Goal: Task Accomplishment & Management: Complete application form

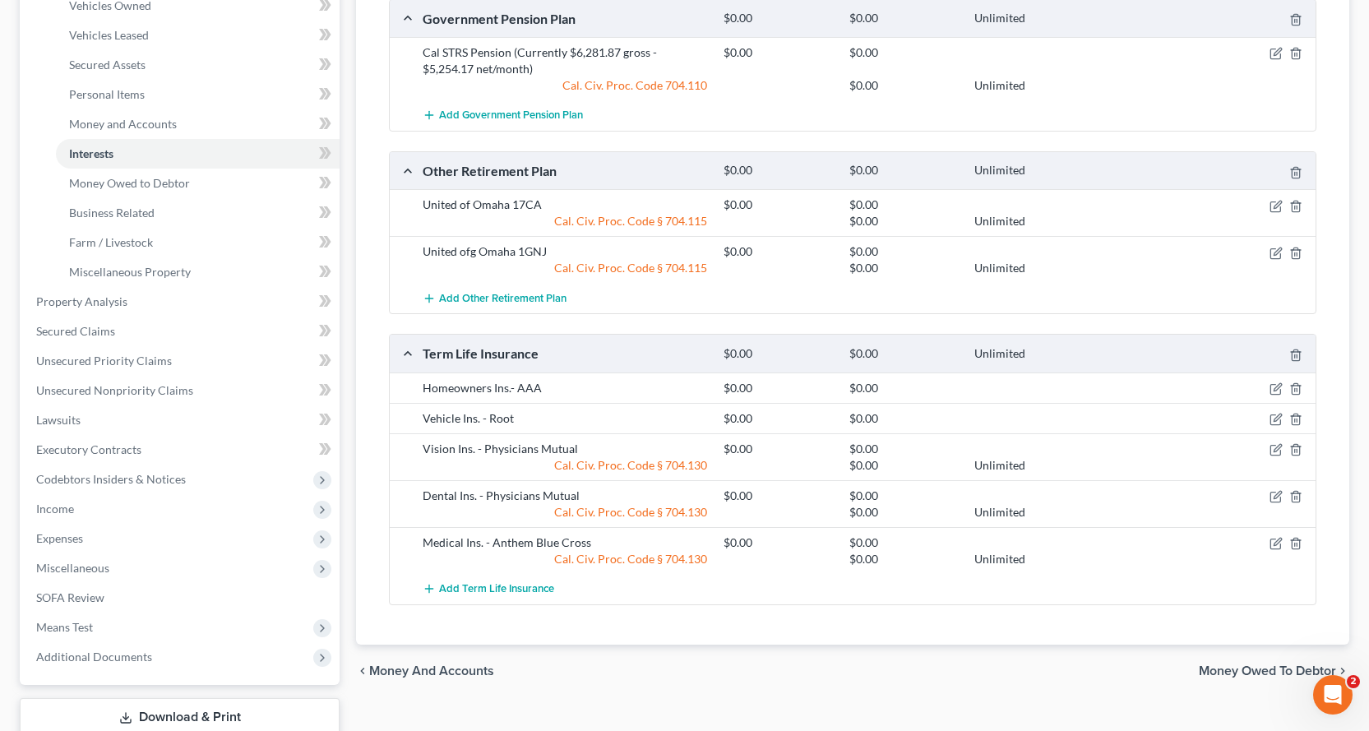
scroll to position [329, 0]
click at [1274, 544] on icon "button" at bounding box center [1277, 540] width 7 height 7
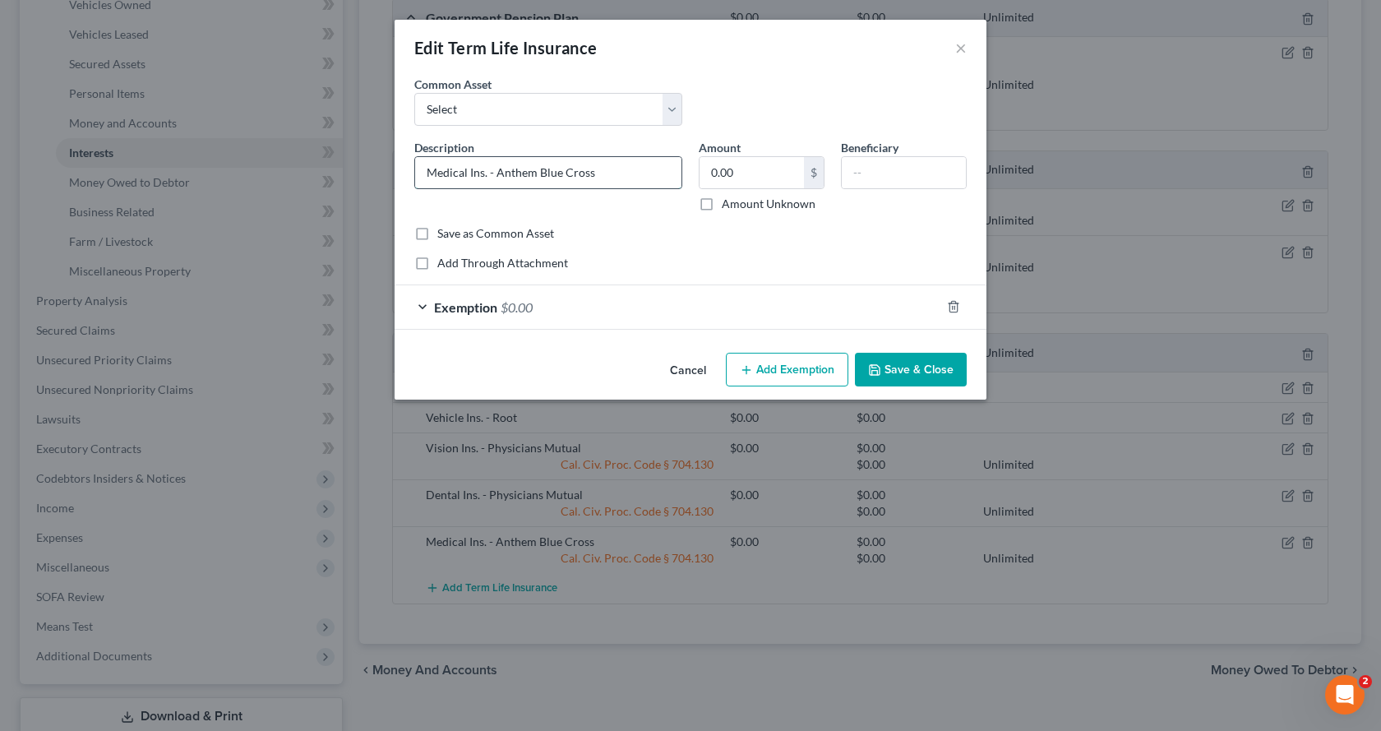
drag, startPoint x: 599, startPoint y: 175, endPoint x: 562, endPoint y: 174, distance: 36.2
click at [562, 174] on input "Medical Ins. - Anthem Blue Cross" at bounding box center [548, 172] width 266 height 31
drag, startPoint x: 534, startPoint y: 173, endPoint x: 495, endPoint y: 177, distance: 38.9
click at [495, 177] on input "Medical Ins. - Anthem Blue" at bounding box center [548, 172] width 266 height 31
click at [588, 180] on input "Medical Ins. - Medi Blue" at bounding box center [548, 172] width 266 height 31
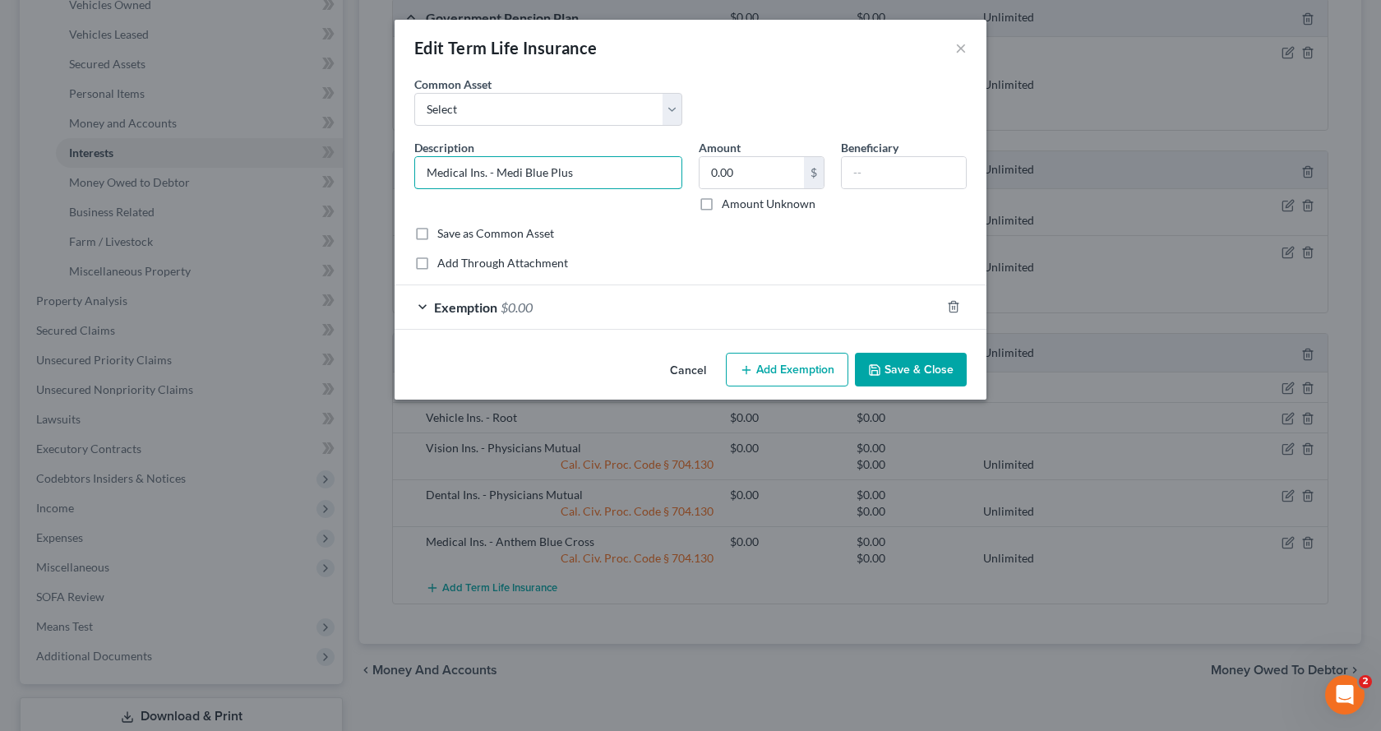
type input "Medical Ins. - Medi Blue Plus"
click at [888, 372] on button "Save & Close" at bounding box center [911, 370] width 112 height 35
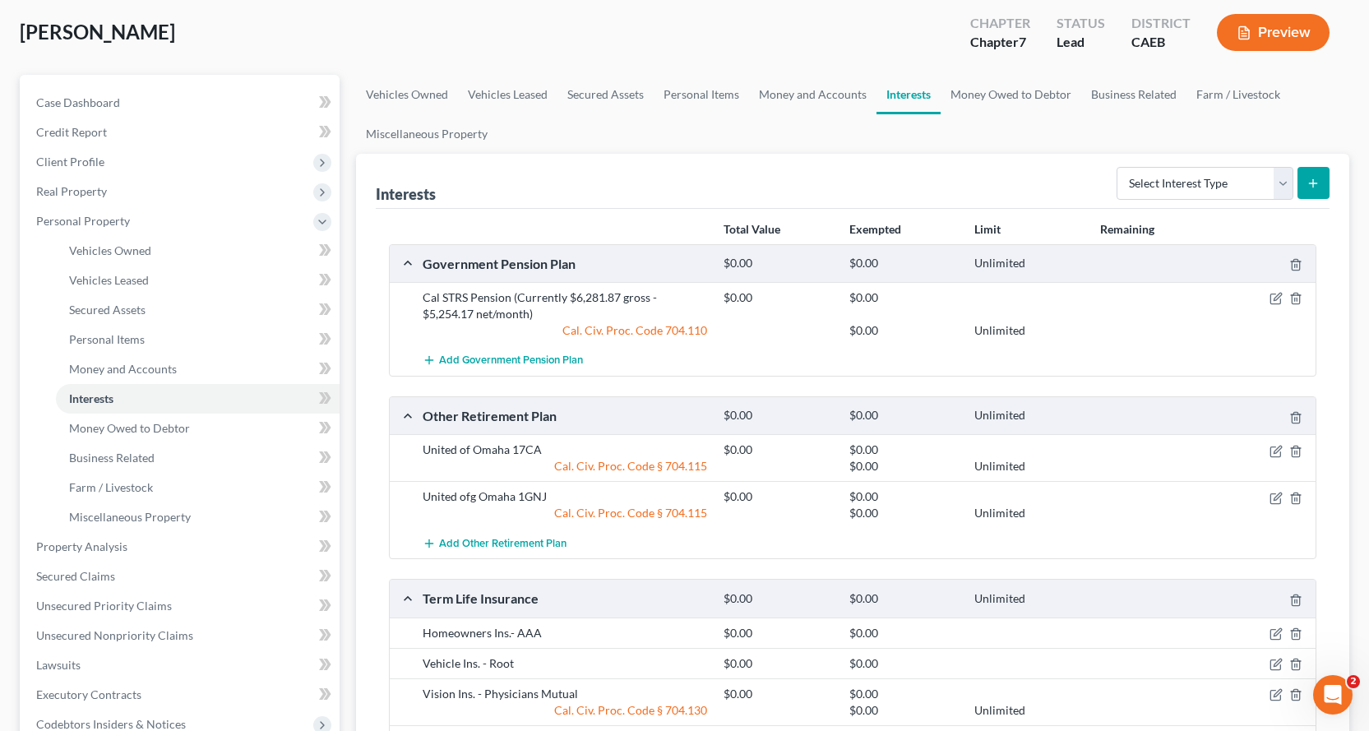
scroll to position [82, 0]
click at [455, 88] on link "Vehicles Owned" at bounding box center [407, 95] width 102 height 39
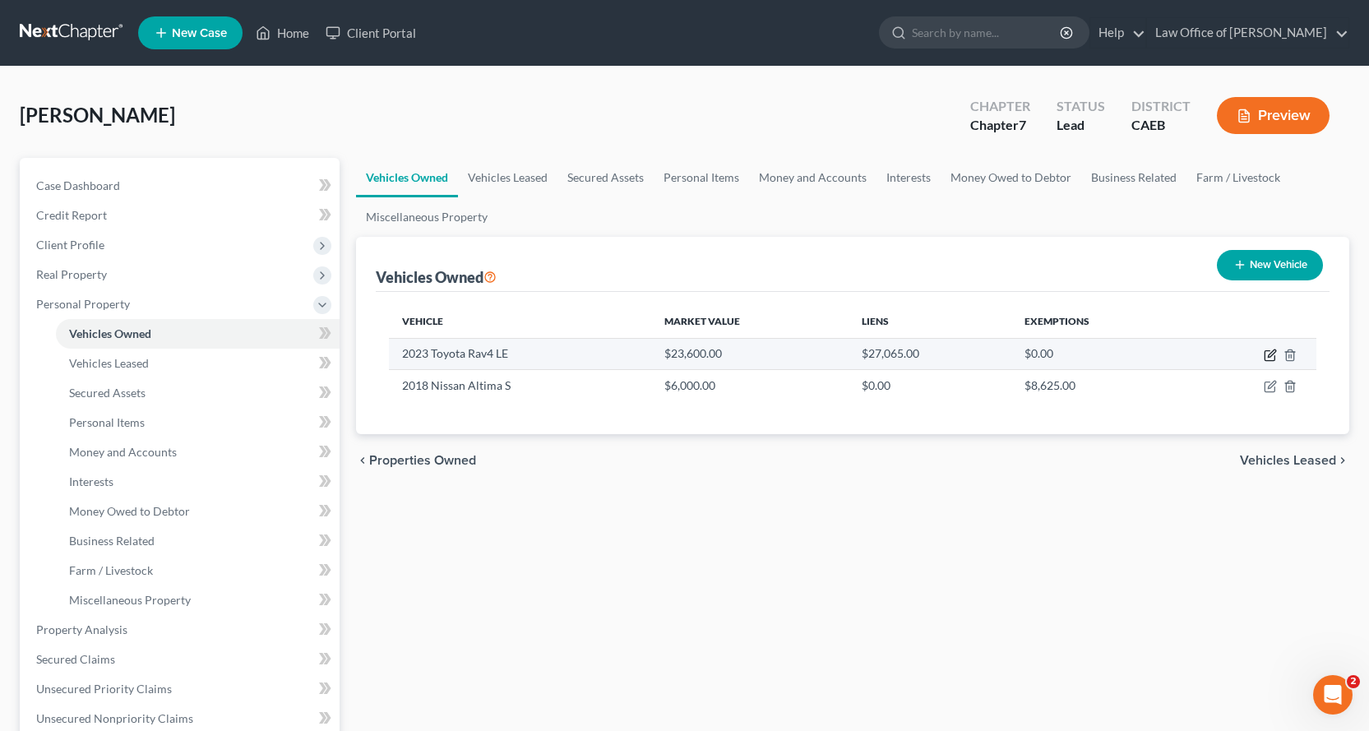
click at [1265, 357] on icon "button" at bounding box center [1270, 356] width 10 height 10
select select "0"
select select "3"
select select "2"
select select "0"
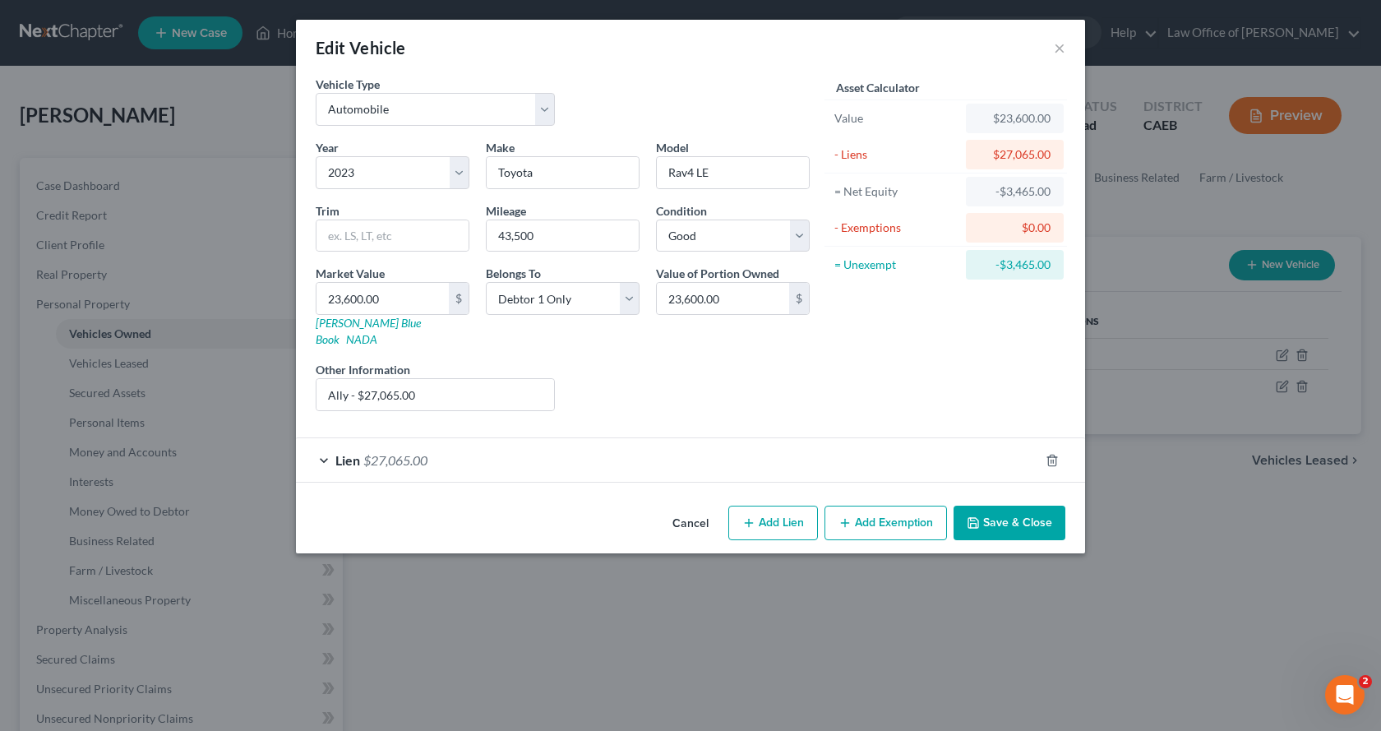
click at [1033, 506] on button "Save & Close" at bounding box center [1010, 523] width 112 height 35
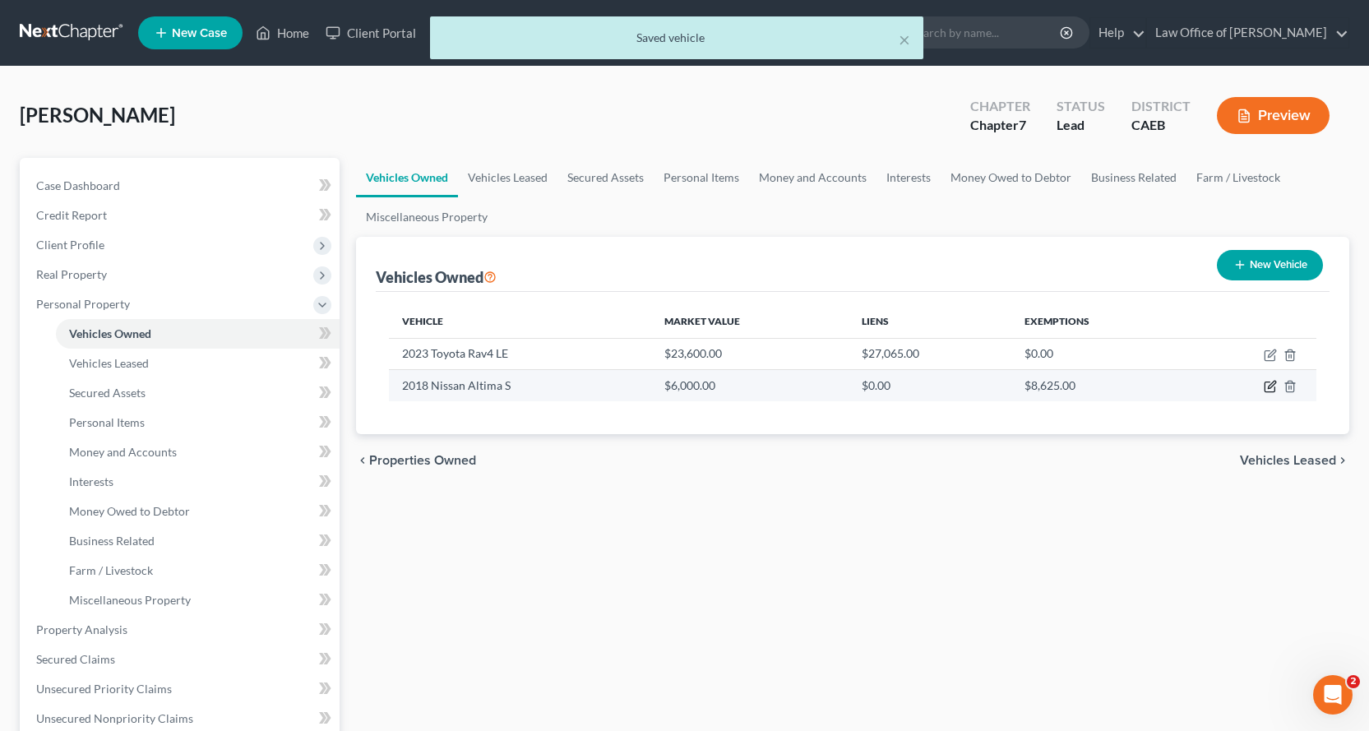
click at [1267, 388] on icon "button" at bounding box center [1270, 386] width 13 height 13
select select "0"
select select "8"
select select "2"
select select "3"
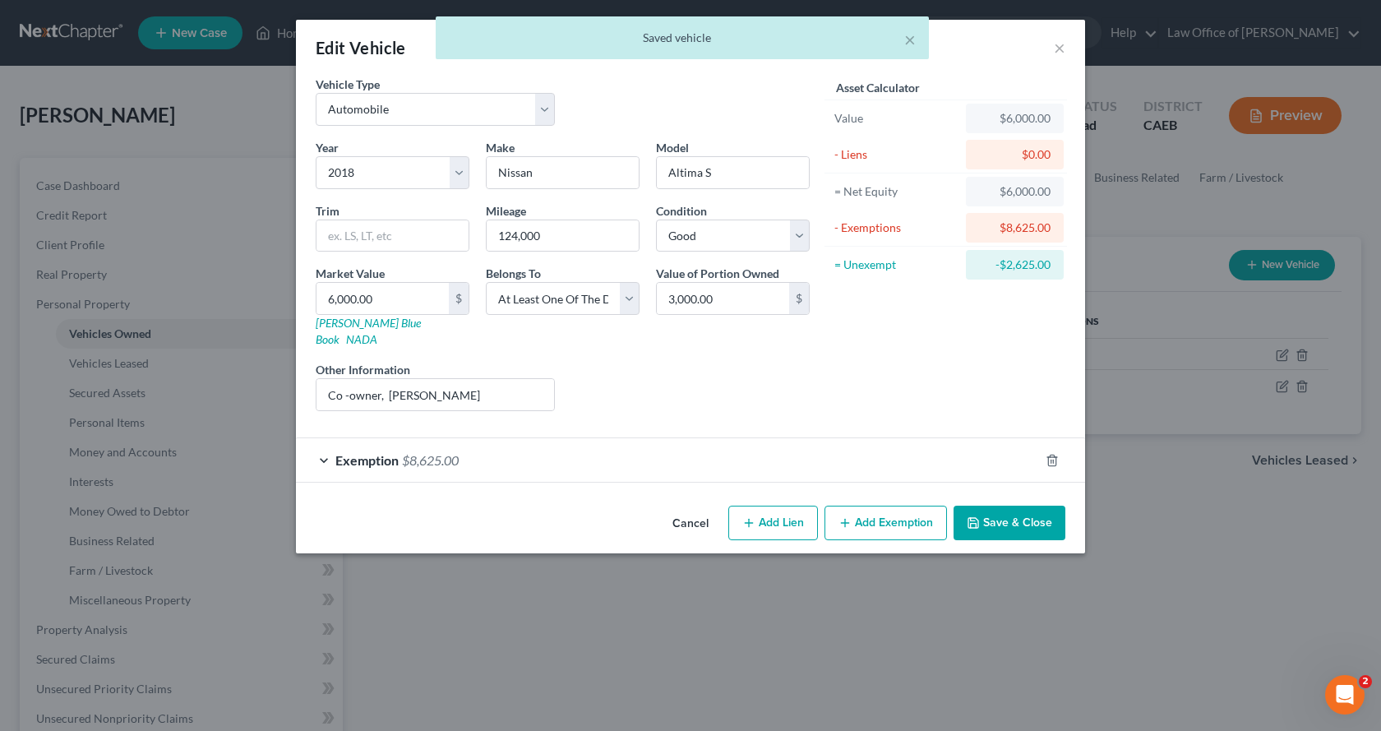
drag, startPoint x: 1019, startPoint y: 501, endPoint x: 1041, endPoint y: 524, distance: 32.0
click at [1020, 506] on button "Save & Close" at bounding box center [1010, 523] width 112 height 35
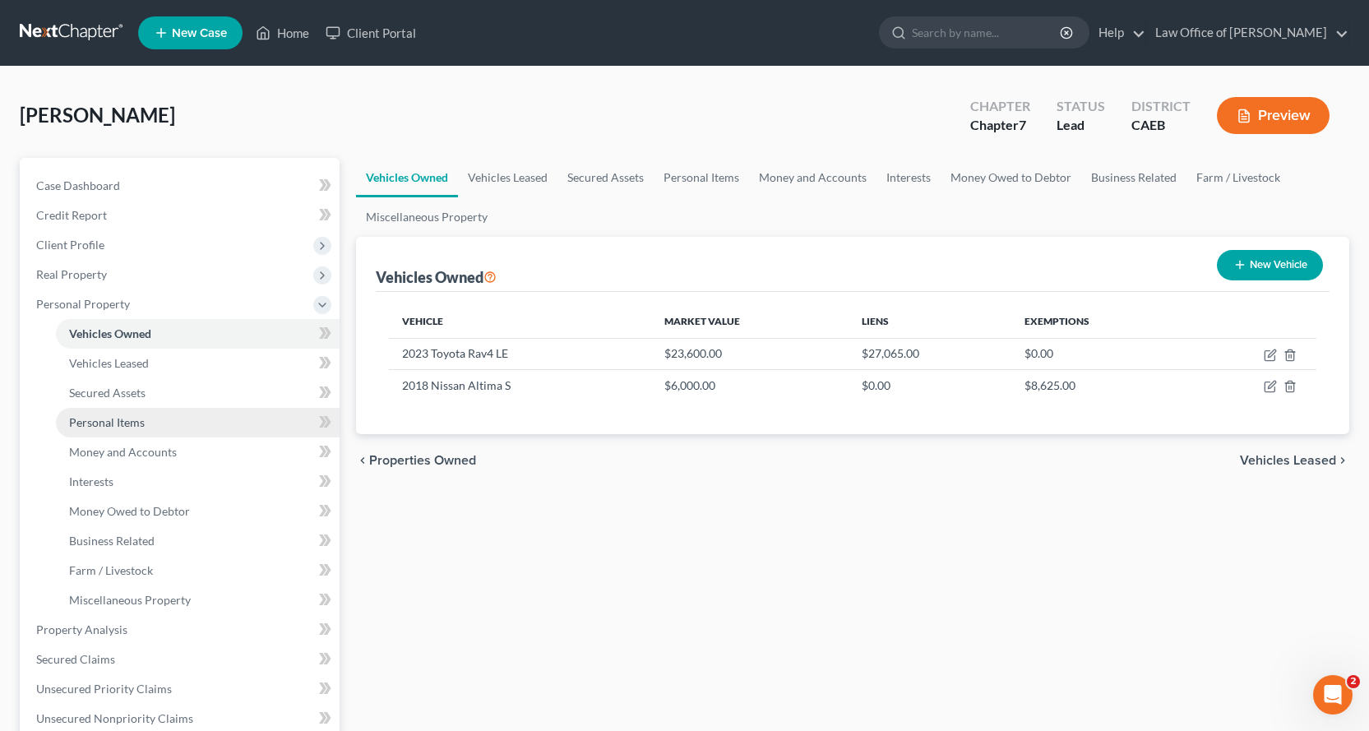
click at [130, 423] on span "Personal Items" at bounding box center [107, 422] width 76 height 14
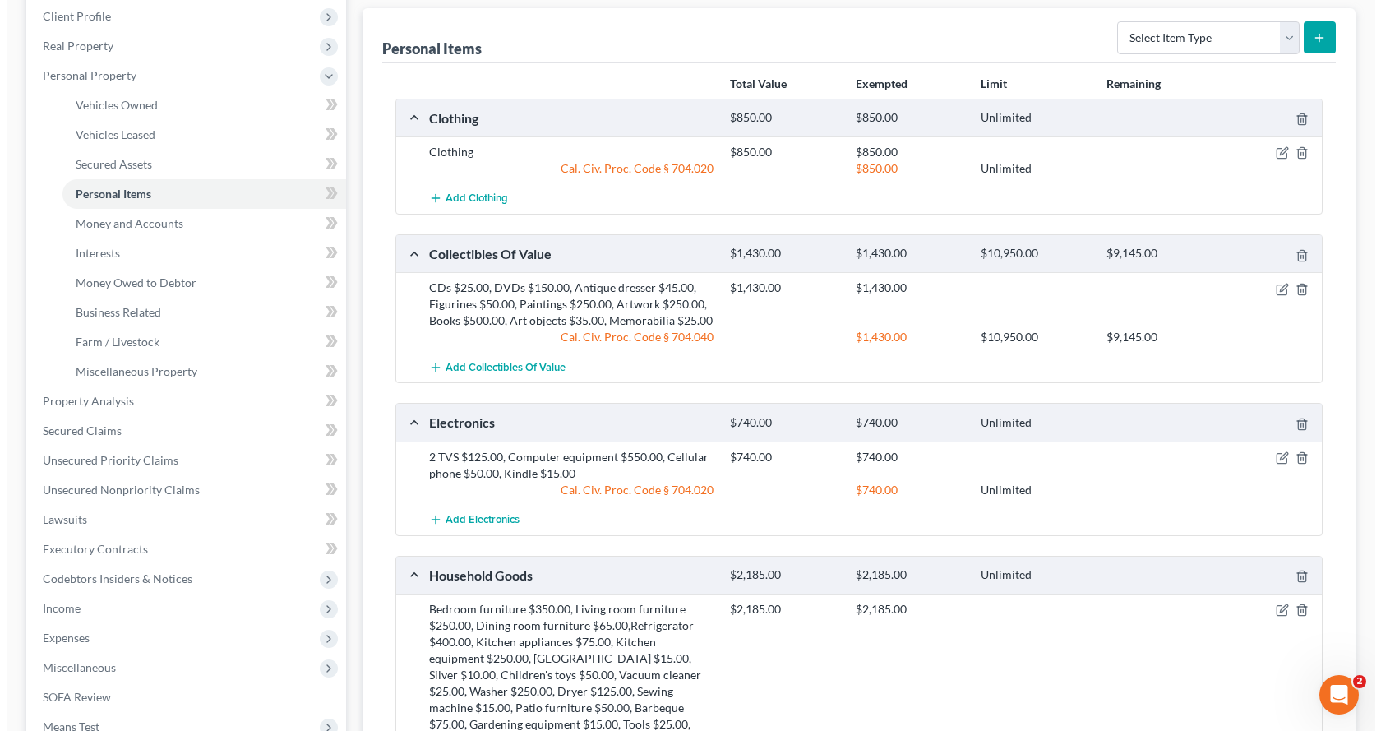
scroll to position [329, 0]
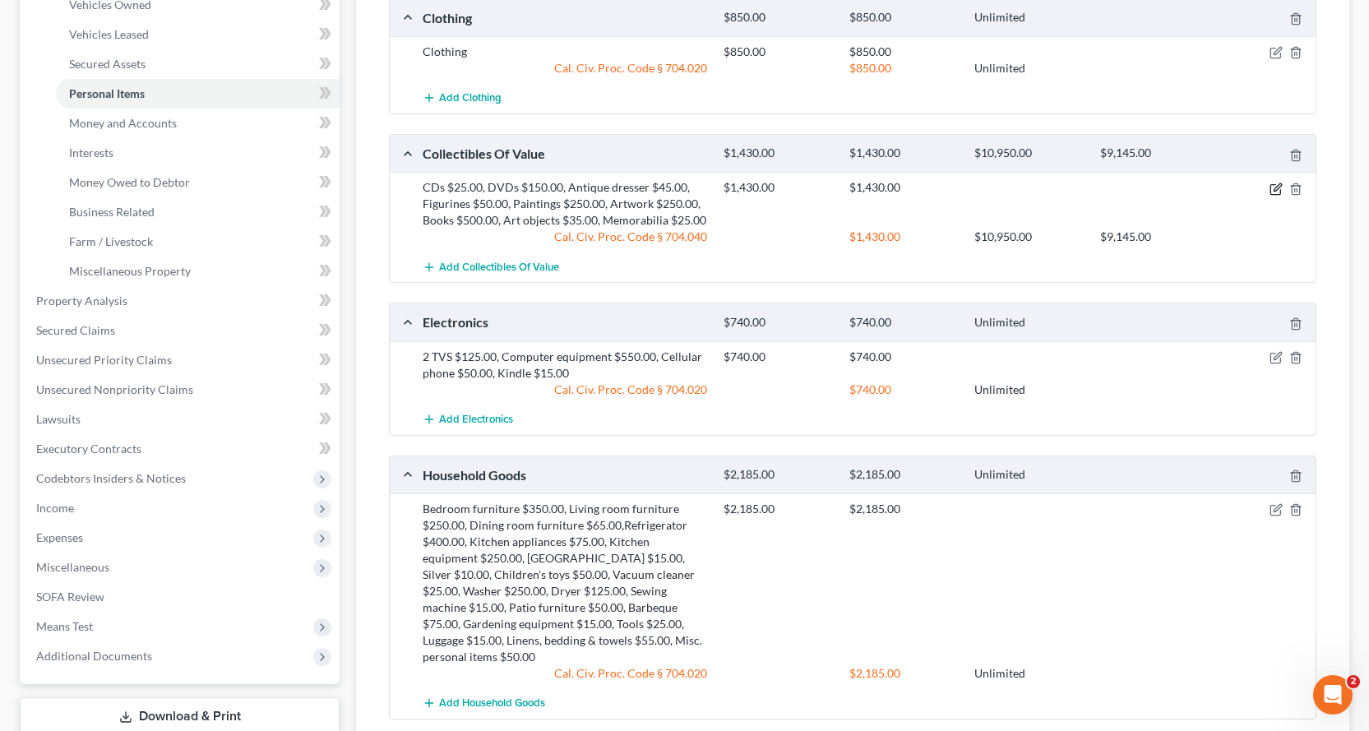
click at [1269, 189] on icon "button" at bounding box center [1275, 189] width 13 height 13
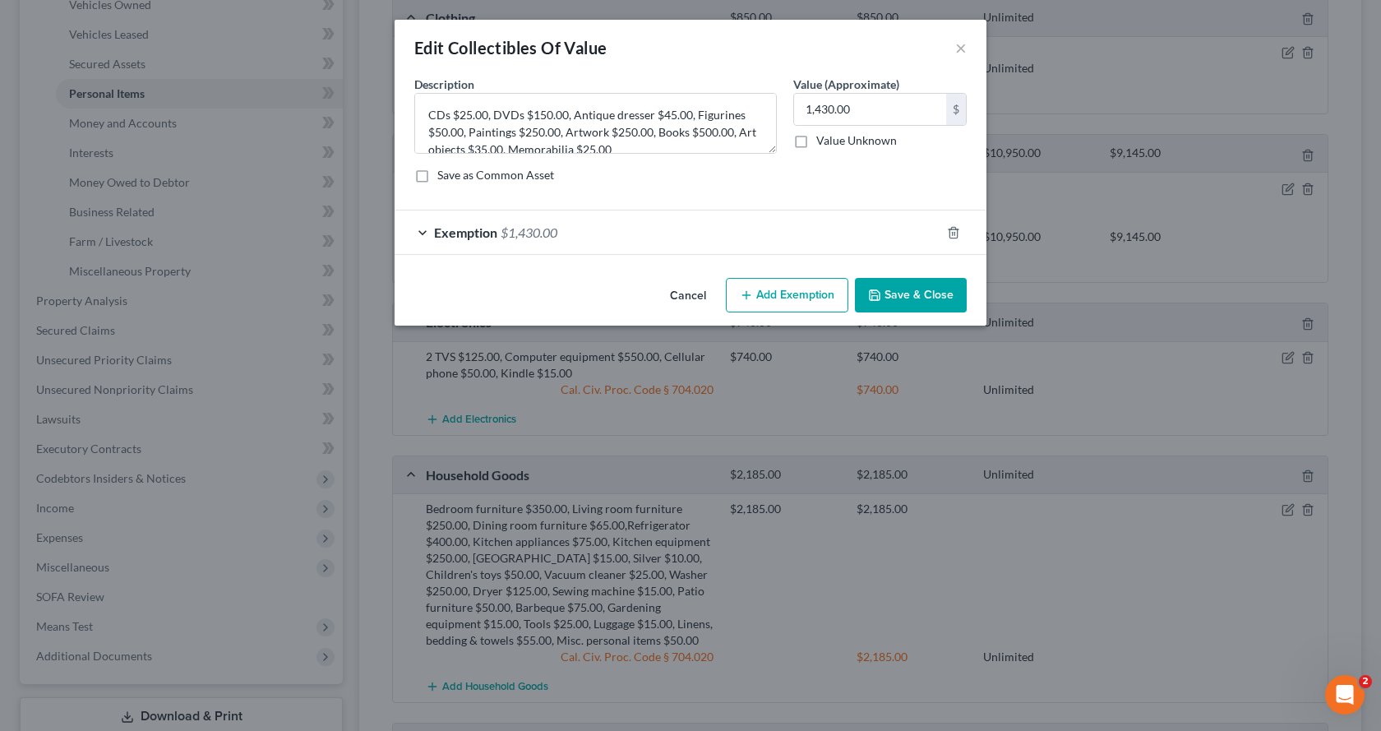
click at [418, 230] on div "Exemption $1,430.00" at bounding box center [668, 232] width 546 height 44
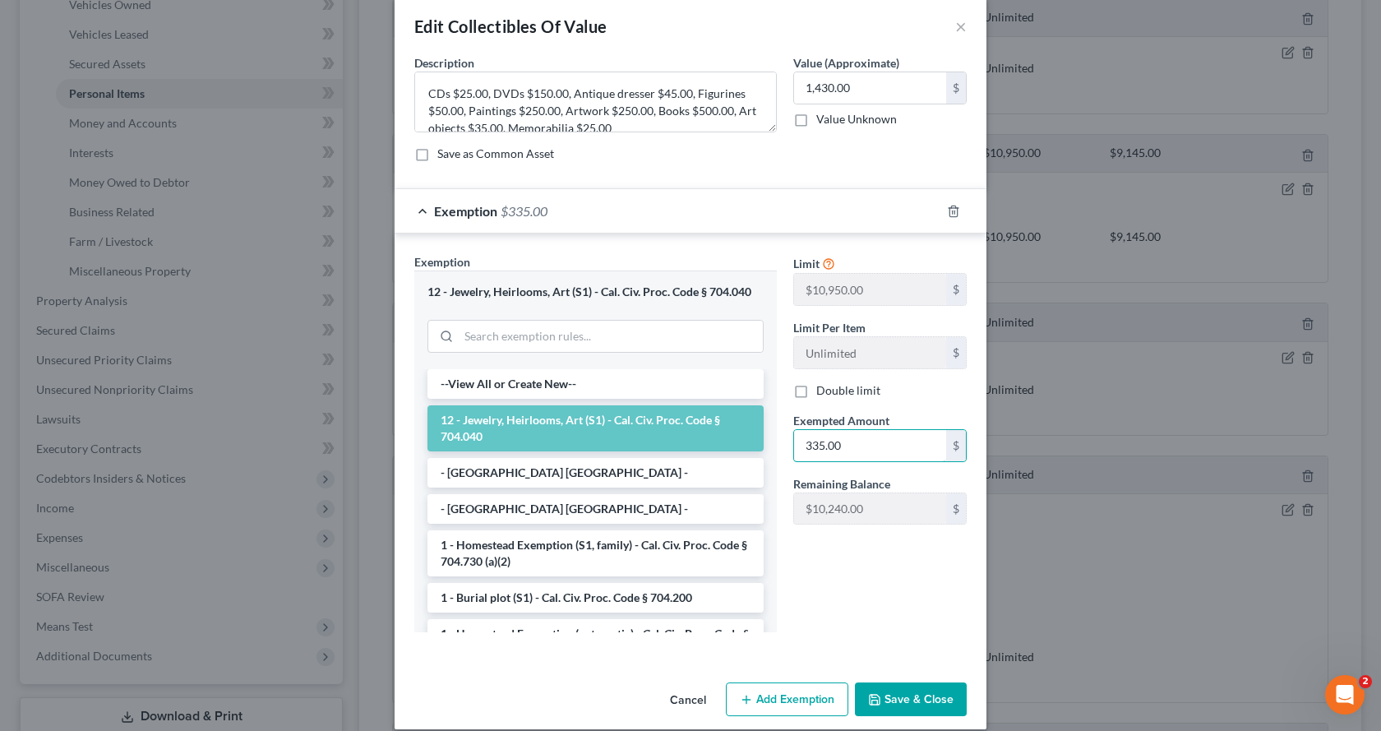
scroll to position [39, 0]
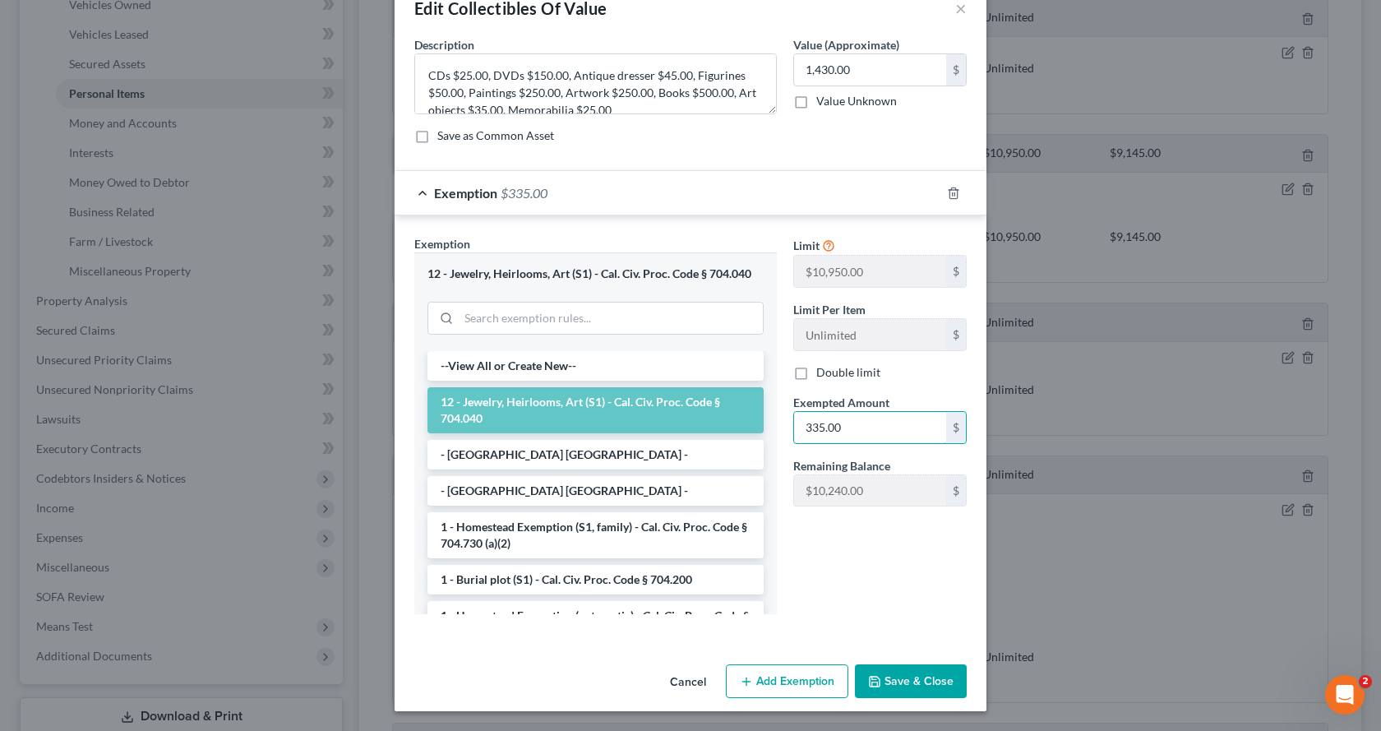
type input "335.00"
click at [751, 683] on button "Add Exemption" at bounding box center [787, 681] width 123 height 35
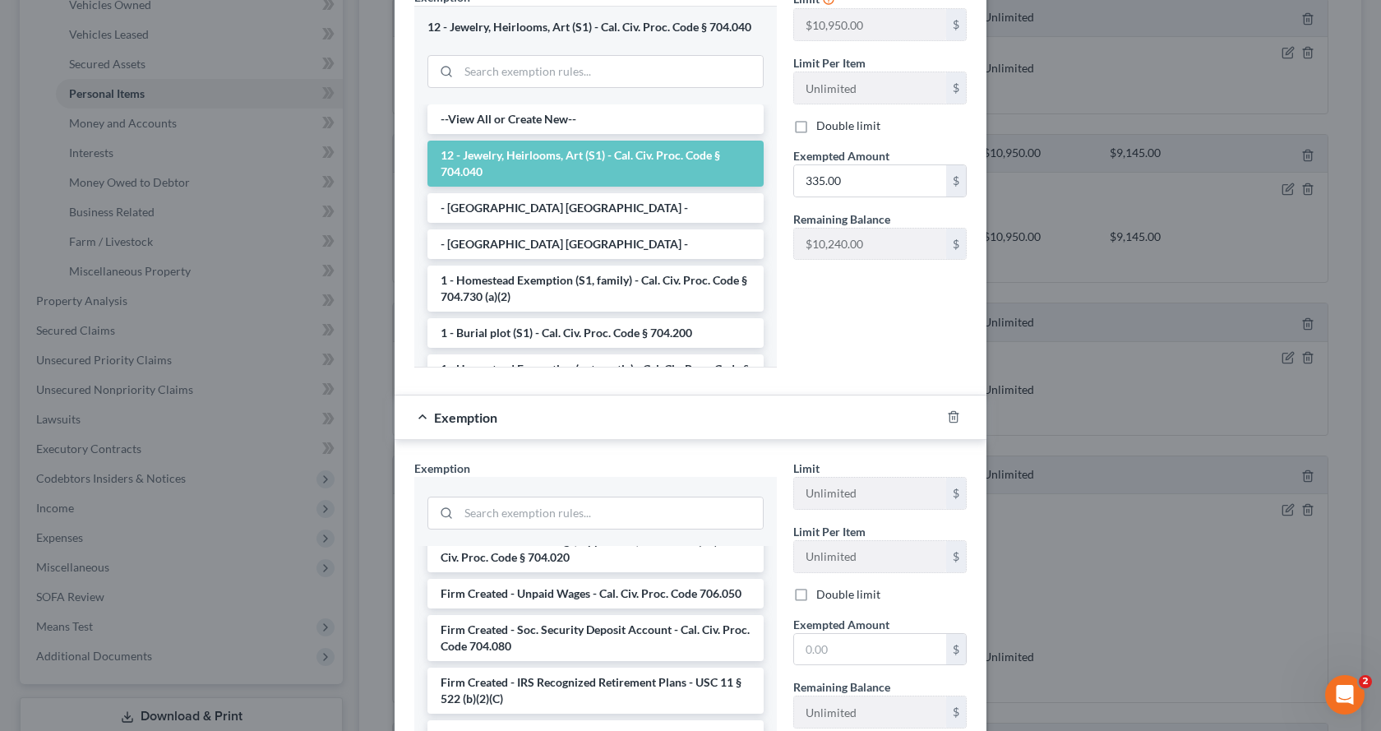
scroll to position [2631, 0]
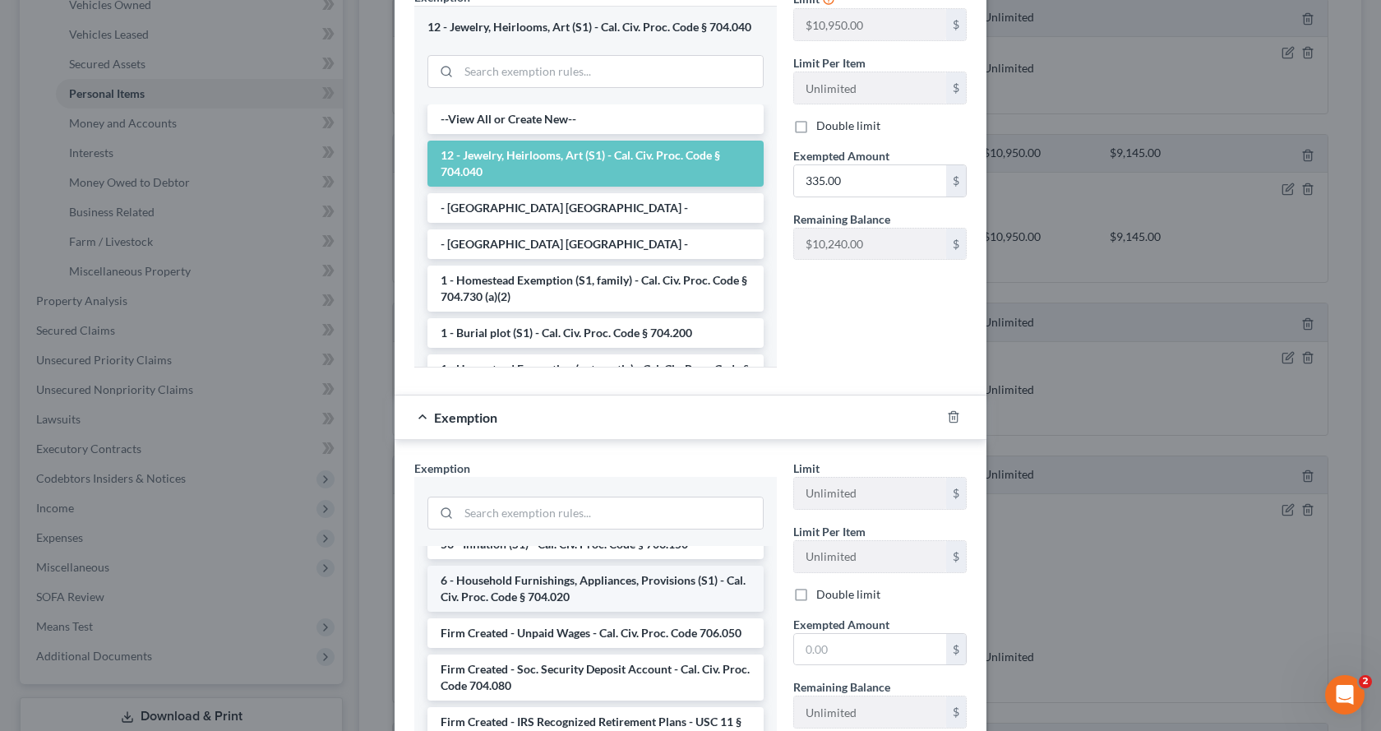
click at [530, 588] on li "6 - Household Furnishings, Appliances, Provisions (S1) - Cal. Civ. Proc. Code §…" at bounding box center [596, 589] width 336 height 46
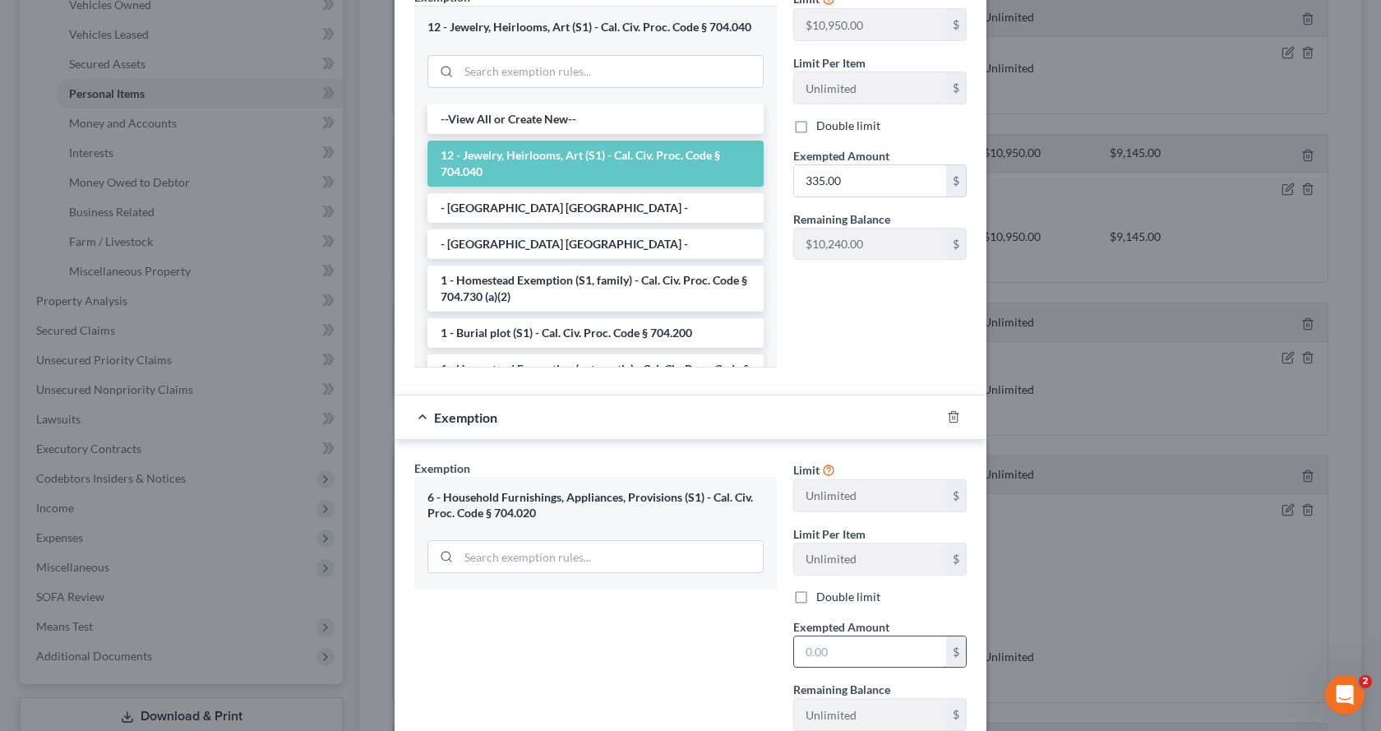
click at [814, 655] on input "text" at bounding box center [870, 651] width 152 height 31
type input "750.00"
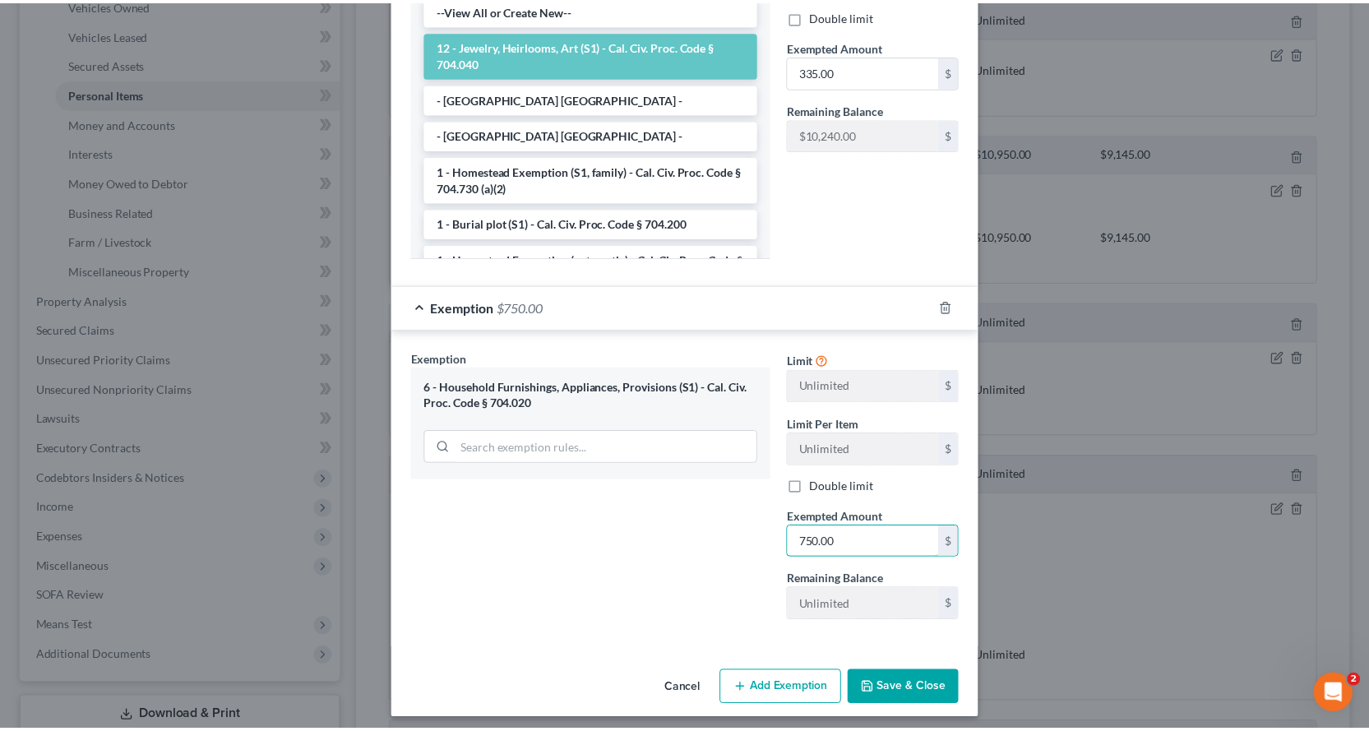
scroll to position [404, 0]
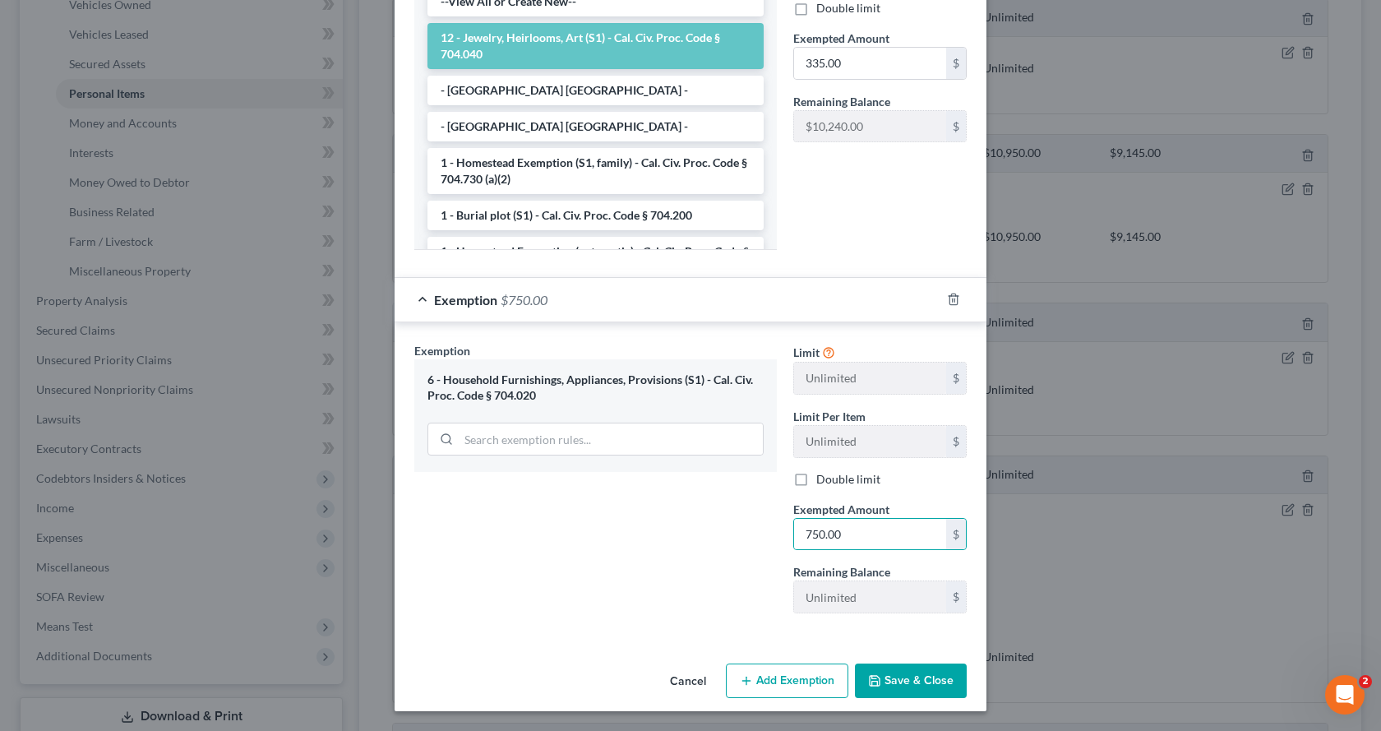
click at [929, 693] on button "Save & Close" at bounding box center [911, 681] width 112 height 35
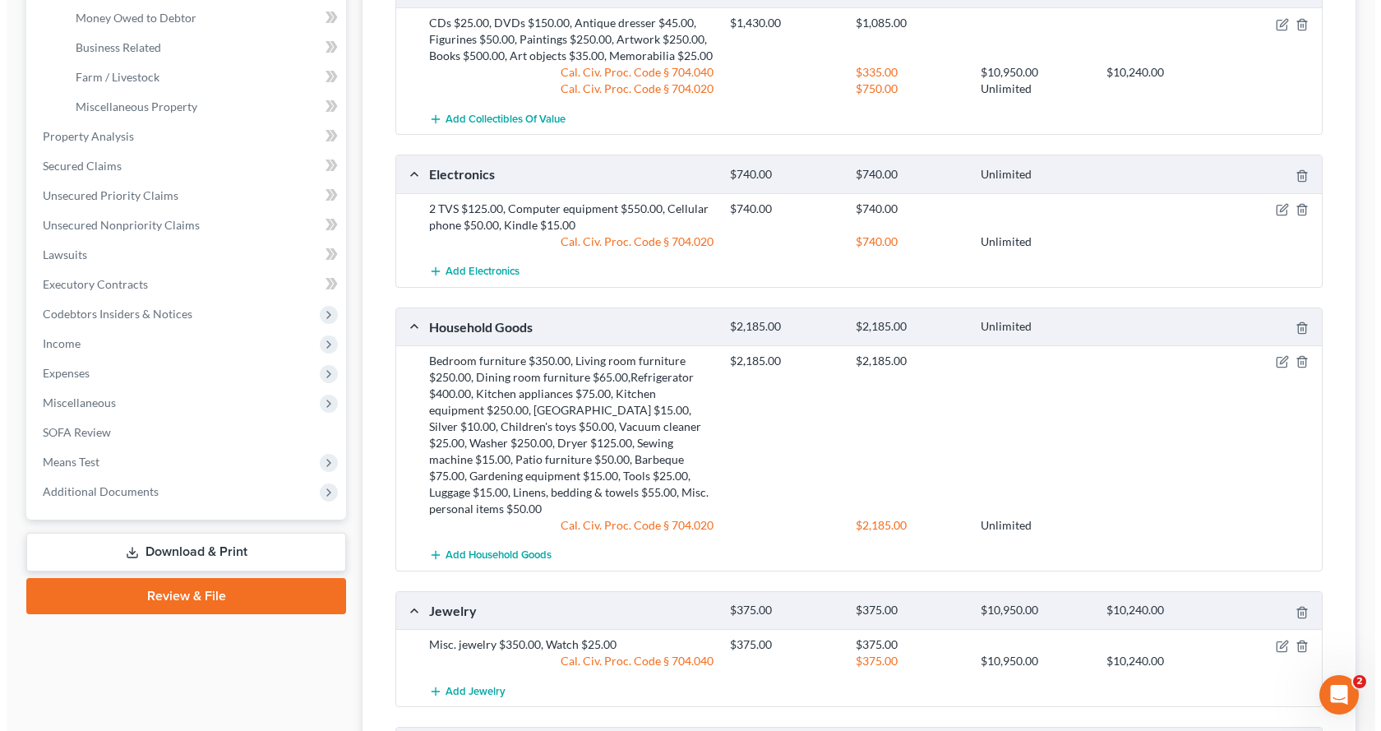
scroll to position [740, 0]
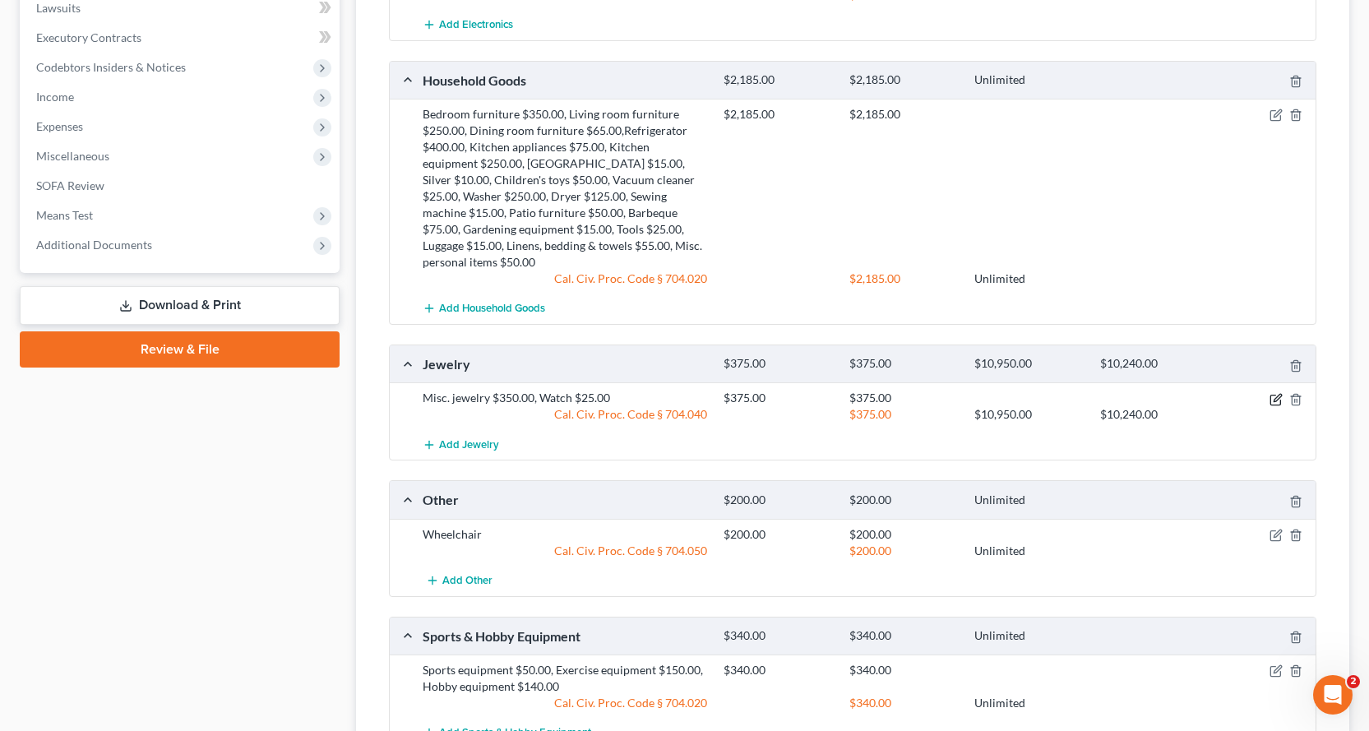
click at [1274, 393] on icon "button" at bounding box center [1275, 399] width 13 height 13
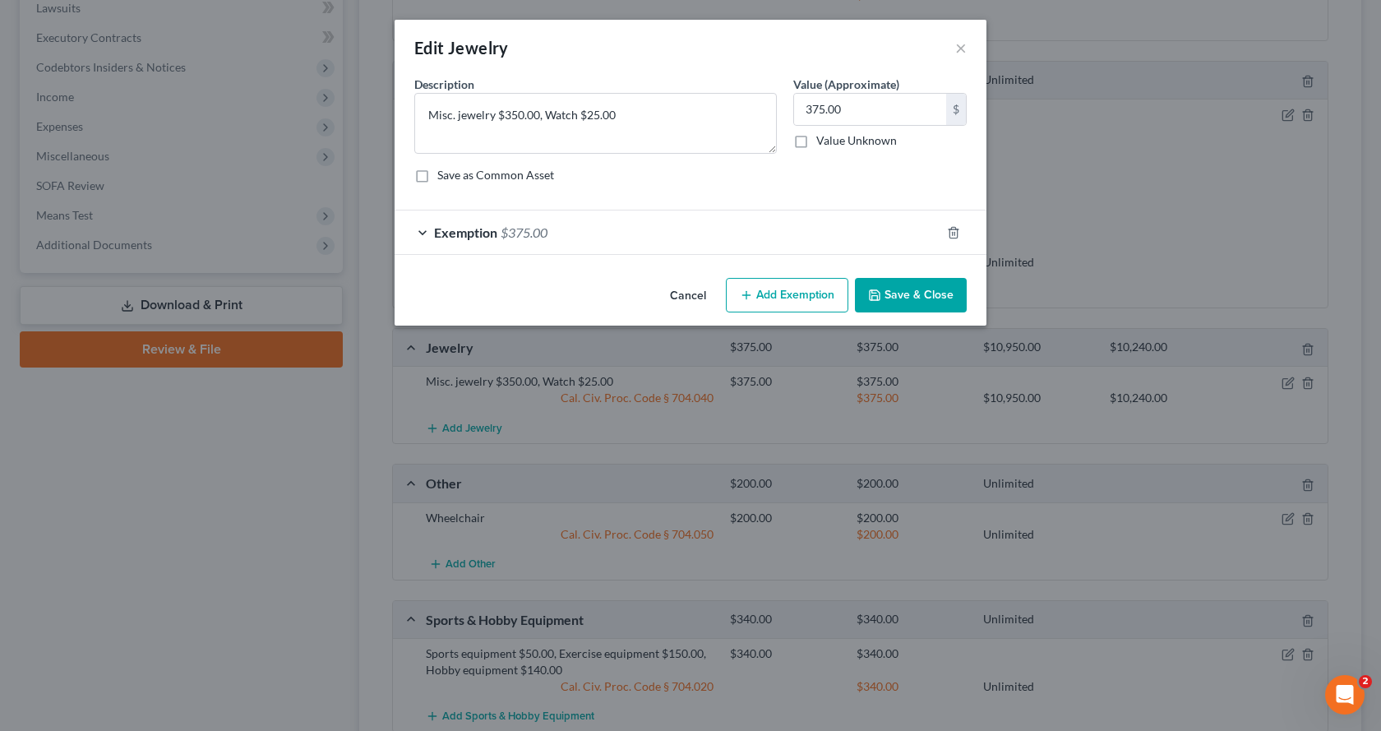
click at [509, 236] on span "$375.00" at bounding box center [524, 232] width 47 height 16
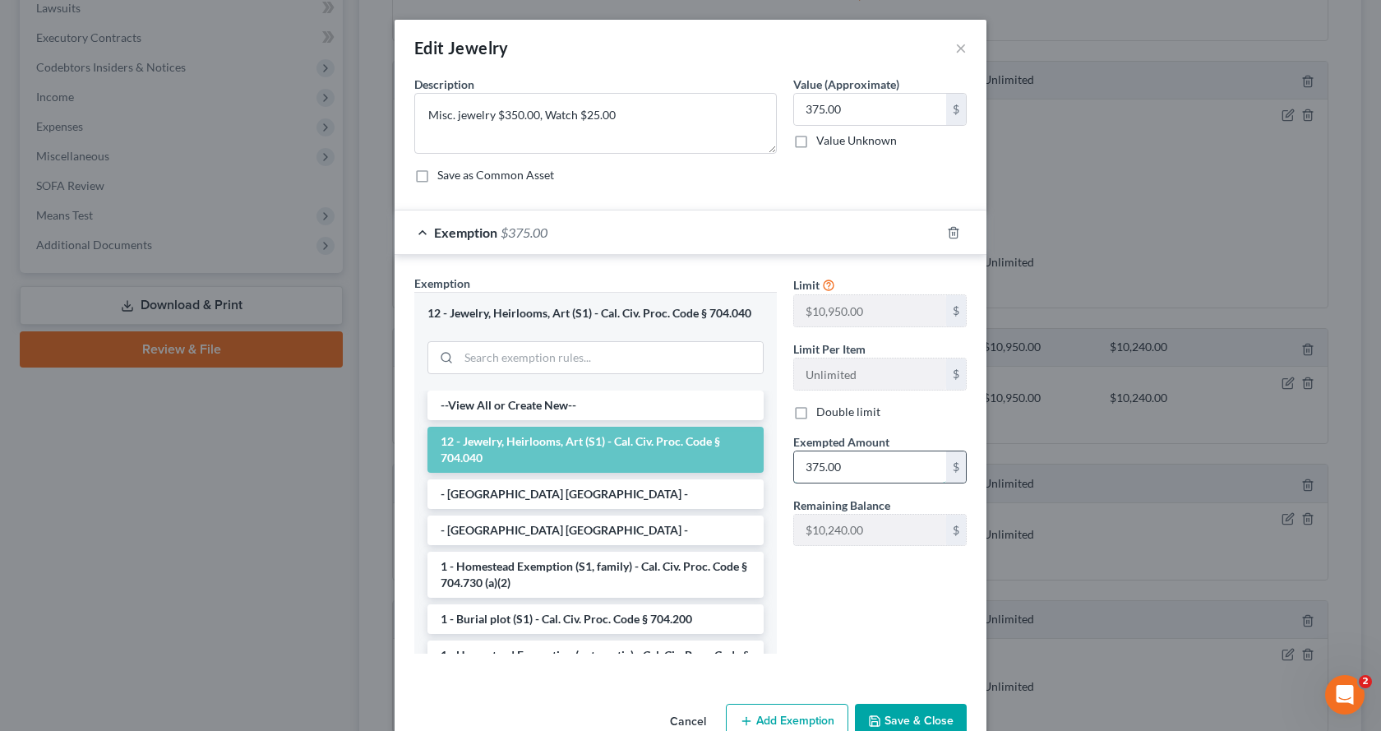
click at [850, 467] on input "375.00" at bounding box center [870, 466] width 152 height 31
drag, startPoint x: 862, startPoint y: 469, endPoint x: 783, endPoint y: 474, distance: 79.9
click at [785, 474] on div "Exempted Amount * 10,240.00 $" at bounding box center [880, 458] width 190 height 50
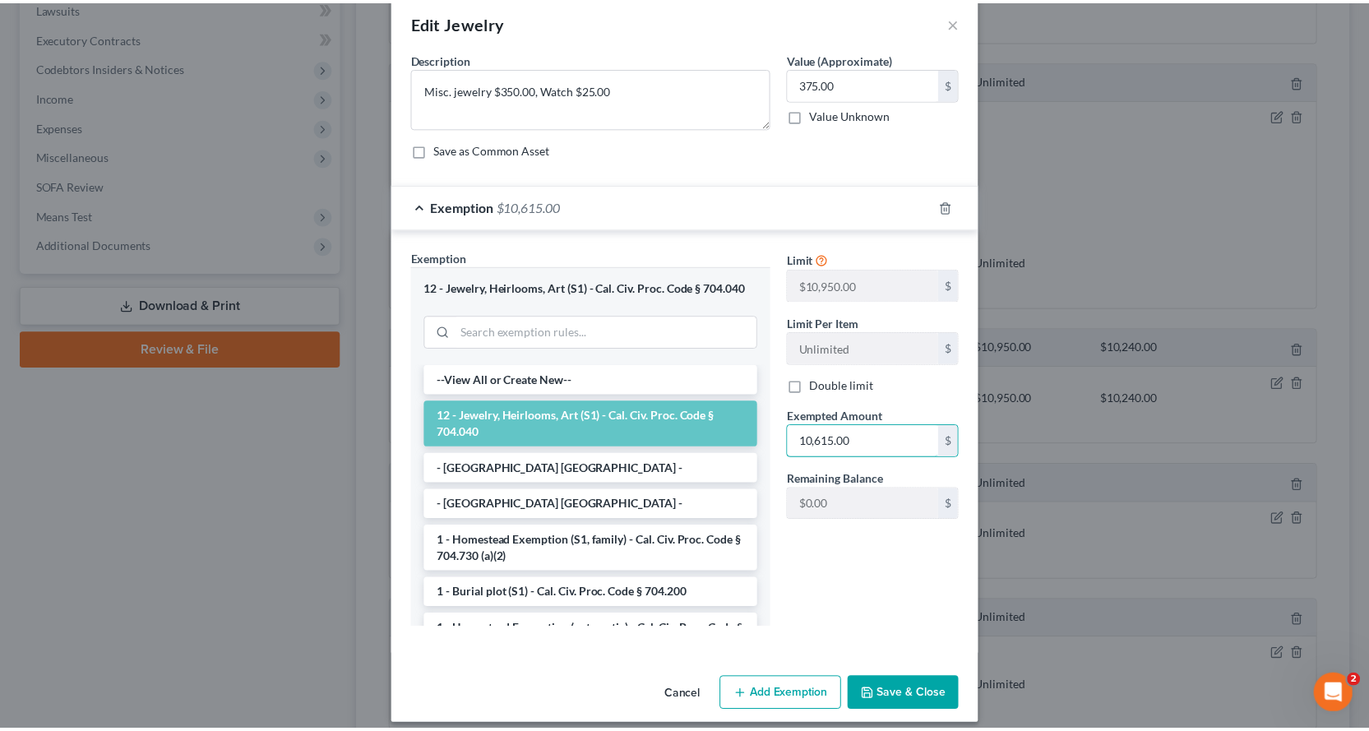
scroll to position [39, 0]
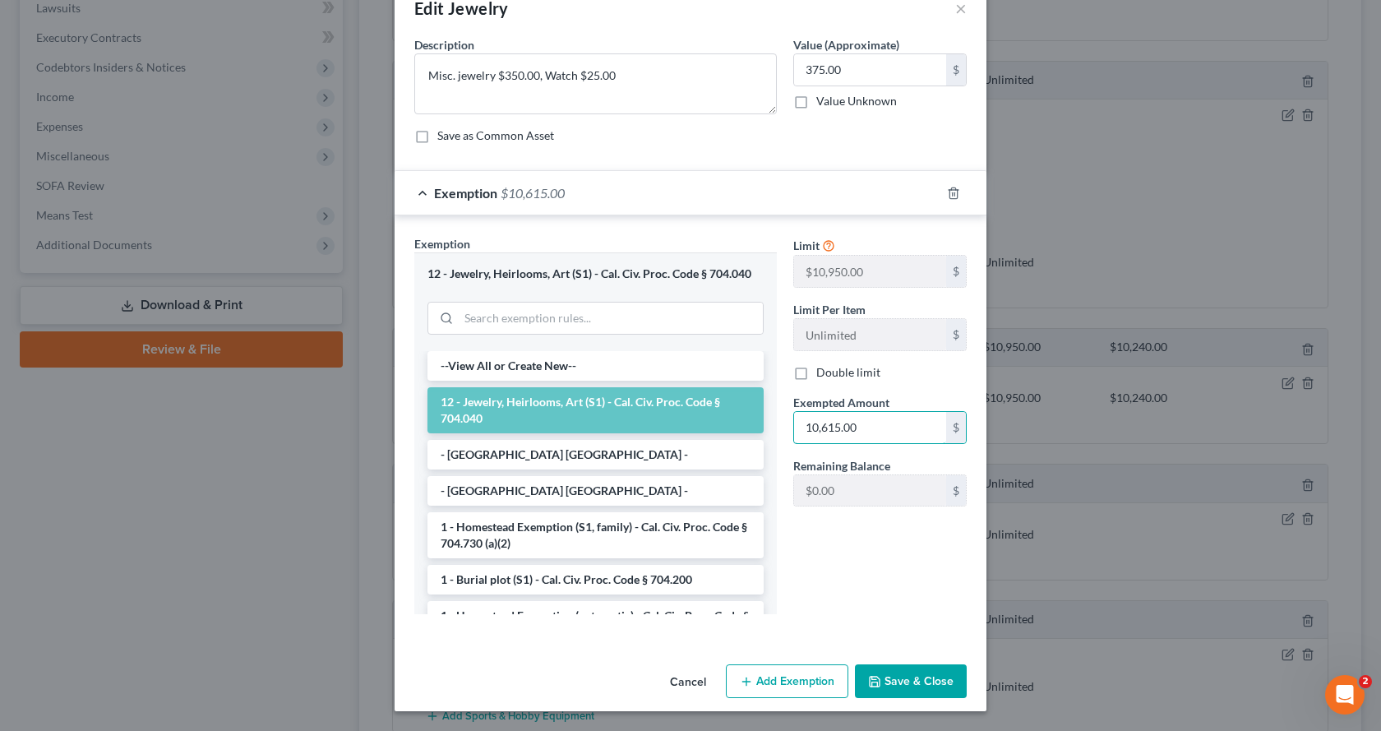
type input "10,615.00"
click at [909, 674] on button "Save & Close" at bounding box center [911, 681] width 112 height 35
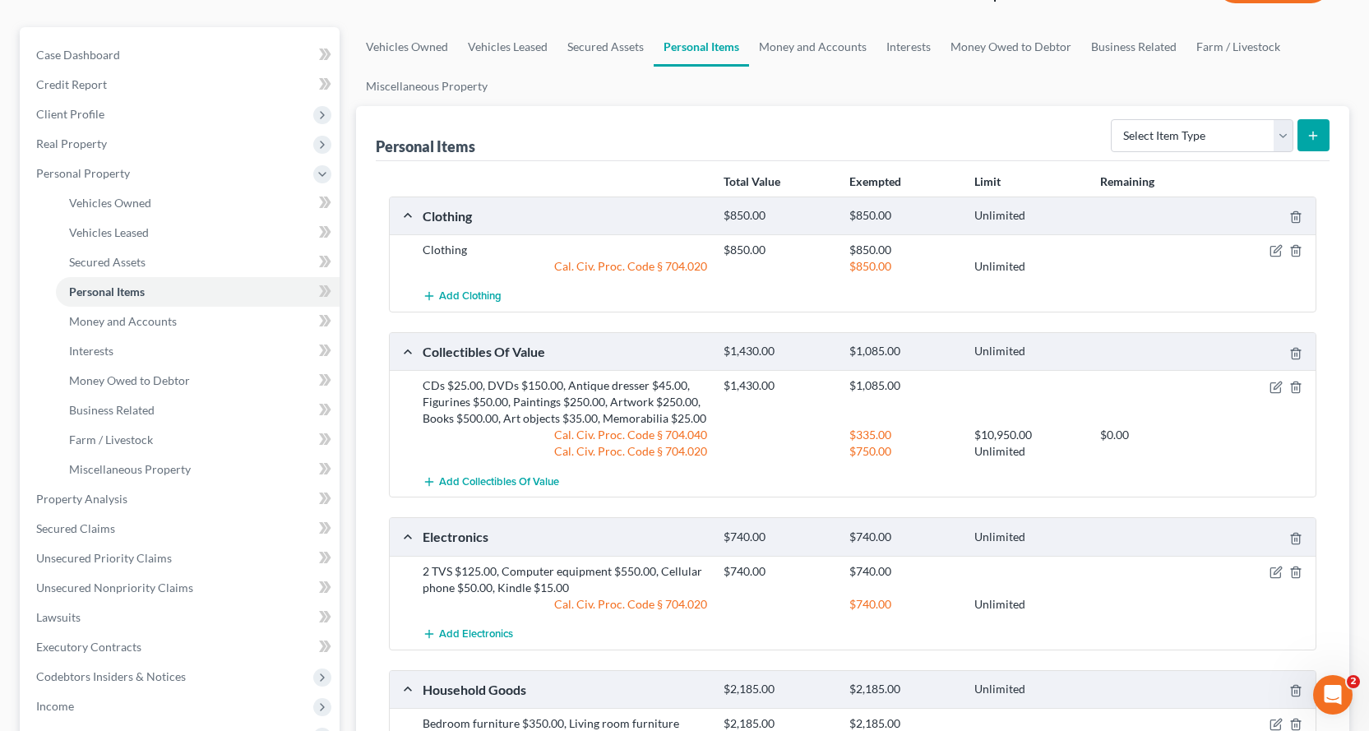
scroll to position [0, 0]
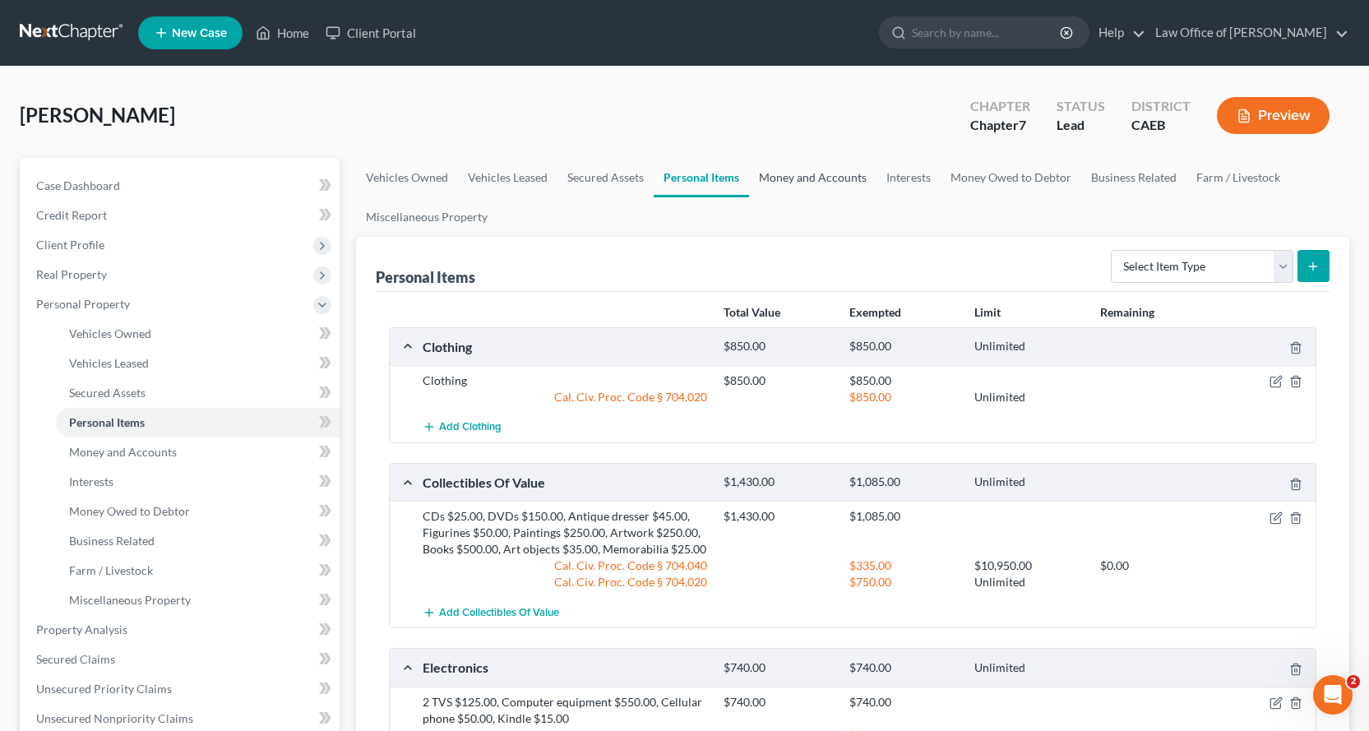
click at [786, 169] on link "Money and Accounts" at bounding box center [812, 177] width 127 height 39
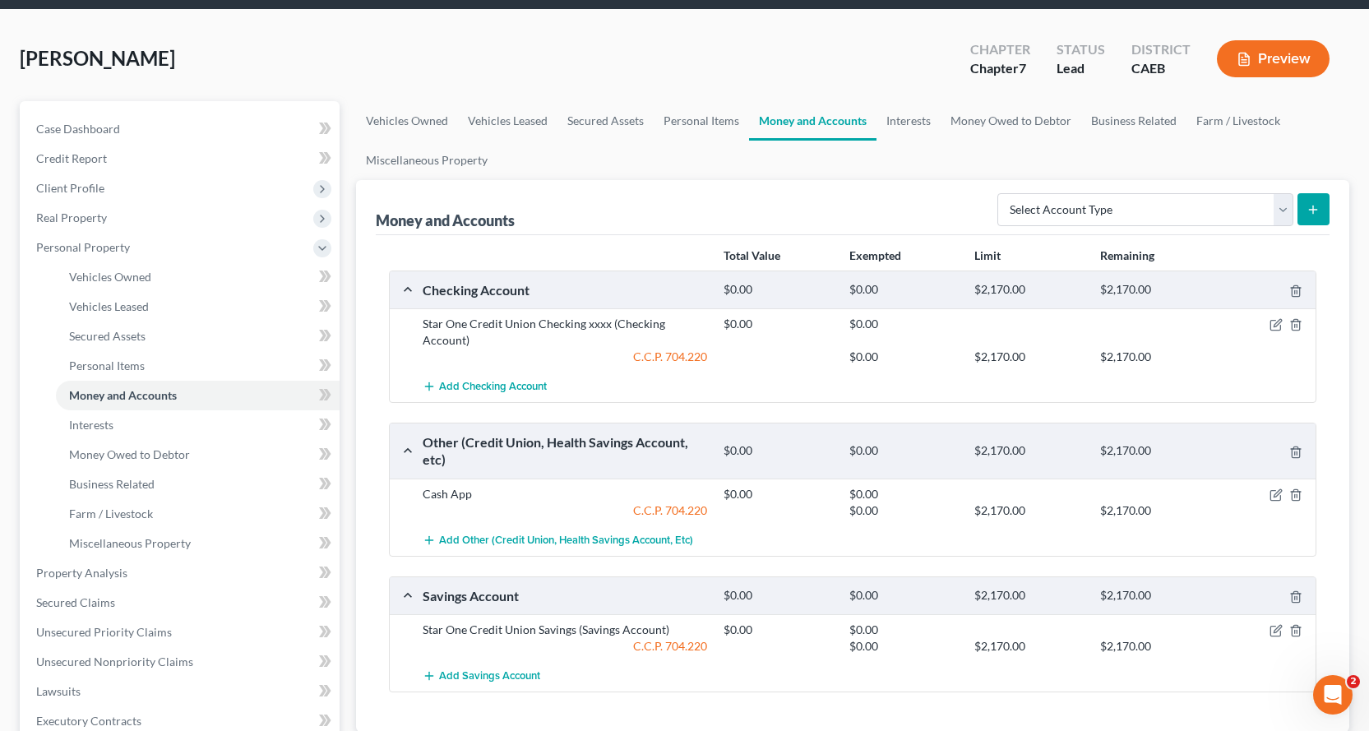
scroll to position [164, 0]
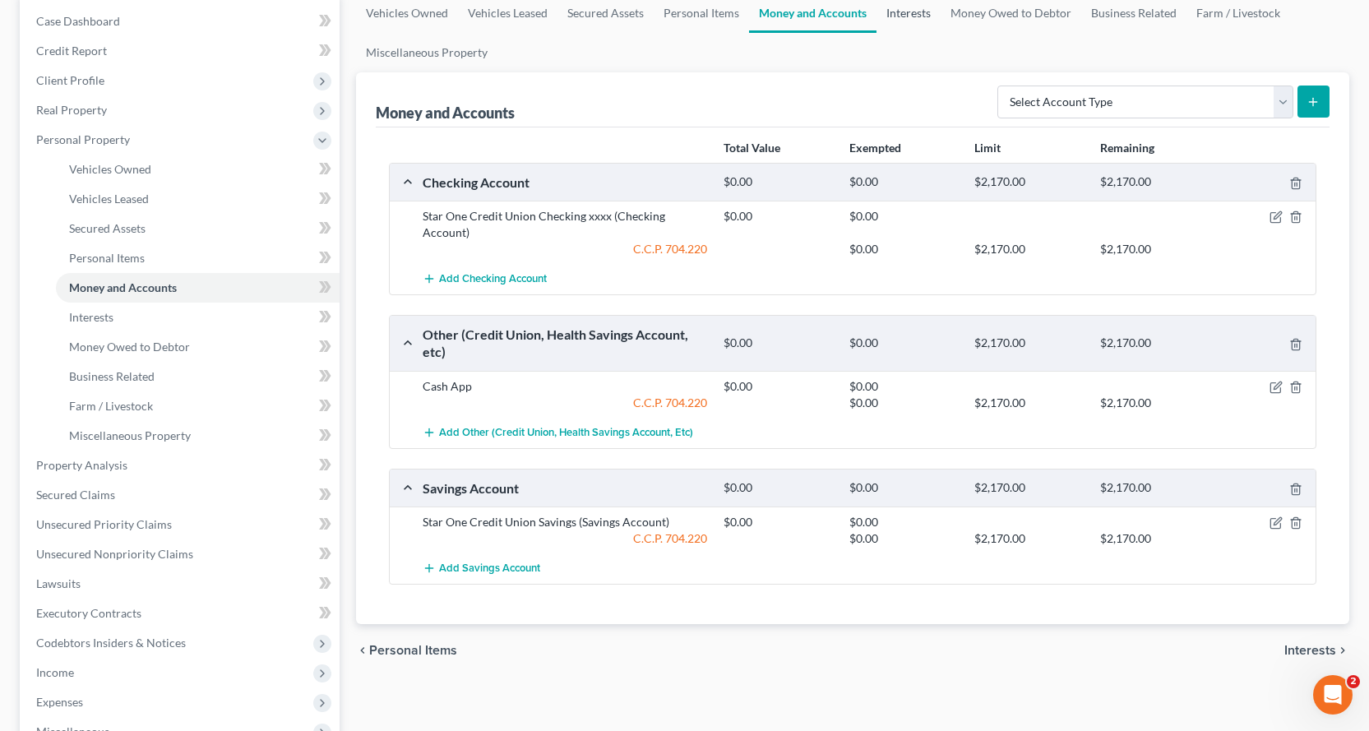
click at [918, 12] on link "Interests" at bounding box center [908, 12] width 64 height 39
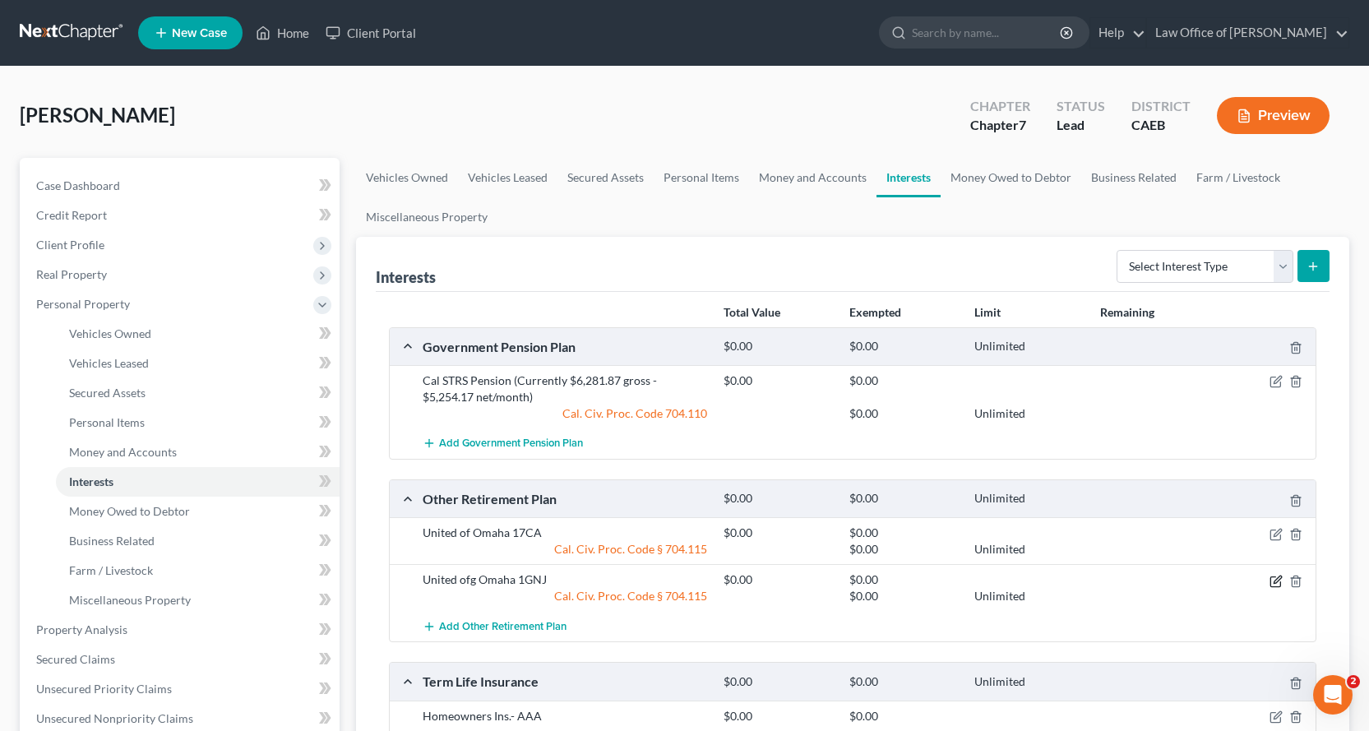
click at [1274, 578] on icon "button" at bounding box center [1275, 581] width 13 height 13
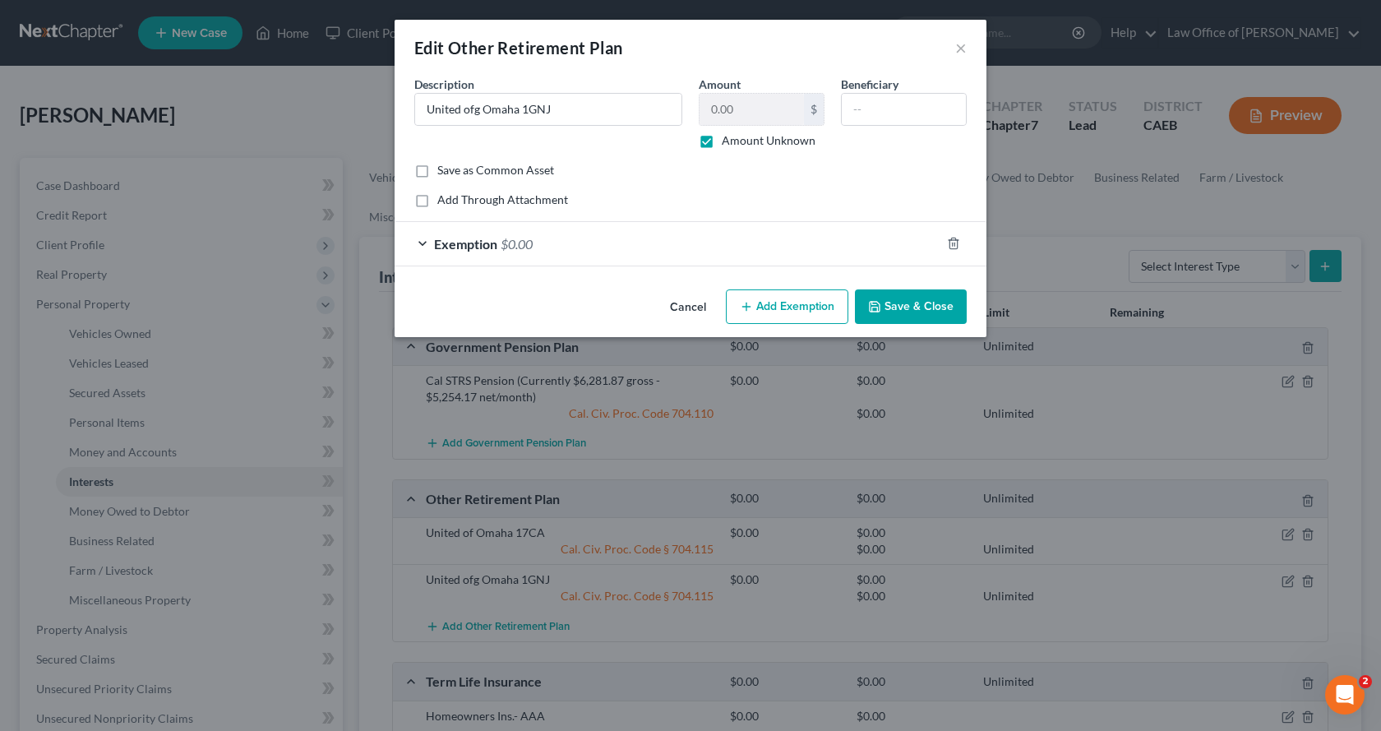
click at [428, 247] on div "Exemption $0.00" at bounding box center [668, 244] width 546 height 44
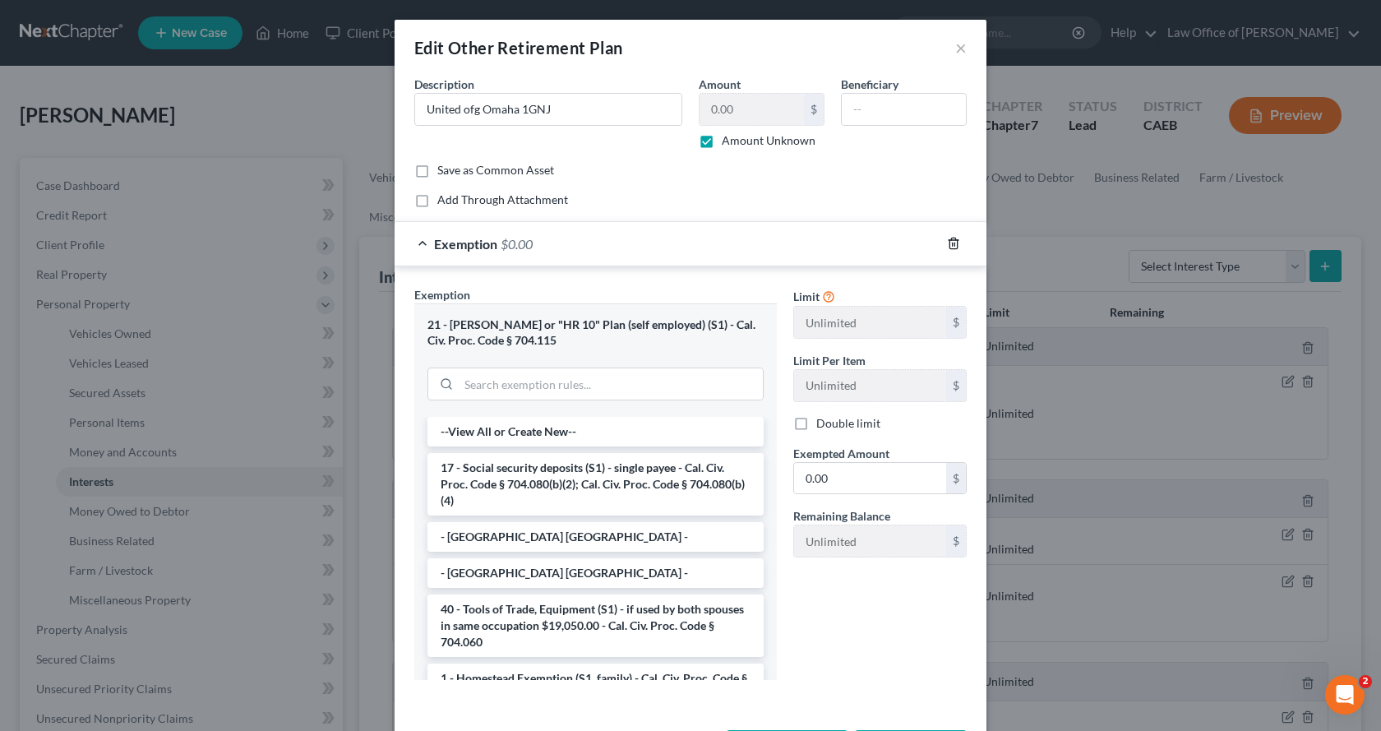
click at [947, 243] on icon "button" at bounding box center [953, 243] width 13 height 13
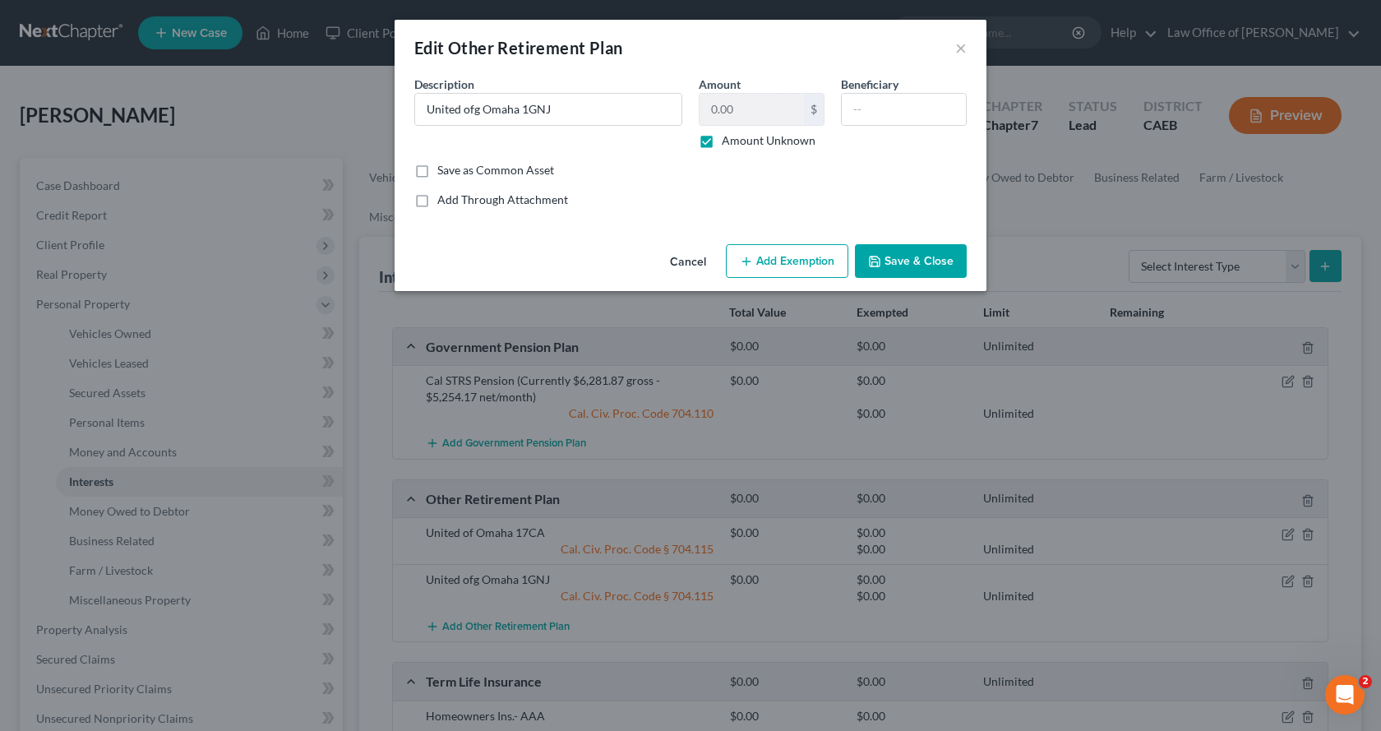
click at [794, 257] on button "Add Exemption" at bounding box center [787, 261] width 123 height 35
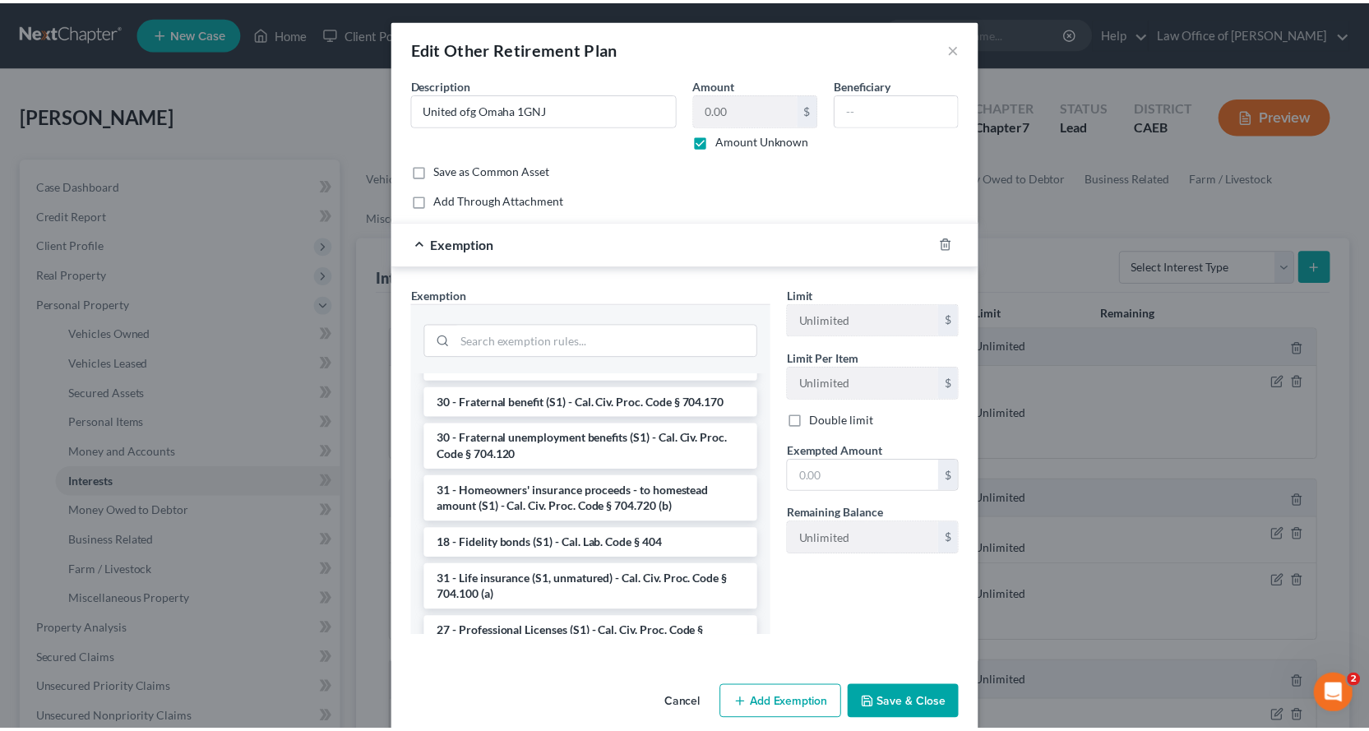
scroll to position [658, 0]
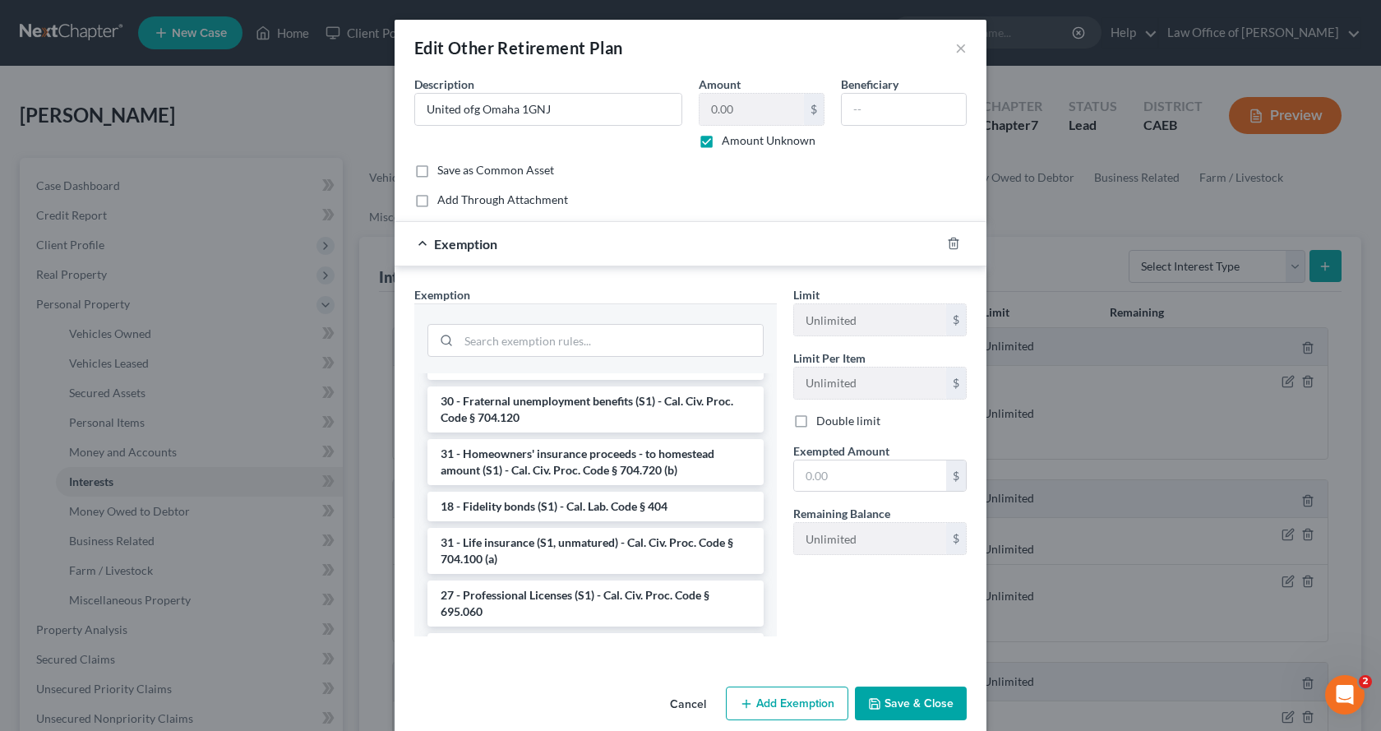
click at [765, 232] on div "Exemption" at bounding box center [668, 244] width 546 height 44
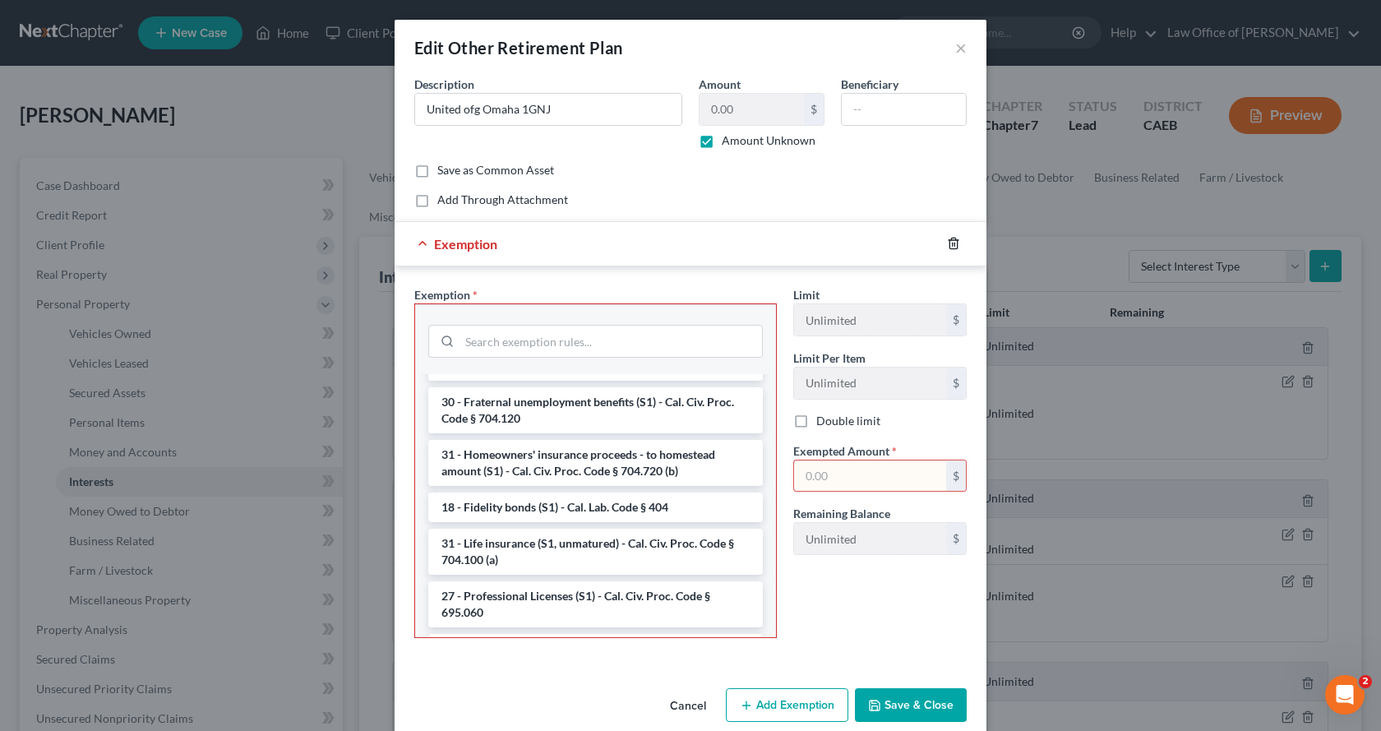
click at [947, 245] on icon "button" at bounding box center [953, 243] width 13 height 13
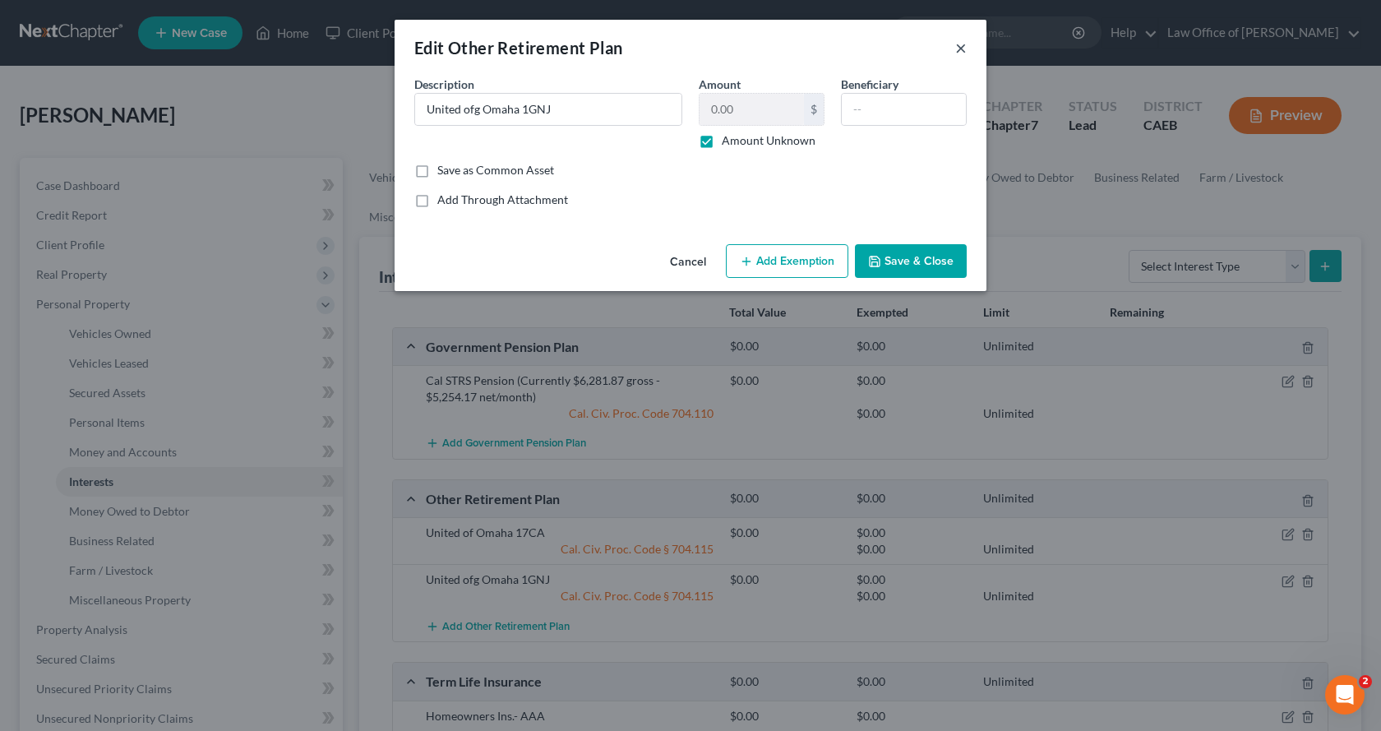
click at [960, 49] on button "×" at bounding box center [961, 48] width 12 height 20
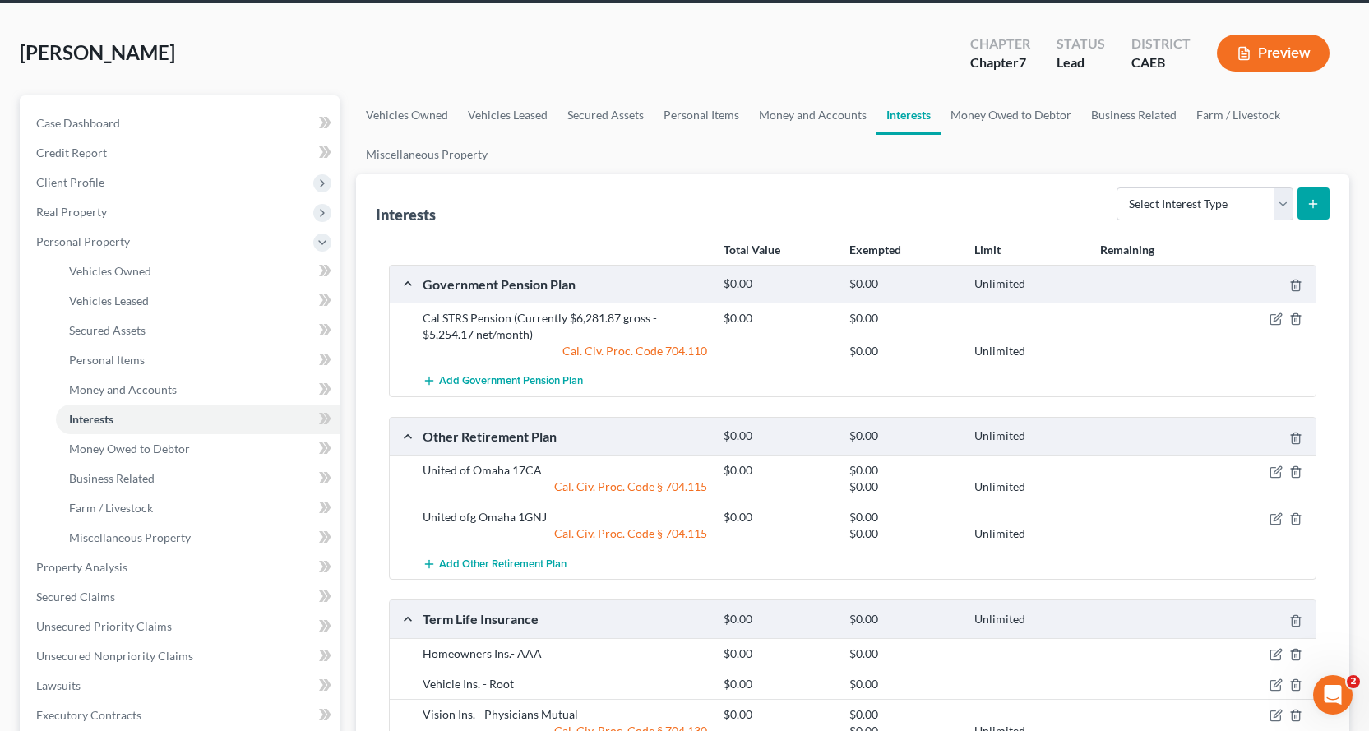
scroll to position [164, 0]
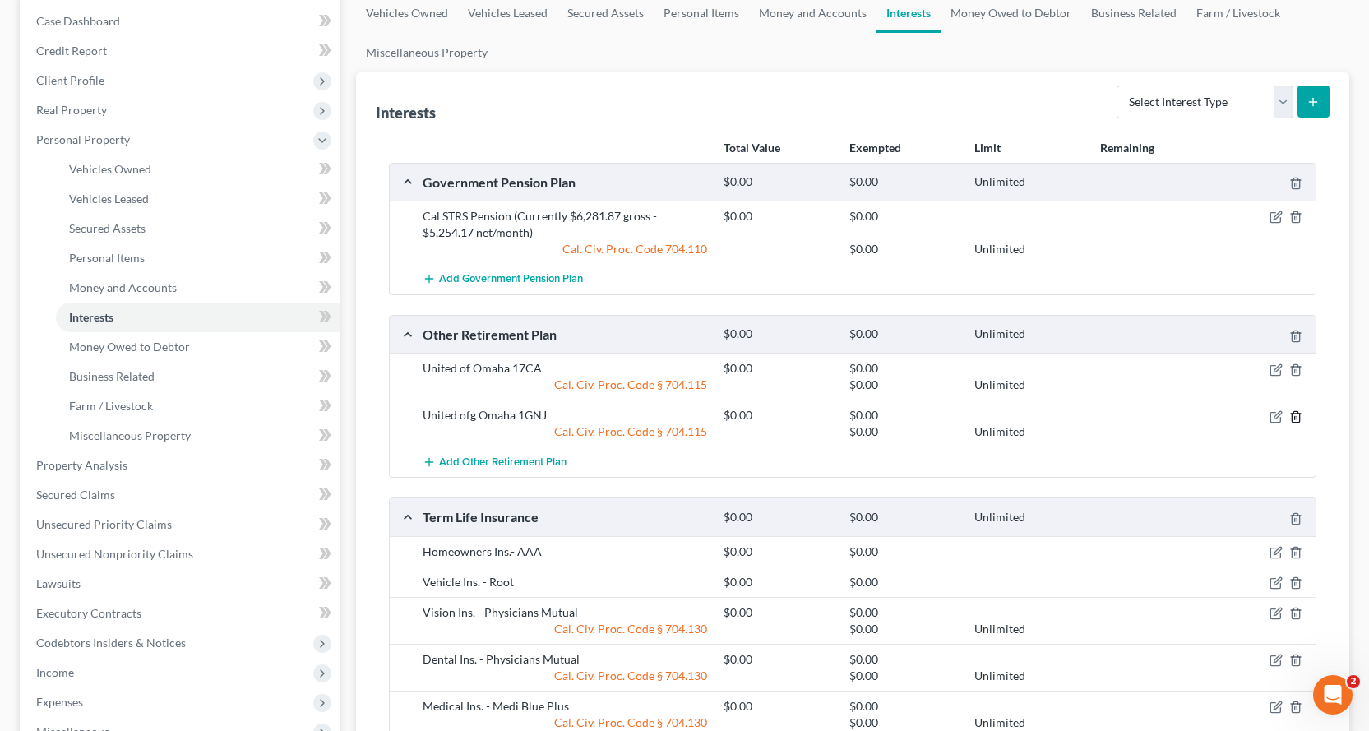
click at [1293, 418] on icon "button" at bounding box center [1295, 416] width 13 height 13
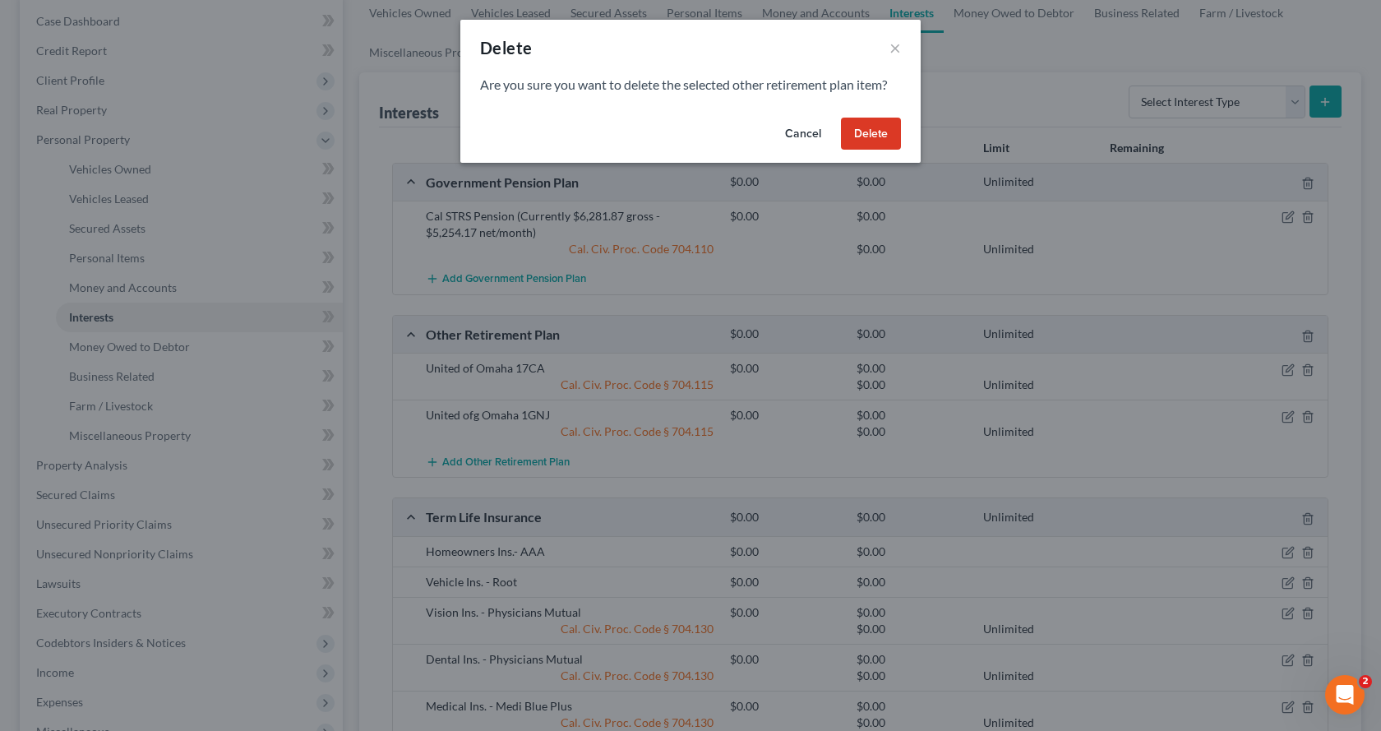
click at [874, 122] on button "Delete" at bounding box center [871, 134] width 60 height 33
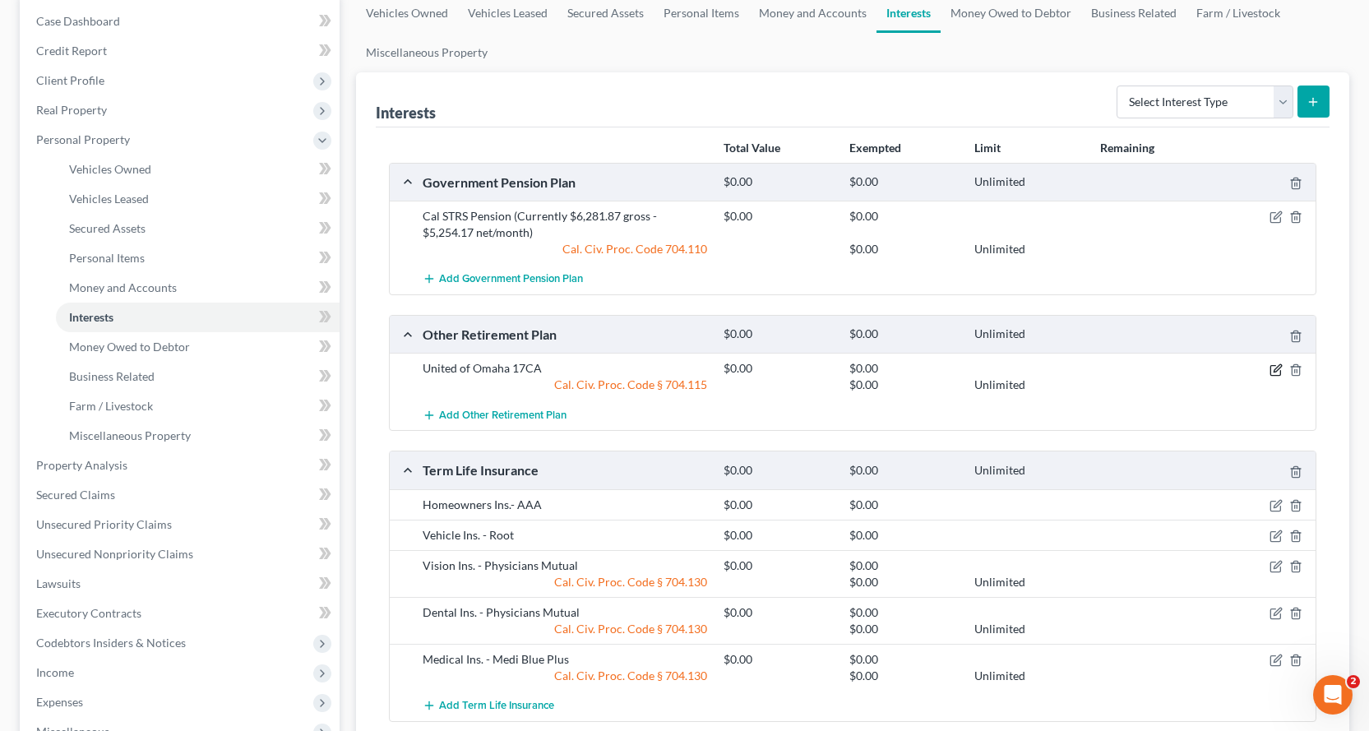
click at [1272, 372] on icon "button" at bounding box center [1275, 369] width 13 height 13
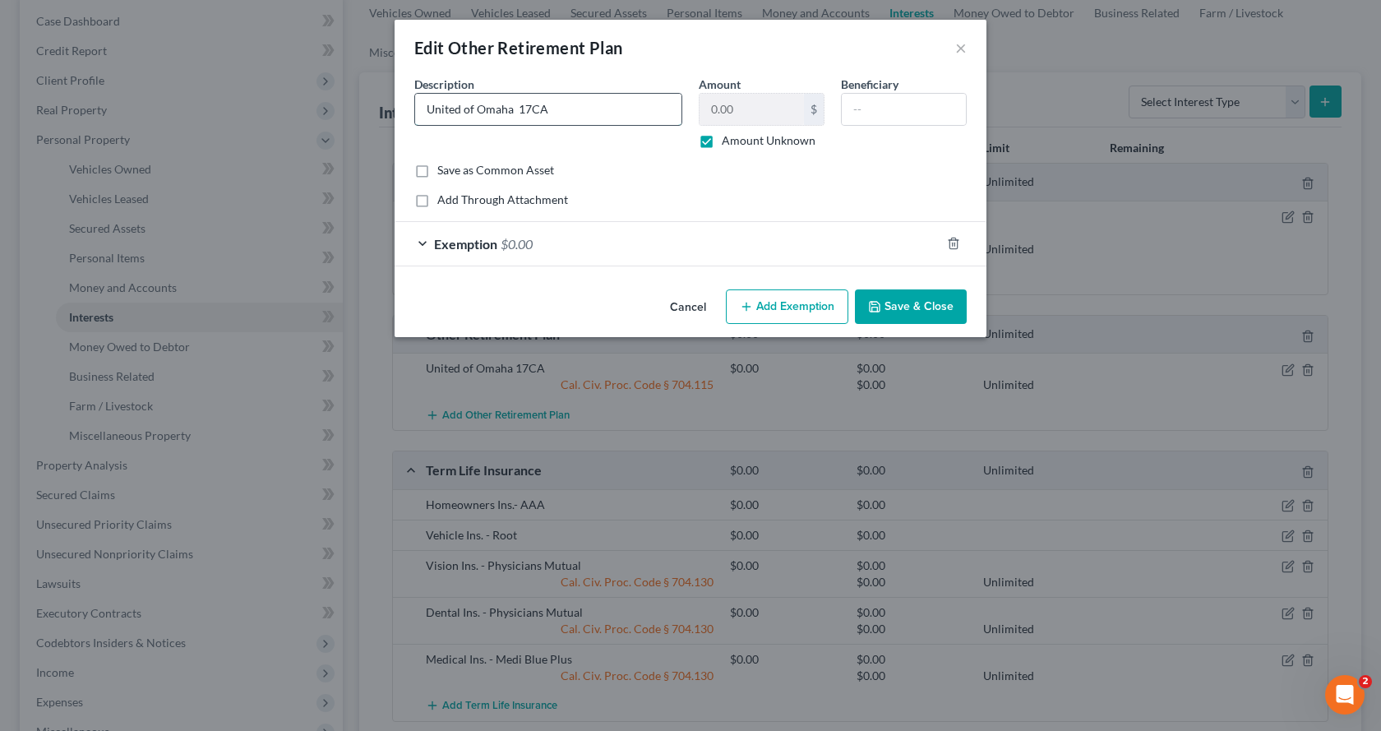
drag, startPoint x: 556, startPoint y: 117, endPoint x: 516, endPoint y: 117, distance: 39.5
click at [516, 117] on input "United of Omaha 17CA" at bounding box center [548, 109] width 266 height 31
type input "United of [GEOGRAPHIC_DATA]"
click at [938, 311] on button "Save & Close" at bounding box center [911, 306] width 112 height 35
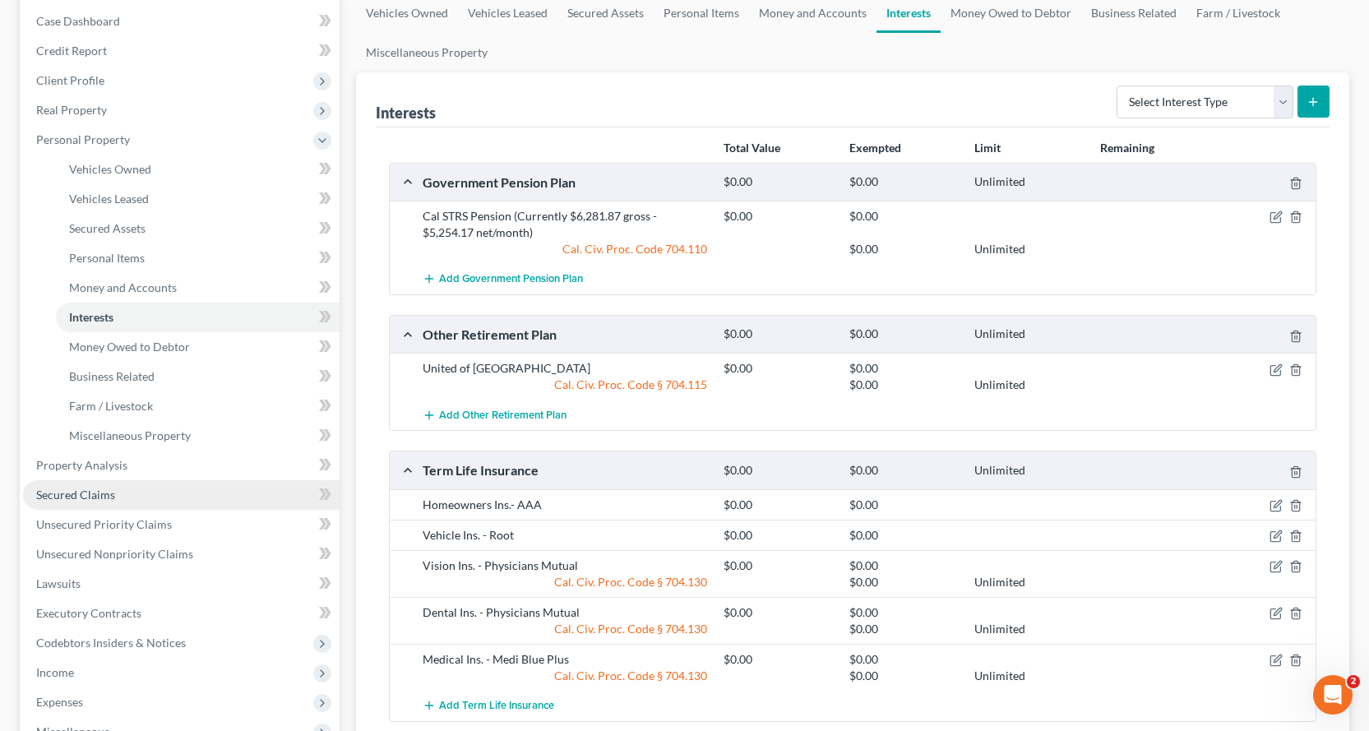
click at [98, 492] on span "Secured Claims" at bounding box center [75, 495] width 79 height 14
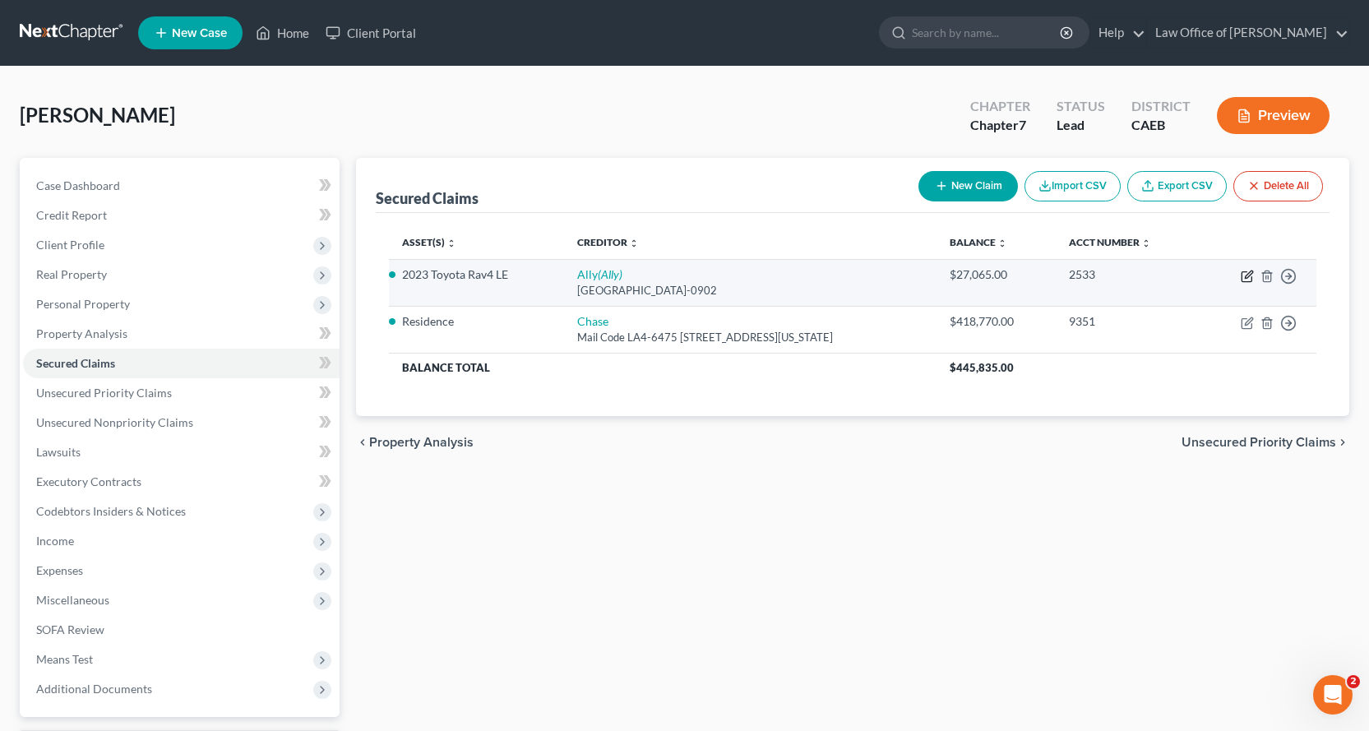
click at [1251, 274] on icon "button" at bounding box center [1248, 274] width 7 height 7
select select "24"
select select "0"
select select "4"
select select "0"
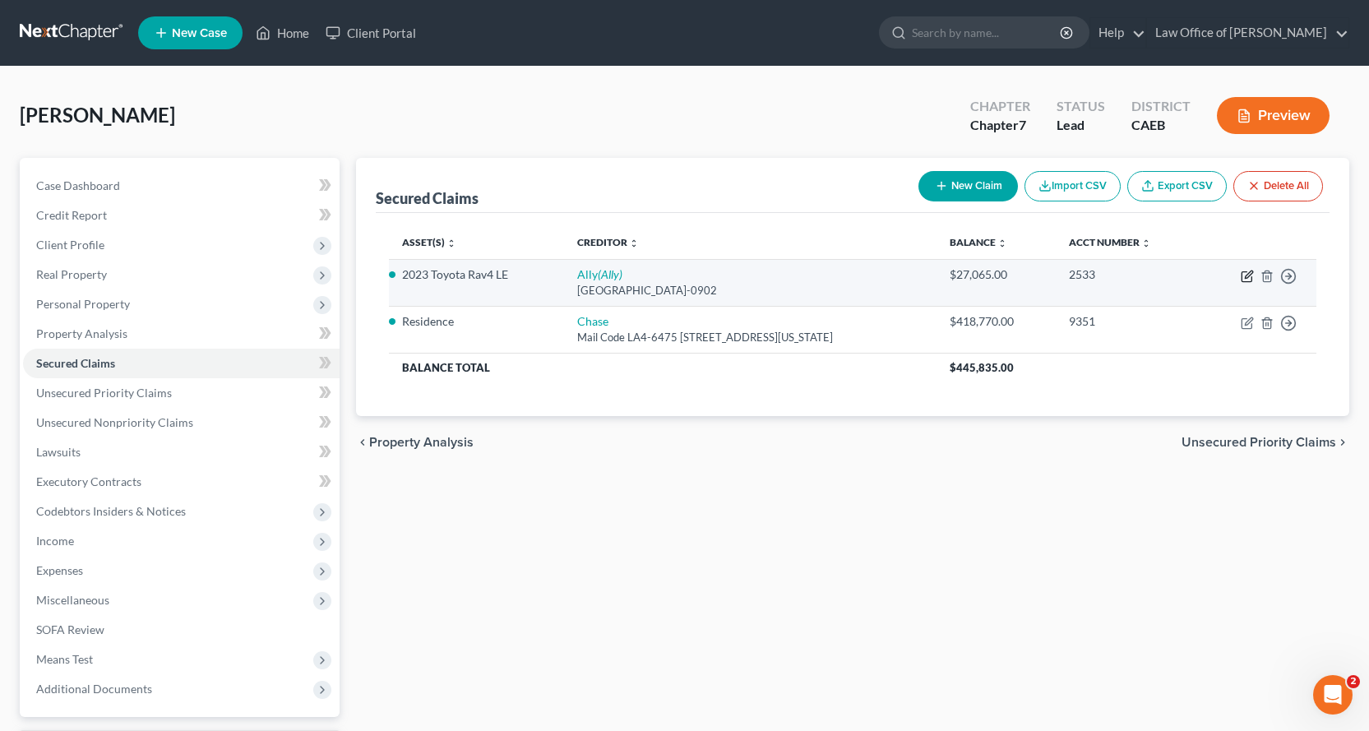
select select "0"
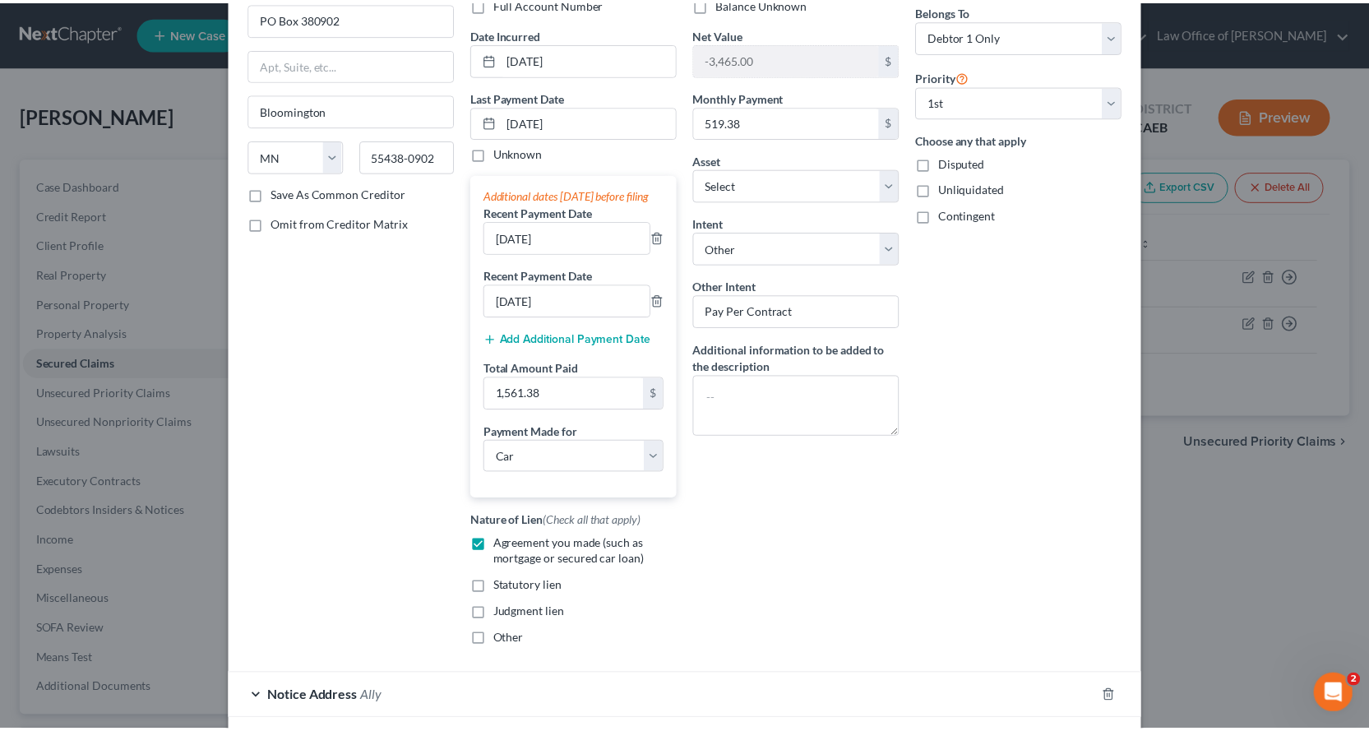
scroll to position [247, 0]
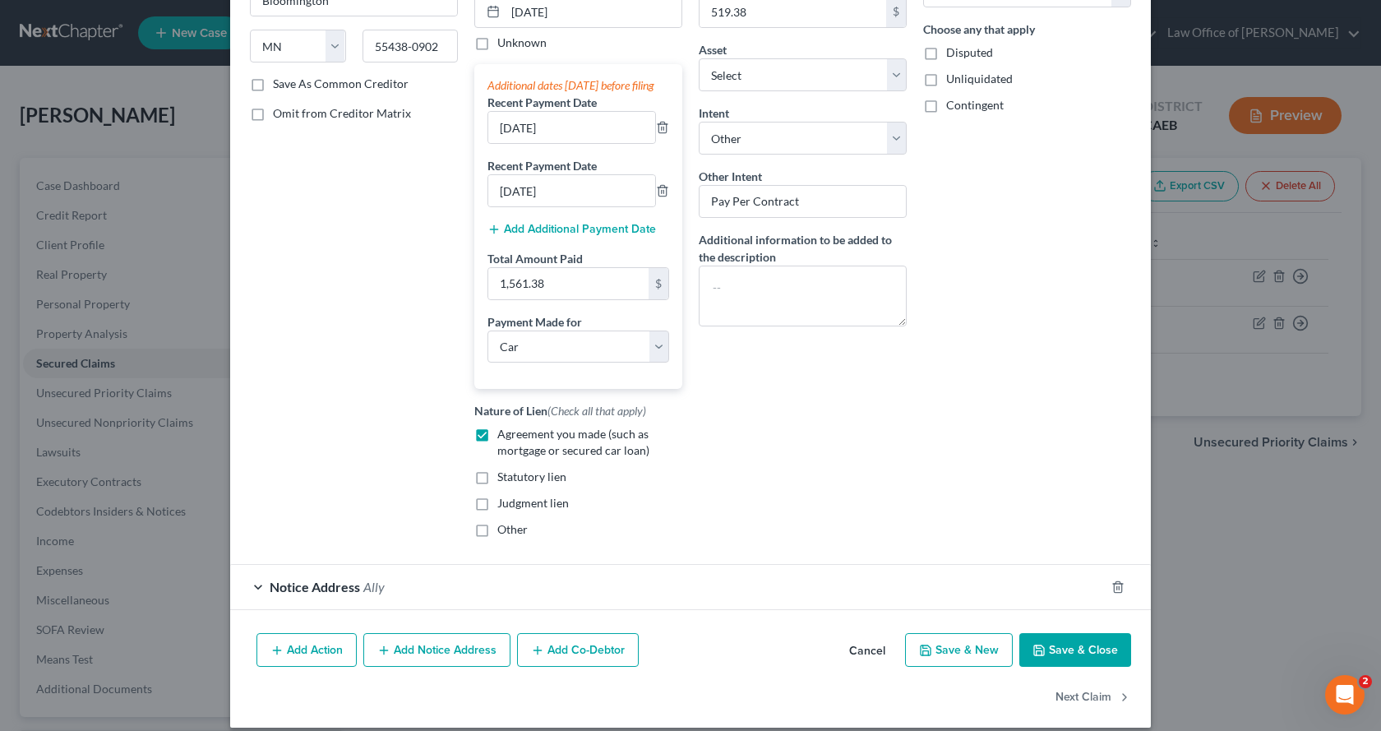
click at [1070, 668] on button "Save & Close" at bounding box center [1076, 650] width 112 height 35
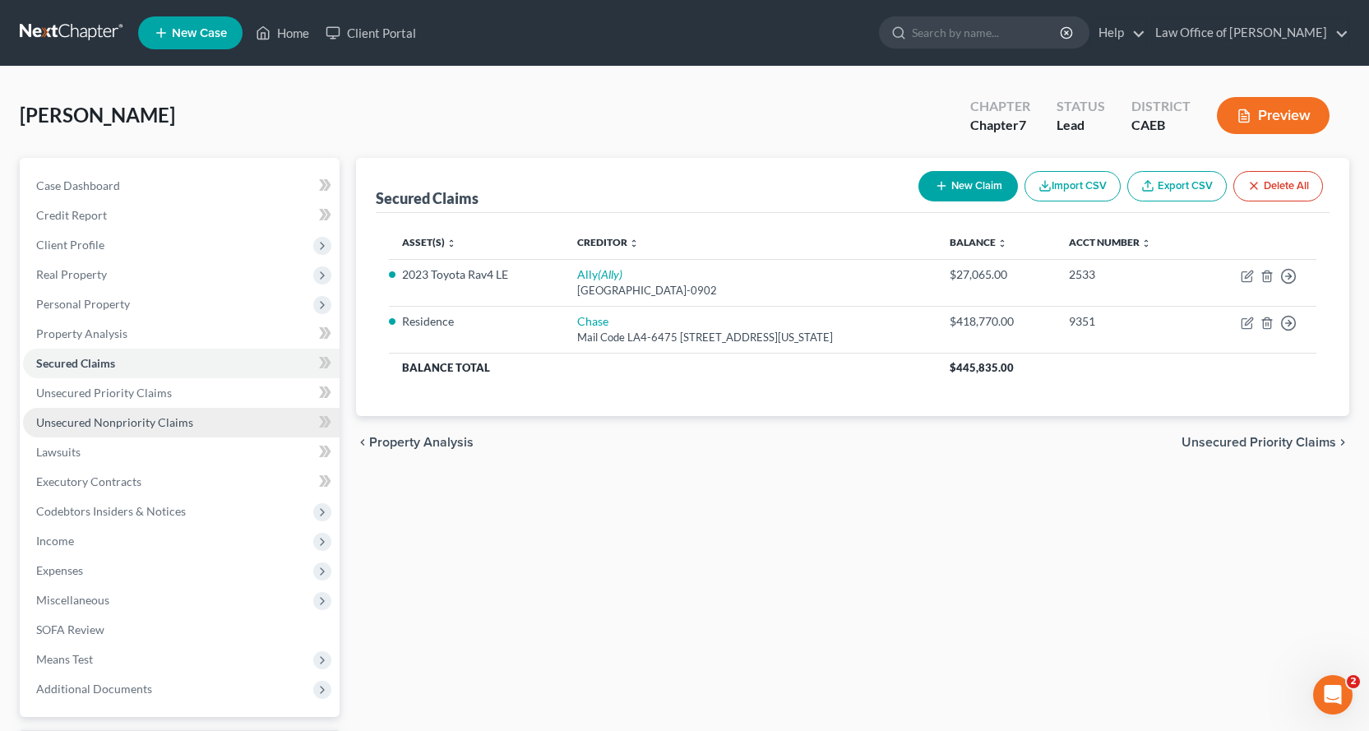
click at [117, 422] on span "Unsecured Nonpriority Claims" at bounding box center [114, 422] width 157 height 14
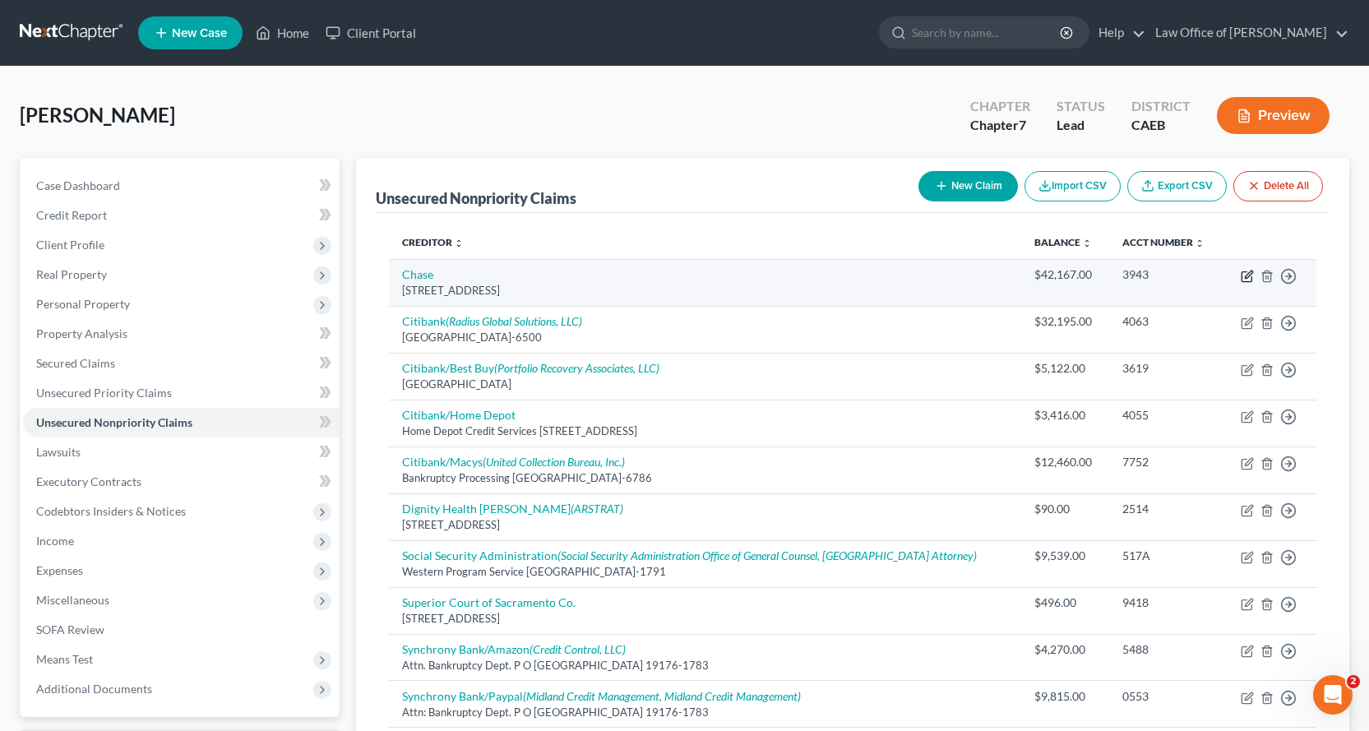
click at [1250, 278] on icon "button" at bounding box center [1247, 276] width 13 height 13
select select "7"
select select "2"
select select "0"
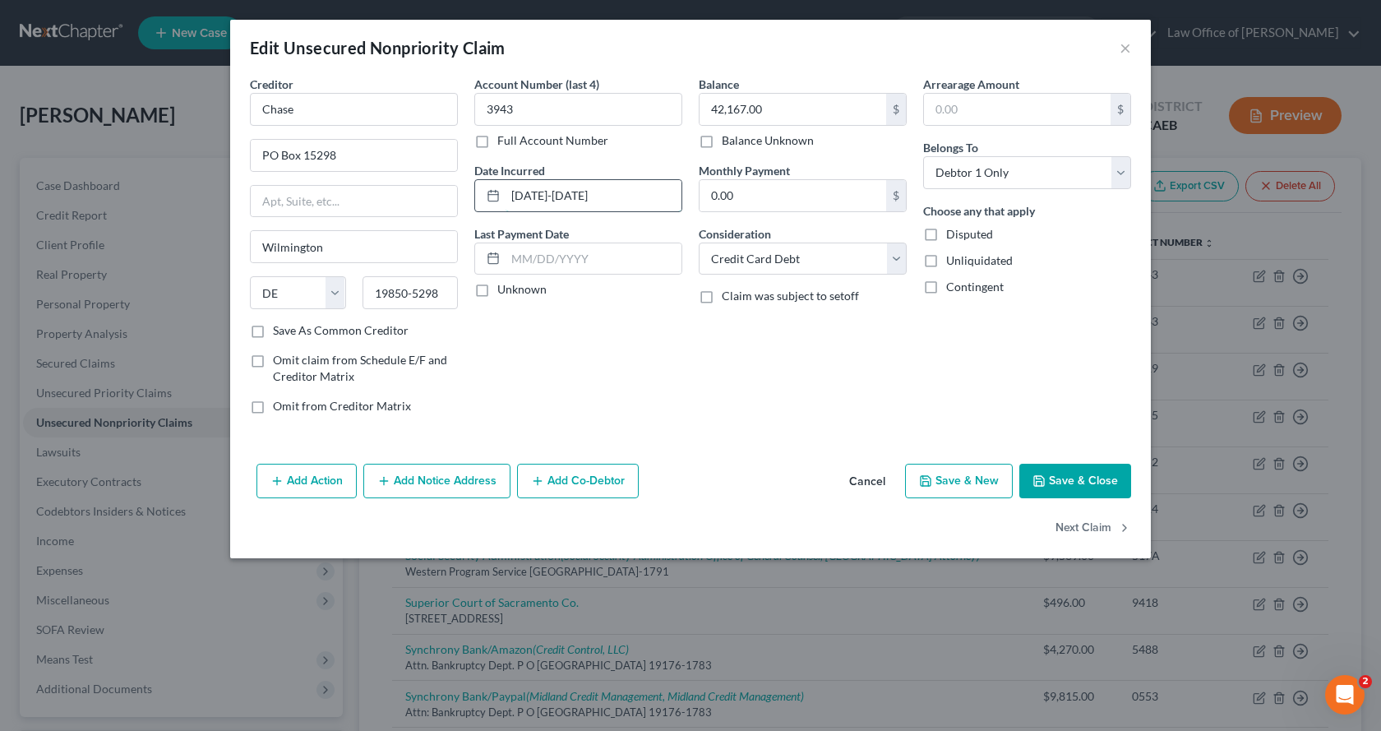
click at [537, 197] on input "2021-2023" at bounding box center [594, 195] width 176 height 31
click at [567, 197] on input "2022-2023" at bounding box center [594, 195] width 176 height 31
type input "2022-2024"
click at [1047, 472] on button "Save & Close" at bounding box center [1076, 481] width 112 height 35
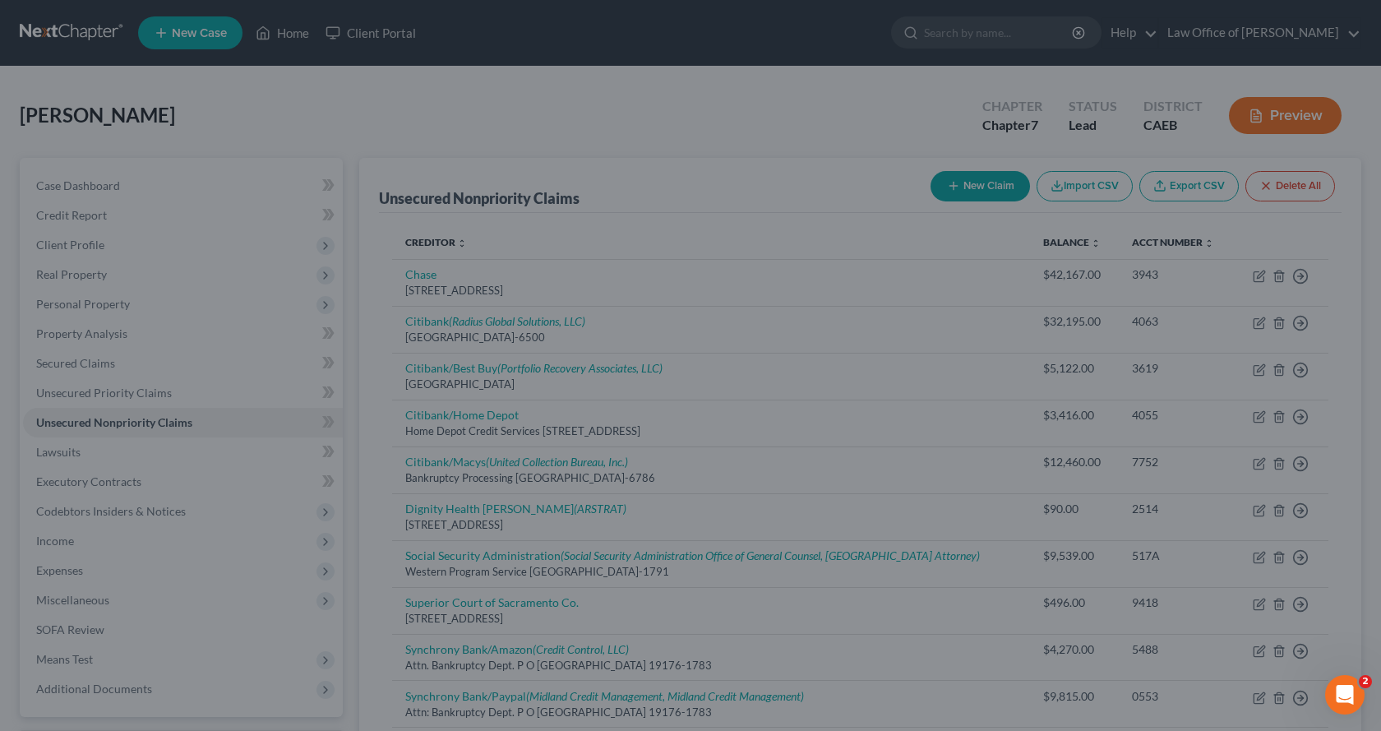
type input "0"
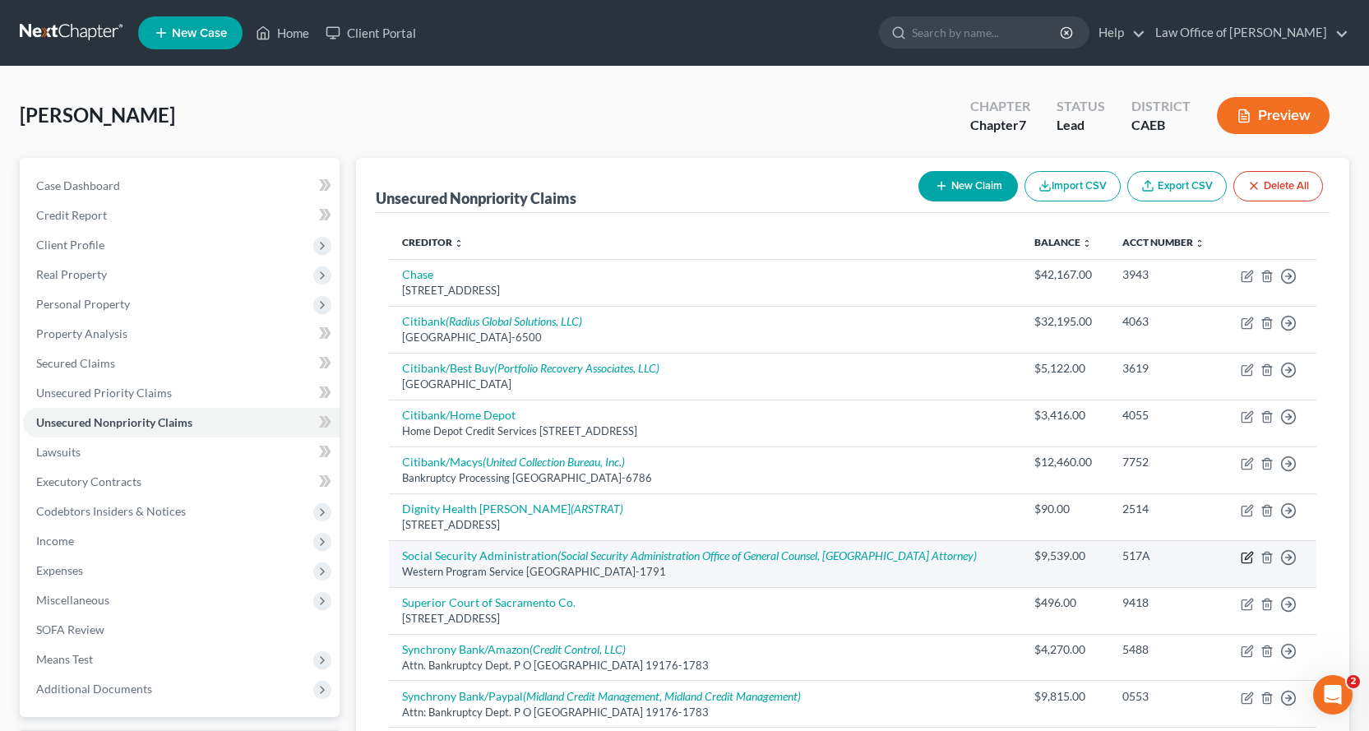
click at [1251, 560] on icon "button" at bounding box center [1247, 557] width 13 height 13
select select "4"
select select "14"
select select "0"
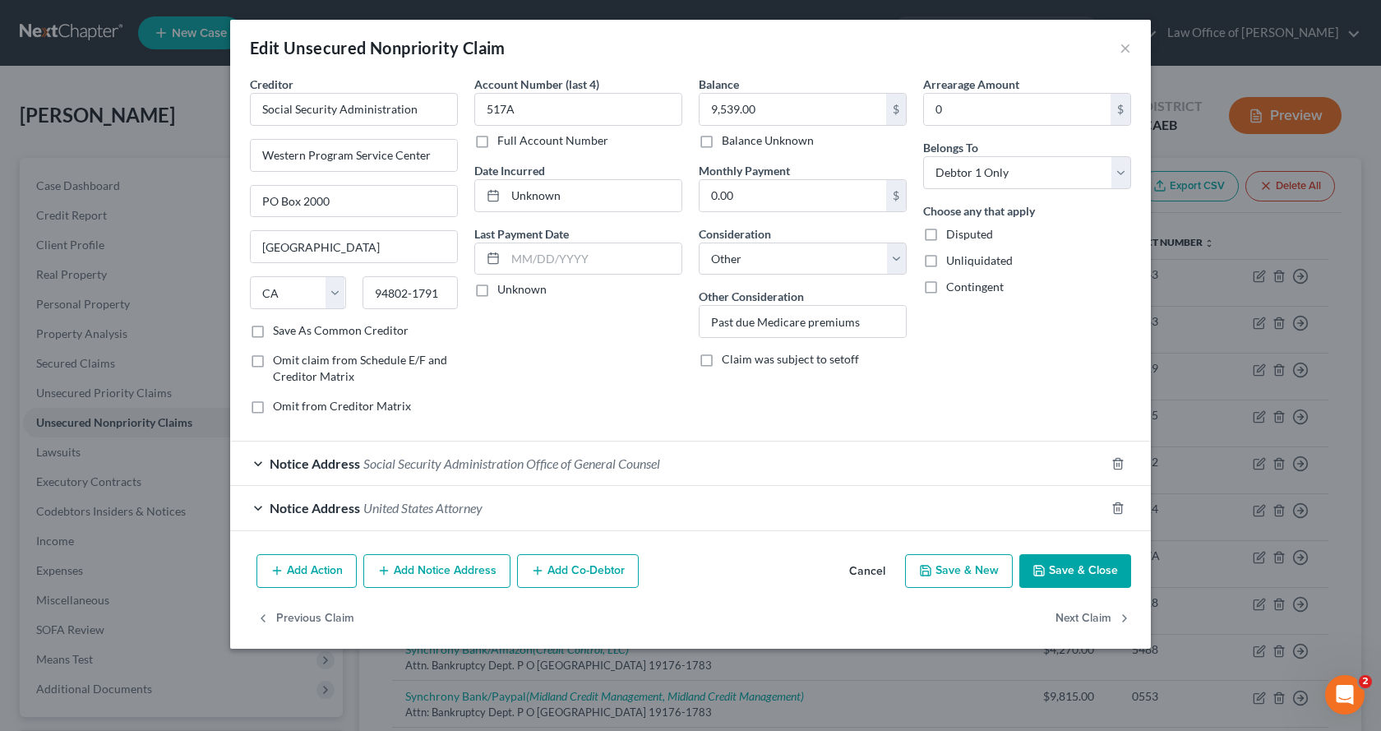
drag, startPoint x: 1087, startPoint y: 581, endPoint x: 1095, endPoint y: 577, distance: 9.2
click at [1088, 581] on button "Save & Close" at bounding box center [1076, 571] width 112 height 35
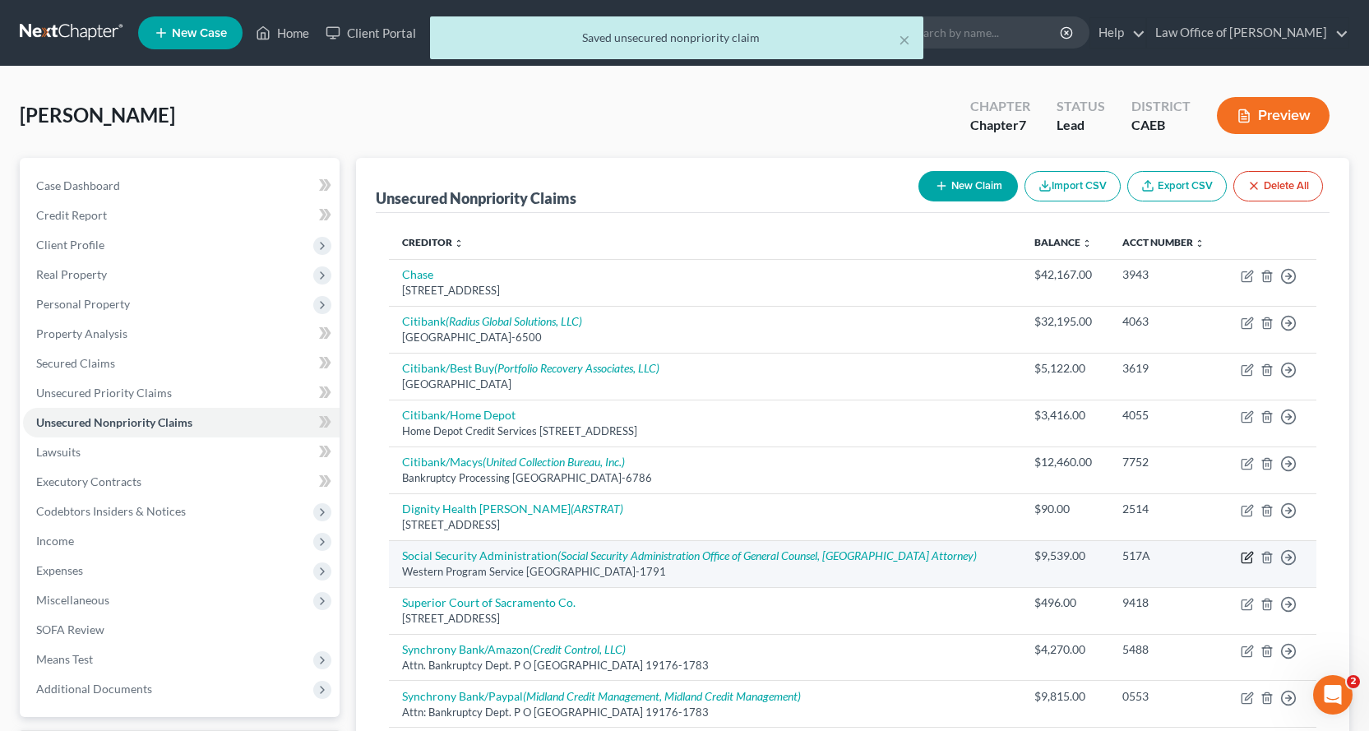
click at [1251, 560] on icon "button" at bounding box center [1247, 557] width 13 height 13
select select "4"
select select "14"
select select "0"
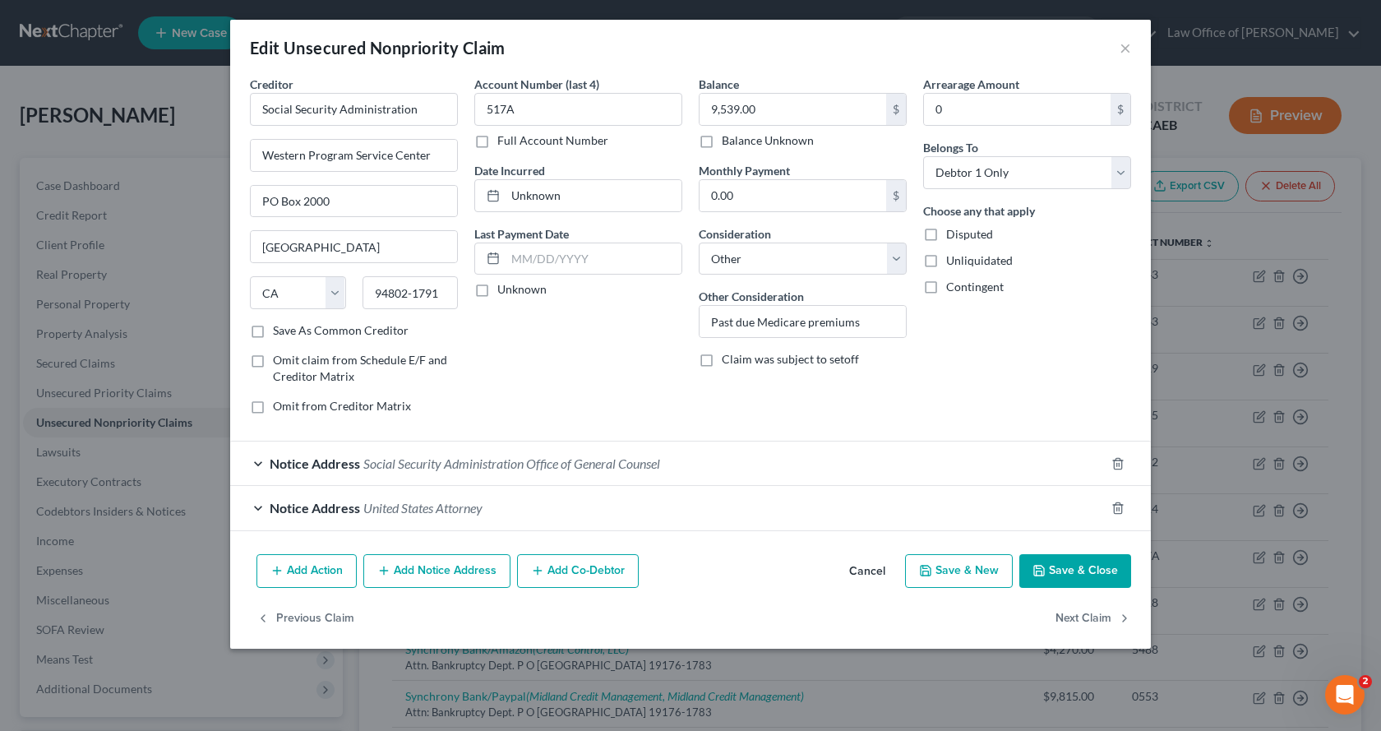
click at [946, 228] on label "Disputed" at bounding box center [969, 234] width 47 height 16
click at [953, 228] on input "Disputed" at bounding box center [958, 231] width 11 height 11
checkbox input "true"
click at [1071, 574] on button "Save & Close" at bounding box center [1076, 571] width 112 height 35
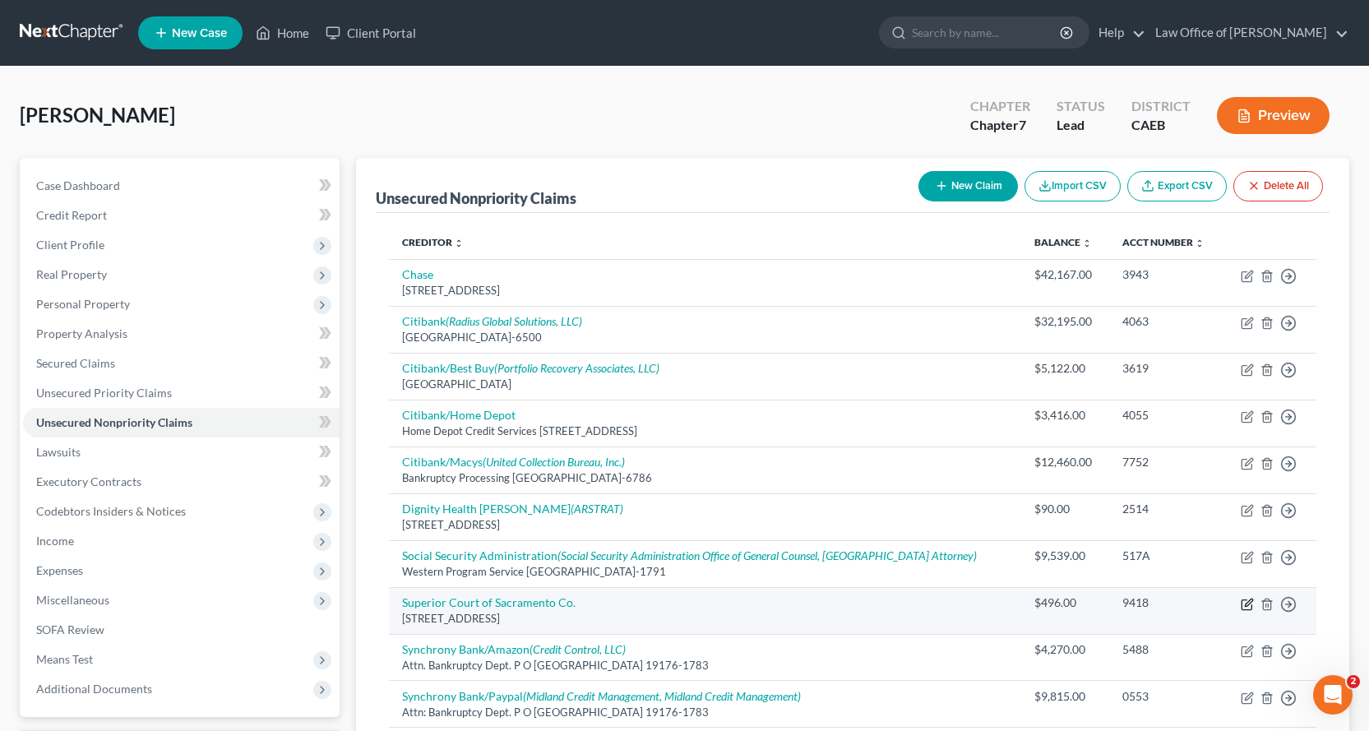
click at [1248, 603] on icon "button" at bounding box center [1247, 604] width 13 height 13
select select "4"
select select "14"
select select "0"
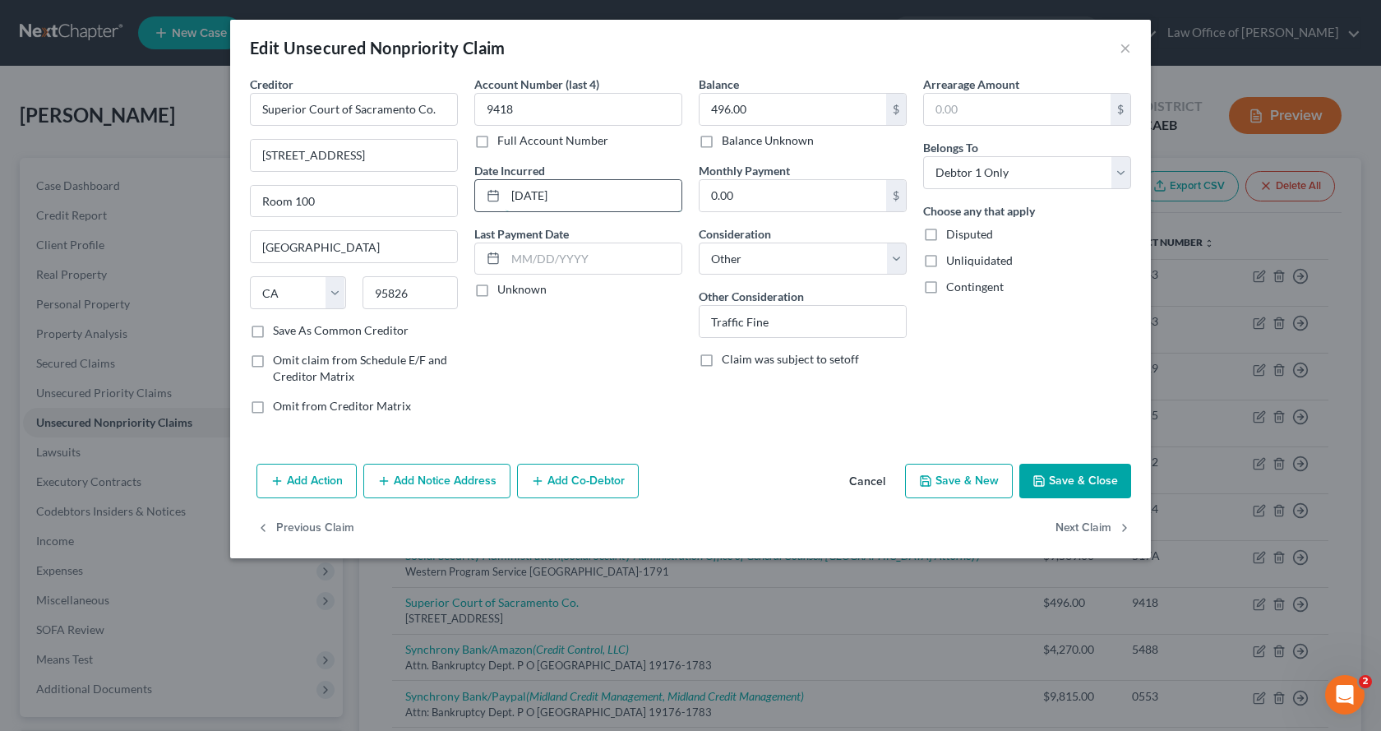
click at [581, 198] on input "08/14/2025" at bounding box center [594, 195] width 176 height 31
drag, startPoint x: 543, startPoint y: 198, endPoint x: 636, endPoint y: 232, distance: 98.1
click at [509, 200] on input "08/14/2025" at bounding box center [594, 195] width 176 height 31
type input "07/31//2025"
click at [946, 231] on label "Disputed" at bounding box center [969, 234] width 47 height 16
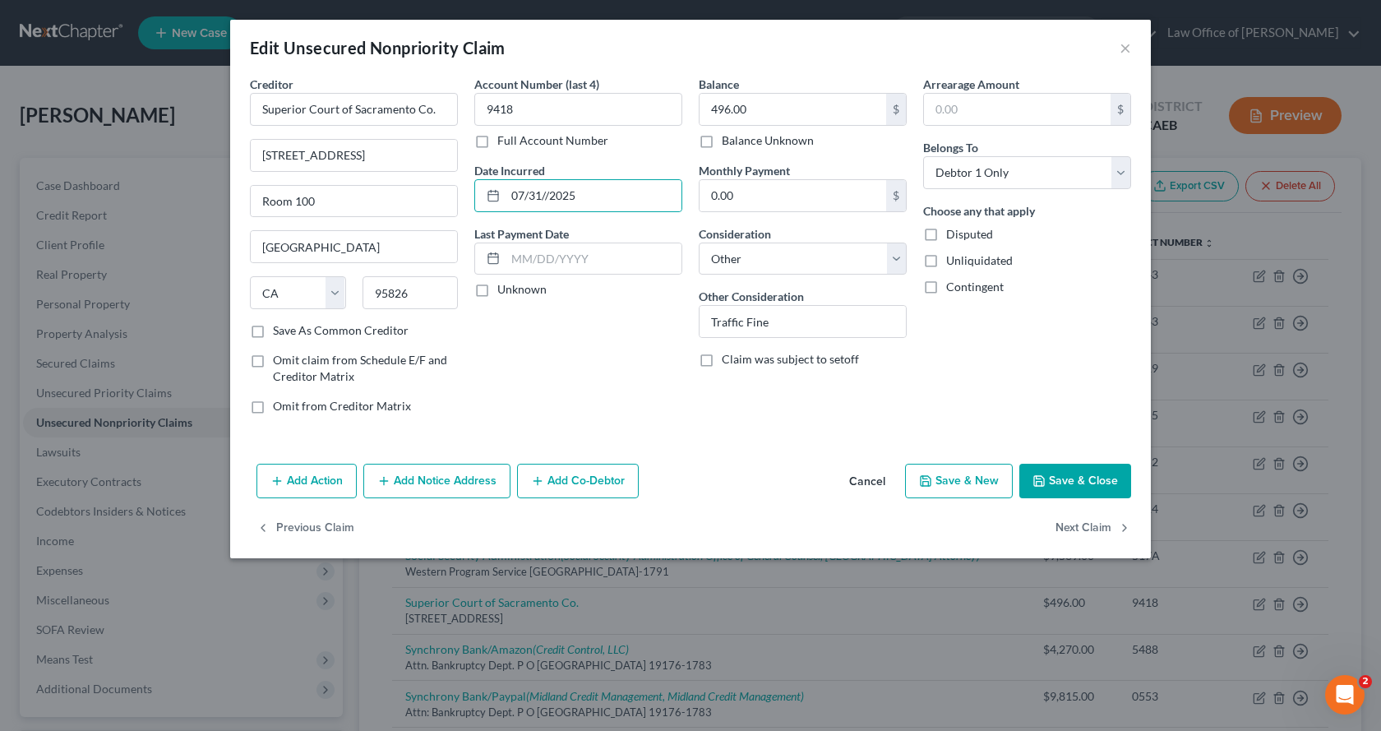
click at [953, 231] on input "Disputed" at bounding box center [958, 231] width 11 height 11
checkbox input "true"
click at [1103, 530] on button "Next Claim" at bounding box center [1094, 528] width 76 height 35
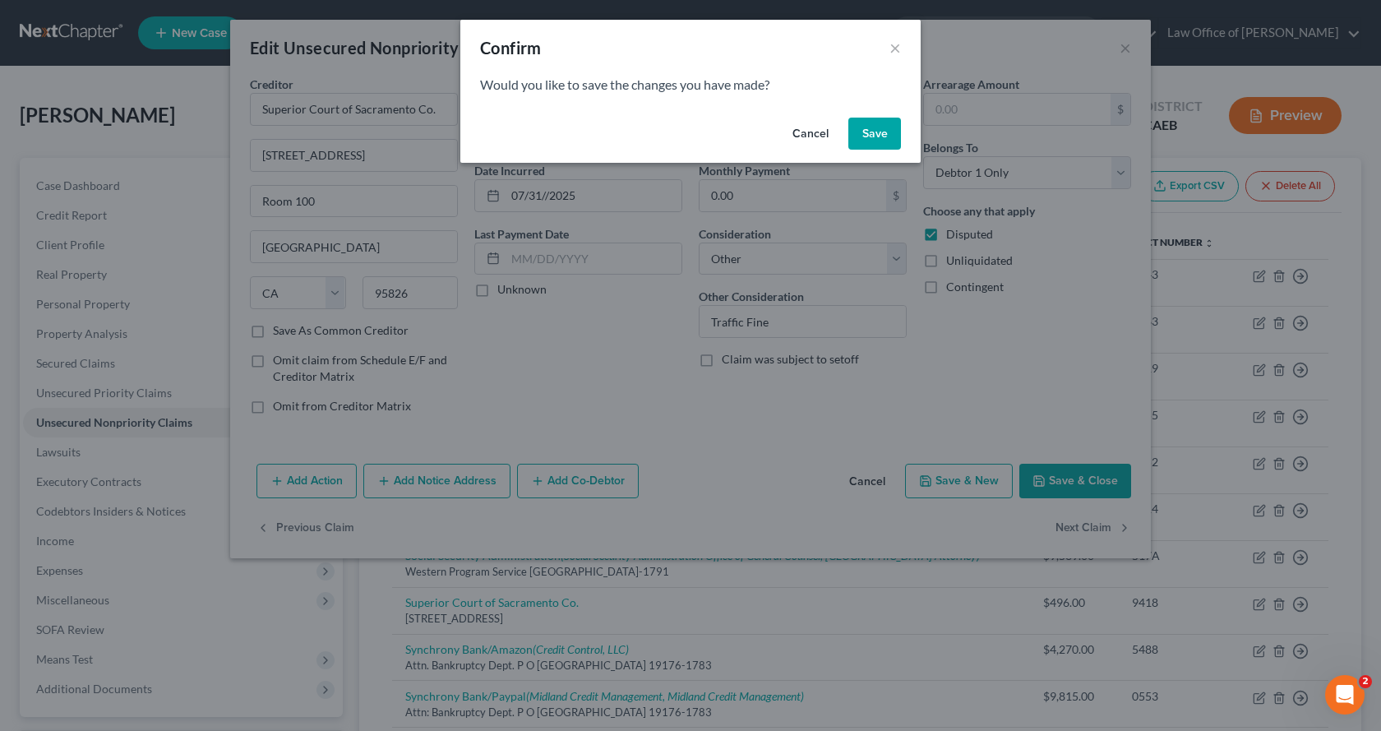
click at [858, 142] on button "Save" at bounding box center [874, 134] width 53 height 33
select select "39"
select select "2"
select select "0"
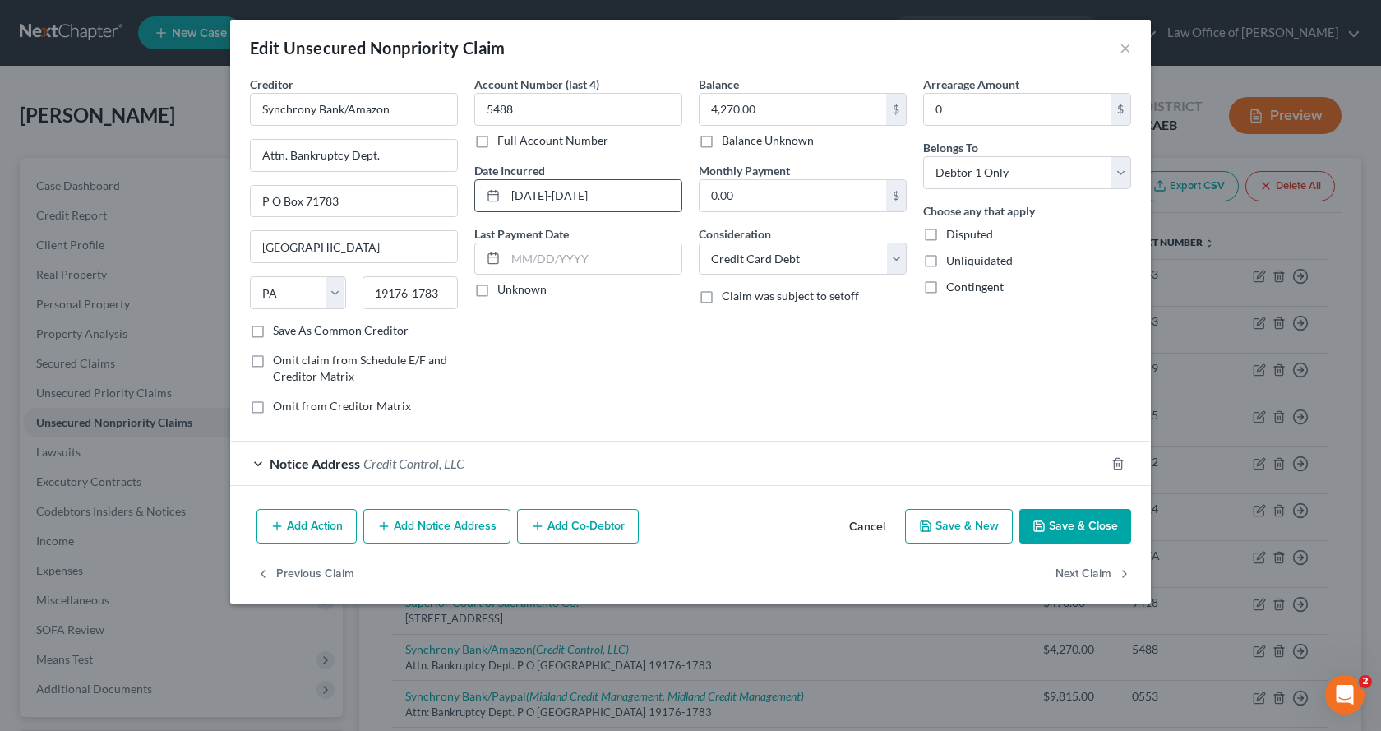
click at [538, 197] on input "2021-2024" at bounding box center [594, 195] width 176 height 31
type input "2022-2024"
click at [1033, 523] on button "Save & Close" at bounding box center [1076, 526] width 112 height 35
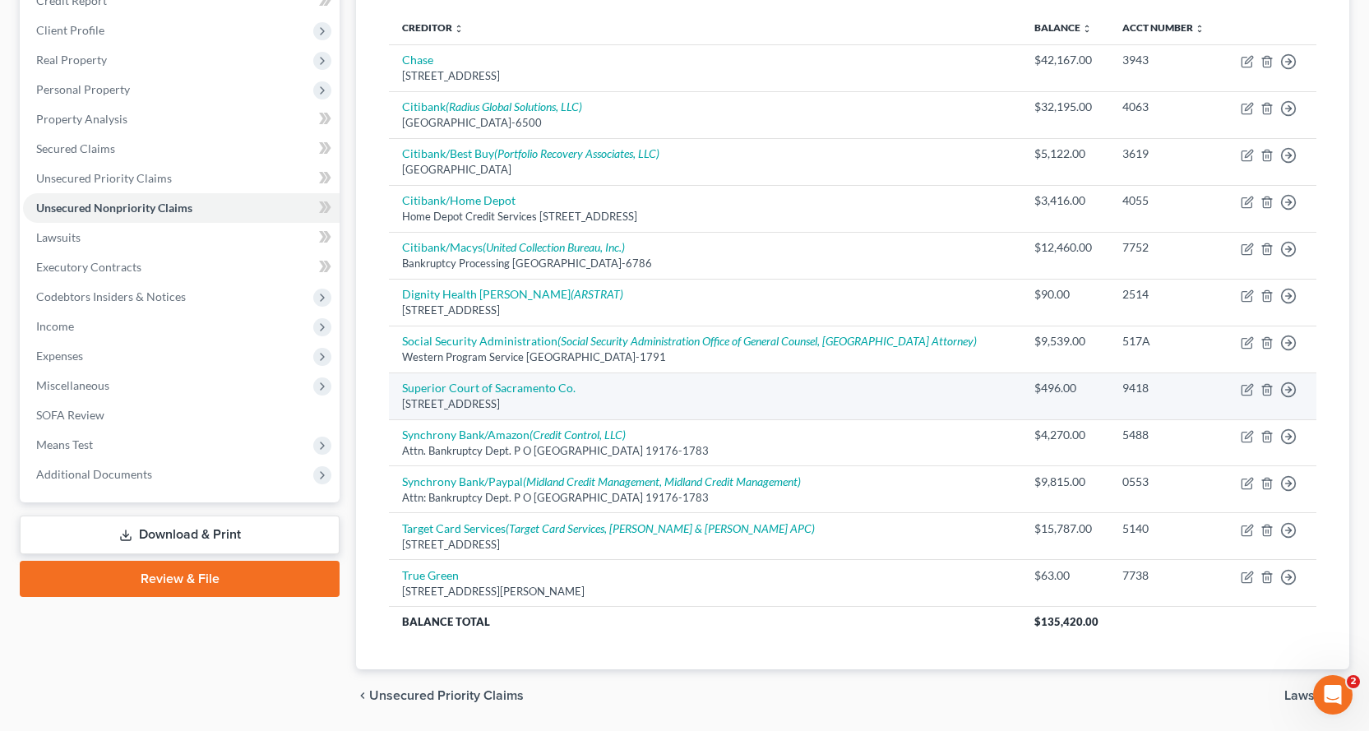
scroll to position [186, 0]
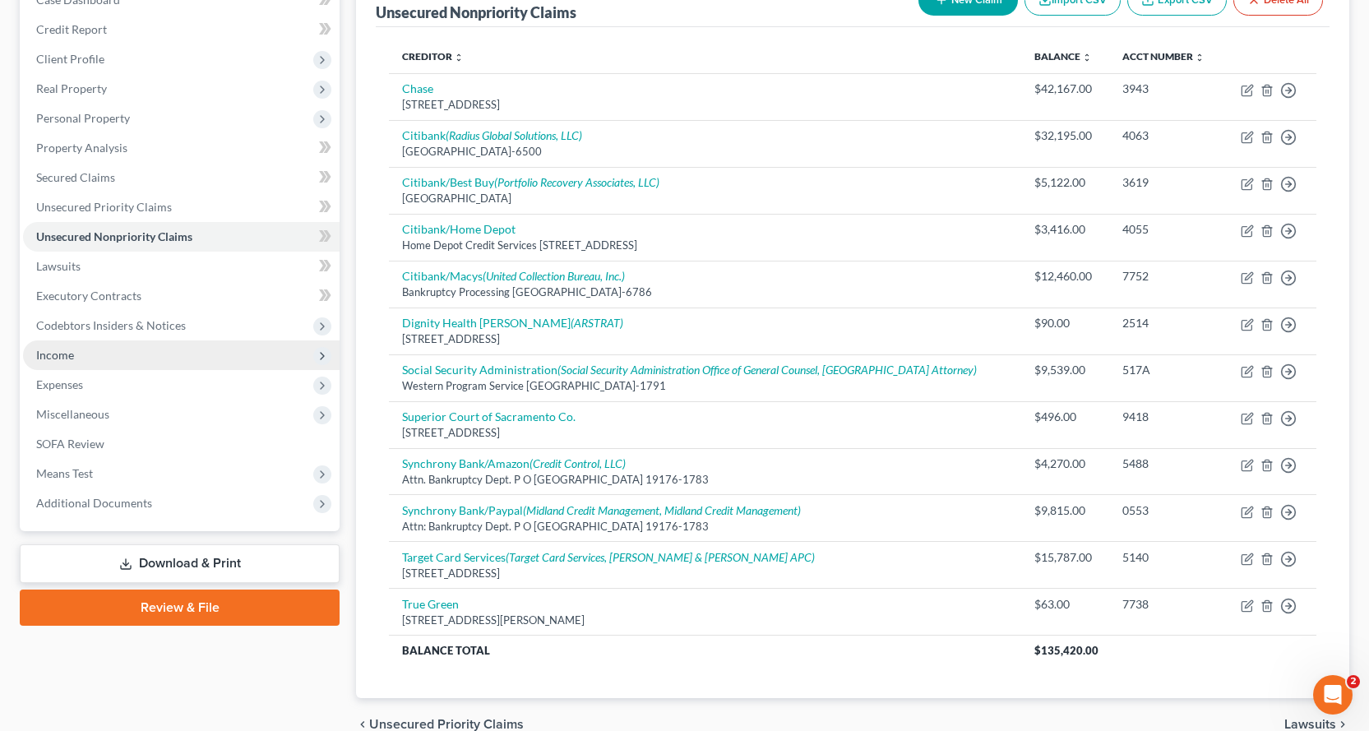
click at [74, 349] on span "Income" at bounding box center [181, 355] width 317 height 30
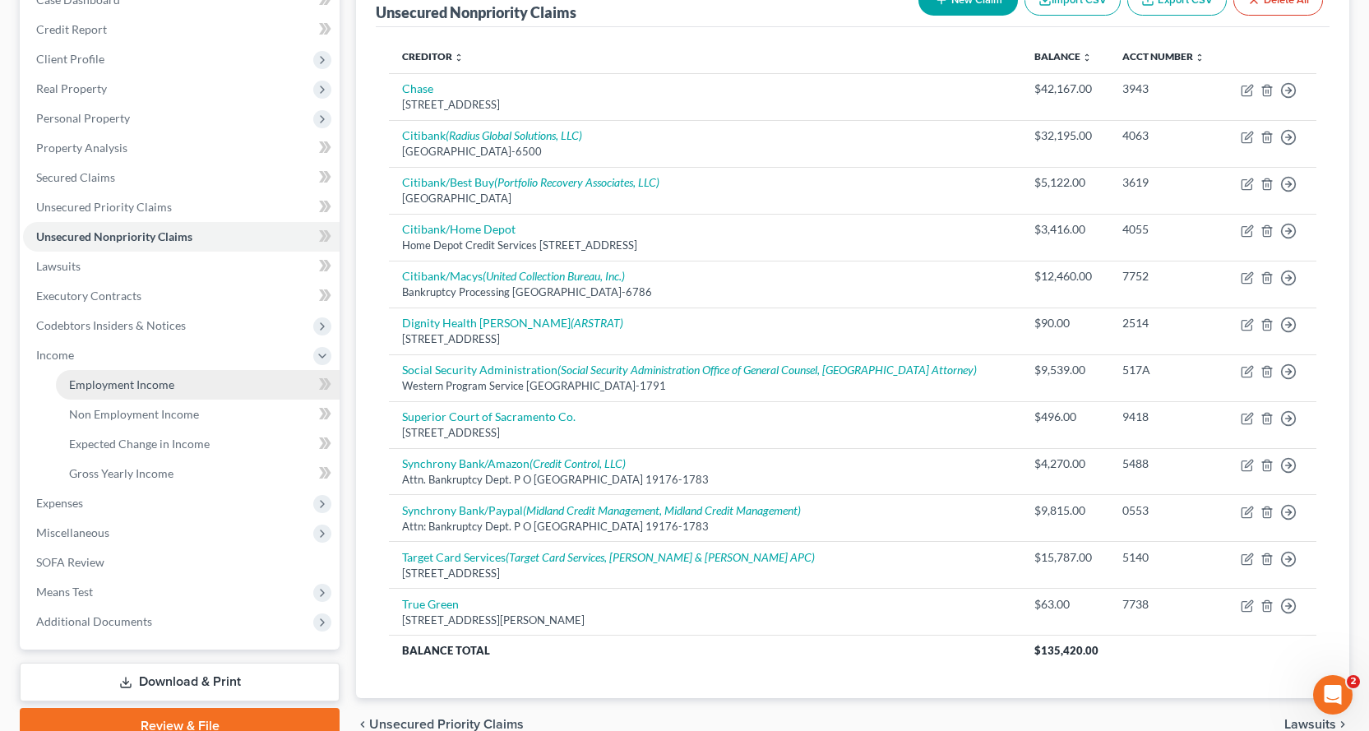
click at [77, 377] on span "Employment Income" at bounding box center [121, 384] width 105 height 14
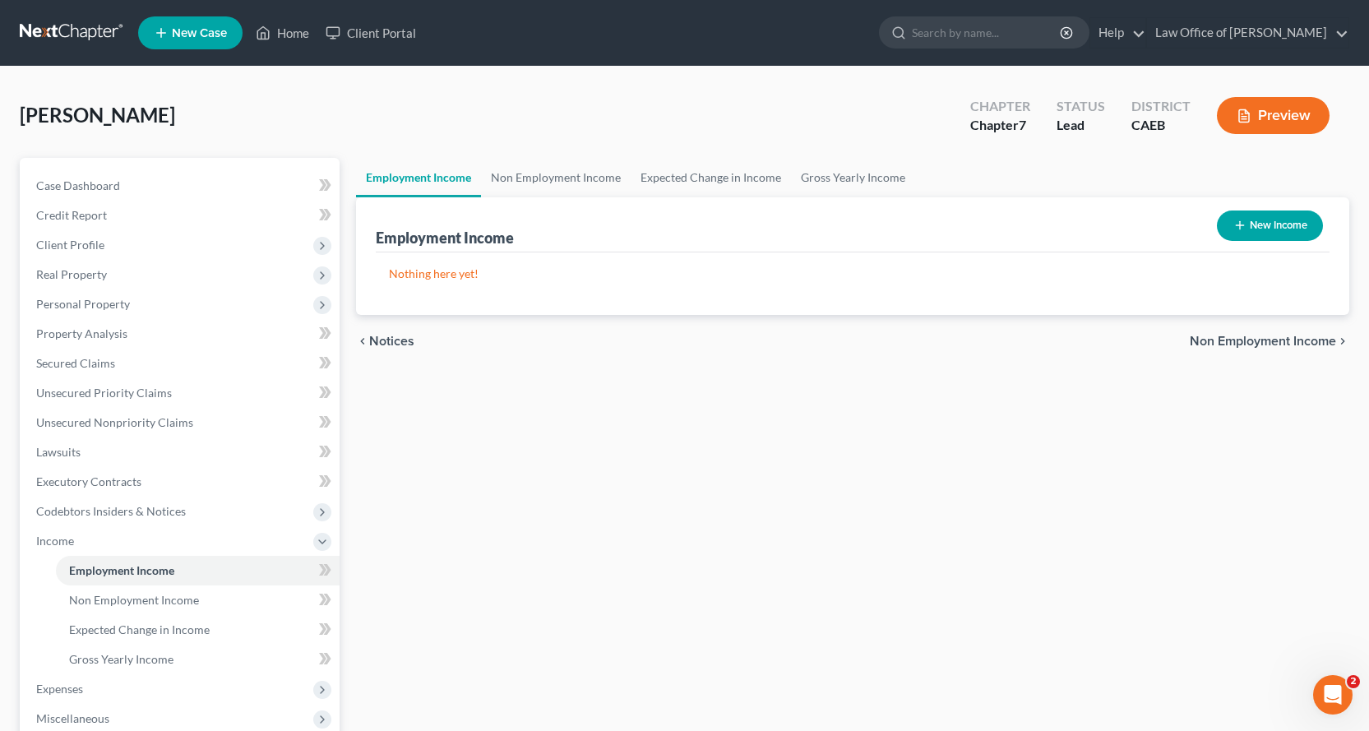
click at [1271, 223] on button "New Income" at bounding box center [1270, 225] width 106 height 30
select select "0"
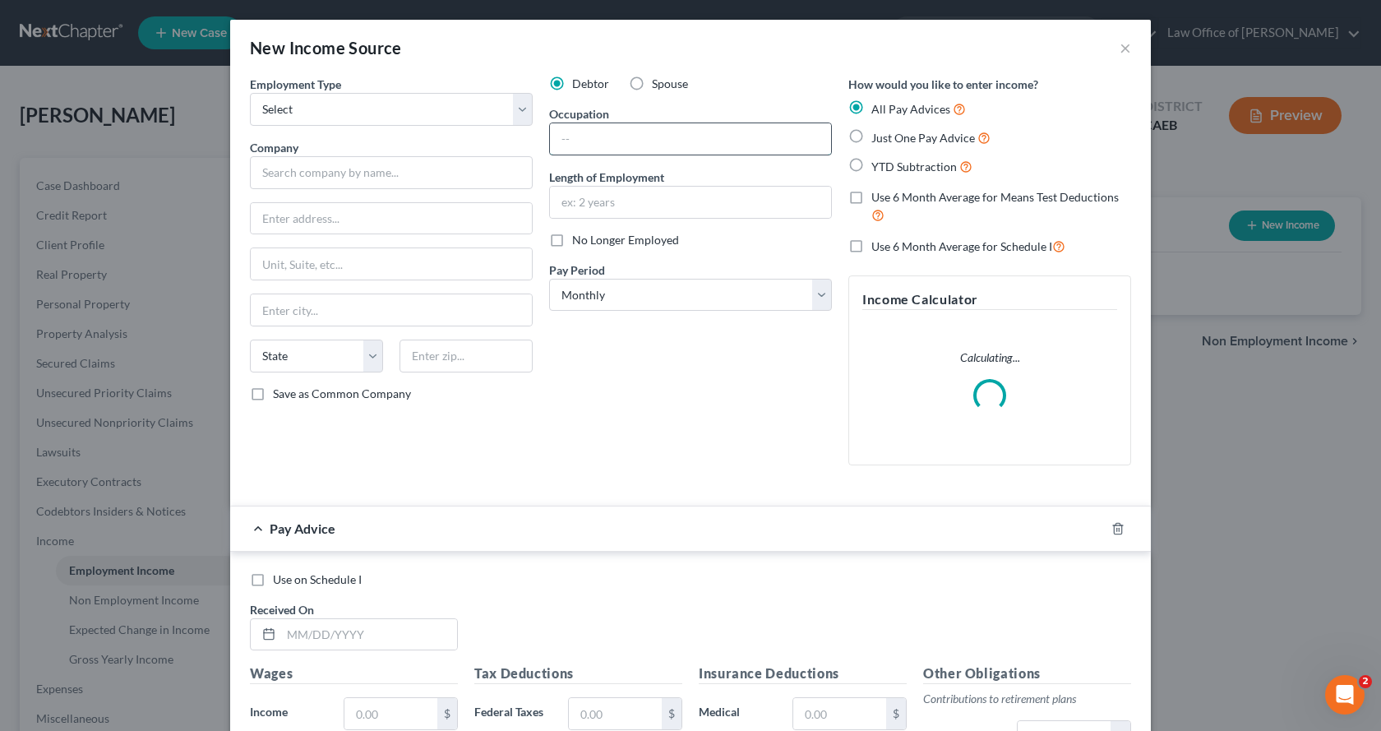
click at [605, 143] on input "text" at bounding box center [690, 138] width 281 height 31
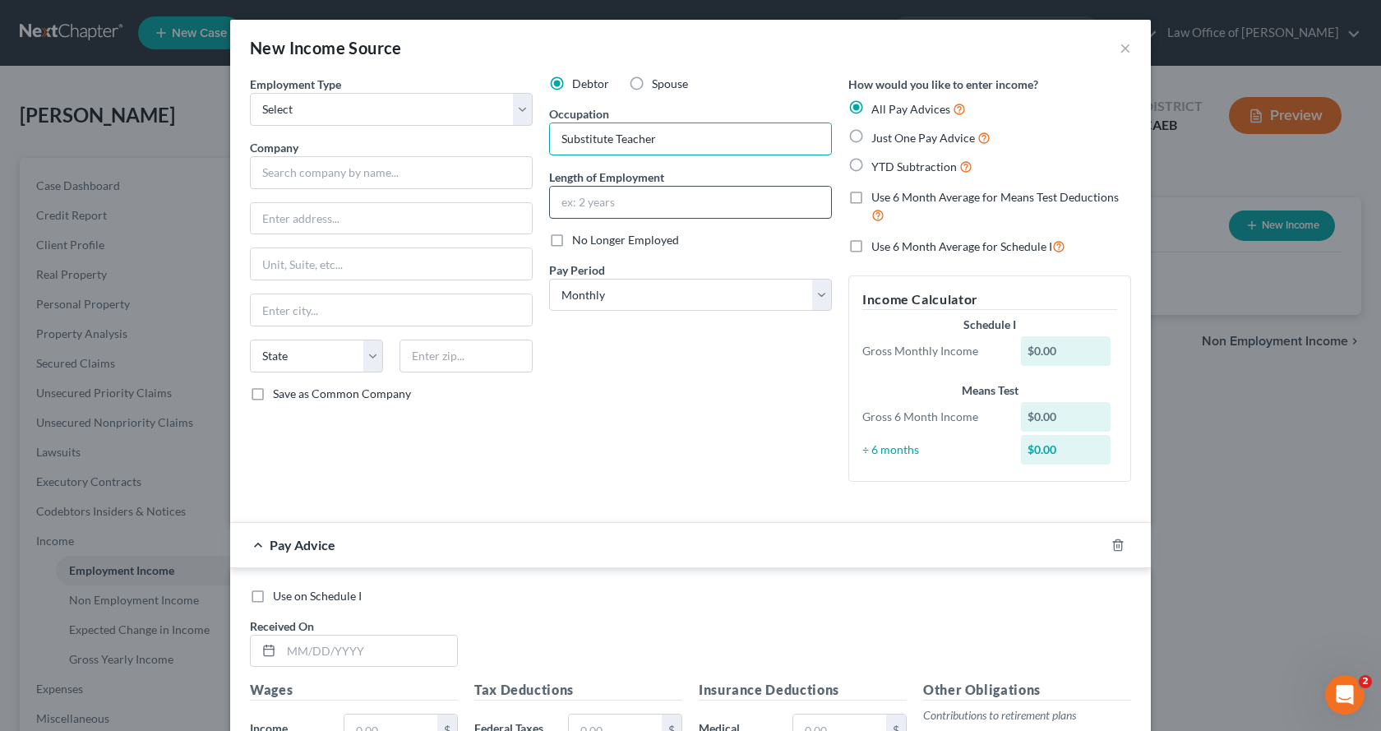
type input "Substitute Teacher"
click at [590, 208] on input "text" at bounding box center [690, 202] width 281 height 31
type input "Since [DATE]"
click at [306, 113] on select "Select Full or [DEMOGRAPHIC_DATA] Employment Self Employment" at bounding box center [391, 109] width 283 height 33
select select "0"
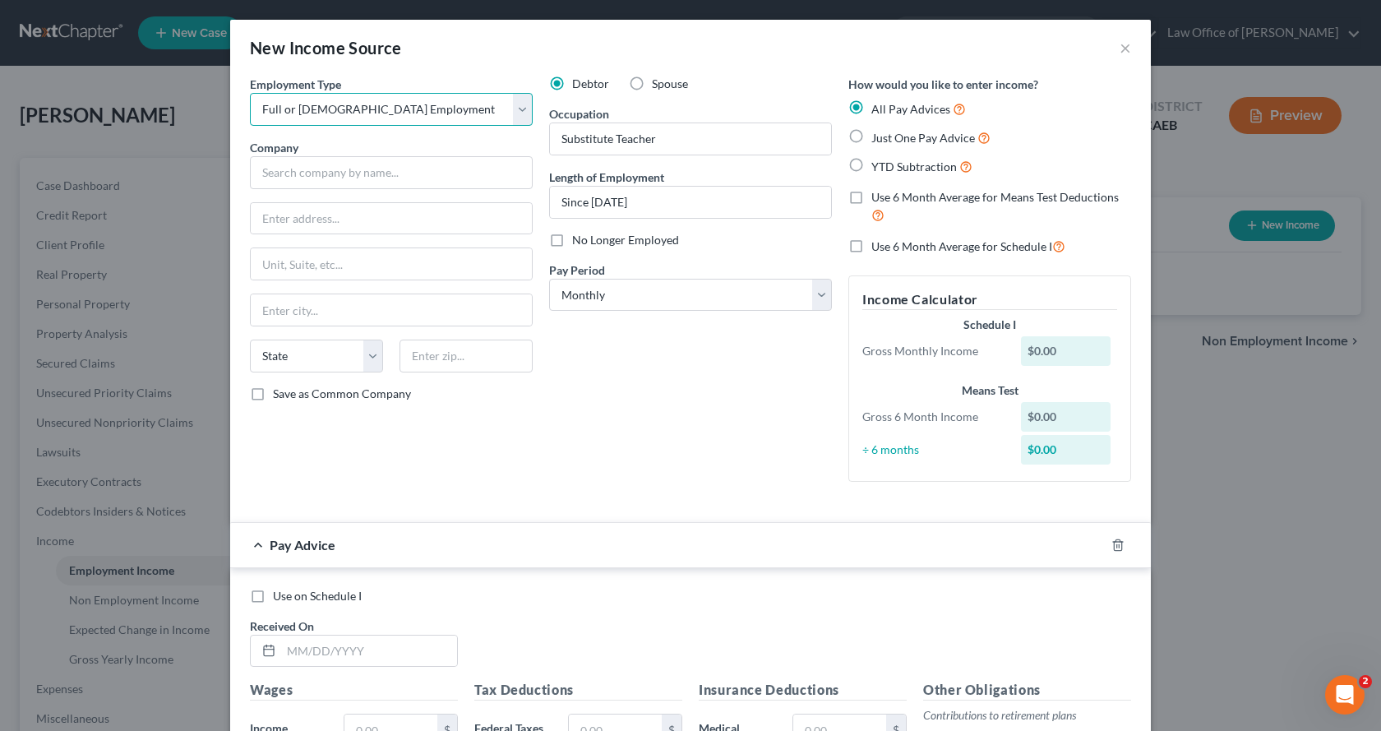
click at [250, 93] on select "Select Full or [DEMOGRAPHIC_DATA] Employment Self Employment" at bounding box center [391, 109] width 283 height 33
click at [280, 184] on input "text" at bounding box center [391, 172] width 283 height 33
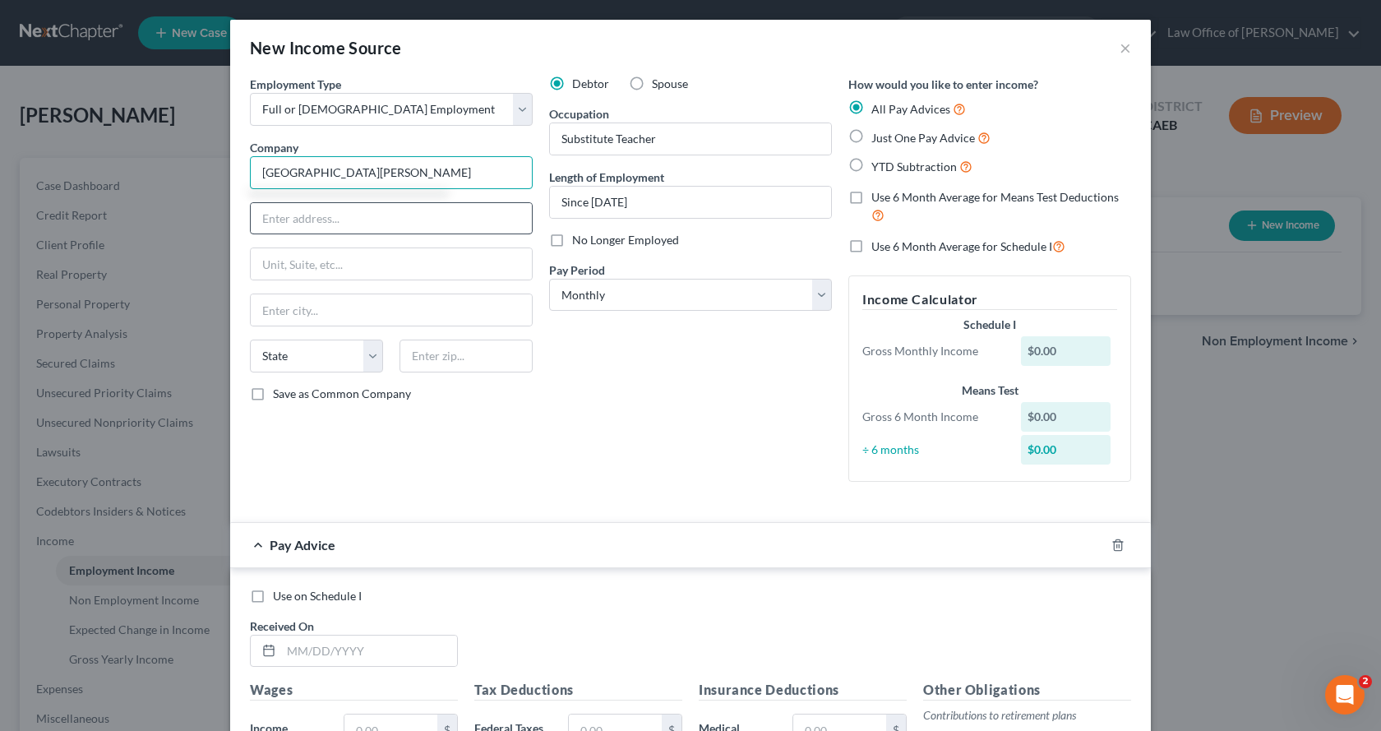
type input "[GEOGRAPHIC_DATA][PERSON_NAME]"
click at [295, 215] on input "text" at bounding box center [391, 218] width 281 height 31
type input "[STREET_ADDRESS]"
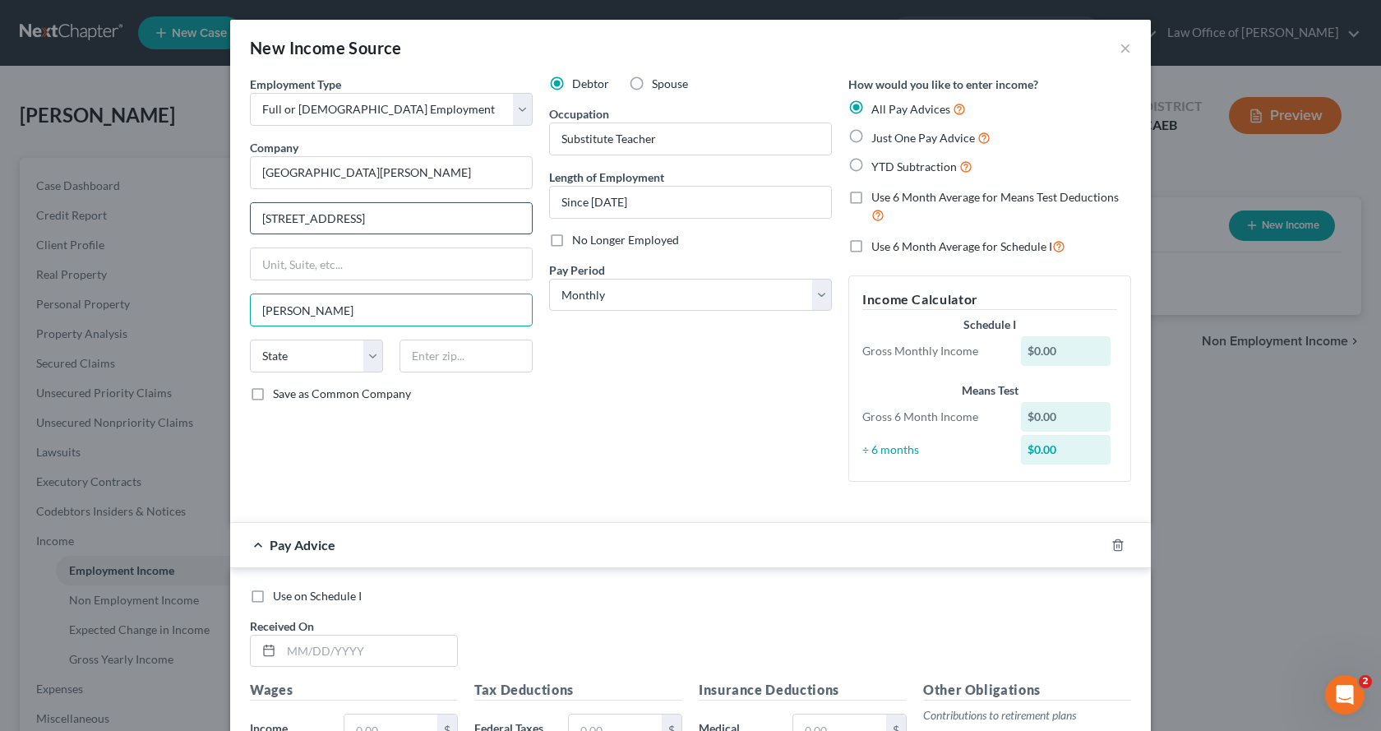
type input "[PERSON_NAME]"
select select "4"
type input "95608"
click at [872, 138] on label "Just One Pay Advice" at bounding box center [931, 137] width 119 height 19
click at [878, 138] on input "Just One Pay Advice" at bounding box center [883, 133] width 11 height 11
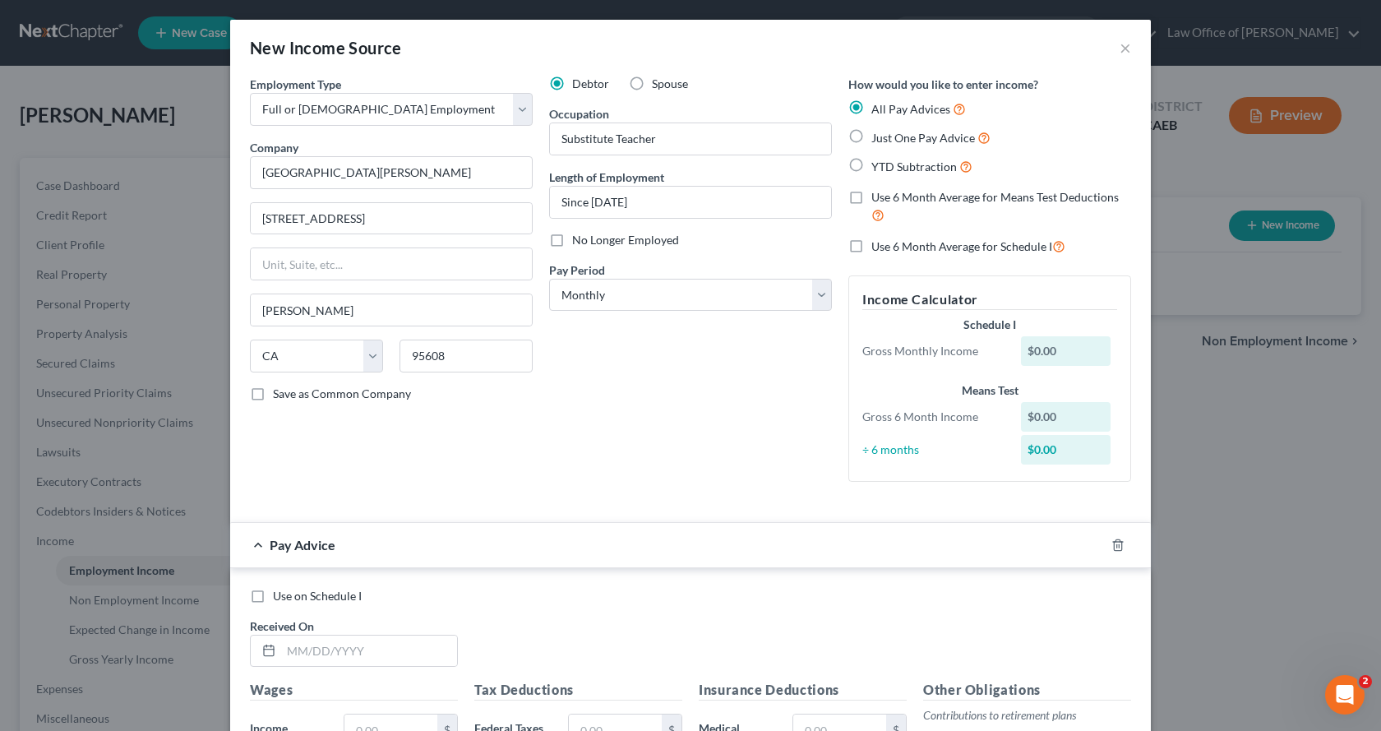
radio input "true"
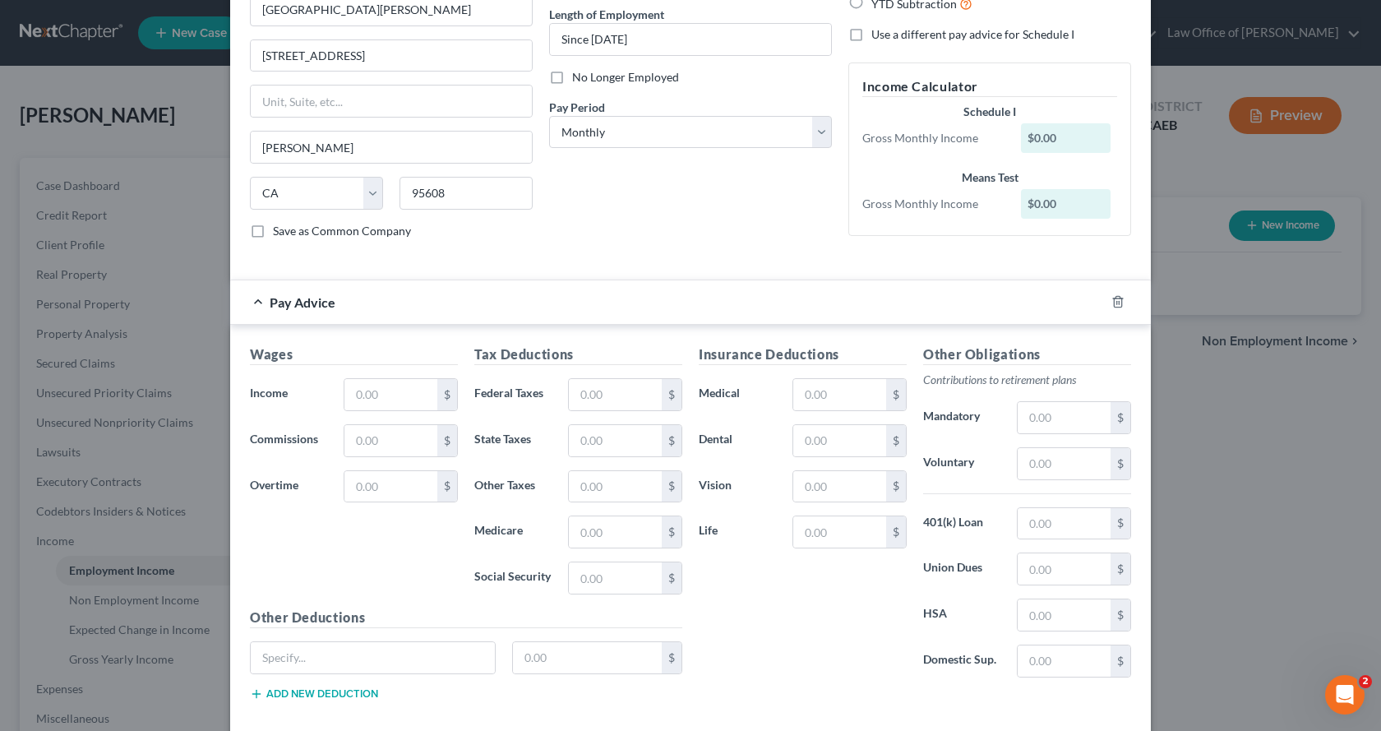
scroll to position [164, 0]
click at [396, 388] on input "text" at bounding box center [390, 392] width 93 height 31
type input "0.00"
click at [605, 401] on input "text" at bounding box center [615, 392] width 93 height 31
type input "0.00"
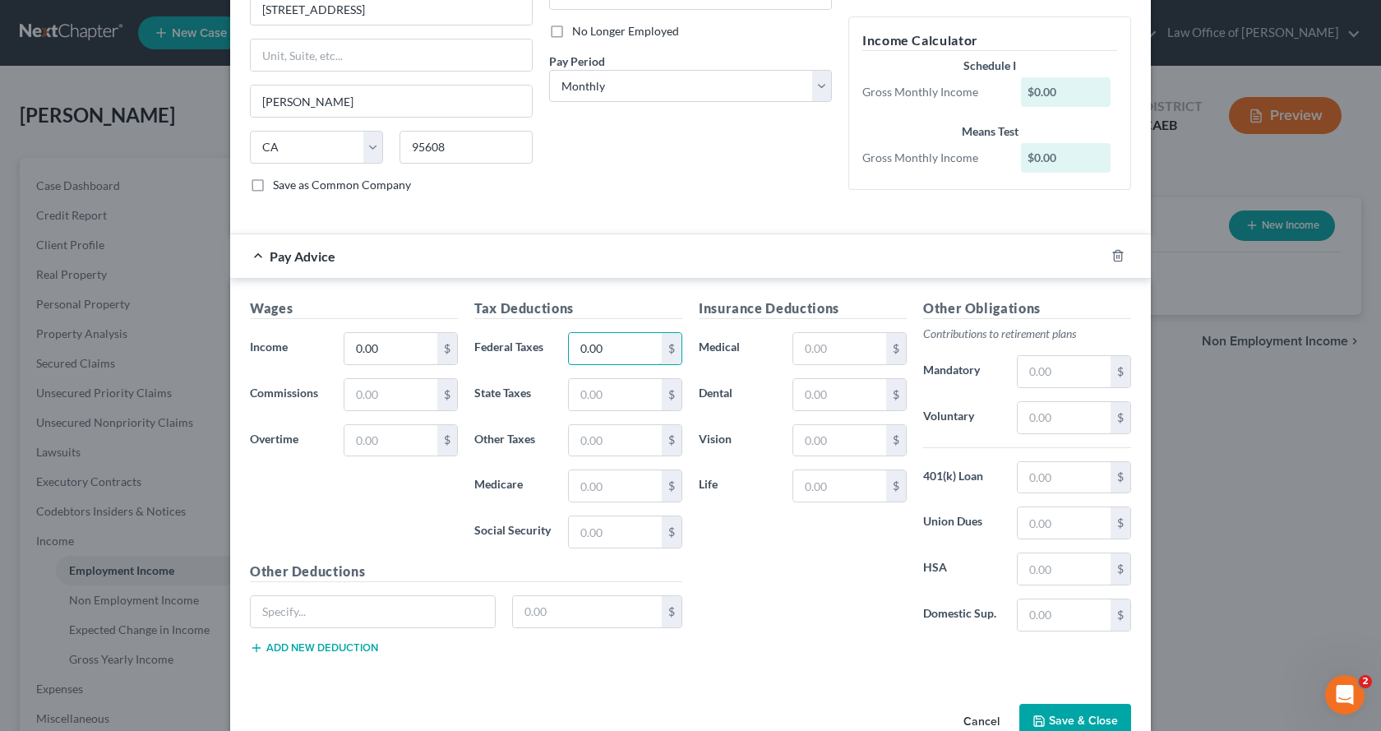
scroll to position [248, 0]
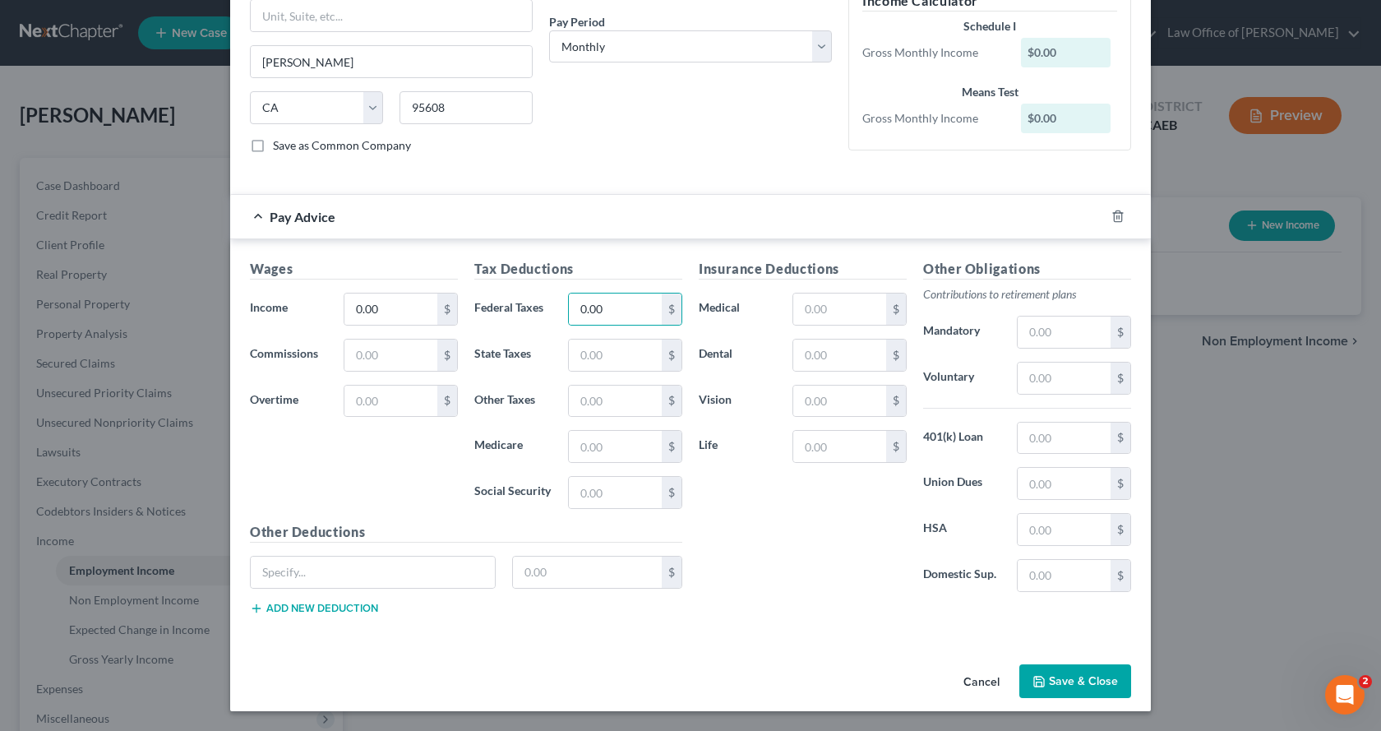
click at [1082, 683] on button "Save & Close" at bounding box center [1076, 681] width 112 height 35
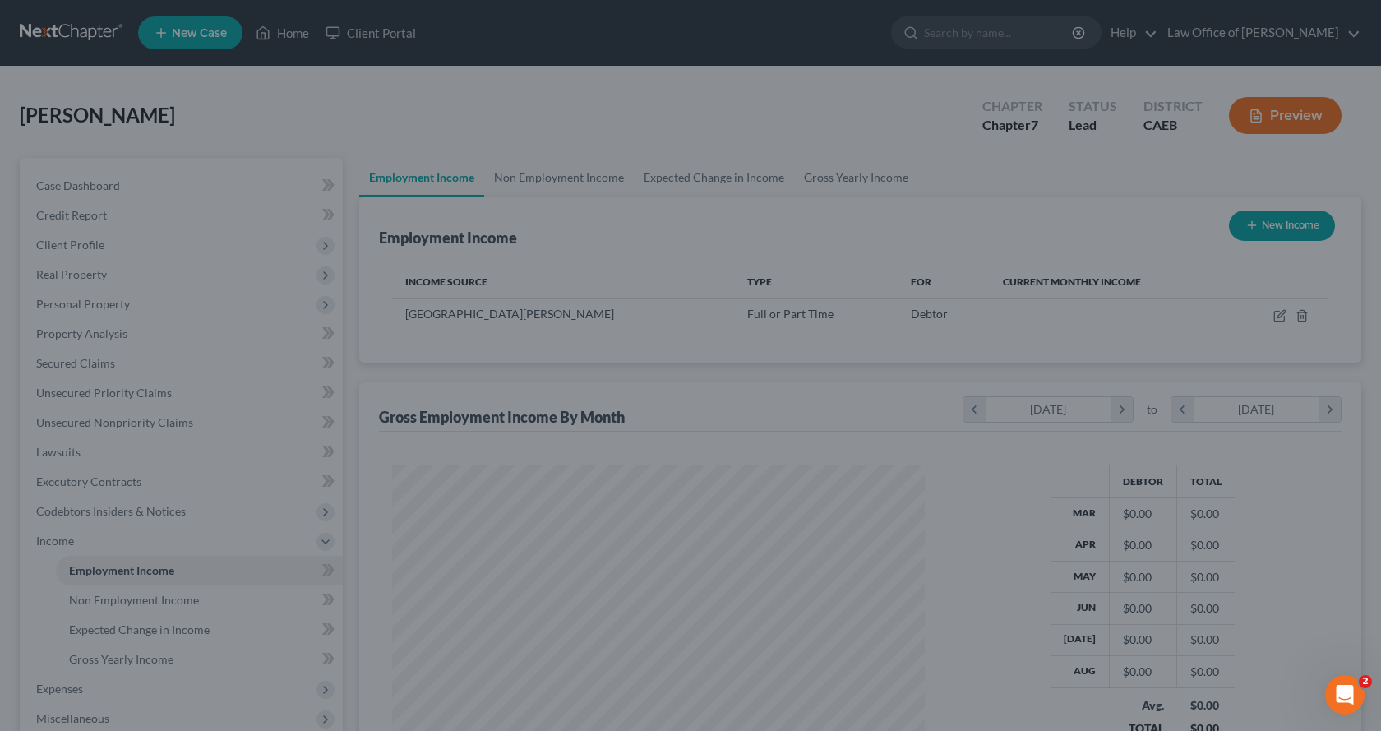
scroll to position [295, 560]
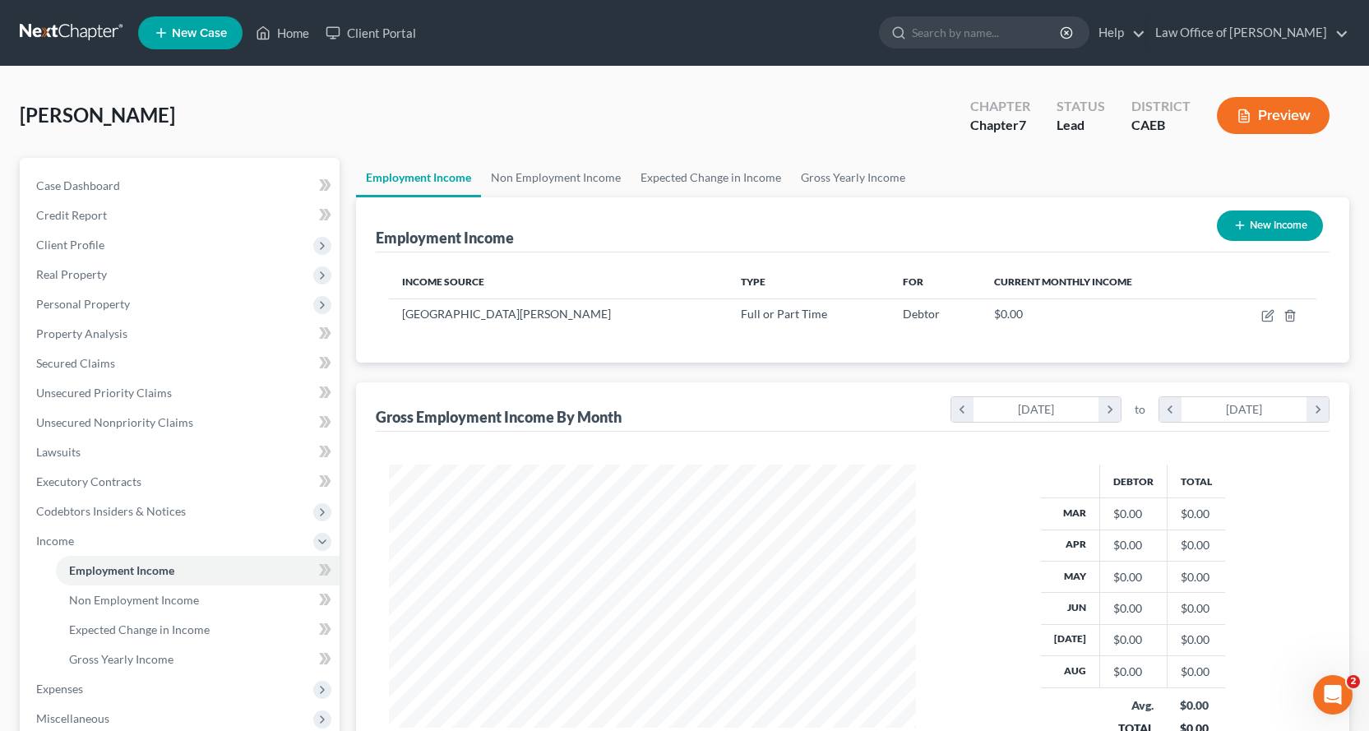
click at [1276, 228] on button "New Income" at bounding box center [1270, 225] width 106 height 30
select select "0"
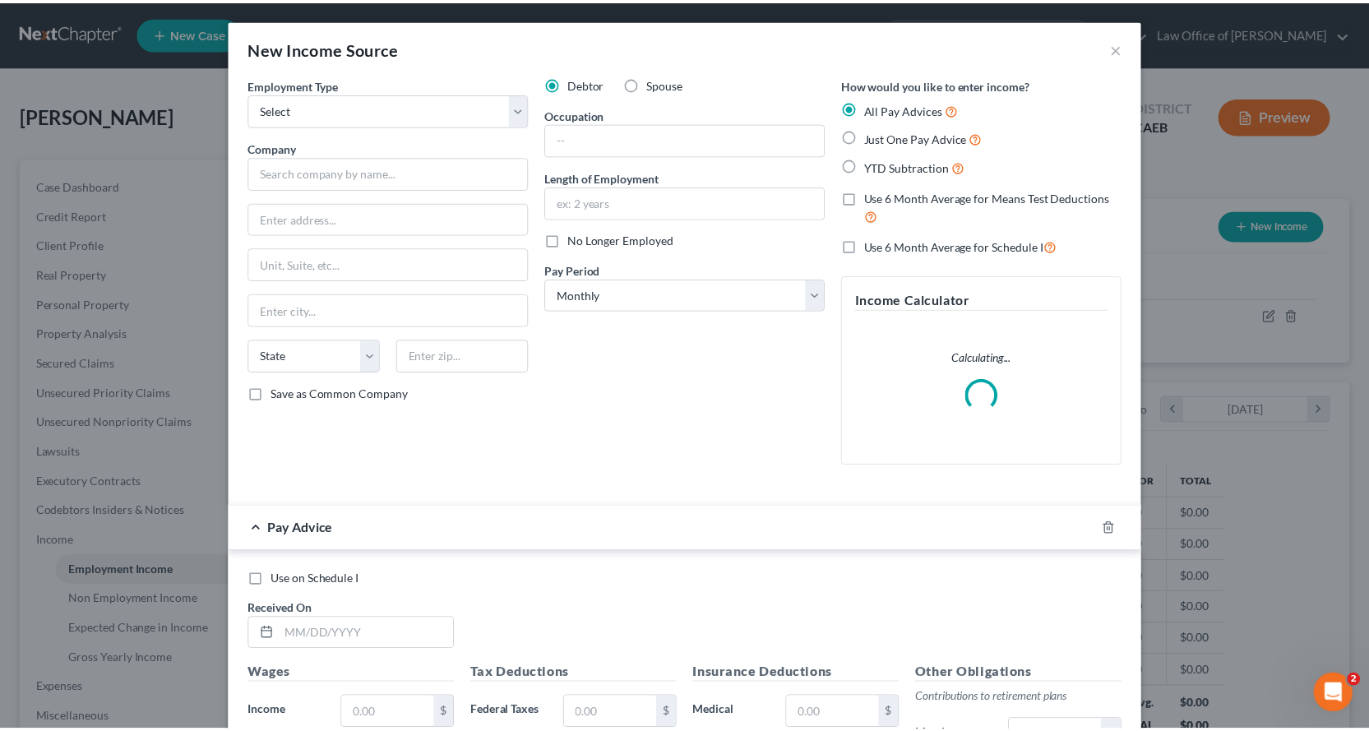
scroll to position [295, 566]
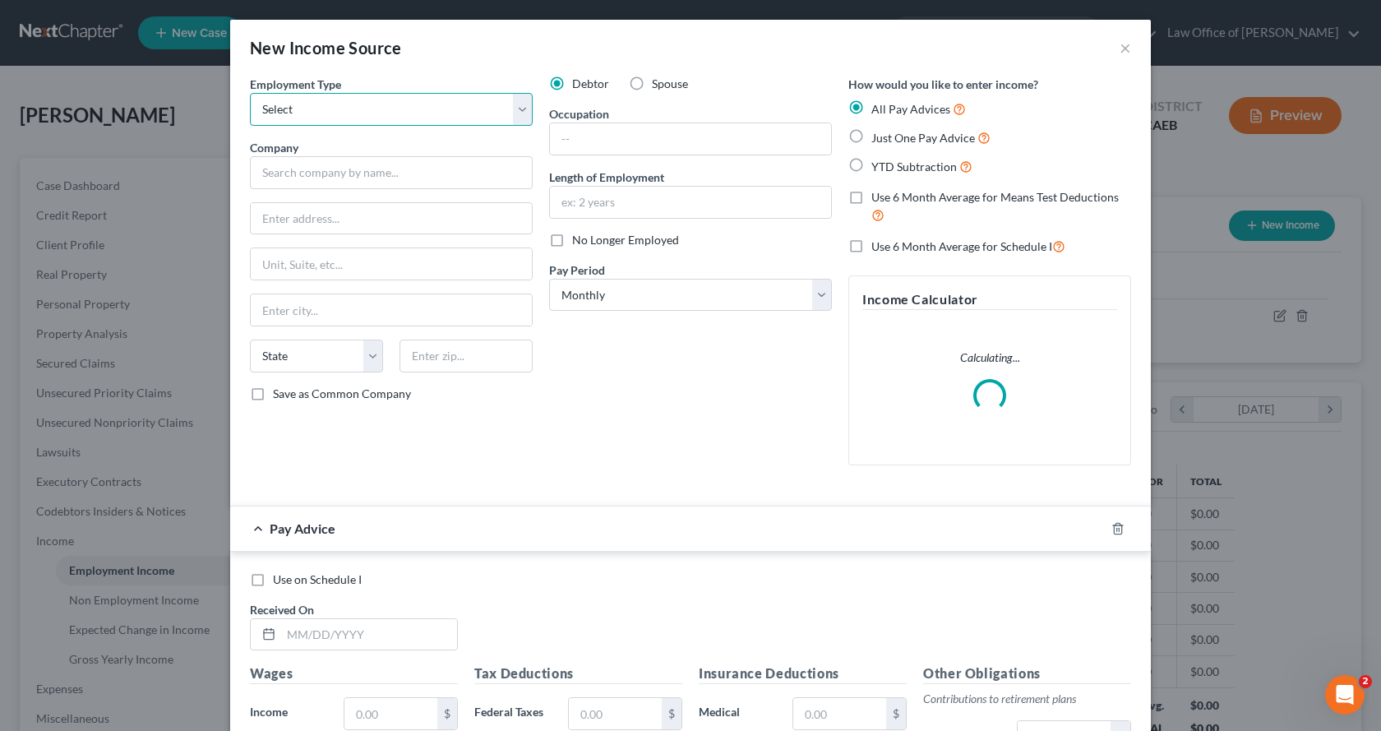
click at [423, 104] on select "Select Full or [DEMOGRAPHIC_DATA] Employment Self Employment" at bounding box center [391, 109] width 283 height 33
select select "1"
click at [250, 93] on select "Select Full or [DEMOGRAPHIC_DATA] Employment Self Employment" at bounding box center [391, 109] width 283 height 33
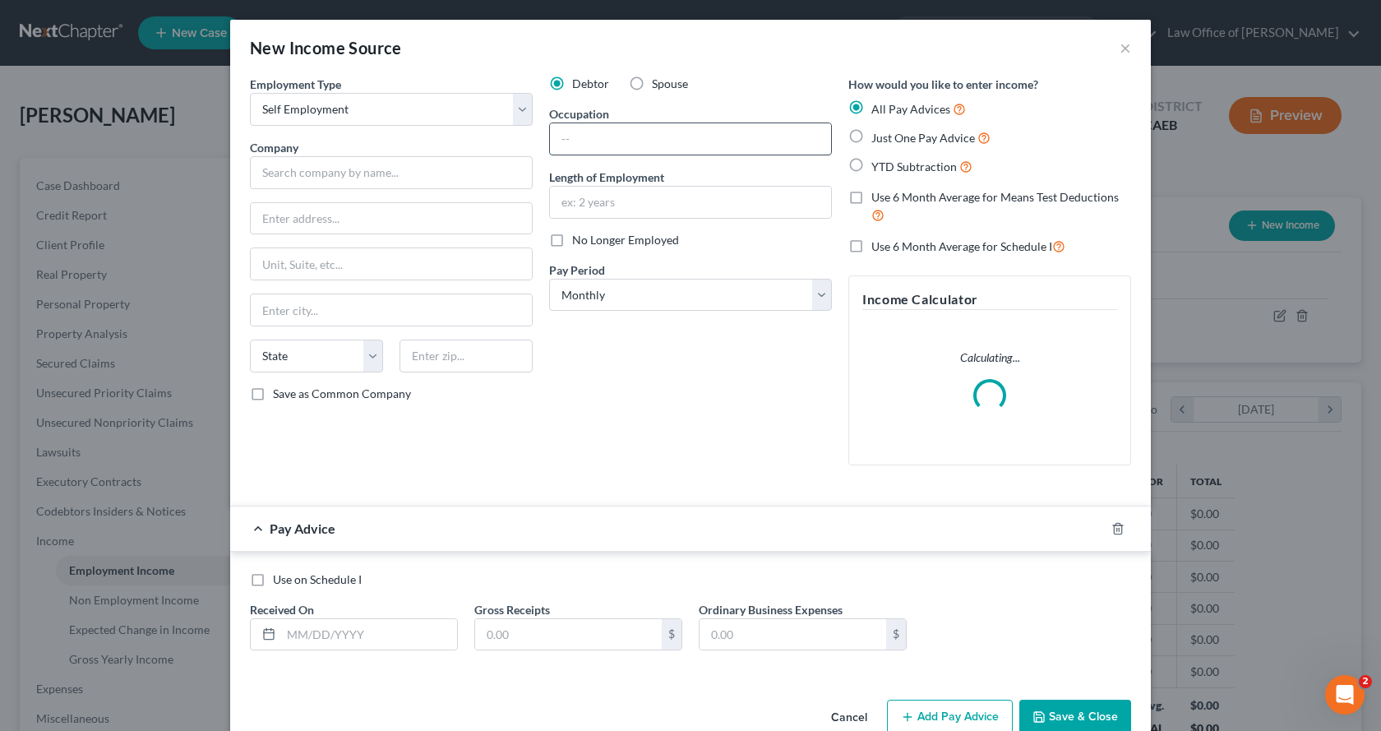
click at [631, 143] on input "text" at bounding box center [690, 138] width 281 height 31
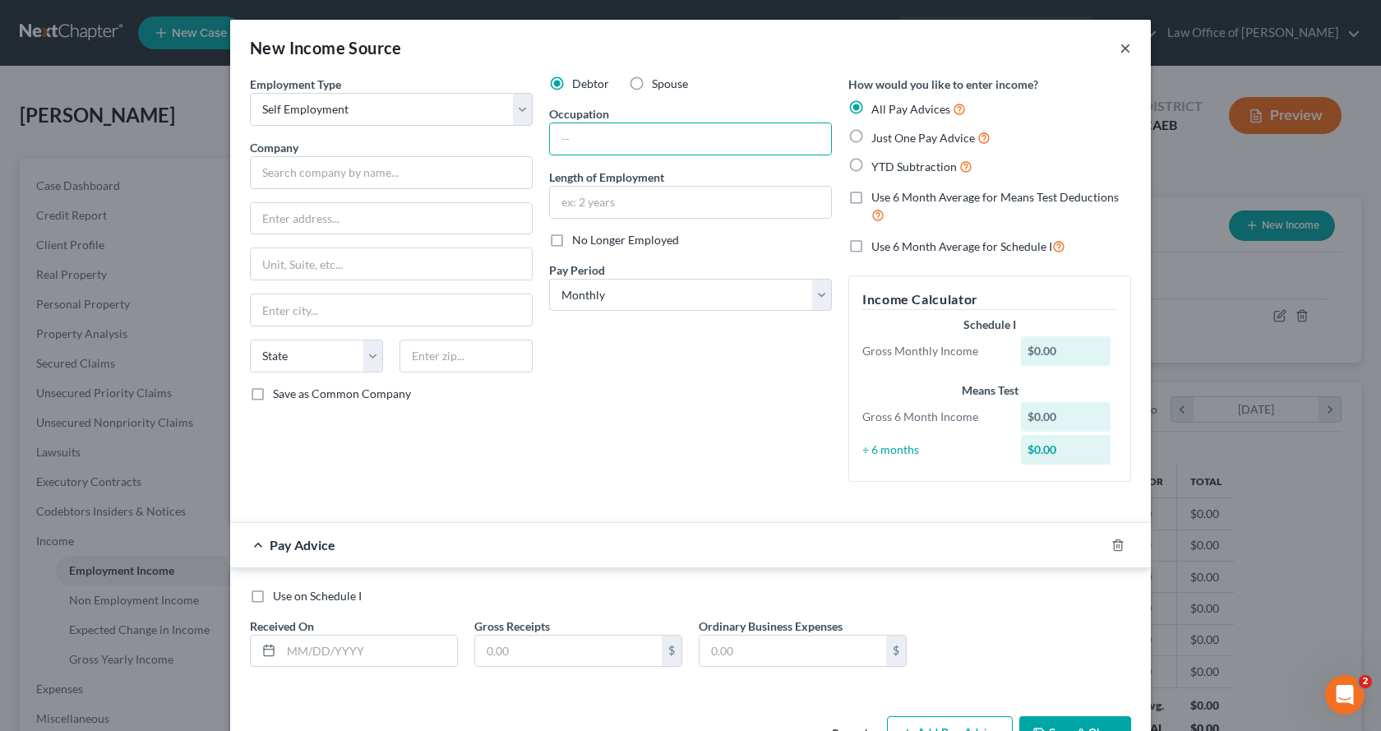
drag, startPoint x: 1121, startPoint y: 50, endPoint x: 1121, endPoint y: 61, distance: 10.7
click at [1121, 50] on button "×" at bounding box center [1126, 48] width 12 height 20
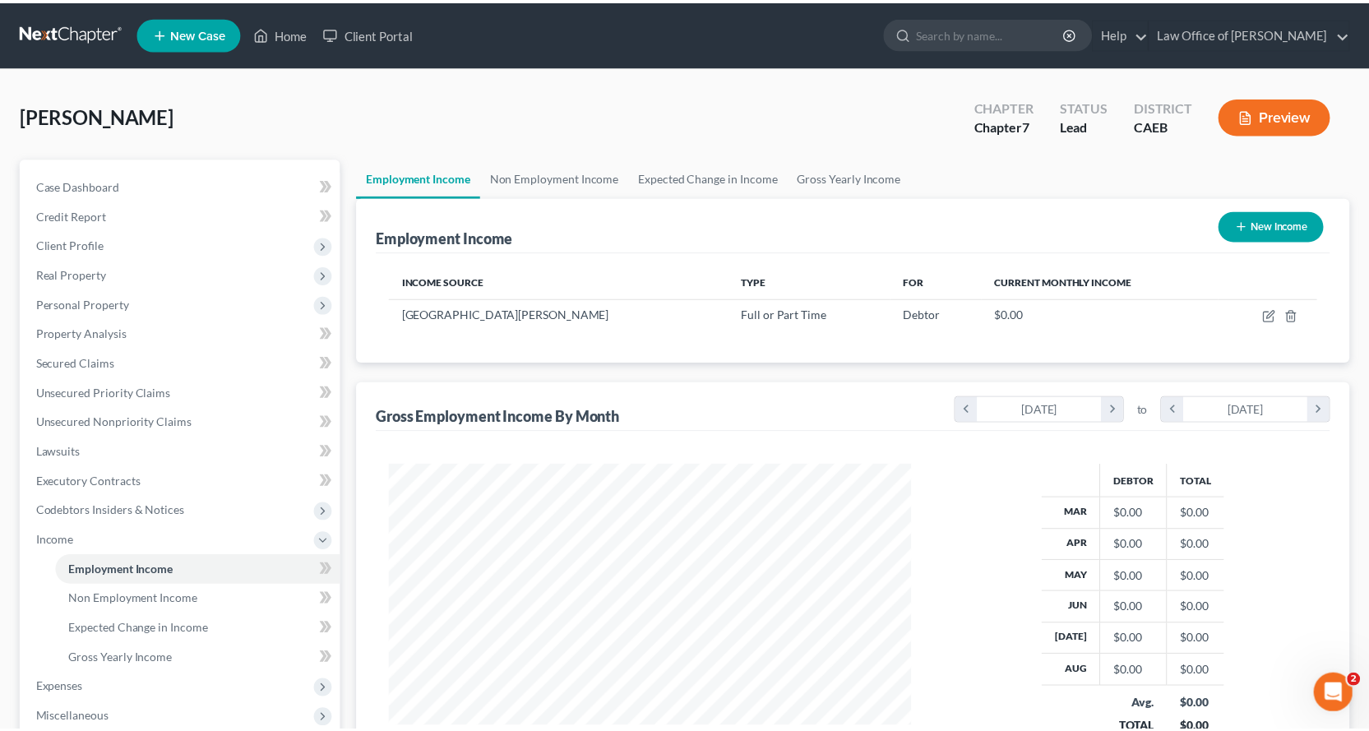
scroll to position [821895, 821629]
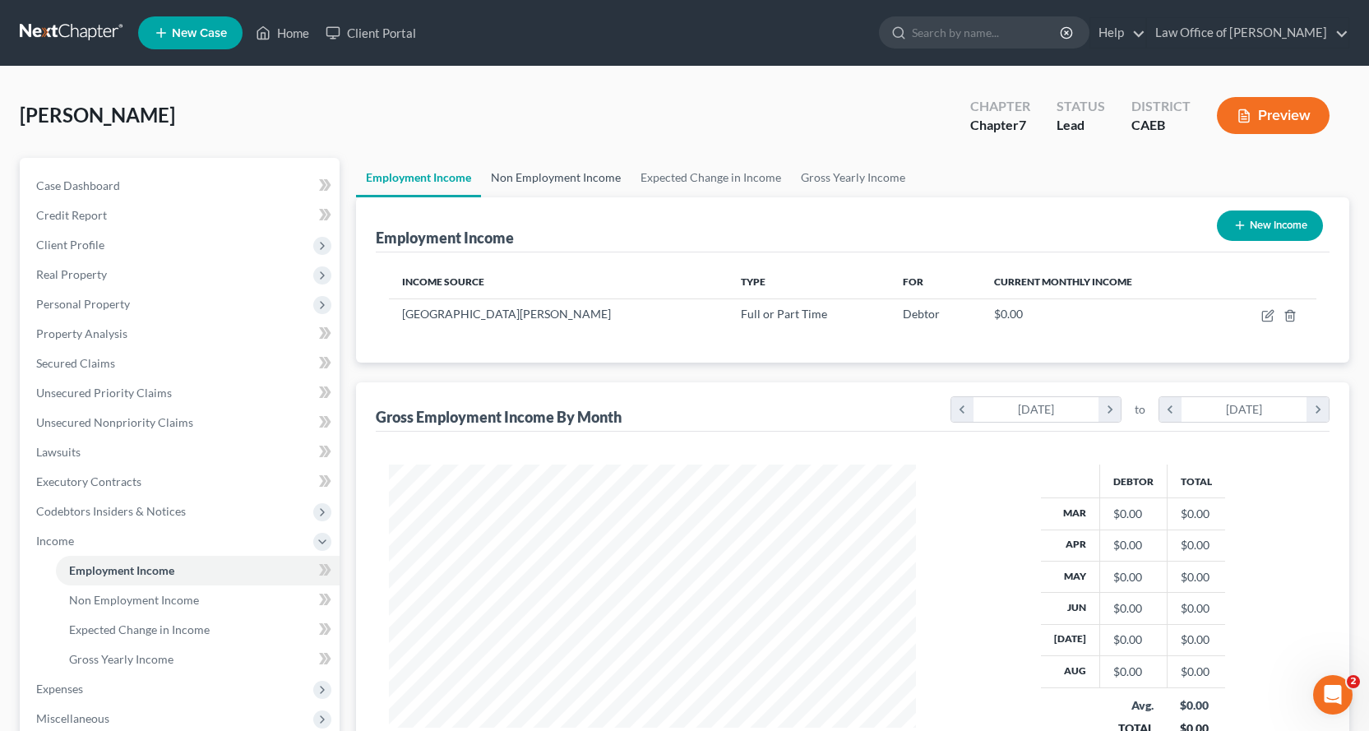
click at [576, 182] on link "Non Employment Income" at bounding box center [556, 177] width 150 height 39
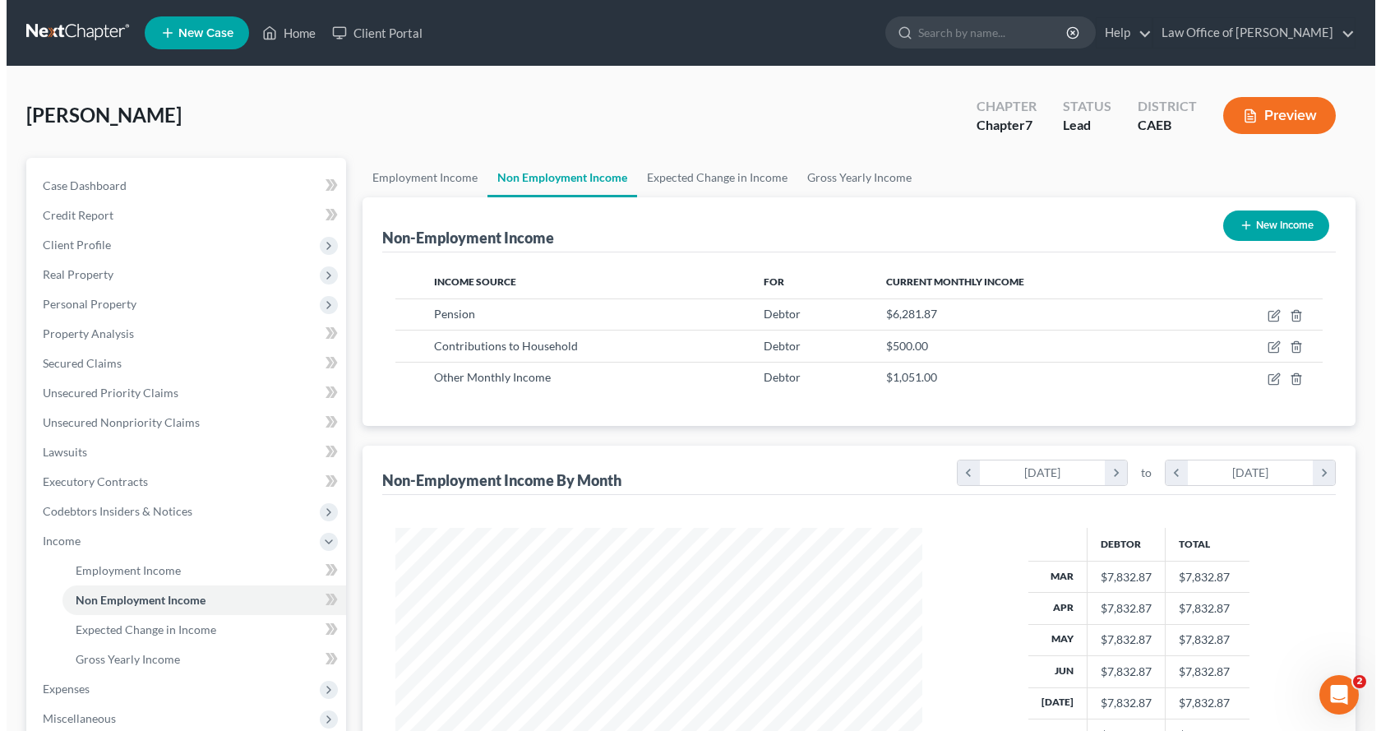
scroll to position [295, 560]
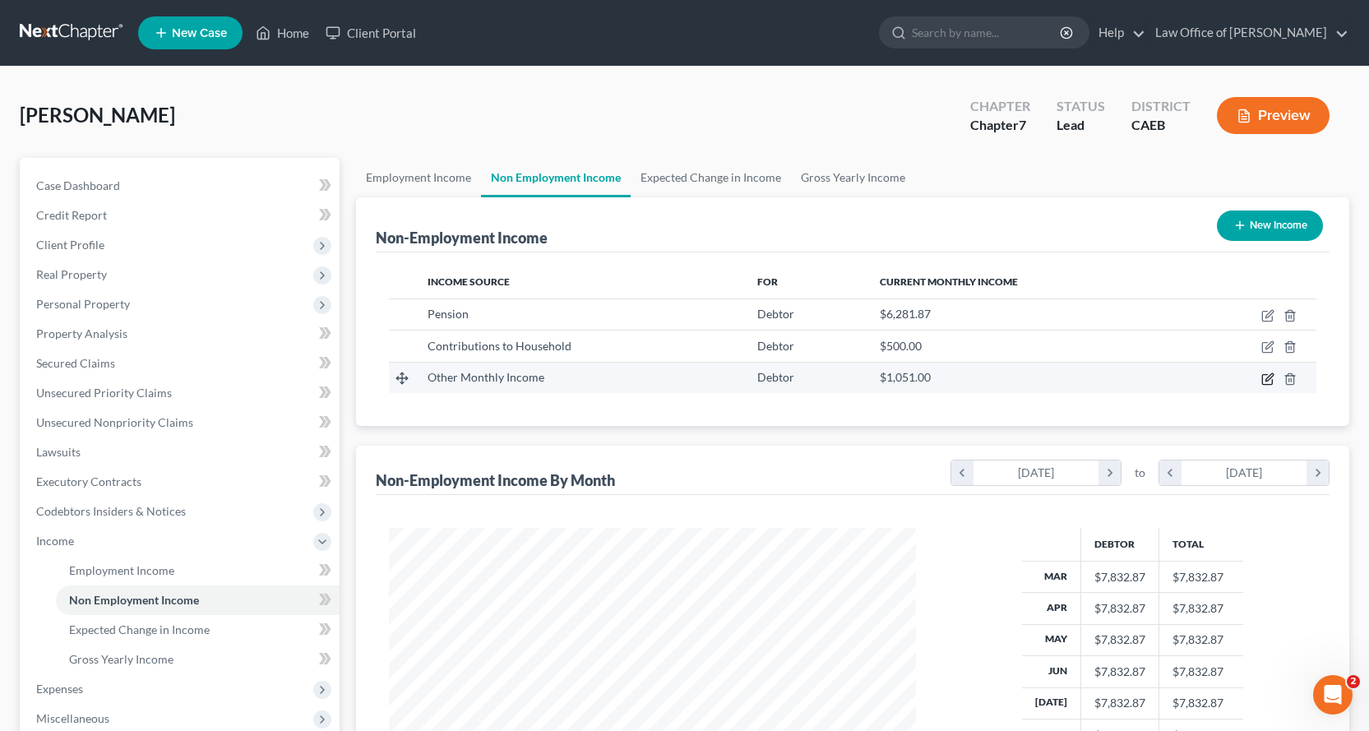
click at [1269, 381] on icon "button" at bounding box center [1267, 378] width 13 height 13
select select "13"
select select "0"
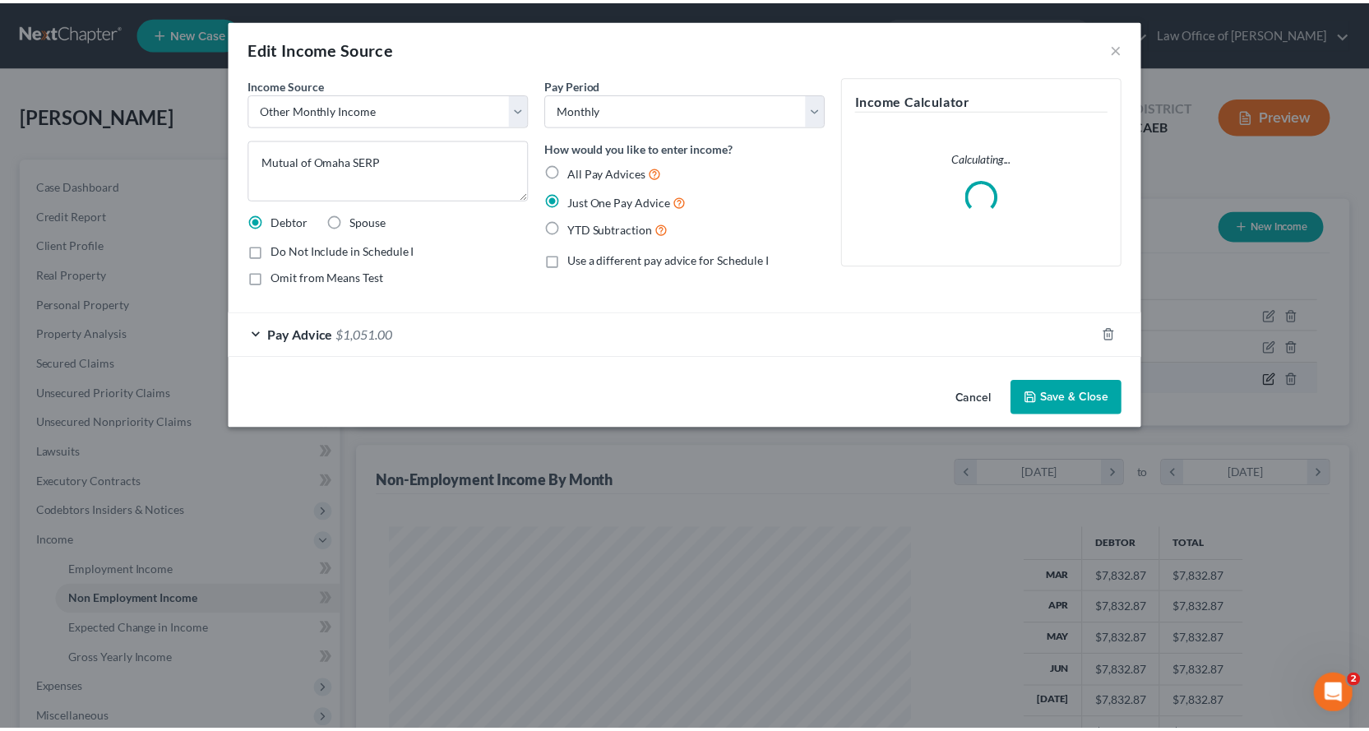
scroll to position [295, 566]
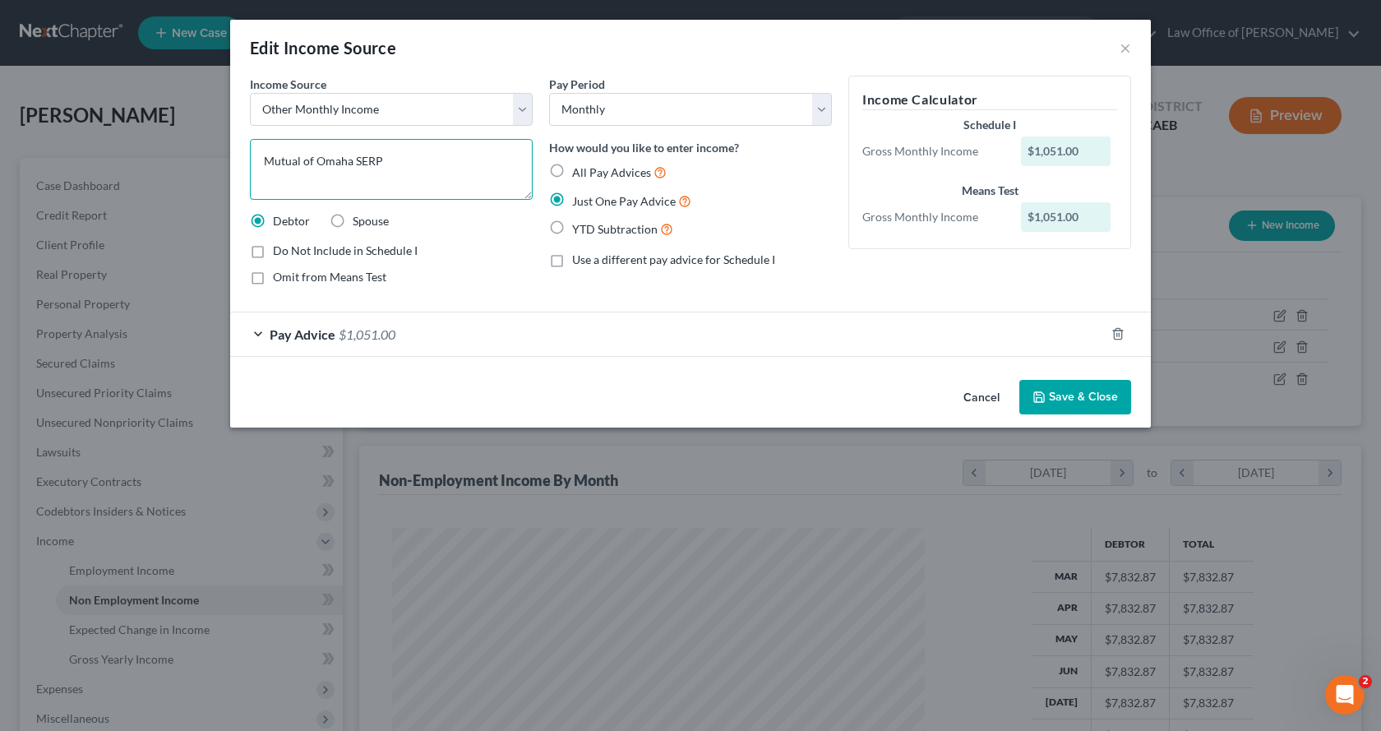
drag, startPoint x: 381, startPoint y: 160, endPoint x: 357, endPoint y: 161, distance: 23.9
click at [357, 161] on textarea "Mutual of Omaha SERP" at bounding box center [391, 169] width 283 height 61
click at [298, 162] on textarea "Mutual of Omaha" at bounding box center [391, 169] width 283 height 61
drag, startPoint x: 302, startPoint y: 161, endPoint x: 250, endPoint y: 164, distance: 51.9
click at [250, 164] on textarea "Mutual of Omaha" at bounding box center [391, 169] width 283 height 61
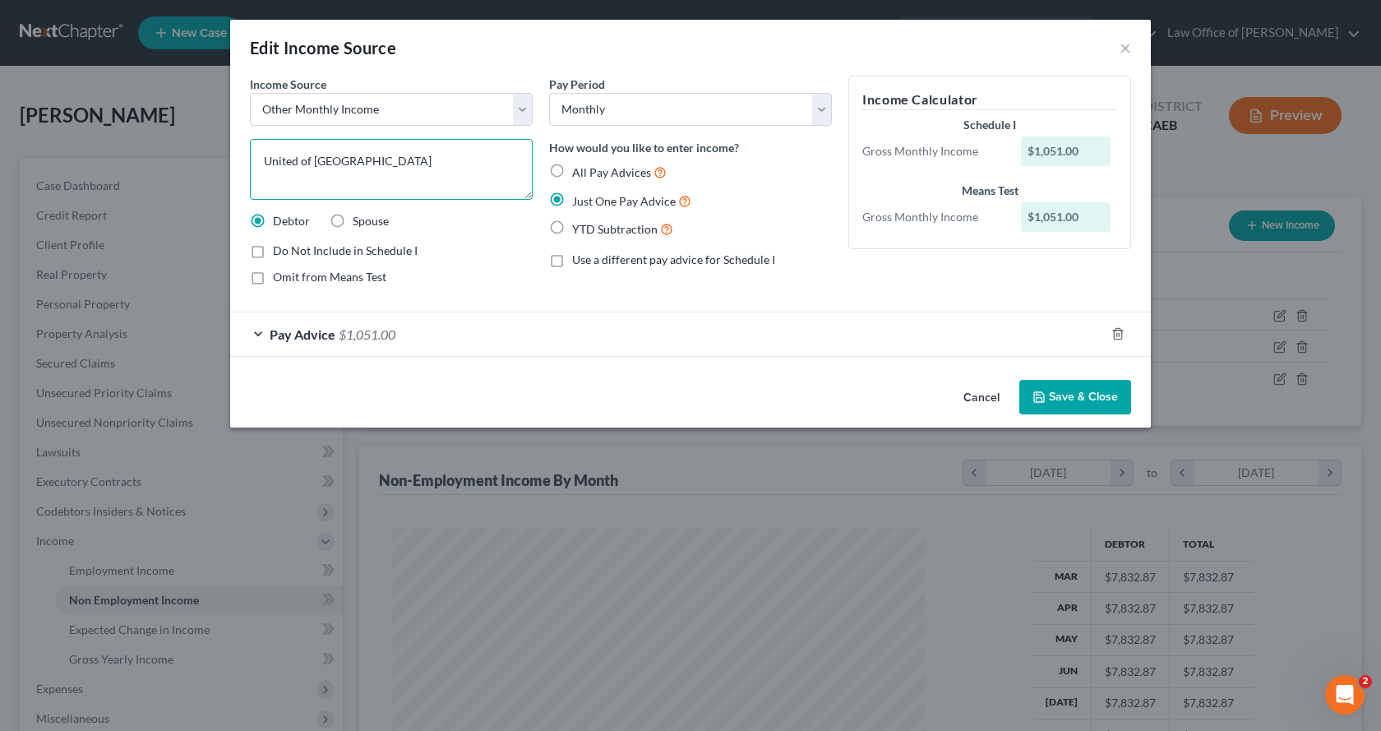
type textarea "United of [GEOGRAPHIC_DATA]"
click at [354, 333] on span "$1,051.00" at bounding box center [367, 334] width 57 height 16
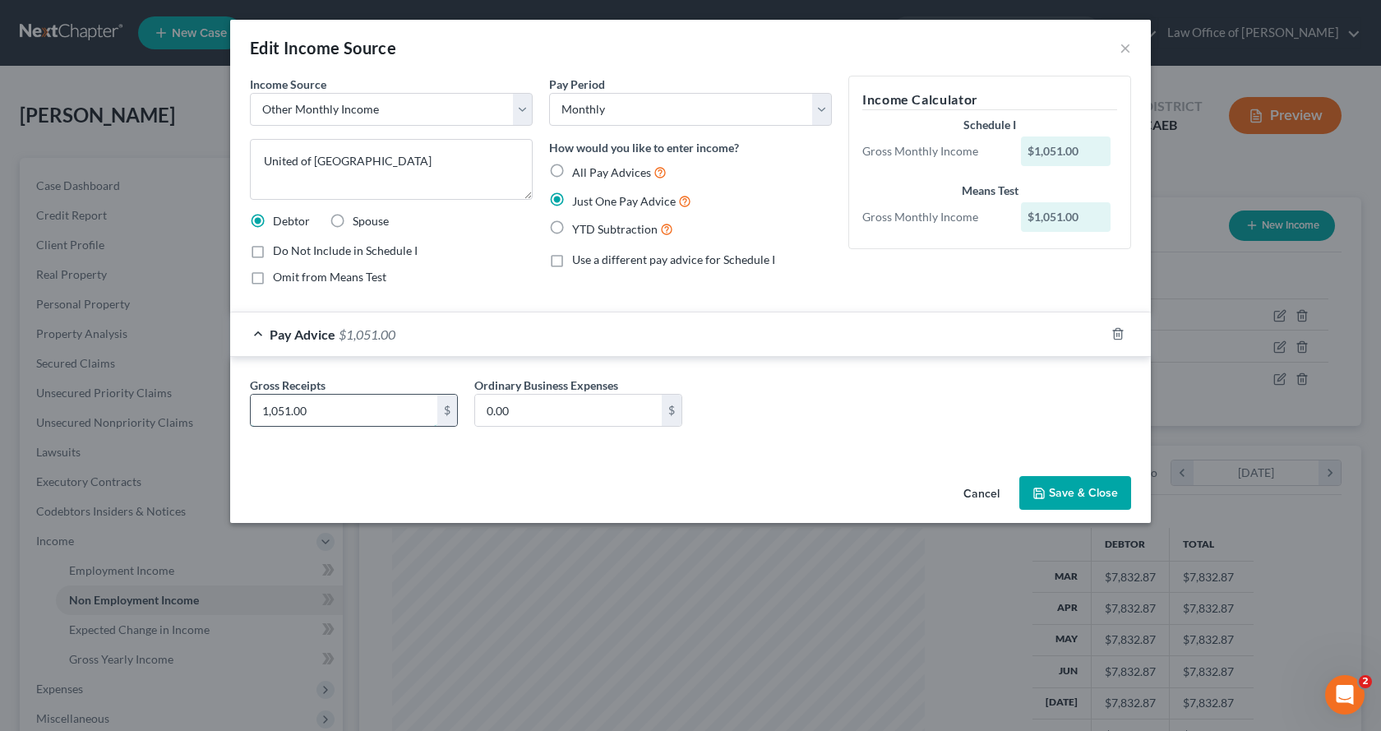
click at [326, 409] on input "1,051.00" at bounding box center [344, 410] width 187 height 31
type input "836.96"
click at [1080, 502] on button "Save & Close" at bounding box center [1076, 493] width 112 height 35
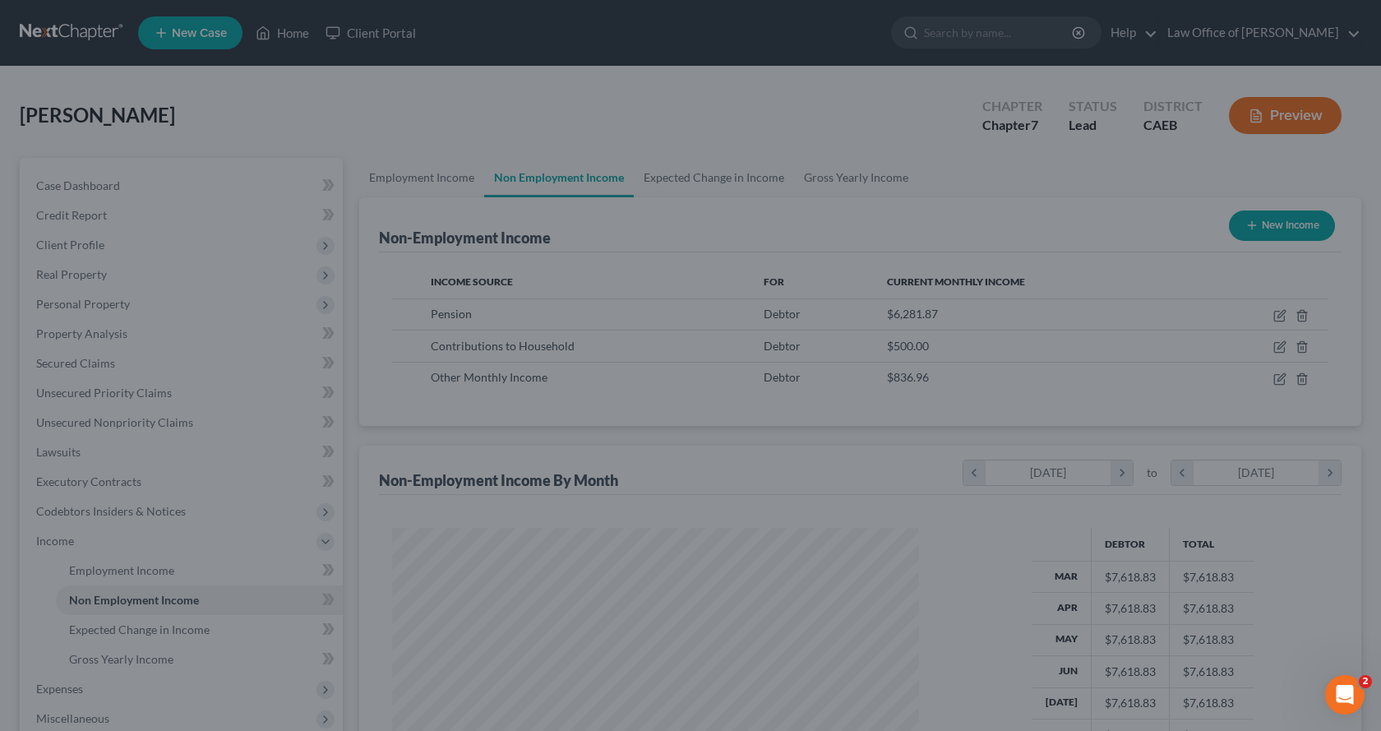
scroll to position [821895, 821629]
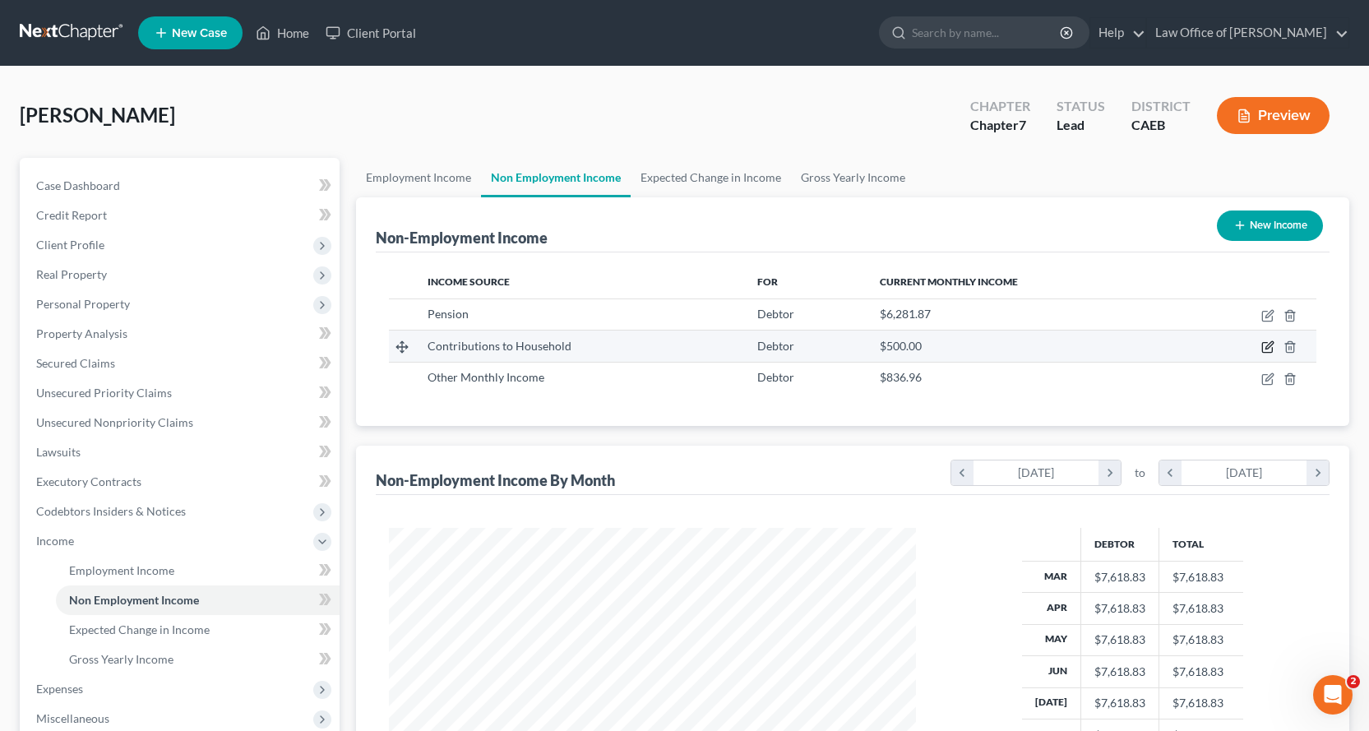
click at [1265, 344] on icon "button" at bounding box center [1267, 346] width 13 height 13
select select "8"
select select "0"
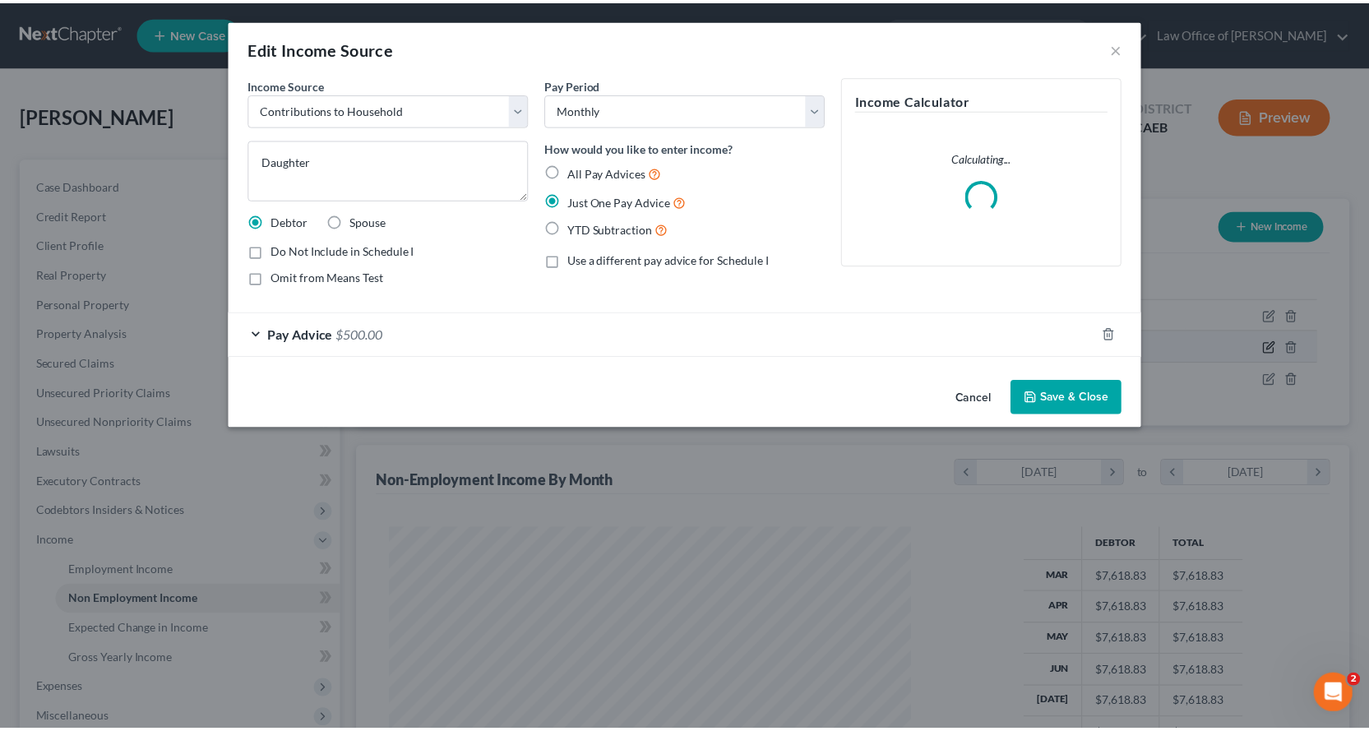
scroll to position [295, 566]
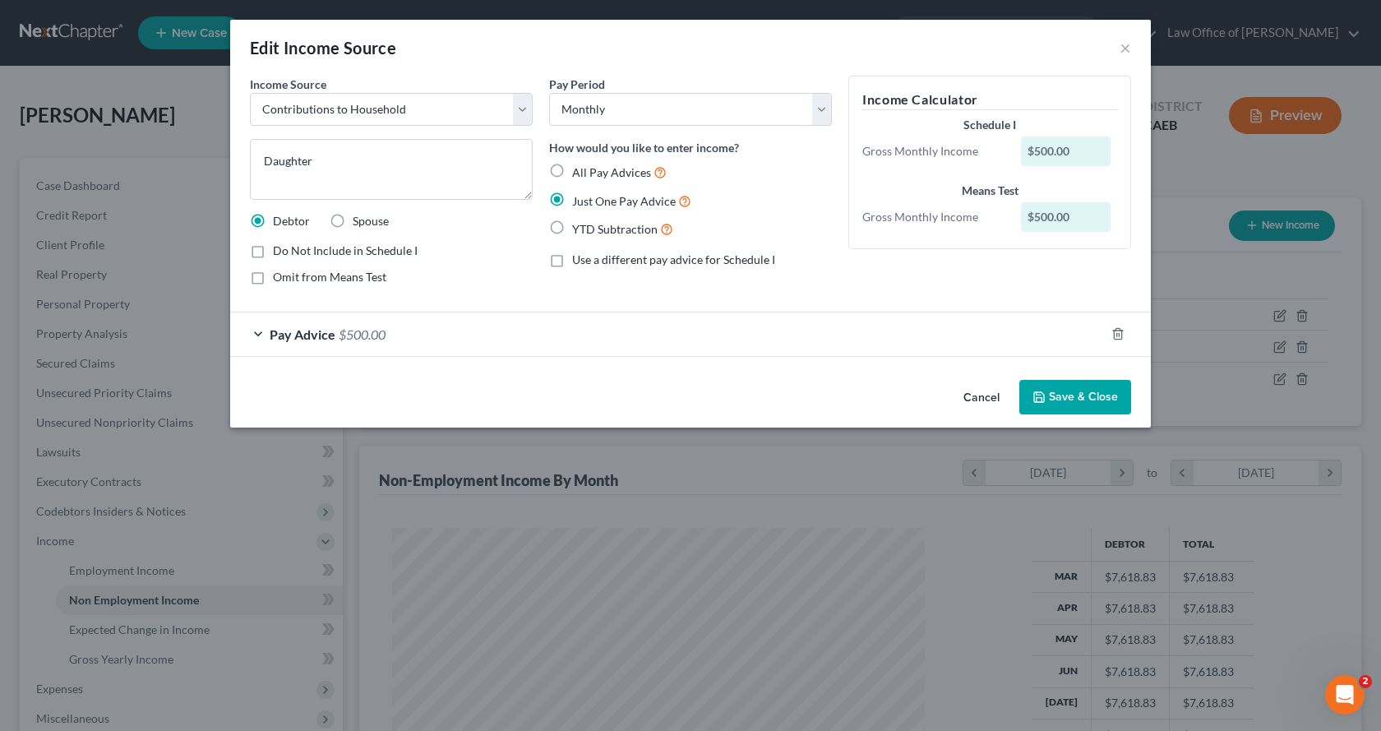
click at [327, 343] on div "Pay Advice $500.00" at bounding box center [667, 334] width 875 height 44
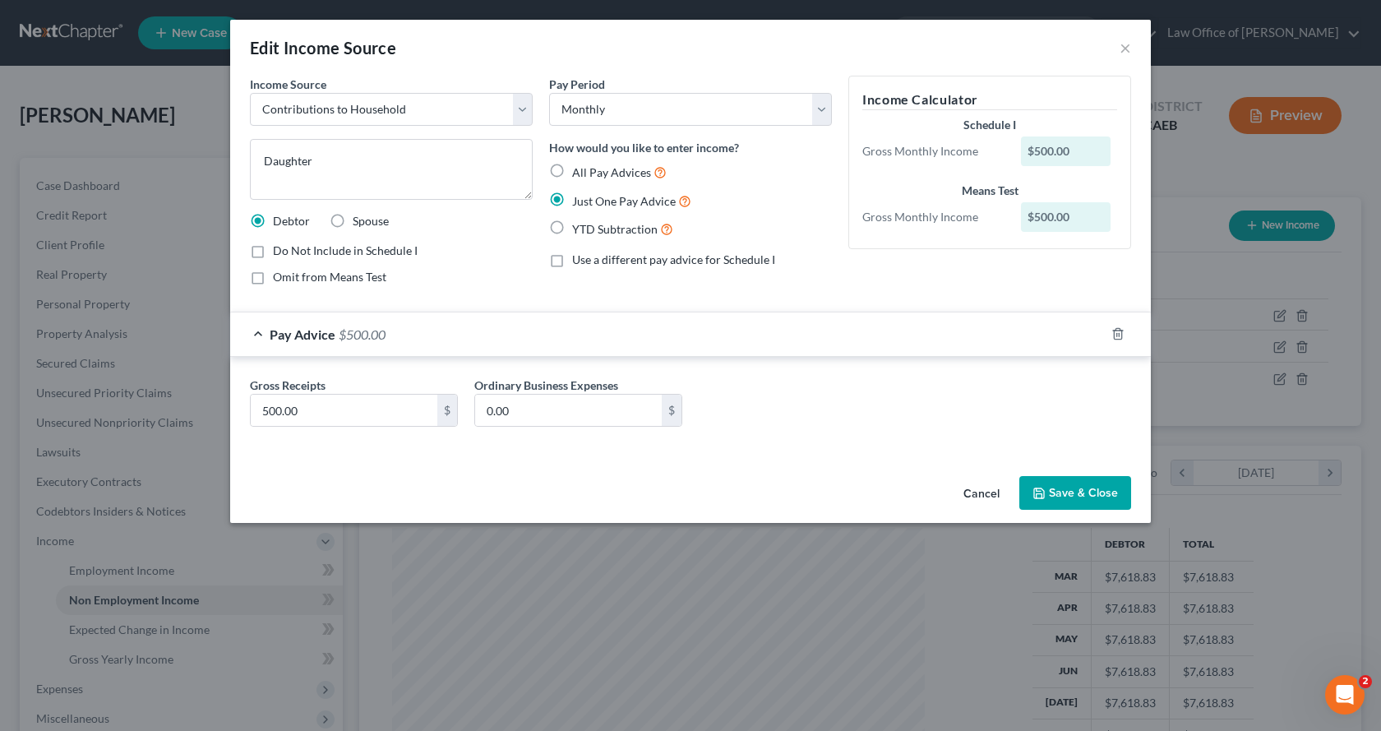
click at [1040, 489] on icon "button" at bounding box center [1039, 493] width 13 height 13
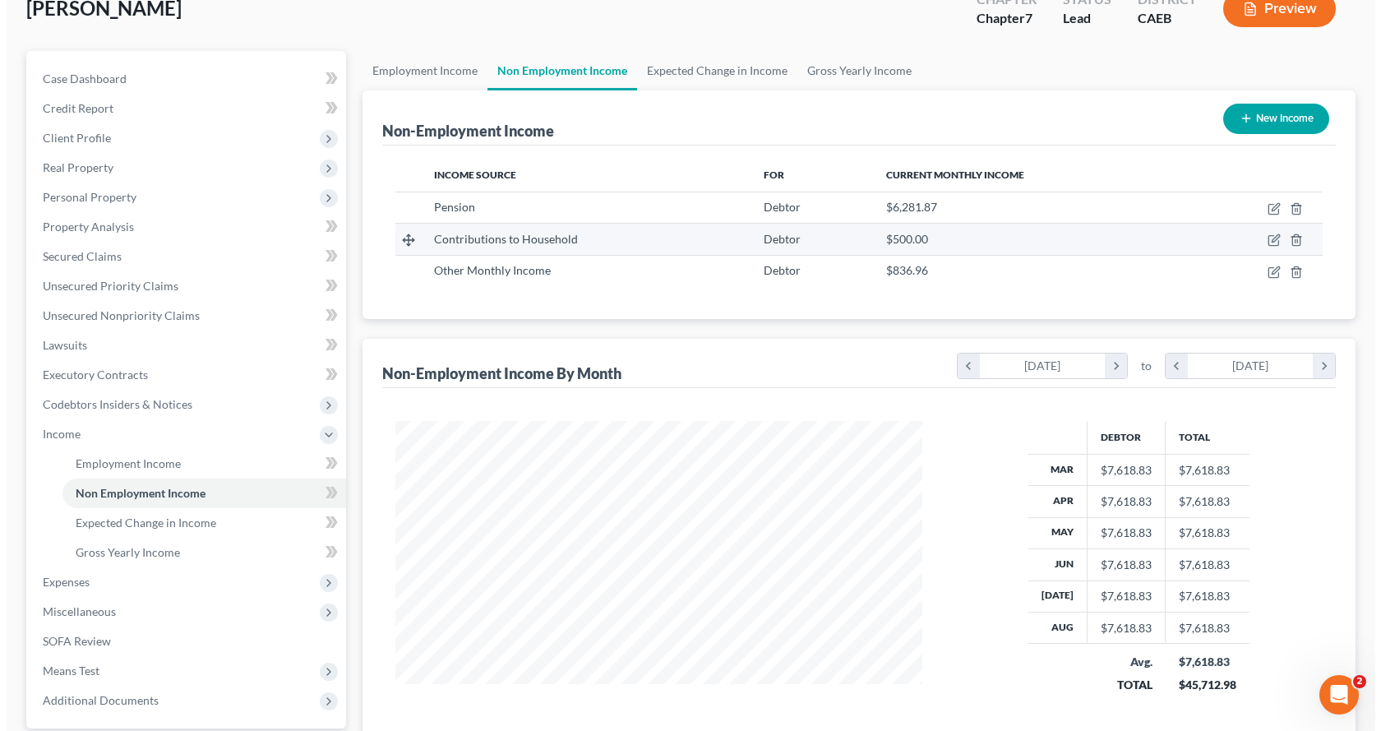
scroll to position [97, 0]
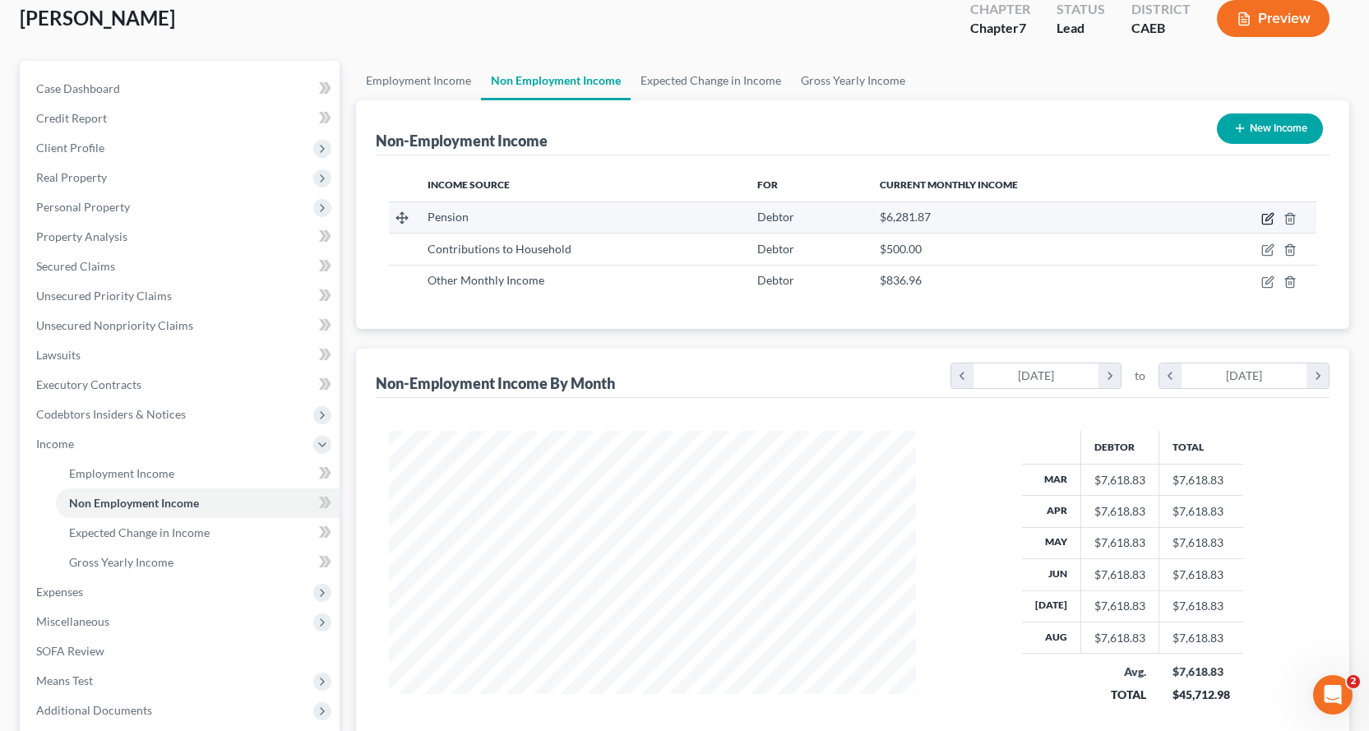
click at [1266, 222] on icon "button" at bounding box center [1267, 218] width 13 height 13
select select "2"
select select "0"
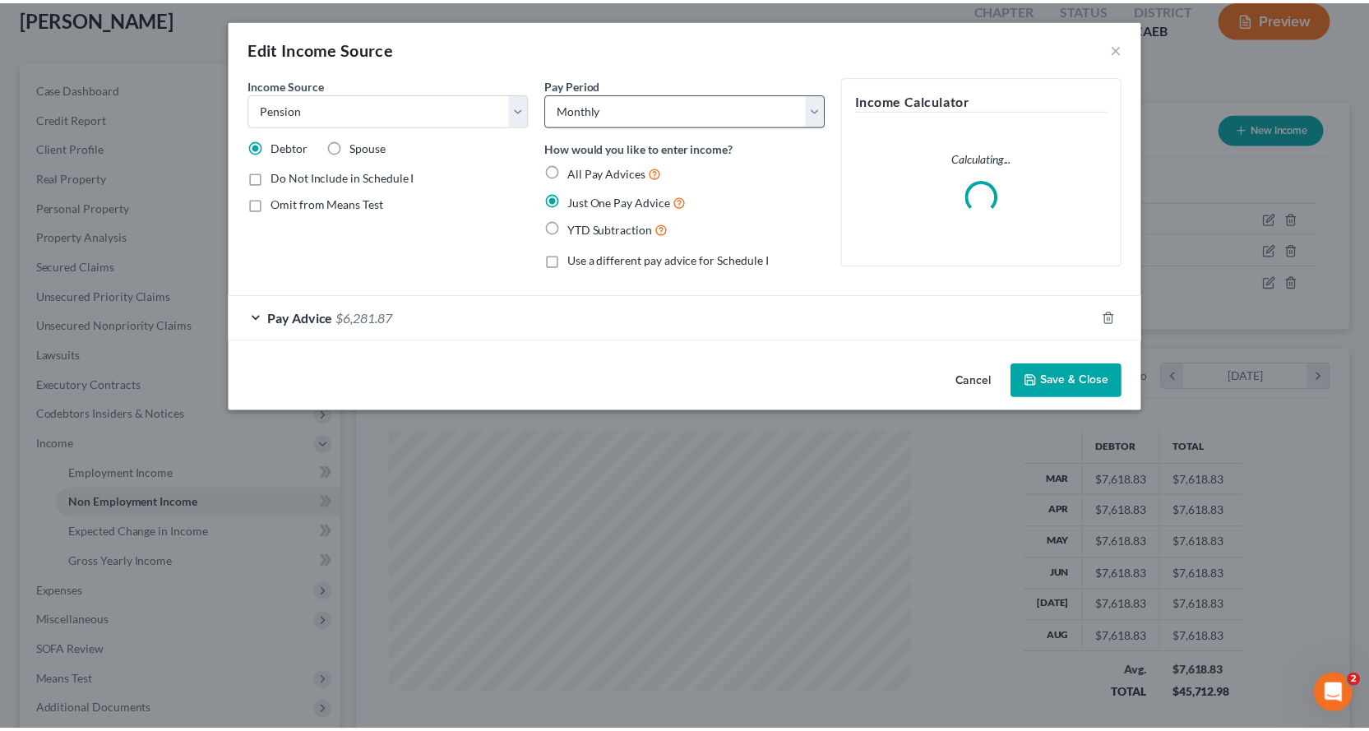
scroll to position [295, 566]
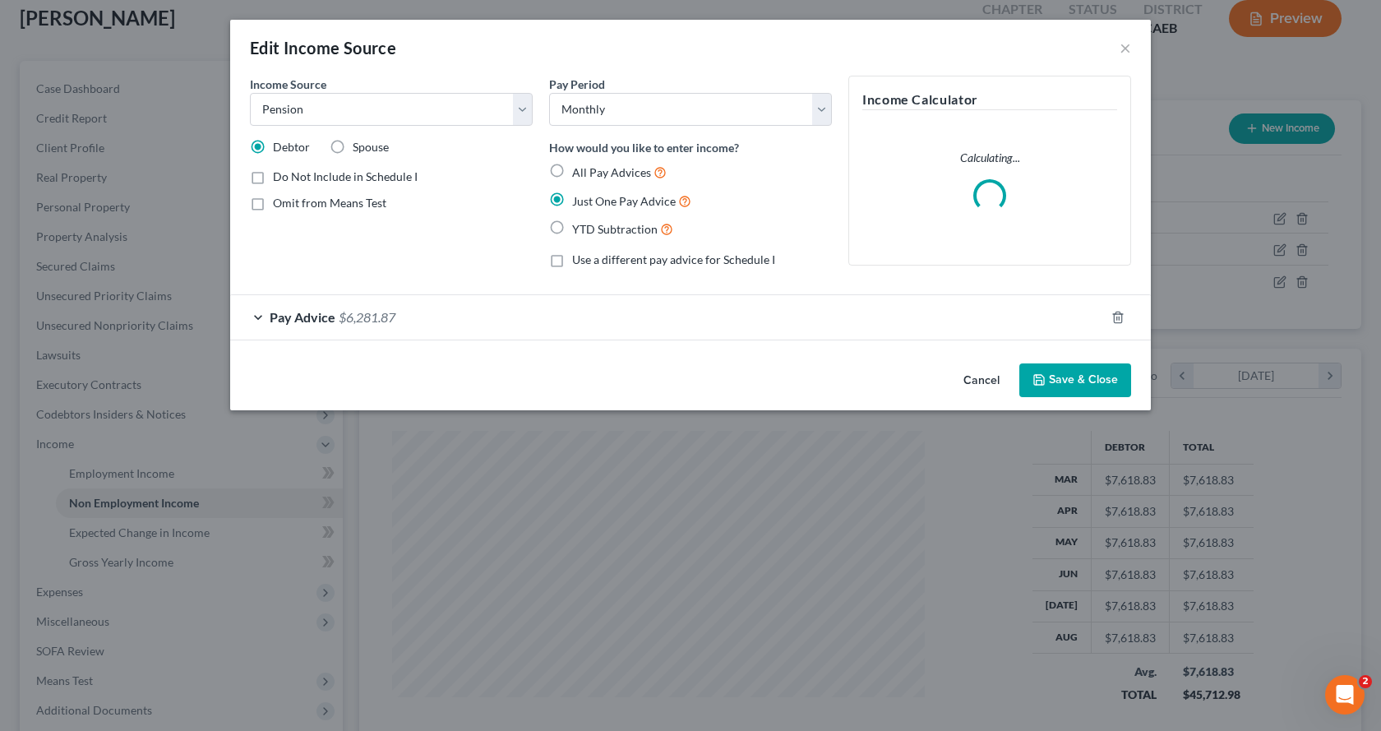
click at [295, 323] on span "Pay Advice" at bounding box center [303, 317] width 66 height 16
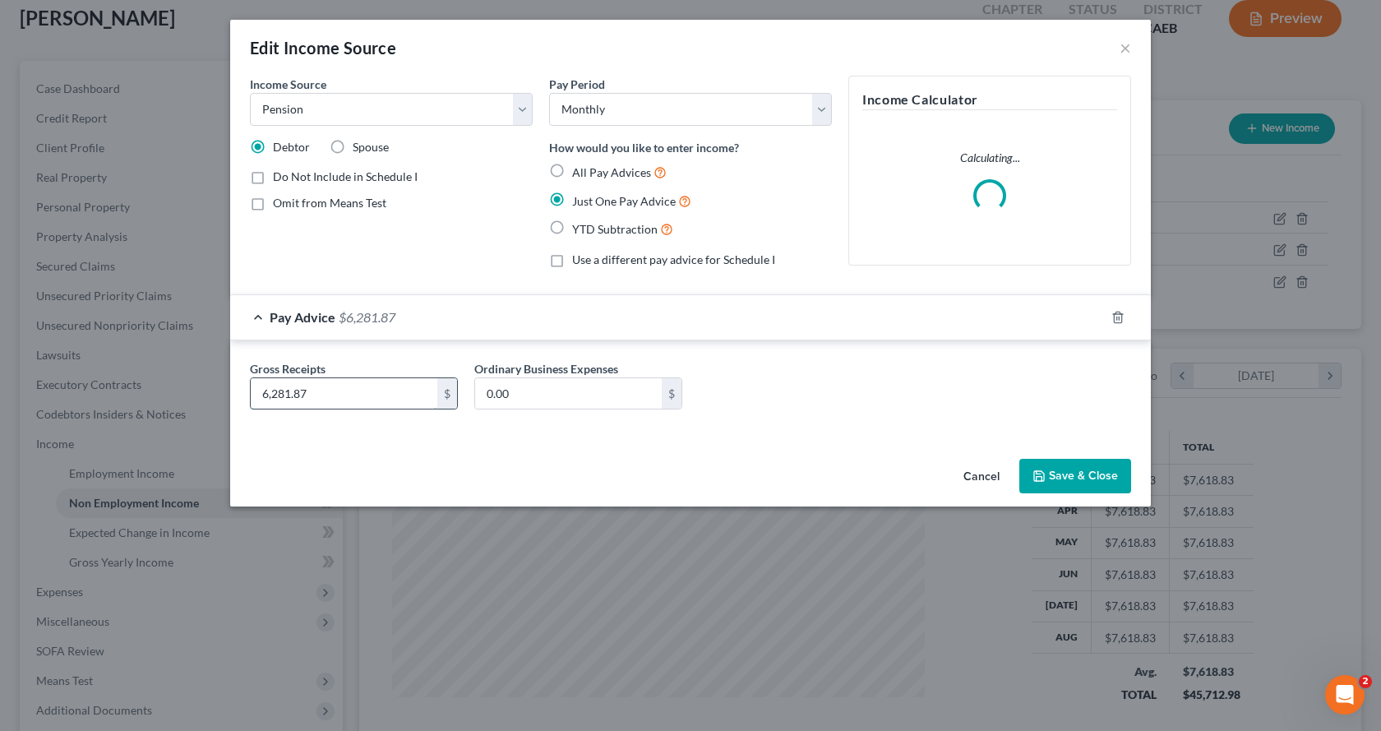
click at [340, 396] on input "6,281.87" at bounding box center [344, 393] width 187 height 31
type input "5,254.17"
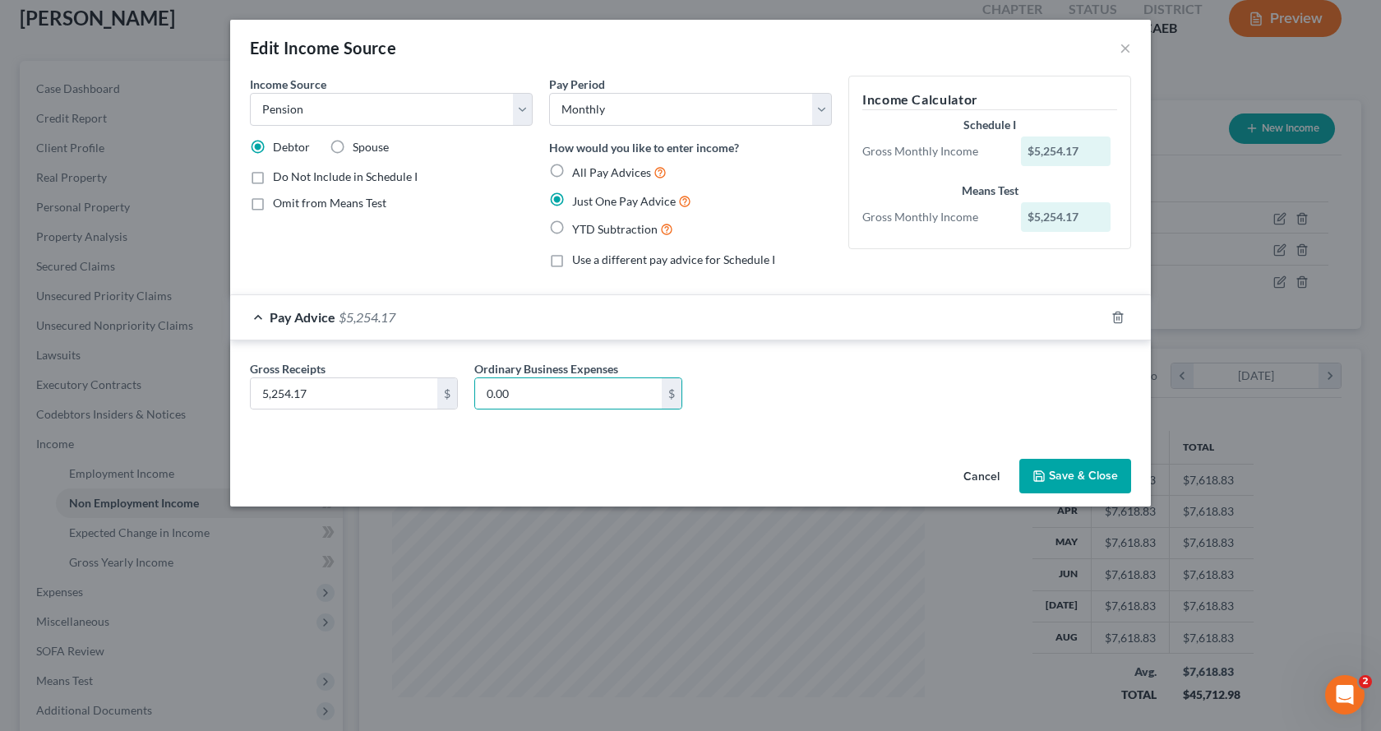
click at [1082, 472] on button "Save & Close" at bounding box center [1076, 476] width 112 height 35
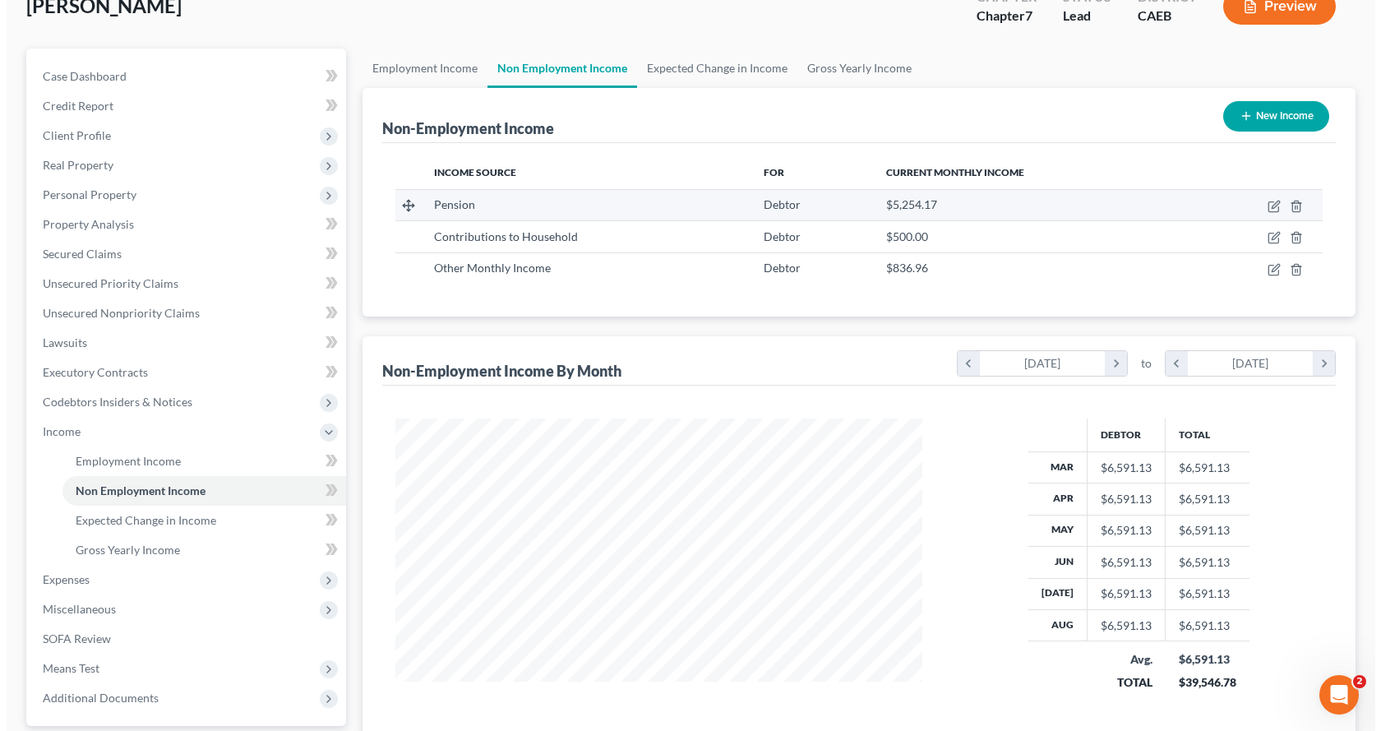
scroll to position [0, 0]
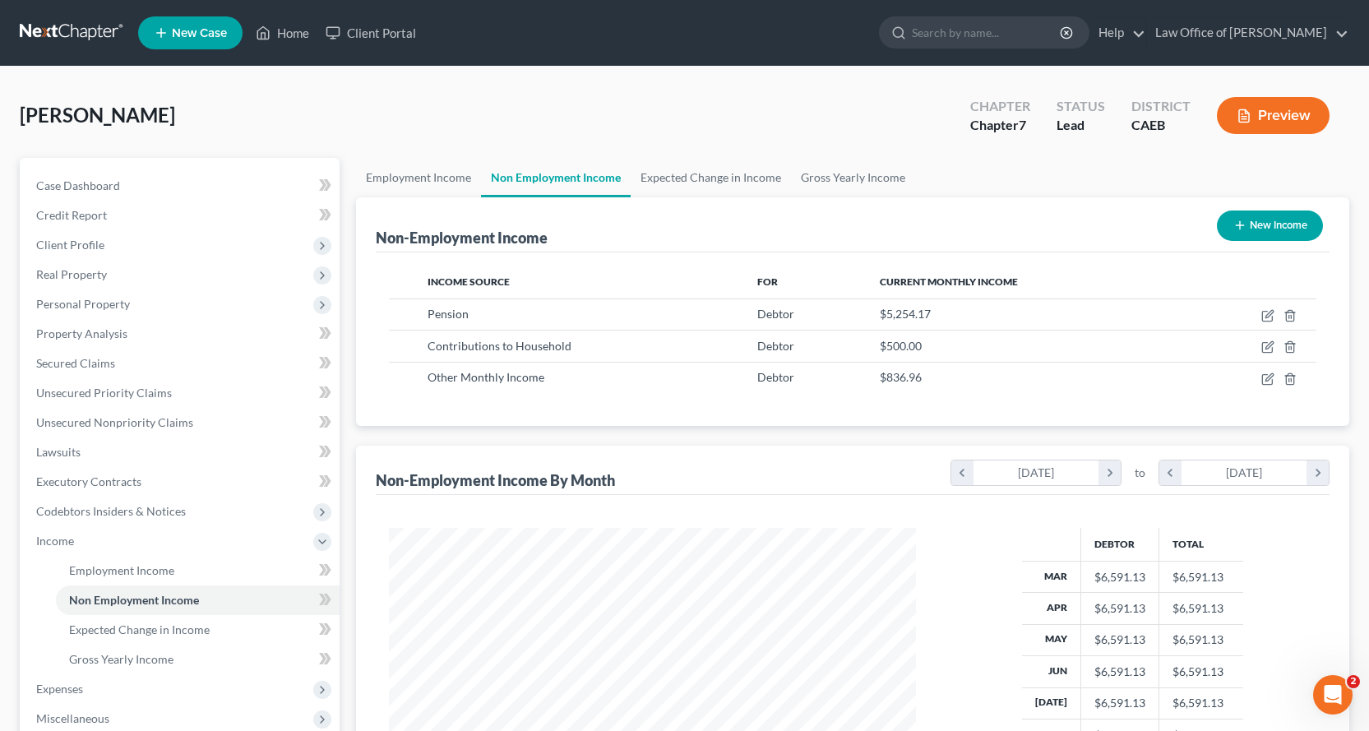
click at [1270, 123] on button "Preview" at bounding box center [1273, 115] width 113 height 37
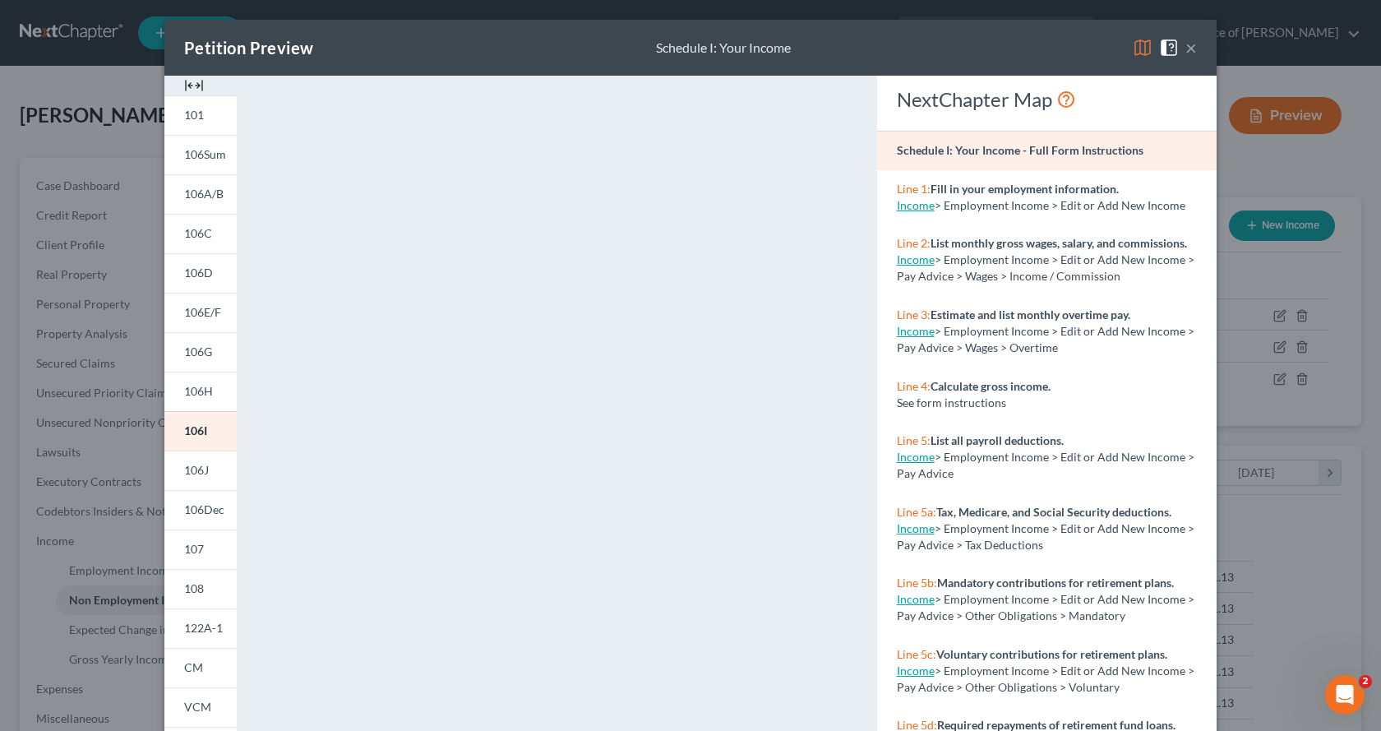
click at [1179, 45] on span at bounding box center [1172, 46] width 26 height 14
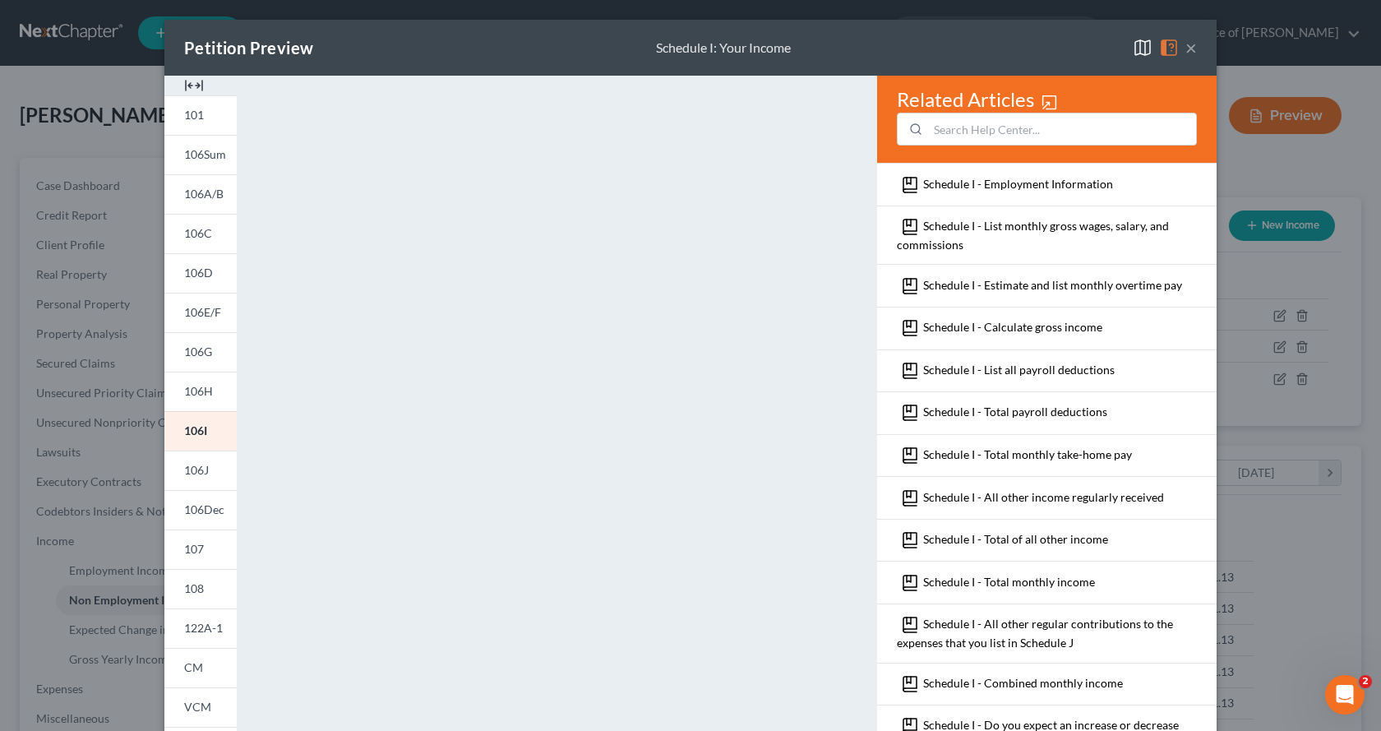
click at [1133, 49] on img at bounding box center [1143, 48] width 20 height 20
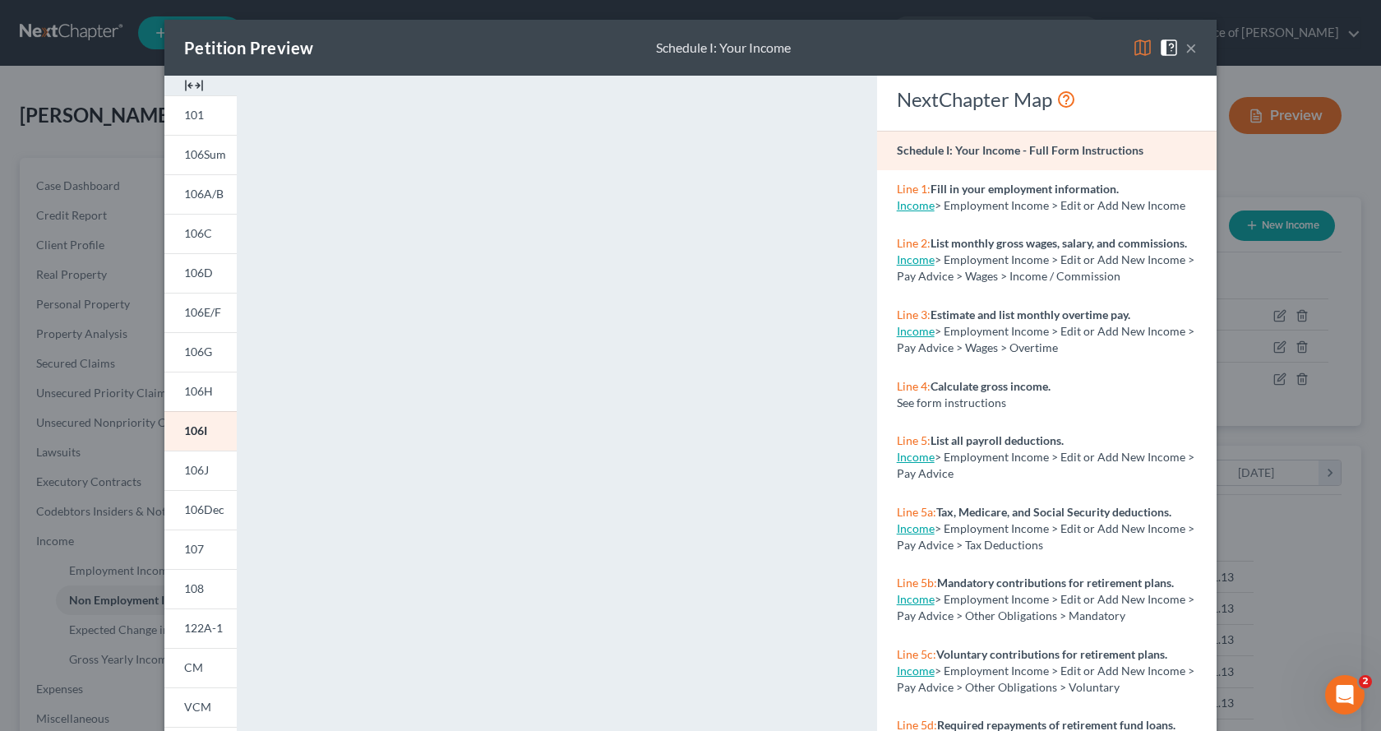
click at [1187, 51] on button "×" at bounding box center [1192, 48] width 12 height 20
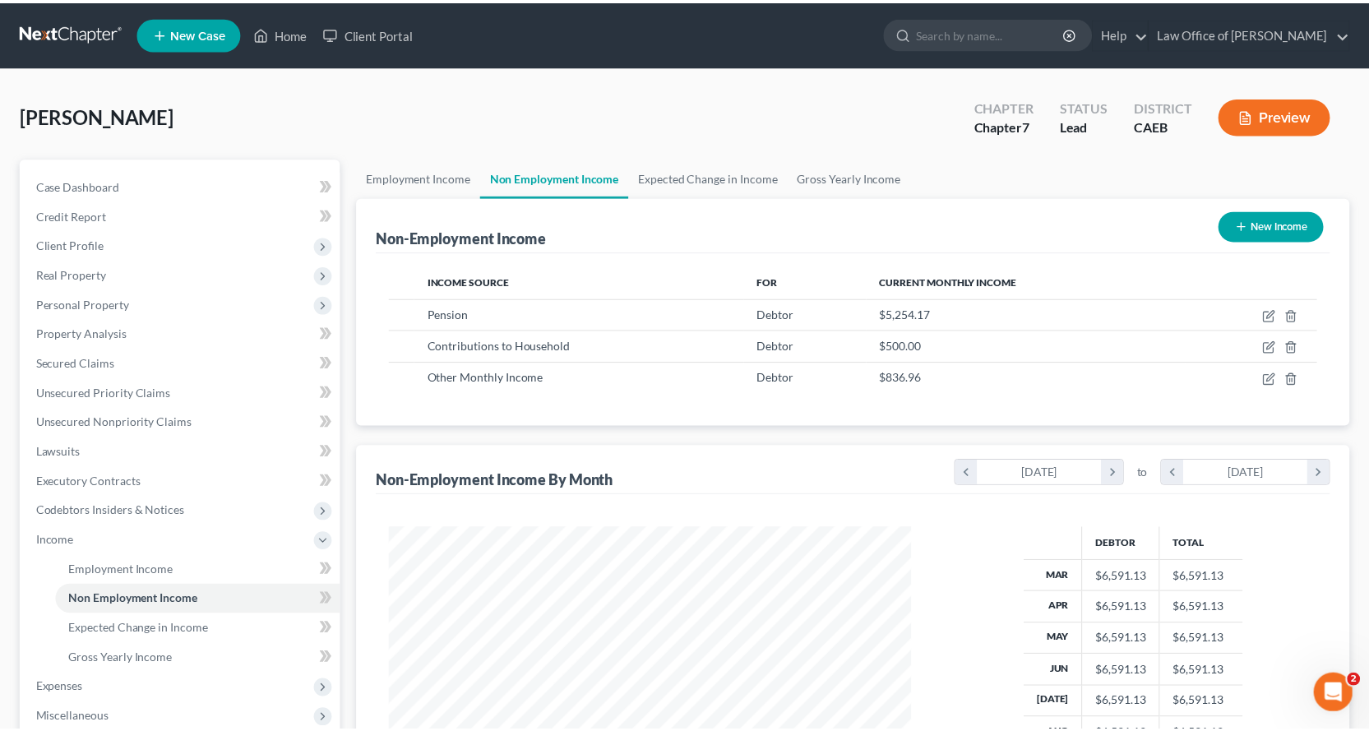
scroll to position [821895, 821629]
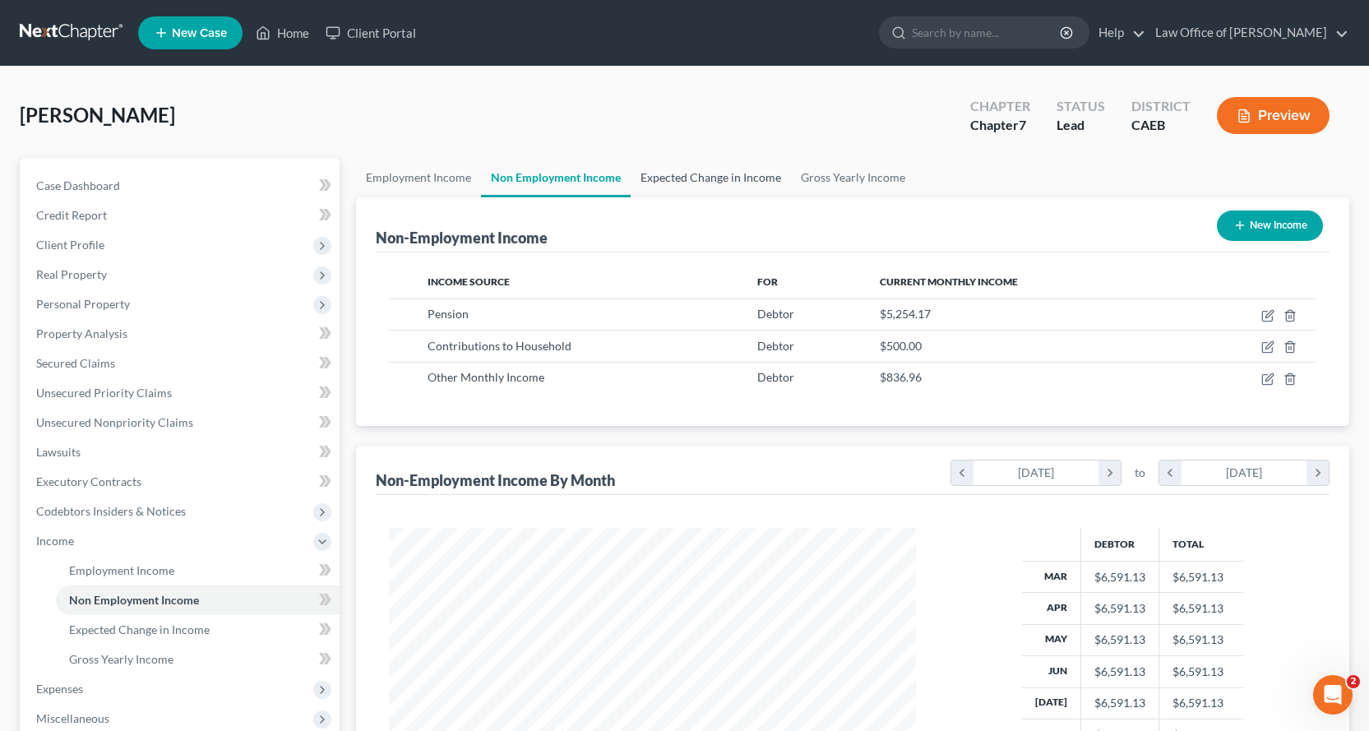
click at [738, 183] on link "Expected Change in Income" at bounding box center [711, 177] width 160 height 39
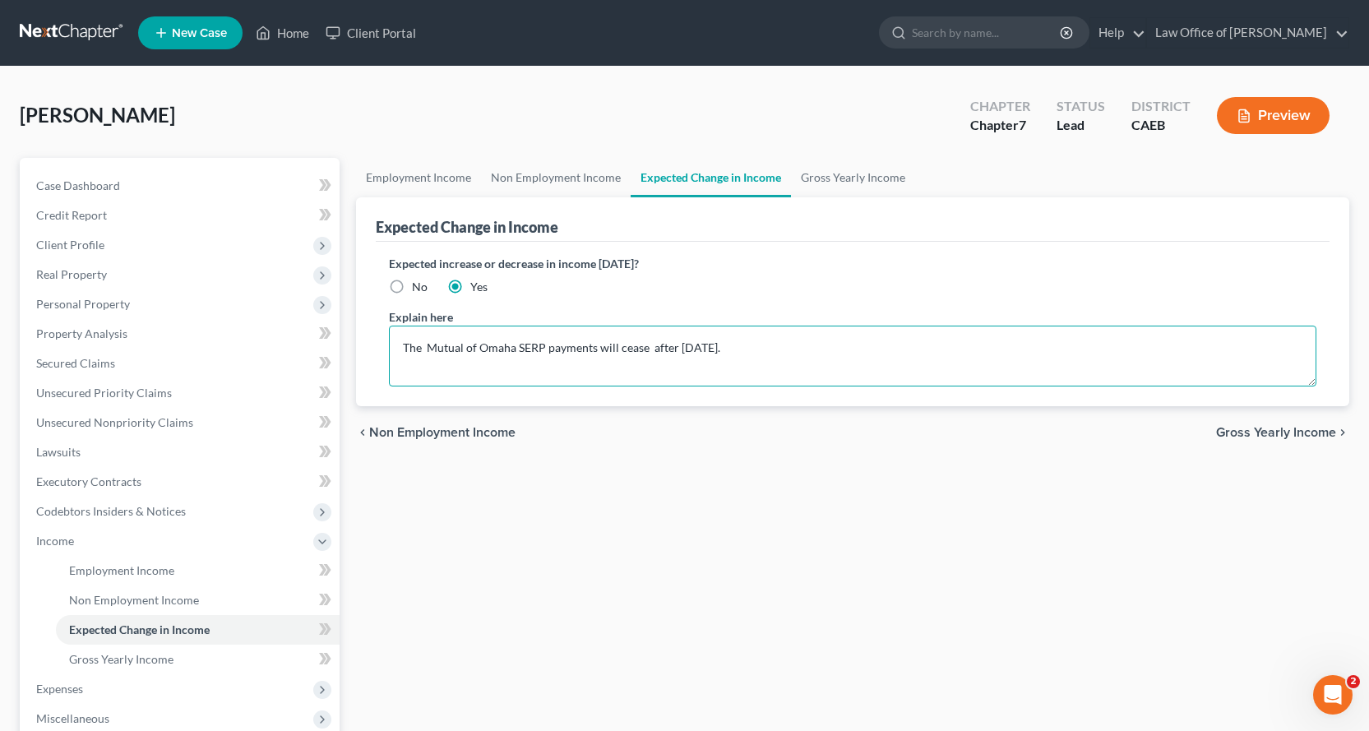
click at [461, 348] on textarea "The Mutual of Omaha SERP payments will cease after July 2026." at bounding box center [852, 356] width 927 height 61
drag, startPoint x: 465, startPoint y: 344, endPoint x: 428, endPoint y: 345, distance: 37.0
click at [428, 345] on textarea "The Mutual of Omaha SERP payments will cease after July 2026." at bounding box center [852, 356] width 927 height 61
click at [542, 349] on textarea "The United of Omaha SERP payments will cease after July 2026." at bounding box center [852, 356] width 927 height 61
click at [645, 345] on textarea "The United of Omaha payments will cease after July 2026." at bounding box center [852, 356] width 927 height 61
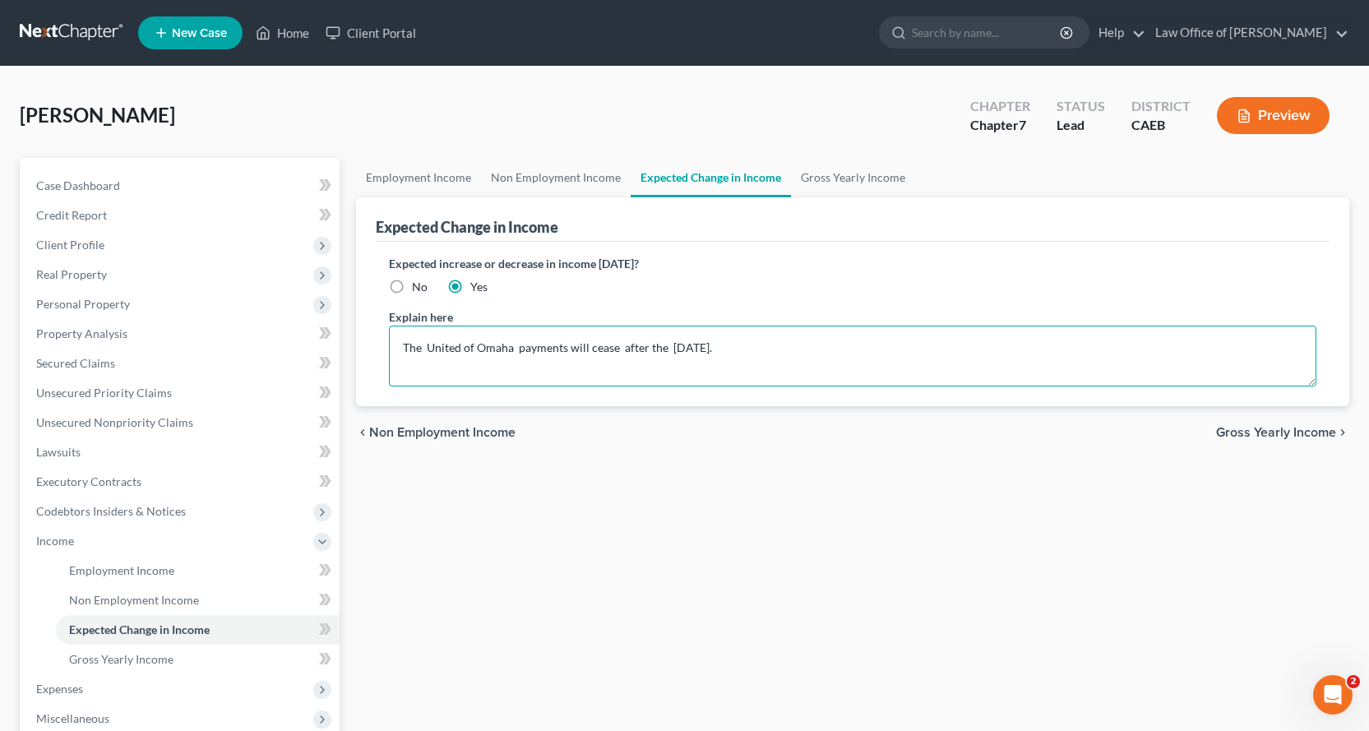
click at [718, 354] on textarea "The United of Omaha payments will cease after the July 2026." at bounding box center [852, 356] width 927 height 61
click at [824, 355] on textarea "The United of Omaha payments will cease after the July 2026 payment." at bounding box center [852, 356] width 927 height 61
click at [770, 350] on textarea "The United of Omaha payments will cease after the July 2026 payment. Substitute…" at bounding box center [852, 356] width 927 height 61
type textarea "The United of Omaha payments will cease after the July 2026 payment. Substitute…"
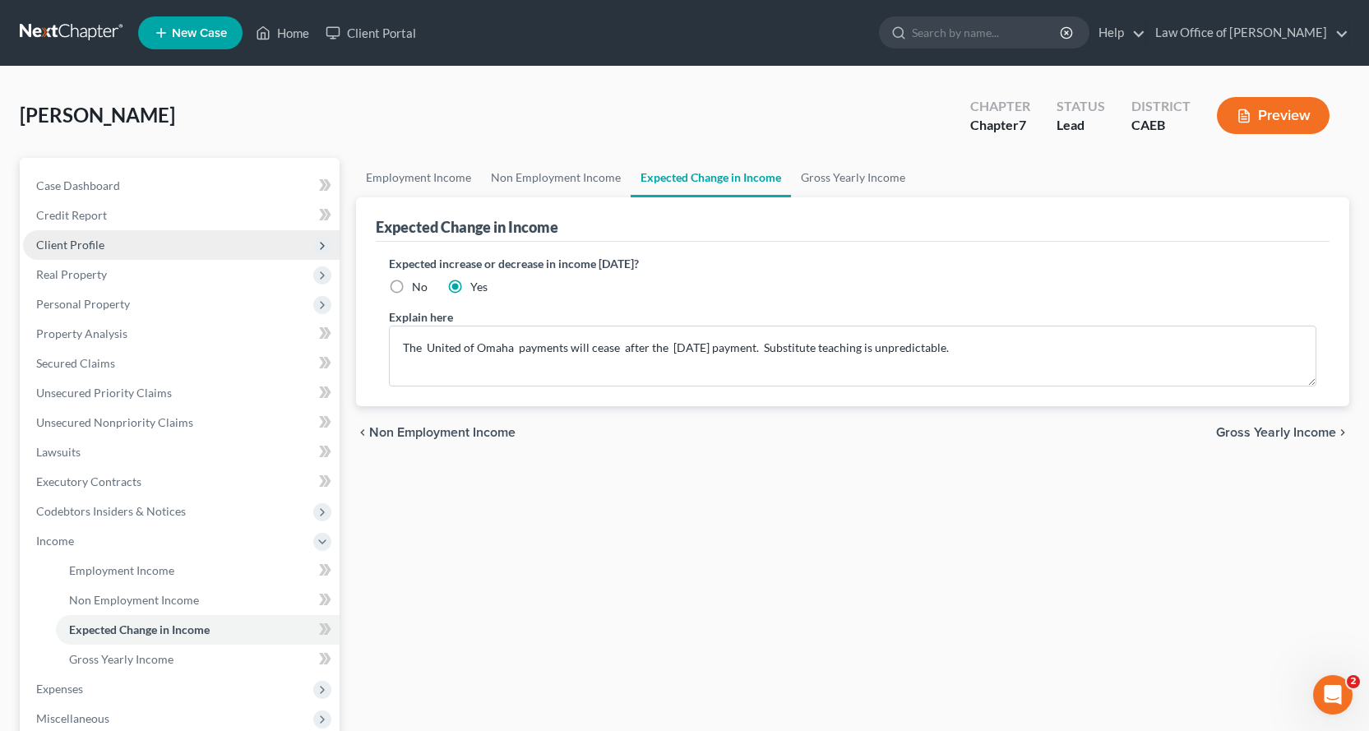
click at [65, 245] on span "Client Profile" at bounding box center [70, 245] width 68 height 14
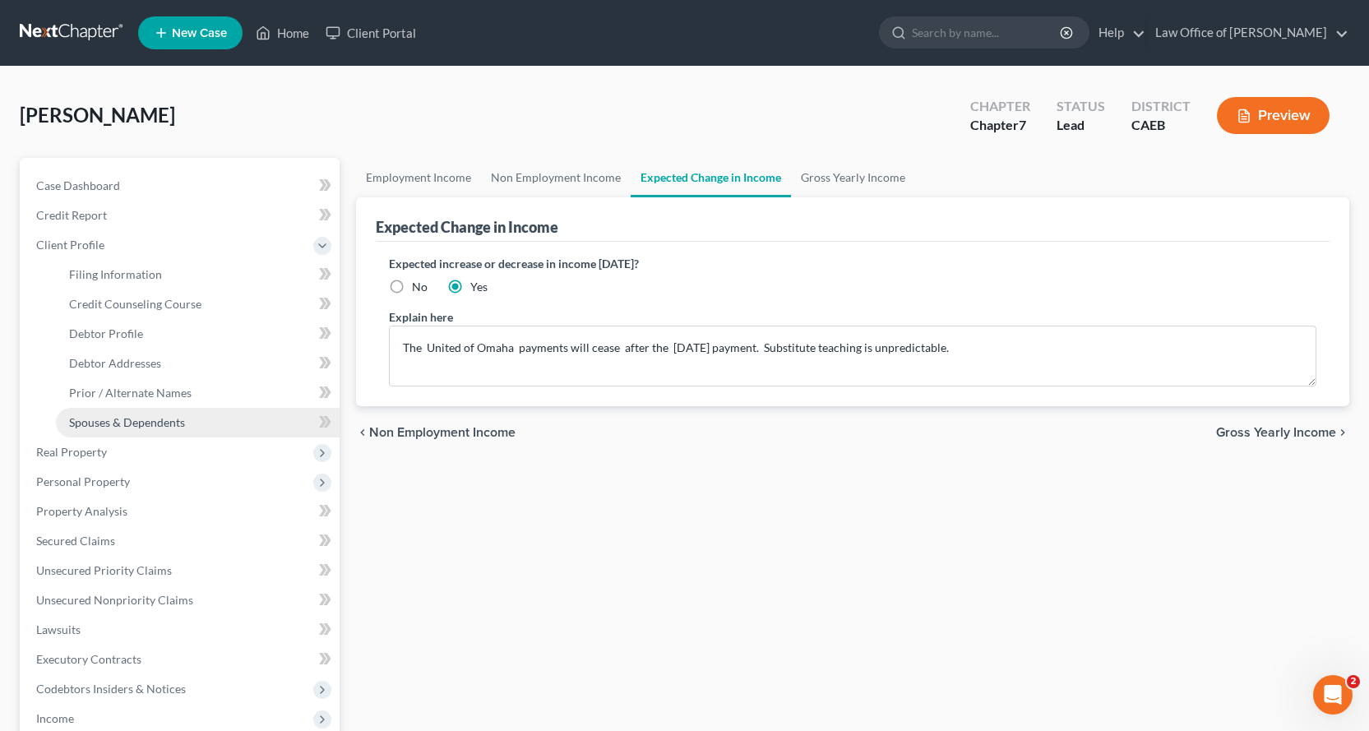
click at [114, 417] on span "Spouses & Dependents" at bounding box center [127, 422] width 116 height 14
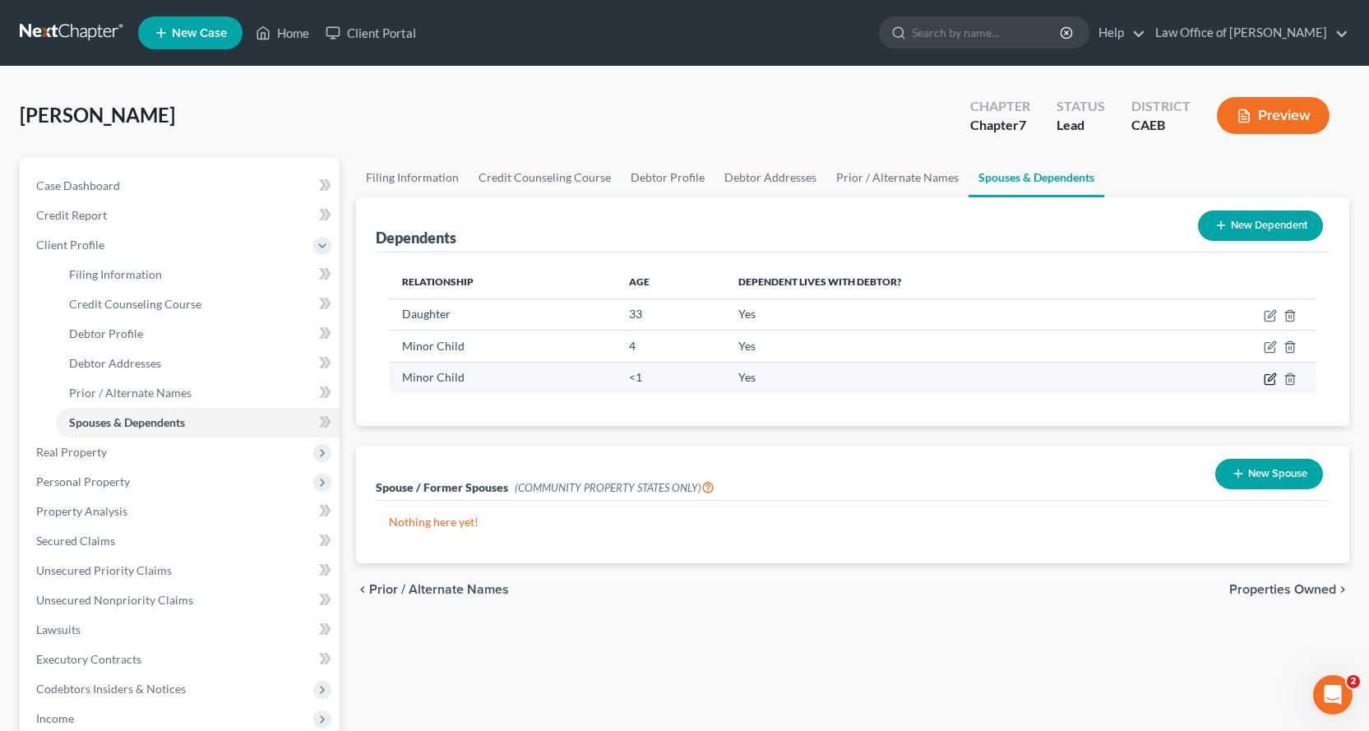
click at [1274, 379] on icon "button" at bounding box center [1270, 379] width 10 height 10
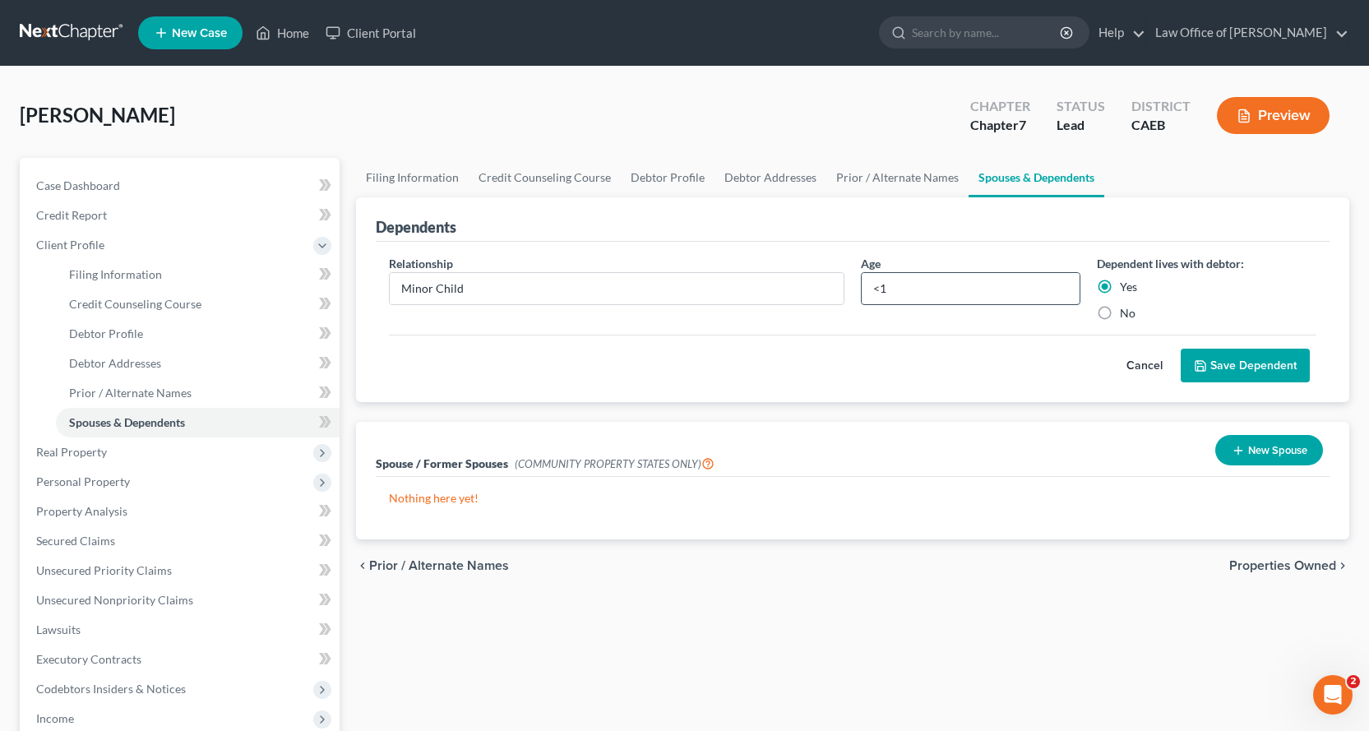
click at [884, 289] on input "<1" at bounding box center [971, 288] width 218 height 31
drag, startPoint x: 902, startPoint y: 287, endPoint x: 865, endPoint y: 287, distance: 37.0
click at [865, 287] on input "<1" at bounding box center [971, 288] width 218 height 31
type input "1"
click at [1218, 361] on button "Save Dependent" at bounding box center [1245, 366] width 129 height 35
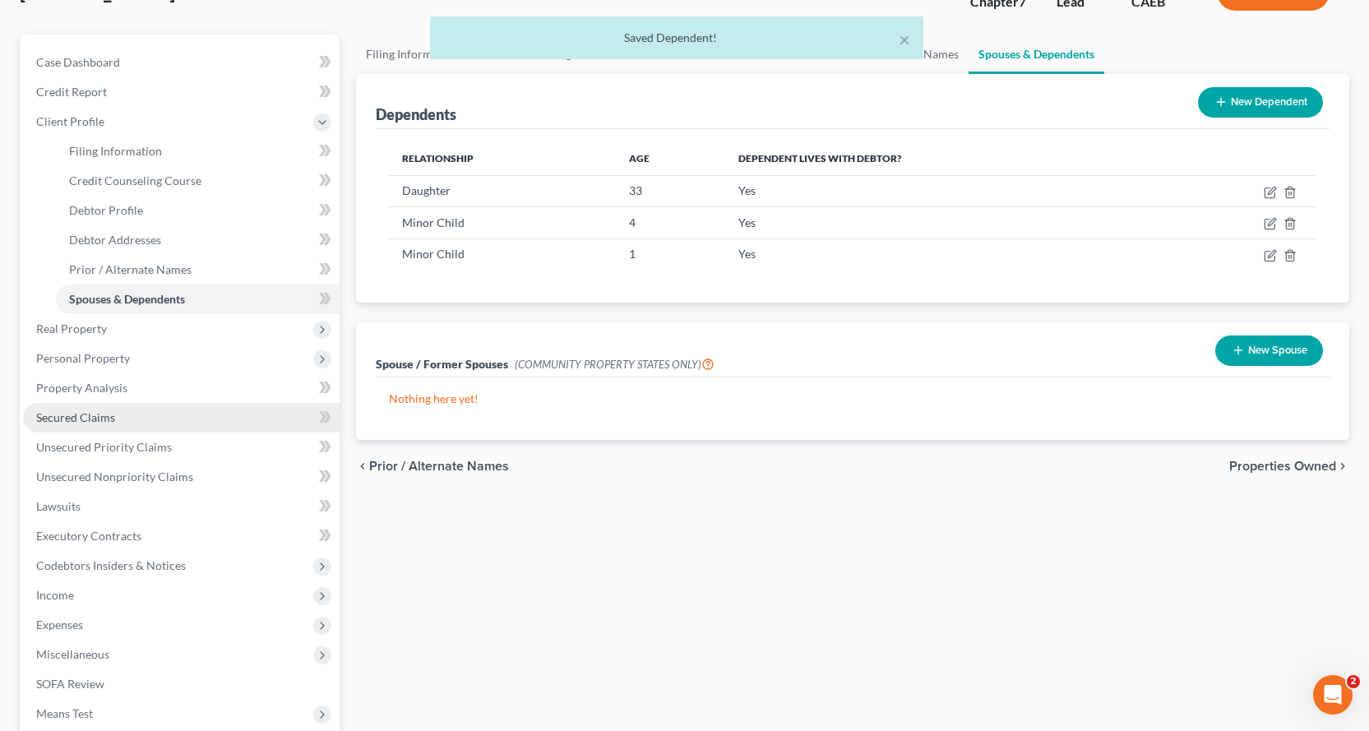
scroll to position [247, 0]
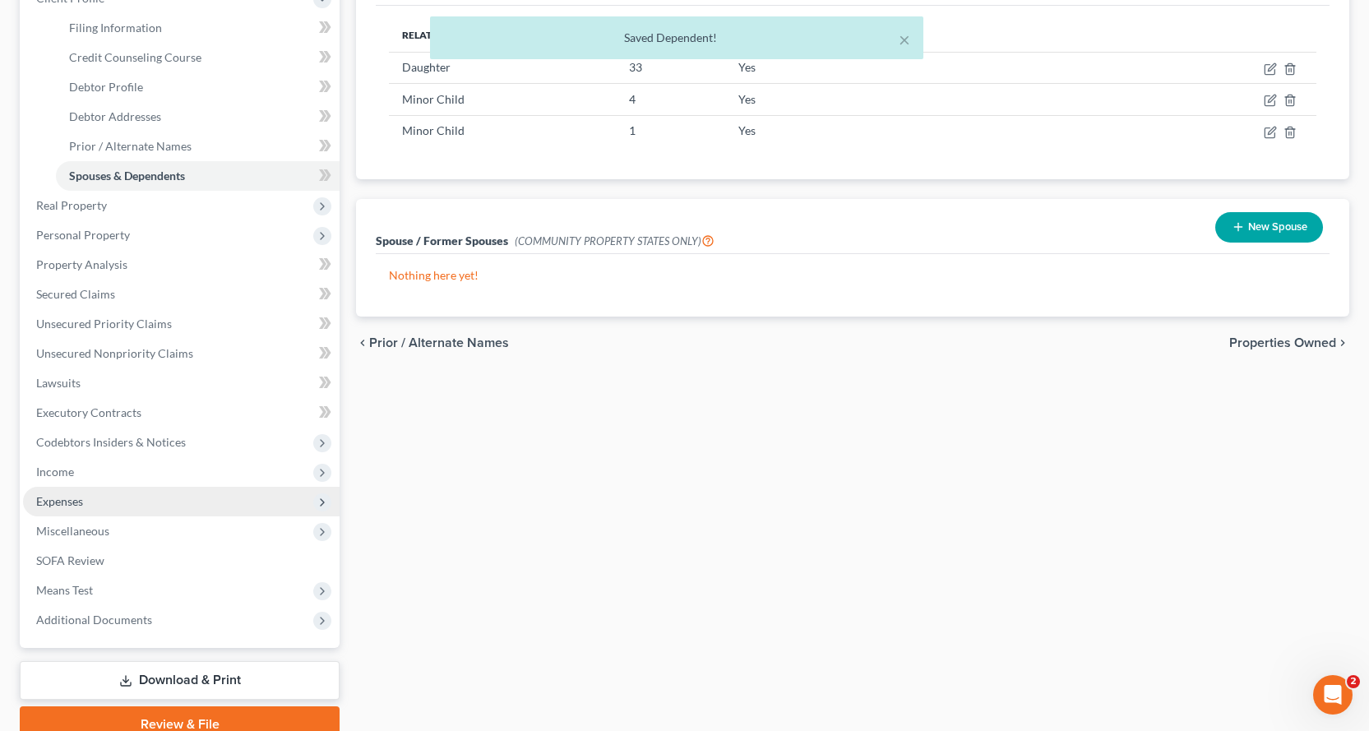
click at [44, 505] on span "Expenses" at bounding box center [59, 501] width 47 height 14
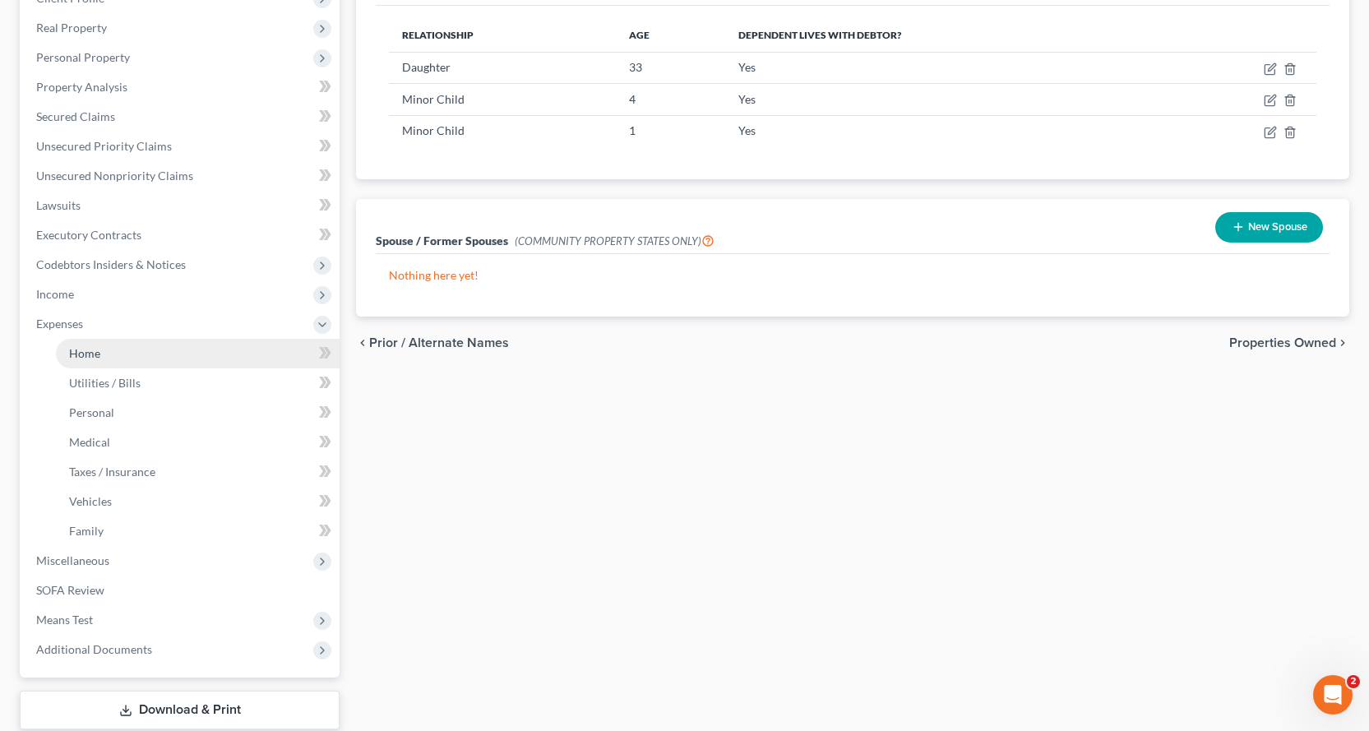
click at [83, 356] on span "Home" at bounding box center [84, 353] width 31 height 14
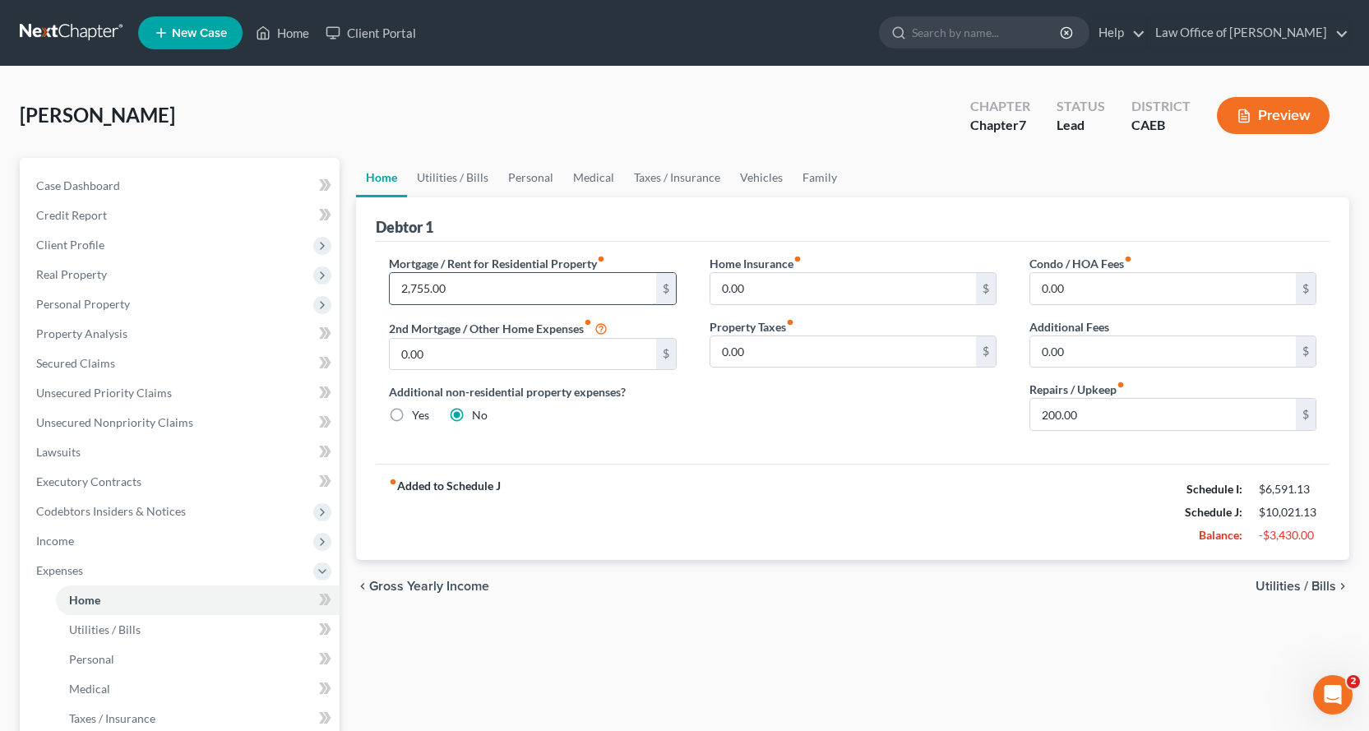
click at [428, 290] on input "2,755.00" at bounding box center [523, 288] width 266 height 31
click at [430, 293] on input "2,755.00" at bounding box center [523, 288] width 266 height 31
click at [421, 291] on input "275.00" at bounding box center [523, 288] width 266 height 31
type input "2,754.00"
click at [434, 173] on link "Utilities / Bills" at bounding box center [452, 177] width 91 height 39
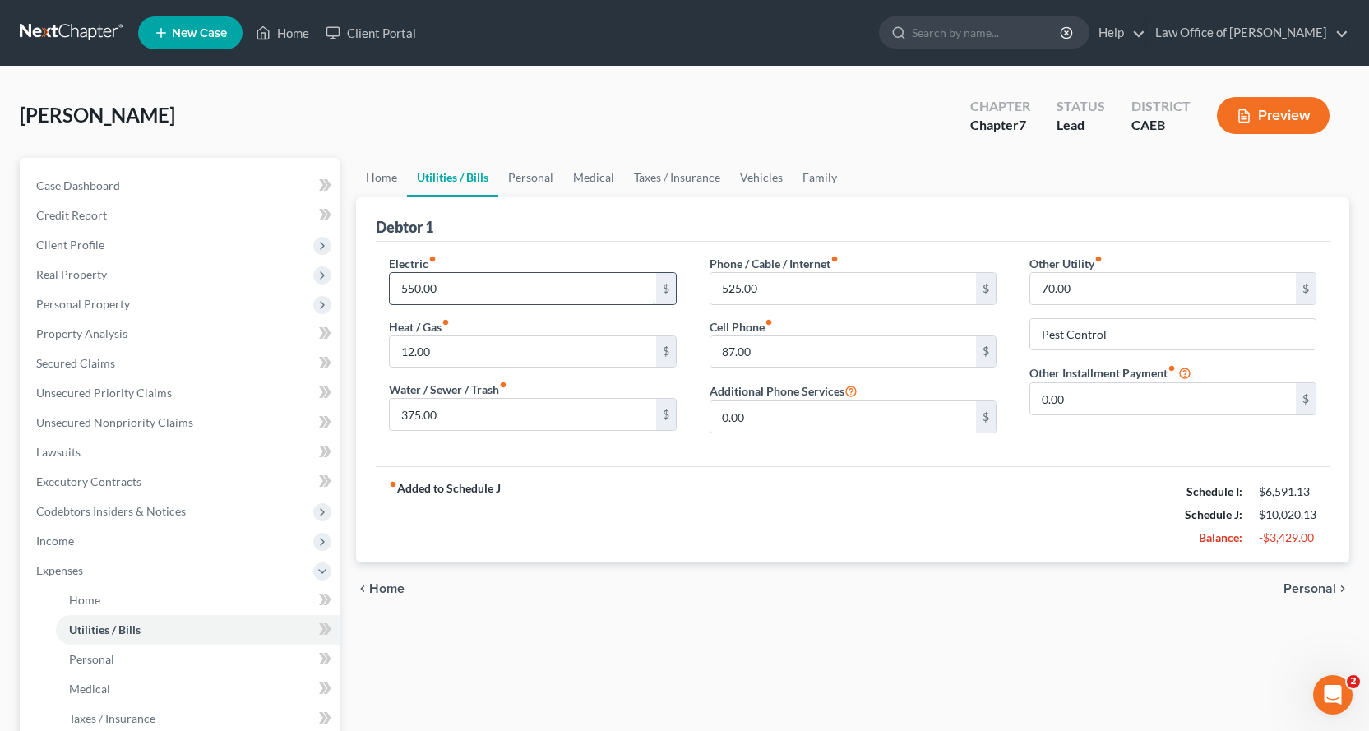
click at [472, 293] on input "550.00" at bounding box center [523, 288] width 266 height 31
click at [418, 291] on input "380.00" at bounding box center [523, 288] width 266 height 31
type input "388.00"
click at [535, 170] on link "Personal" at bounding box center [530, 177] width 65 height 39
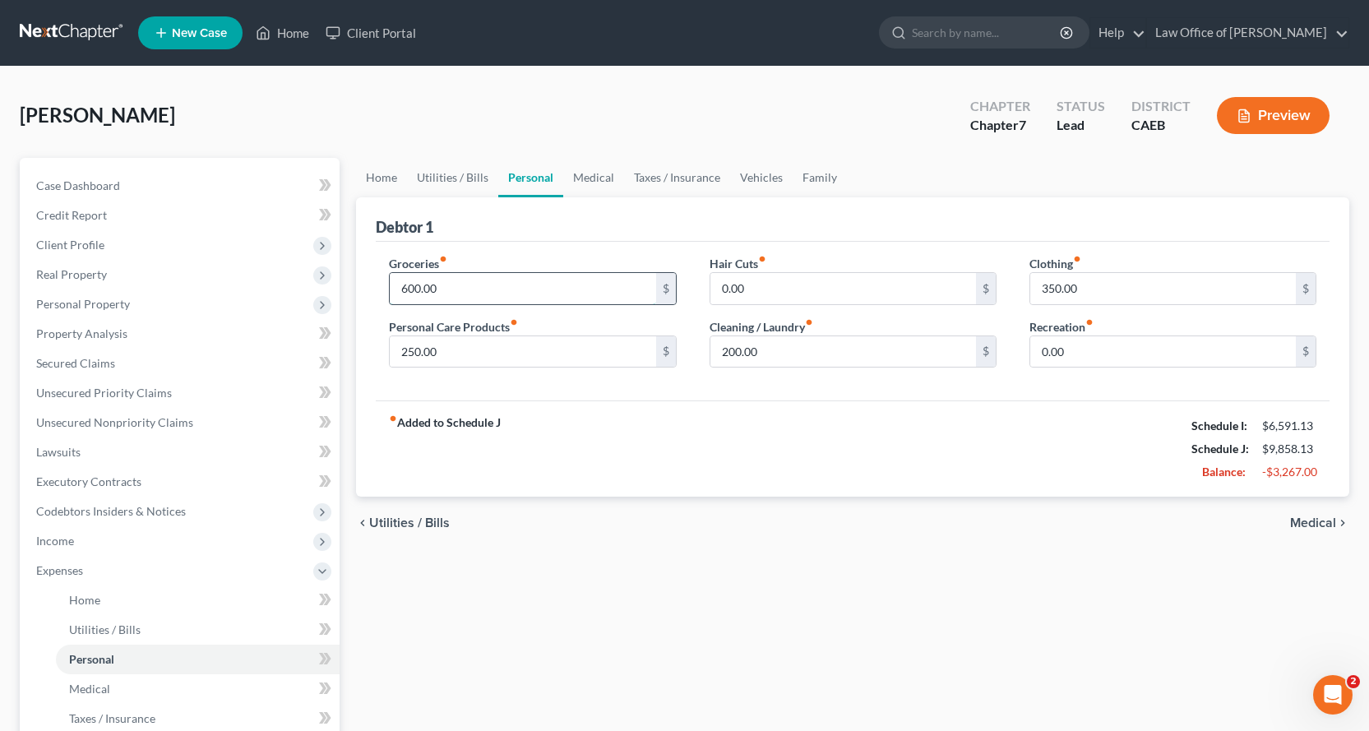
click at [447, 284] on input "600.00" at bounding box center [523, 288] width 266 height 31
type input "1,200.00"
click at [824, 180] on link "Family" at bounding box center [820, 177] width 54 height 39
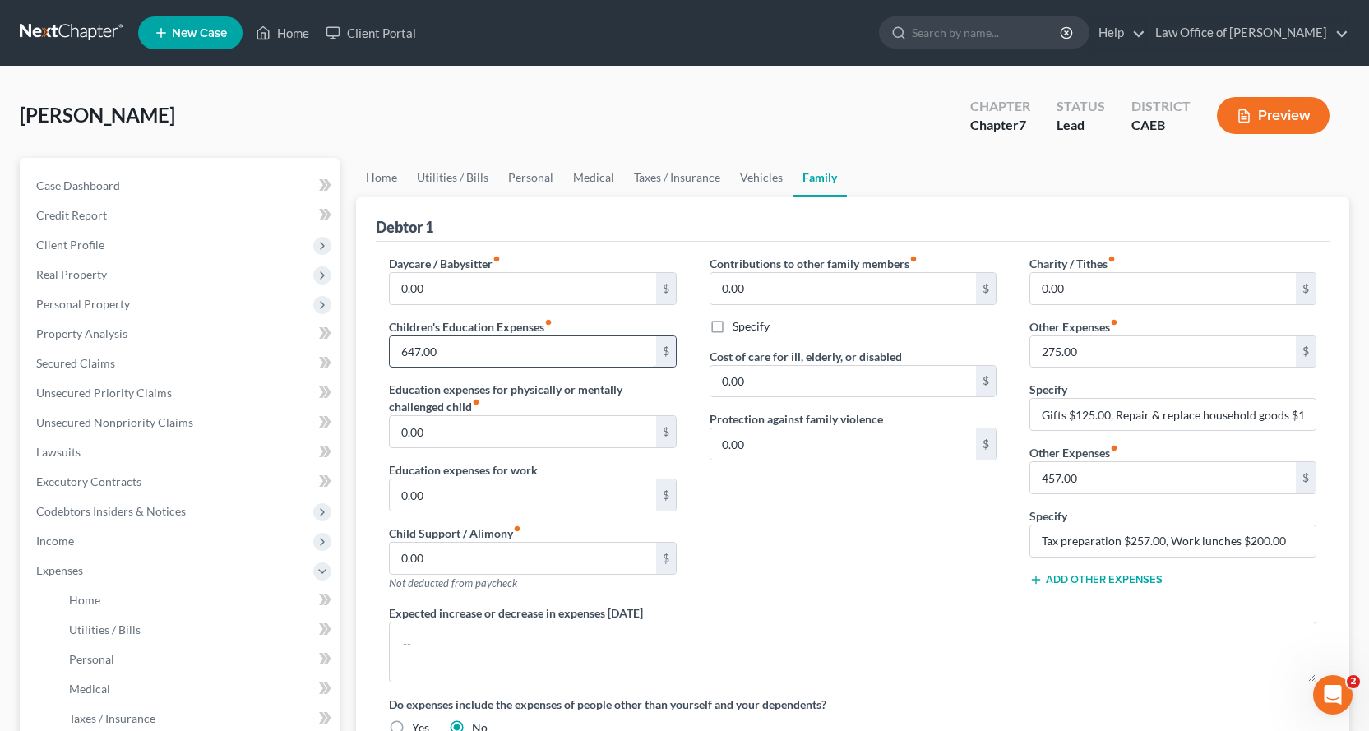
click at [444, 351] on input "647.00" at bounding box center [523, 351] width 266 height 31
type input "35.00"
click at [526, 173] on link "Personal" at bounding box center [530, 177] width 65 height 39
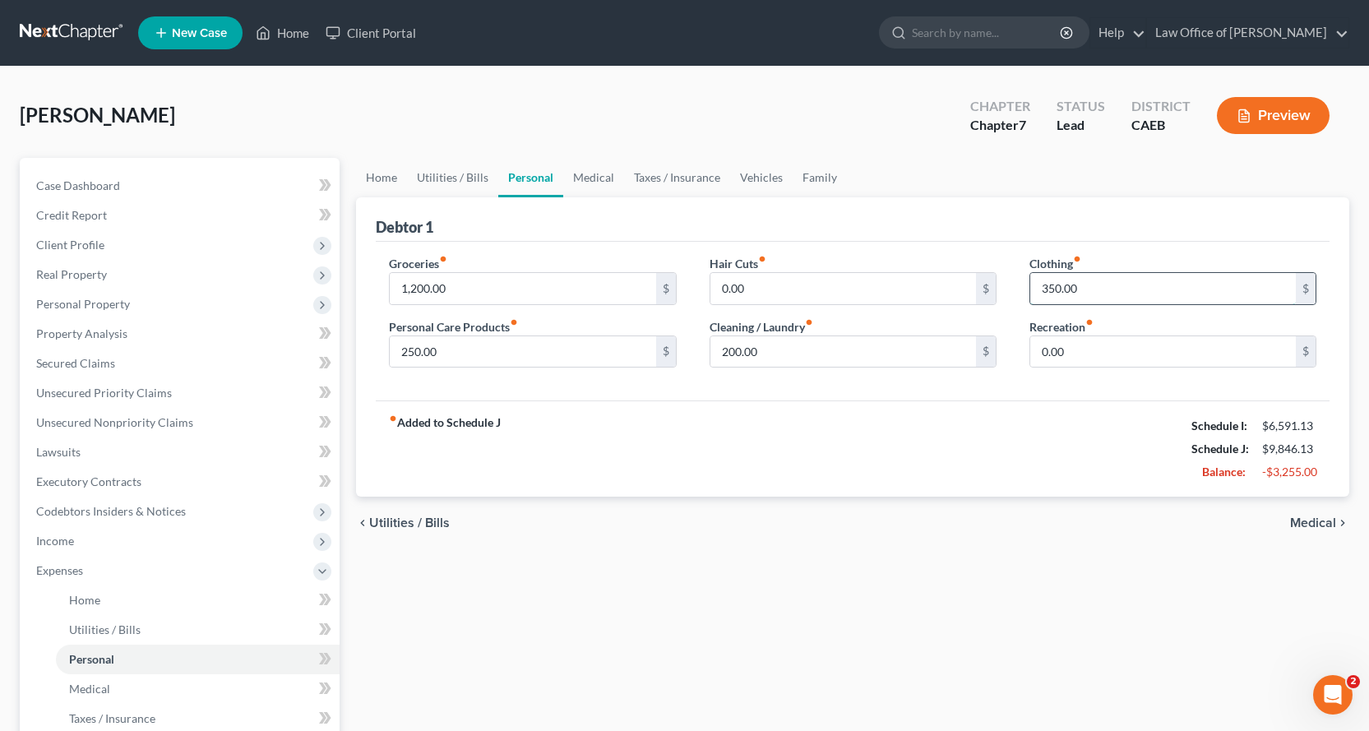
click at [1098, 286] on input "350.00" at bounding box center [1163, 288] width 266 height 31
type input "150.00"
click at [795, 349] on input "200.00" at bounding box center [843, 351] width 266 height 31
type input "50.00"
click at [456, 359] on input "250.00" at bounding box center [523, 351] width 266 height 31
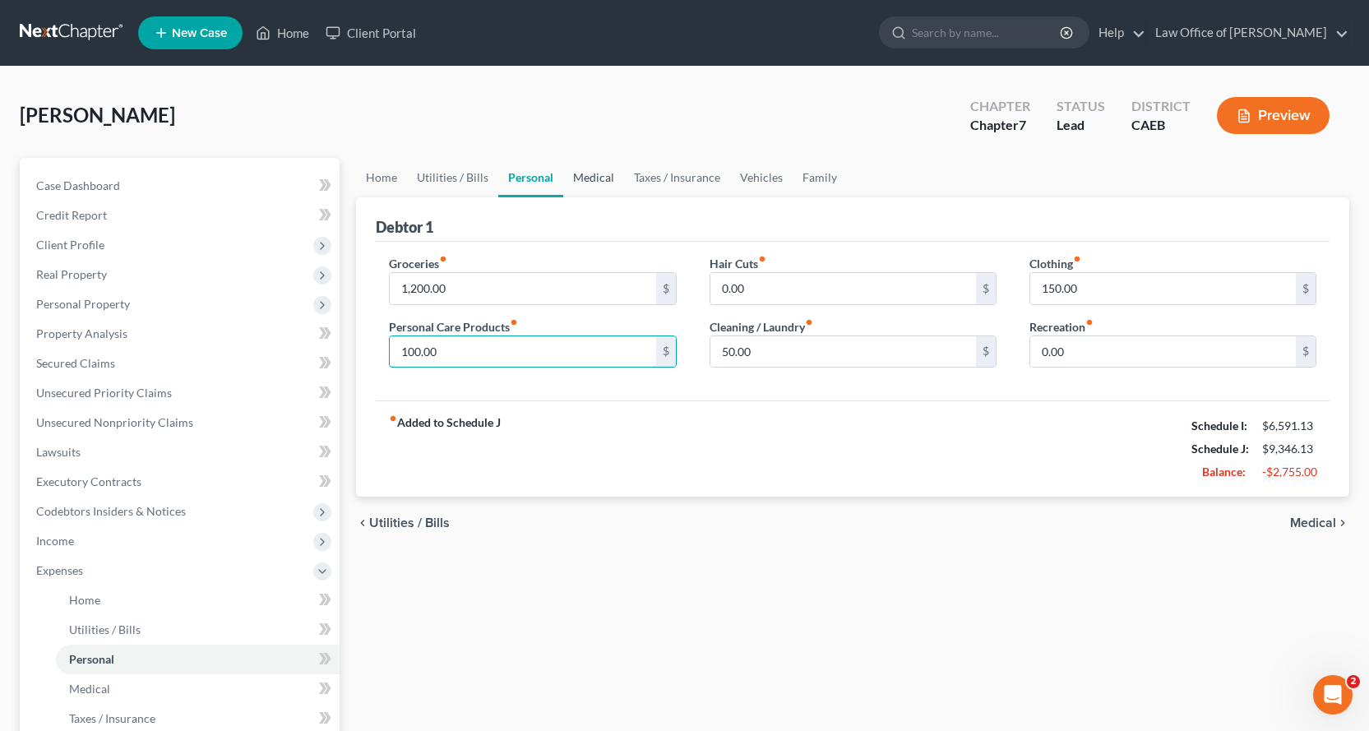
type input "100.00"
click at [603, 178] on link "Medical" at bounding box center [593, 177] width 61 height 39
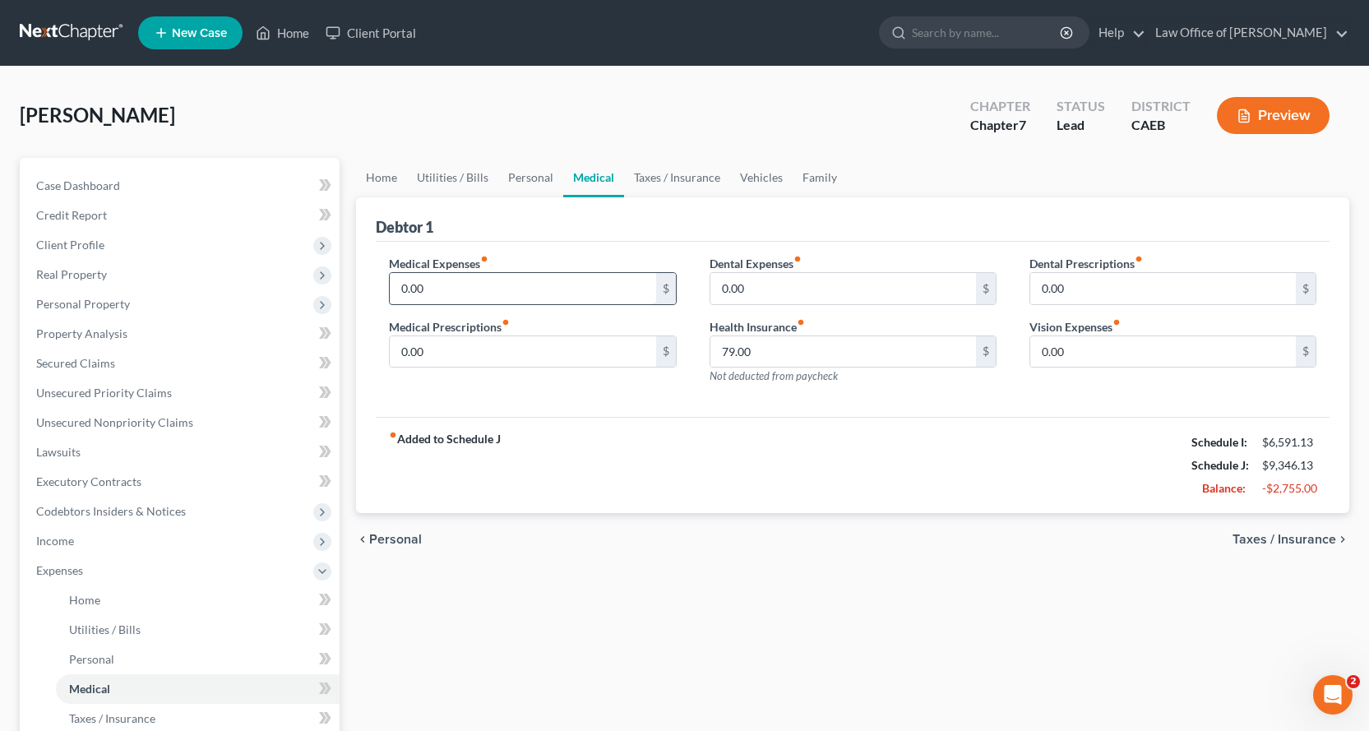
click at [432, 294] on input "0.00" at bounding box center [523, 288] width 266 height 31
type input "235.00"
click at [761, 173] on link "Vehicles" at bounding box center [761, 177] width 62 height 39
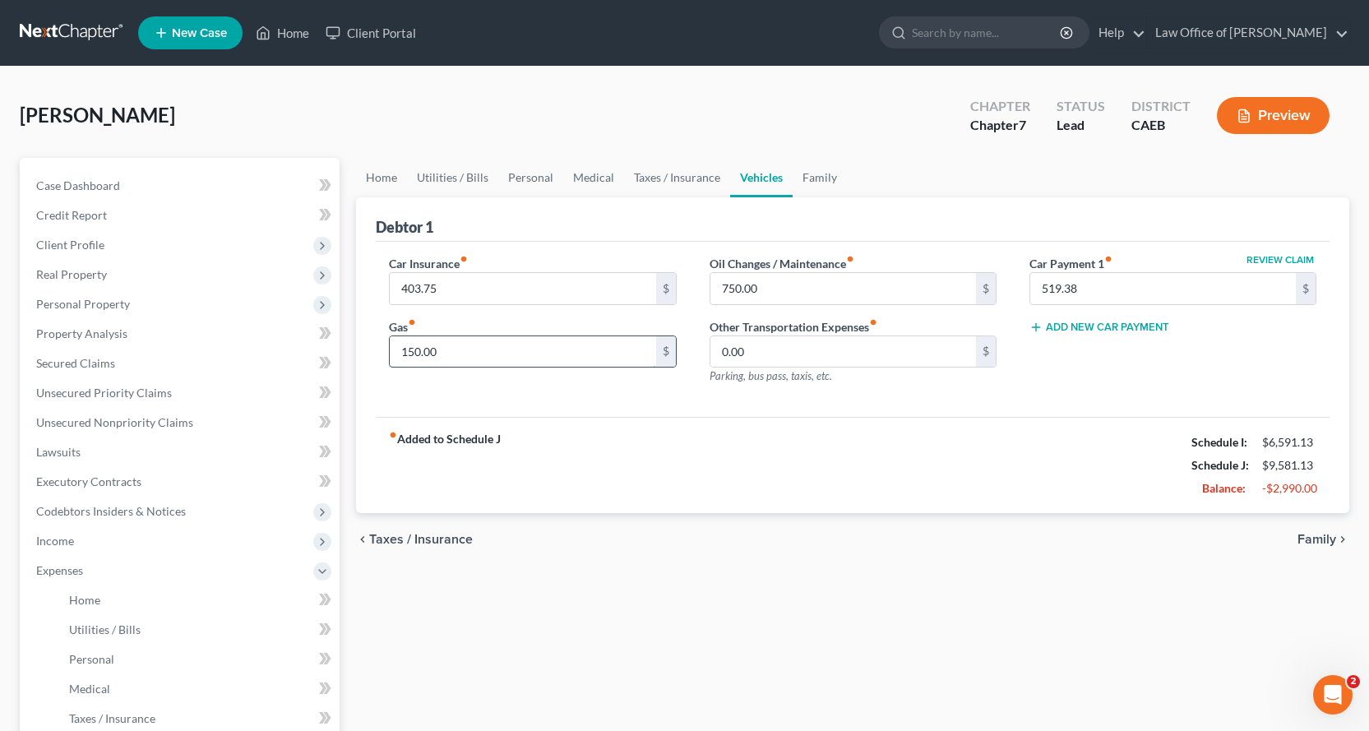
click at [468, 354] on input "150.00" at bounding box center [523, 351] width 266 height 31
click at [824, 289] on input "750.00" at bounding box center [843, 288] width 266 height 31
type input "85.00"
click at [817, 177] on link "Family" at bounding box center [820, 177] width 54 height 39
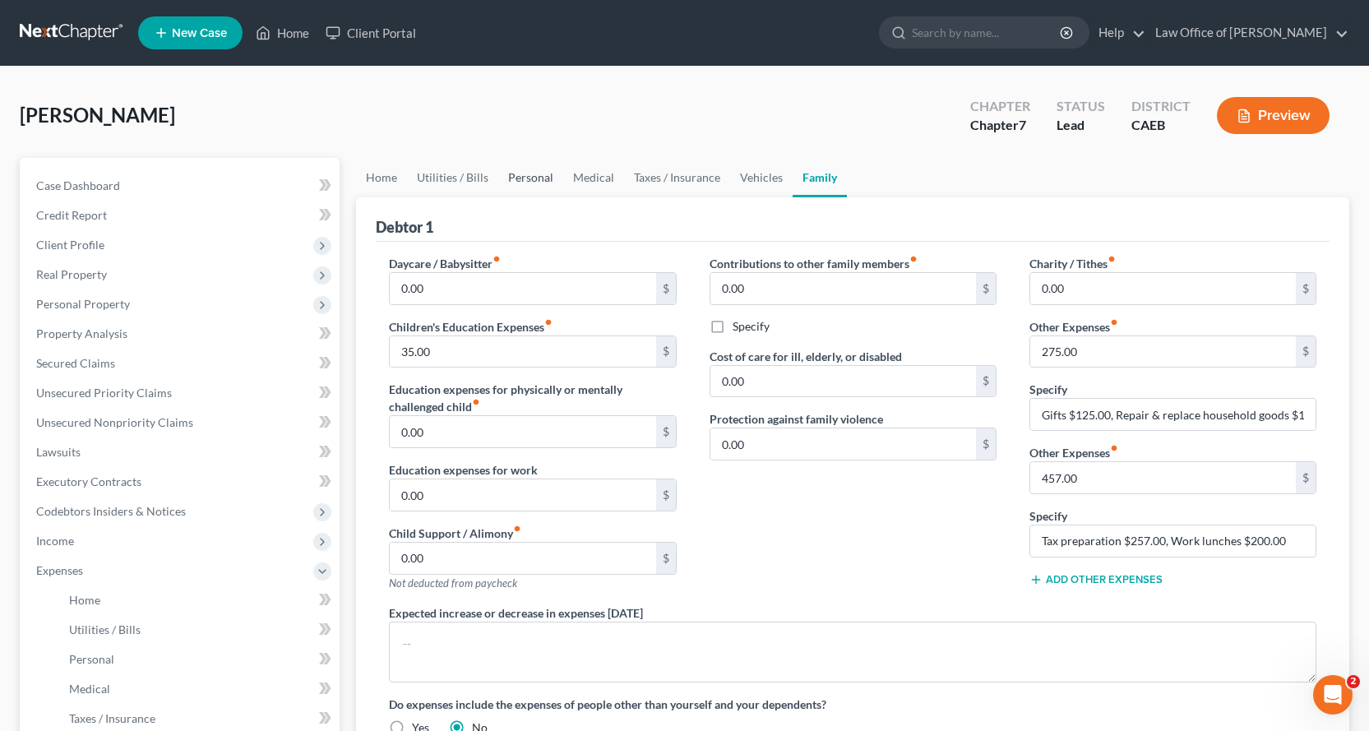
click at [525, 175] on link "Personal" at bounding box center [530, 177] width 65 height 39
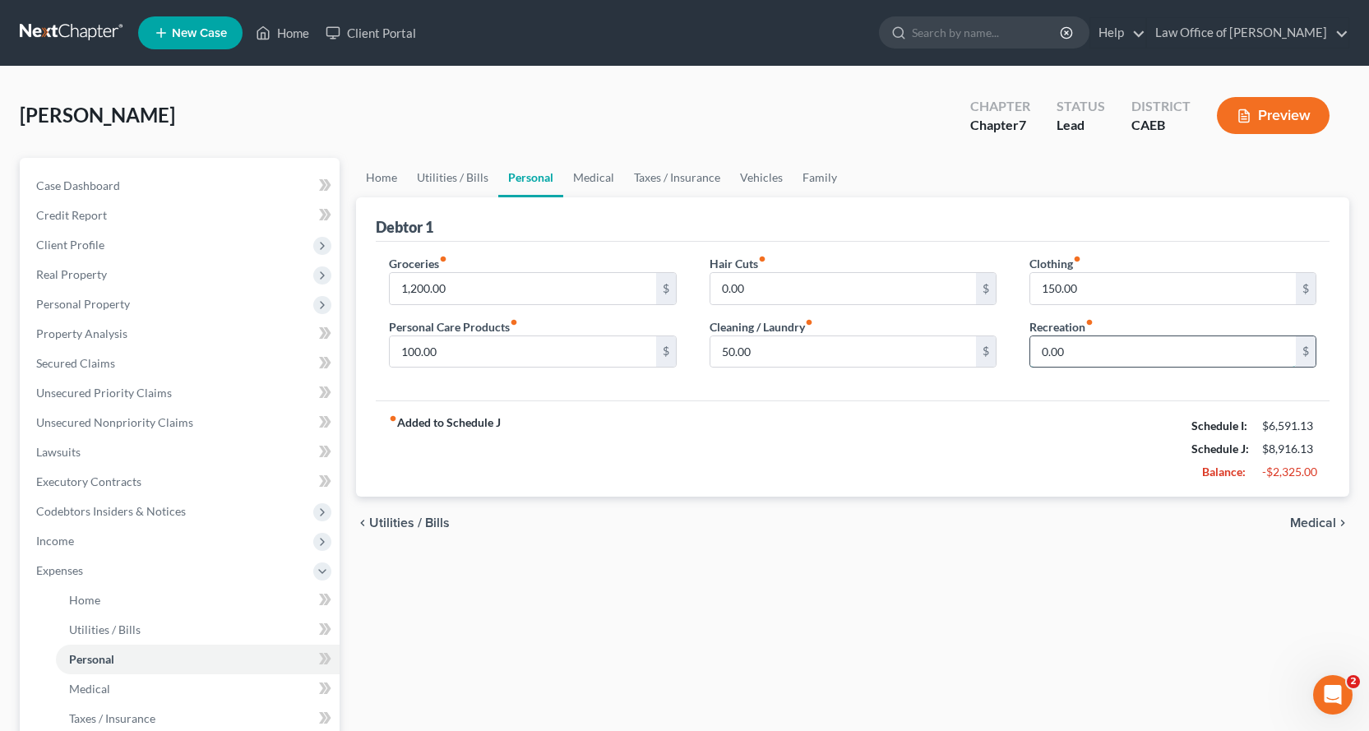
click at [1102, 349] on input "0.00" at bounding box center [1163, 351] width 266 height 31
type input "200.00"
click at [807, 176] on link "Family" at bounding box center [820, 177] width 54 height 39
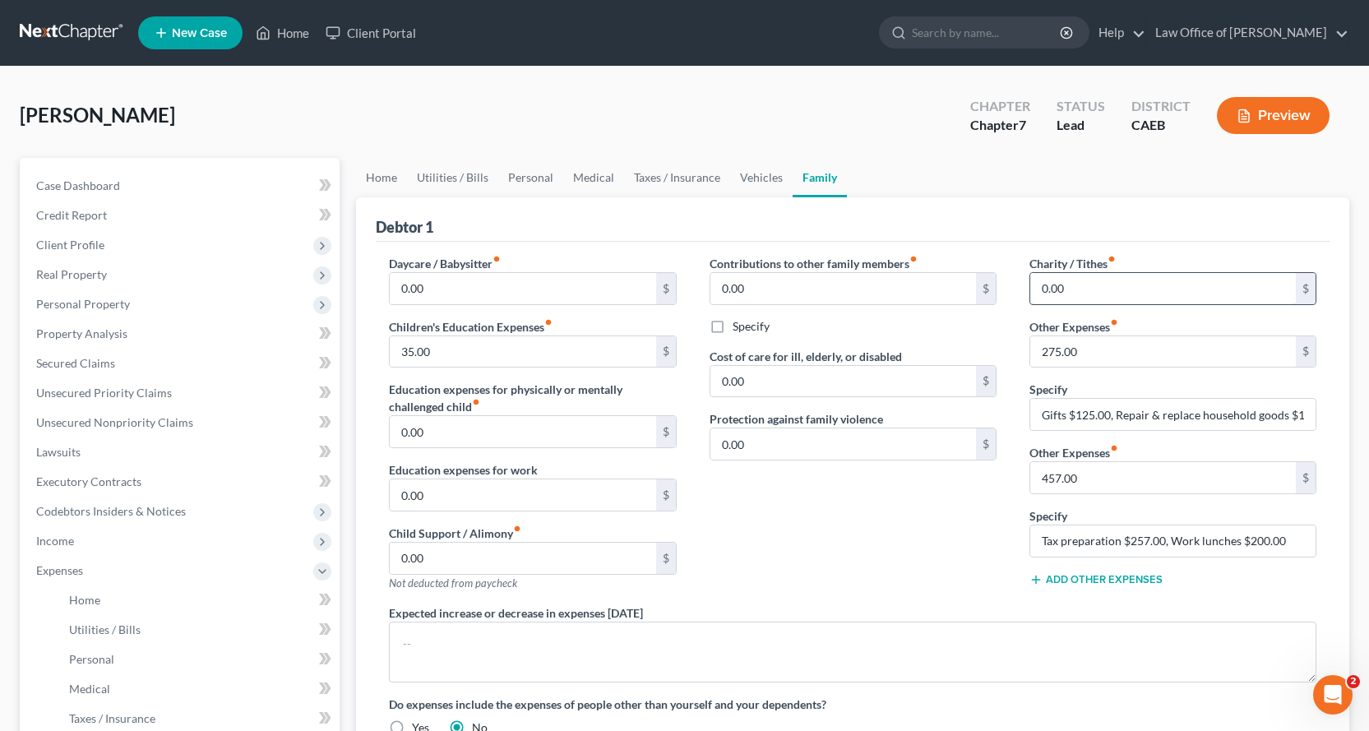
click at [1070, 289] on input "0.00" at bounding box center [1163, 288] width 266 height 31
type input "20.00"
click at [746, 171] on link "Vehicles" at bounding box center [761, 177] width 62 height 39
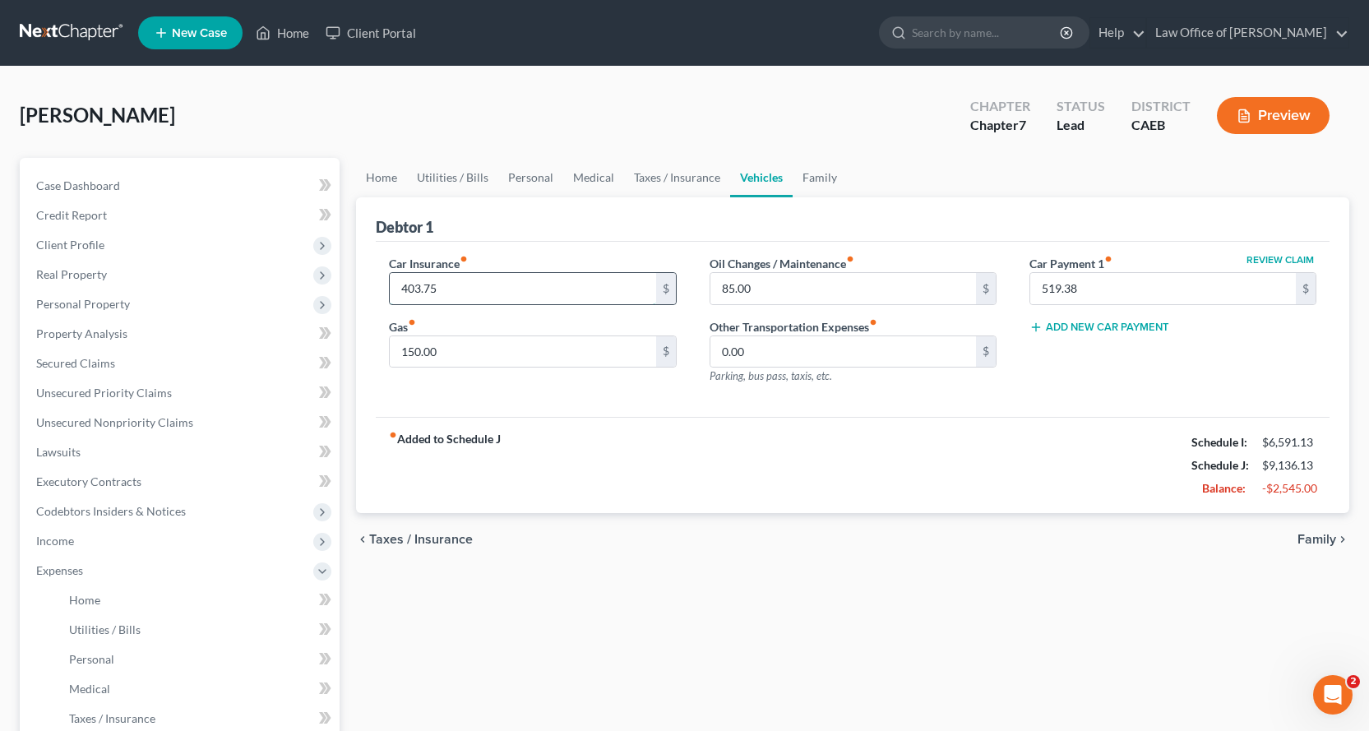
click at [452, 290] on input "403.75" at bounding box center [523, 288] width 266 height 31
type input "404.00"
click at [647, 183] on link "Taxes / Insurance" at bounding box center [677, 177] width 106 height 39
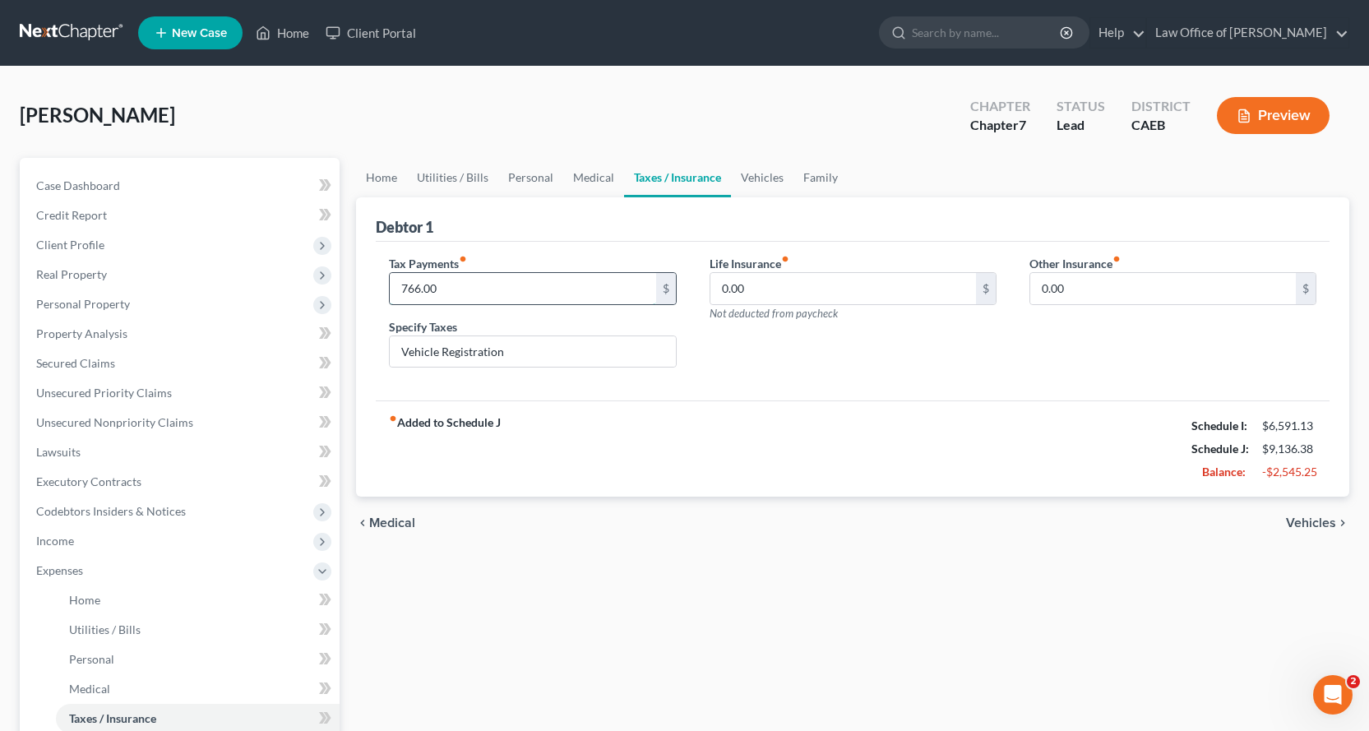
click at [483, 298] on input "766.00" at bounding box center [523, 288] width 266 height 31
type input "64.00"
click at [764, 175] on link "Vehicles" at bounding box center [762, 177] width 62 height 39
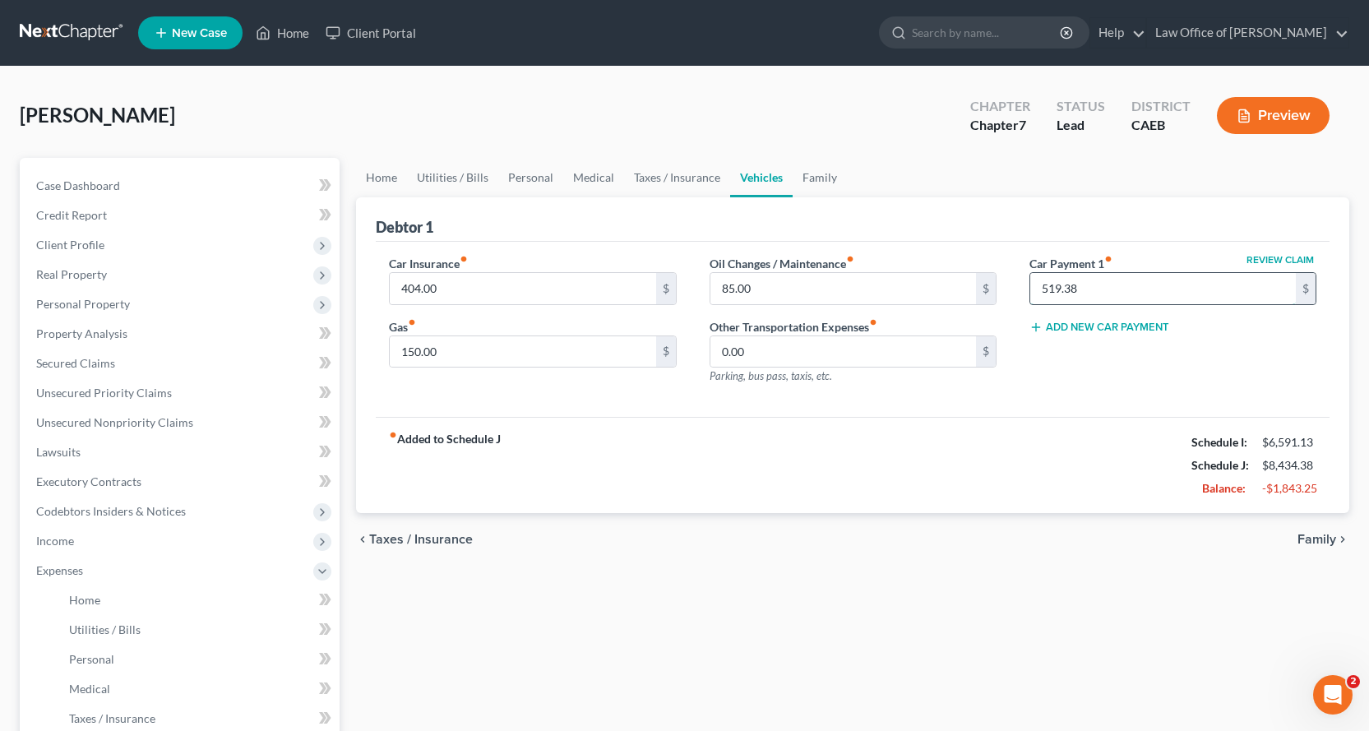
click at [1084, 297] on input "519.38" at bounding box center [1163, 288] width 266 height 31
type input "520.00"
click at [816, 168] on link "Family" at bounding box center [820, 177] width 54 height 39
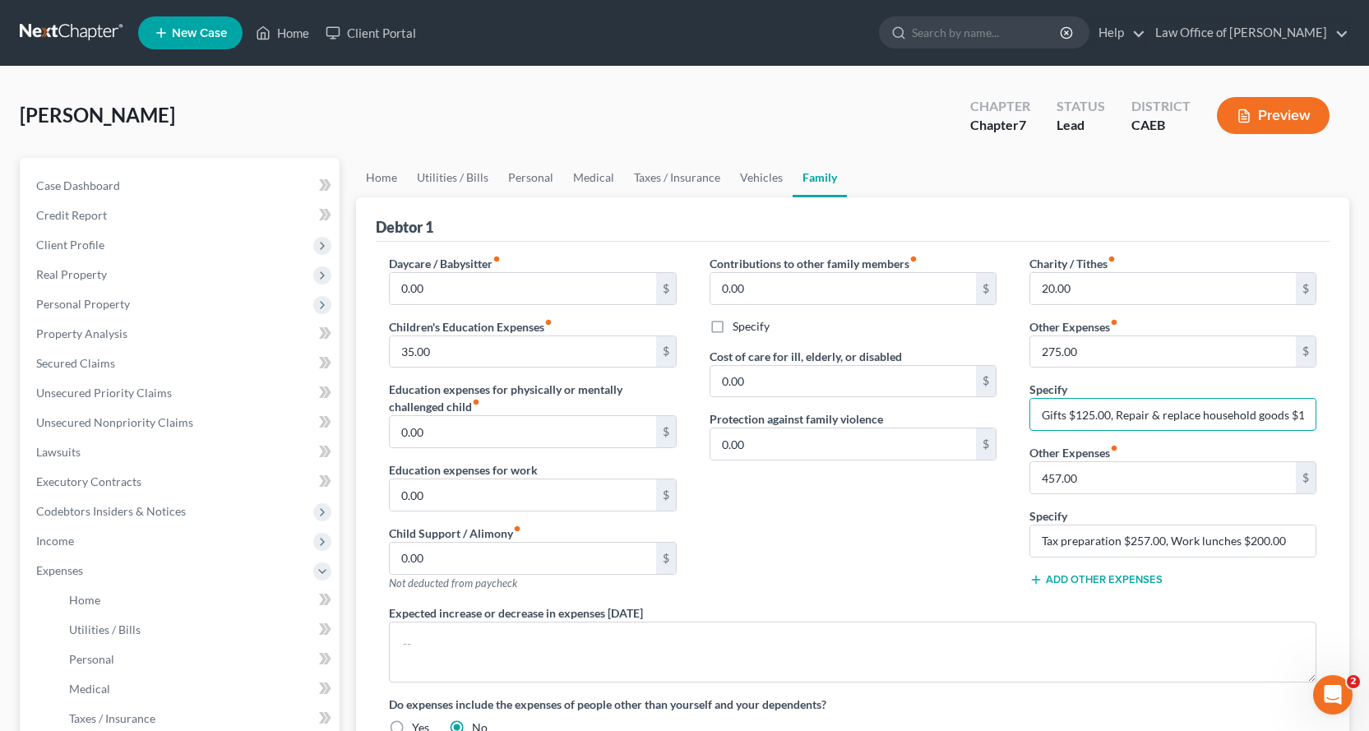
scroll to position [0, 26]
drag, startPoint x: 1115, startPoint y: 418, endPoint x: 1320, endPoint y: 407, distance: 205.0
click at [1320, 407] on div "Charity / Tithes fiber_manual_record 20.00 $ Other Expenses fiber_manual_record…" at bounding box center [1173, 429] width 320 height 349
click at [1307, 415] on input "Gifts $125.00, Repair & replace household goods $150.00" at bounding box center [1172, 414] width 285 height 31
click at [1272, 415] on input "Gifts $125.00, Repair & replace household goods $150.00" at bounding box center [1172, 414] width 285 height 31
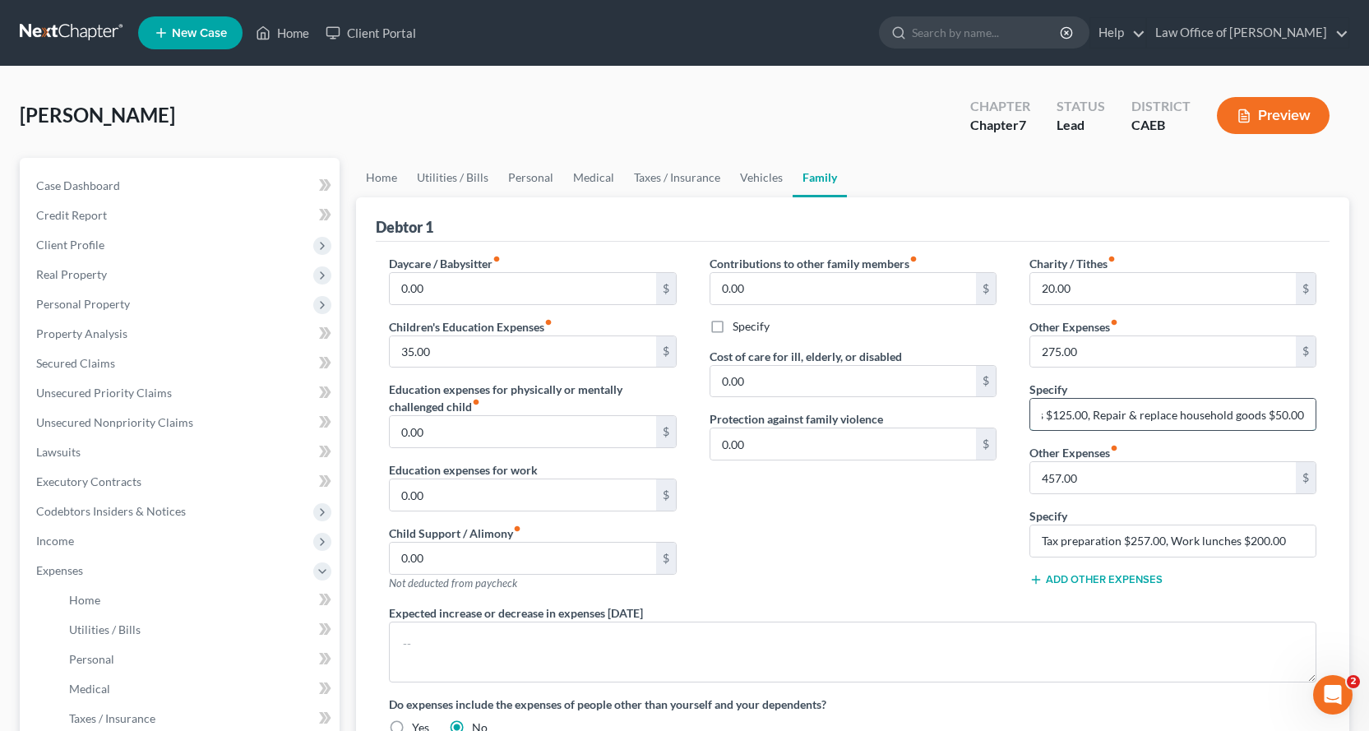
scroll to position [0, 20]
type input "Gifts $125.00, Repair & replace household goods $50.00"
click at [1120, 357] on input "275.00" at bounding box center [1163, 351] width 266 height 31
type input "225.00"
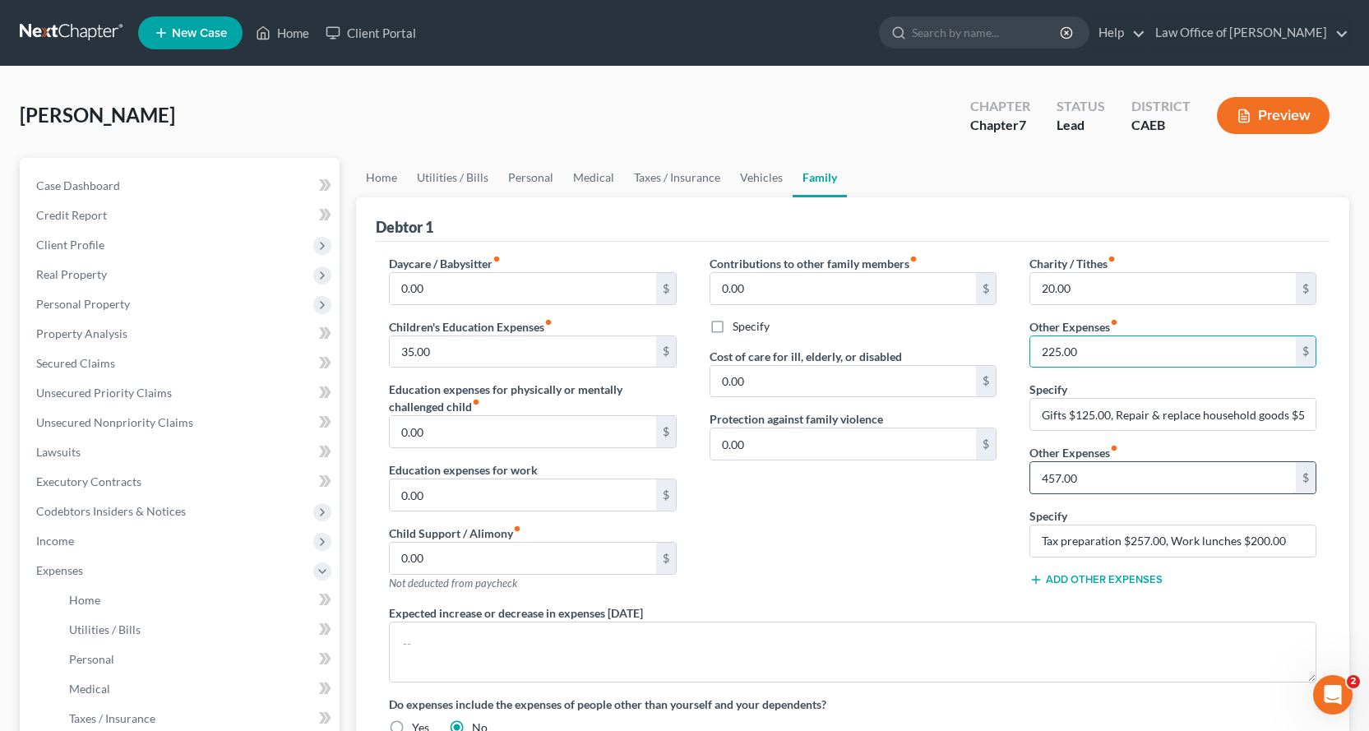
click at [1111, 475] on input "457.00" at bounding box center [1163, 477] width 266 height 31
type input "22.00"
click at [1131, 548] on input "Tax preparation $257.00, Work lunches $200.00" at bounding box center [1172, 540] width 285 height 31
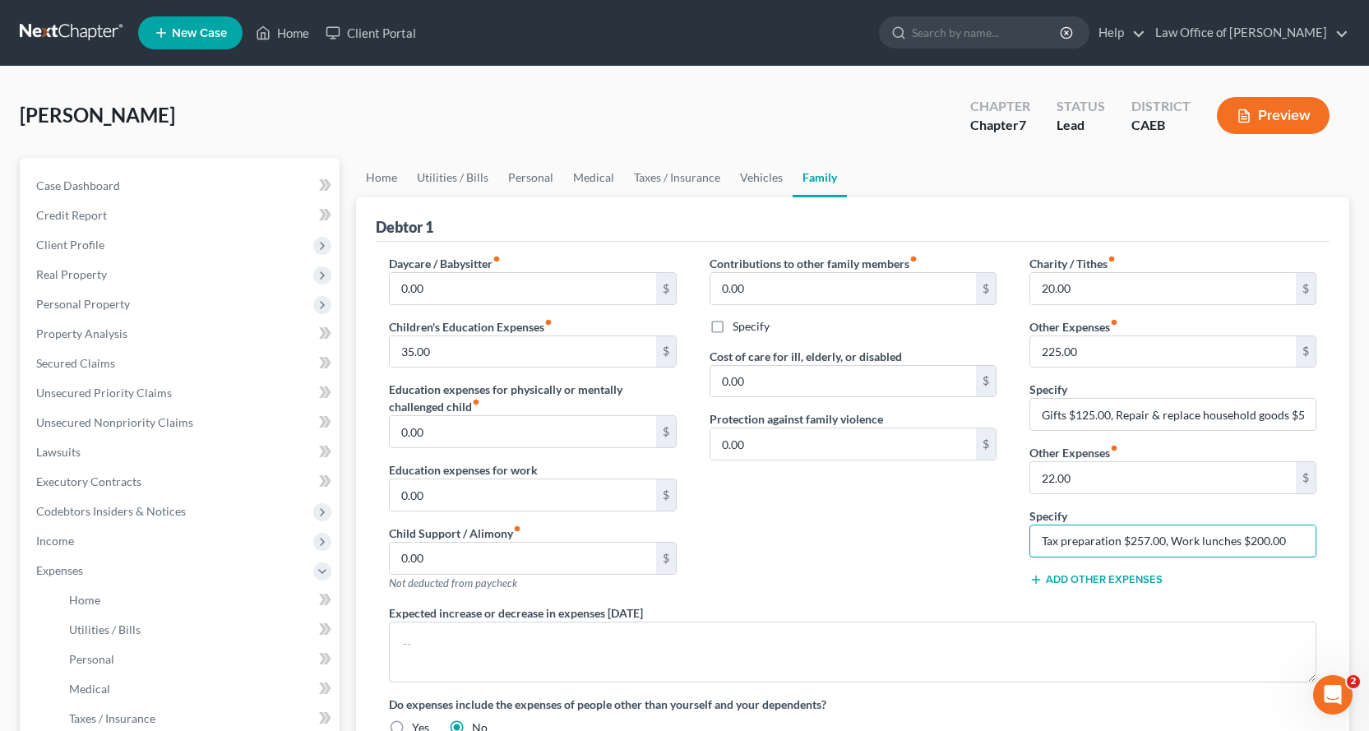
drag, startPoint x: 1134, startPoint y: 543, endPoint x: 1337, endPoint y: 532, distance: 203.4
click at [1339, 530] on div "Debtor 1 Daycare / Babysitter fiber_manual_record 0.00 $ Children's Education E…" at bounding box center [852, 531] width 993 height 668
type input "Tax preparation $22.00"
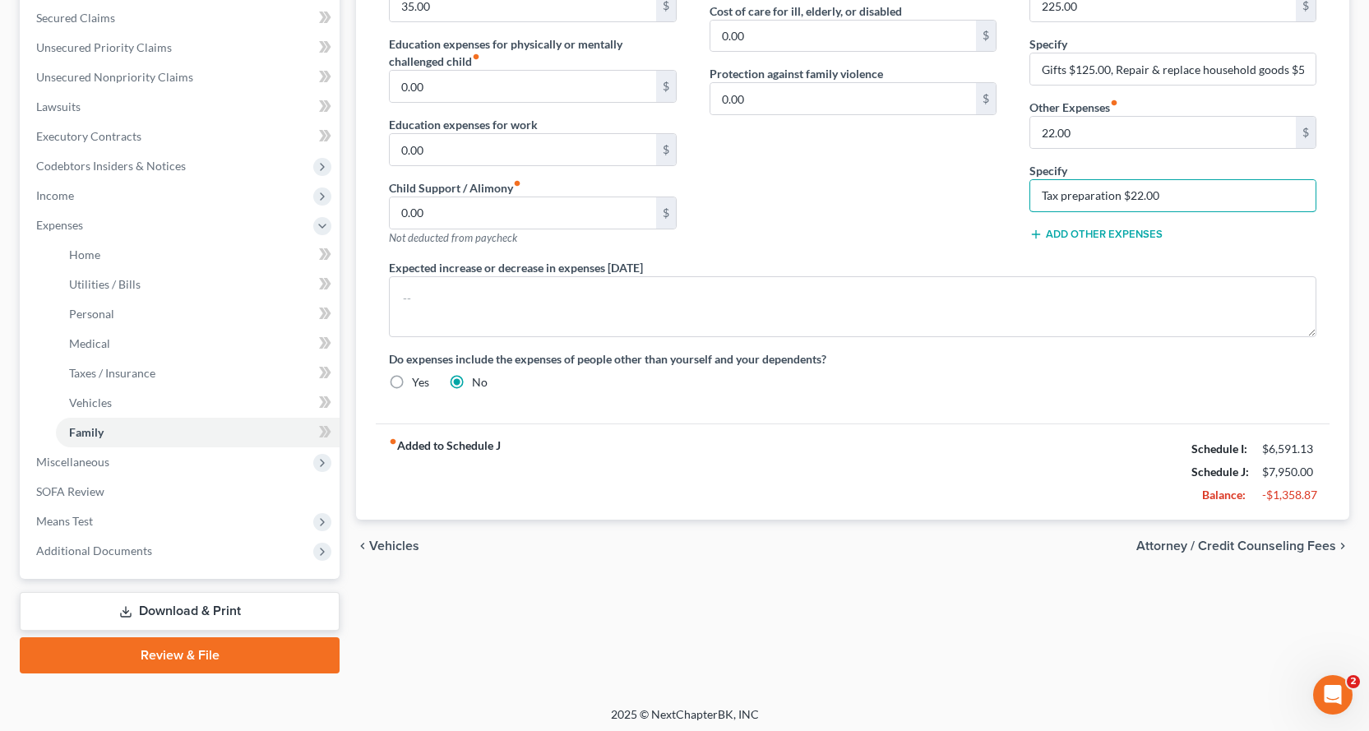
scroll to position [350, 0]
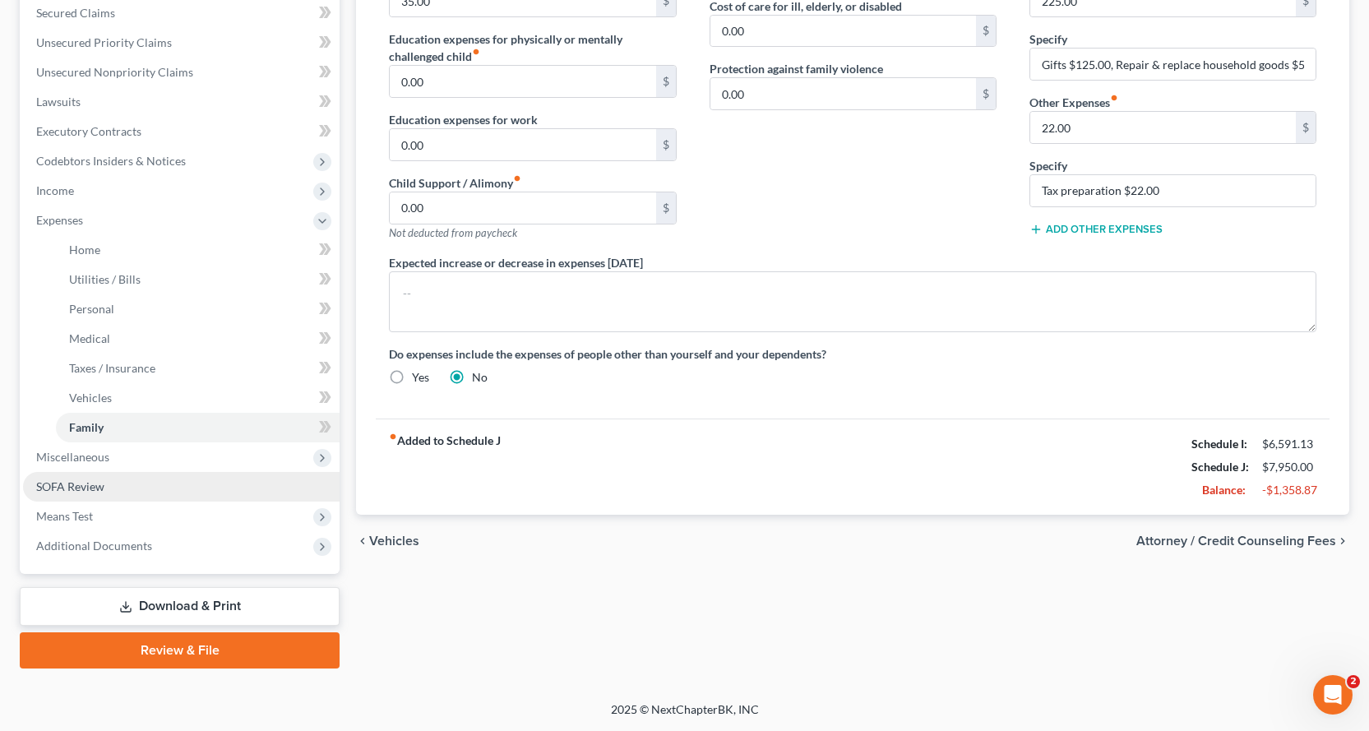
click at [85, 483] on span "SOFA Review" at bounding box center [70, 486] width 68 height 14
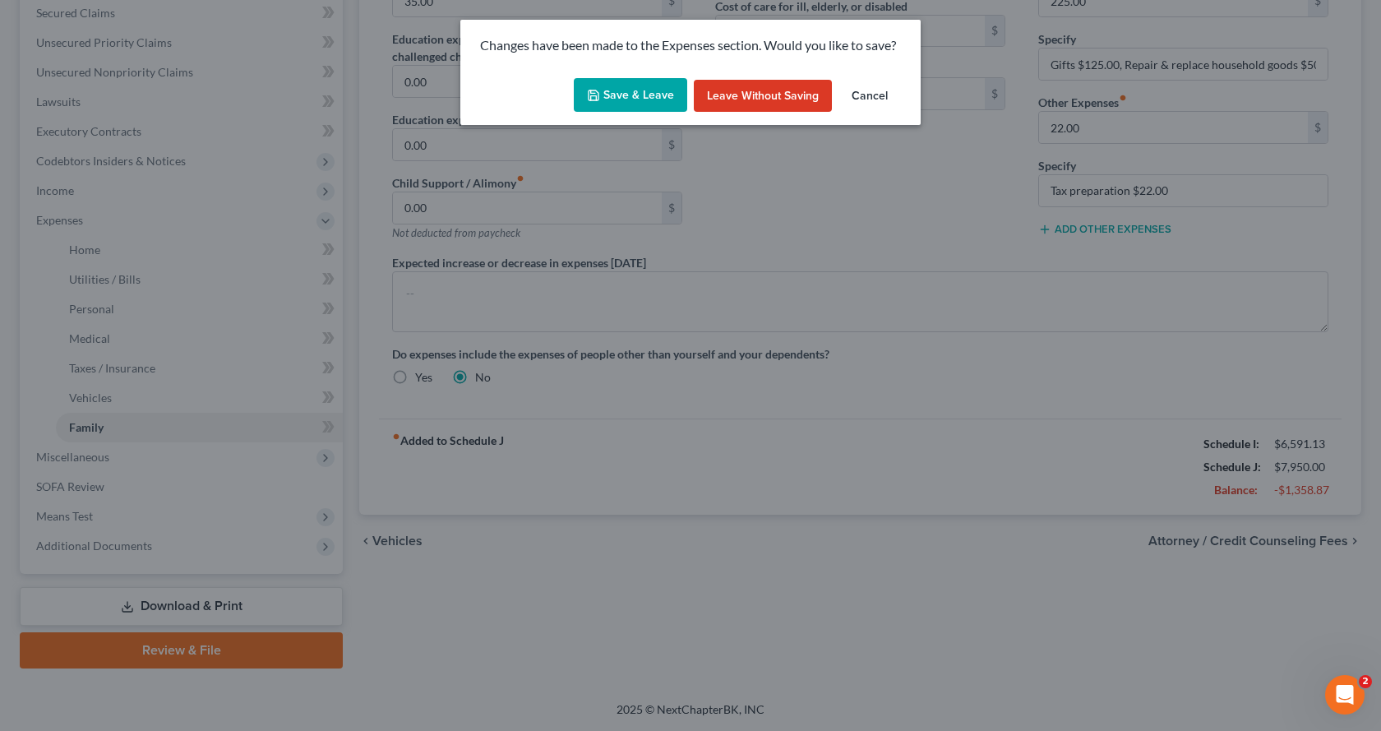
click at [650, 101] on button "Save & Leave" at bounding box center [630, 95] width 113 height 35
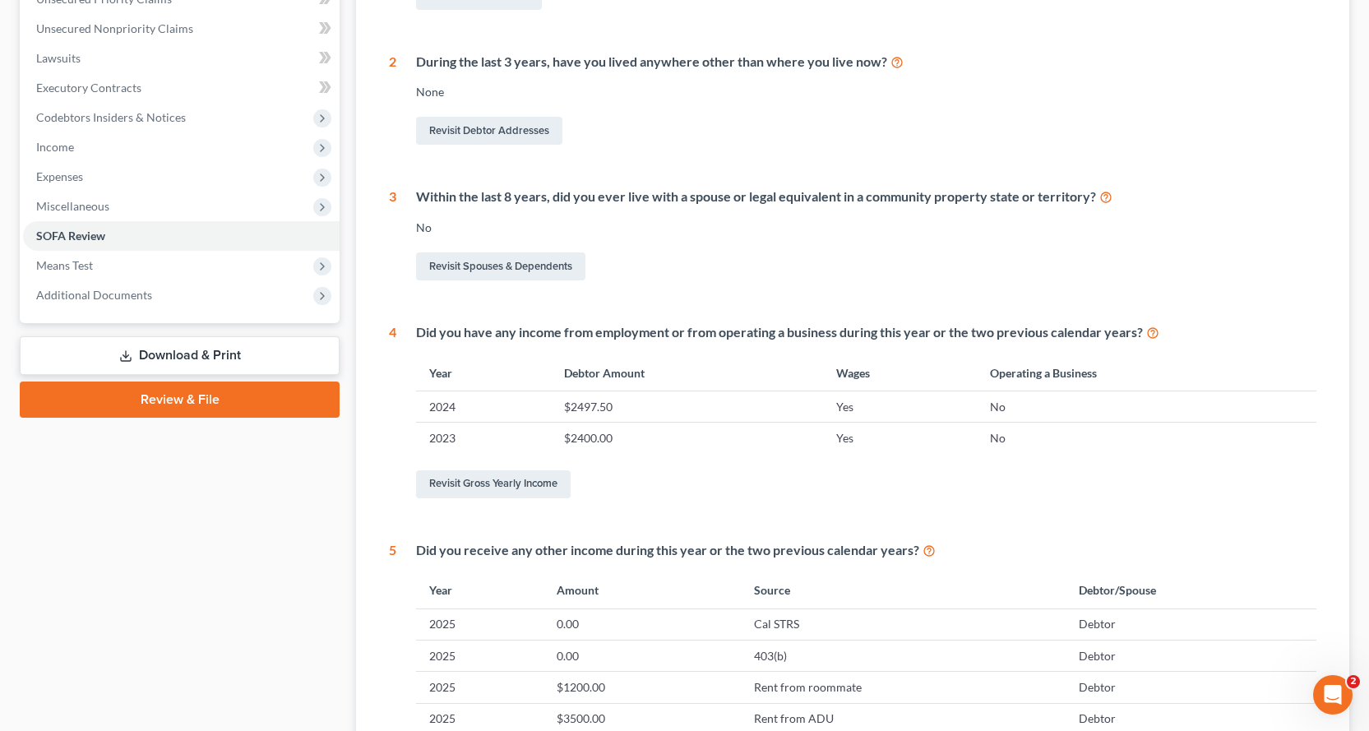
scroll to position [411, 0]
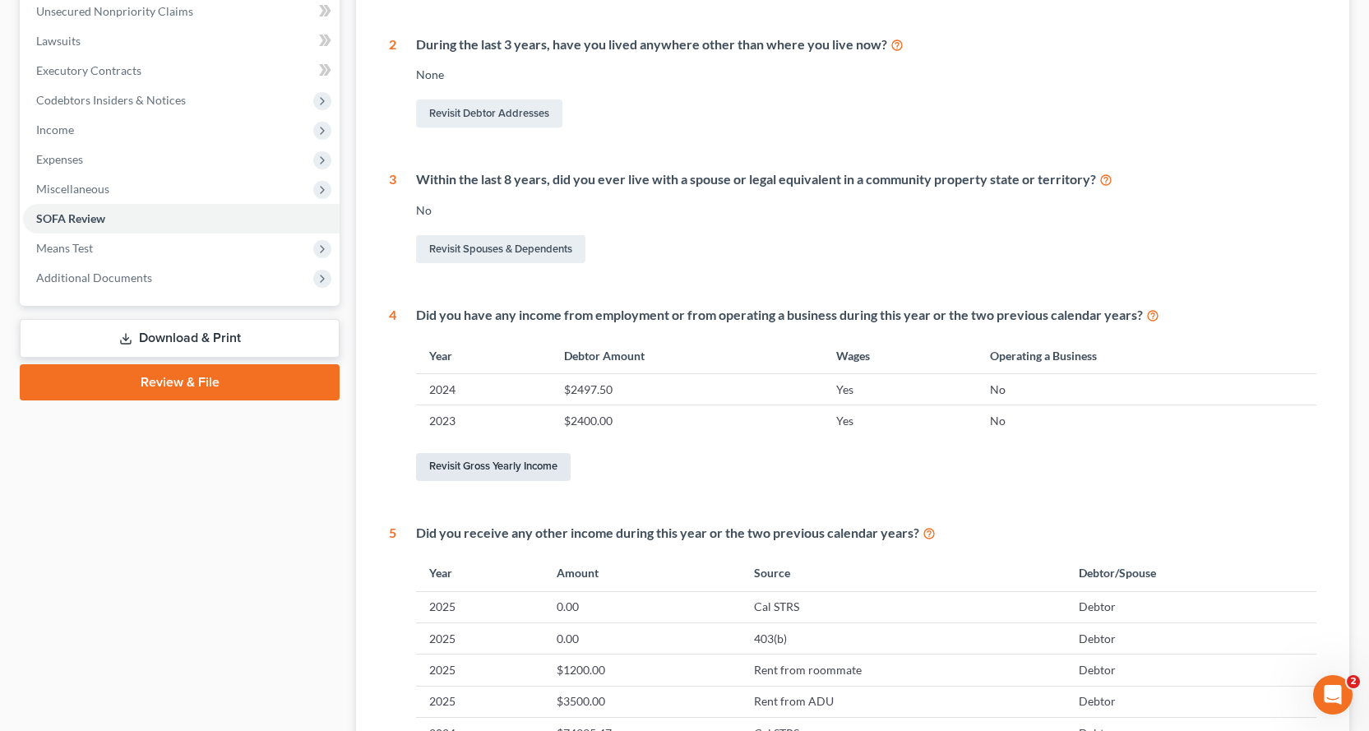
click at [522, 469] on link "Revisit Gross Yearly Income" at bounding box center [493, 467] width 155 height 28
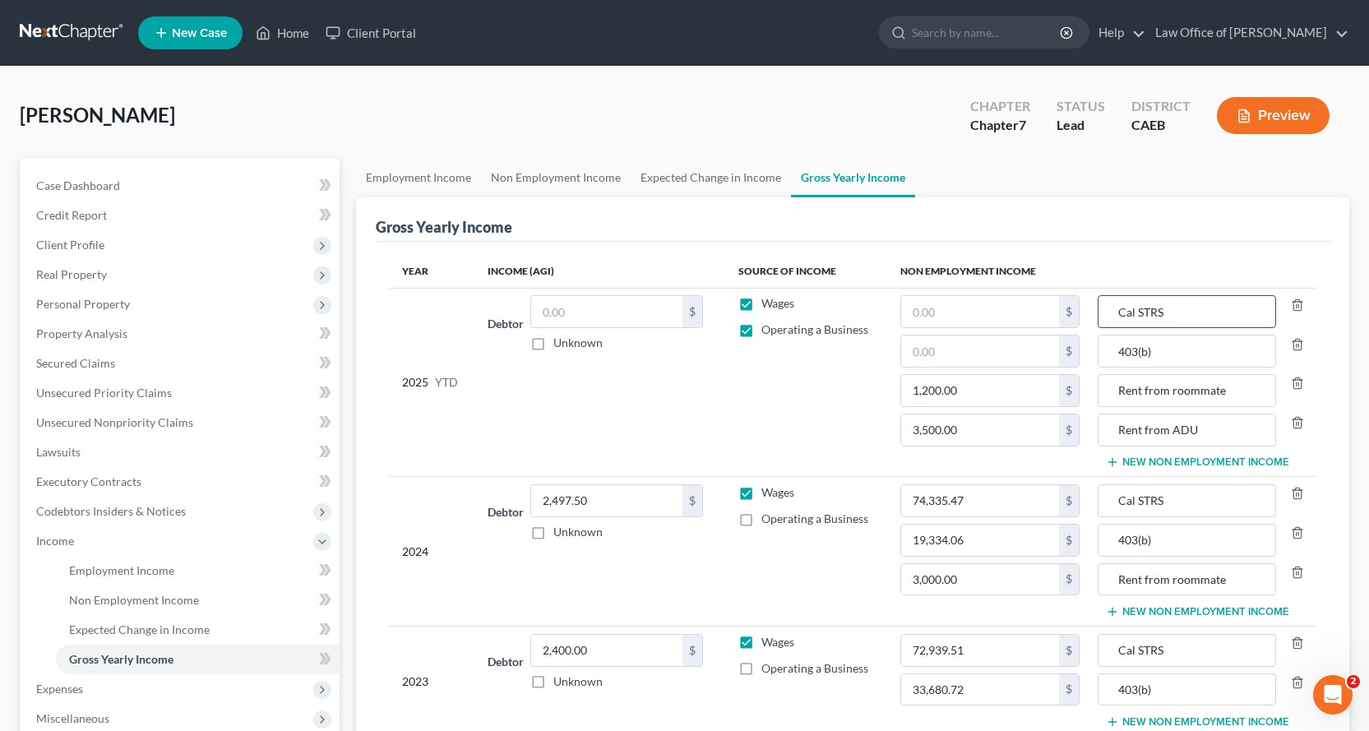
drag, startPoint x: 1169, startPoint y: 315, endPoint x: 1111, endPoint y: 315, distance: 58.4
click at [1111, 315] on input "Cal STRS" at bounding box center [1187, 311] width 160 height 31
type input "r"
type input "Retirement"
click at [1294, 340] on icon "button" at bounding box center [1297, 344] width 13 height 13
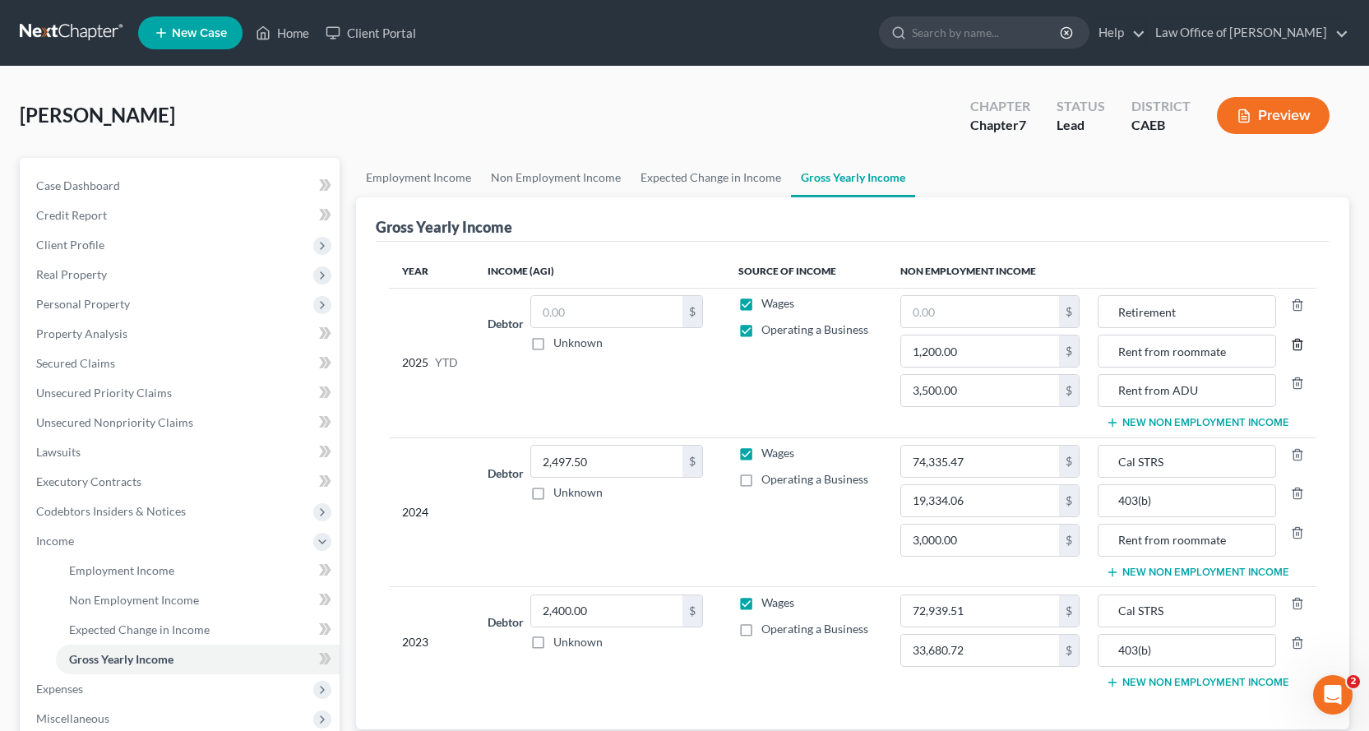
click at [1300, 342] on icon "button" at bounding box center [1297, 344] width 13 height 13
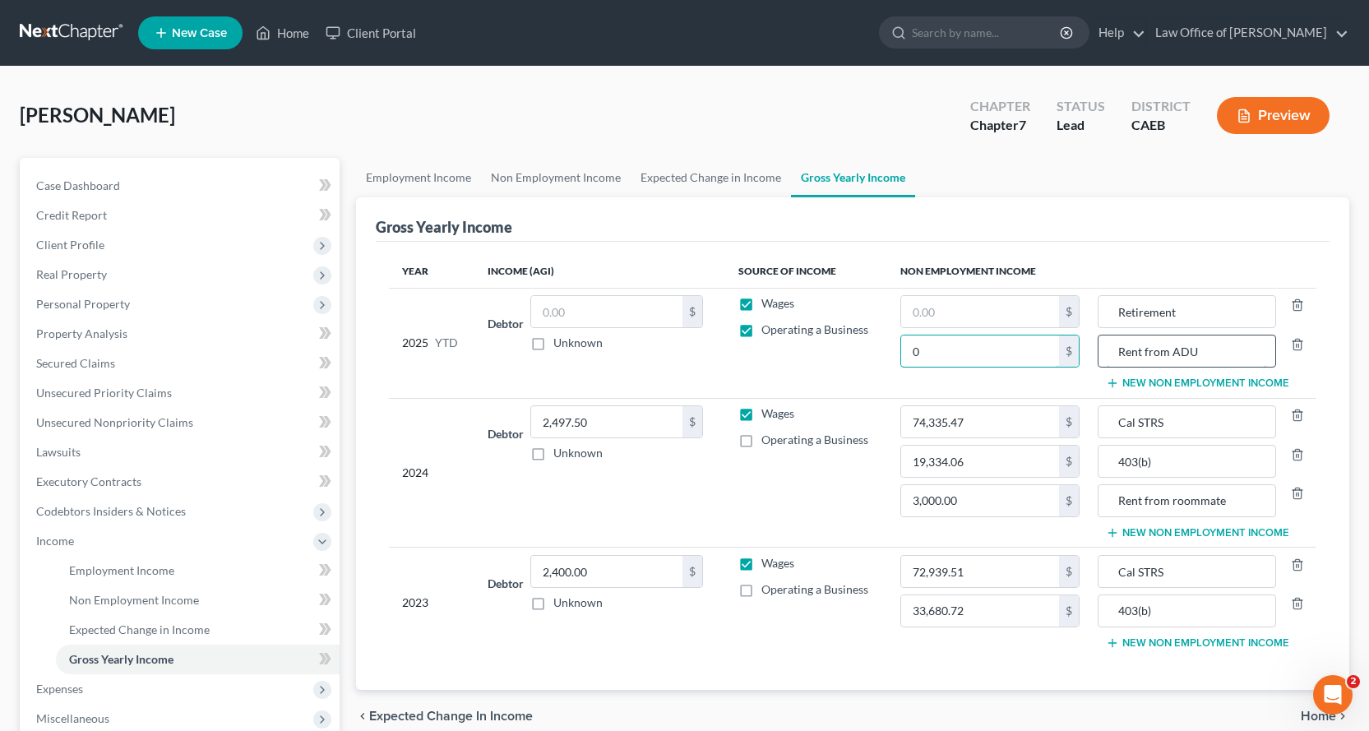
type input "0"
drag, startPoint x: 1146, startPoint y: 353, endPoint x: 1232, endPoint y: 350, distance: 85.5
click at [1232, 350] on input "Rent from ADU" at bounding box center [1187, 350] width 160 height 31
type input "Rent"
click at [929, 360] on input "0" at bounding box center [980, 350] width 159 height 31
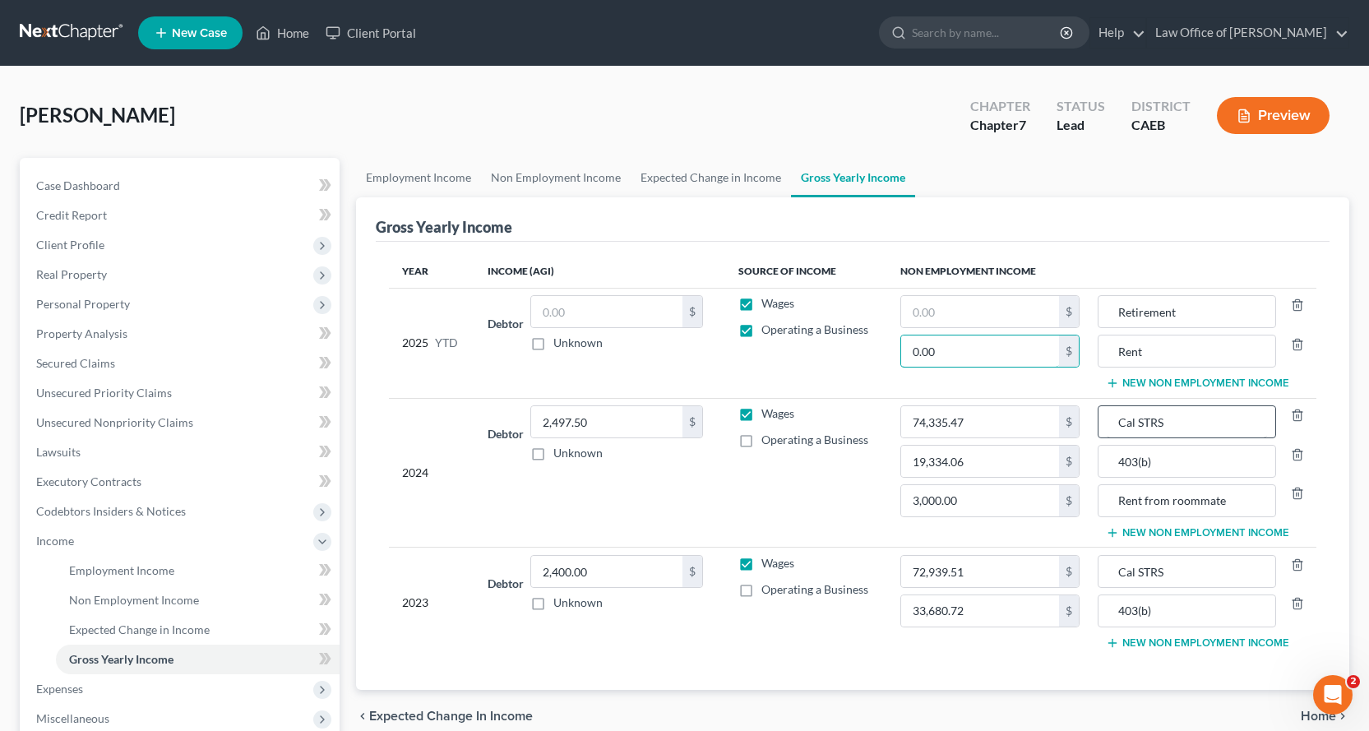
type input "0.00"
click at [1205, 427] on input "Cal STRS" at bounding box center [1187, 421] width 160 height 31
drag, startPoint x: 1204, startPoint y: 422, endPoint x: 1101, endPoint y: 418, distance: 102.8
click at [1101, 418] on div "Cal STRS" at bounding box center [1187, 421] width 178 height 33
type input "Retirement"
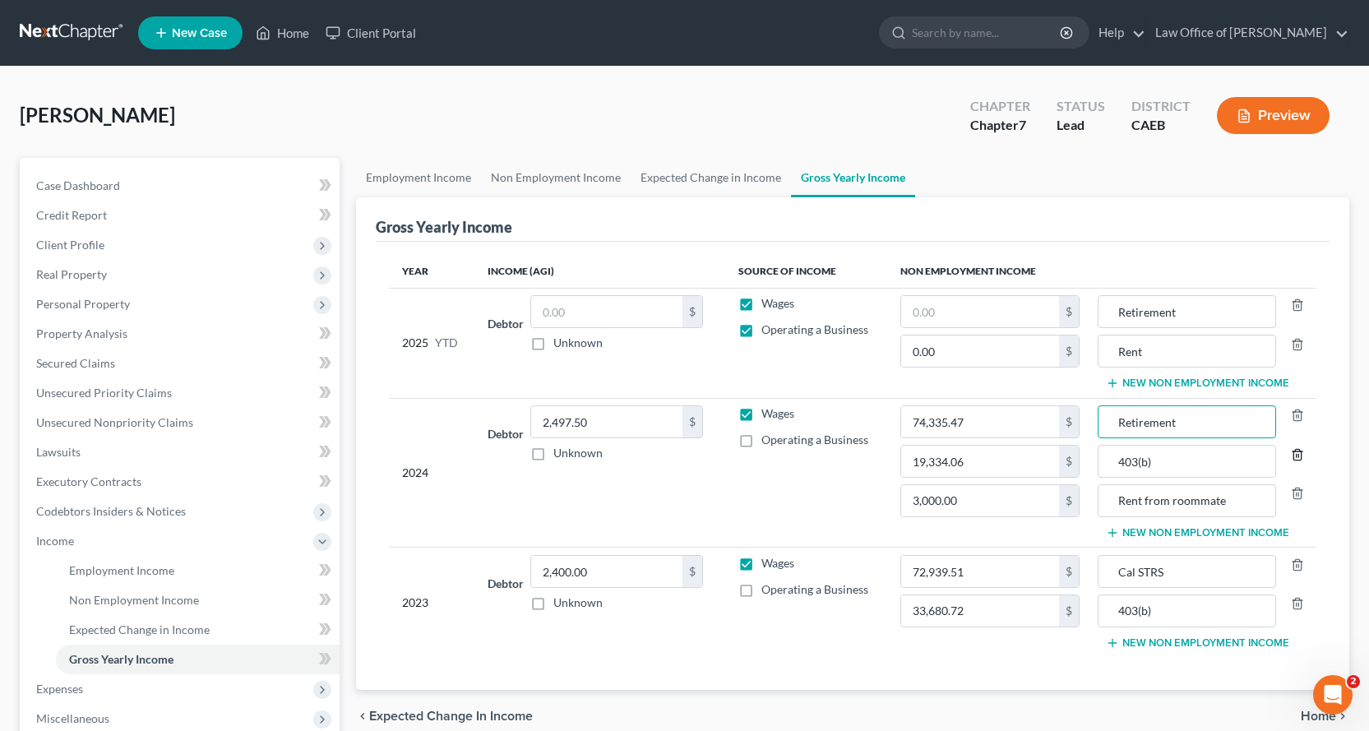
click at [1296, 454] on line "button" at bounding box center [1296, 455] width 0 height 3
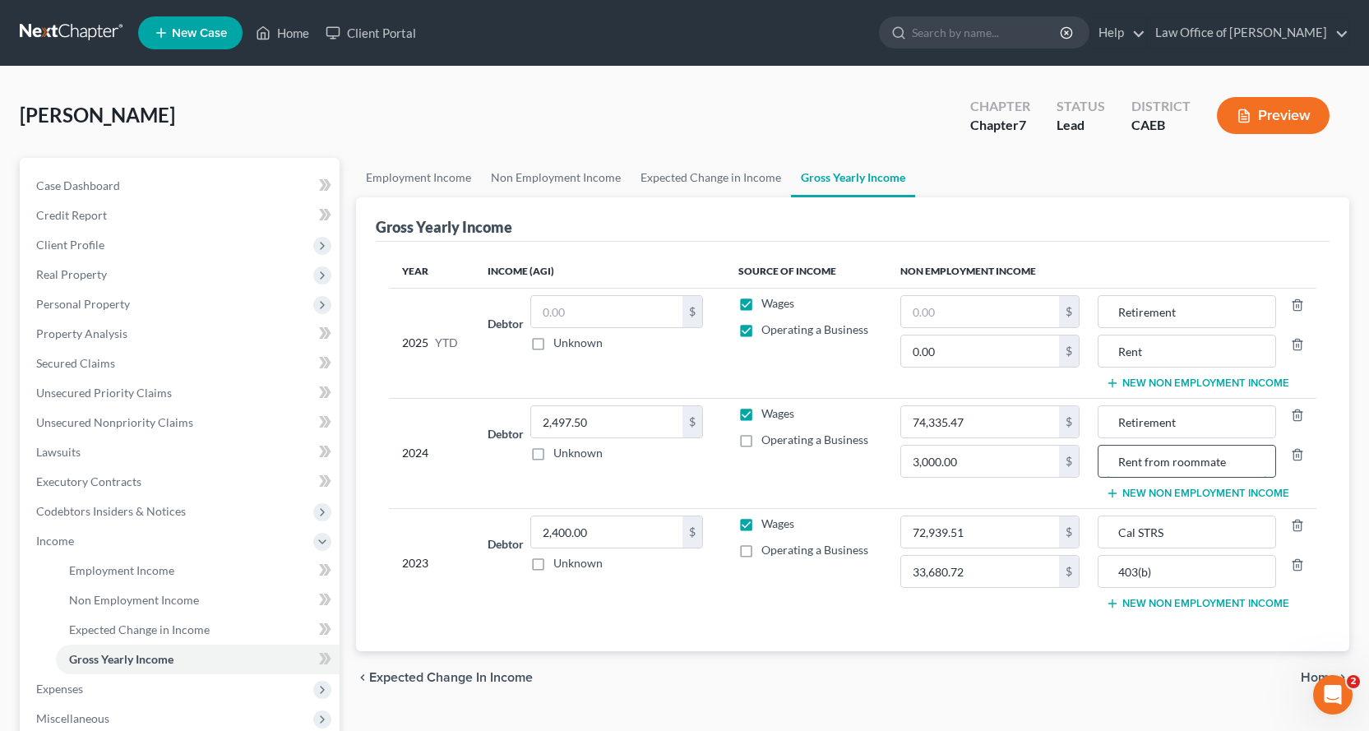
drag, startPoint x: 1145, startPoint y: 464, endPoint x: 1233, endPoint y: 460, distance: 88.1
click at [1233, 460] on input "Rent from roommate" at bounding box center [1187, 461] width 160 height 31
drag, startPoint x: 1144, startPoint y: 464, endPoint x: 1265, endPoint y: 465, distance: 120.9
click at [1265, 465] on input "Rent from roommate" at bounding box center [1187, 461] width 160 height 31
type input "Rent"
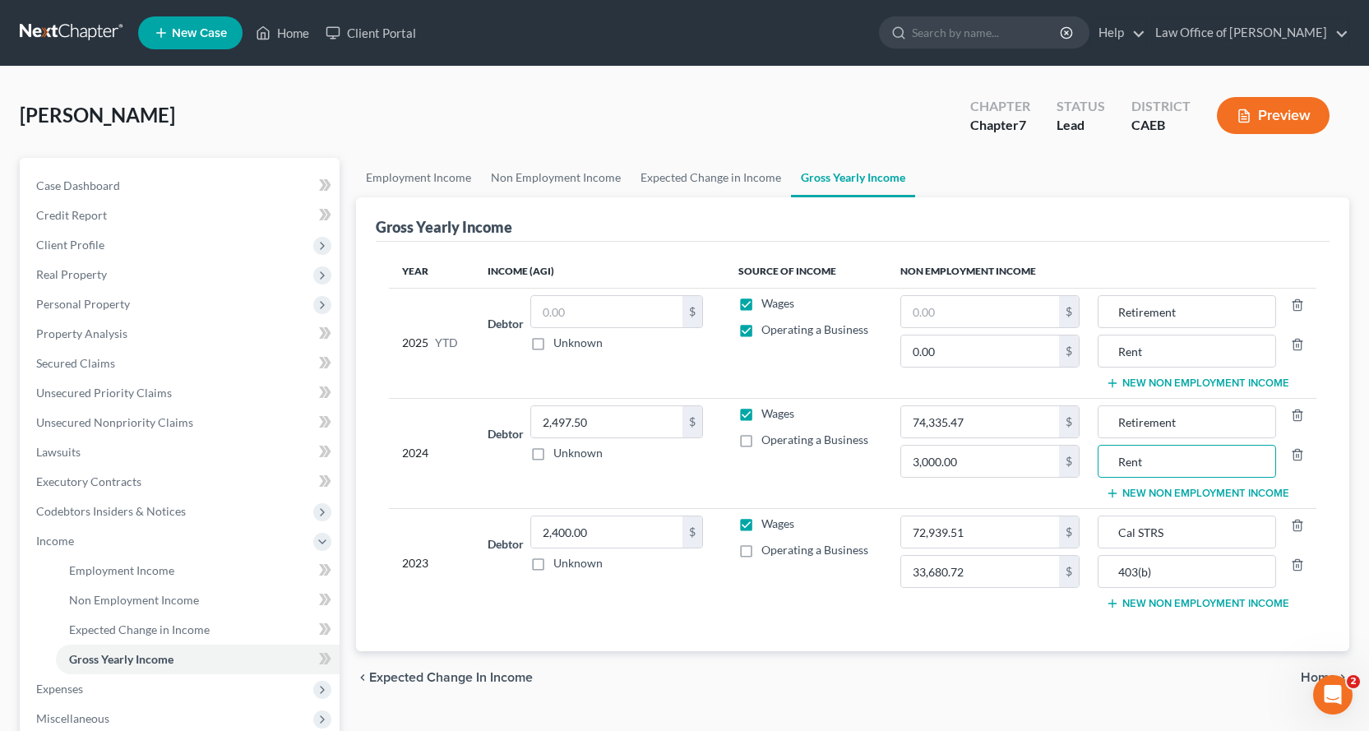
click at [1195, 492] on button "New Non Employment Income" at bounding box center [1197, 493] width 183 height 13
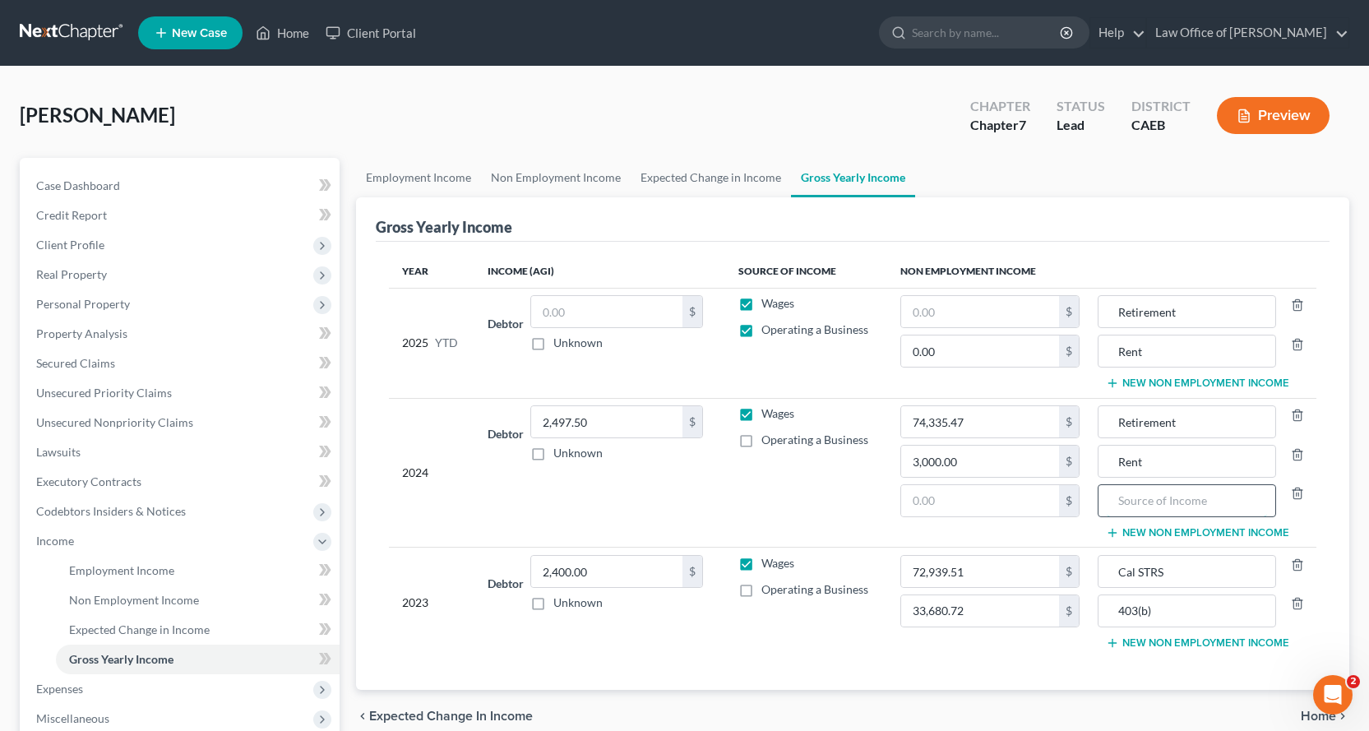
click at [1158, 501] on input "text" at bounding box center [1187, 500] width 160 height 31
type input "Interest"
click at [952, 512] on input "text" at bounding box center [980, 500] width 159 height 31
type input "40.00"
click at [971, 424] on input "74,335.47" at bounding box center [980, 421] width 159 height 31
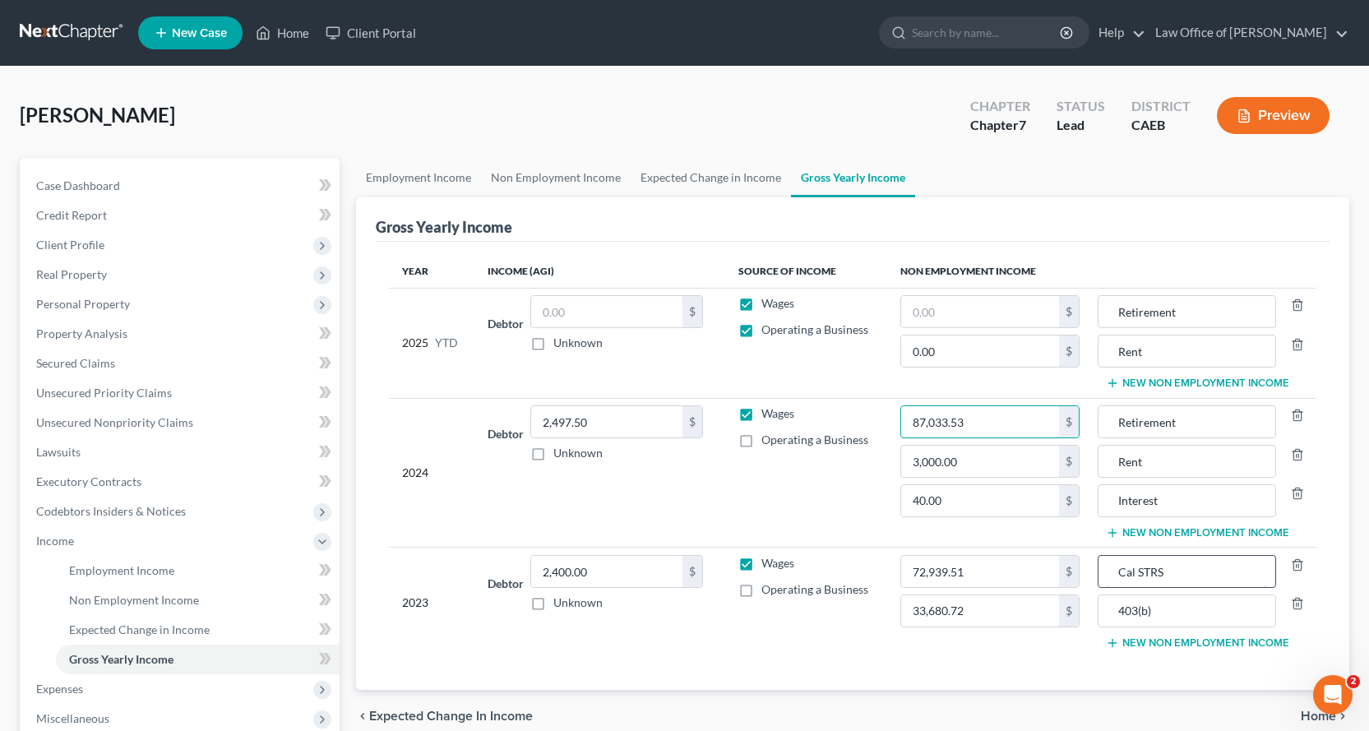
type input "87,033.53"
drag, startPoint x: 1188, startPoint y: 574, endPoint x: 1107, endPoint y: 574, distance: 81.4
click at [1107, 574] on div "Cal STRS" at bounding box center [1187, 571] width 178 height 33
type input "Retirement"
click at [1301, 603] on icon "button" at bounding box center [1296, 604] width 7 height 11
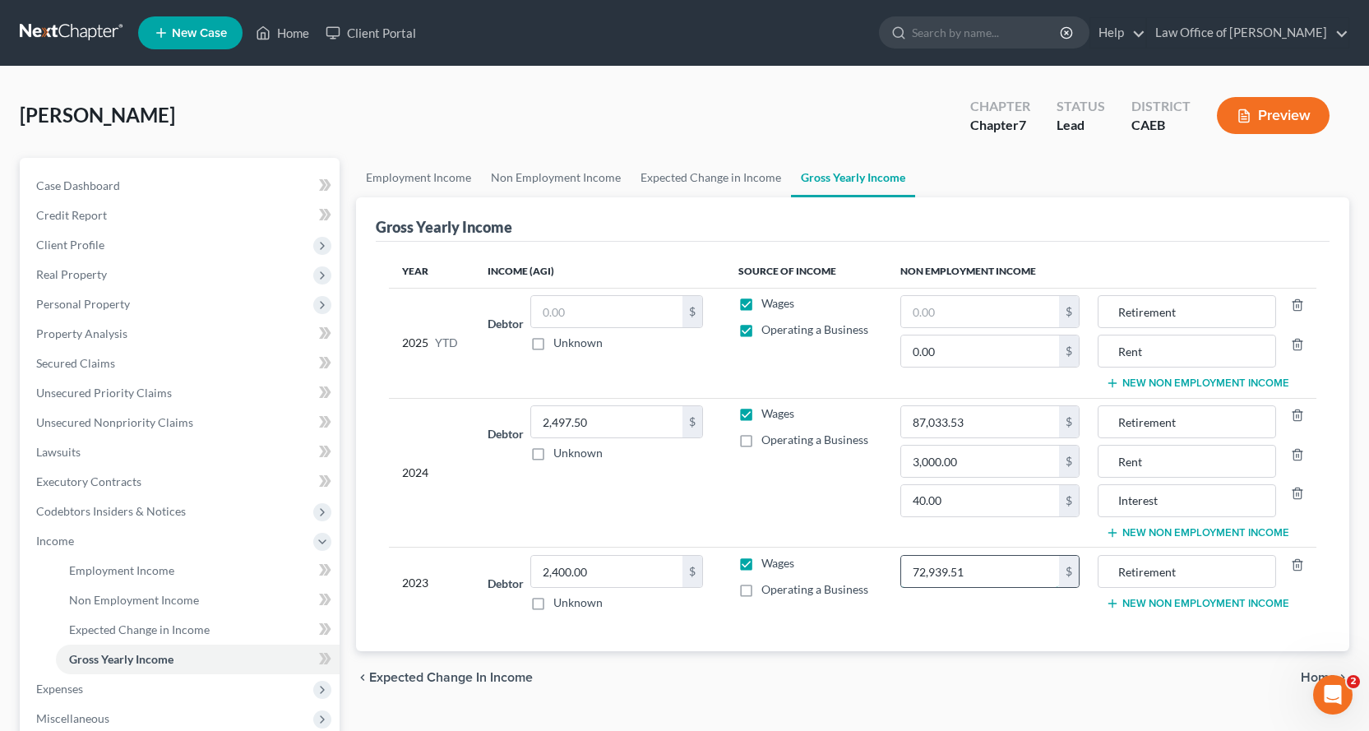
click at [995, 568] on input "72,939.51" at bounding box center [980, 571] width 159 height 31
type input "93,980.35"
click at [1196, 597] on button "New Non Employment Income" at bounding box center [1197, 603] width 183 height 13
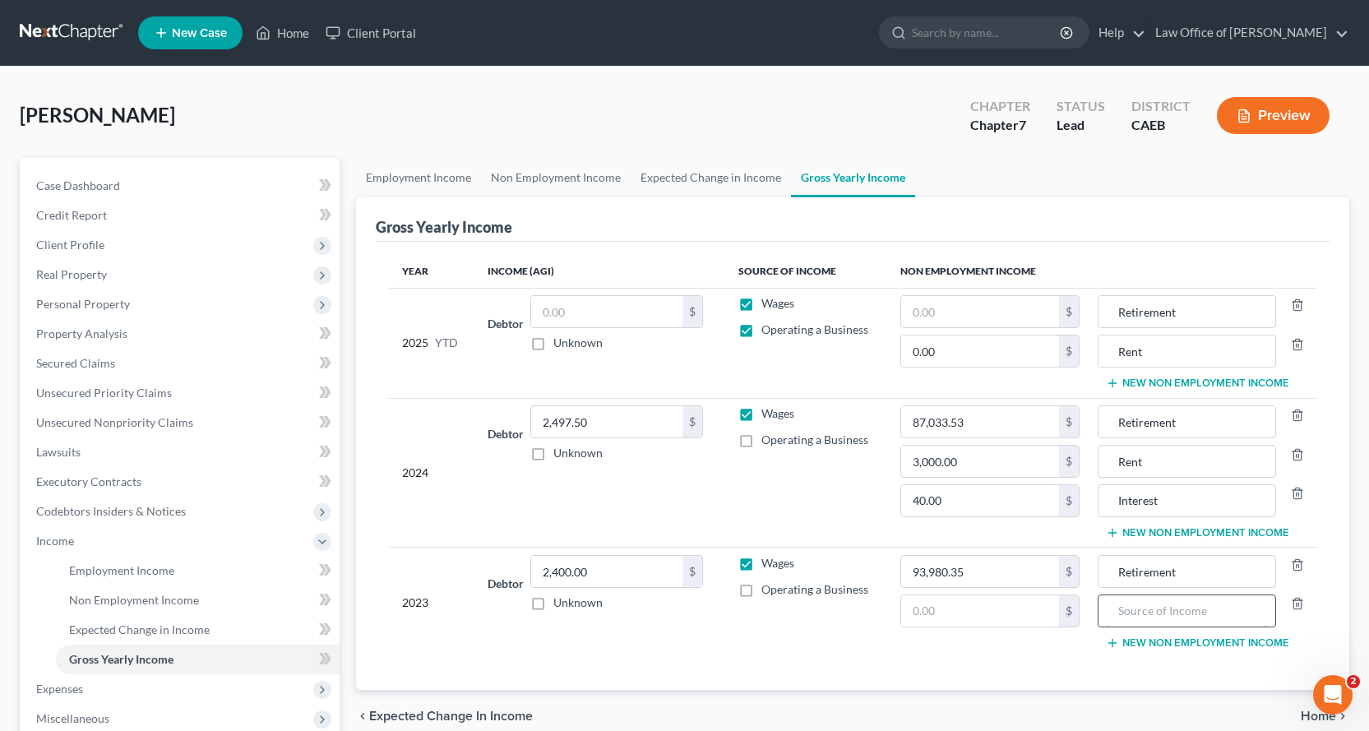
click at [1163, 608] on input "text" at bounding box center [1187, 610] width 160 height 31
type input "Interest"
click at [965, 615] on input "text" at bounding box center [980, 610] width 159 height 31
type input "71.00"
click at [1235, 648] on button "New Non Employment Income" at bounding box center [1197, 642] width 183 height 13
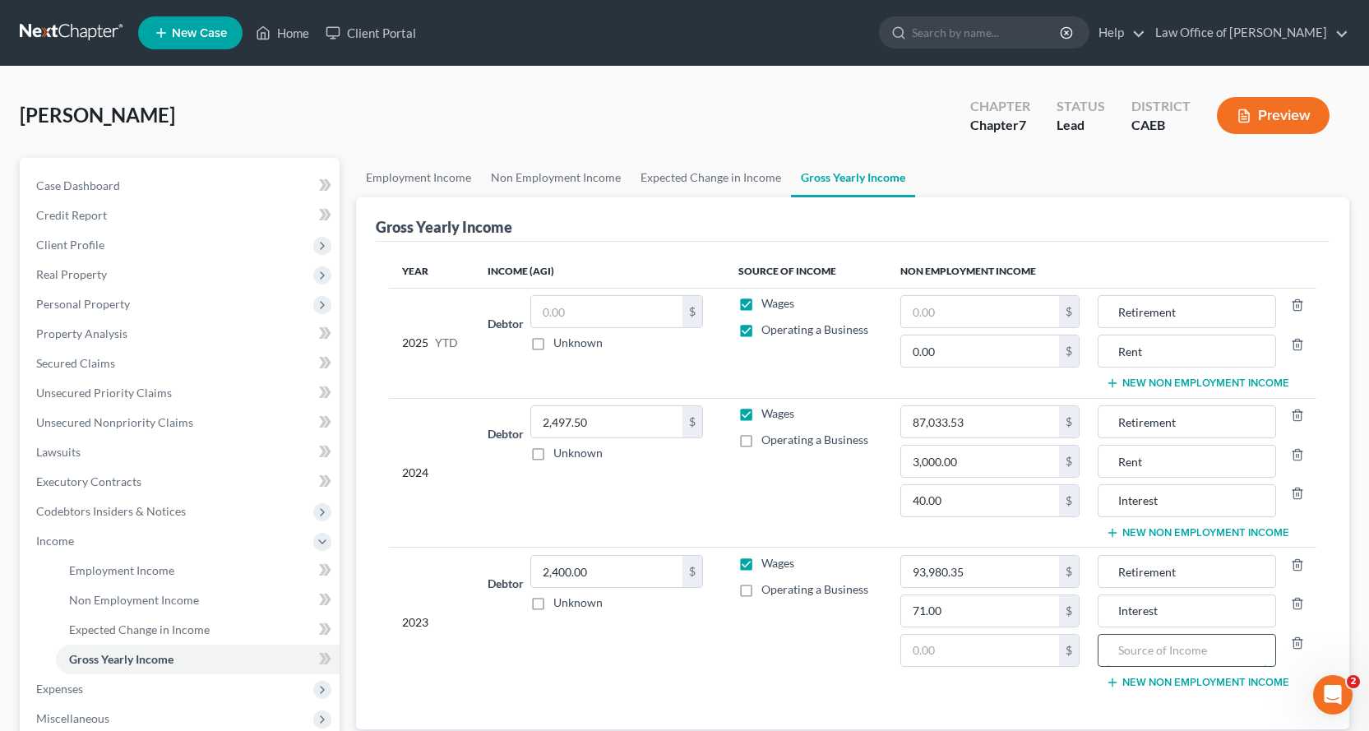
click at [1158, 647] on input "text" at bounding box center [1187, 650] width 160 height 31
type input "Rent"
click at [987, 653] on input "text" at bounding box center [980, 650] width 159 height 31
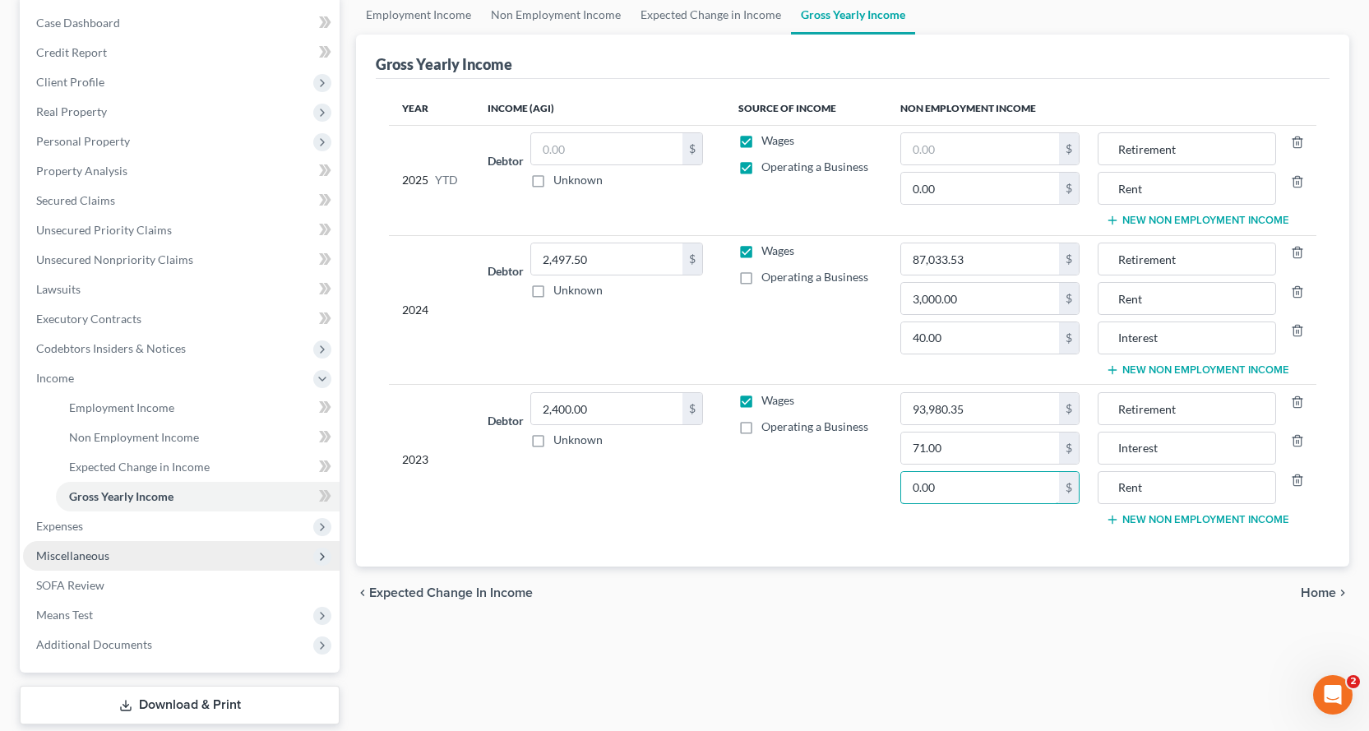
scroll to position [164, 0]
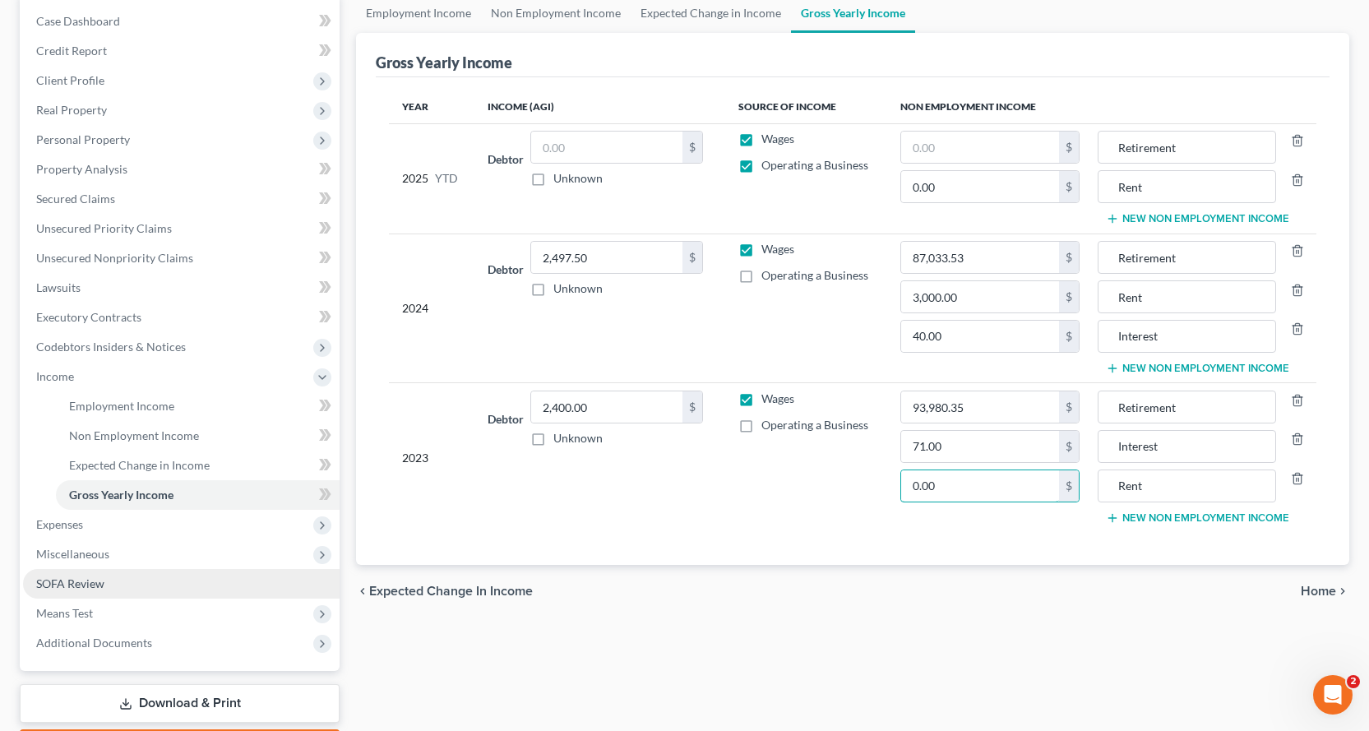
type input "0.00"
click at [72, 588] on span "SOFA Review" at bounding box center [70, 583] width 68 height 14
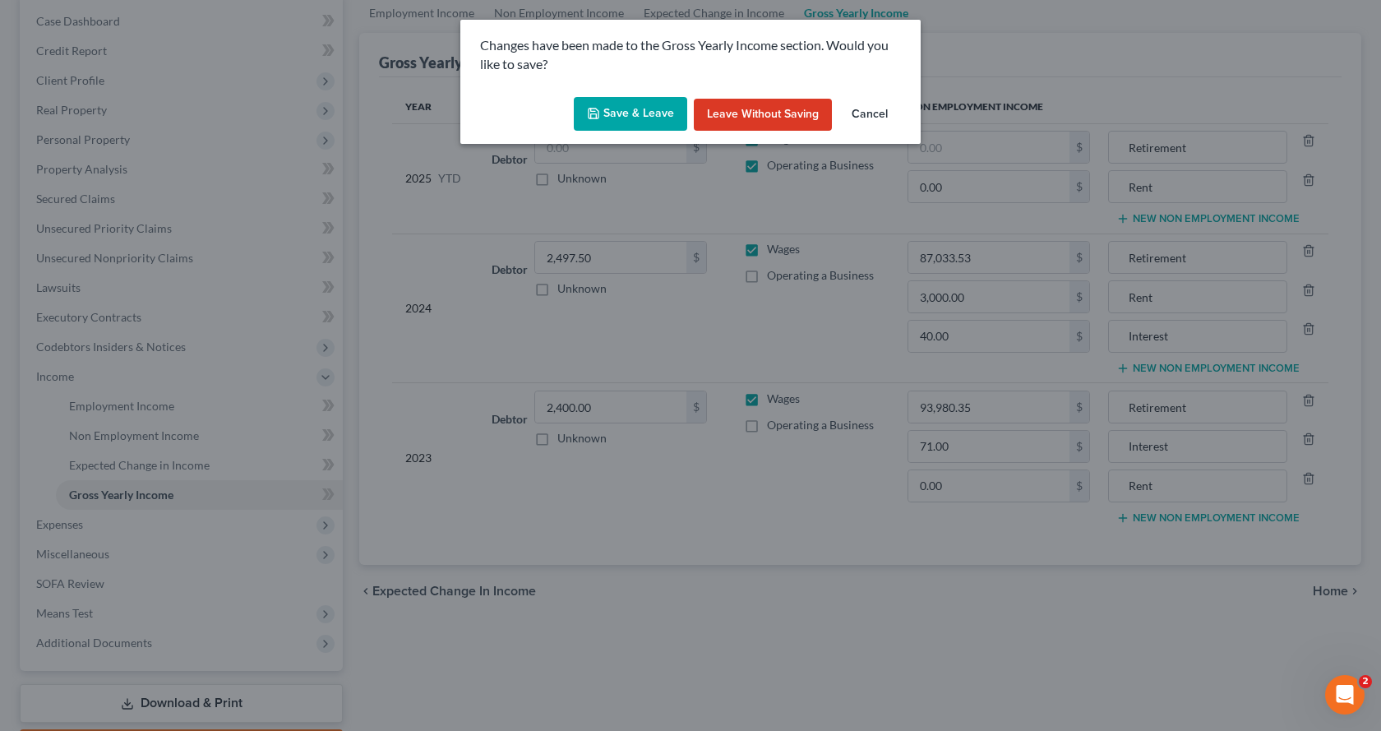
click at [612, 110] on button "Save & Leave" at bounding box center [630, 114] width 113 height 35
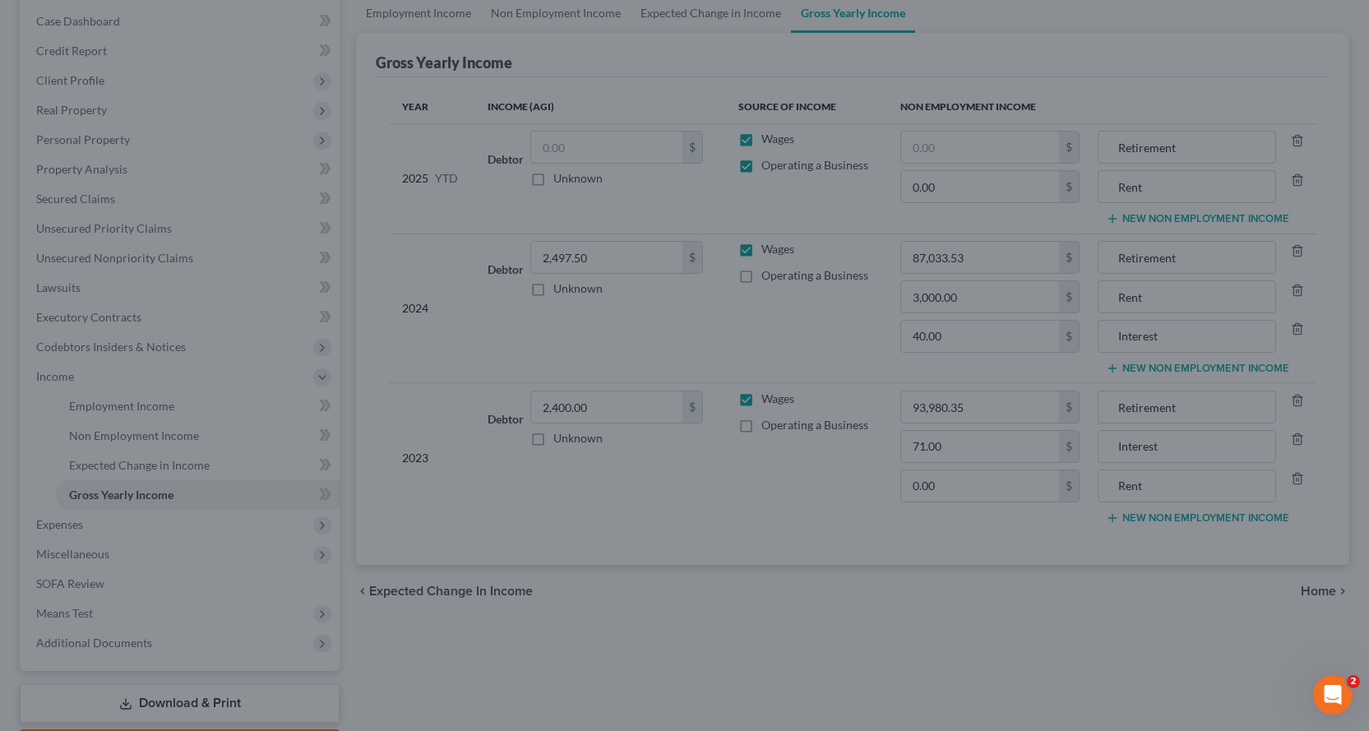
type input "71.00"
type input "Interest"
type input "40.00"
type input "Interest"
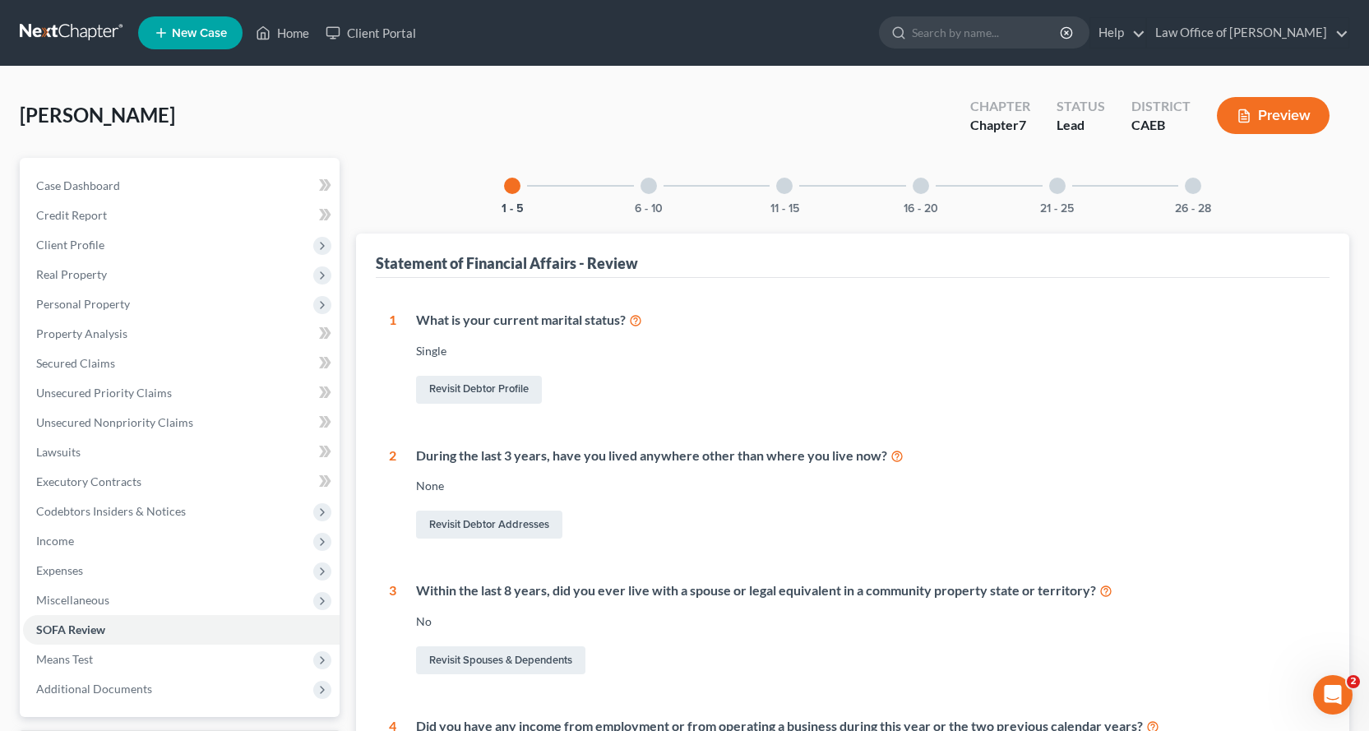
click at [645, 180] on div at bounding box center [648, 186] width 16 height 16
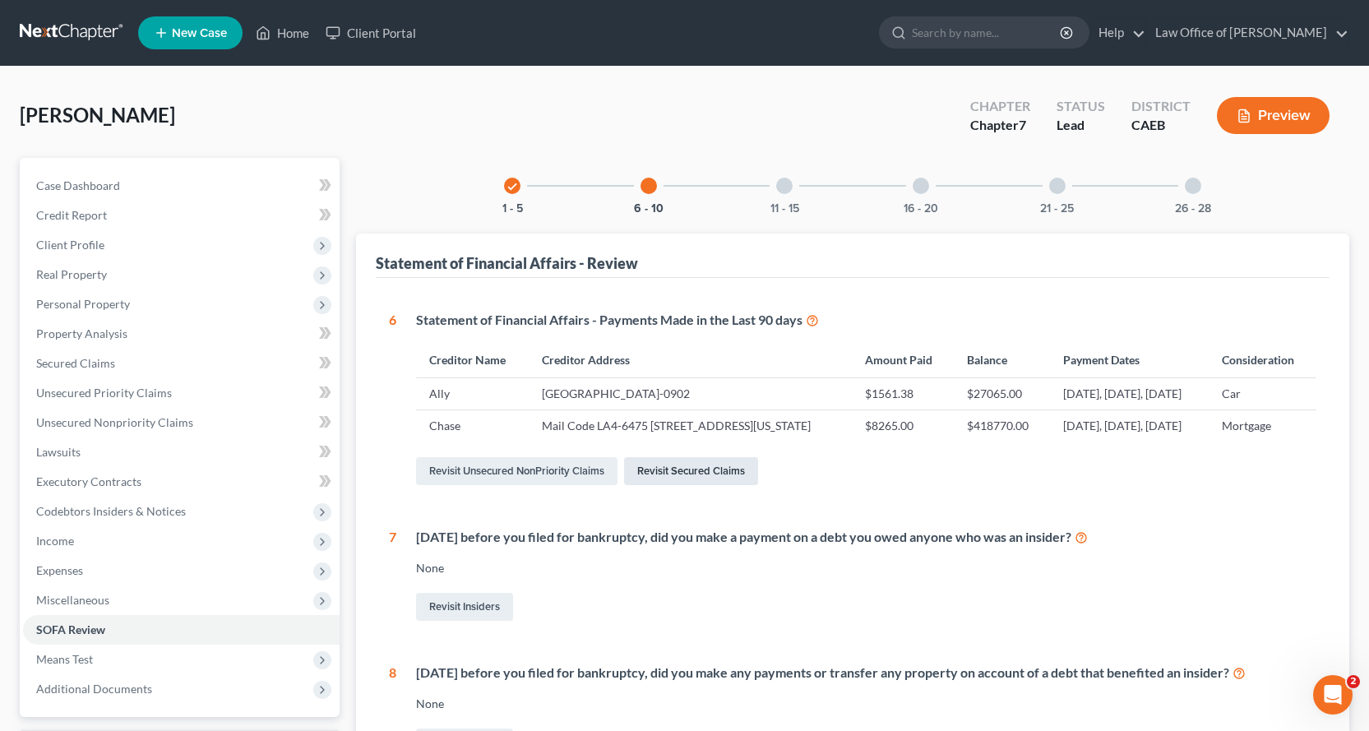
click at [685, 485] on link "Revisit Secured Claims" at bounding box center [691, 471] width 134 height 28
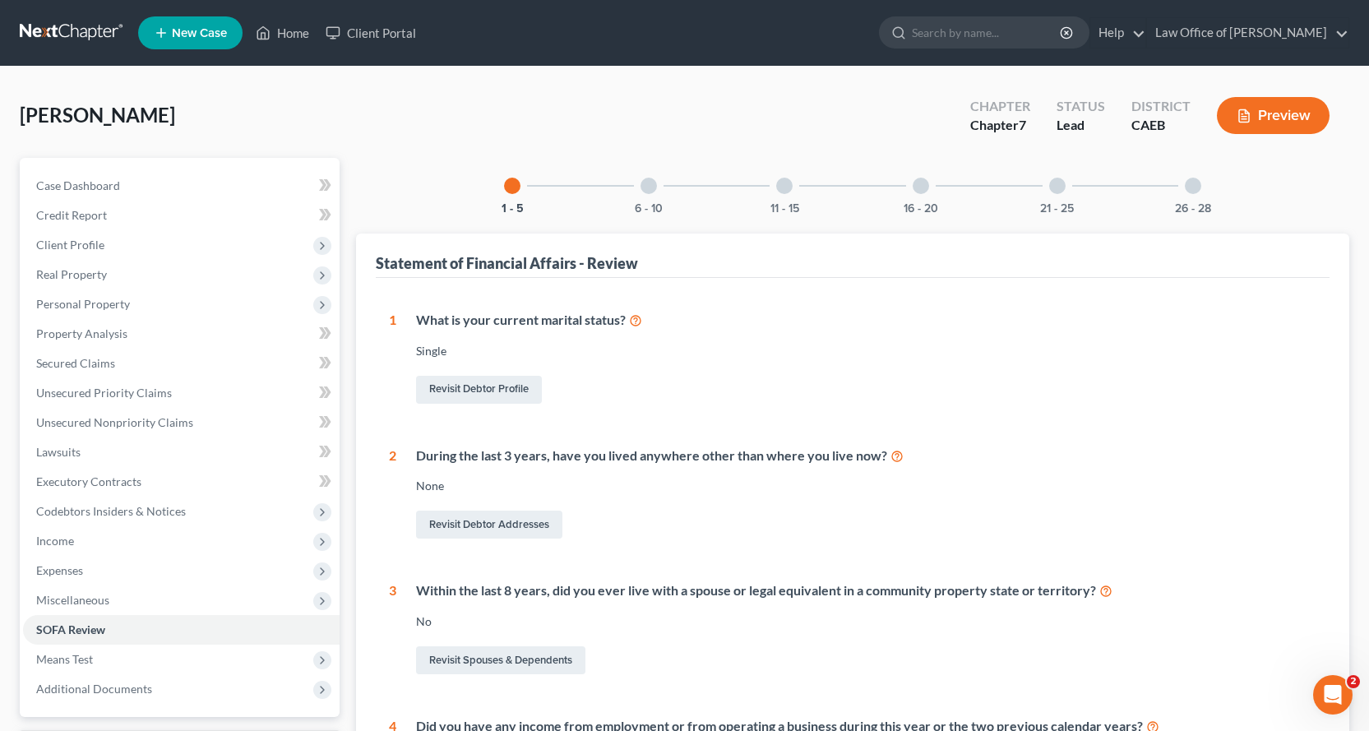
click at [650, 181] on div at bounding box center [648, 186] width 16 height 16
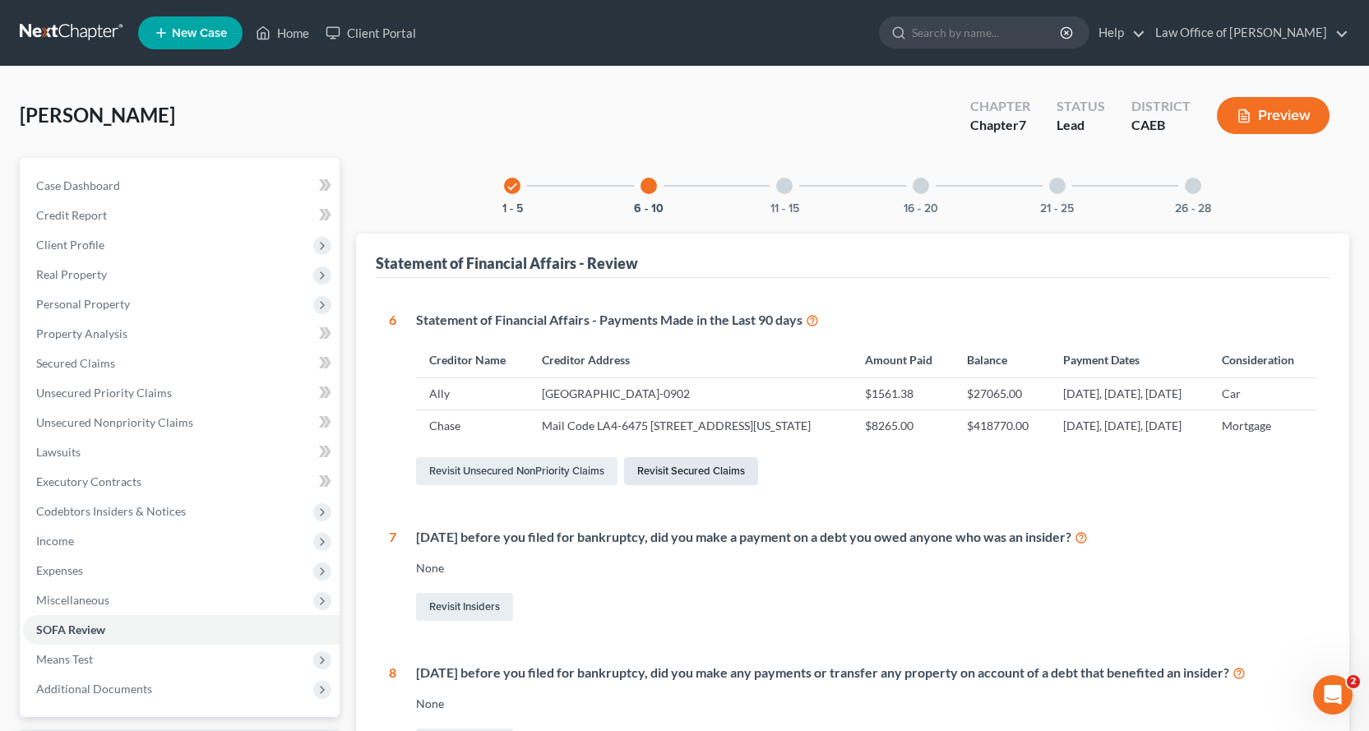
click at [680, 485] on link "Revisit Secured Claims" at bounding box center [691, 471] width 134 height 28
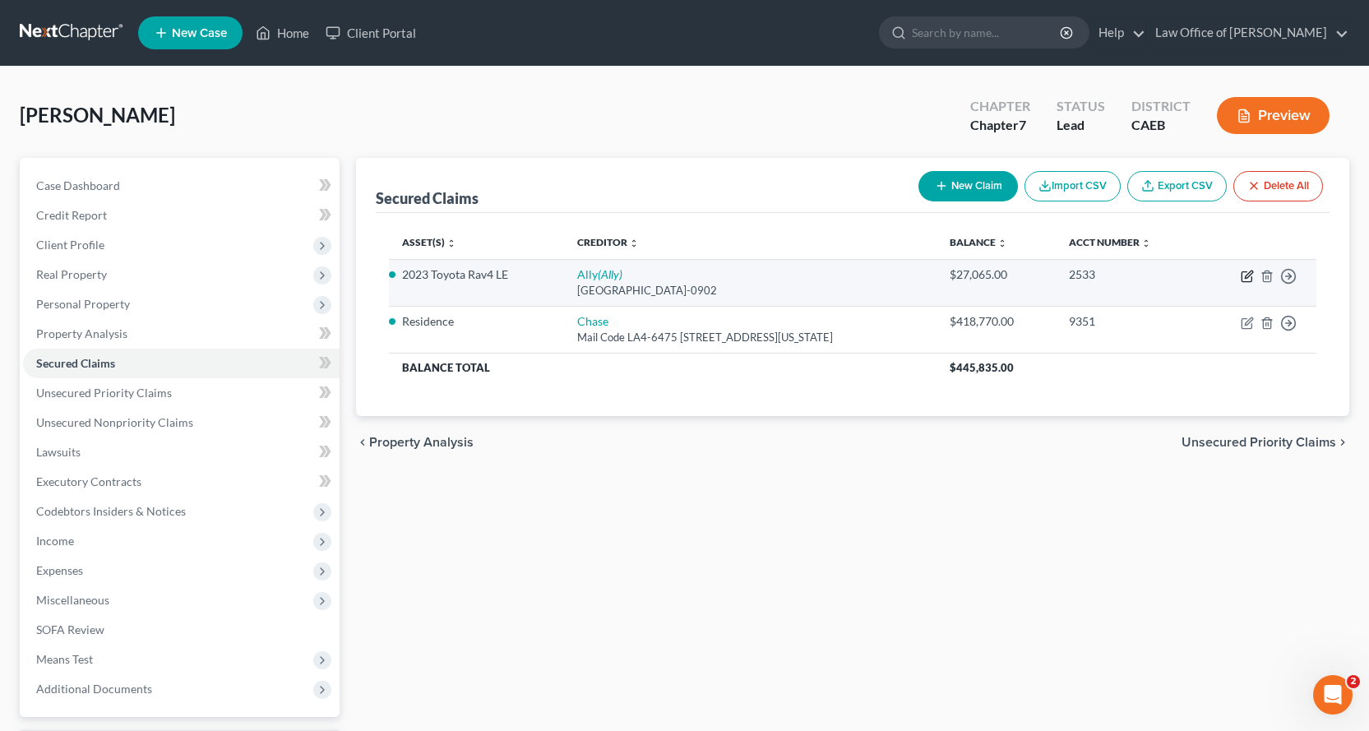
click at [1244, 279] on icon "button" at bounding box center [1247, 276] width 13 height 13
select select "24"
select select "0"
select select "4"
select select "0"
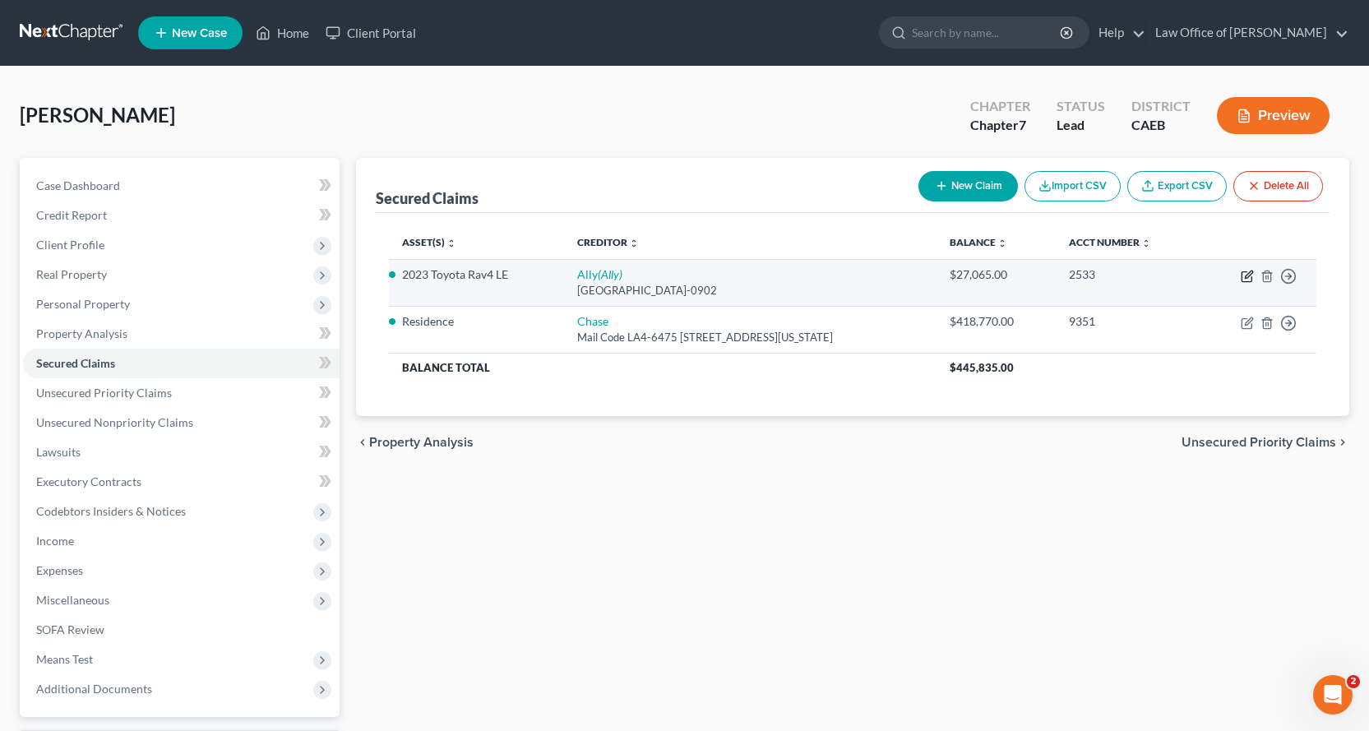
select select "0"
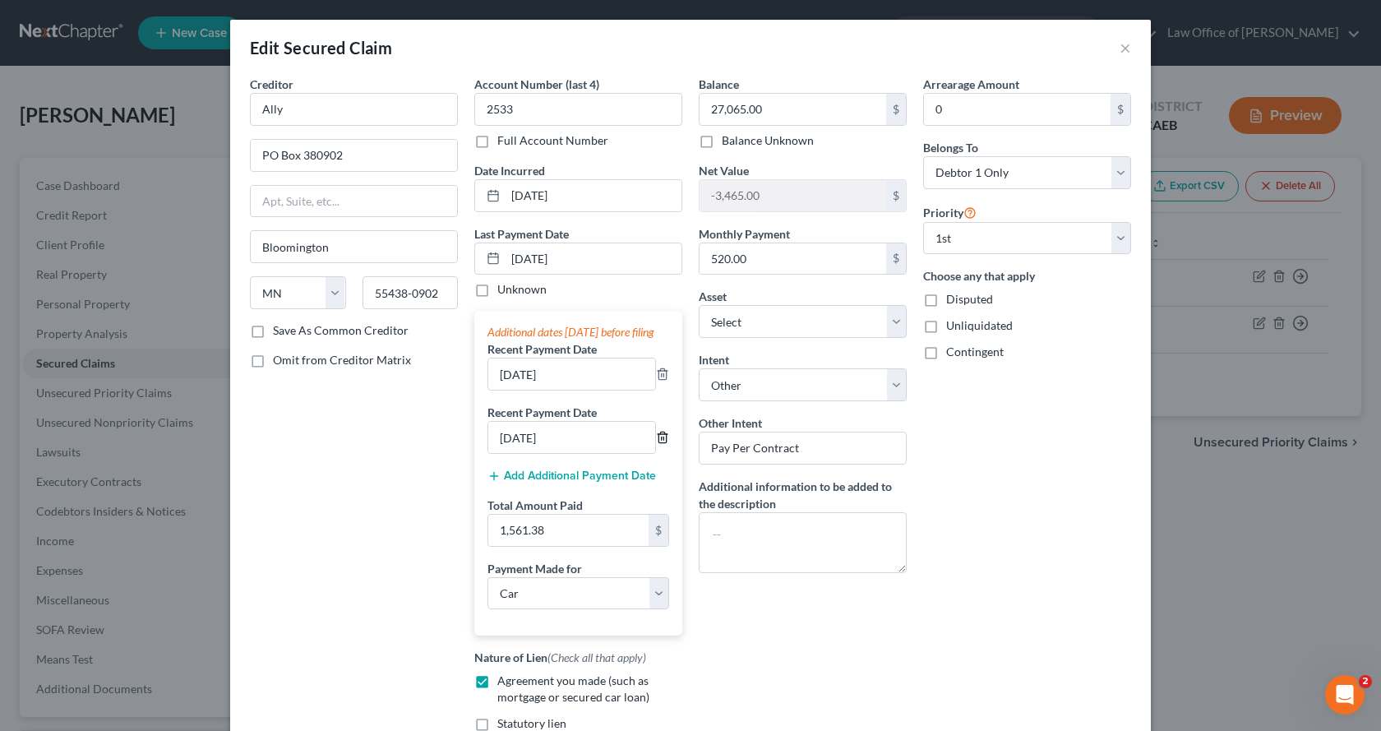
click at [656, 444] on icon "button" at bounding box center [662, 437] width 13 height 13
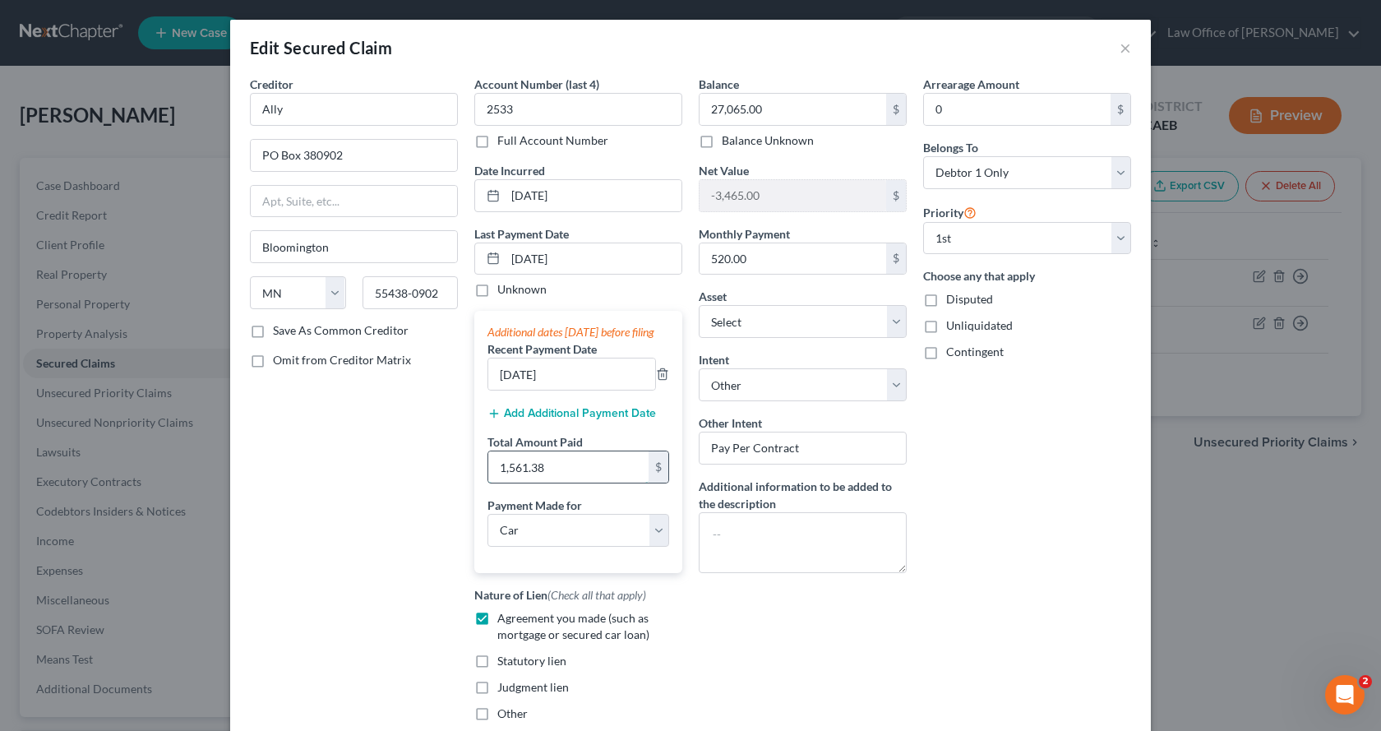
click at [599, 483] on input "1,561.38" at bounding box center [568, 466] width 160 height 31
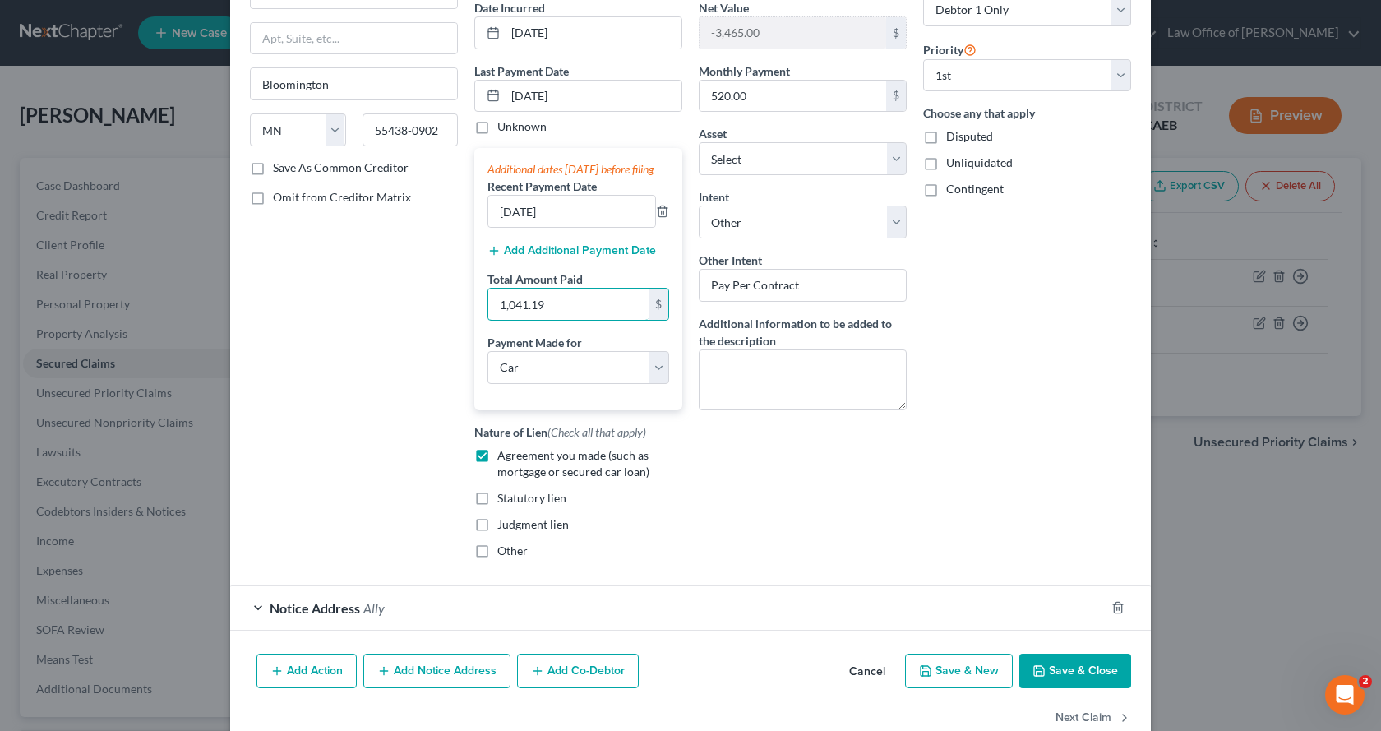
scroll to position [164, 0]
type input "1,041.19"
click at [1065, 682] on button "Save & Close" at bounding box center [1076, 669] width 112 height 35
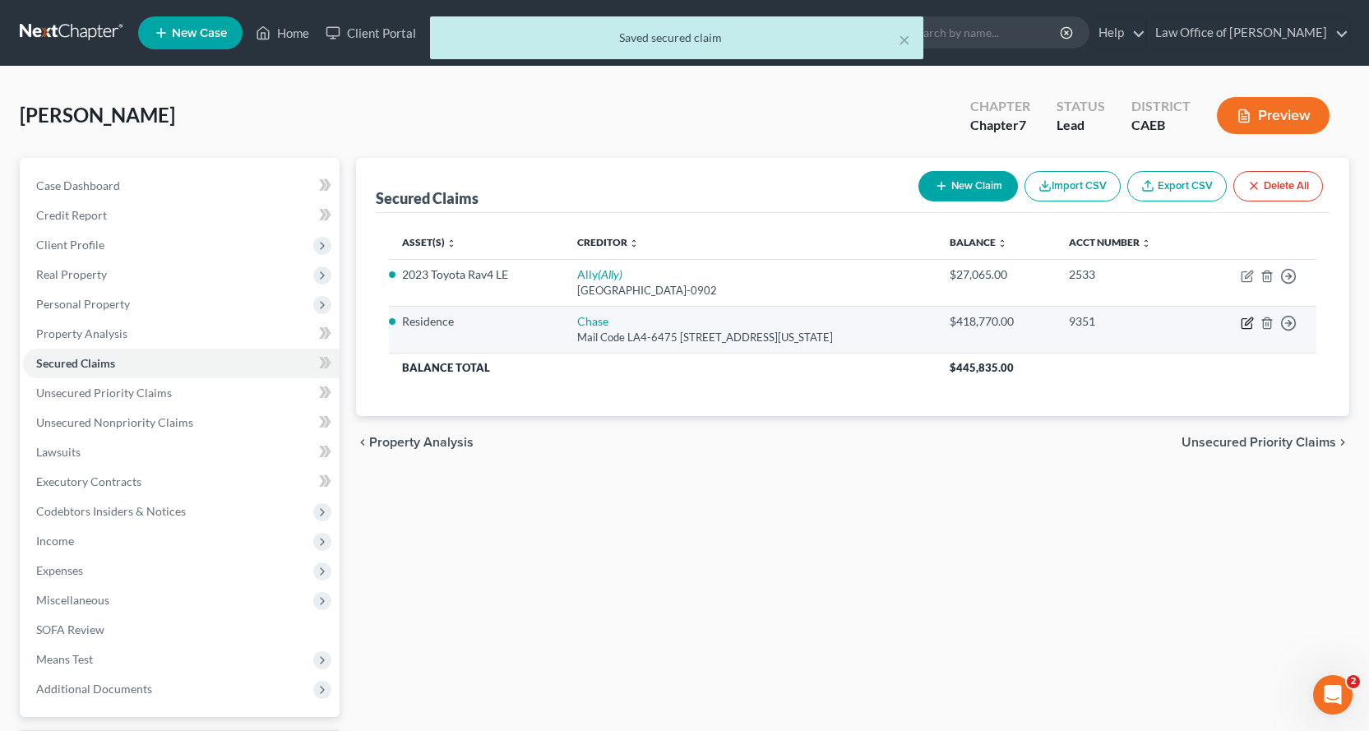
click at [1247, 321] on icon "button" at bounding box center [1248, 320] width 7 height 7
select select "19"
select select "3"
select select "4"
select select "0"
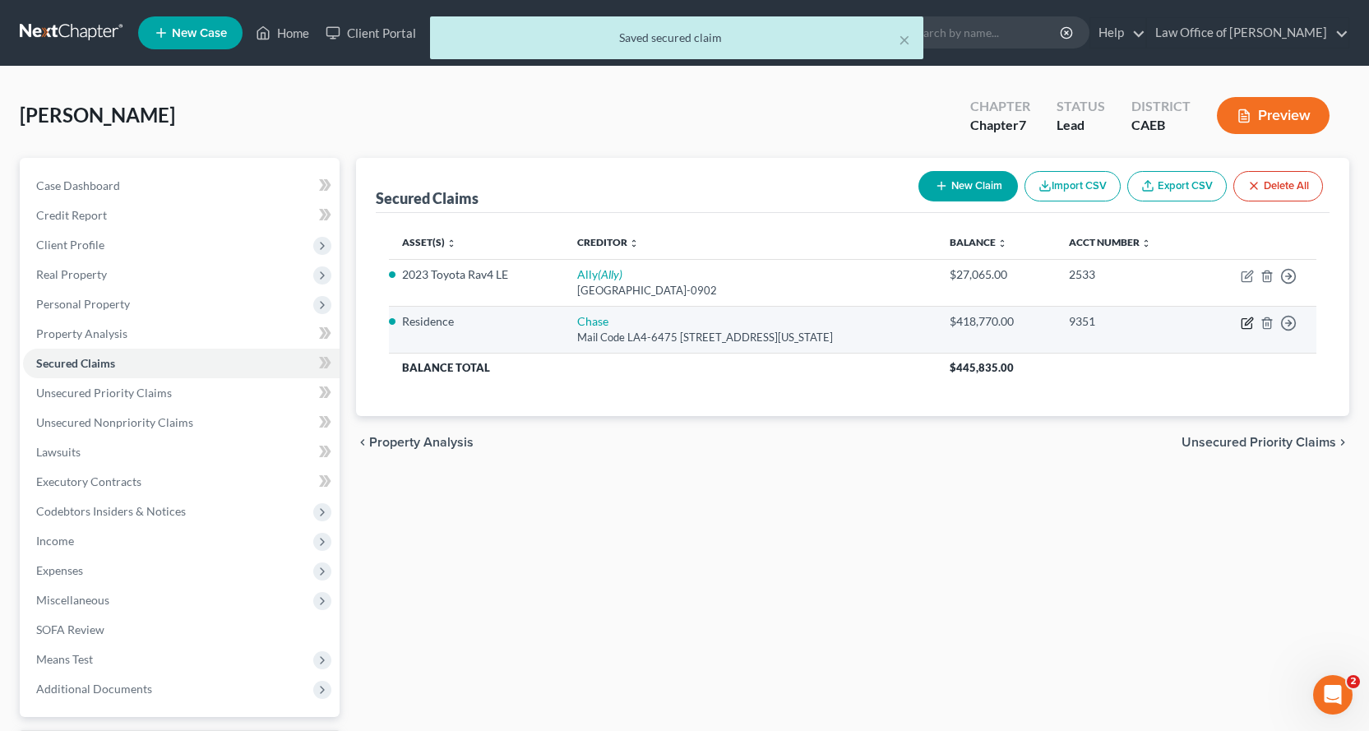
select select "0"
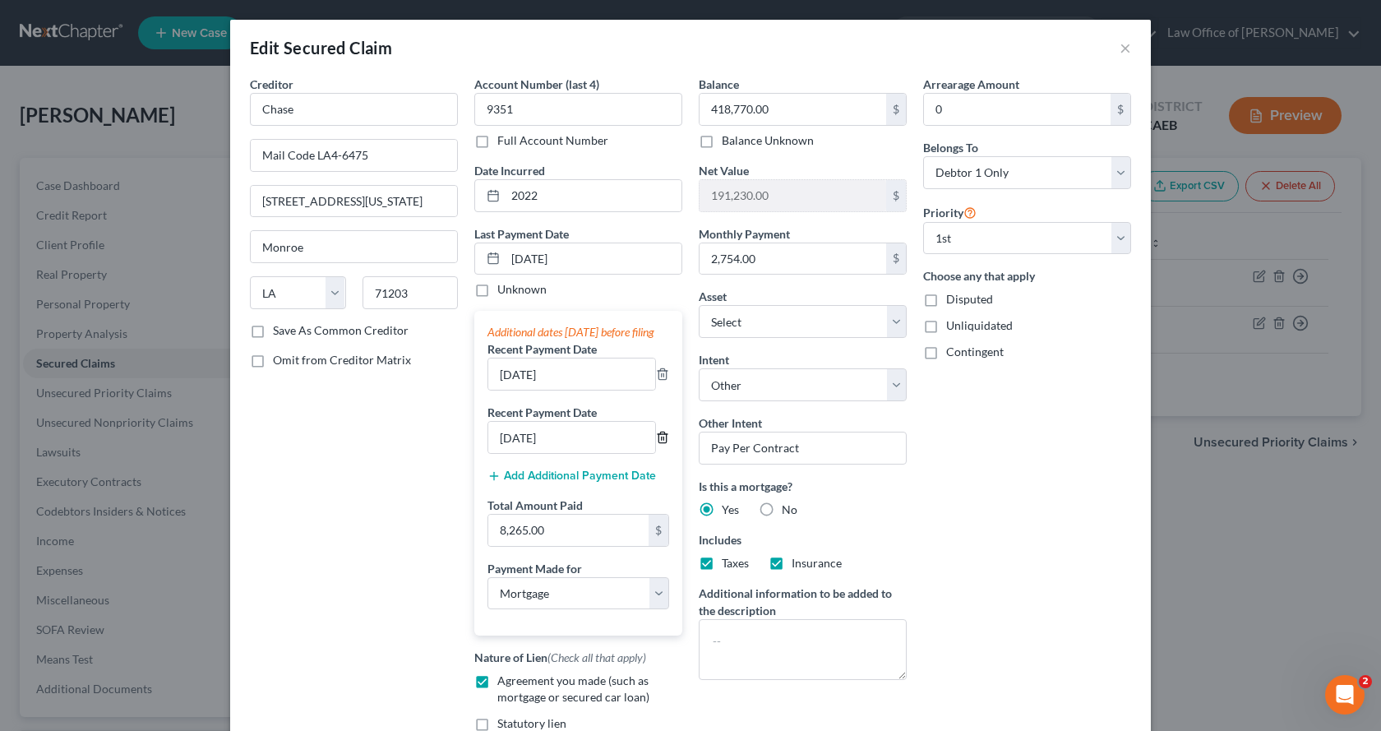
click at [659, 444] on icon "button" at bounding box center [662, 437] width 13 height 13
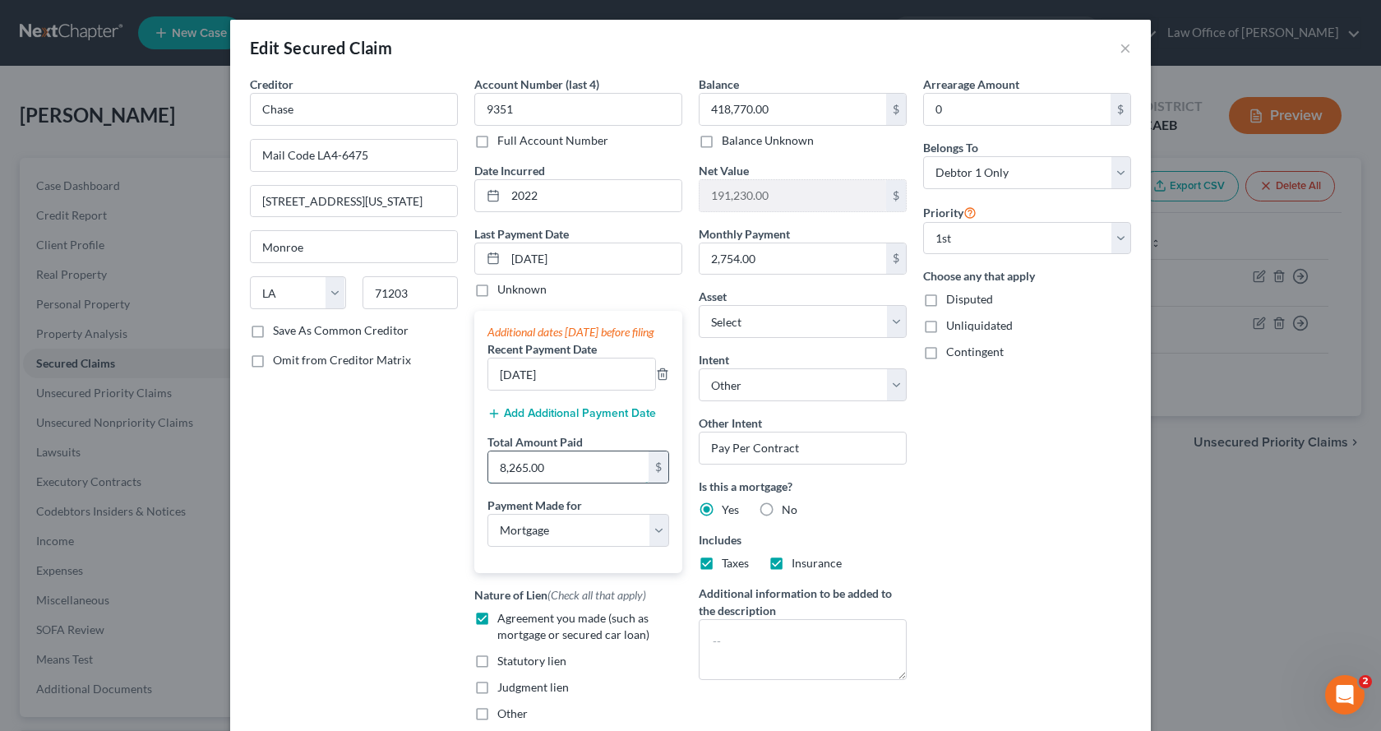
click at [574, 482] on input "8,265.00" at bounding box center [568, 466] width 160 height 31
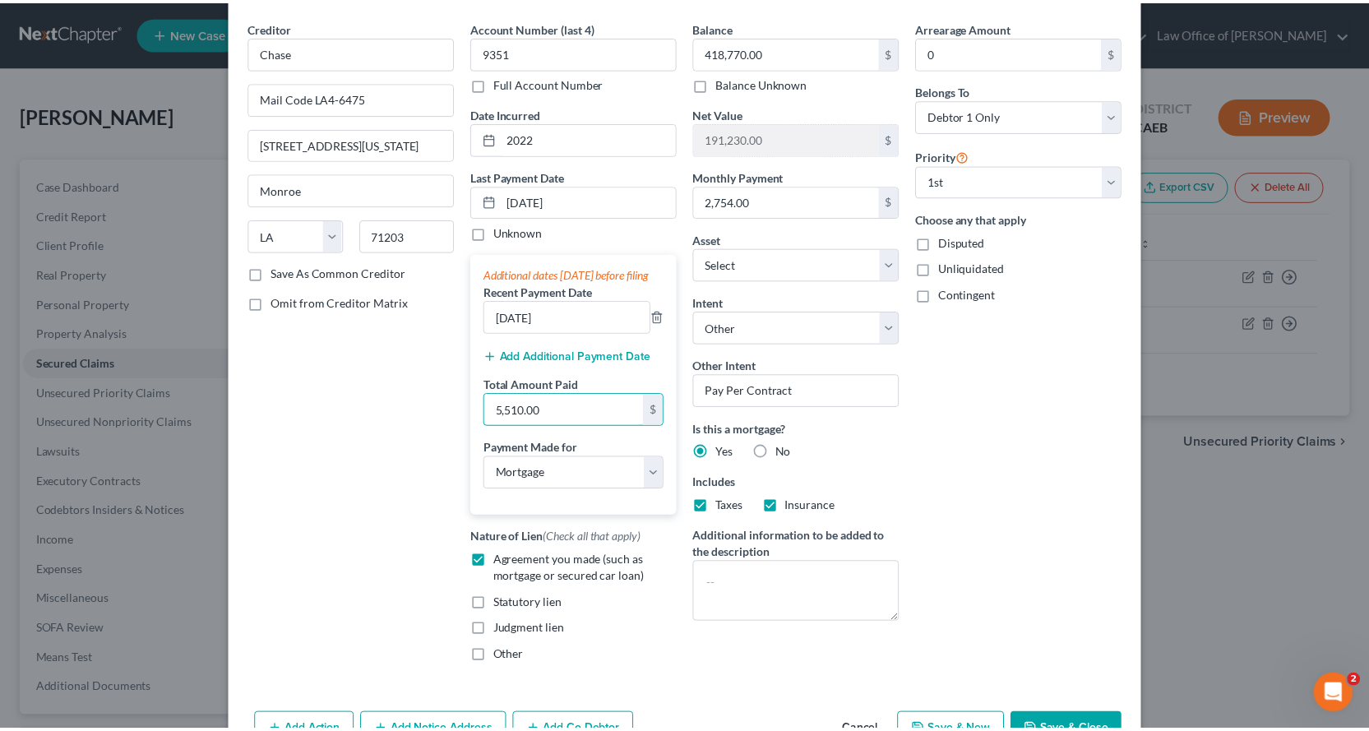
scroll to position [171, 0]
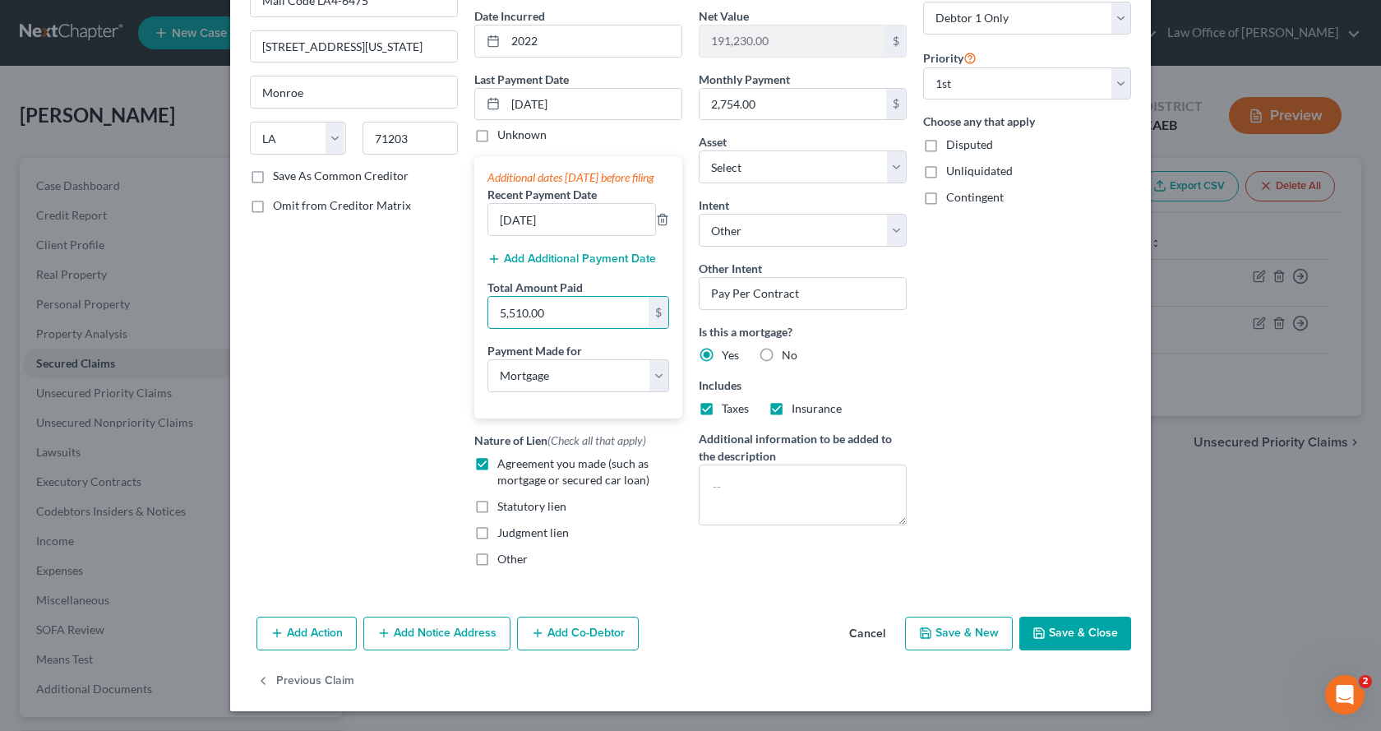
type input "5,510.00"
click at [1066, 627] on button "Save & Close" at bounding box center [1076, 634] width 112 height 35
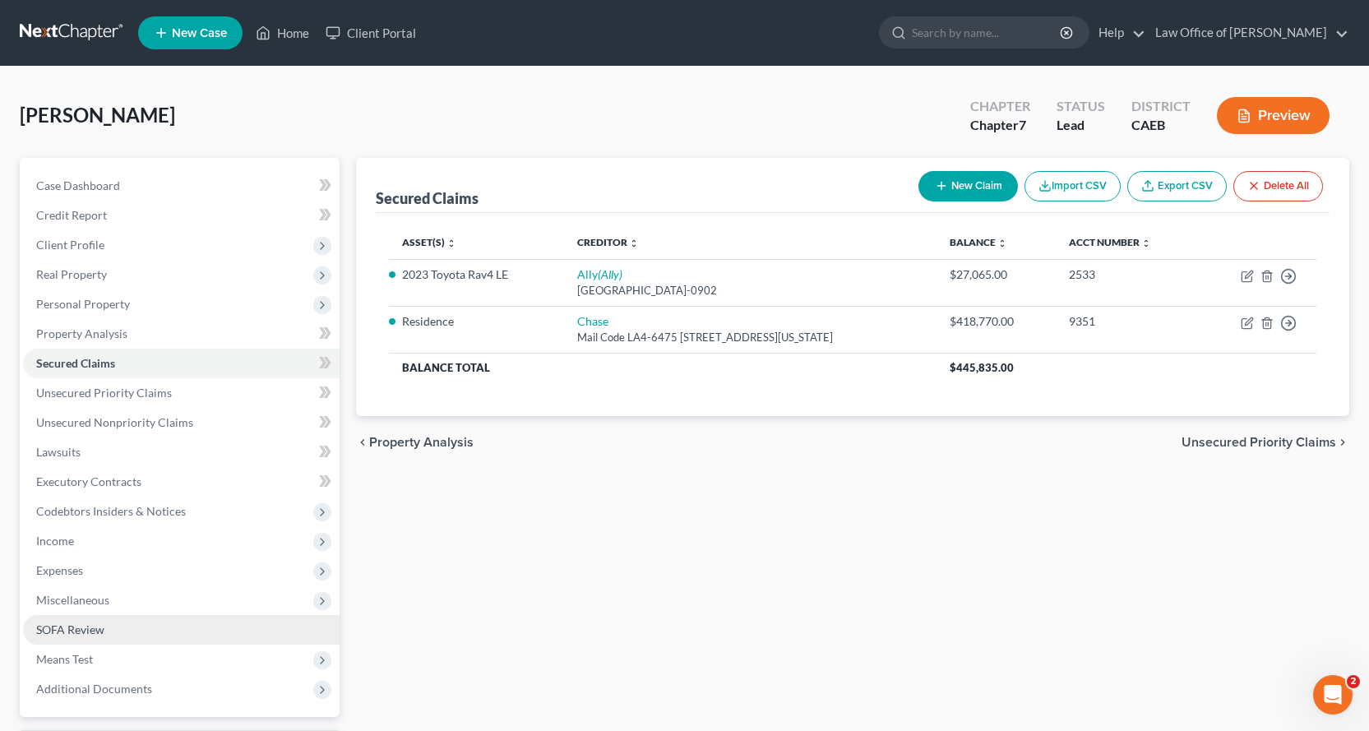
click at [75, 621] on link "SOFA Review" at bounding box center [181, 630] width 317 height 30
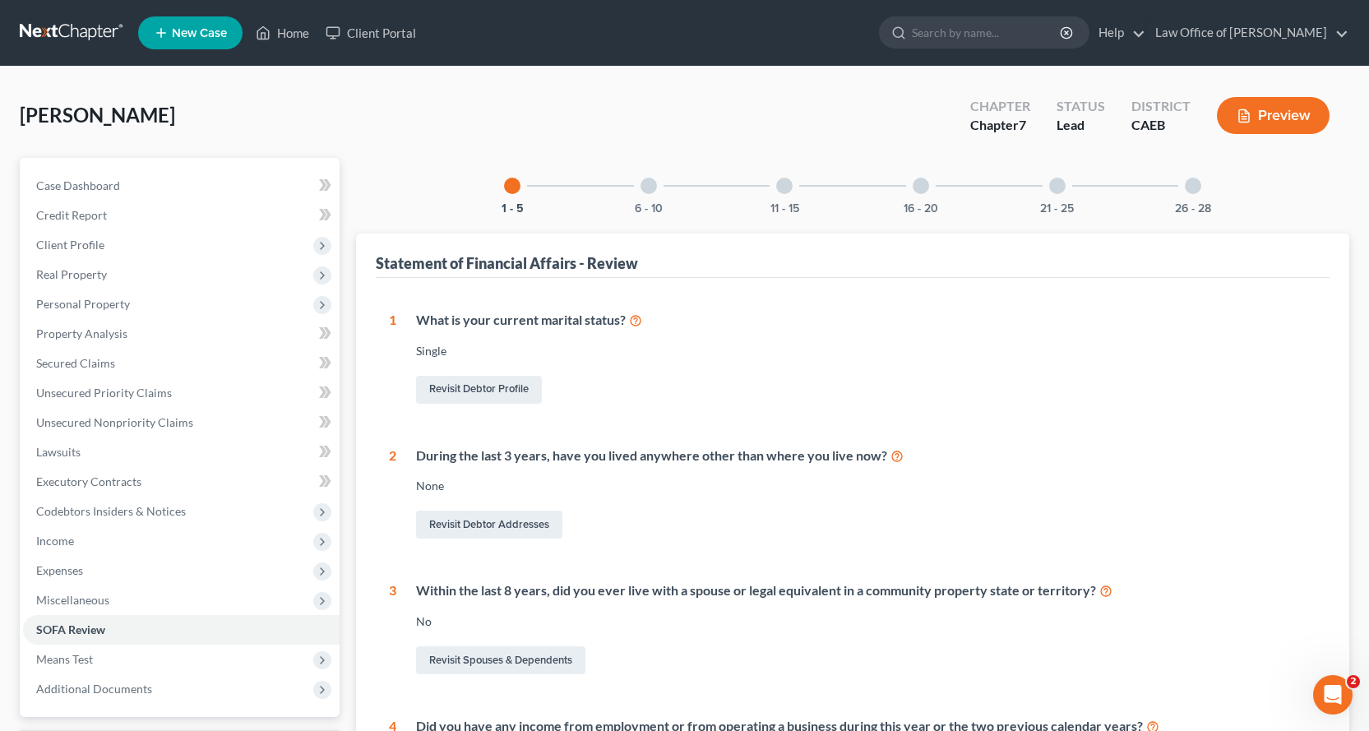
click at [646, 191] on div at bounding box center [648, 186] width 16 height 16
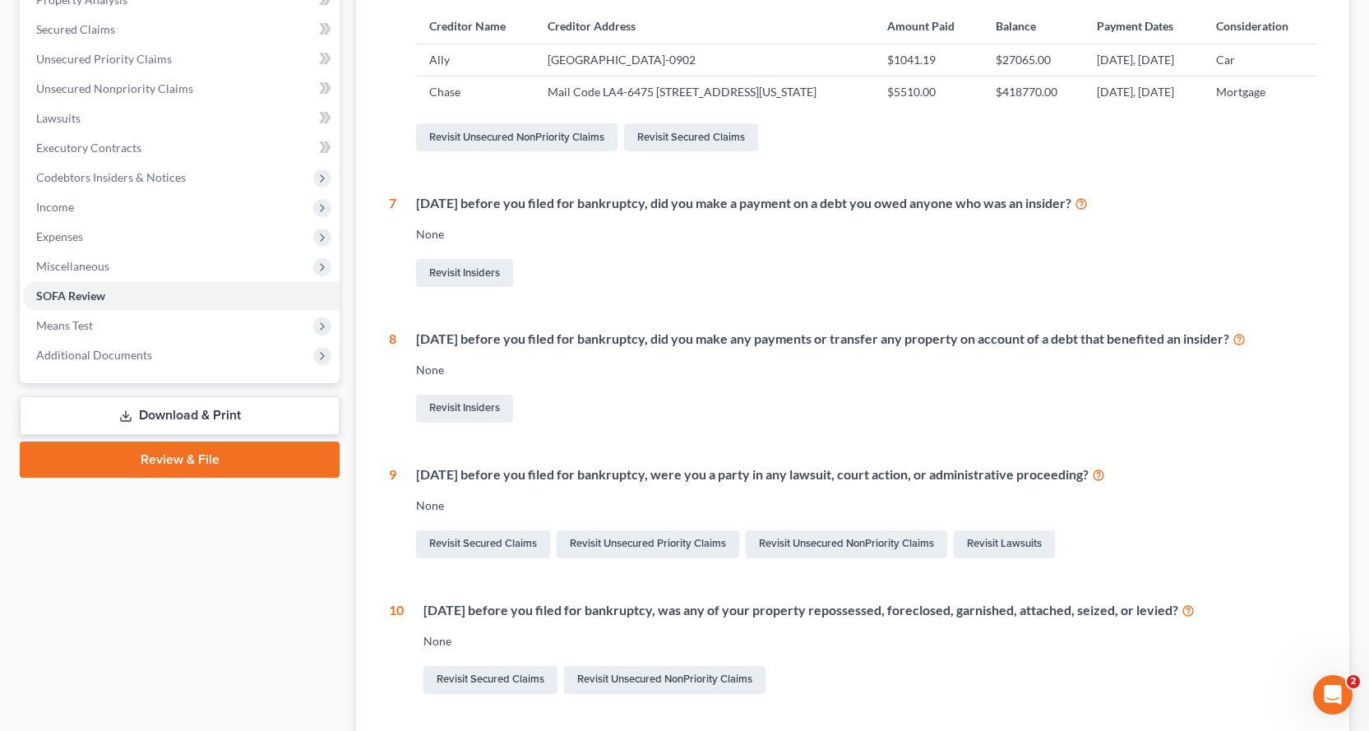
scroll to position [474, 0]
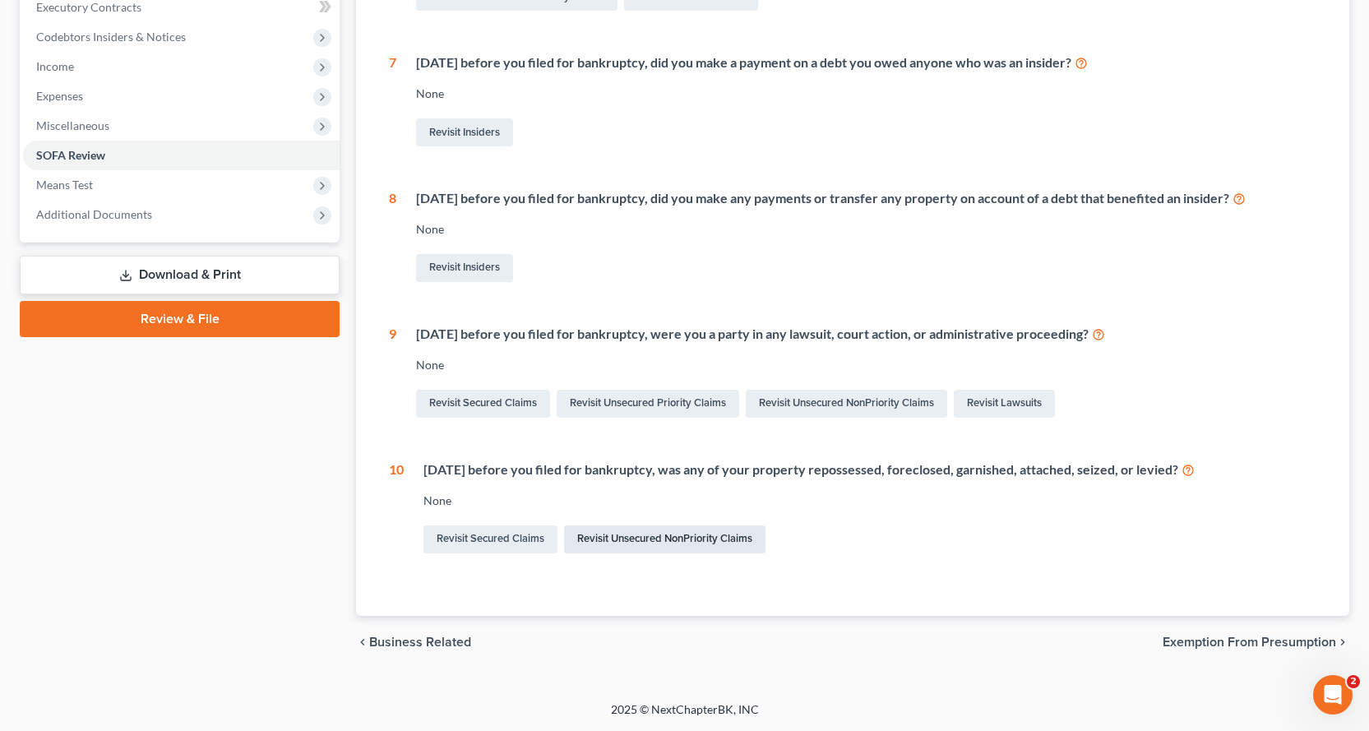
click at [608, 545] on link "Revisit Unsecured NonPriority Claims" at bounding box center [664, 539] width 201 height 28
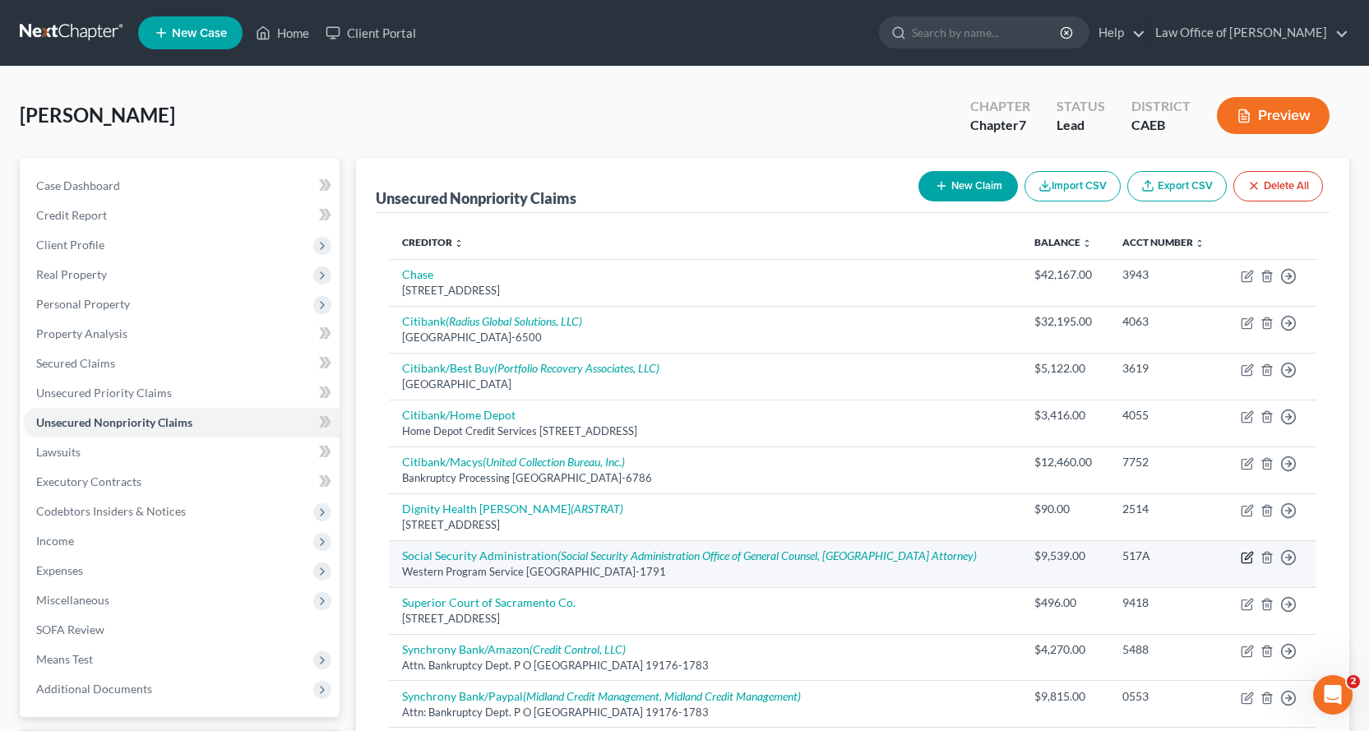
click at [1247, 555] on icon "button" at bounding box center [1248, 555] width 7 height 7
select select "4"
select select "14"
select select "0"
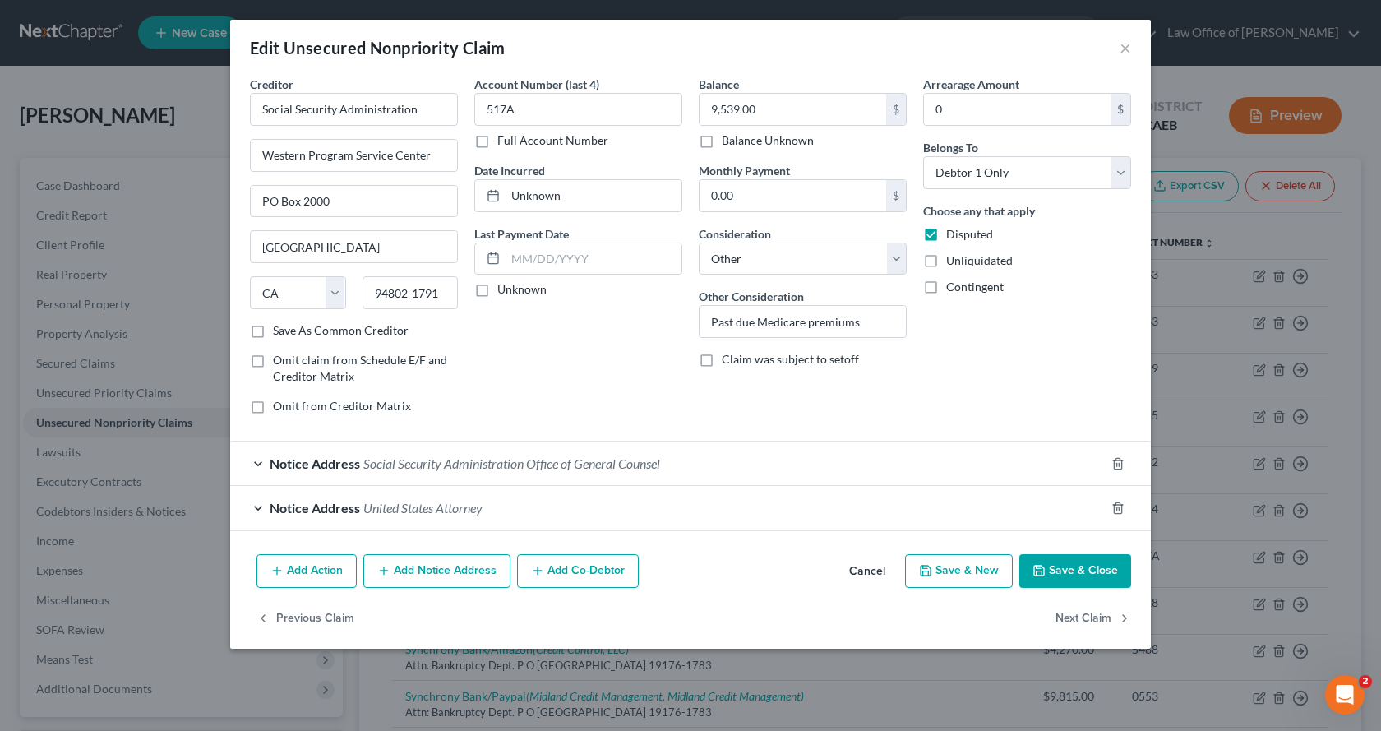
click at [312, 576] on button "Add Action" at bounding box center [307, 571] width 100 height 35
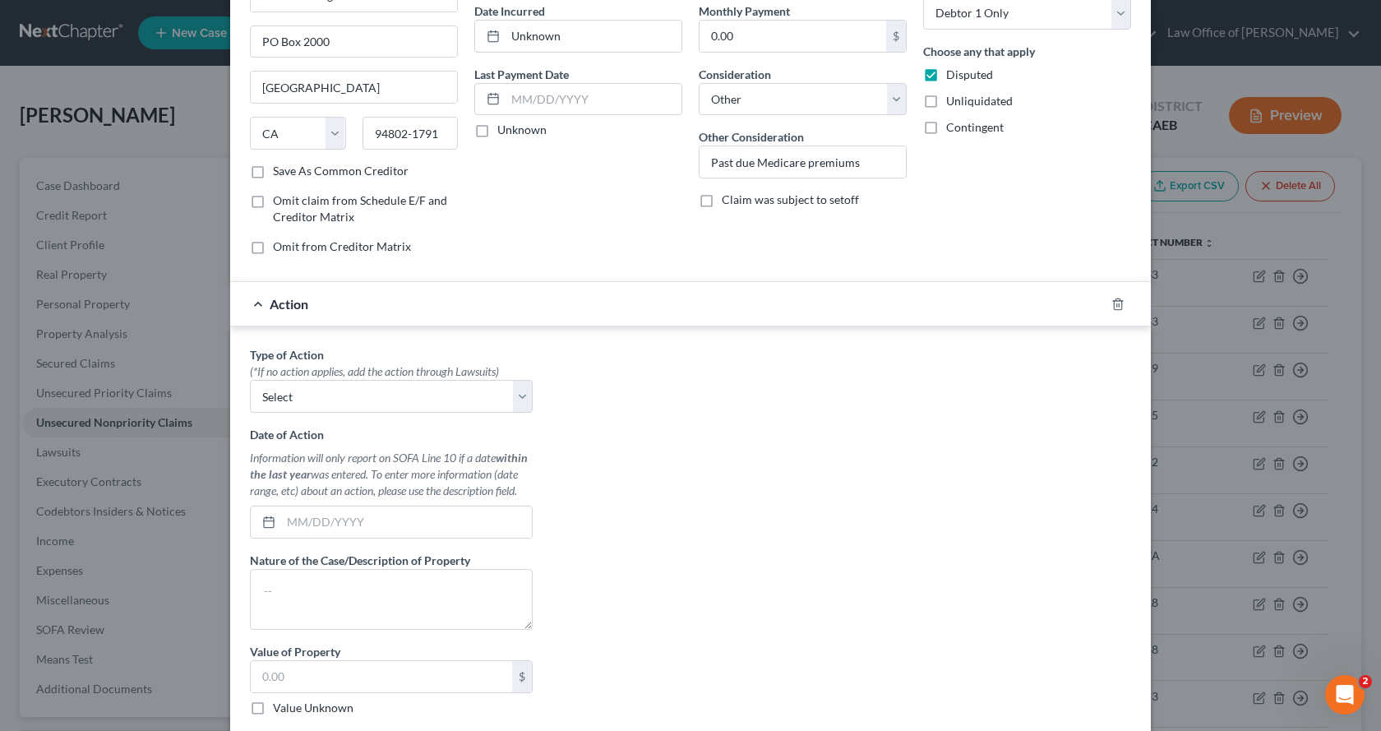
scroll to position [164, 0]
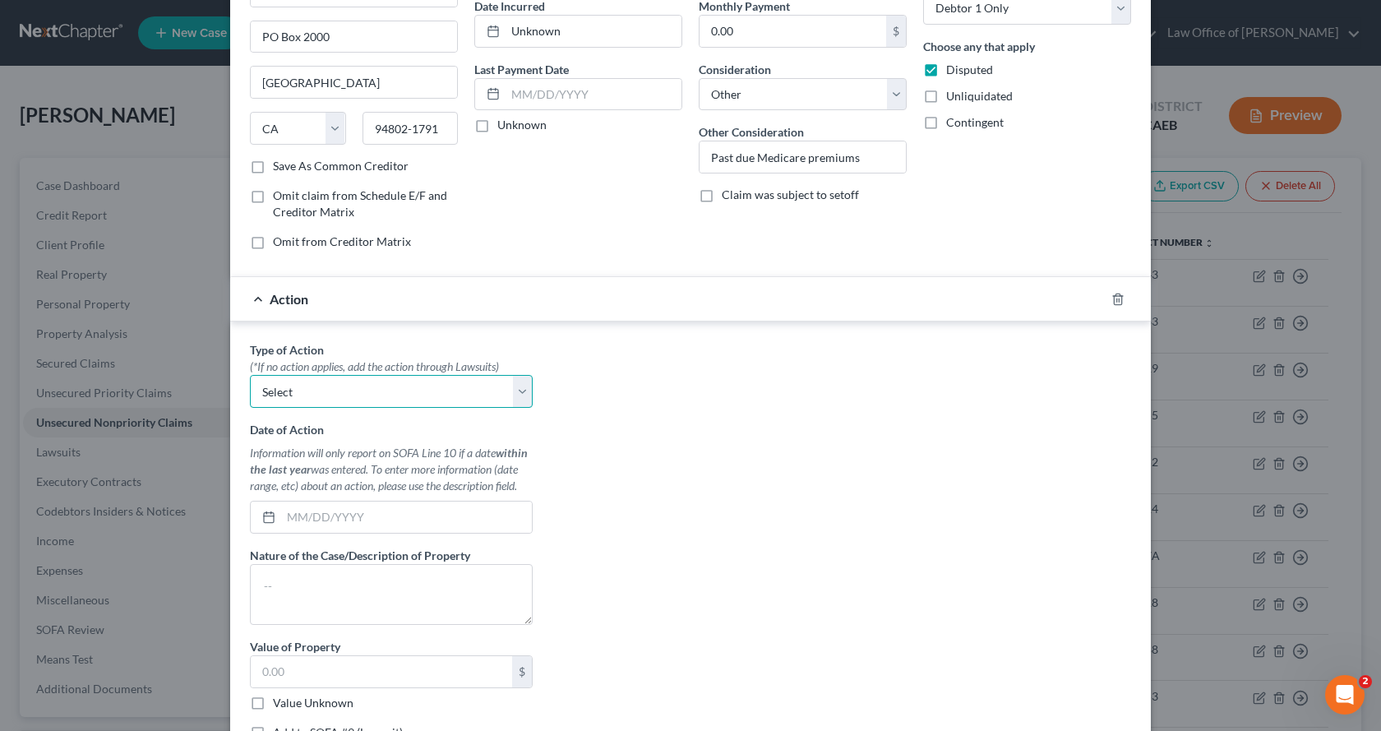
click at [513, 394] on select "Select Repossession Garnishment Foreclosure Personal Injury Attached, Seized, O…" at bounding box center [391, 391] width 283 height 33
select select "4"
click at [250, 375] on select "Select Repossession Garnishment Foreclosure Personal Injury Attached, Seized, O…" at bounding box center [391, 391] width 283 height 33
click at [284, 520] on input "text" at bounding box center [406, 517] width 251 height 31
type input "[DATE]"
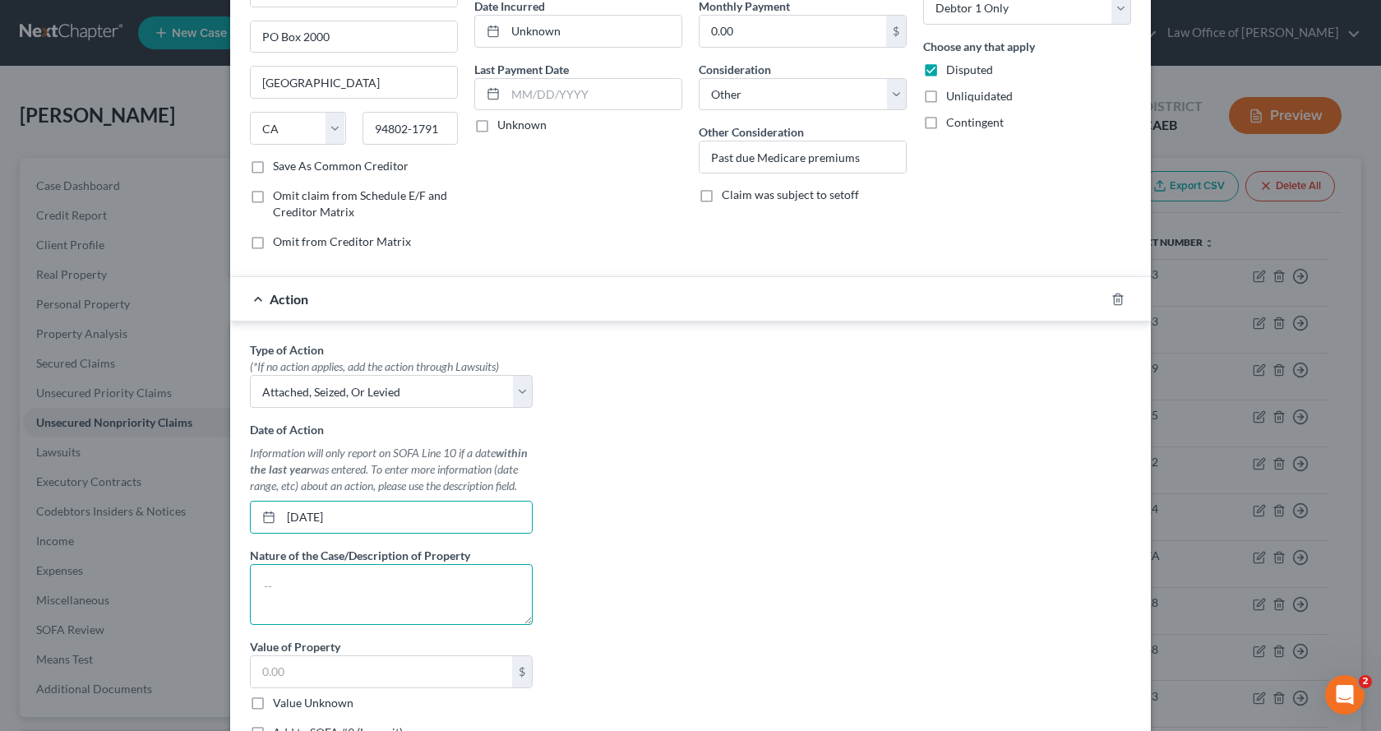
click at [278, 591] on textarea at bounding box center [391, 594] width 283 height 61
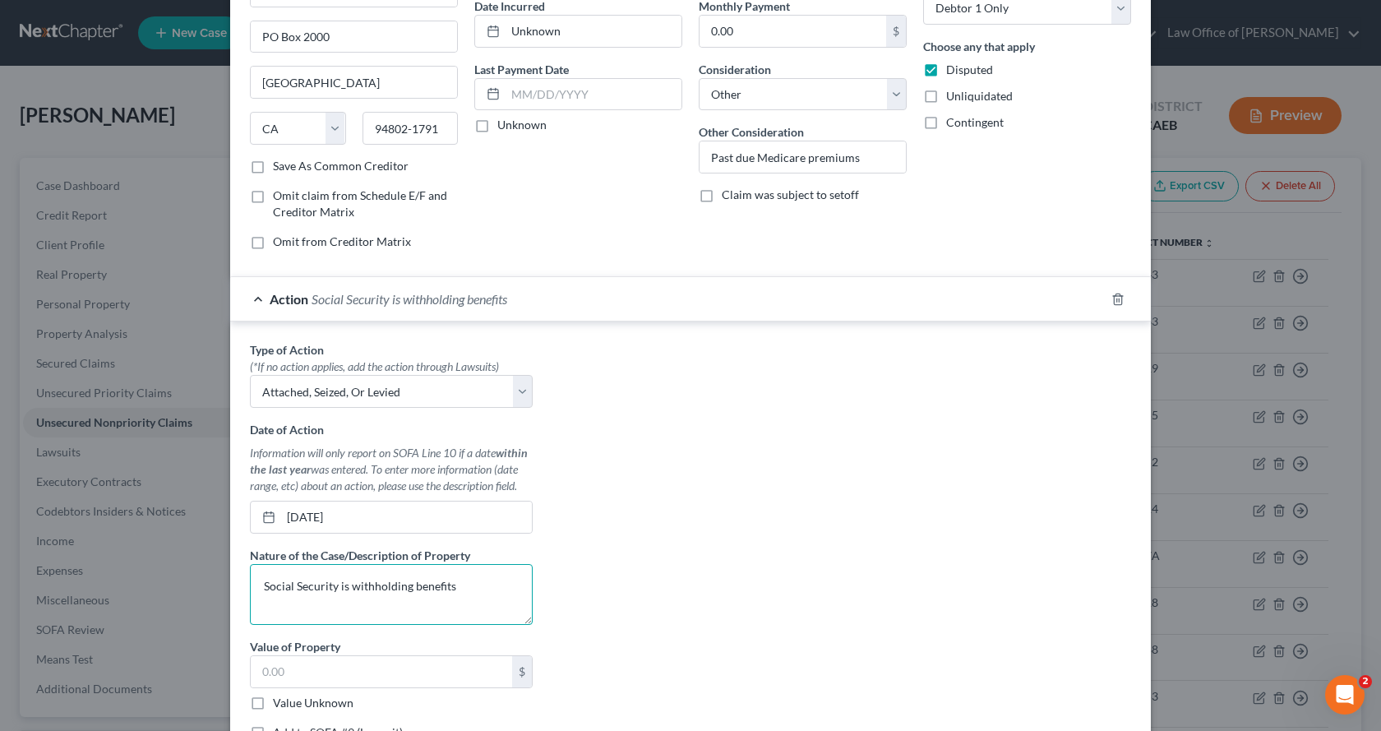
scroll to position [247, 0]
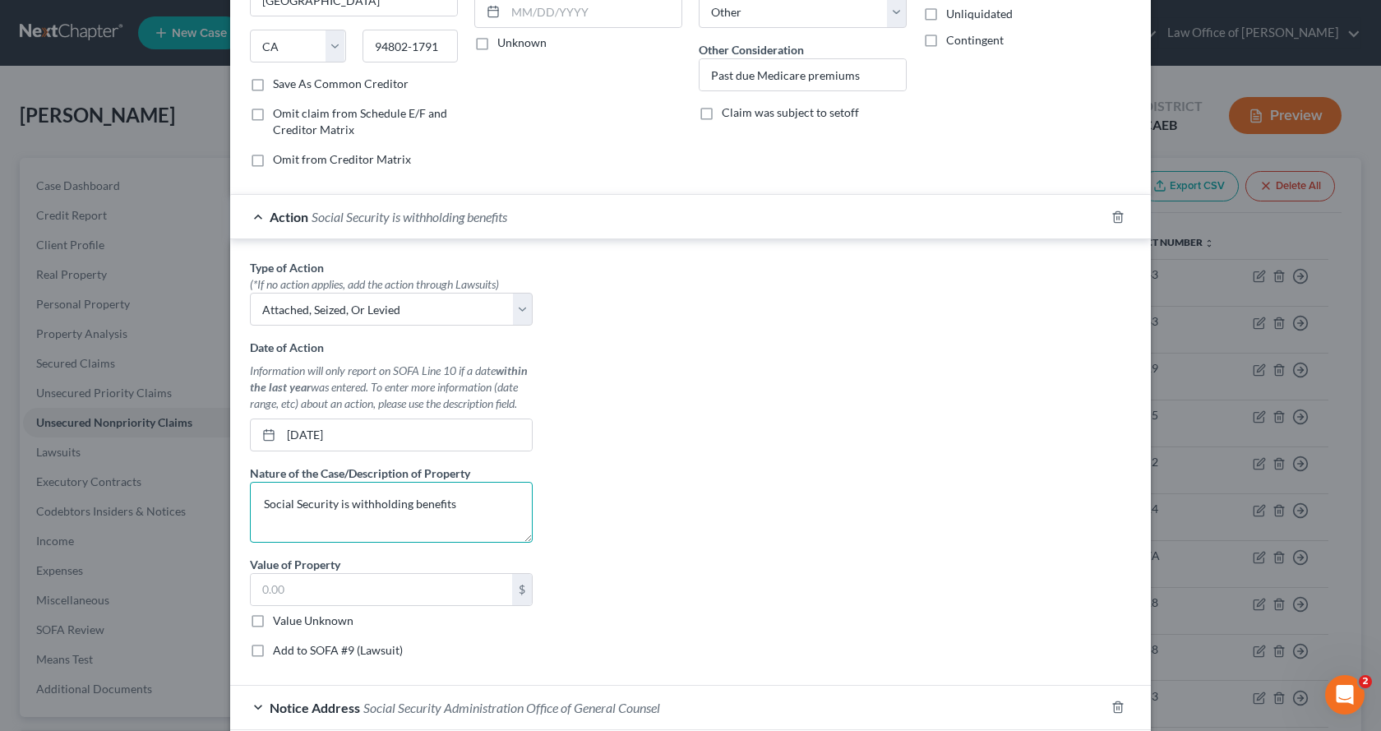
type textarea "Social Security is withholding benefits"
click at [273, 617] on label "Value Unknown" at bounding box center [313, 621] width 81 height 16
click at [280, 617] on input "Value Unknown" at bounding box center [285, 618] width 11 height 11
checkbox input "true"
type input "0.00"
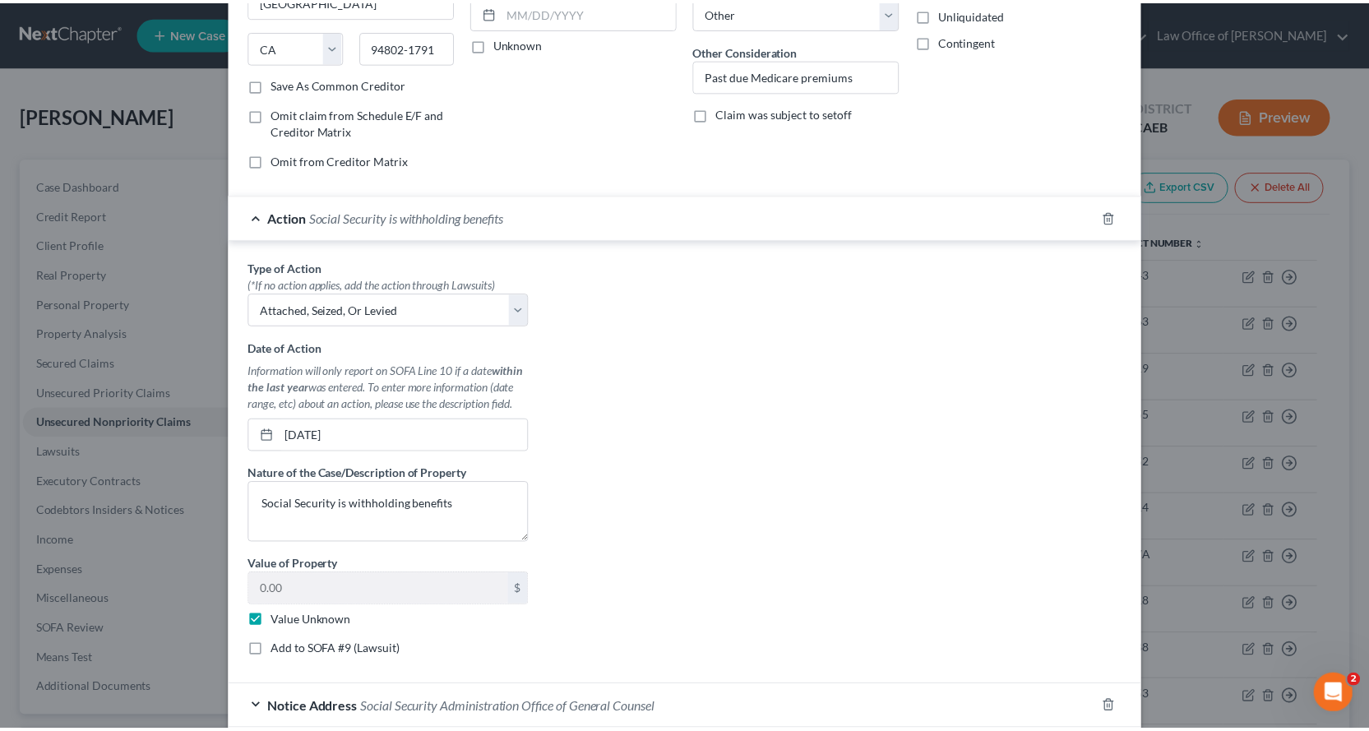
scroll to position [411, 0]
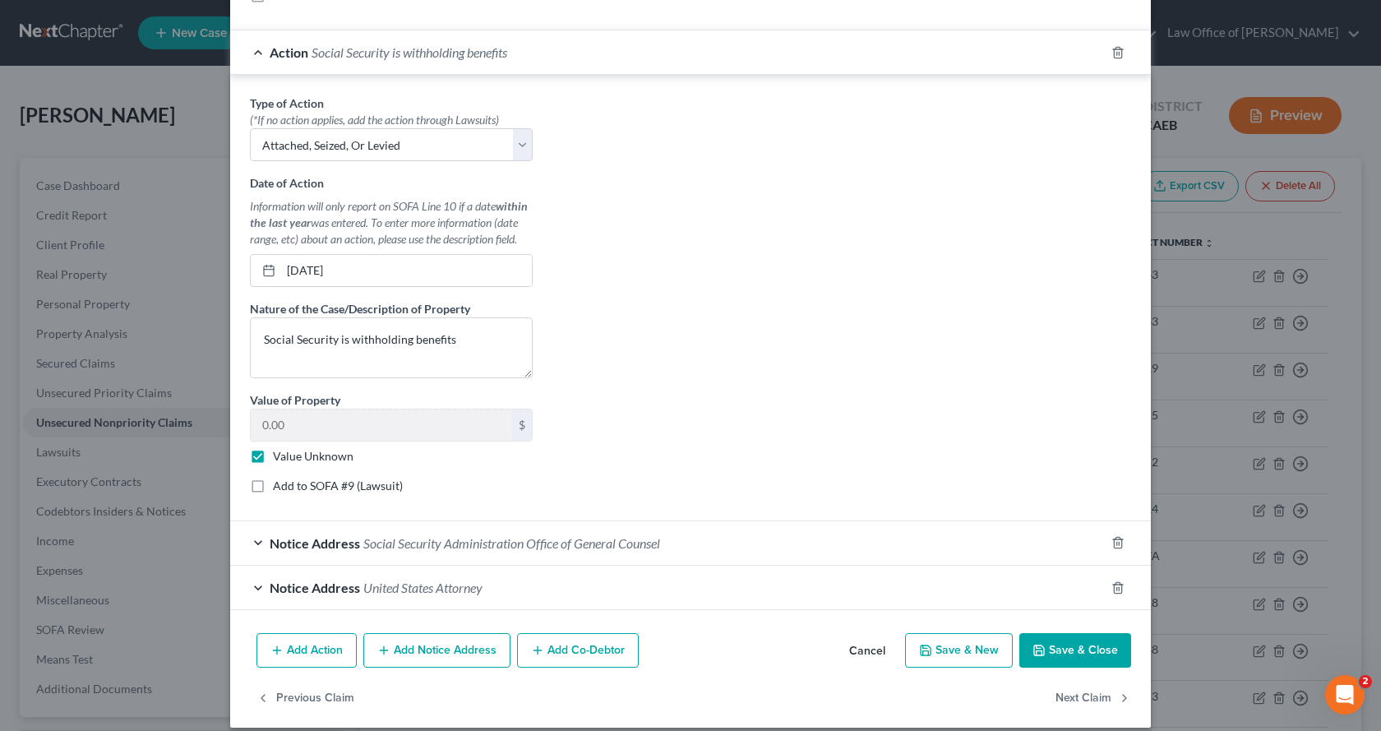
click at [1080, 656] on button "Save & Close" at bounding box center [1076, 650] width 112 height 35
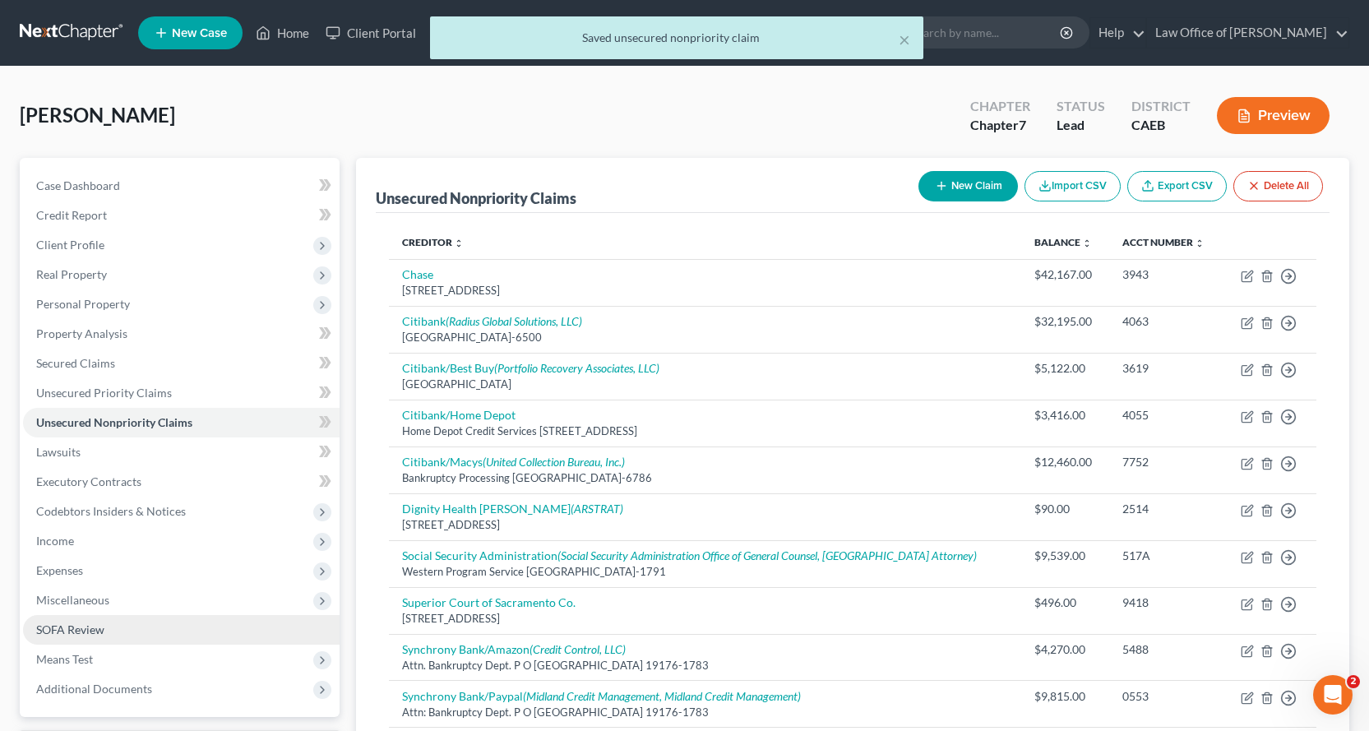
click at [60, 633] on span "SOFA Review" at bounding box center [70, 629] width 68 height 14
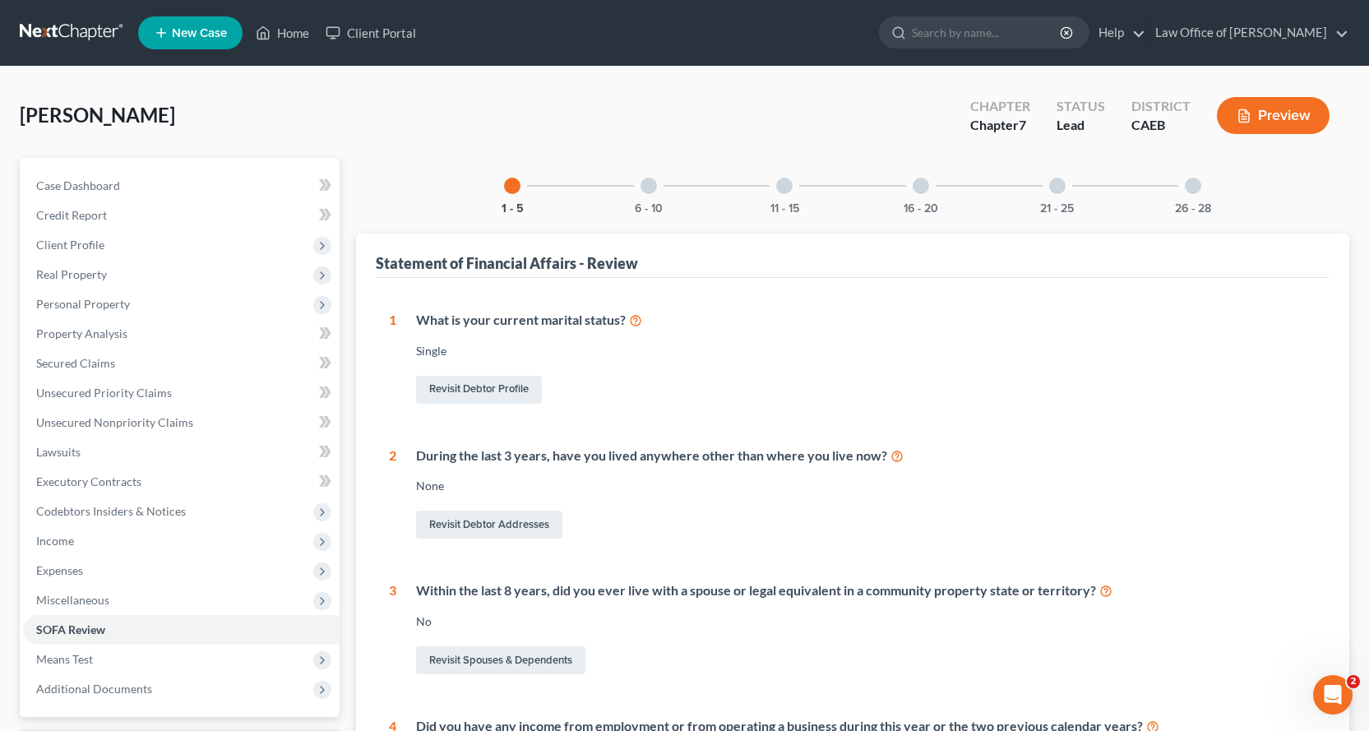
click at [653, 185] on div at bounding box center [648, 186] width 16 height 16
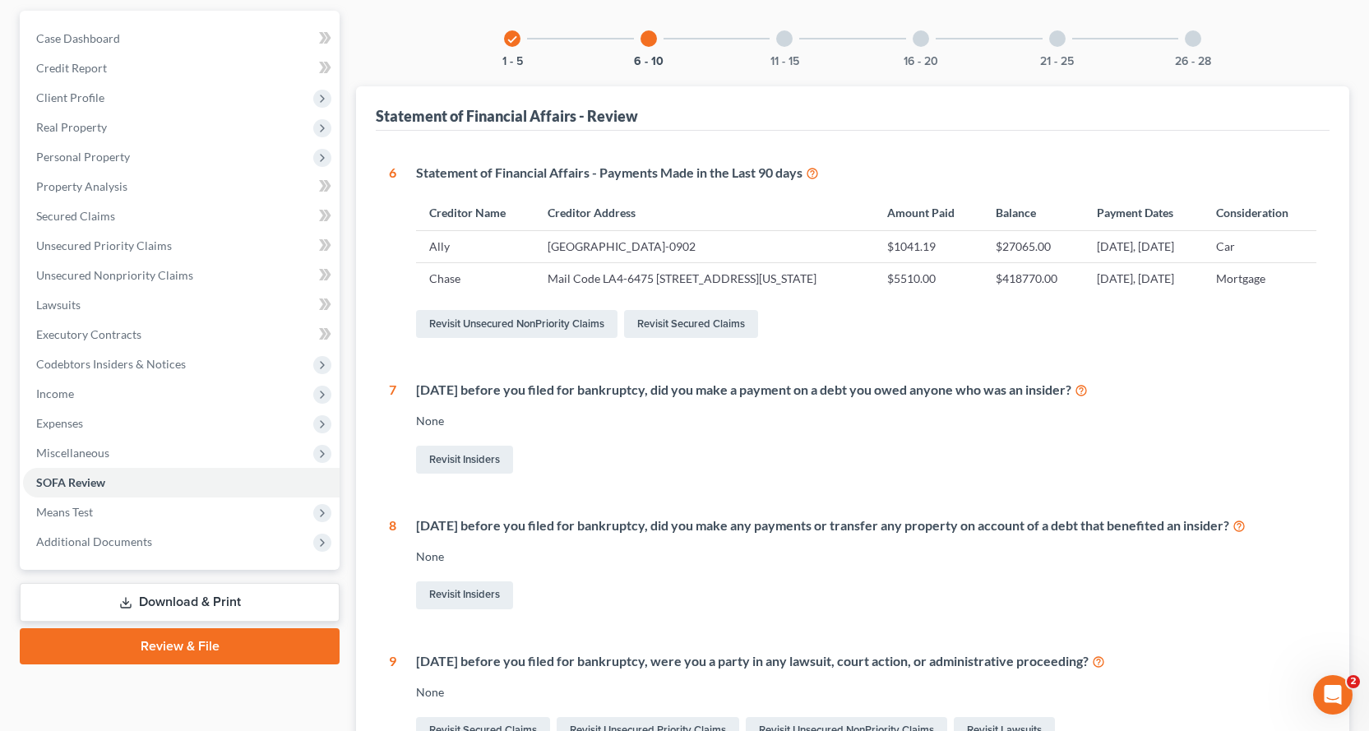
scroll to position [146, 0]
click at [787, 30] on div "11 - 15" at bounding box center [784, 40] width 56 height 56
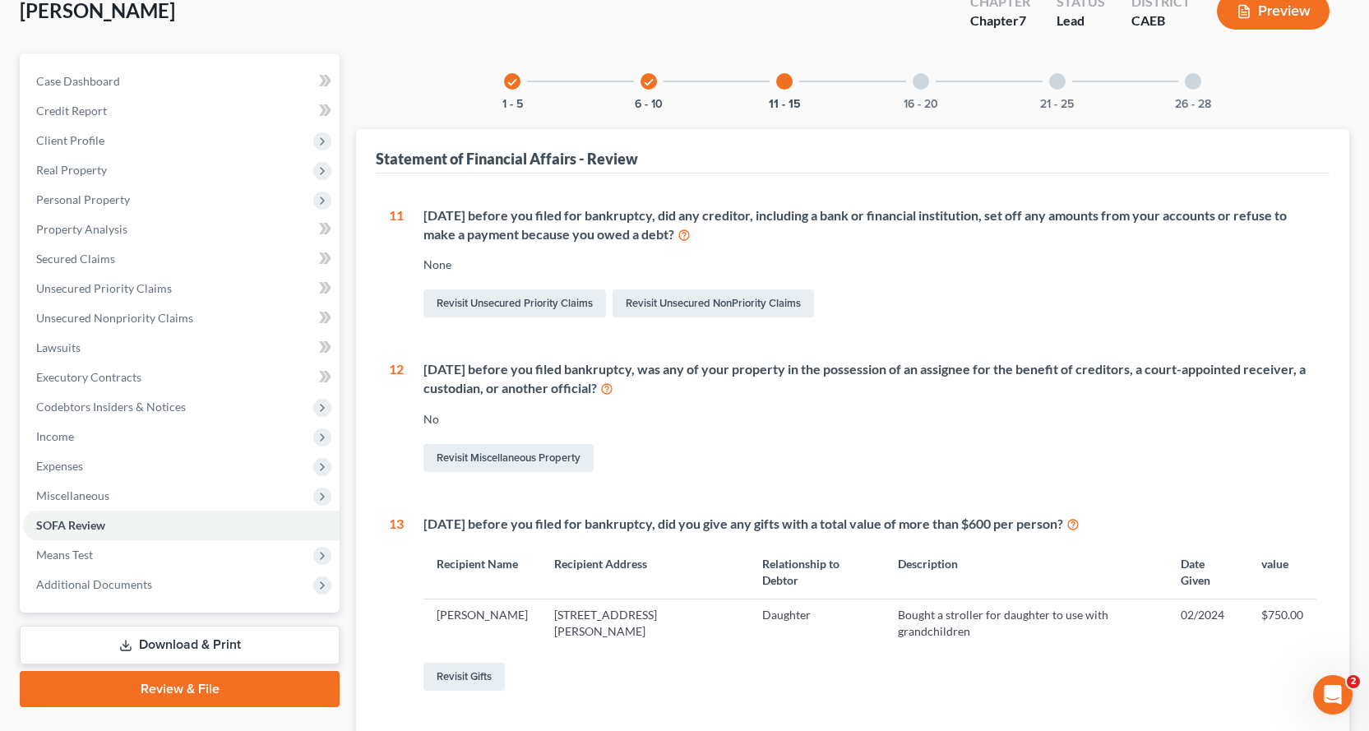
scroll to position [20, 0]
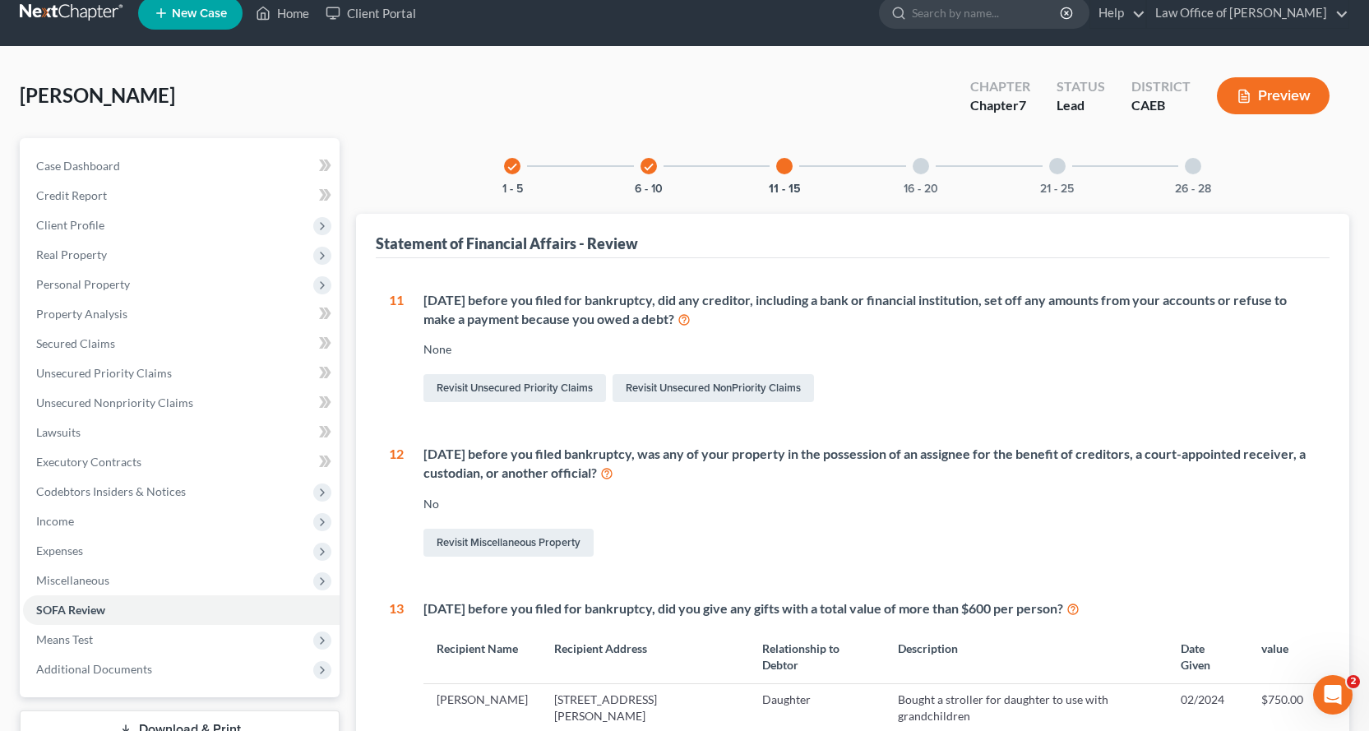
click at [923, 163] on div at bounding box center [921, 166] width 16 height 16
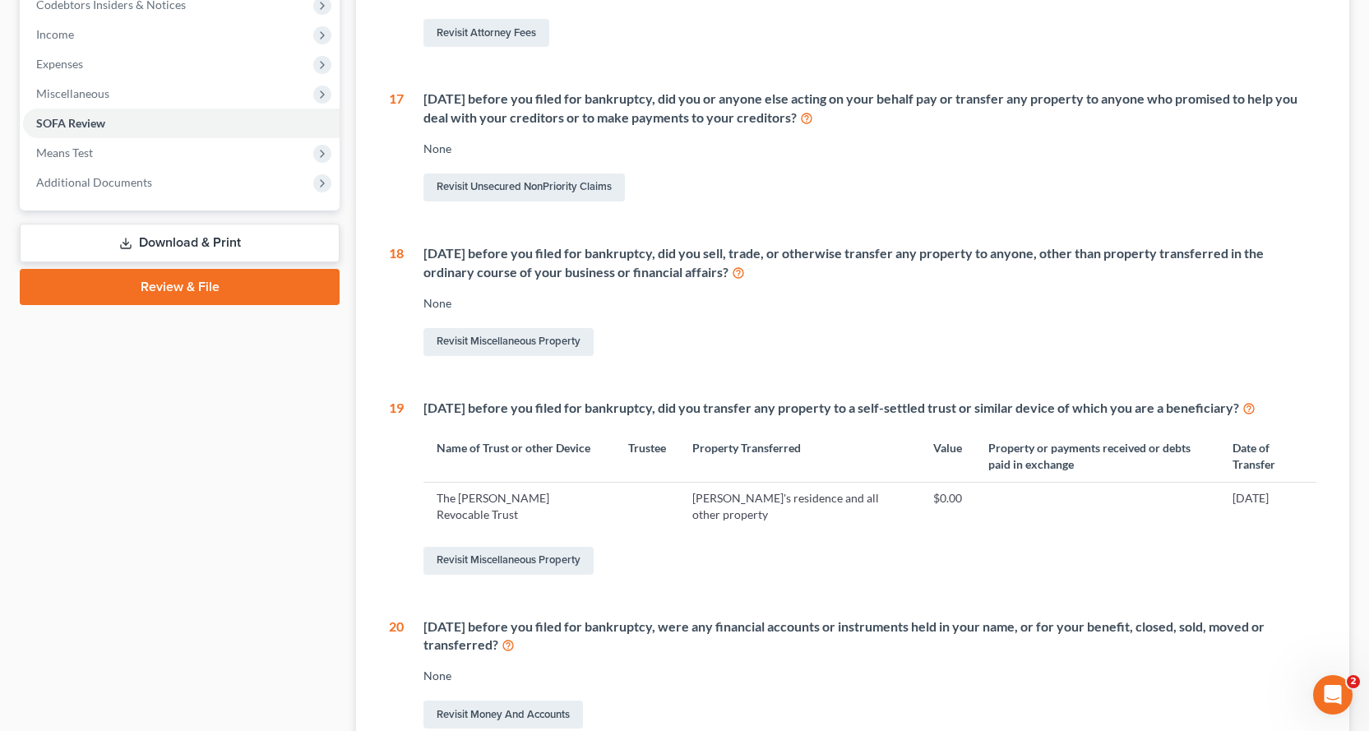
scroll to position [513, 0]
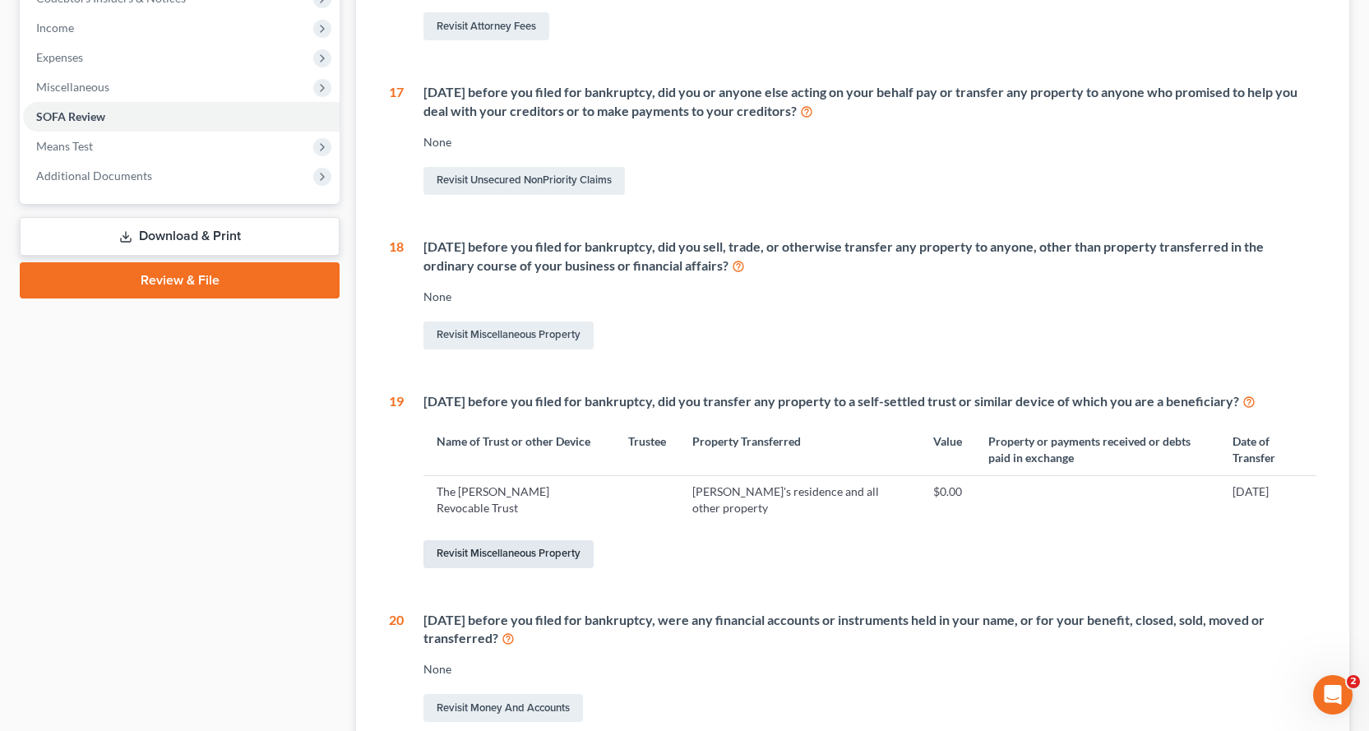
click at [565, 568] on link "Revisit Miscellaneous Property" at bounding box center [508, 554] width 170 height 28
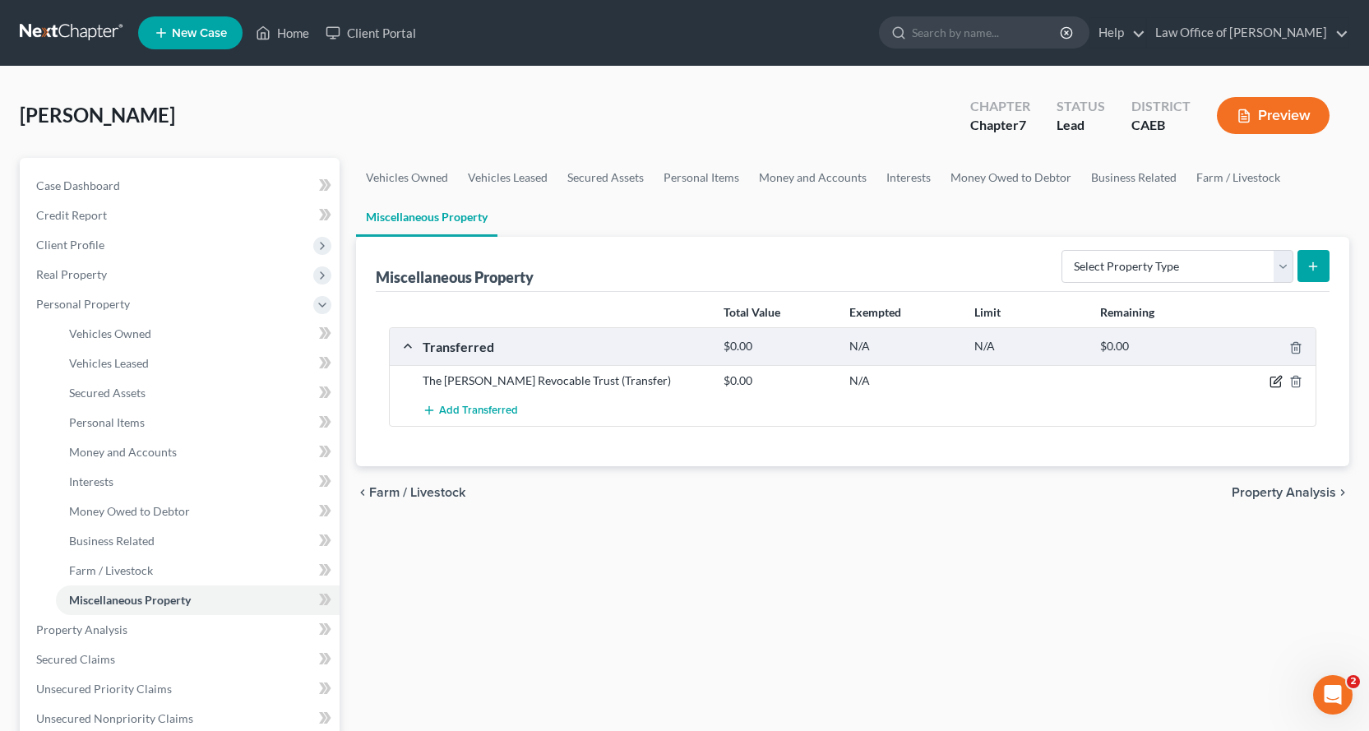
click at [1272, 378] on icon "button" at bounding box center [1275, 381] width 13 height 13
select select "[DATE]"
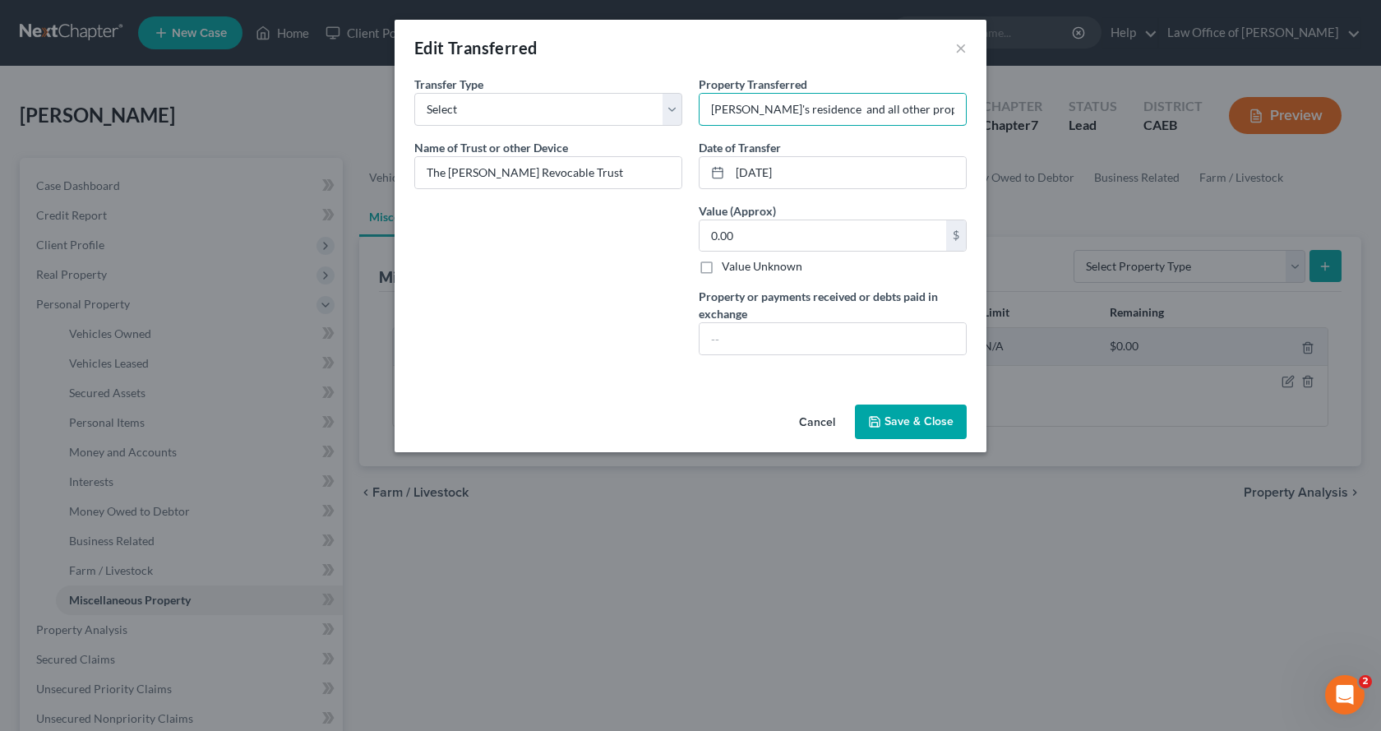
drag, startPoint x: 706, startPoint y: 109, endPoint x: 969, endPoint y: 109, distance: 263.1
click at [969, 109] on div "Property Transferred * [PERSON_NAME]'s residence and all other property Date of…" at bounding box center [833, 222] width 284 height 293
type input "Took title to residence in the trust."
drag, startPoint x: 753, startPoint y: 174, endPoint x: 765, endPoint y: 174, distance: 12.3
click at [765, 174] on input "[DATE]" at bounding box center [848, 172] width 236 height 31
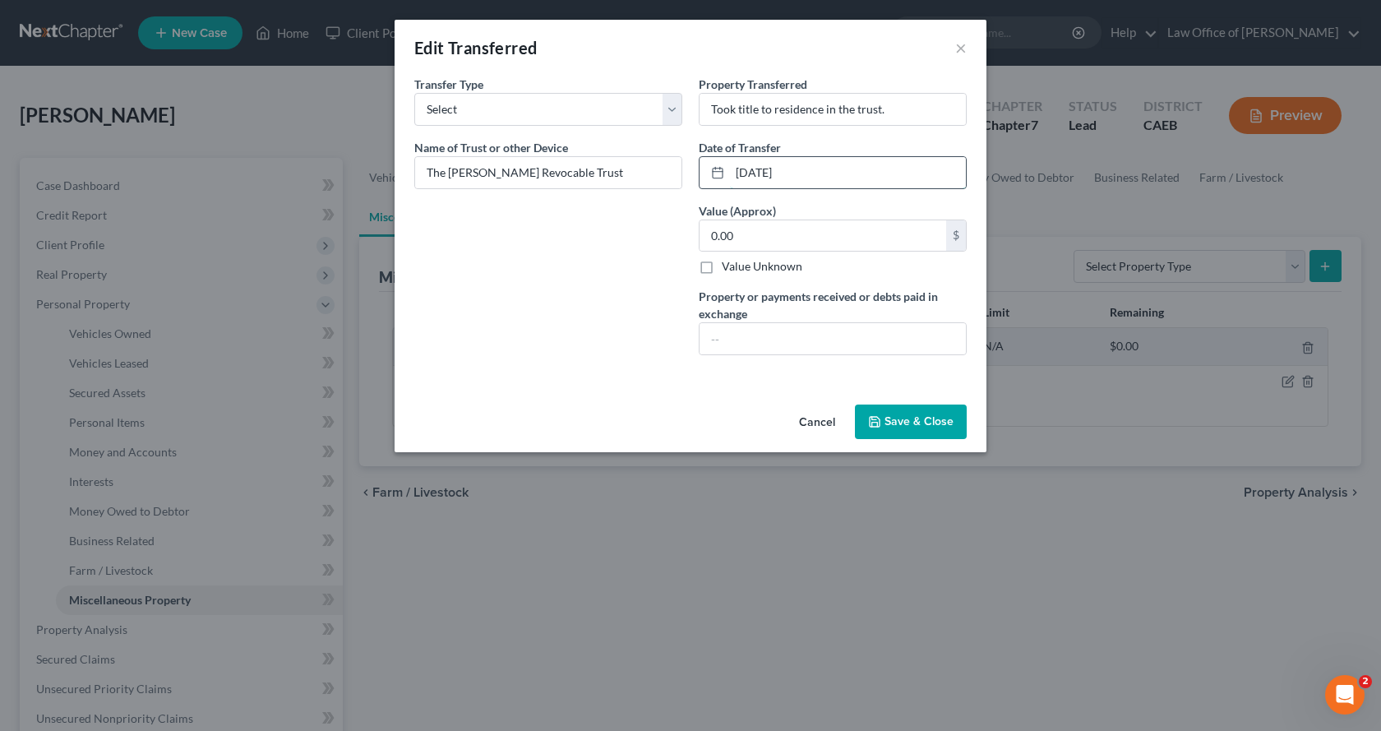
drag, startPoint x: 784, startPoint y: 171, endPoint x: 809, endPoint y: 171, distance: 25.5
click at [809, 171] on input "[DATE]" at bounding box center [848, 172] width 236 height 31
type input "[DATE]"
click at [913, 418] on button "Save & Close" at bounding box center [911, 422] width 112 height 35
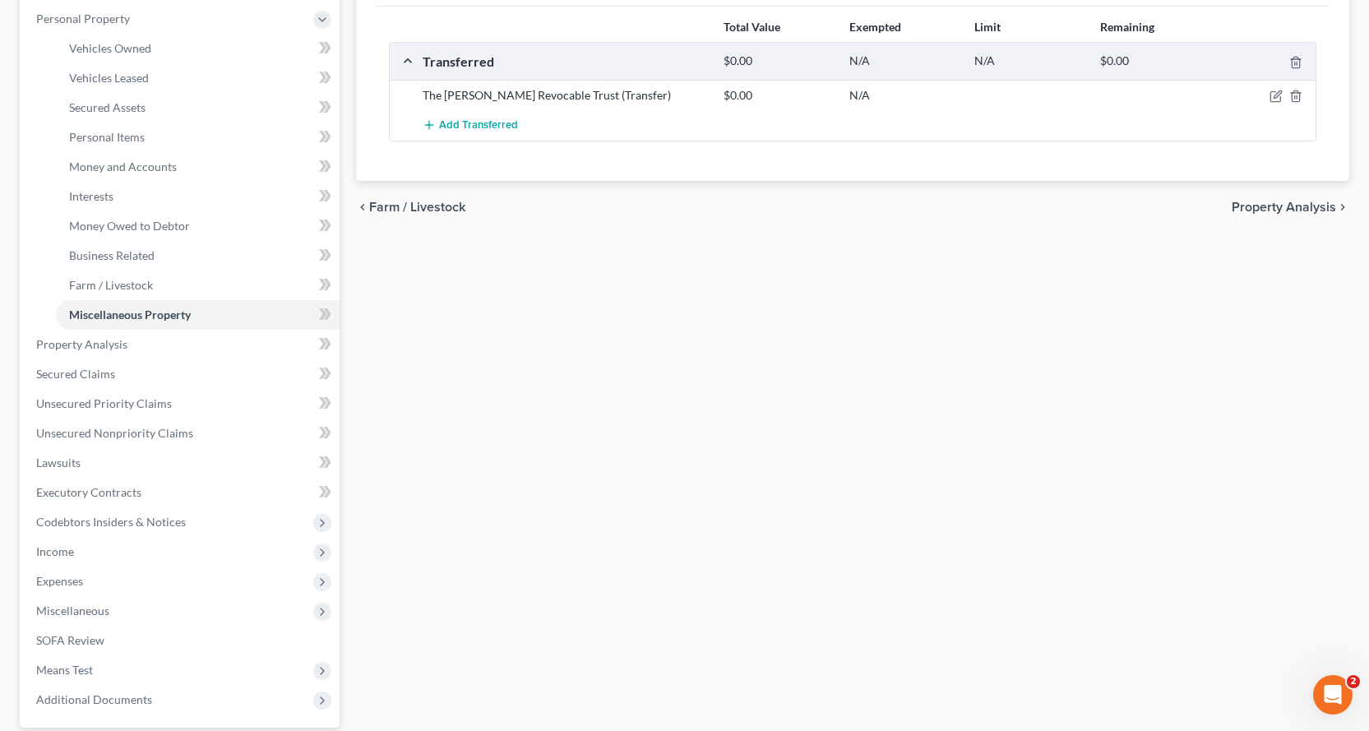
scroll to position [411, 0]
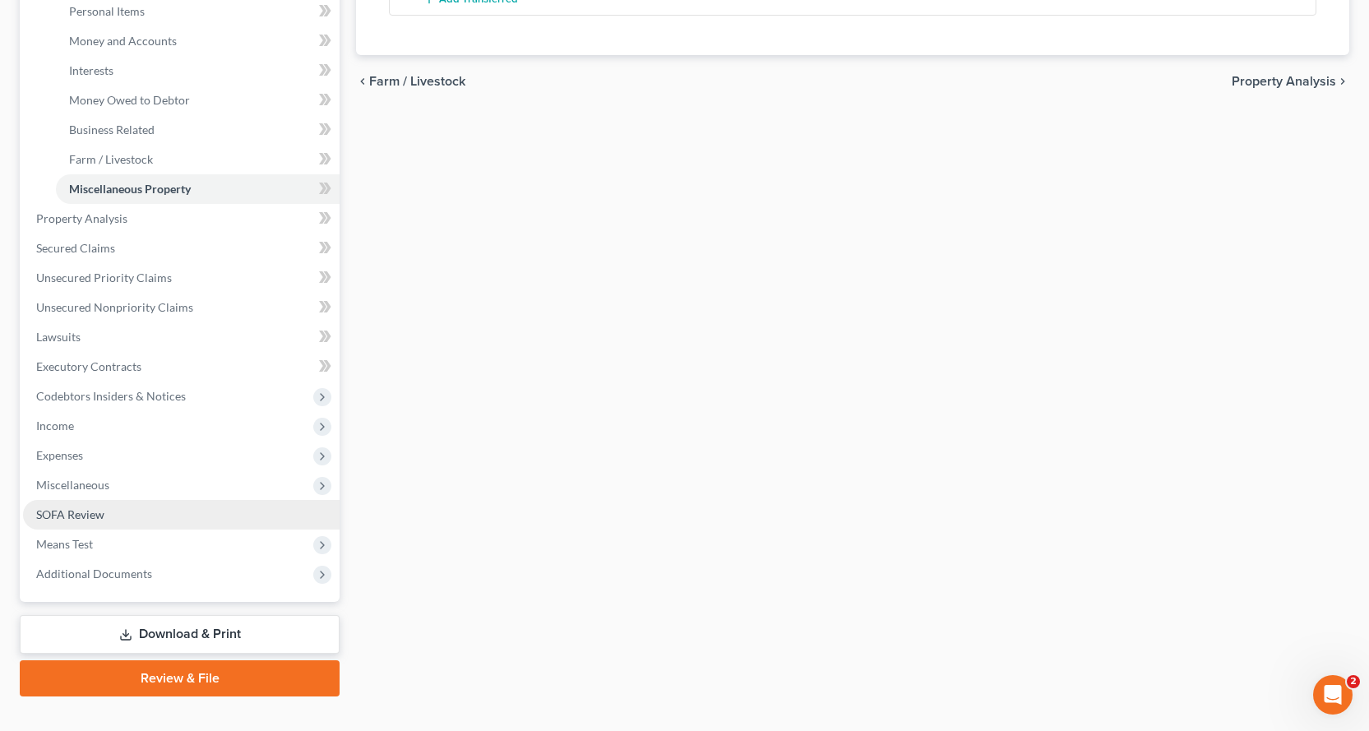
click at [51, 520] on span "SOFA Review" at bounding box center [70, 514] width 68 height 14
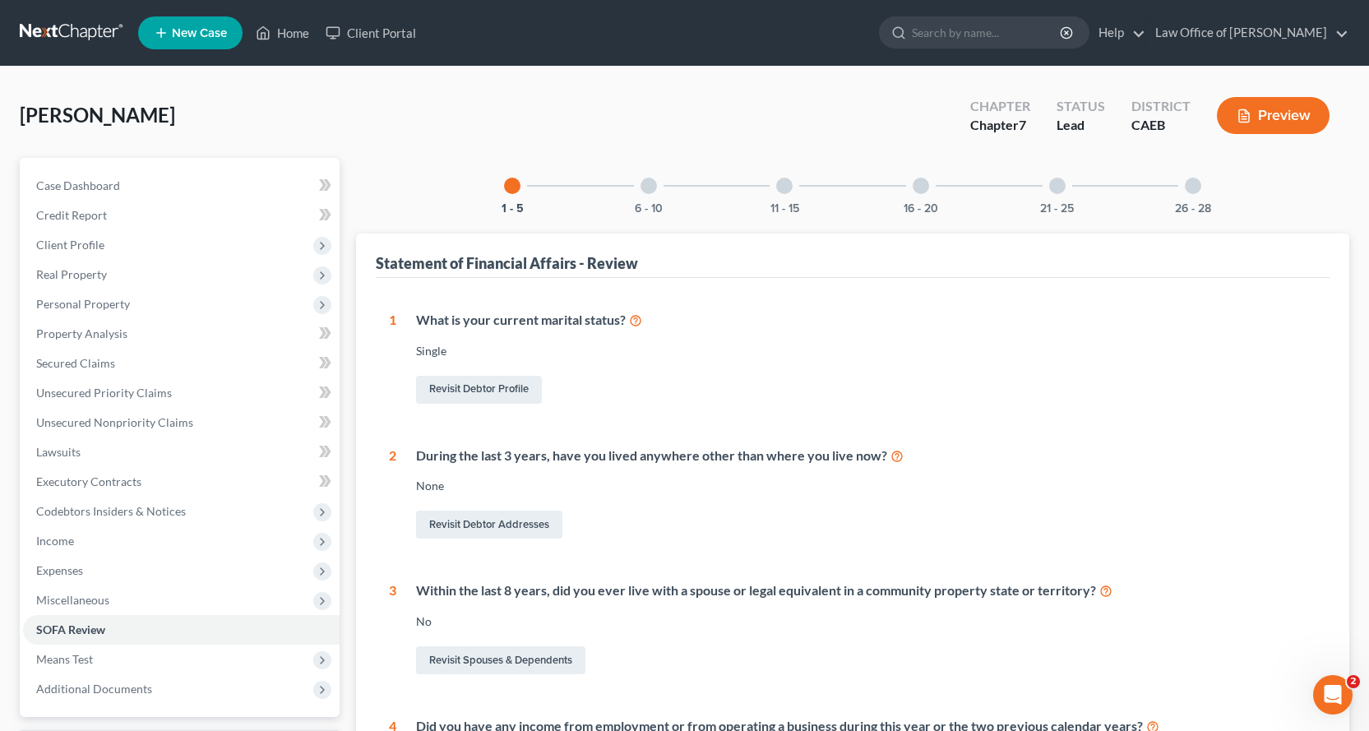
click at [651, 183] on div at bounding box center [648, 186] width 16 height 16
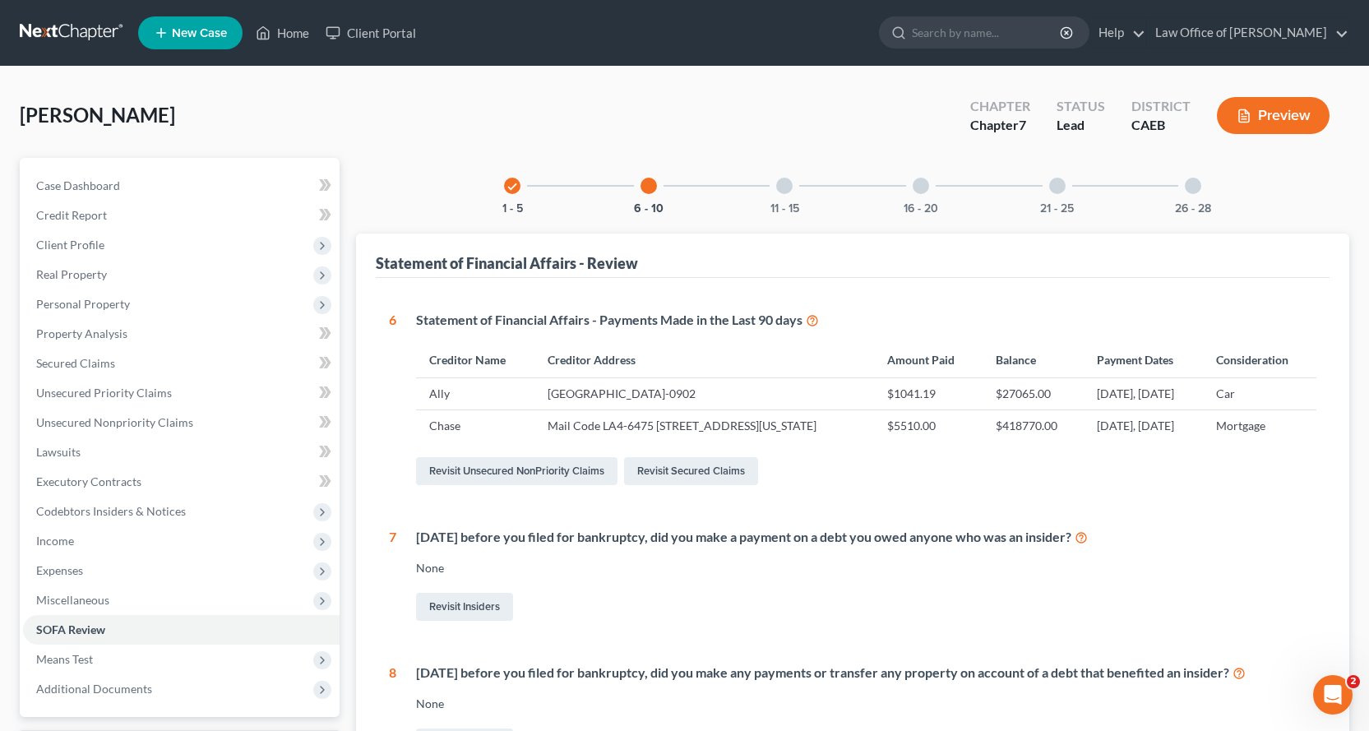
click at [796, 184] on div "11 - 15" at bounding box center [784, 186] width 56 height 56
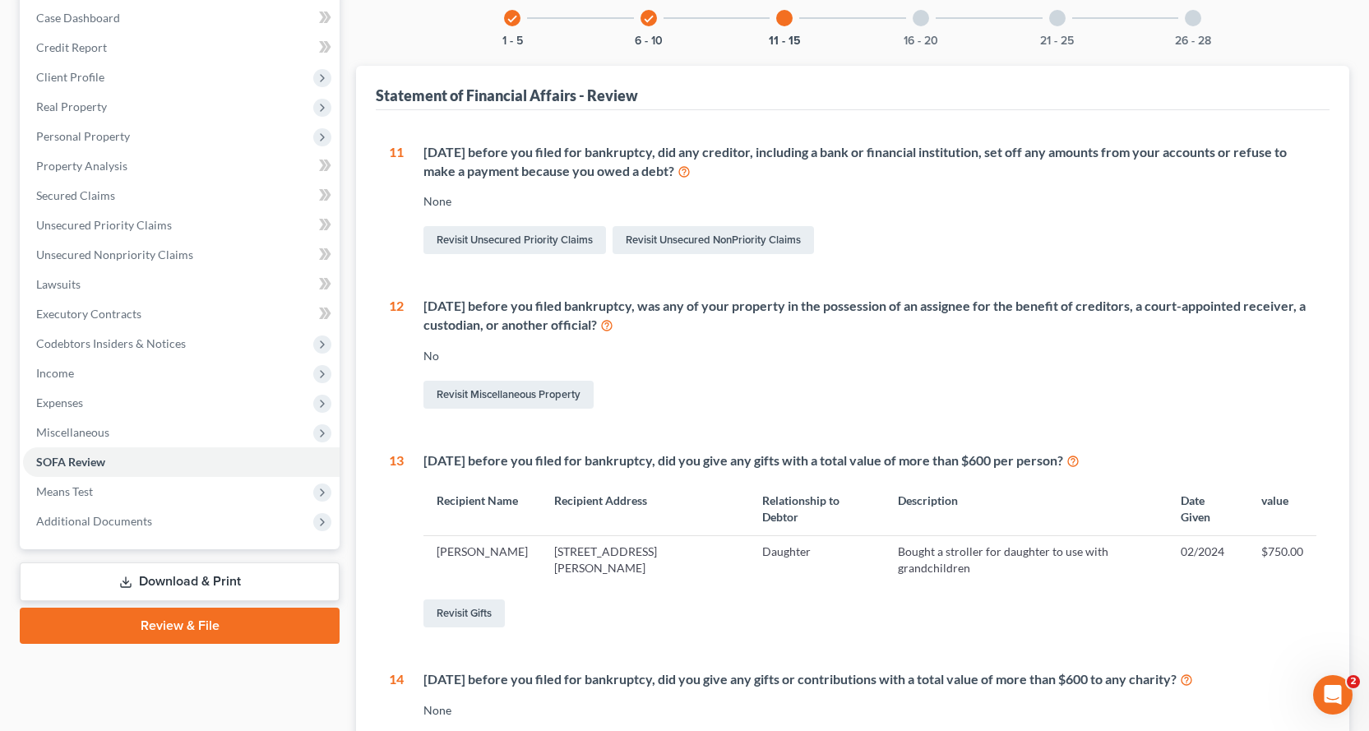
scroll to position [20, 0]
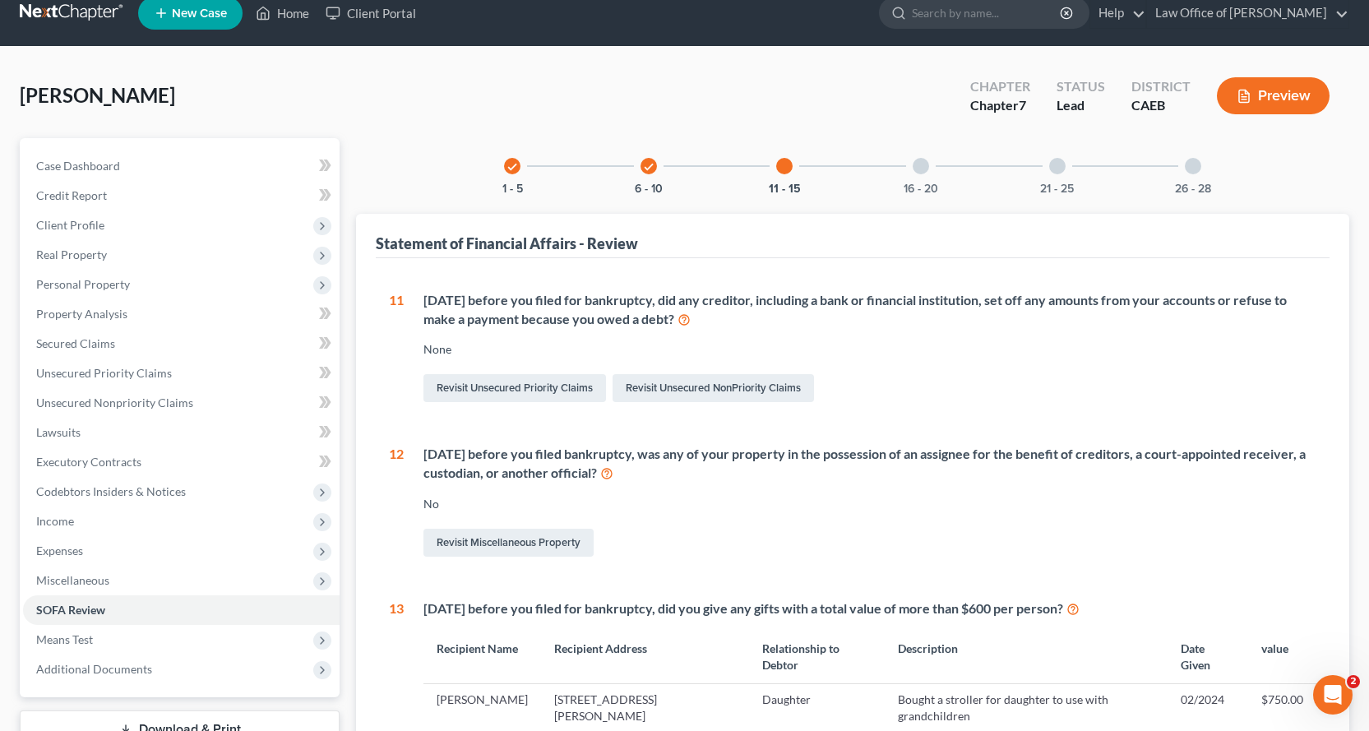
click at [937, 168] on div "16 - 20" at bounding box center [921, 166] width 56 height 56
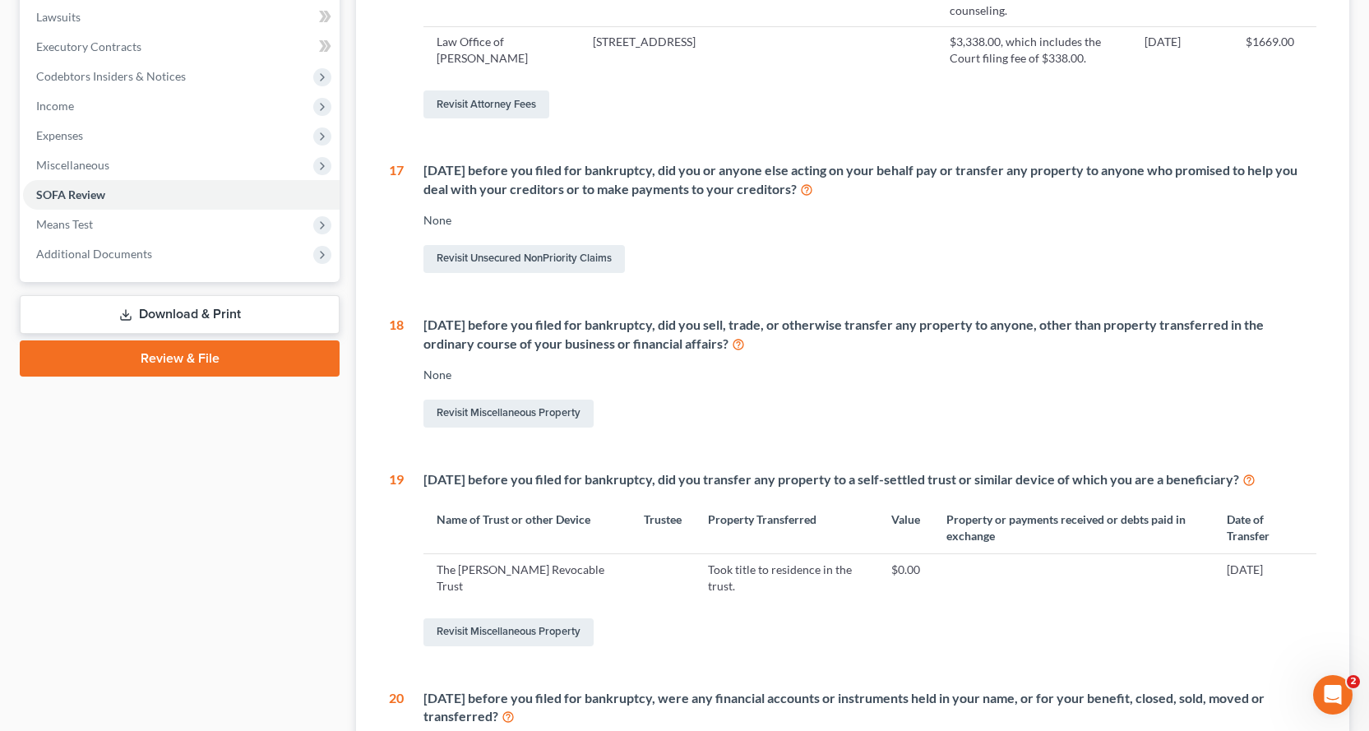
scroll to position [677, 0]
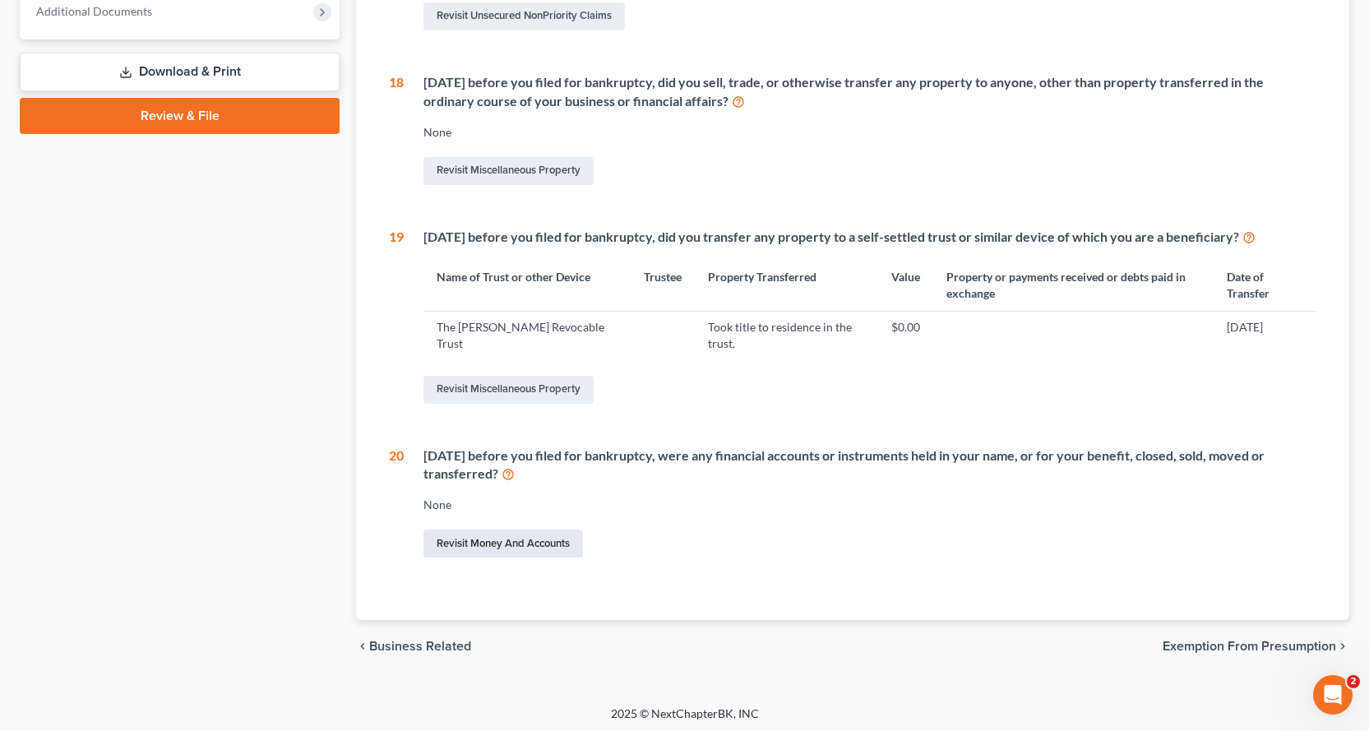
click at [547, 557] on link "Revisit Money and Accounts" at bounding box center [503, 543] width 160 height 28
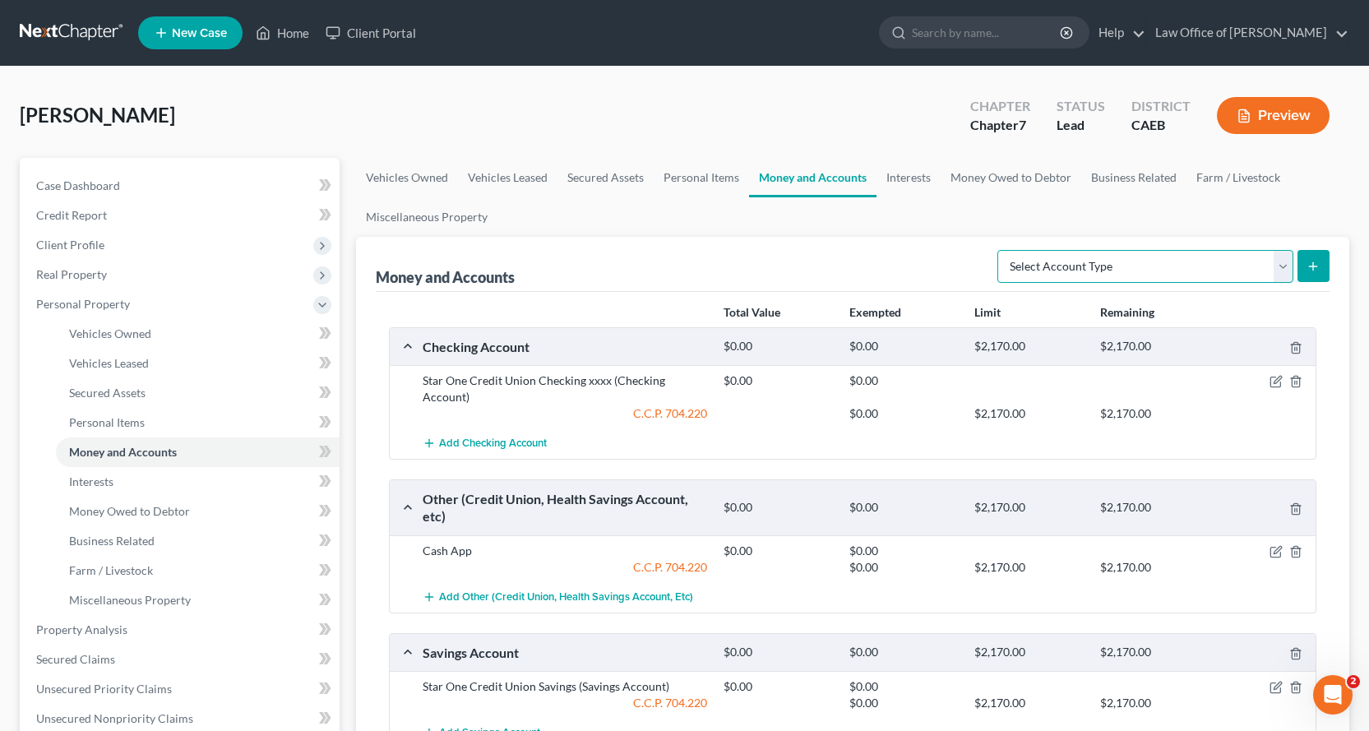
click at [1288, 271] on select "Select Account Type Brokerage Cash on Hand Certificates of Deposit Checking Acc…" at bounding box center [1145, 266] width 296 height 33
select select "other"
click at [1001, 250] on select "Select Account Type Brokerage Cash on Hand Certificates of Deposit Checking Acc…" at bounding box center [1145, 266] width 296 height 33
click at [1309, 267] on icon "submit" at bounding box center [1312, 266] width 13 height 13
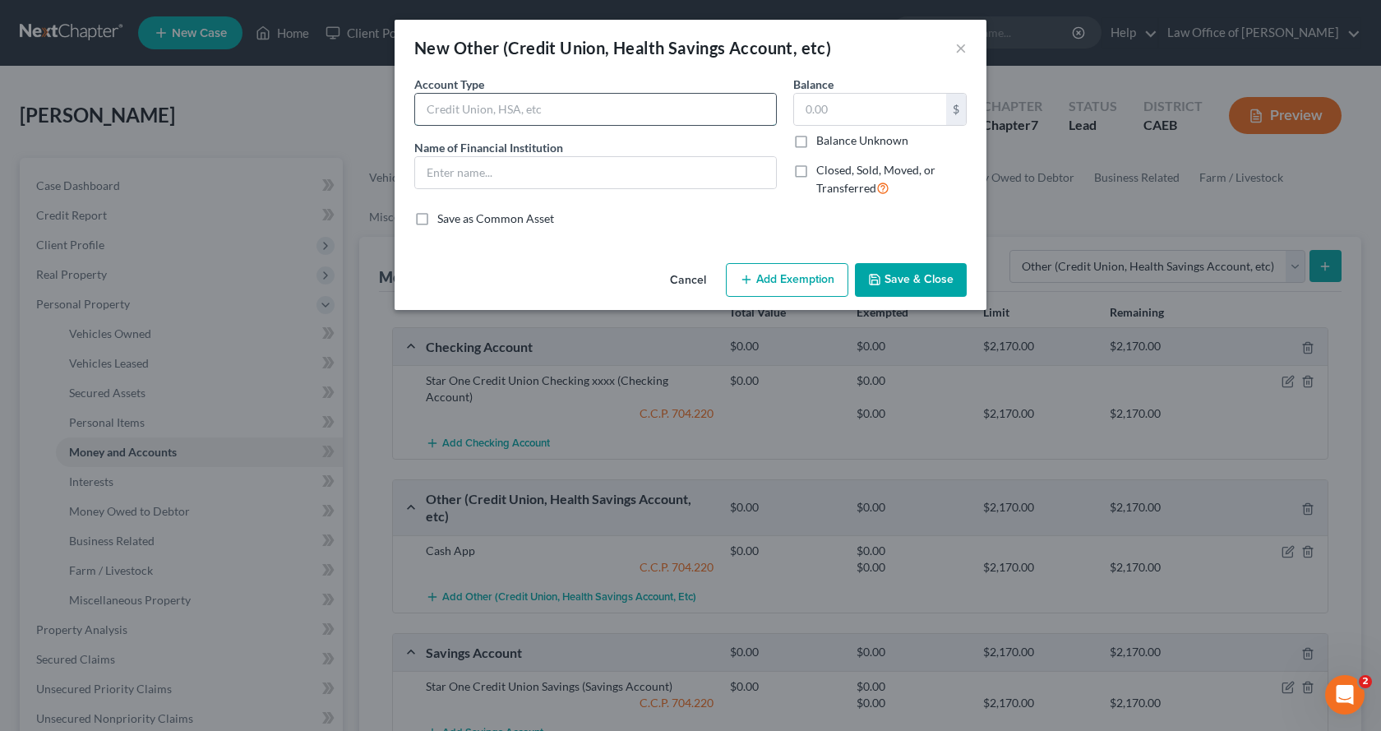
click at [501, 111] on input "text" at bounding box center [595, 109] width 361 height 31
type input "Retirement Account"
click at [475, 165] on input "text" at bounding box center [595, 172] width 361 height 31
type input "Equitable Retirement Account"
click at [816, 173] on label "Closed, Sold, Moved, or Transferred" at bounding box center [891, 179] width 150 height 35
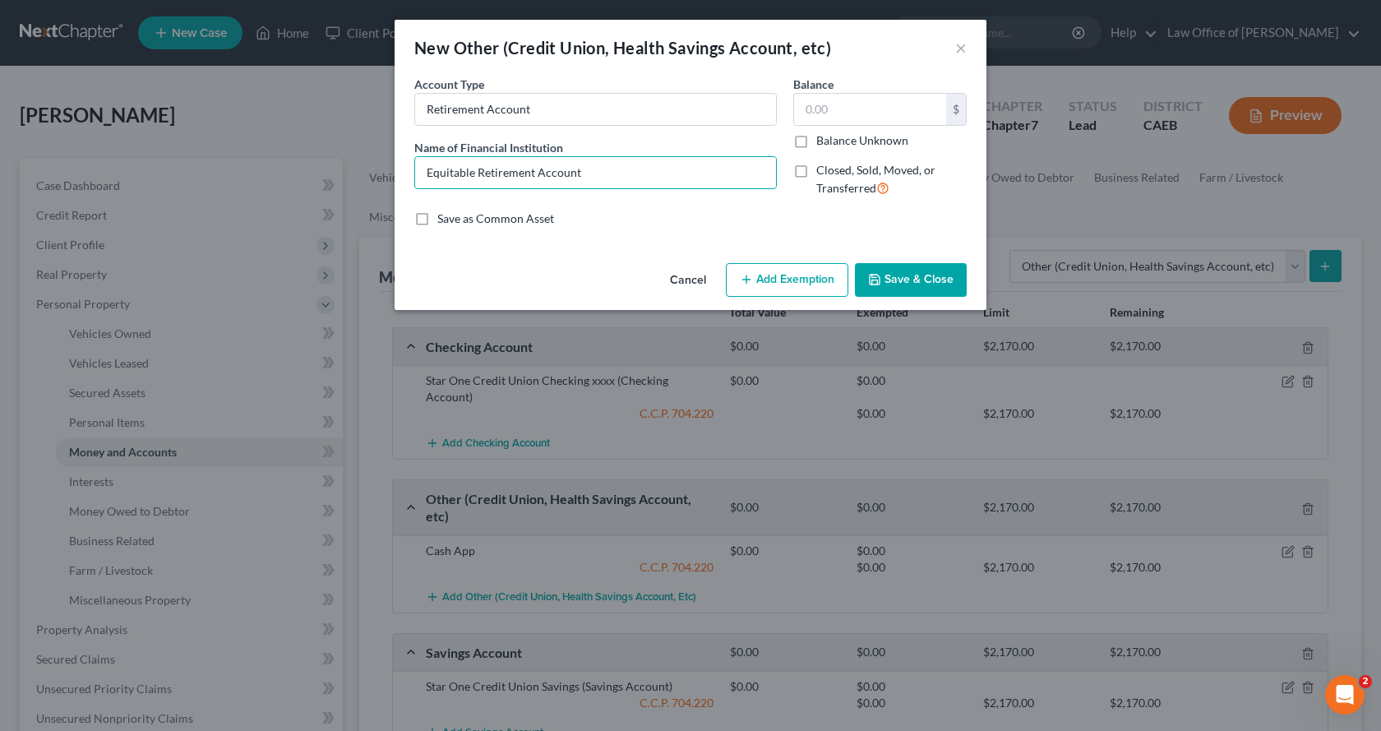
click at [823, 173] on input "Closed, Sold, Moved, or Transferred" at bounding box center [828, 167] width 11 height 11
checkbox input "true"
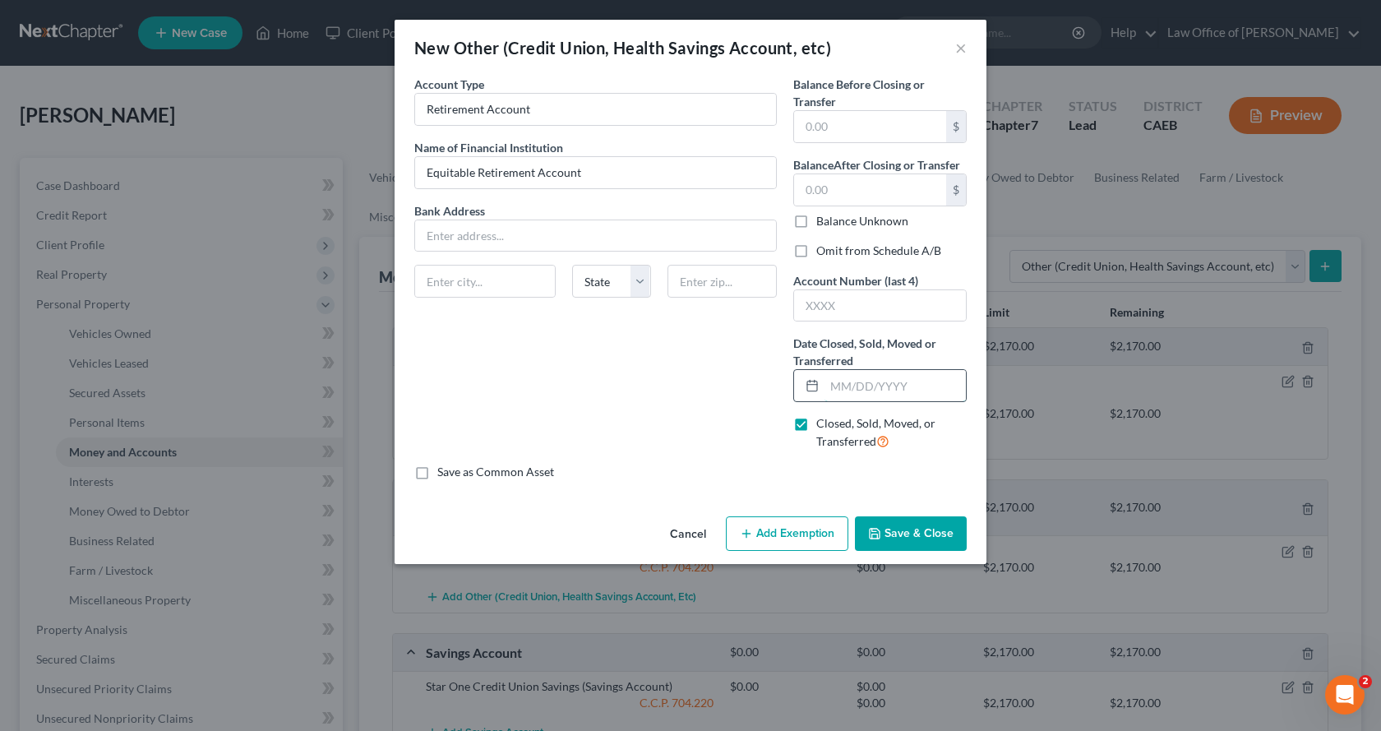
click at [855, 390] on input "text" at bounding box center [895, 385] width 141 height 31
click at [816, 247] on label "Omit from Schedule A/B" at bounding box center [878, 251] width 125 height 16
click at [823, 247] on input "Omit from Schedule A/B" at bounding box center [828, 248] width 11 height 11
checkbox input "true"
click at [825, 390] on input "text" at bounding box center [895, 385] width 141 height 31
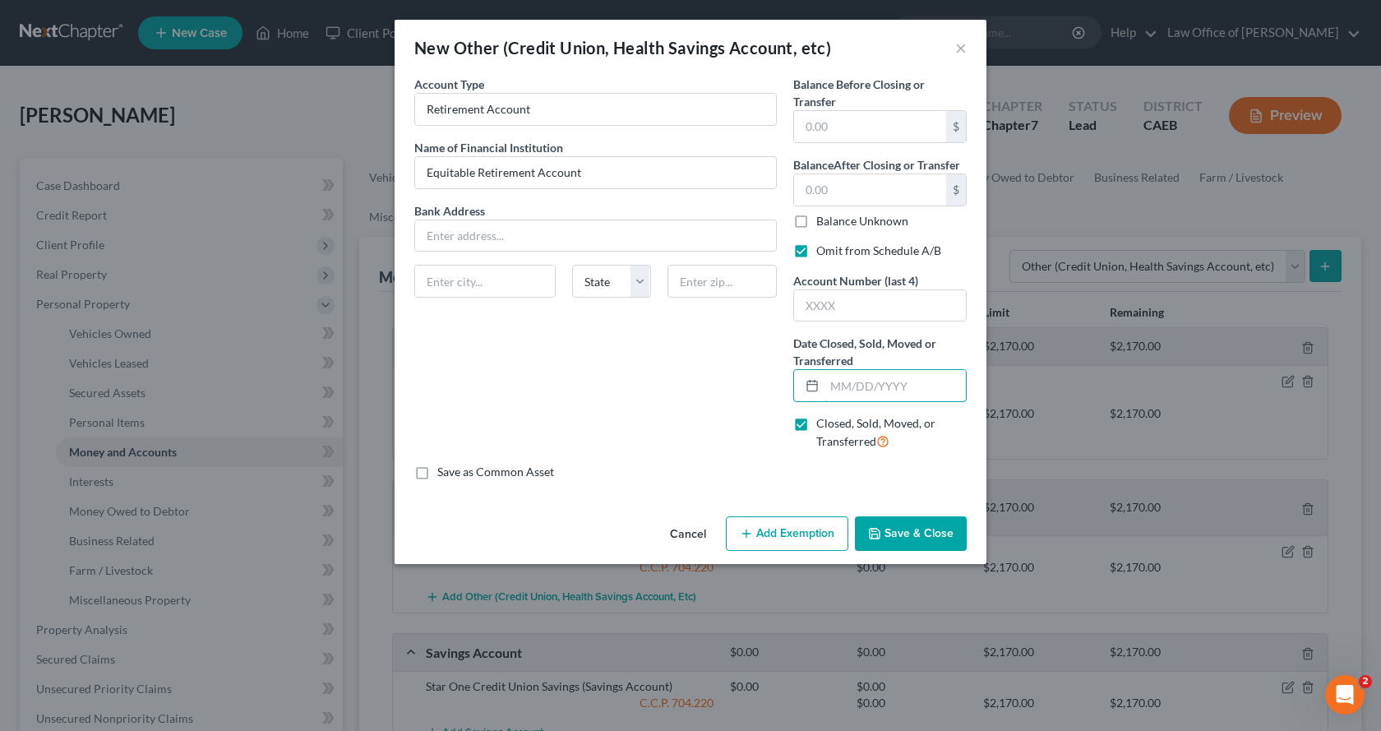
type input "[DATE]"
click at [865, 118] on input "text" at bounding box center [870, 126] width 152 height 31
type input "0.00"
click at [835, 177] on input "text" at bounding box center [870, 189] width 152 height 31
click at [851, 199] on input "text" at bounding box center [870, 189] width 152 height 31
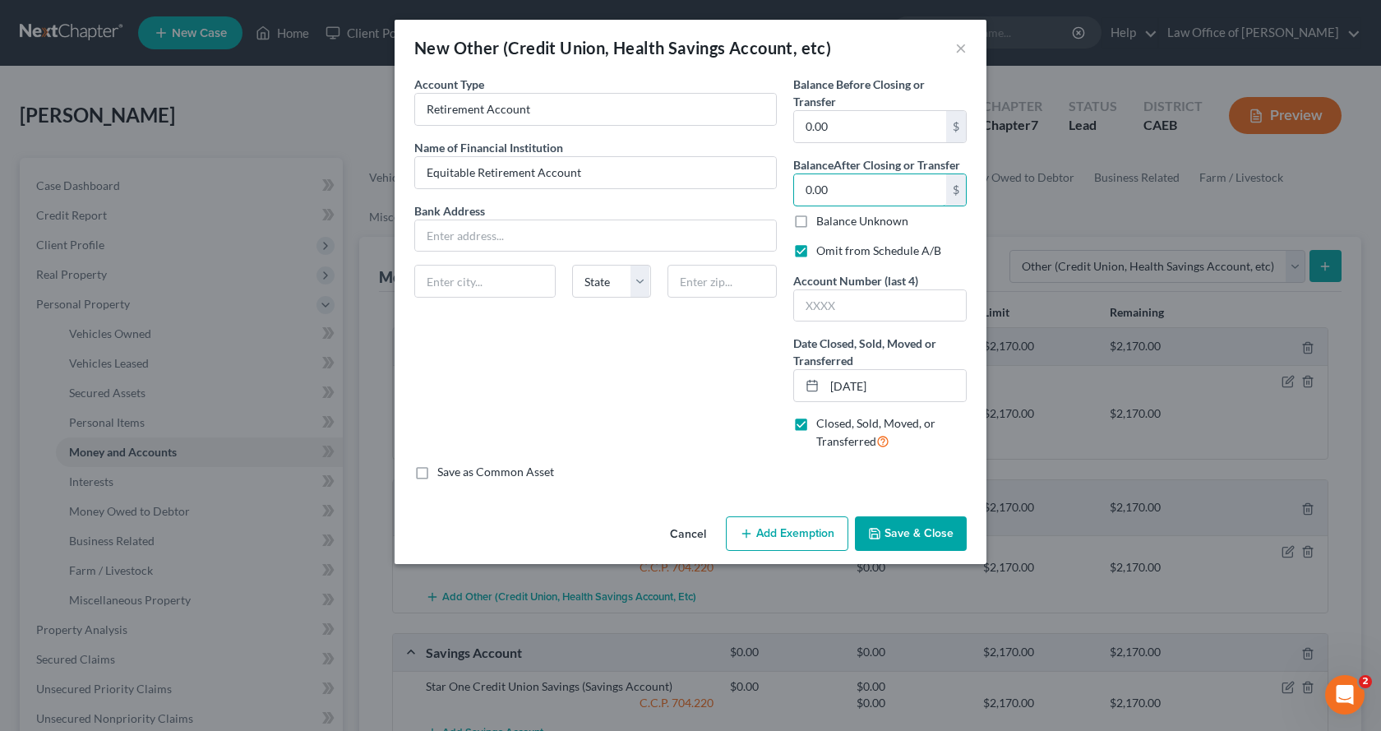
type input "0.00"
click at [880, 536] on icon "button" at bounding box center [875, 534] width 10 height 10
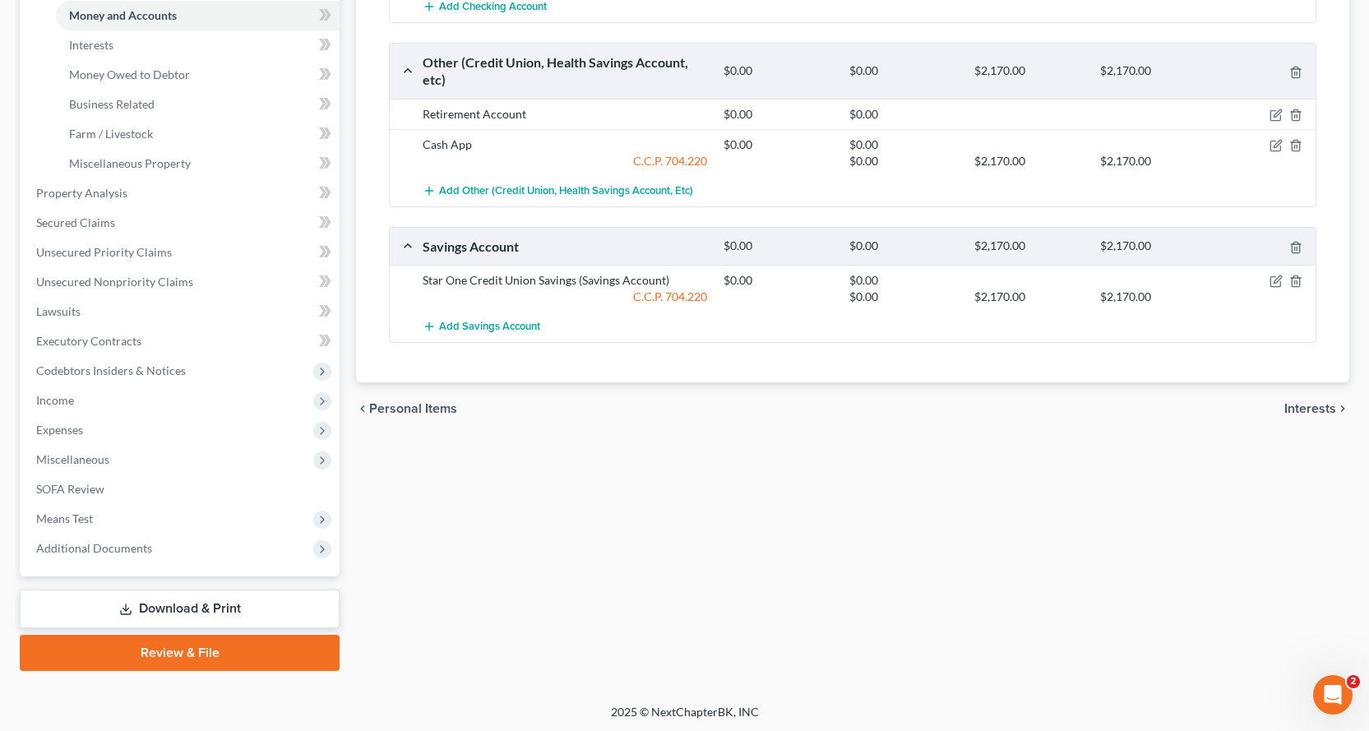
scroll to position [439, 0]
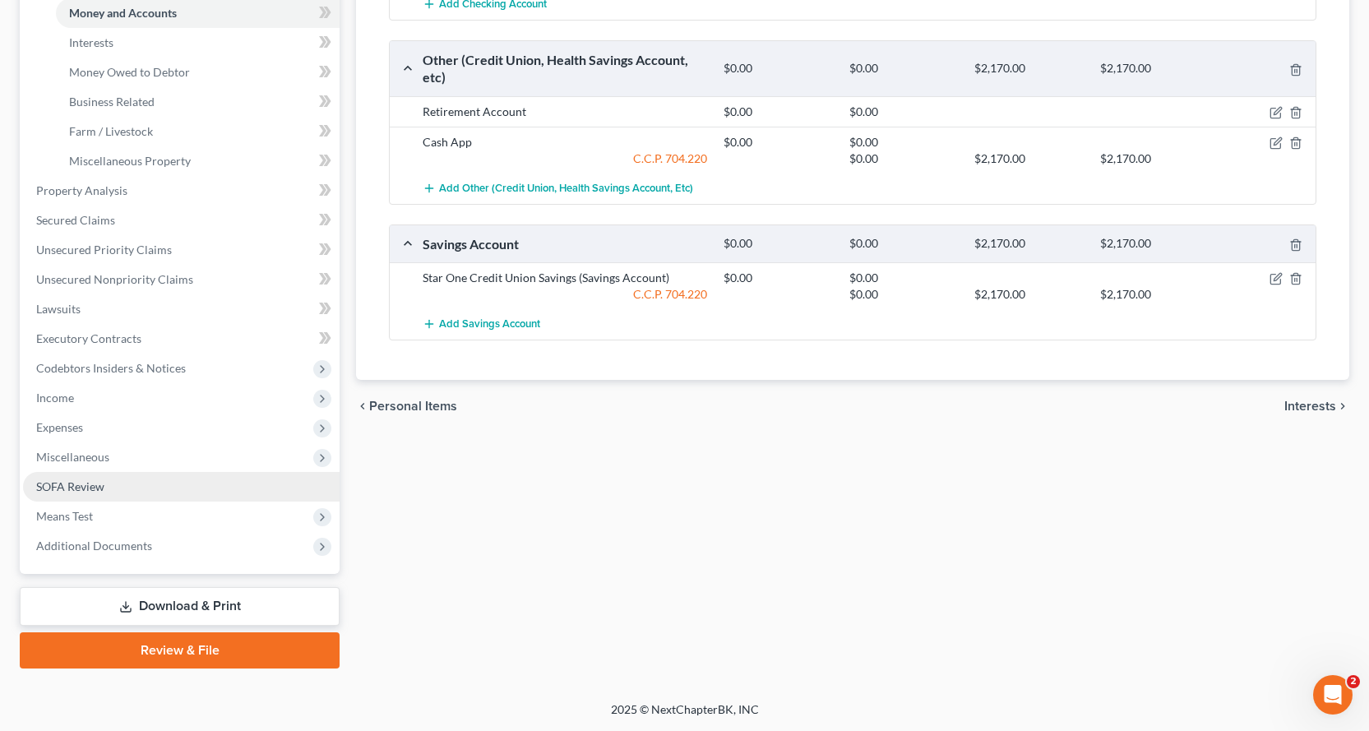
click at [72, 482] on span "SOFA Review" at bounding box center [70, 486] width 68 height 14
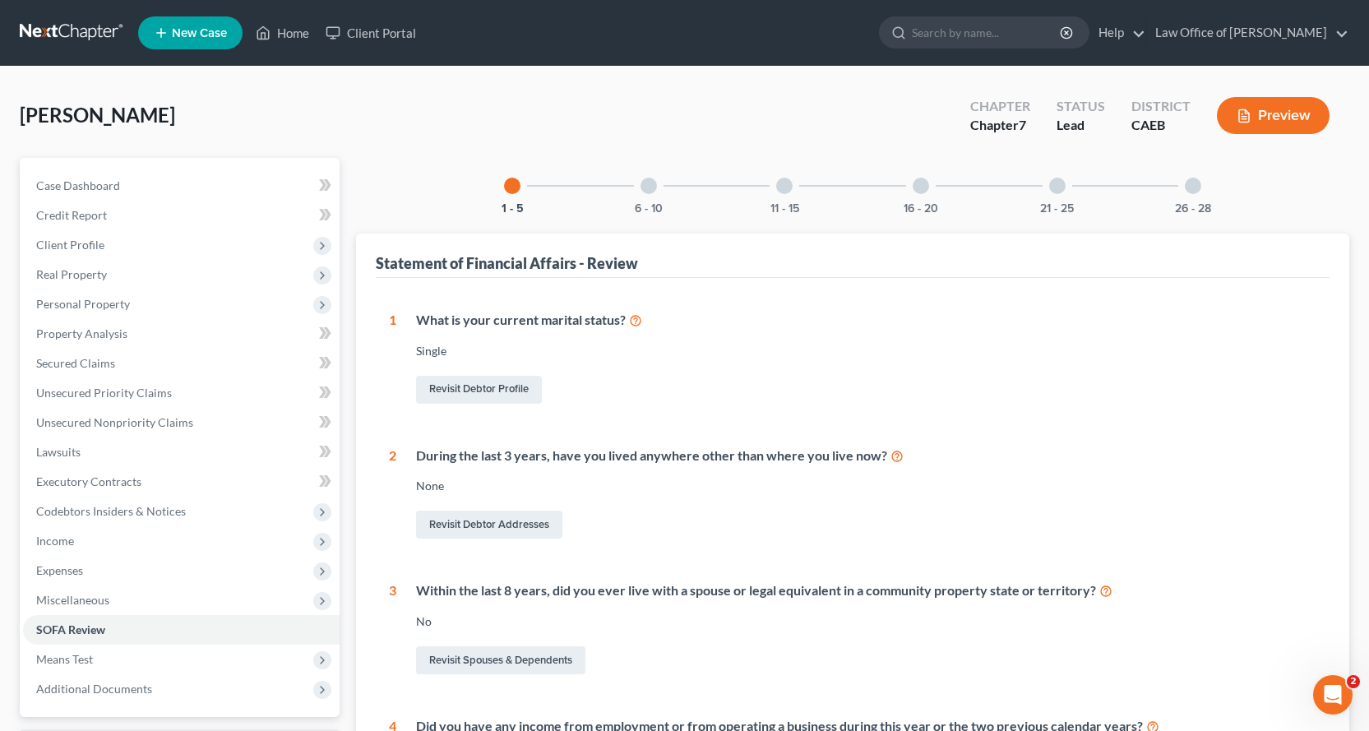
click at [646, 192] on div at bounding box center [648, 186] width 16 height 16
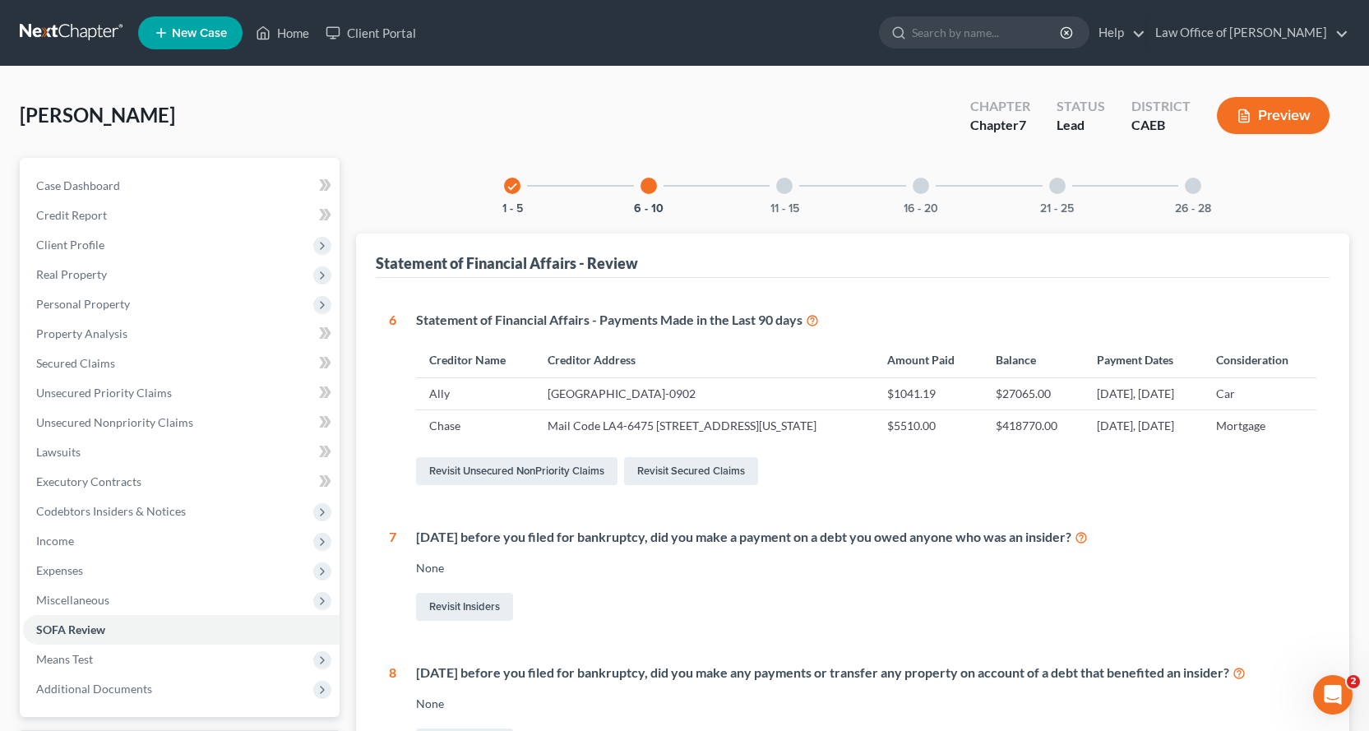
click at [792, 183] on div at bounding box center [784, 186] width 16 height 16
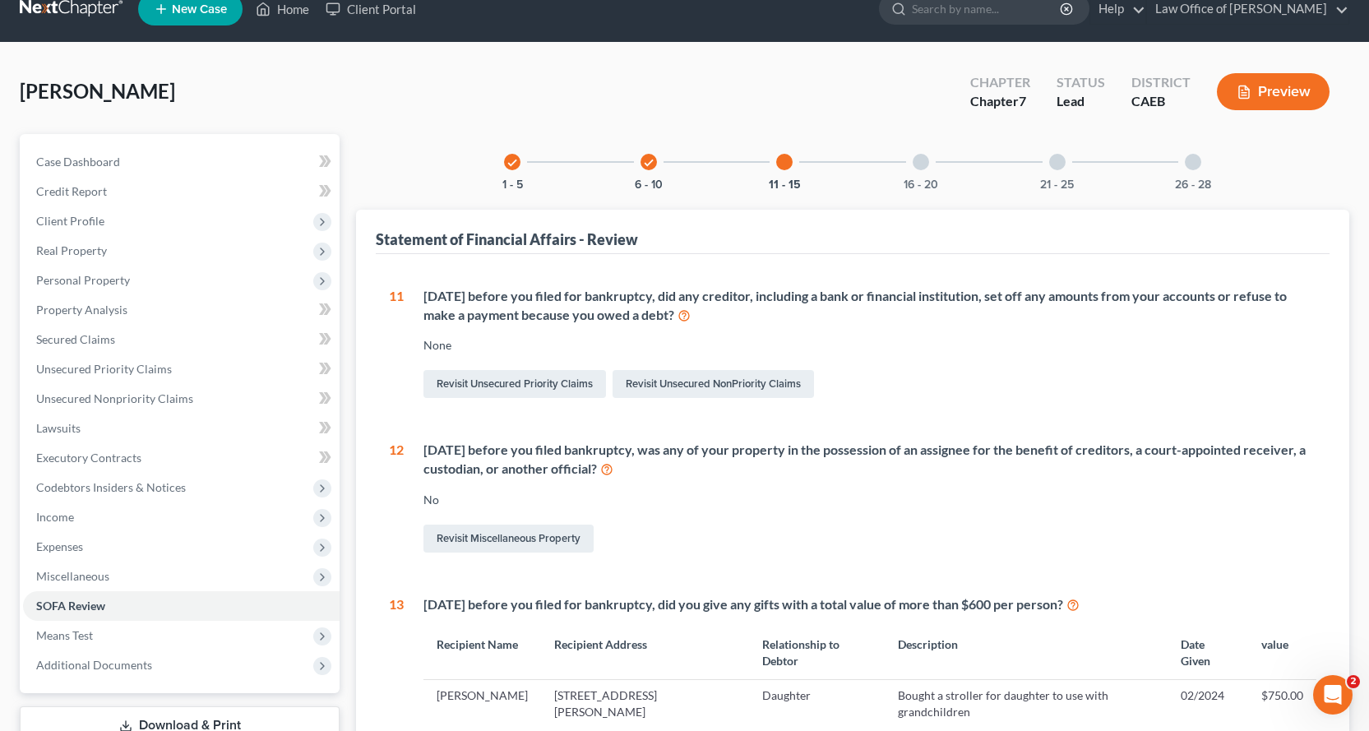
scroll to position [20, 0]
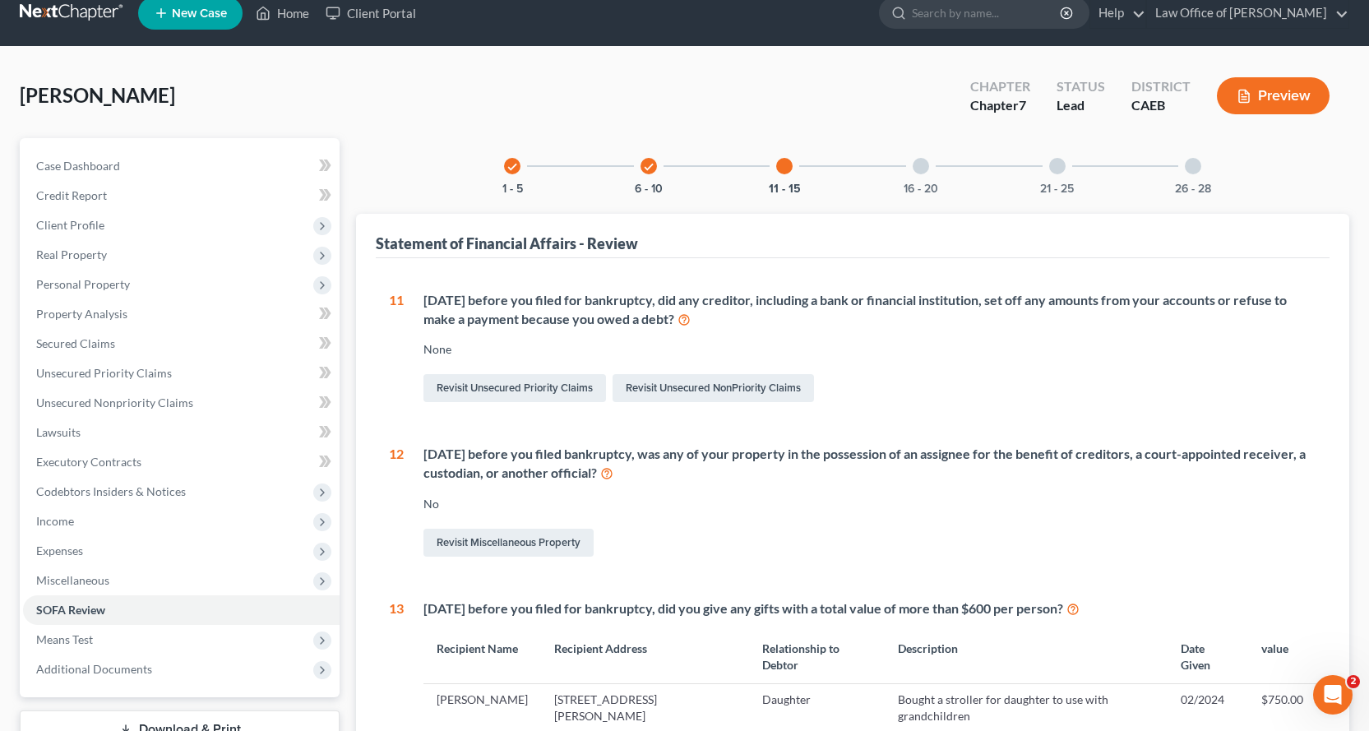
click at [917, 165] on div at bounding box center [921, 166] width 16 height 16
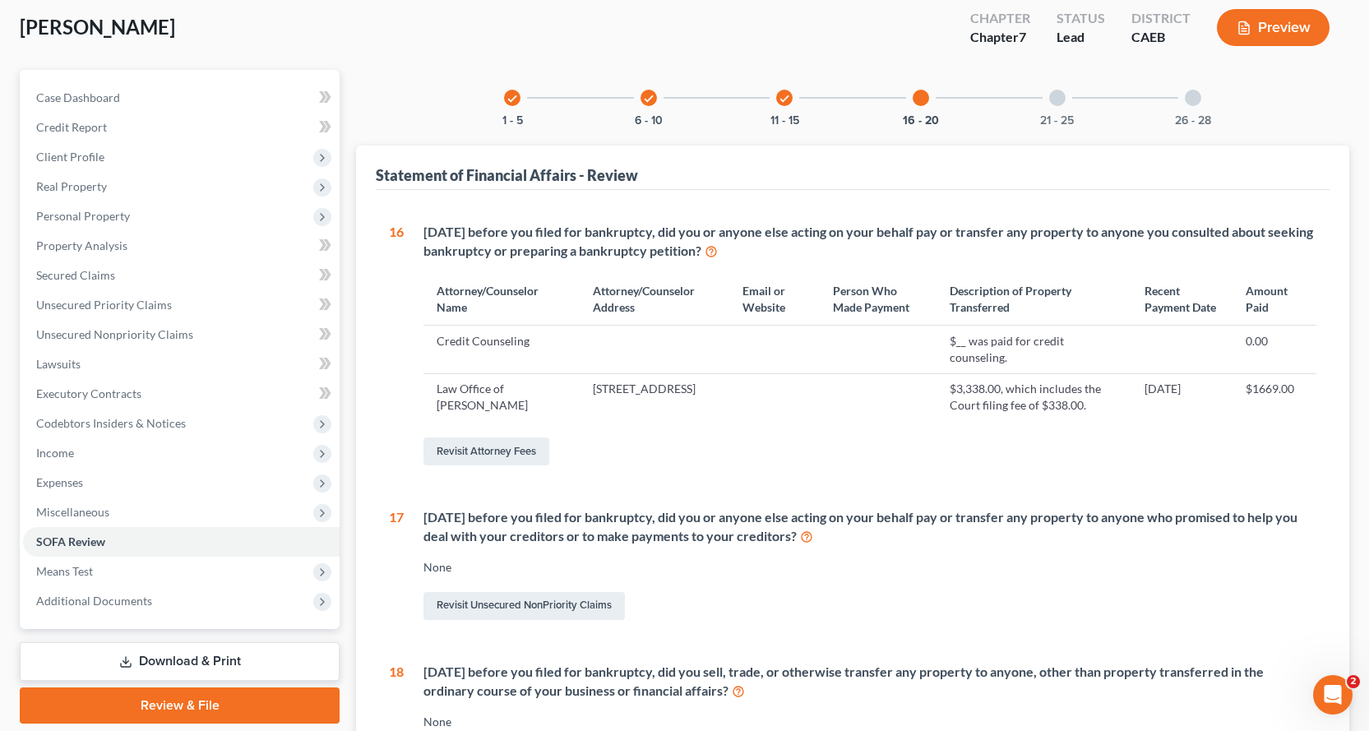
scroll to position [9, 0]
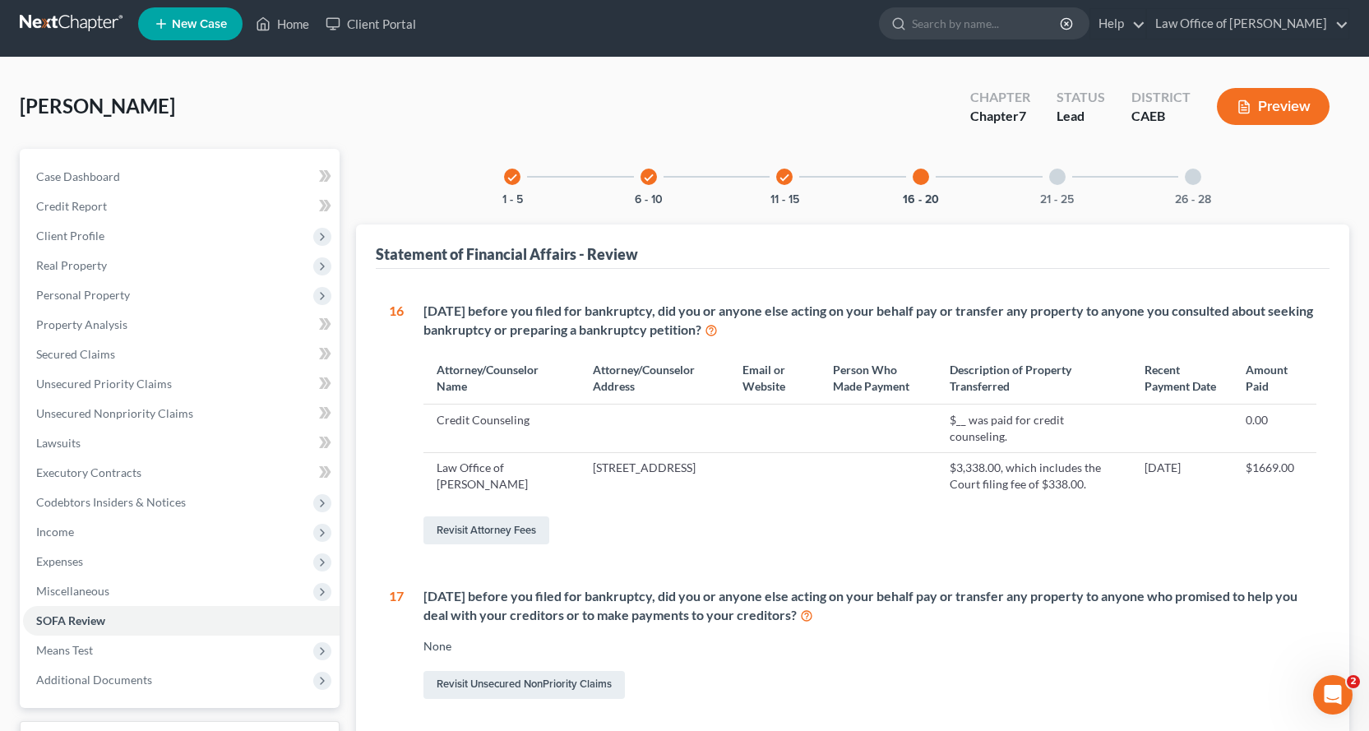
click at [1051, 178] on div at bounding box center [1057, 177] width 16 height 16
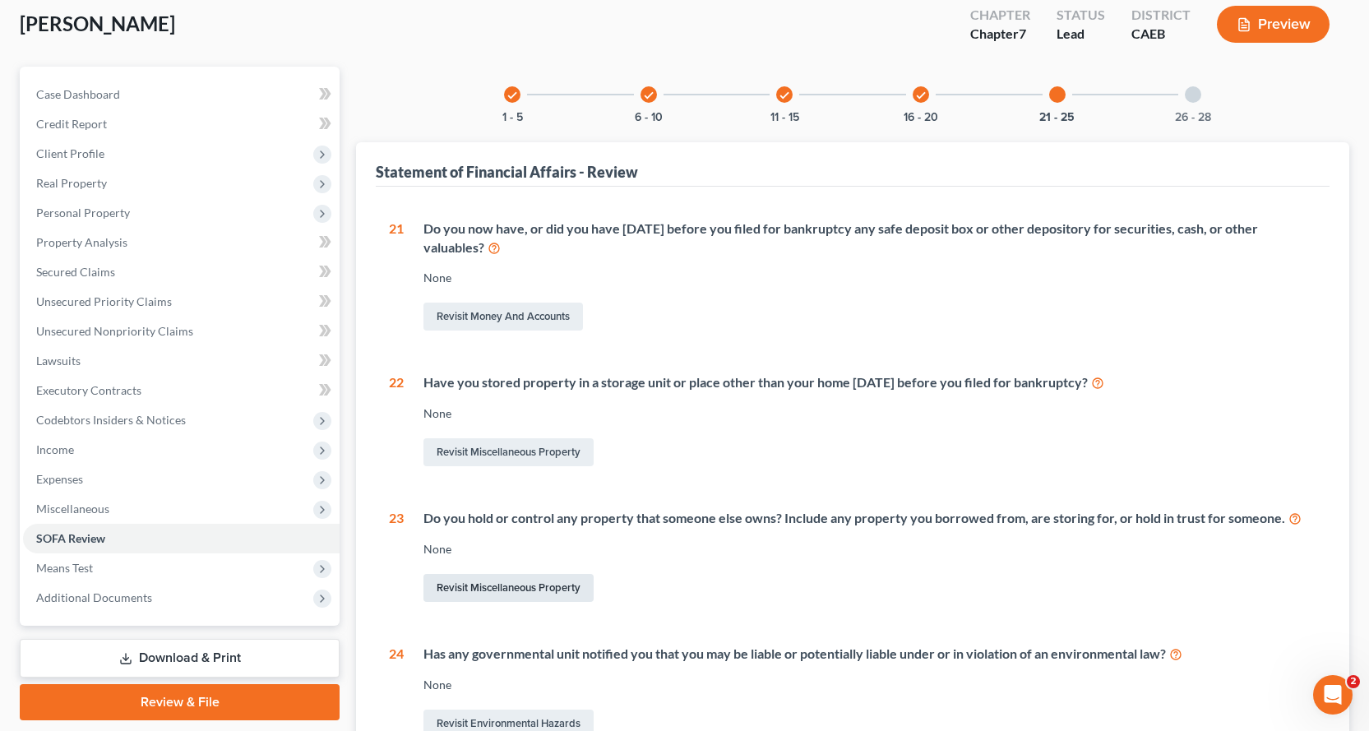
click at [543, 597] on link "Revisit Miscellaneous Property" at bounding box center [508, 588] width 170 height 28
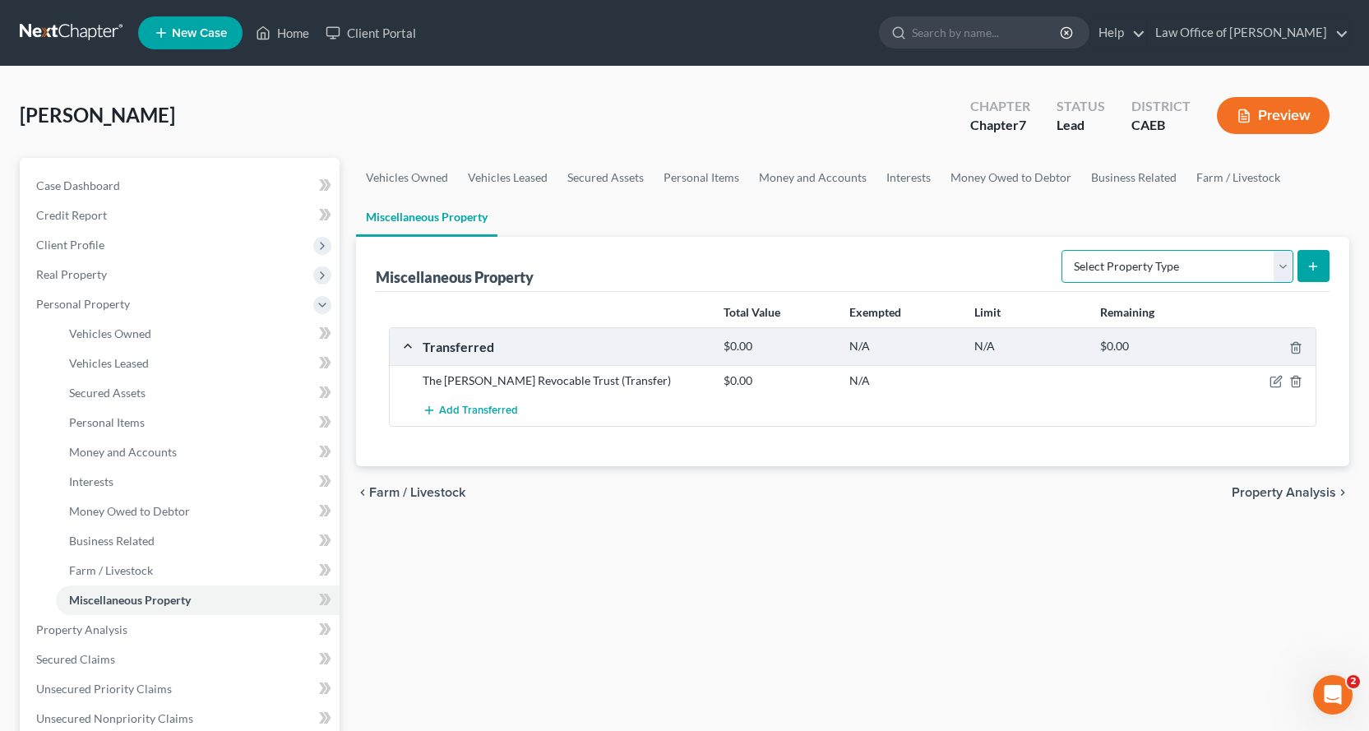
click at [1283, 261] on select "Select Property Type Assigned for Creditor Benefit [DATE] Holding for Another N…" at bounding box center [1177, 266] width 232 height 33
select select "holding_for_another"
click at [1061, 250] on select "Select Property Type Assigned for Creditor Benefit [DATE] Holding for Another N…" at bounding box center [1177, 266] width 232 height 33
click at [1315, 262] on icon "submit" at bounding box center [1312, 266] width 13 height 13
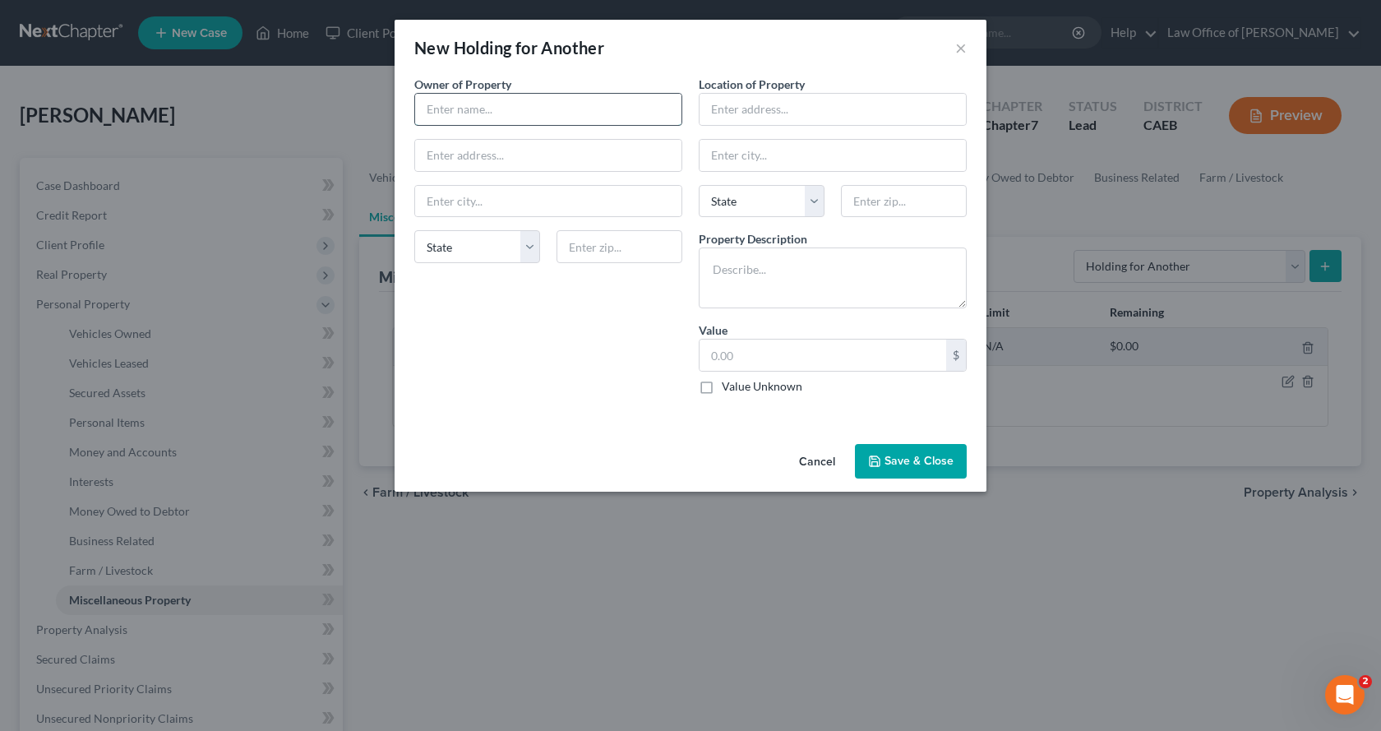
click at [494, 104] on input "text" at bounding box center [548, 109] width 266 height 31
type input "[PERSON_NAME]"
click at [466, 160] on input "text" at bounding box center [548, 155] width 266 height 31
type input "Deceased"
click at [742, 108] on input "text" at bounding box center [833, 109] width 266 height 31
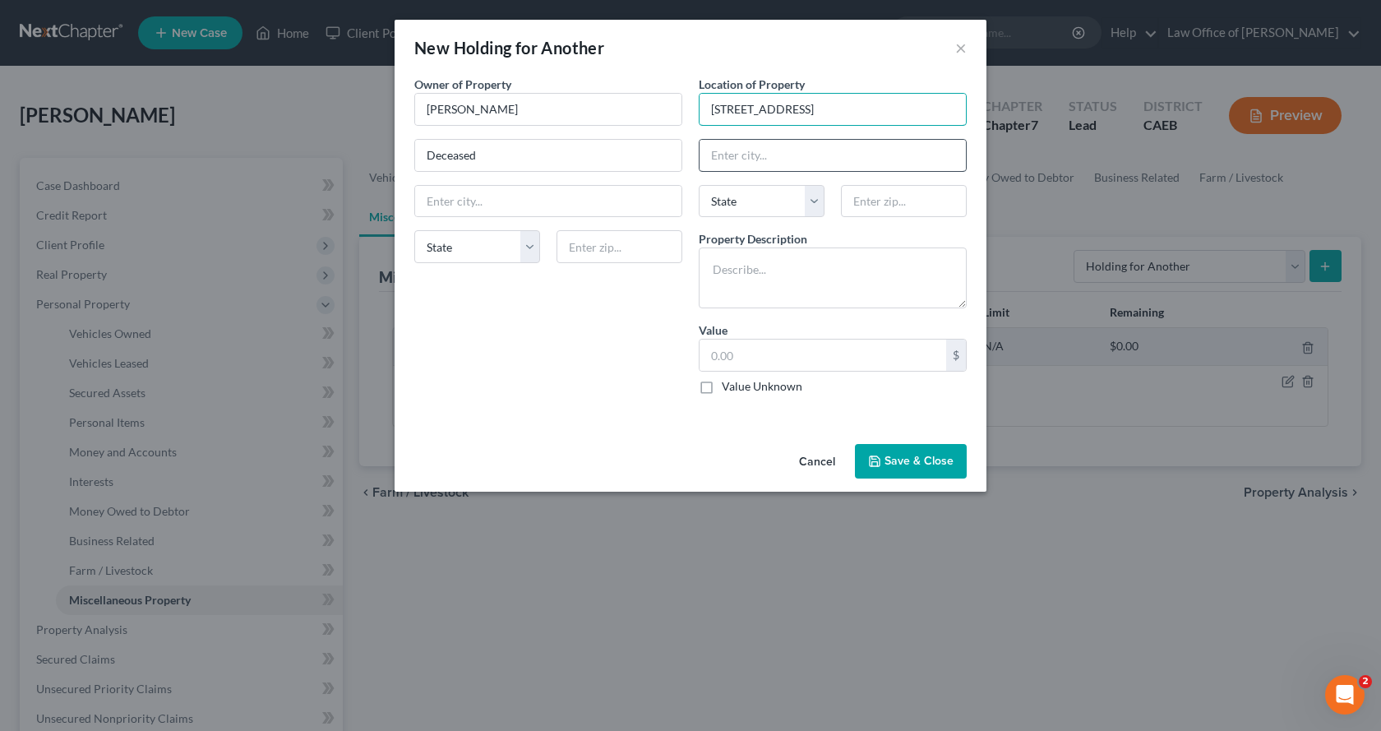
type input "[STREET_ADDRESS]"
click at [736, 163] on input "text" at bounding box center [833, 155] width 266 height 31
type input "Orangevale"
select select "4"
type input "95662"
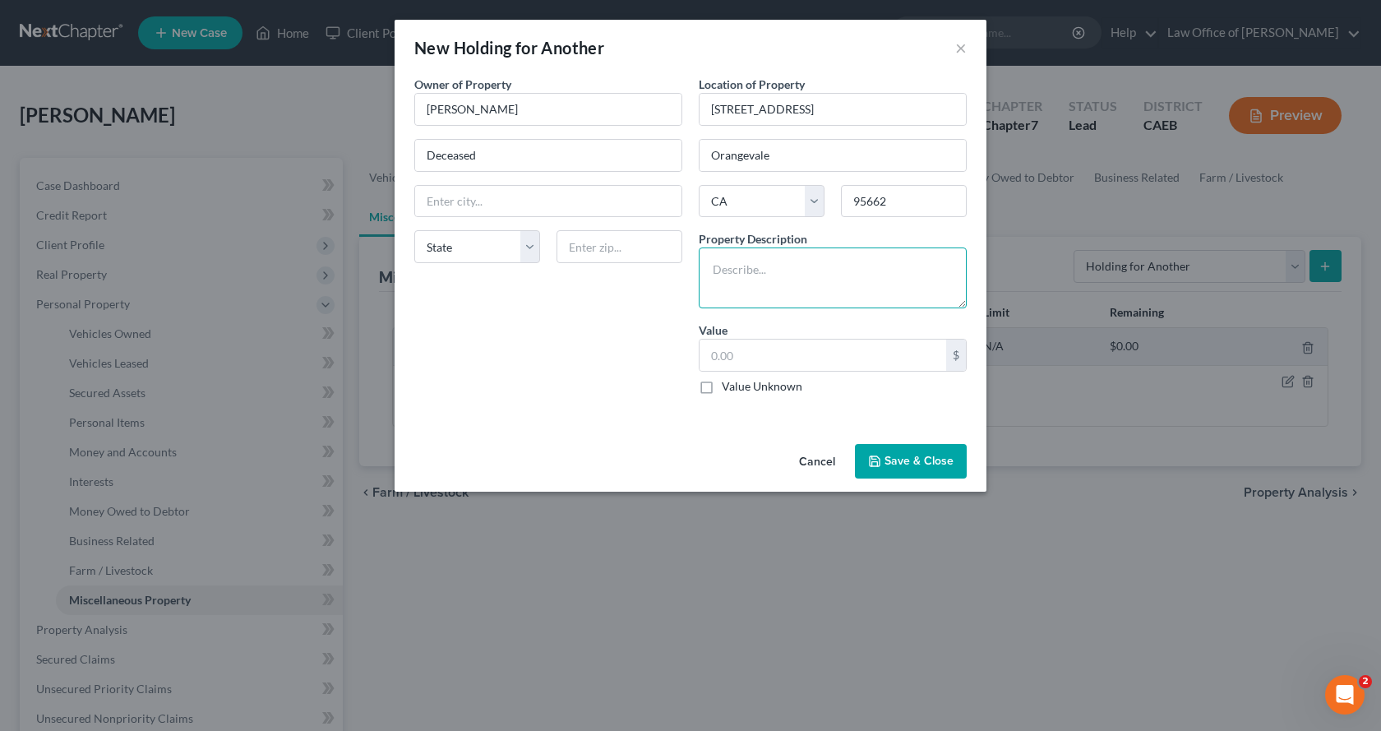
click at [727, 267] on textarea at bounding box center [833, 277] width 268 height 61
type textarea "2009 Jeep Cherokee that belongs to [PERSON_NAME] who passed away on [DATE]"
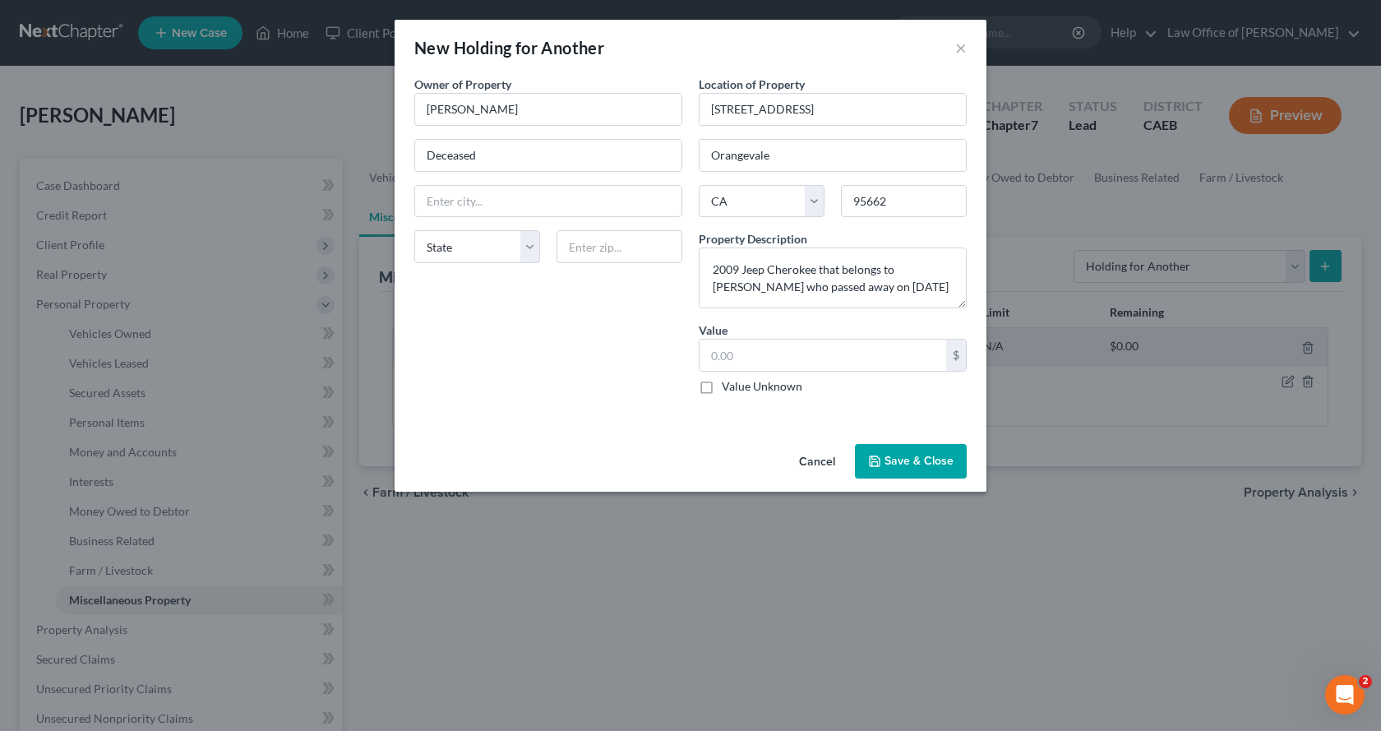
click at [722, 386] on label "Value Unknown" at bounding box center [762, 386] width 81 height 16
click at [728, 386] on input "Value Unknown" at bounding box center [733, 383] width 11 height 11
checkbox input "true"
type input "0.00"
click at [905, 466] on button "Save & Close" at bounding box center [911, 461] width 112 height 35
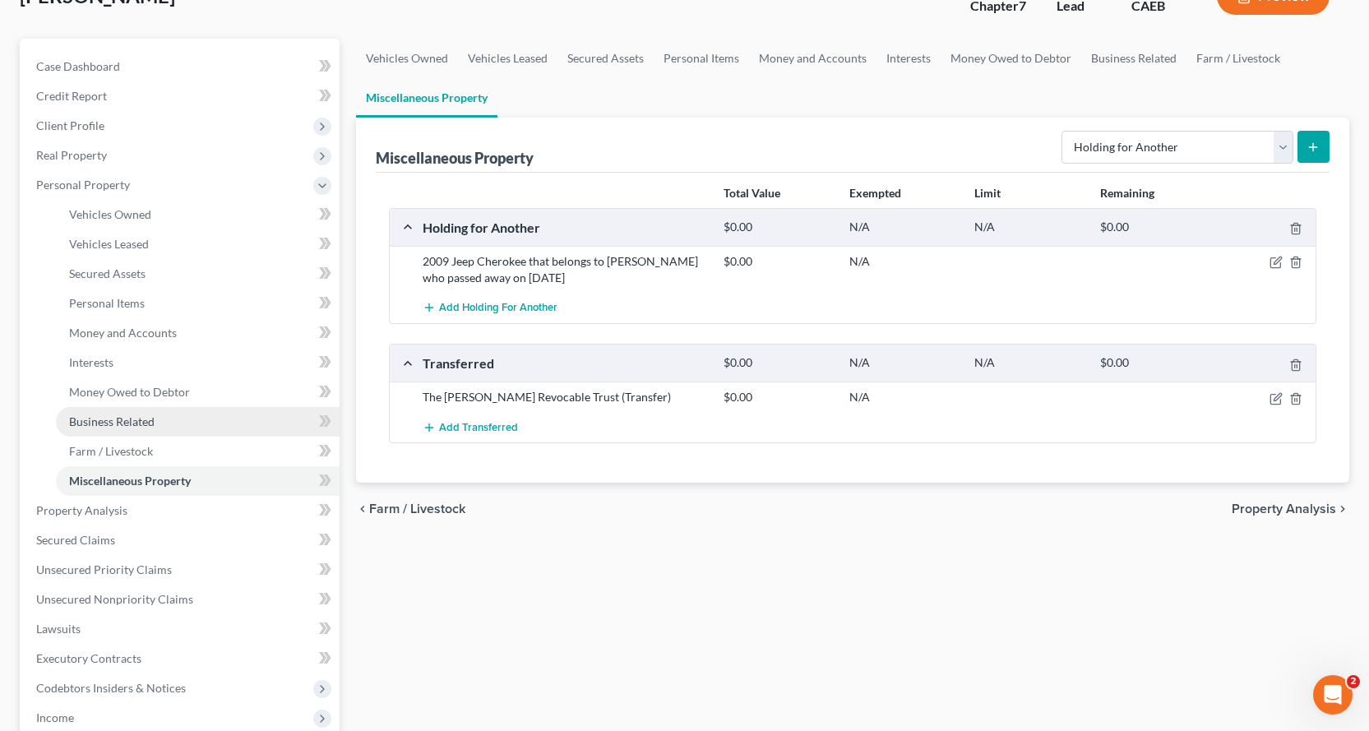
scroll to position [82, 0]
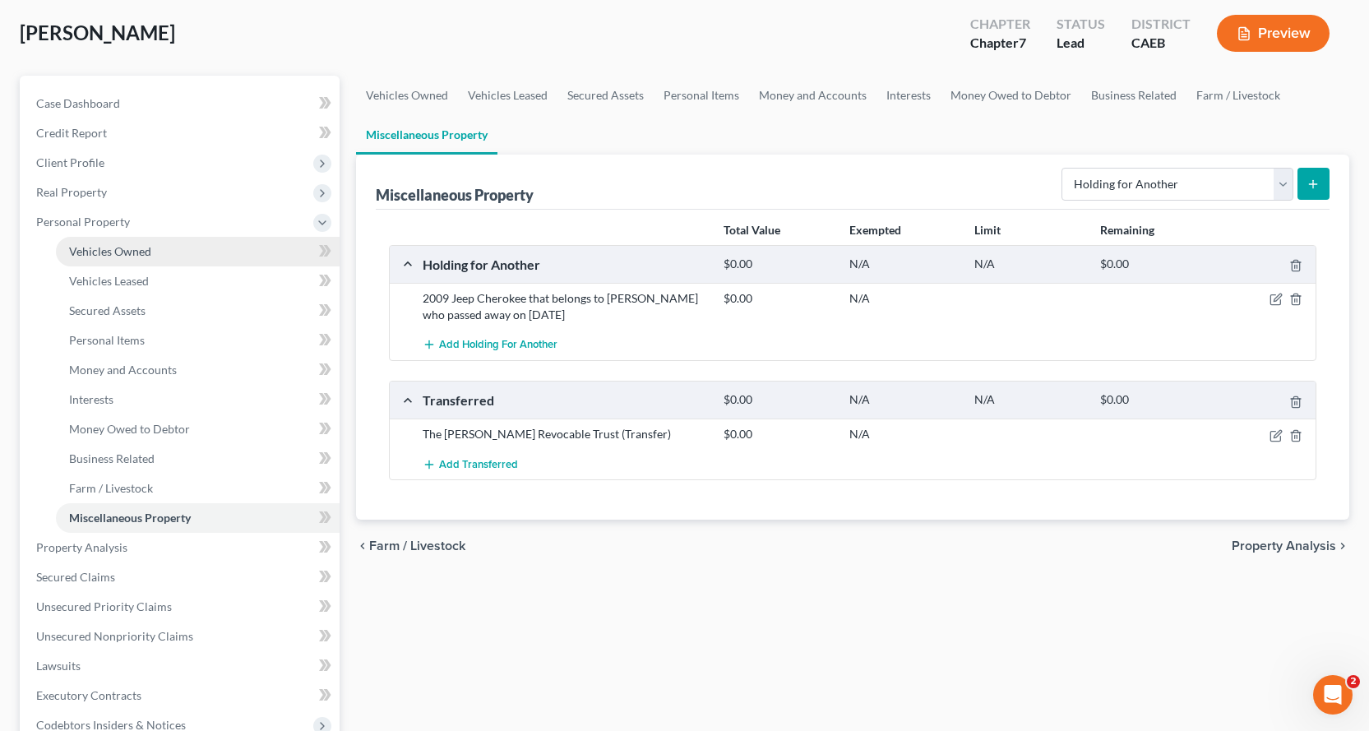
click at [113, 252] on span "Vehicles Owned" at bounding box center [110, 251] width 82 height 14
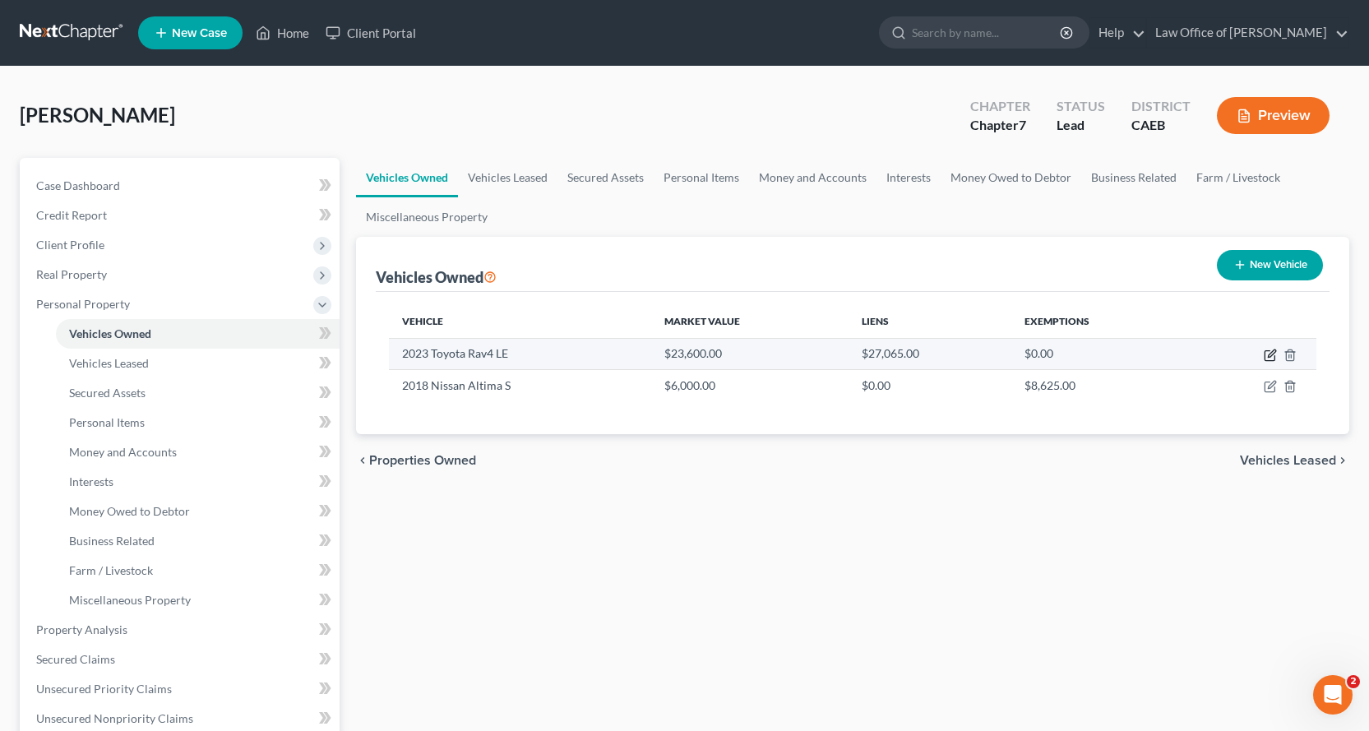
click at [1274, 359] on icon "button" at bounding box center [1270, 355] width 13 height 13
select select "0"
select select "3"
select select "2"
select select "0"
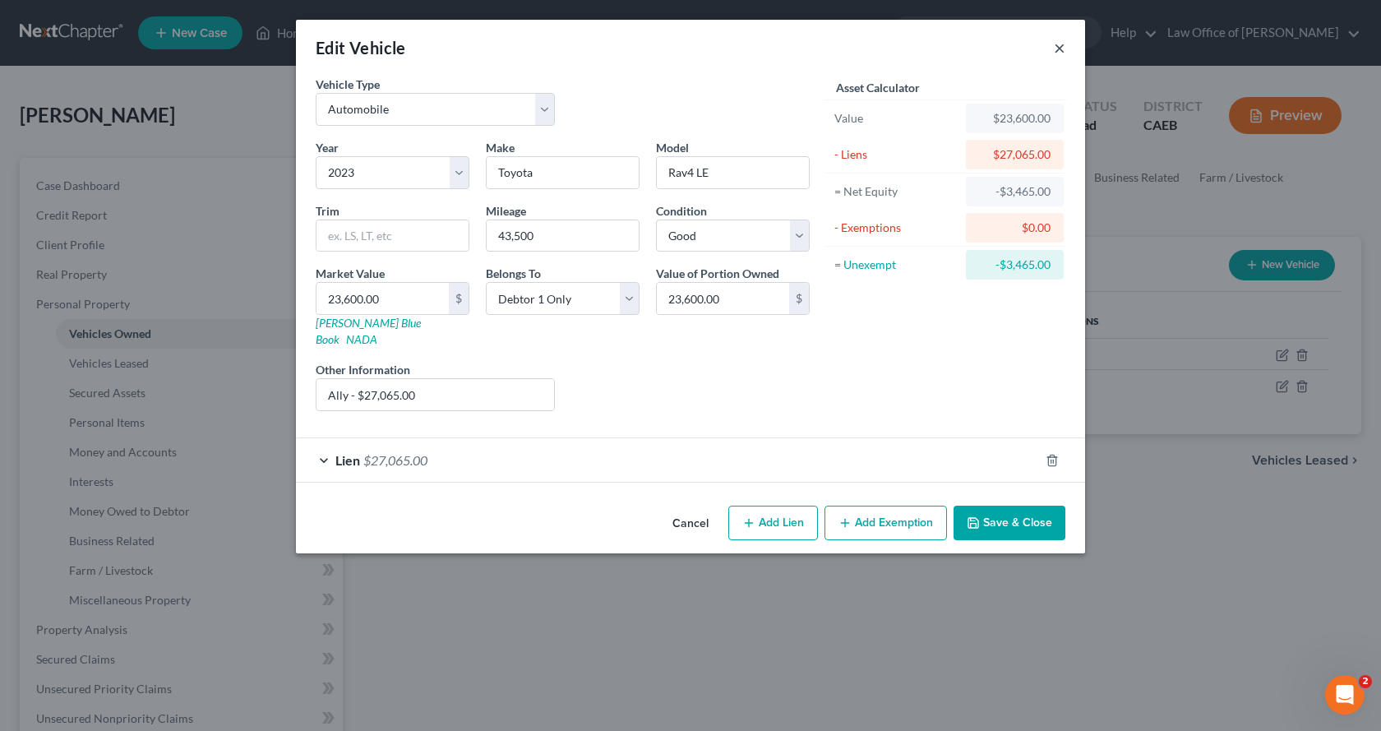
click at [1059, 52] on button "×" at bounding box center [1060, 48] width 12 height 20
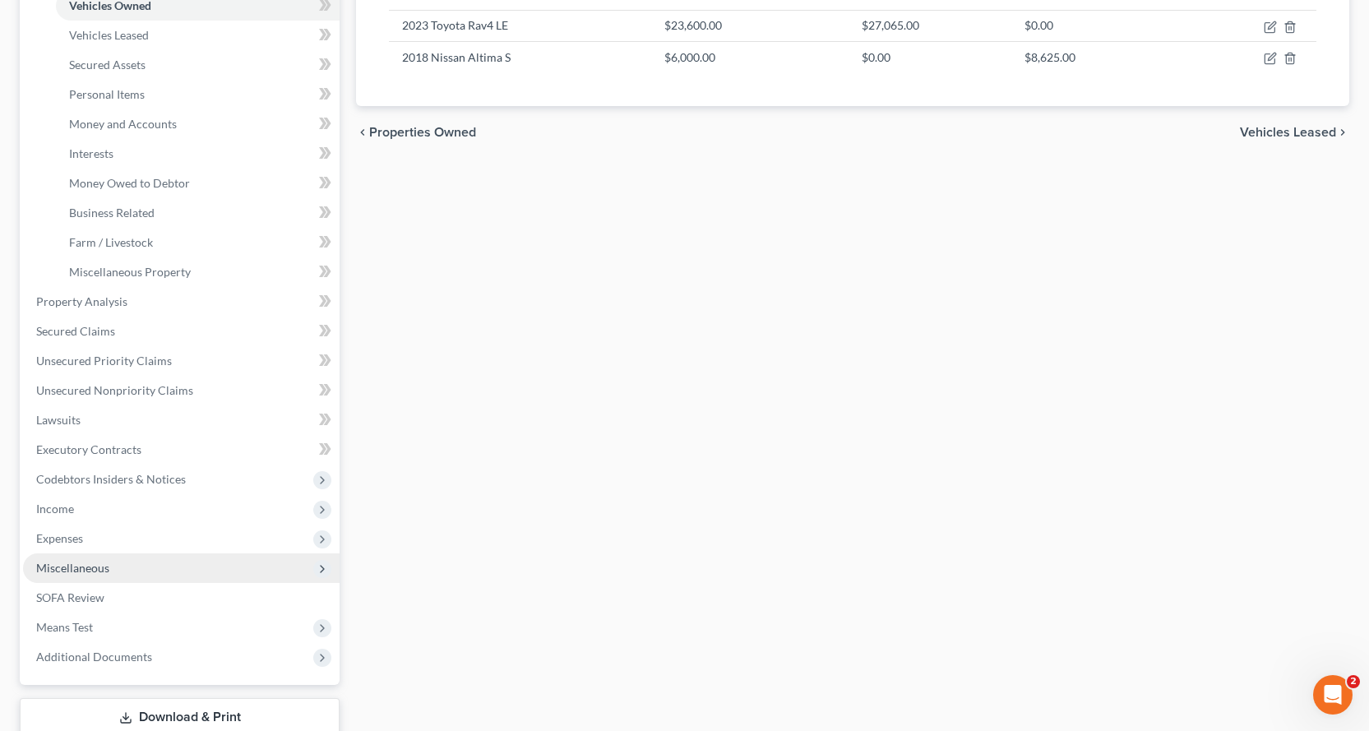
scroll to position [329, 0]
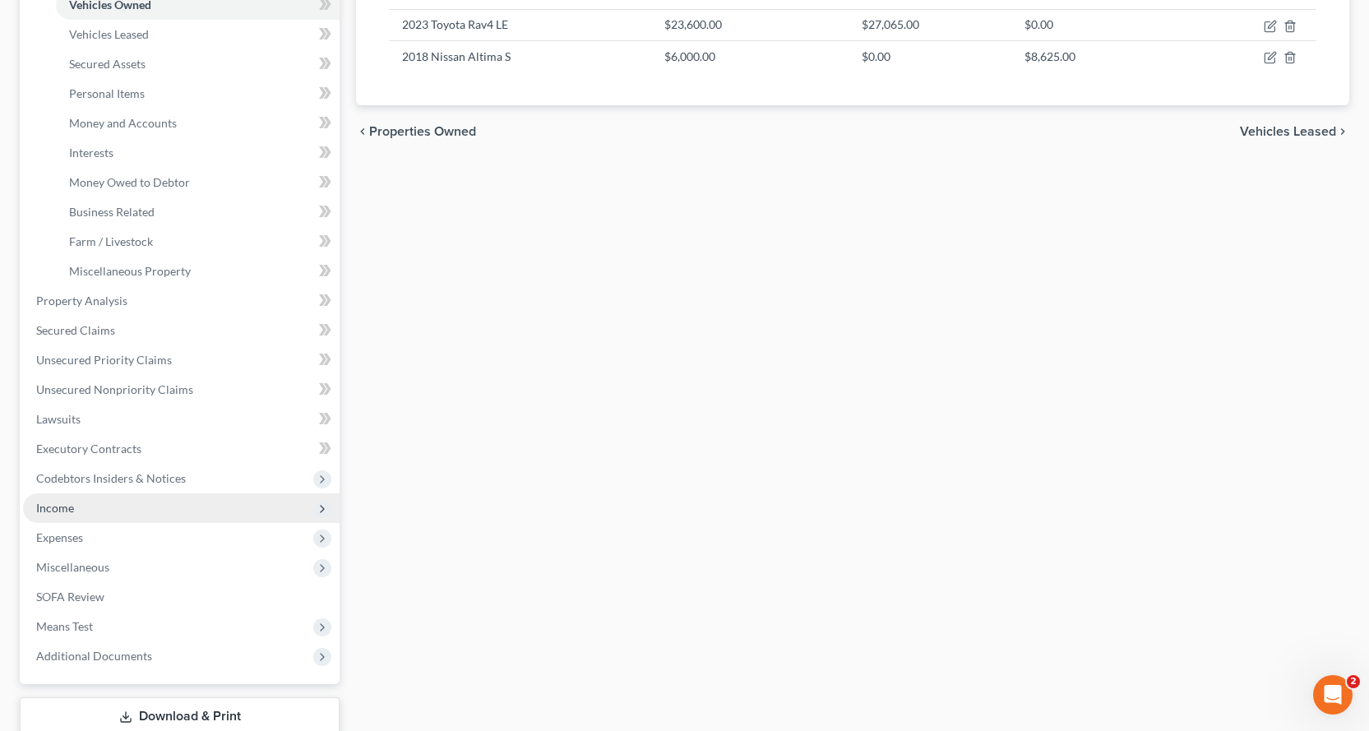
click at [58, 506] on span "Income" at bounding box center [55, 508] width 38 height 14
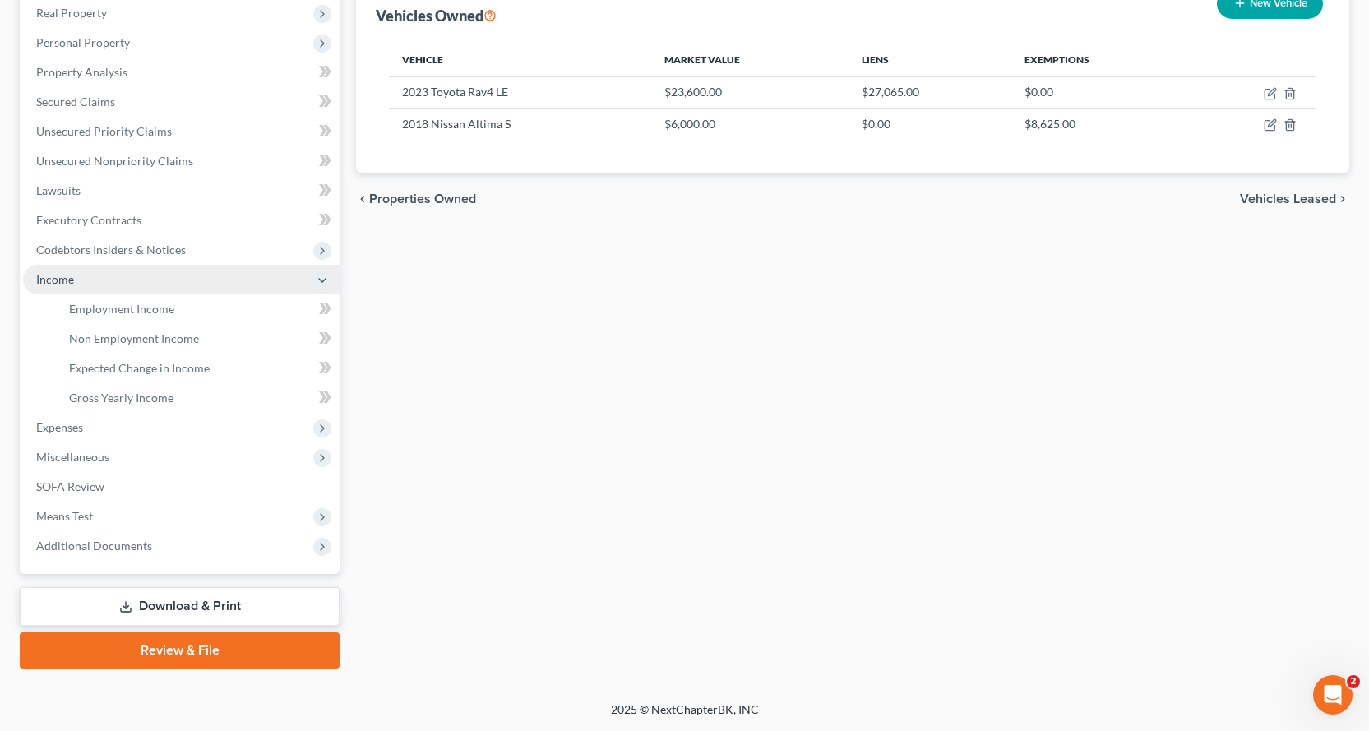
scroll to position [261, 0]
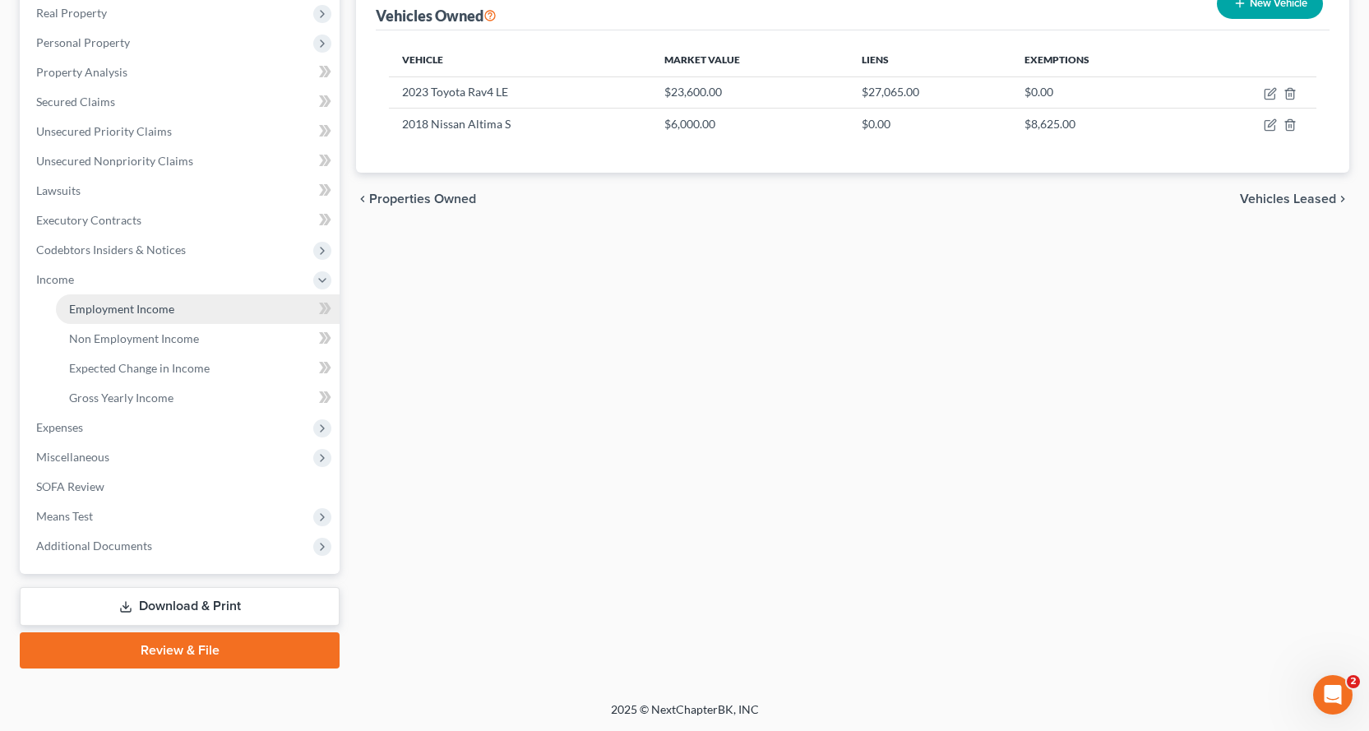
click at [92, 314] on span "Employment Income" at bounding box center [121, 309] width 105 height 14
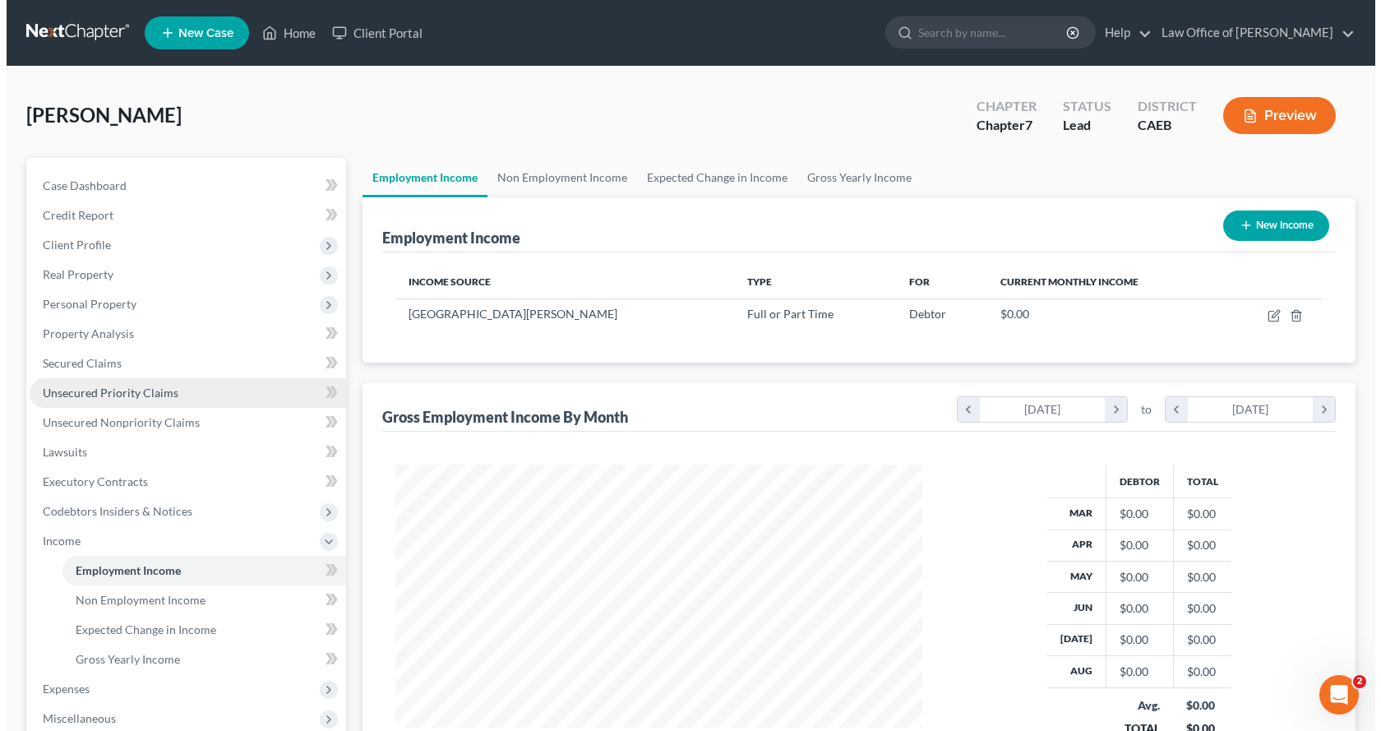
scroll to position [295, 560]
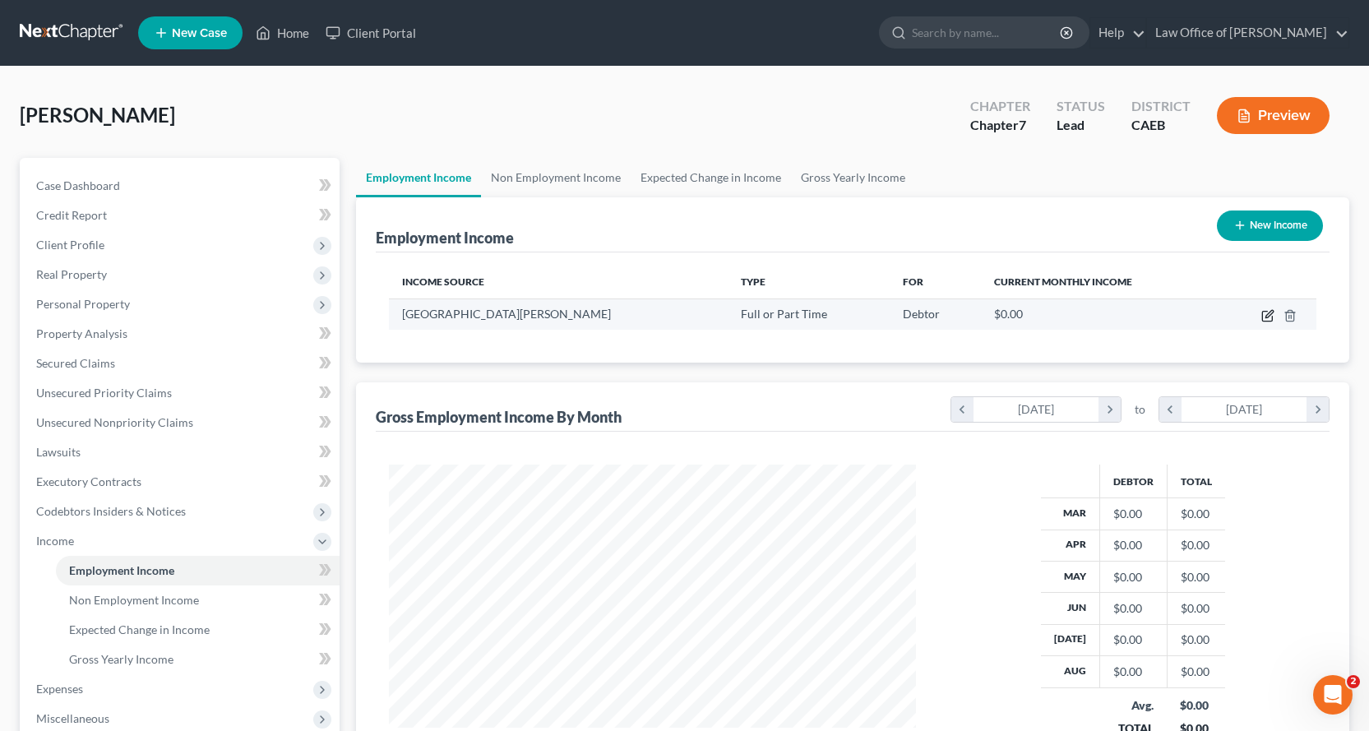
click at [1265, 316] on icon "button" at bounding box center [1267, 315] width 13 height 13
select select "0"
select select "4"
select select "0"
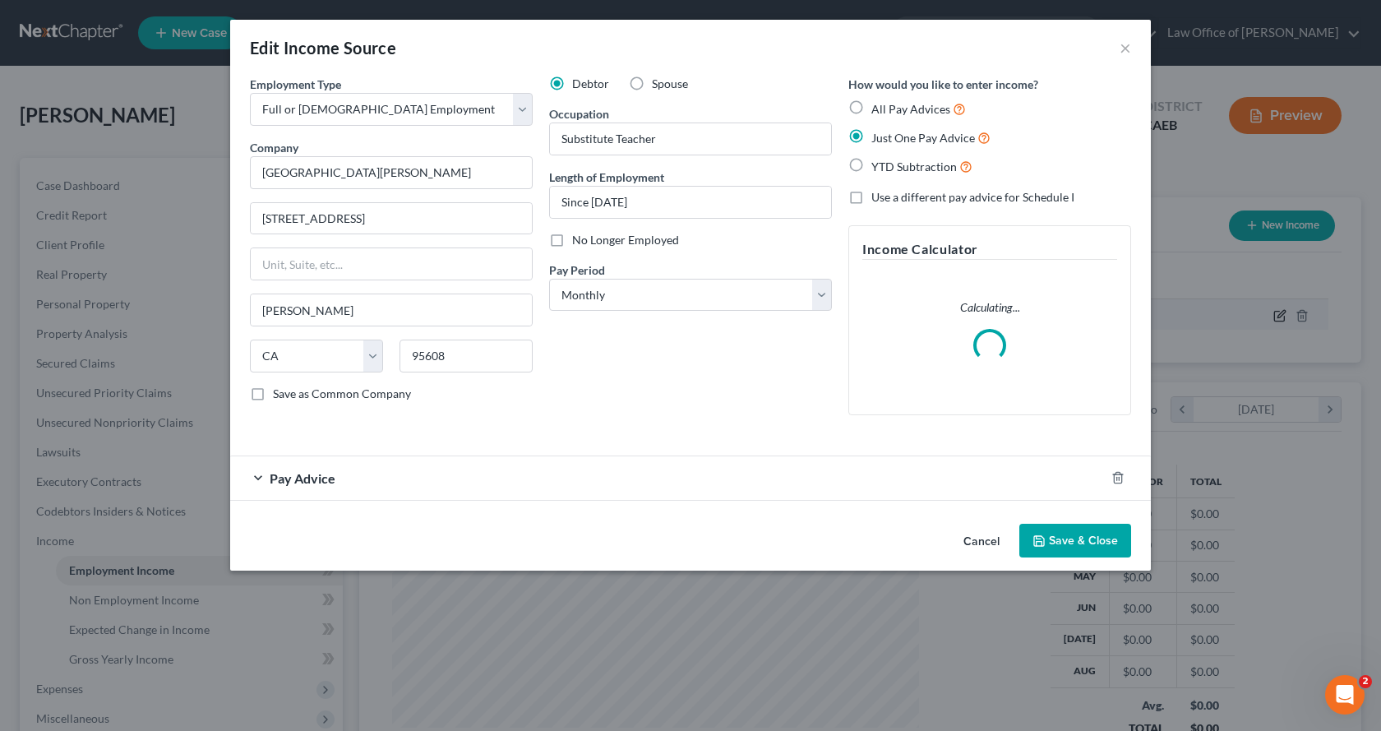
scroll to position [295, 566]
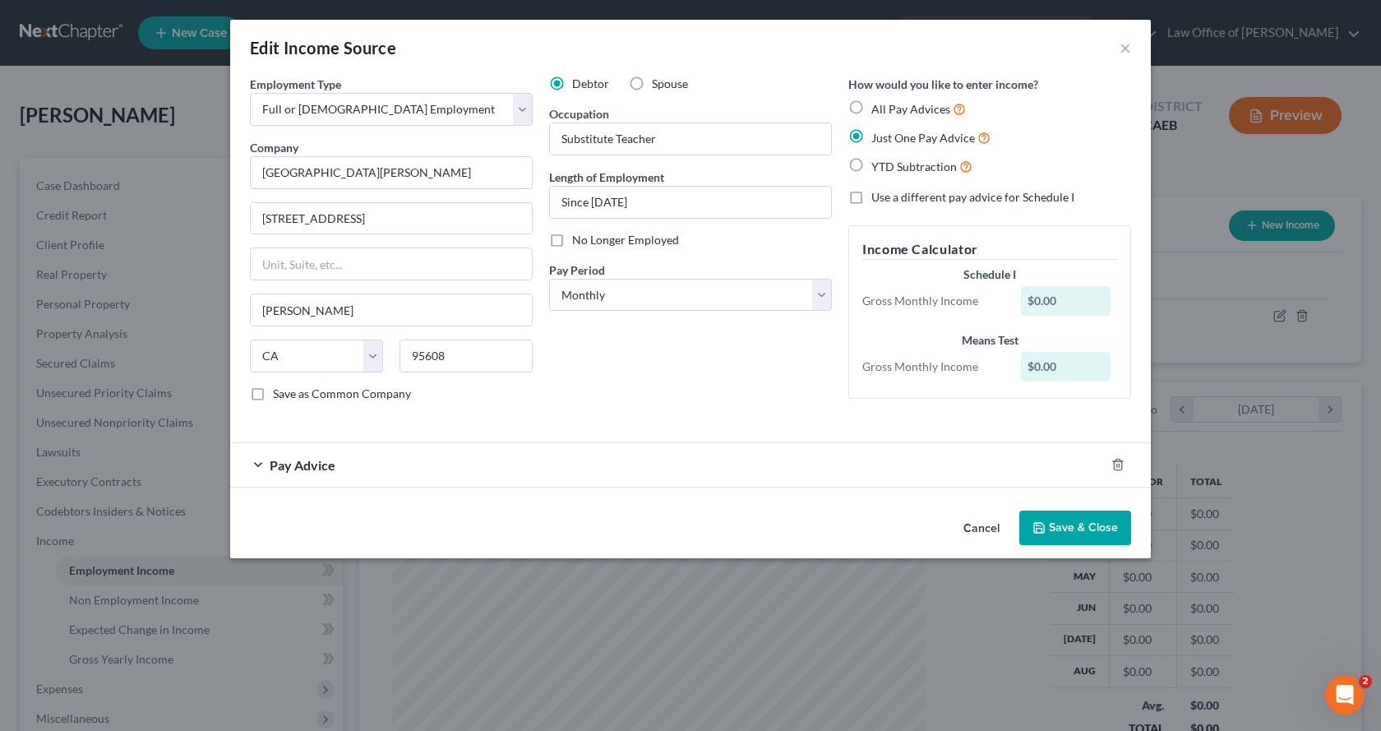
click at [872, 197] on label "Use a different pay advice for Schedule I" at bounding box center [973, 197] width 203 height 16
click at [878, 197] on input "Use a different pay advice for Schedule I" at bounding box center [883, 194] width 11 height 11
checkbox input "true"
click at [292, 464] on span "Pay Advice" at bounding box center [303, 465] width 66 height 16
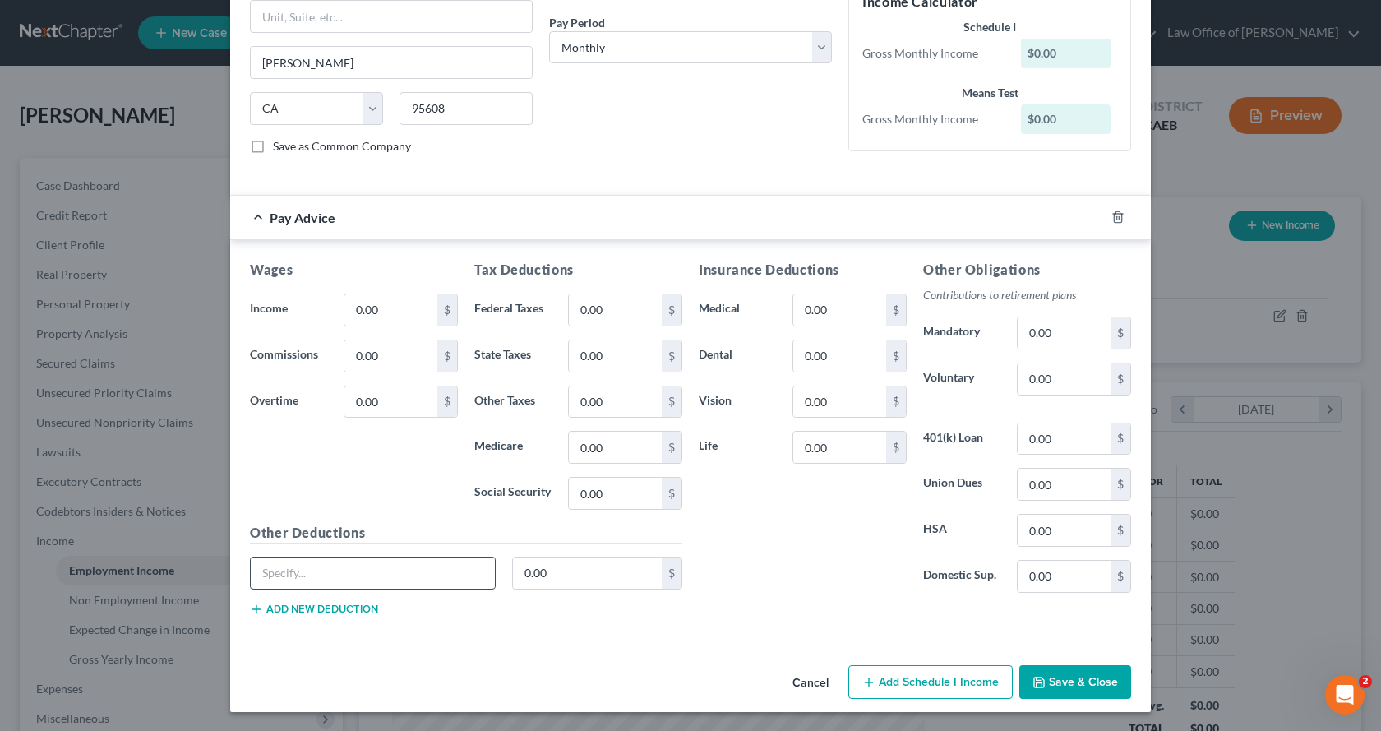
scroll to position [248, 0]
click at [935, 688] on button "Add Schedule I Income" at bounding box center [930, 681] width 164 height 35
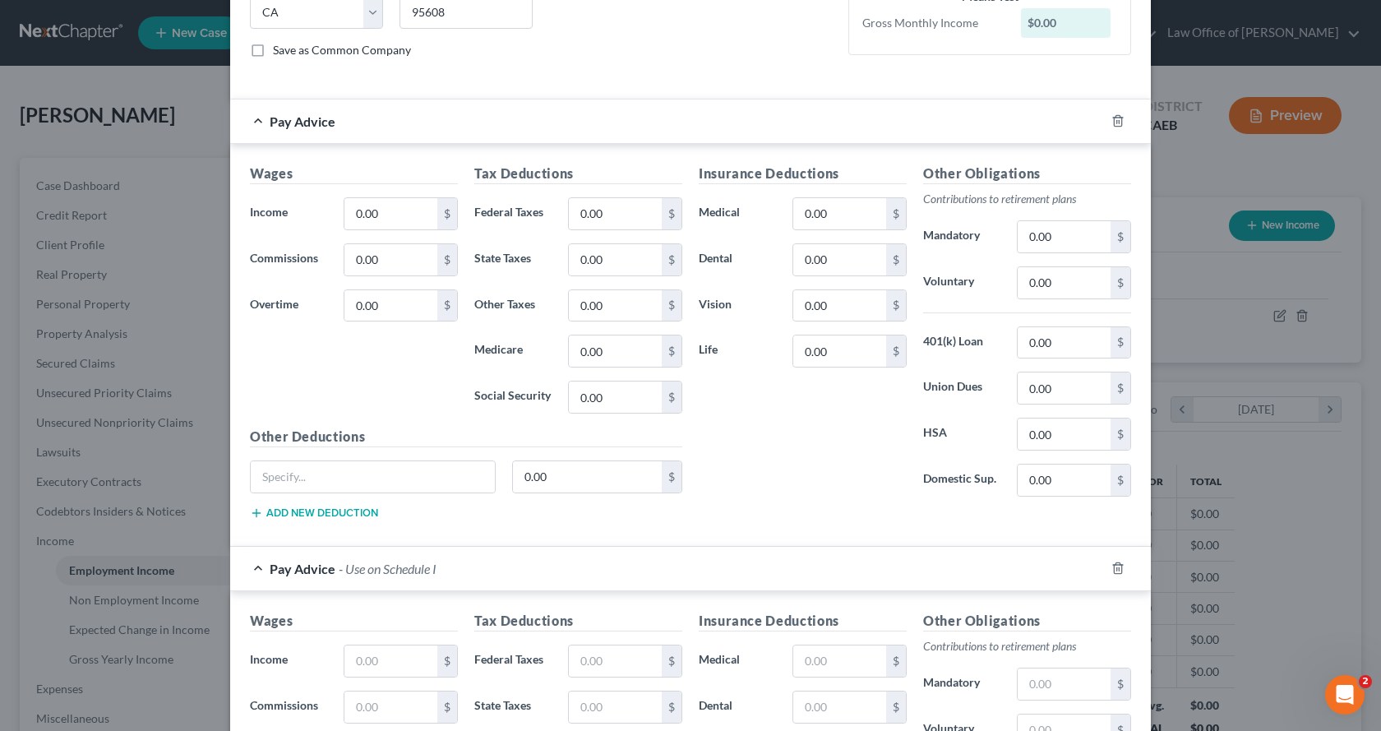
scroll to position [413, 0]
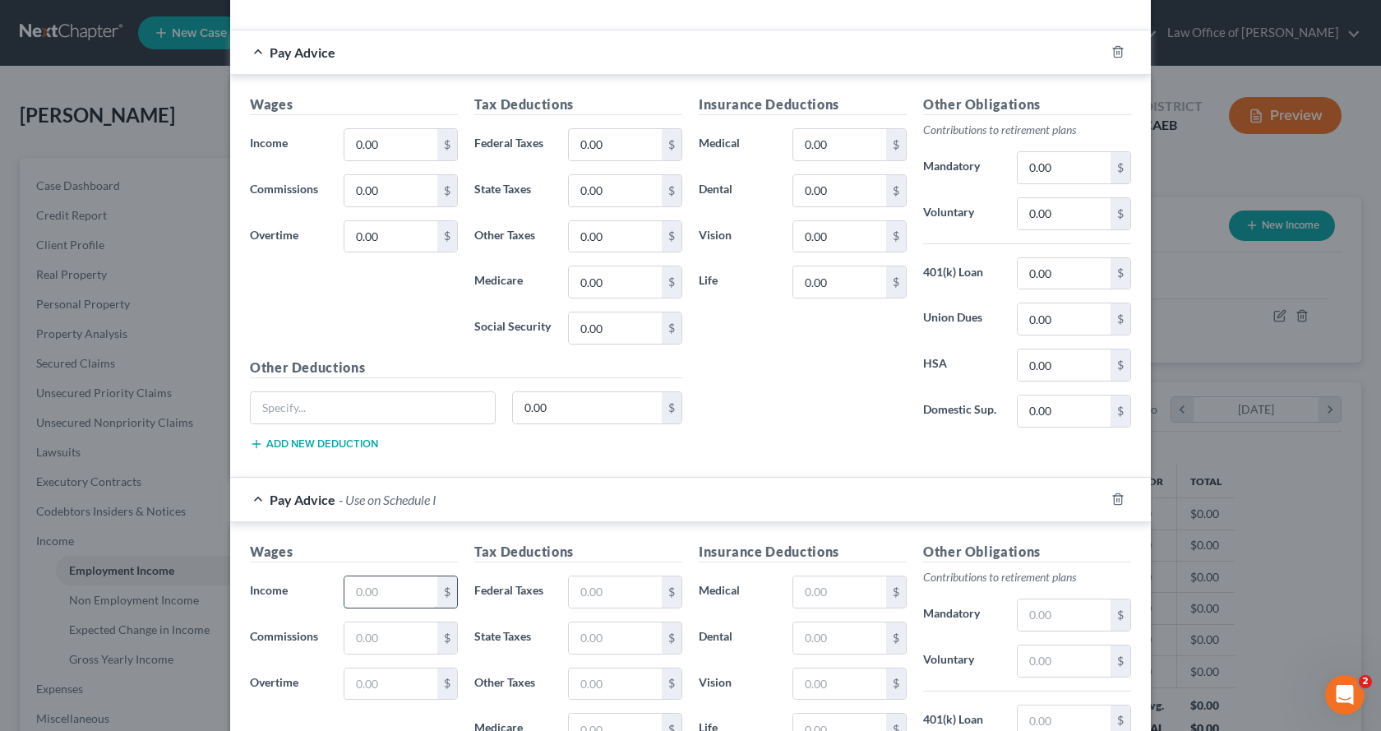
click at [349, 597] on input "text" at bounding box center [390, 591] width 93 height 31
type input "0.00"
click at [576, 594] on input "text" at bounding box center [615, 591] width 93 height 31
type input "0.00"
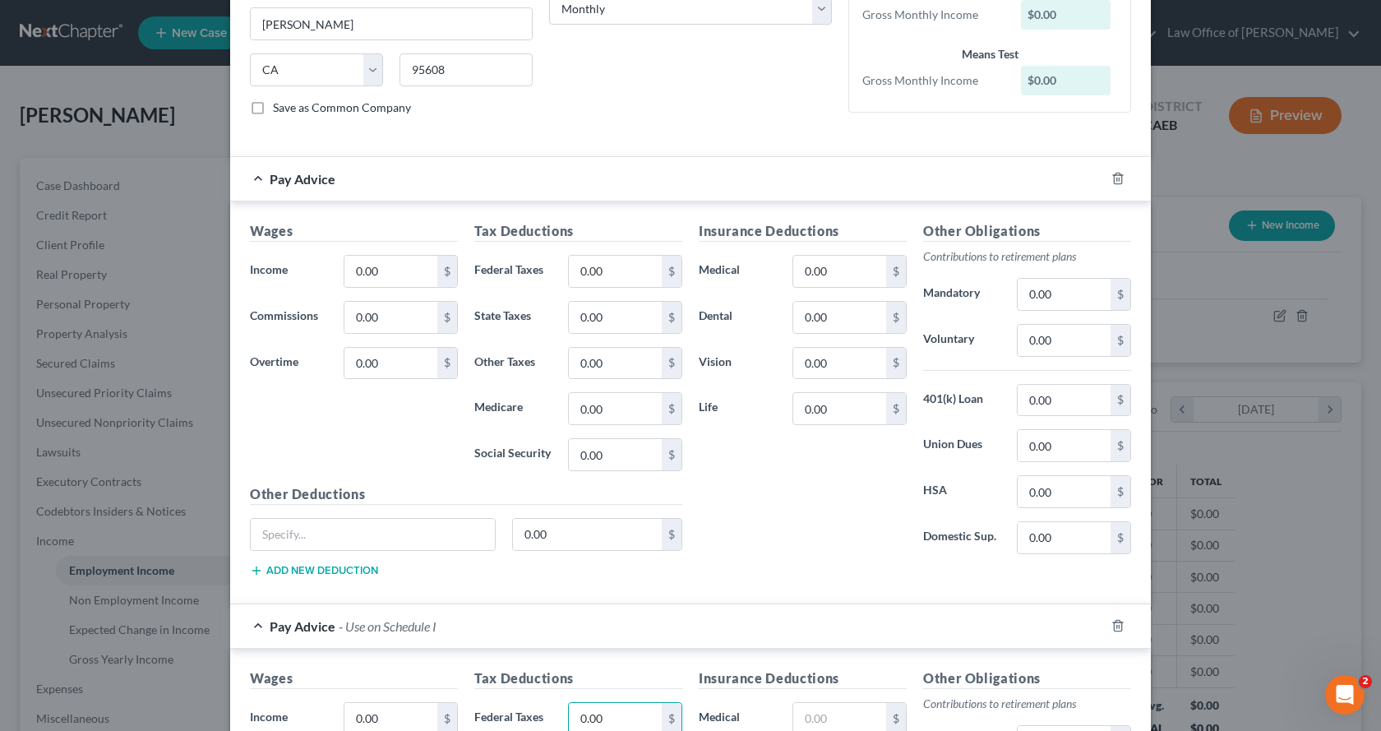
scroll to position [248, 0]
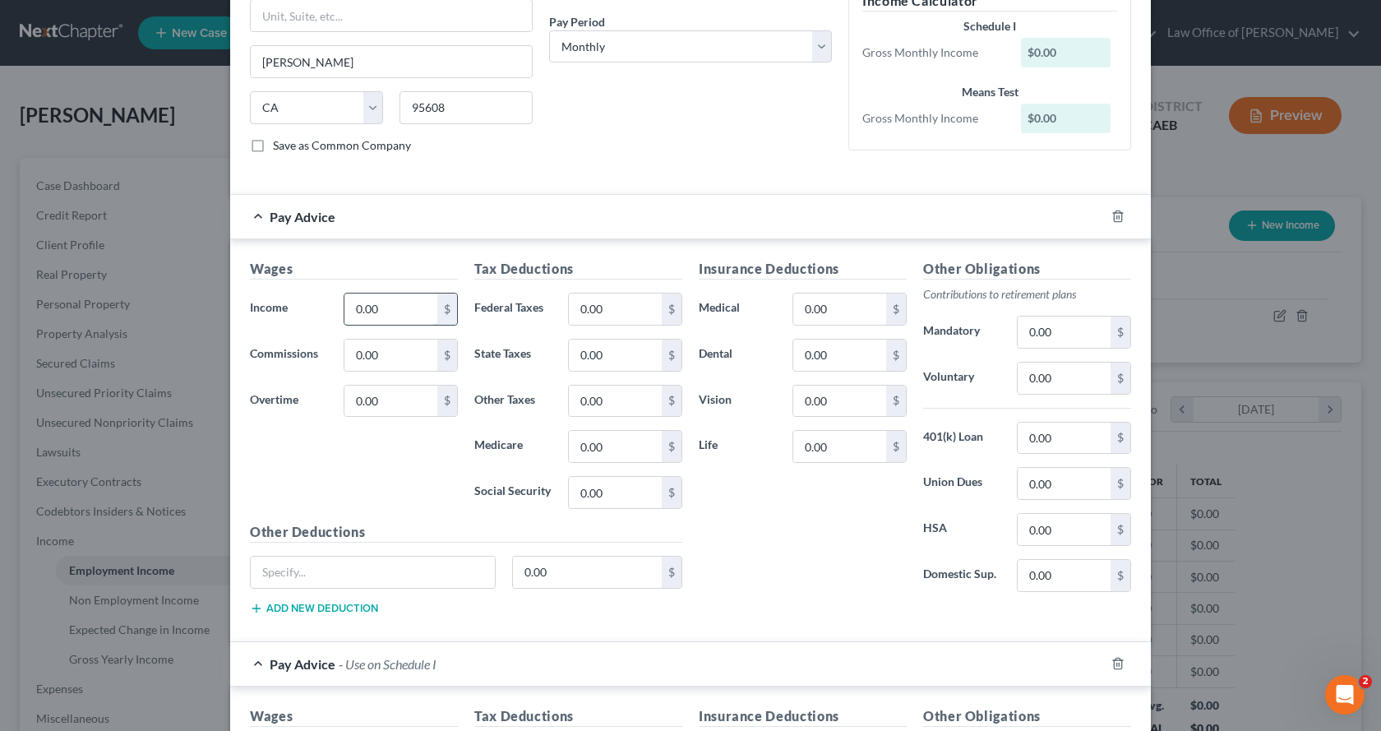
click at [385, 315] on input "0.00" at bounding box center [390, 309] width 93 height 31
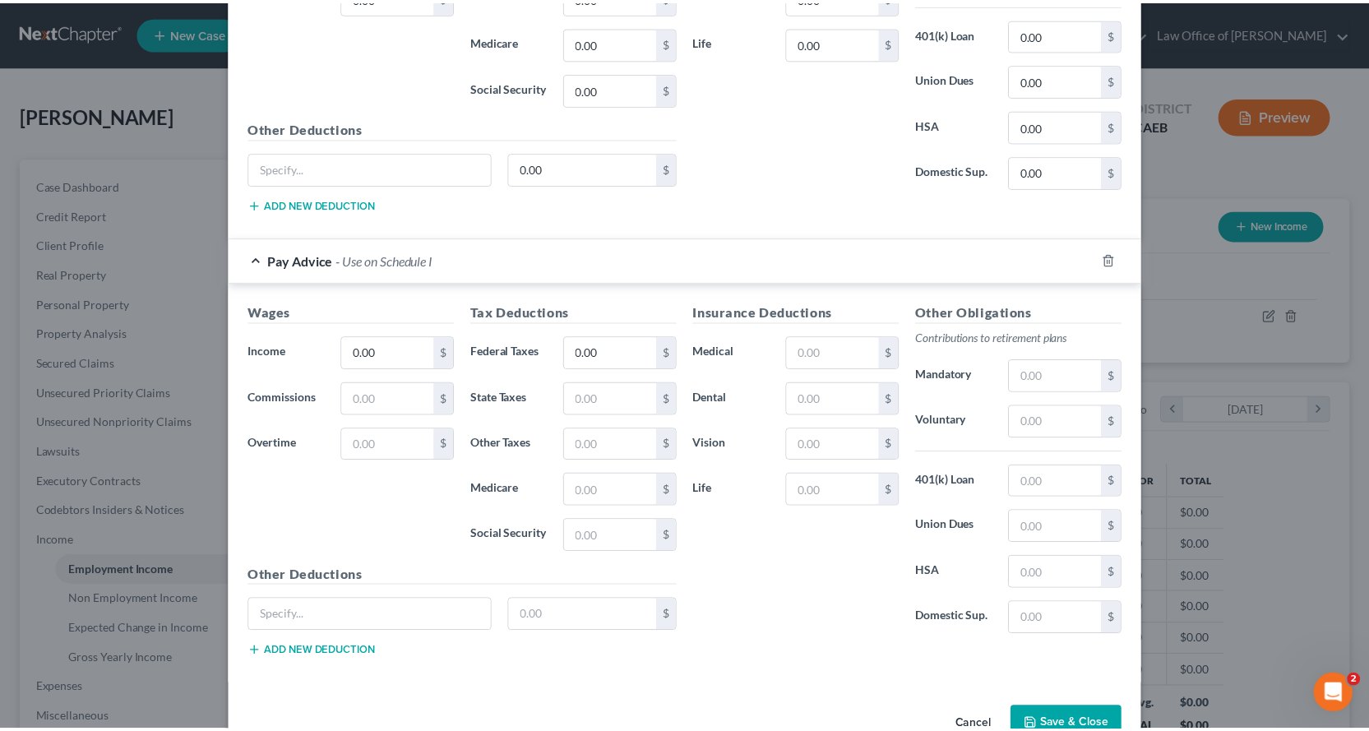
scroll to position [659, 0]
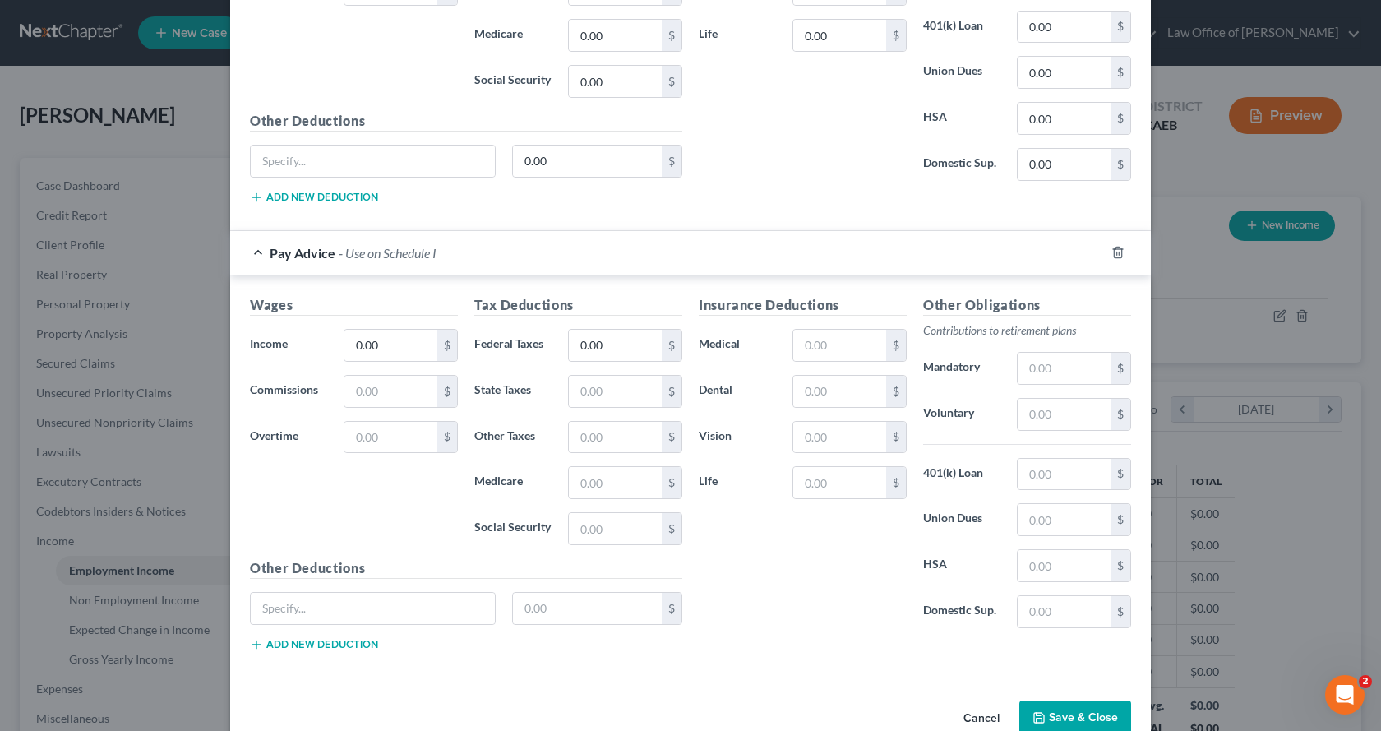
type input "33.34"
click at [1054, 705] on button "Save & Close" at bounding box center [1076, 718] width 112 height 35
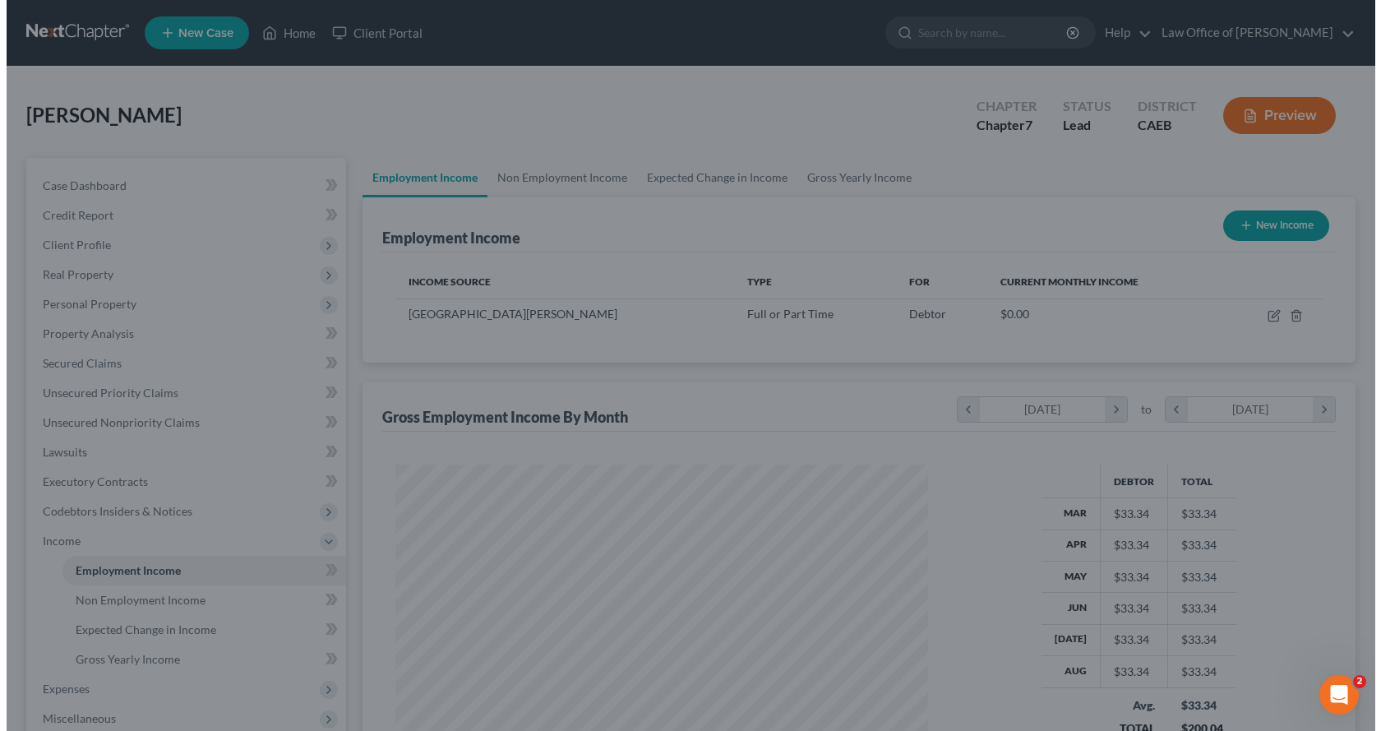
scroll to position [821895, 821629]
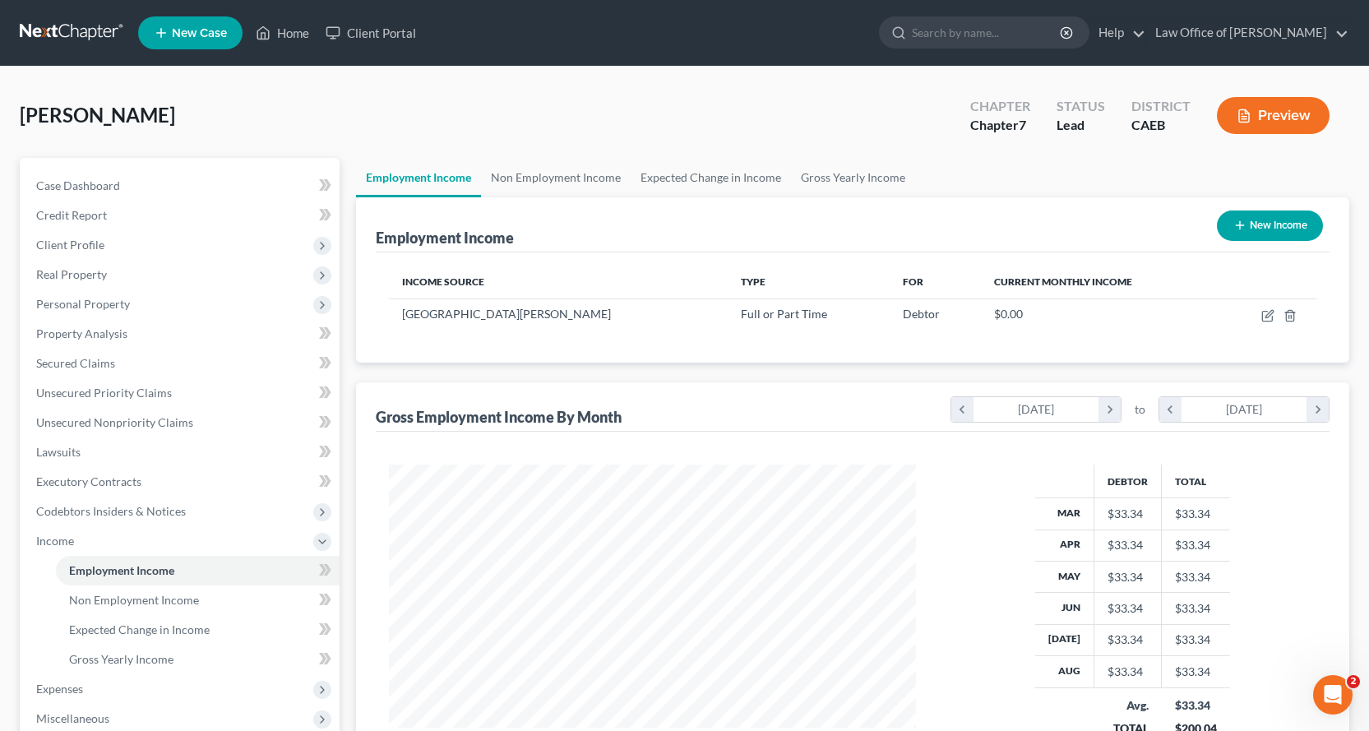
click at [1251, 222] on button "New Income" at bounding box center [1270, 225] width 106 height 30
select select "0"
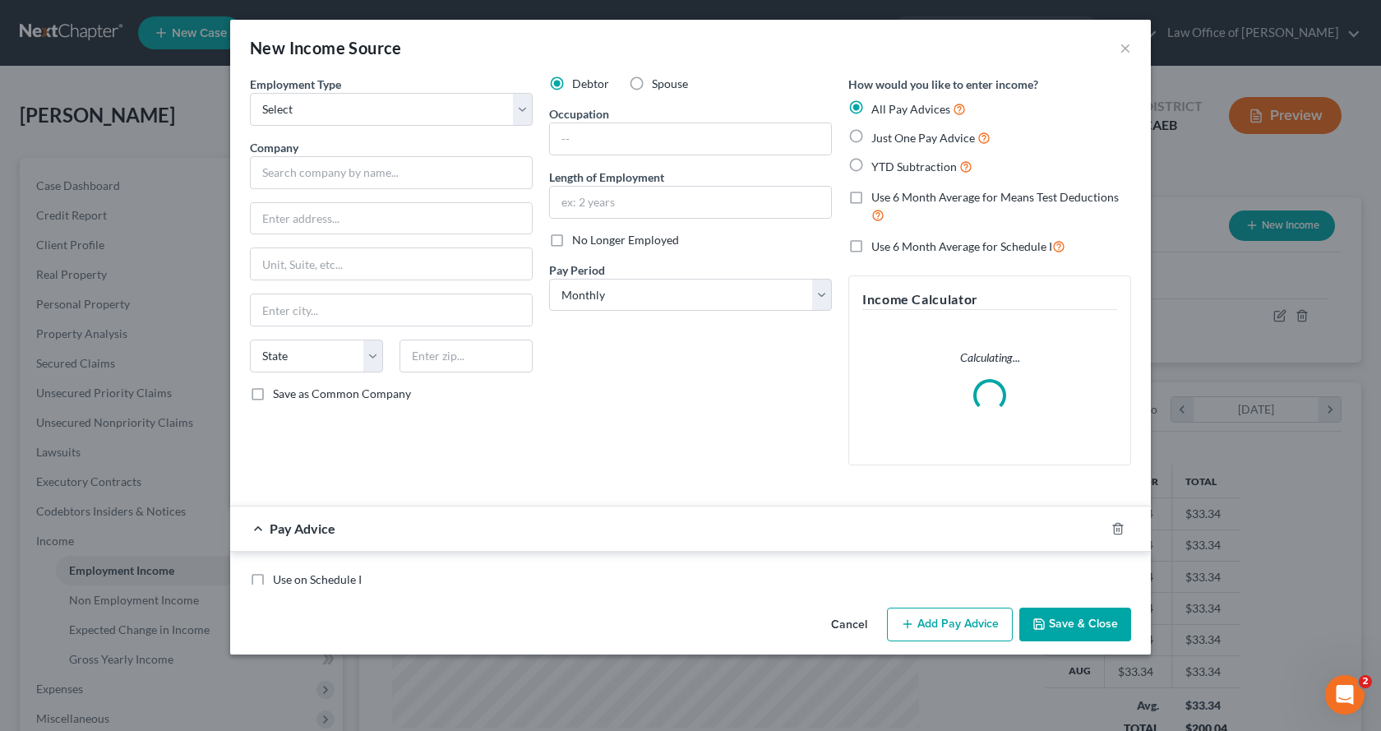
scroll to position [295, 566]
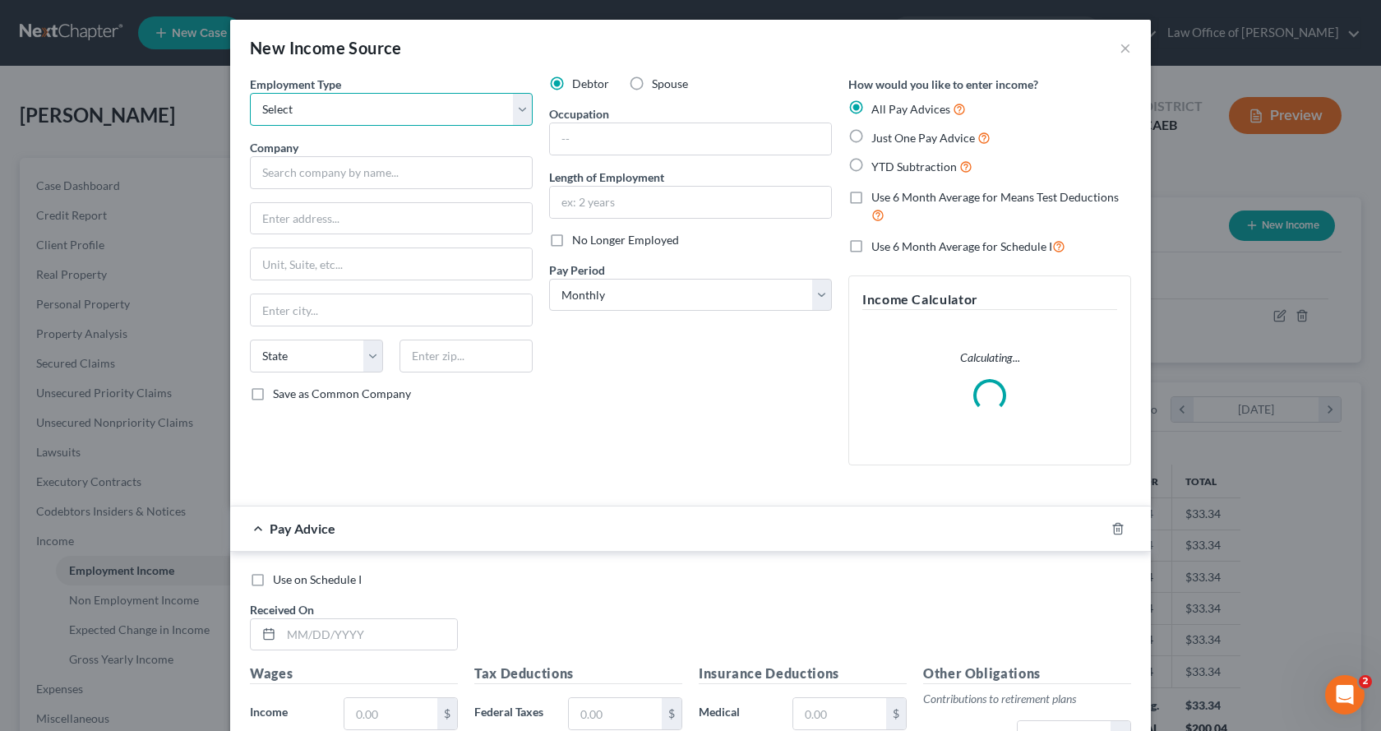
click at [413, 118] on select "Select Full or [DEMOGRAPHIC_DATA] Employment Self Employment" at bounding box center [391, 109] width 283 height 33
select select "1"
click at [250, 93] on select "Select Full or [DEMOGRAPHIC_DATA] Employment Self Employment" at bounding box center [391, 109] width 283 height 33
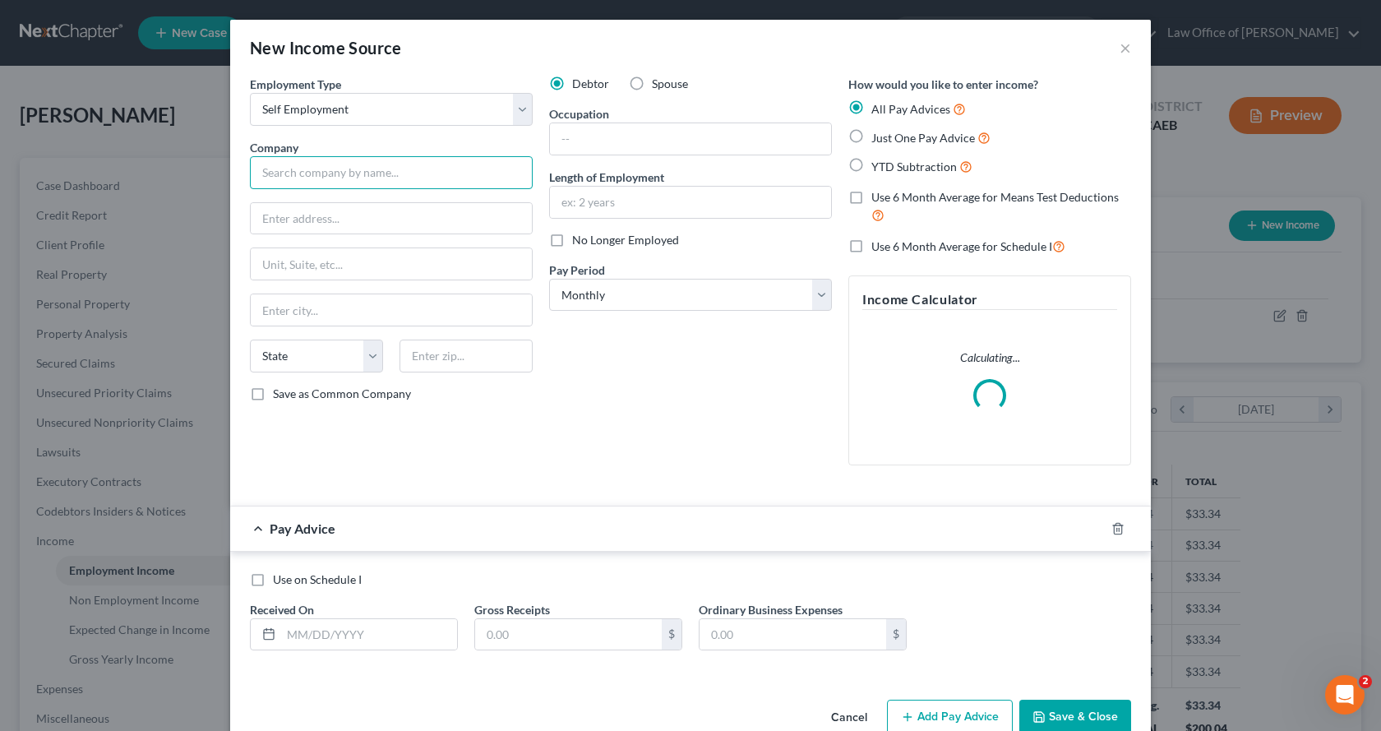
click at [337, 177] on input "text" at bounding box center [391, 172] width 283 height 33
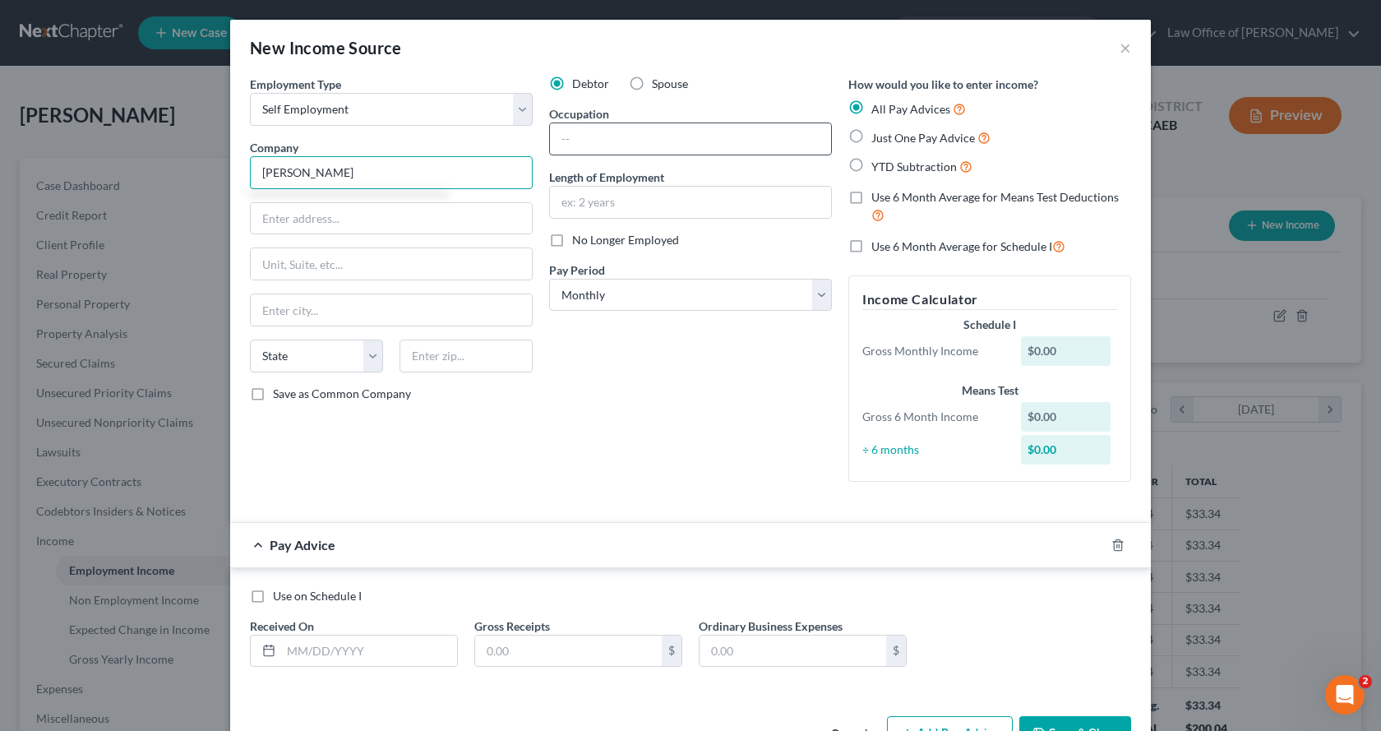
type input "[PERSON_NAME]"
click at [602, 141] on input "text" at bounding box center [690, 138] width 281 height 31
type input "Tutoring"
click at [308, 225] on input "text" at bounding box center [391, 218] width 281 height 31
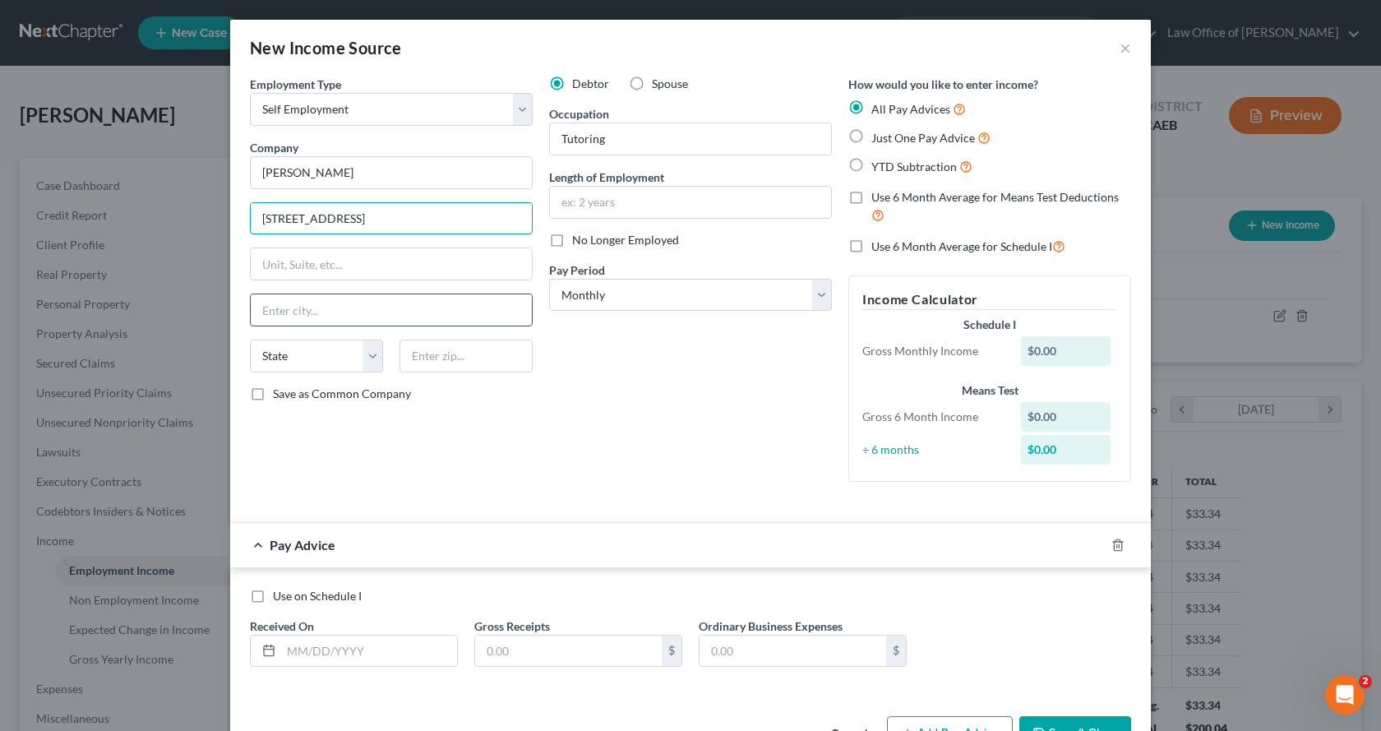
type input "[STREET_ADDRESS]"
click at [273, 308] on input "text" at bounding box center [391, 309] width 281 height 31
type input "Orangevale"
select select "4"
type input "95662"
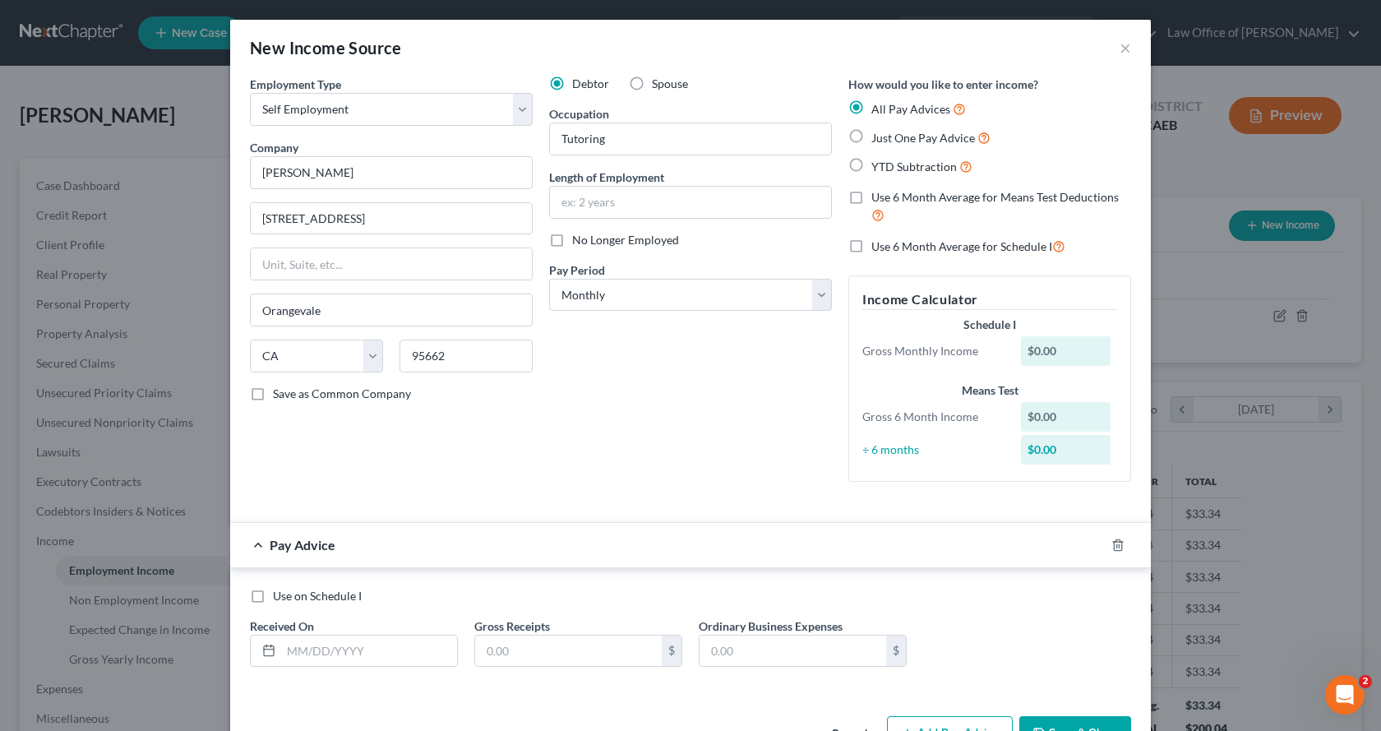
click at [872, 138] on label "Just One Pay Advice" at bounding box center [931, 137] width 119 height 19
click at [878, 138] on input "Just One Pay Advice" at bounding box center [883, 133] width 11 height 11
radio input "true"
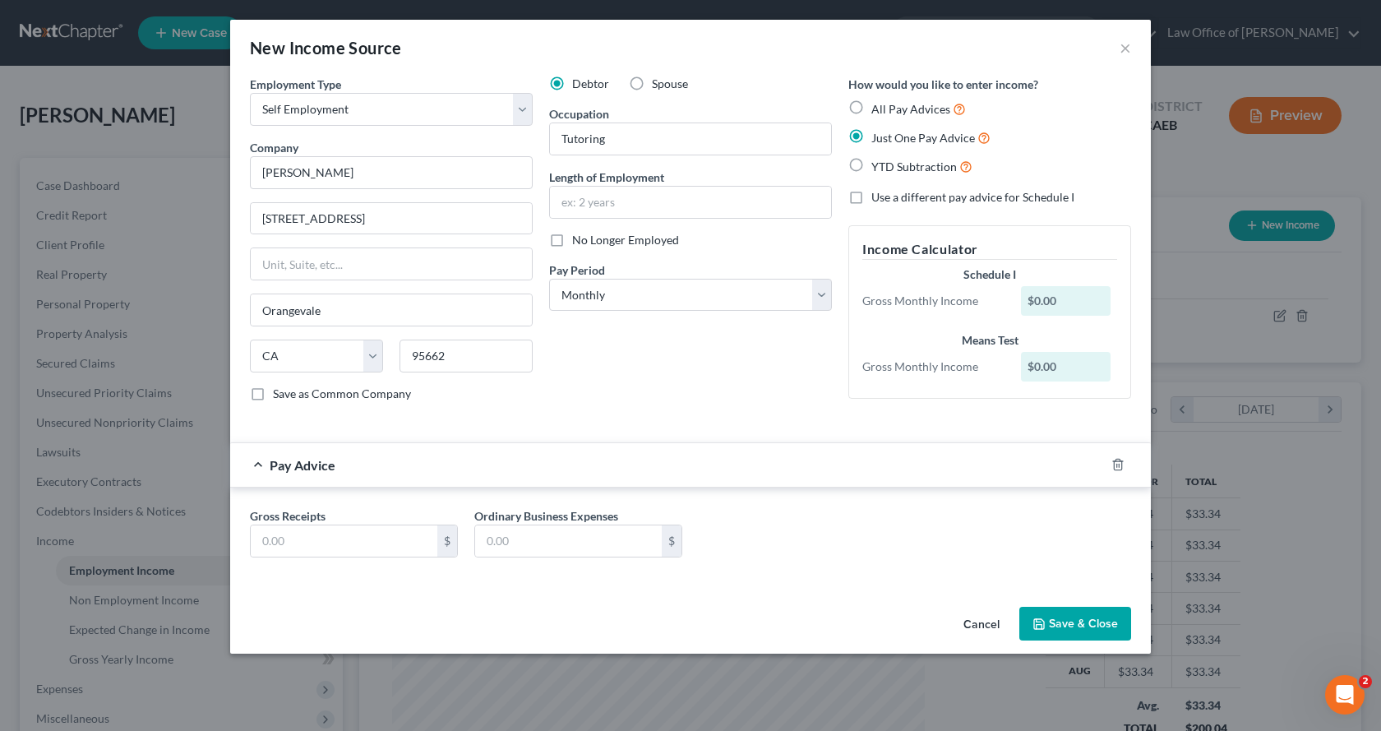
click at [872, 199] on label "Use a different pay advice for Schedule I" at bounding box center [973, 197] width 203 height 16
click at [878, 199] on input "Use a different pay advice for Schedule I" at bounding box center [883, 194] width 11 height 11
checkbox input "true"
click at [291, 545] on input "text" at bounding box center [344, 540] width 187 height 31
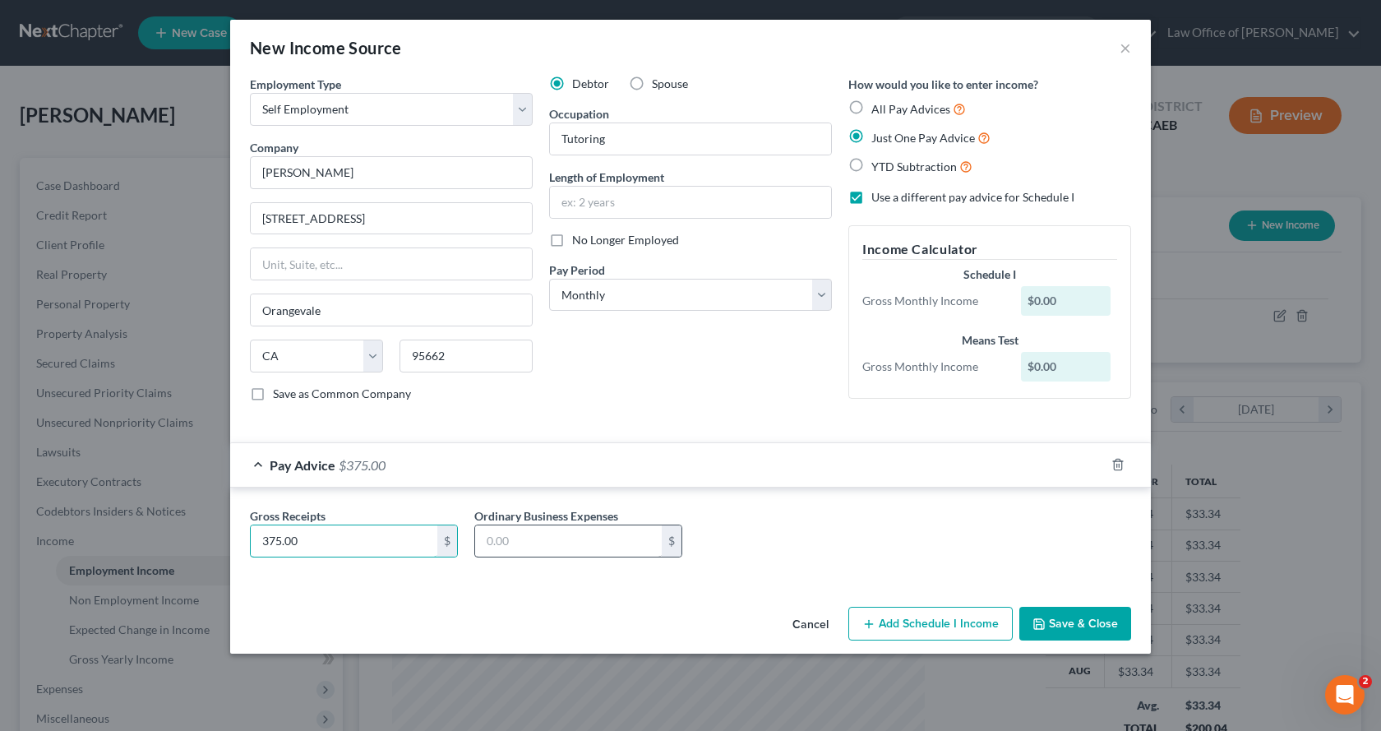
type input "375.00"
click at [520, 537] on input "text" at bounding box center [568, 540] width 187 height 31
type input "0.00"
click at [979, 627] on button "Add Schedule I Income" at bounding box center [930, 624] width 164 height 35
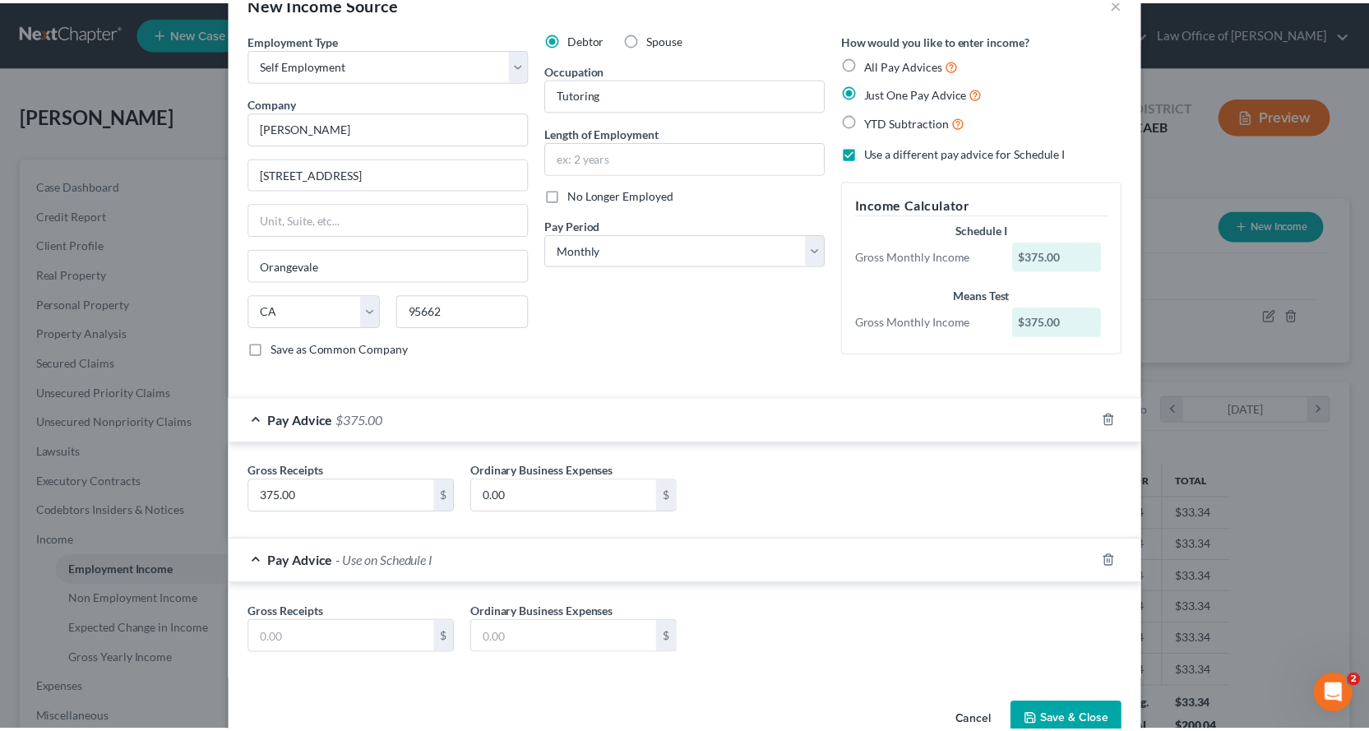
scroll to position [85, 0]
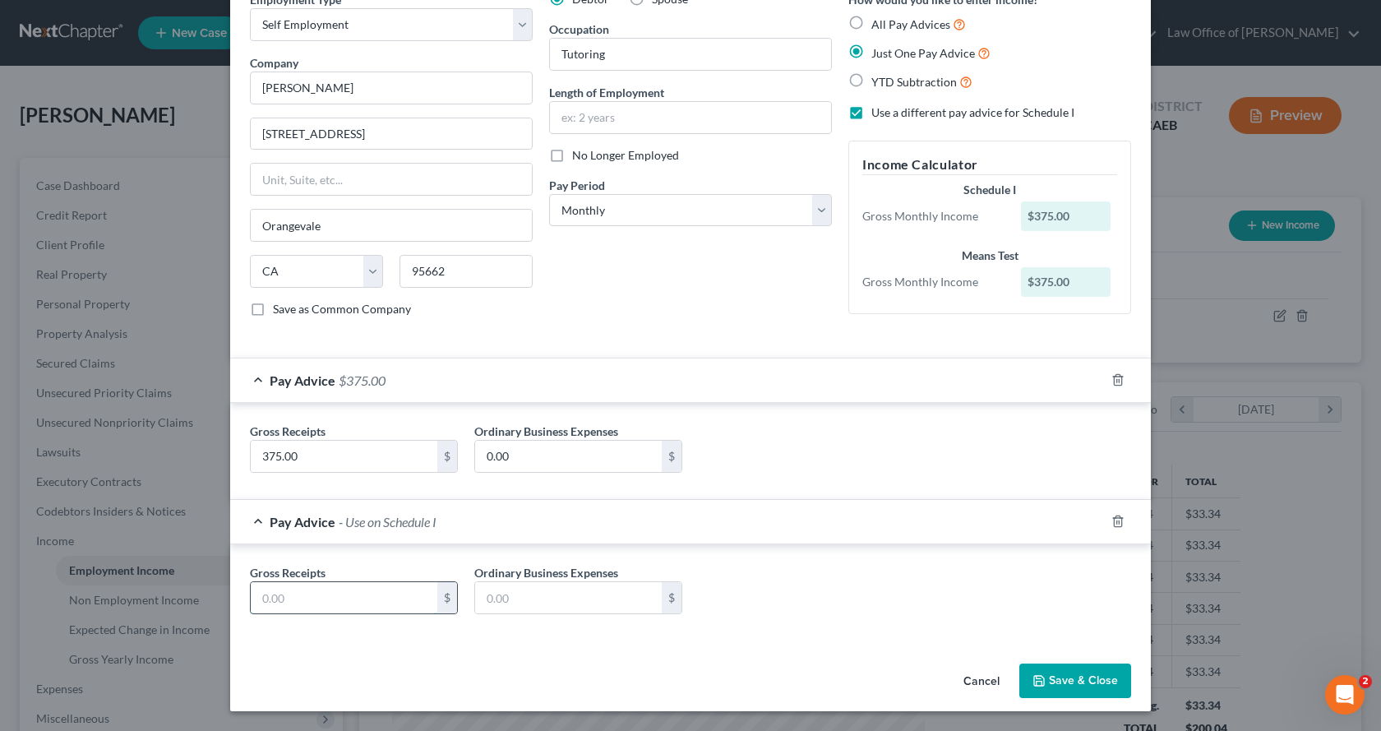
click at [251, 598] on input "text" at bounding box center [344, 597] width 187 height 31
type input "0.00"
click at [539, 601] on input "text" at bounding box center [568, 597] width 187 height 31
type input "0.00"
click at [1049, 676] on button "Save & Close" at bounding box center [1076, 681] width 112 height 35
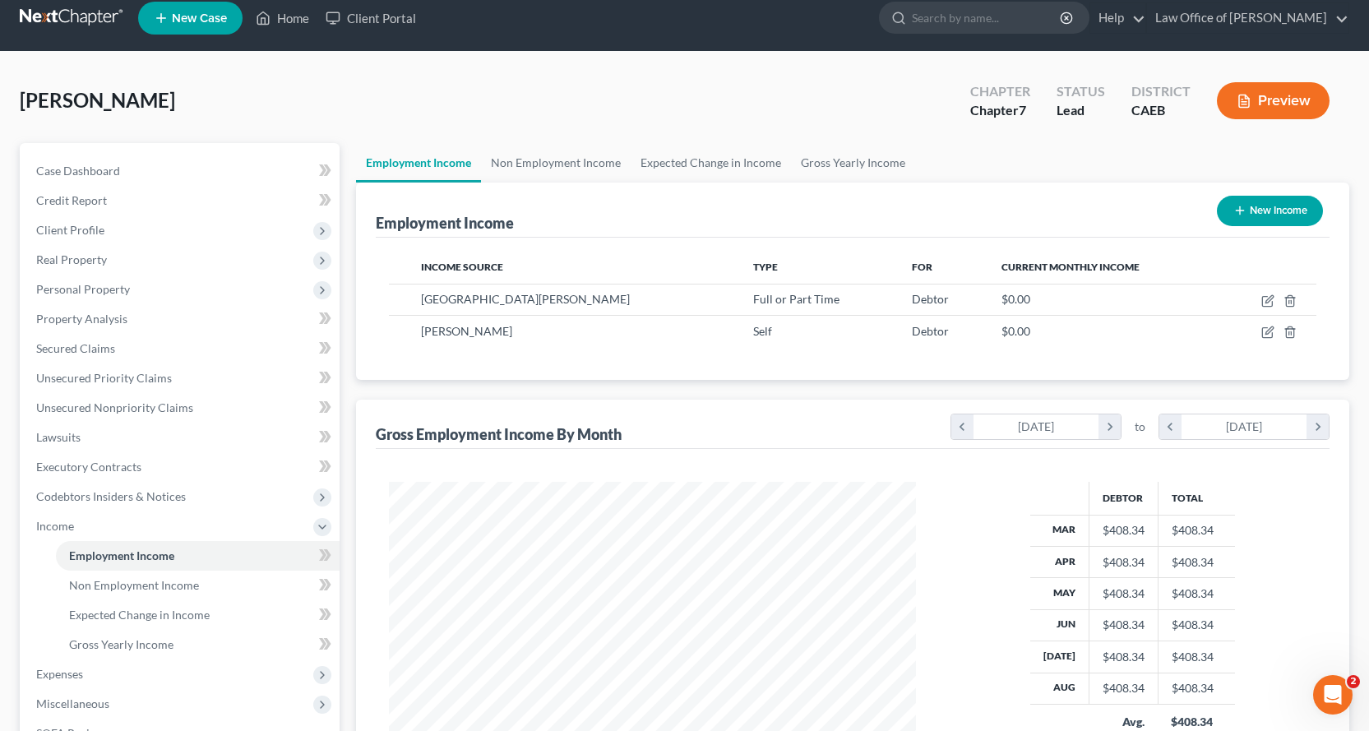
scroll to position [0, 0]
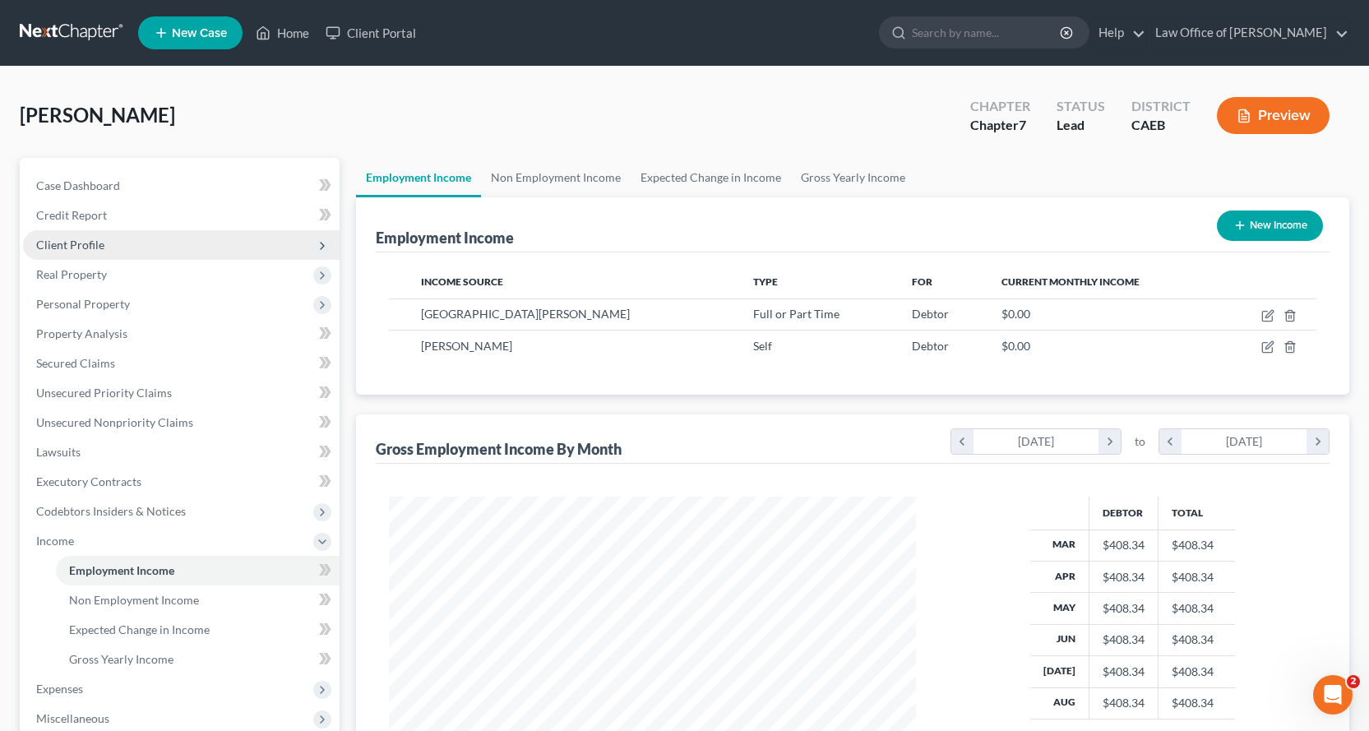
click at [76, 243] on span "Client Profile" at bounding box center [70, 245] width 68 height 14
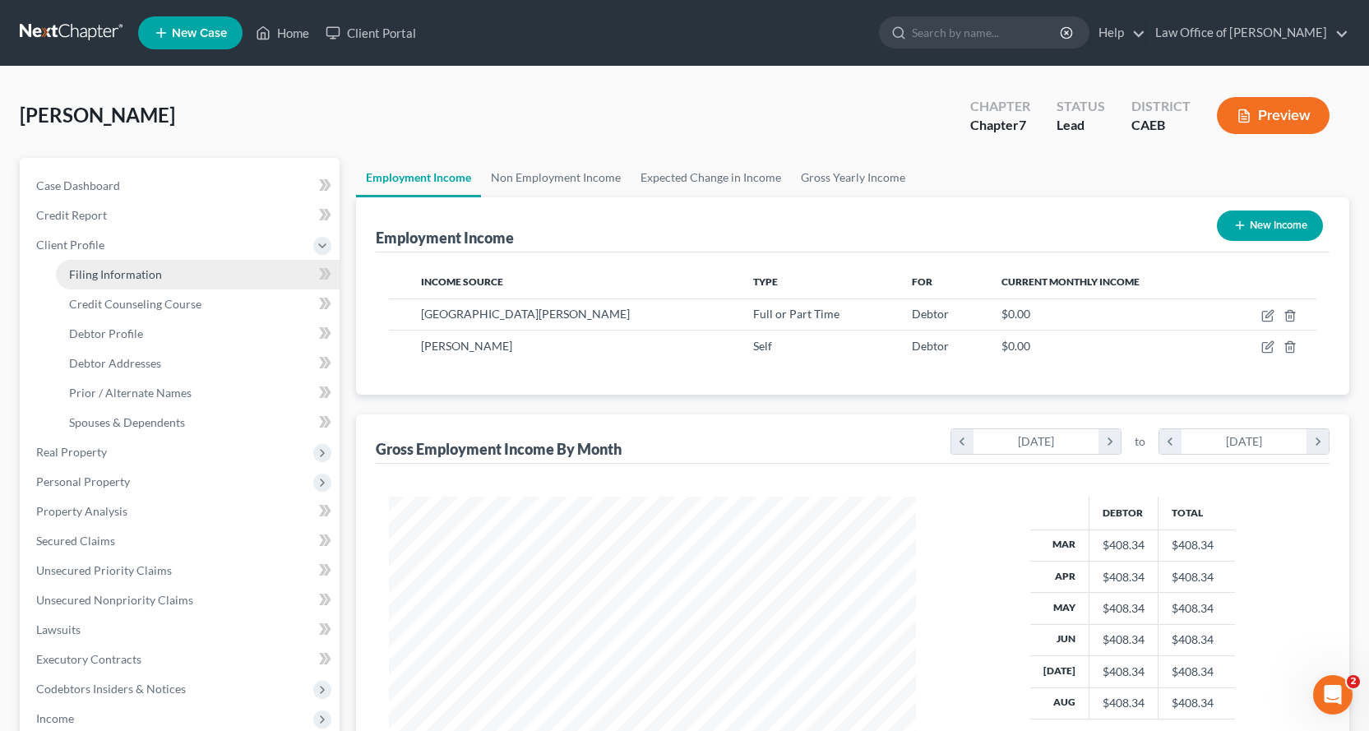
click at [93, 280] on span "Filing Information" at bounding box center [115, 274] width 93 height 14
select select "1"
select select "0"
select select "4"
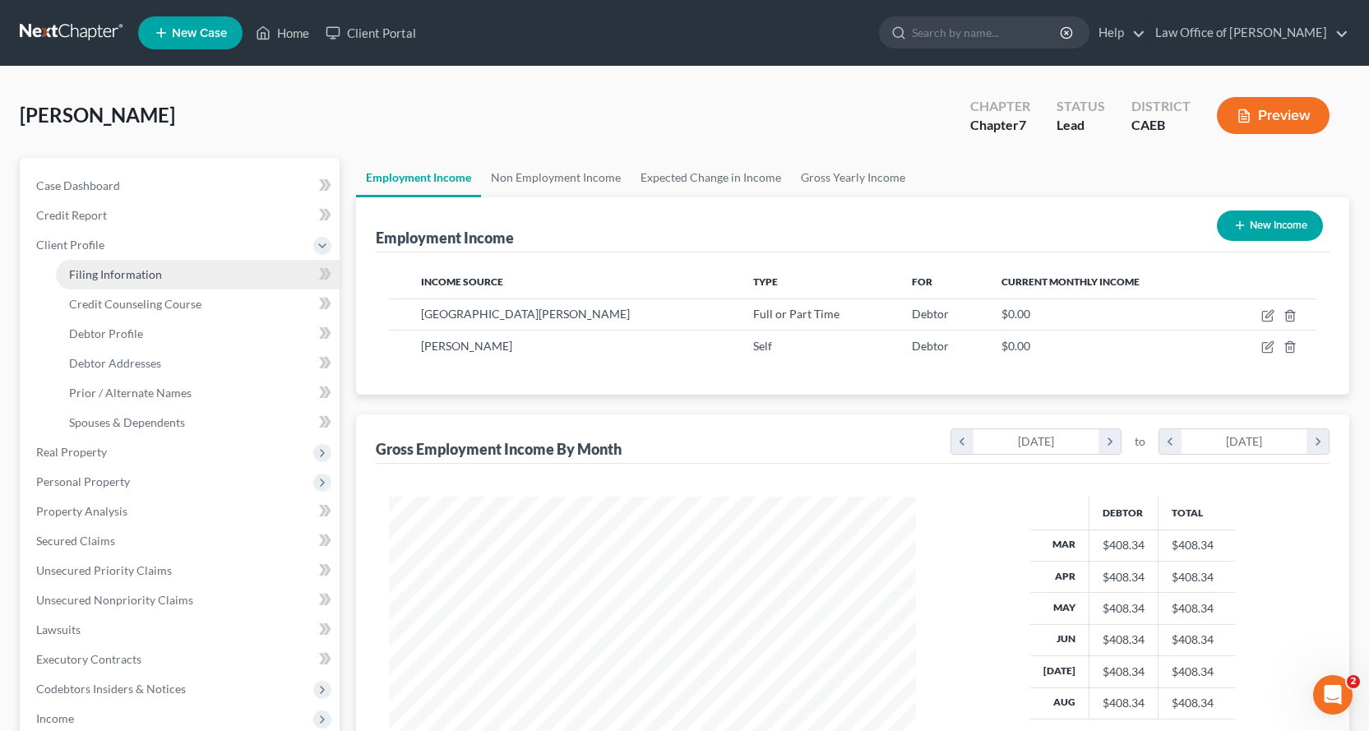
select select "1"
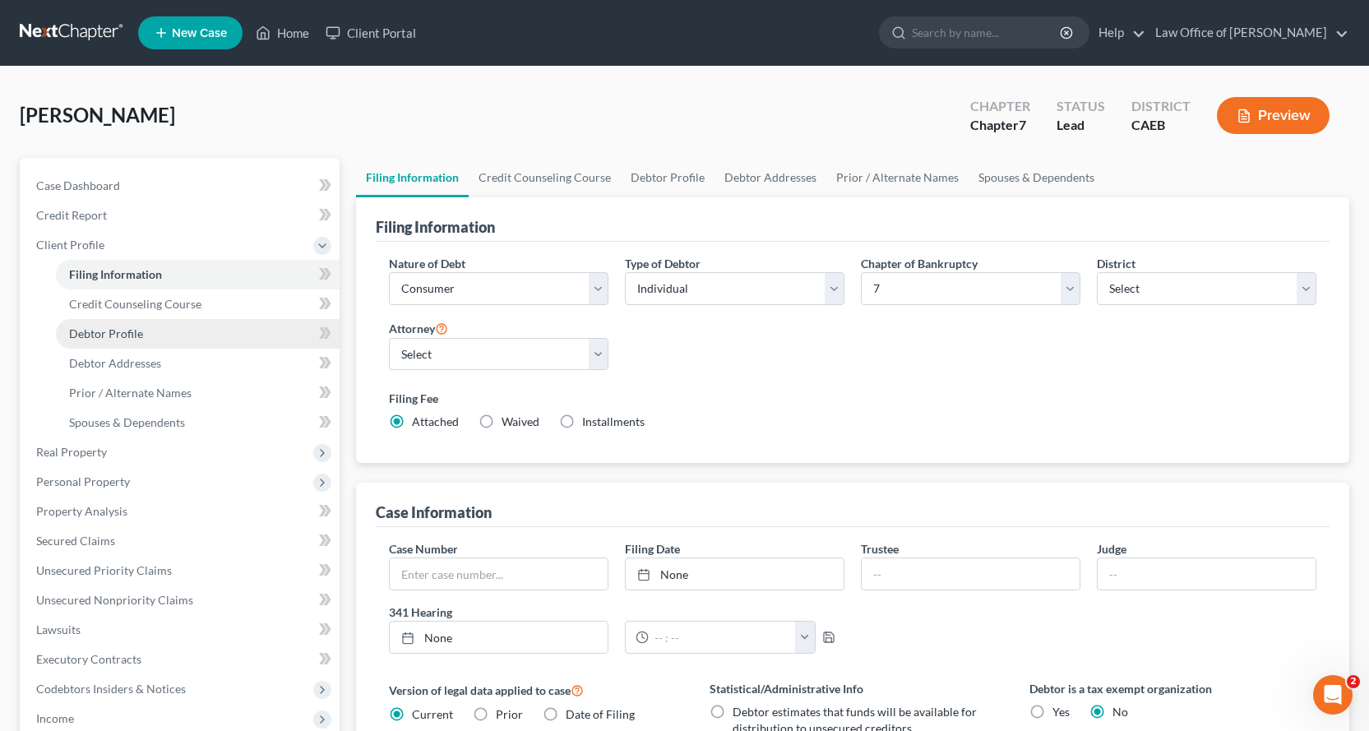
click at [121, 335] on span "Debtor Profile" at bounding box center [106, 333] width 74 height 14
select select "0"
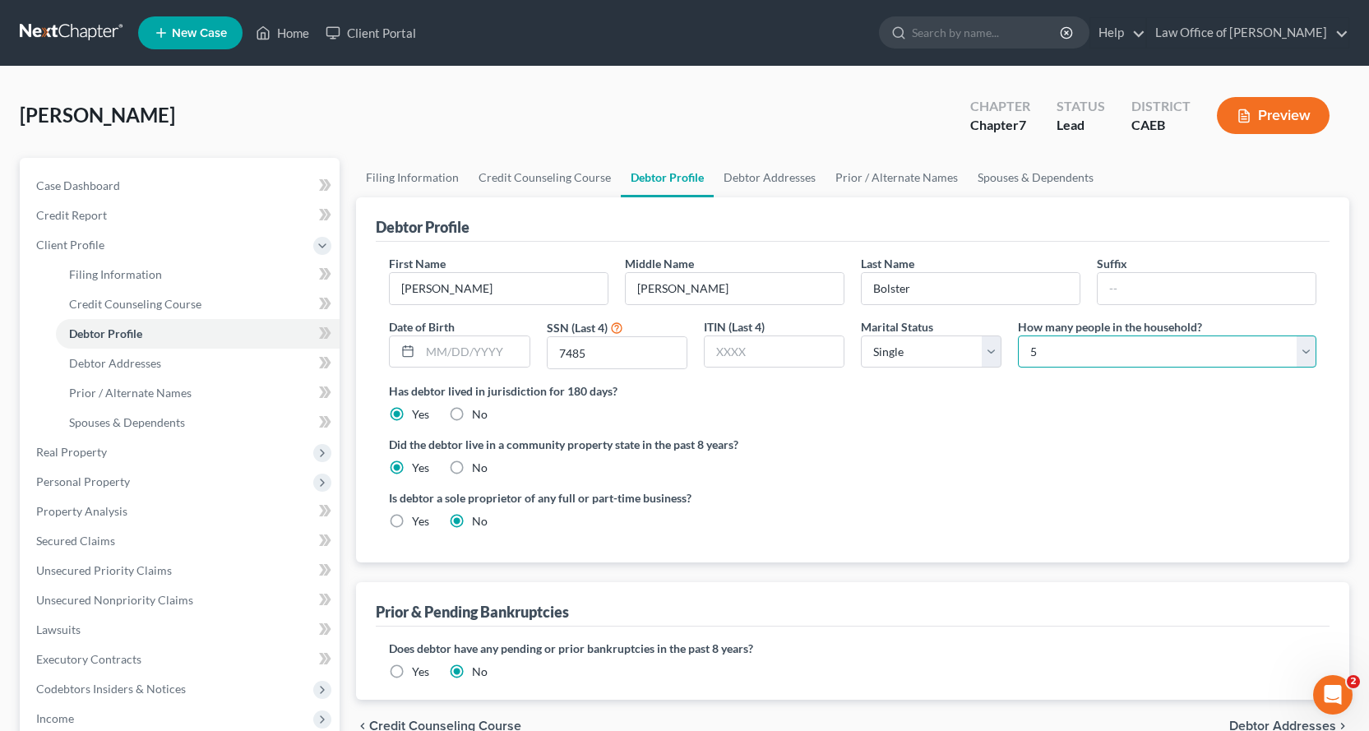
click at [1073, 352] on select "Select 1 2 3 4 5 6 7 8 9 10 11 12 13 14 15 16 17 18 19 20" at bounding box center [1167, 351] width 298 height 33
select select "3"
click at [1018, 335] on select "Select 1 2 3 4 5 6 7 8 9 10 11 12 13 14 15 16 17 18 19 20" at bounding box center [1167, 351] width 298 height 33
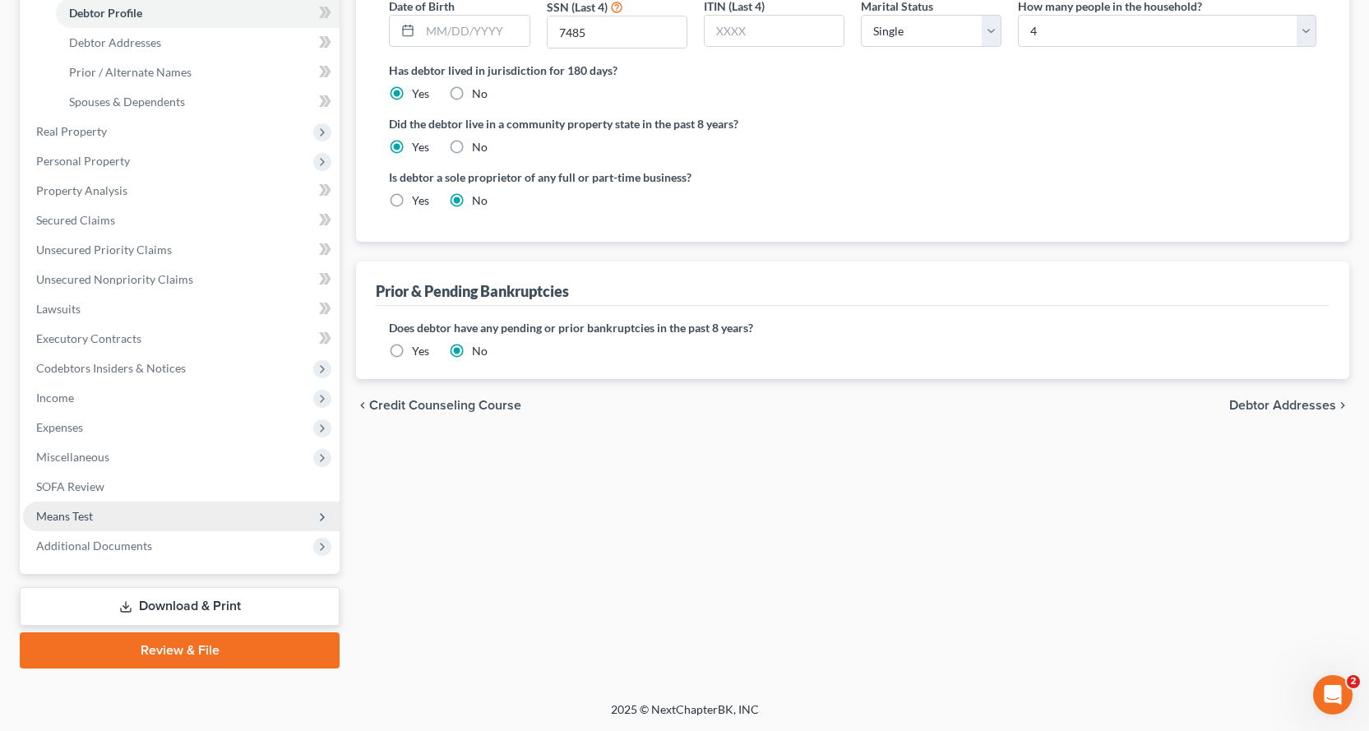
click at [71, 512] on span "Means Test" at bounding box center [64, 516] width 57 height 14
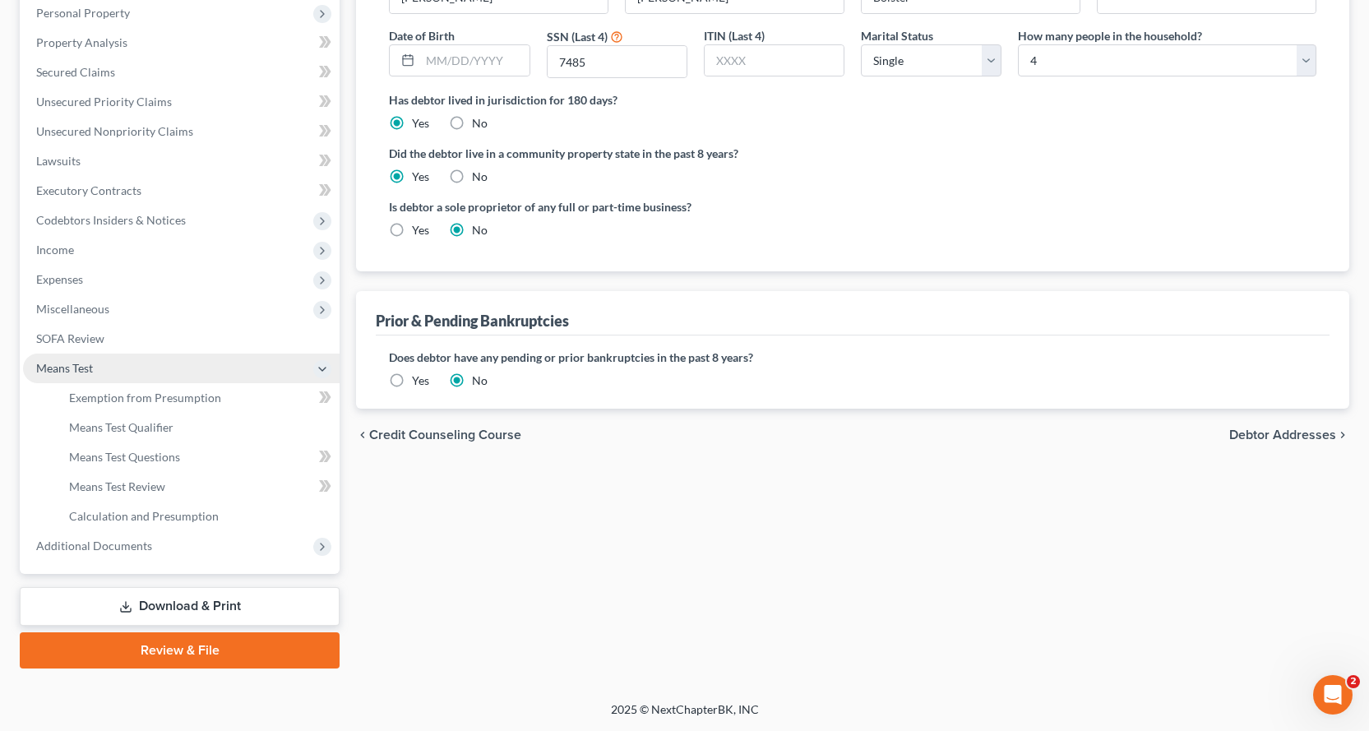
scroll to position [291, 0]
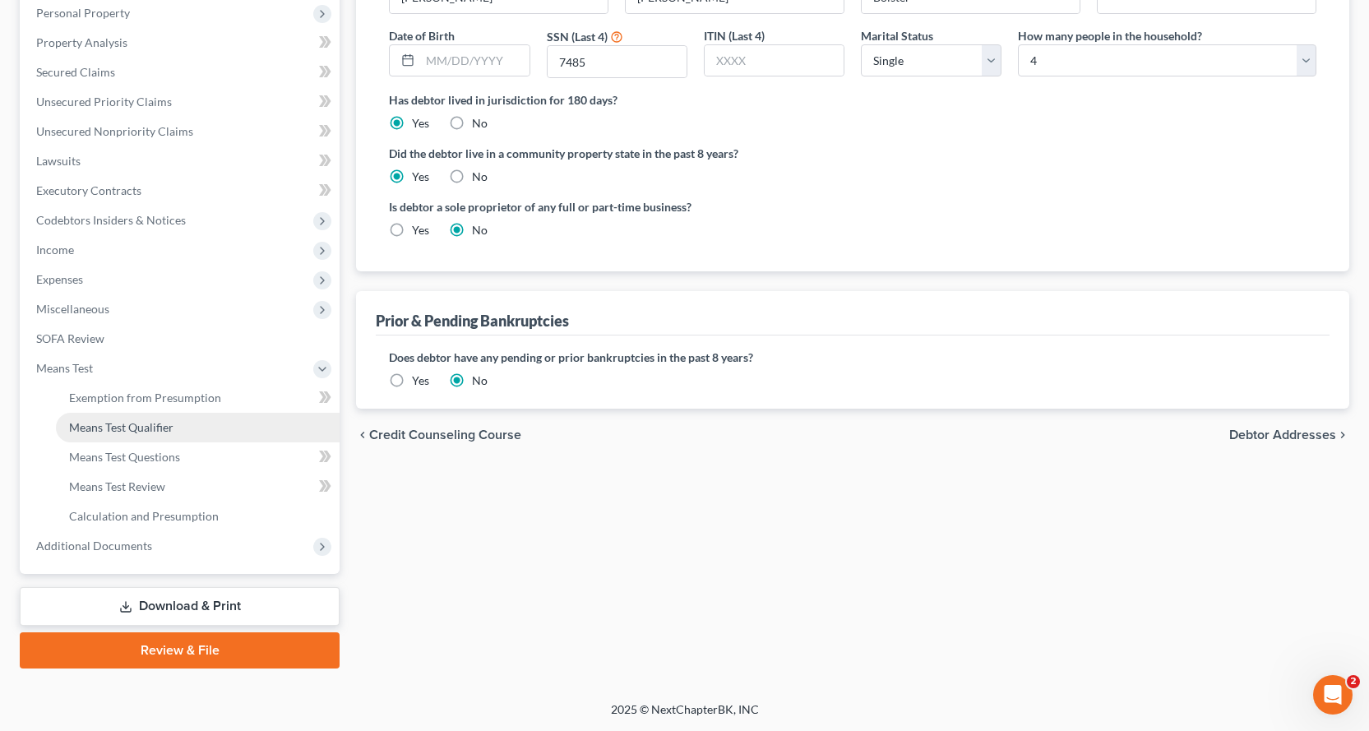
click at [121, 429] on span "Means Test Qualifier" at bounding box center [121, 427] width 104 height 14
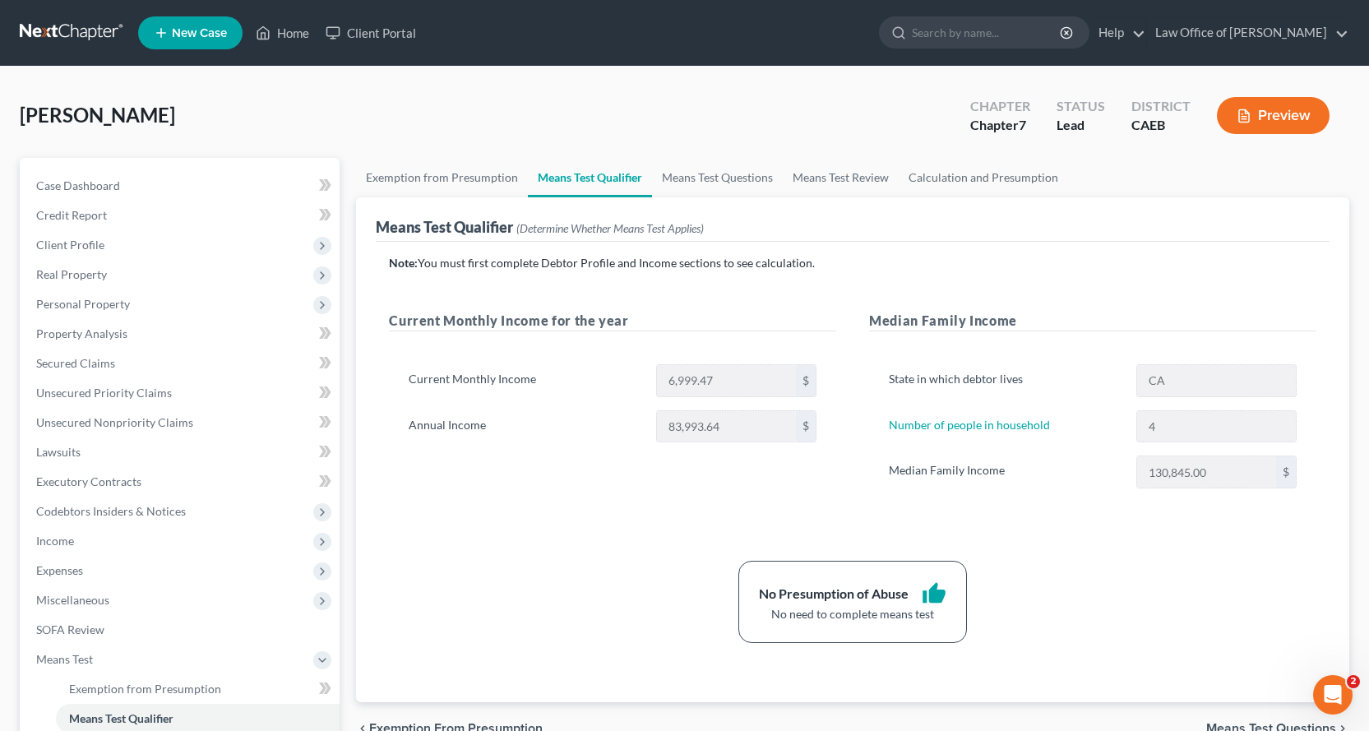
click at [1260, 112] on button "Preview" at bounding box center [1273, 115] width 113 height 37
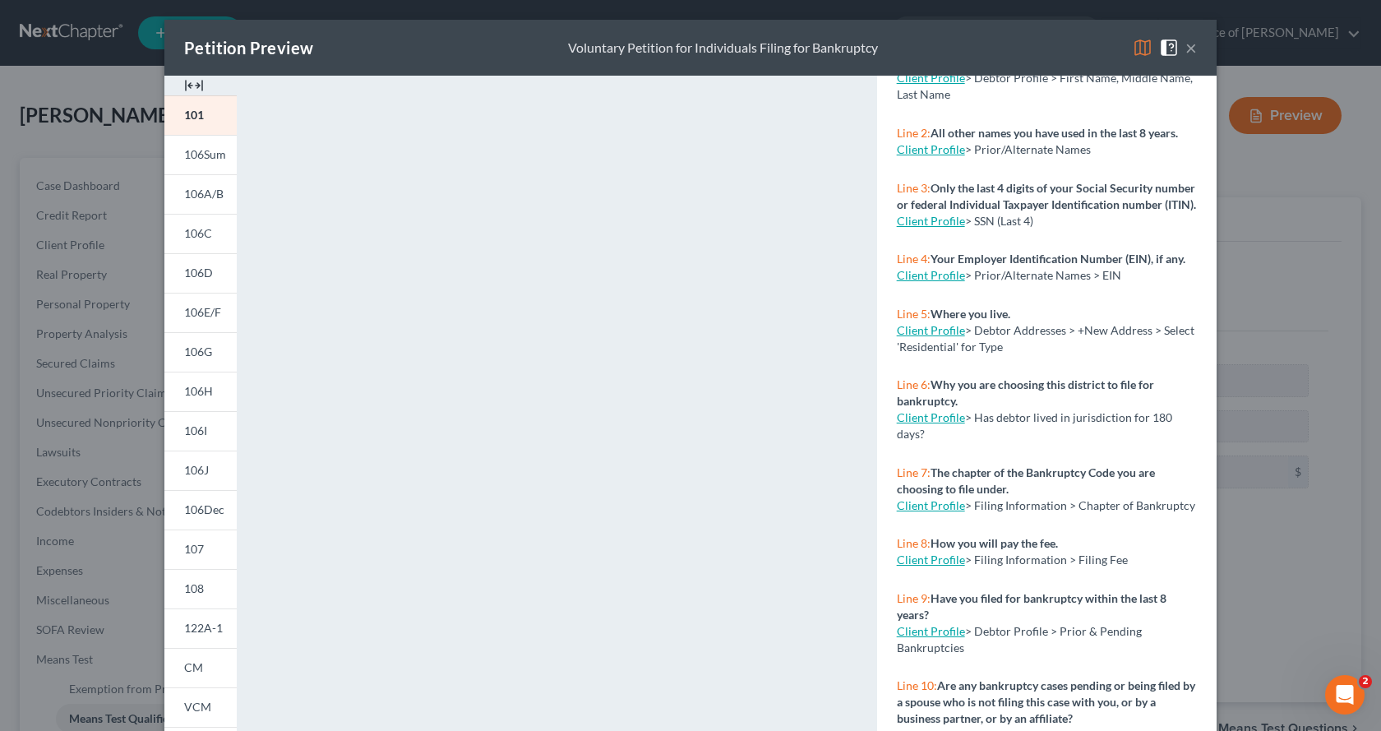
scroll to position [137, 0]
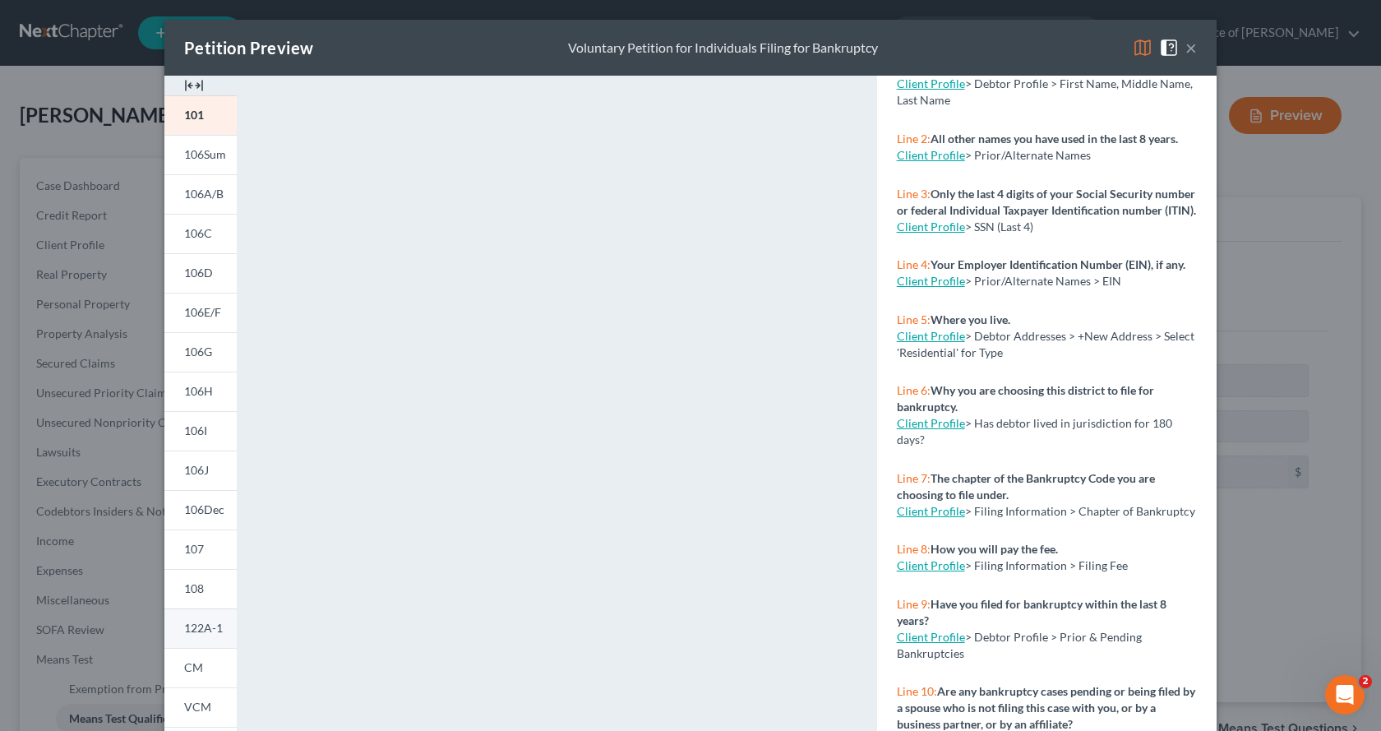
click at [206, 627] on span "122A-1" at bounding box center [203, 628] width 39 height 14
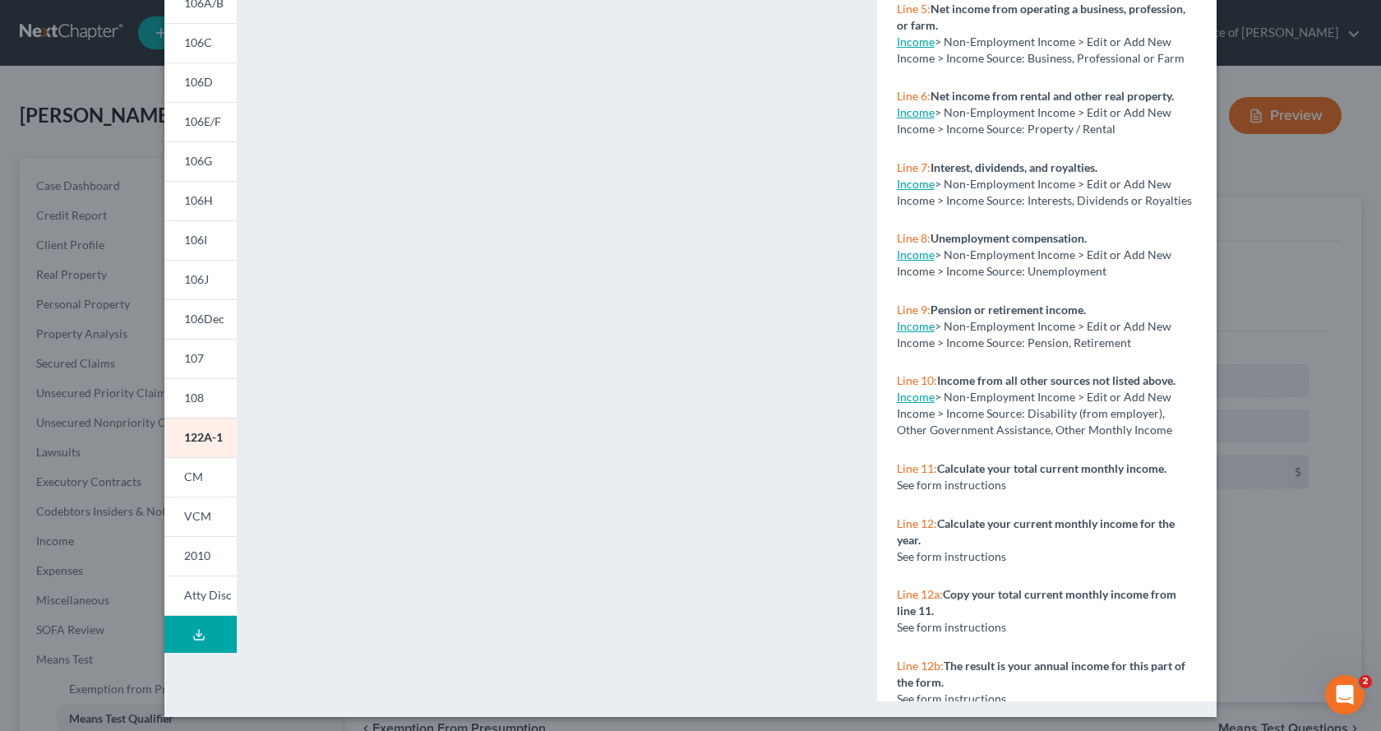
scroll to position [197, 0]
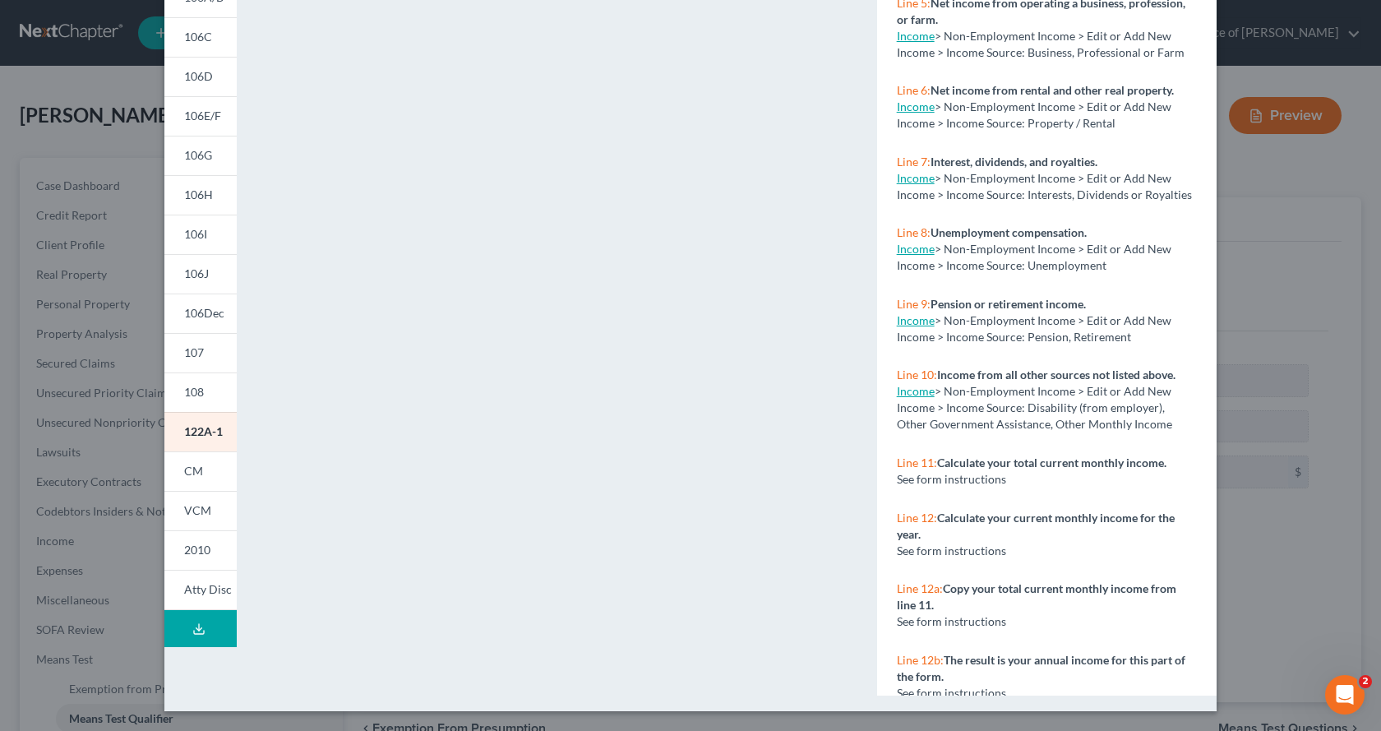
drag, startPoint x: 1375, startPoint y: 542, endPoint x: 12, endPoint y: 21, distance: 1459.2
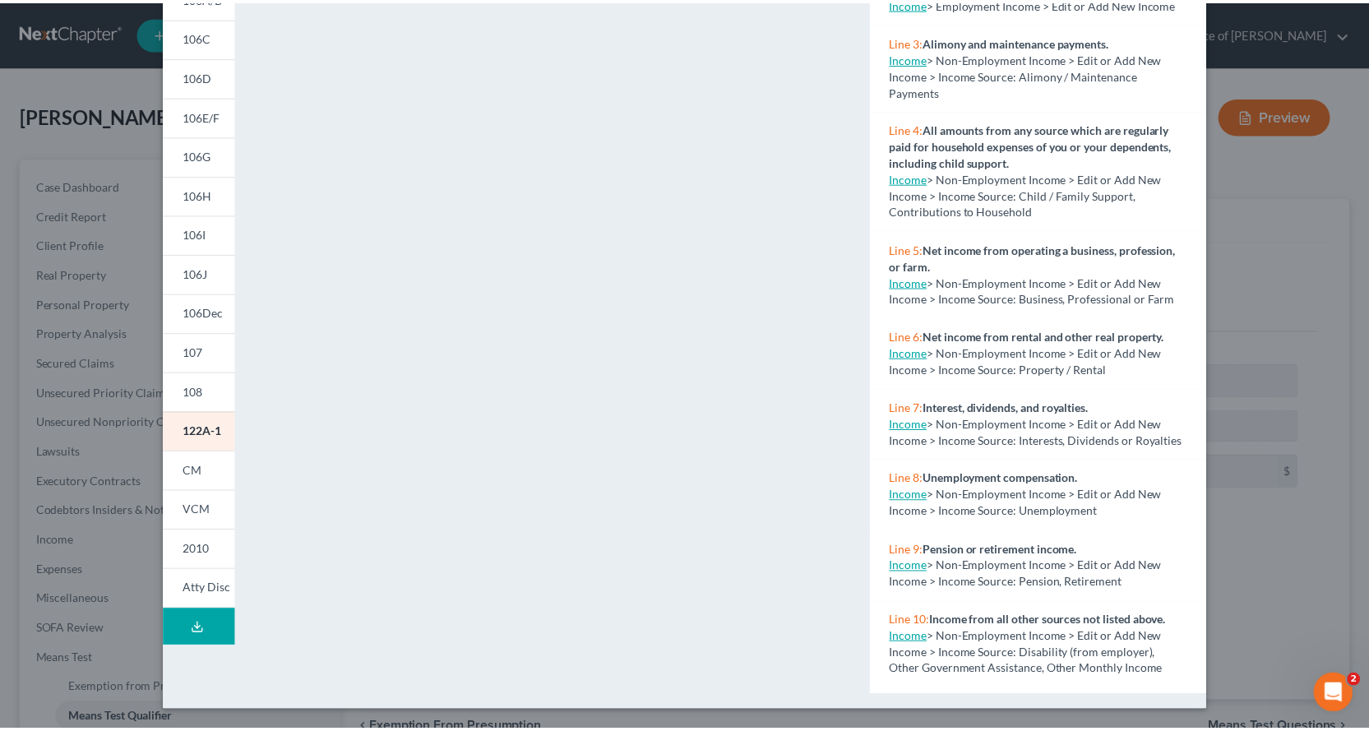
scroll to position [0, 0]
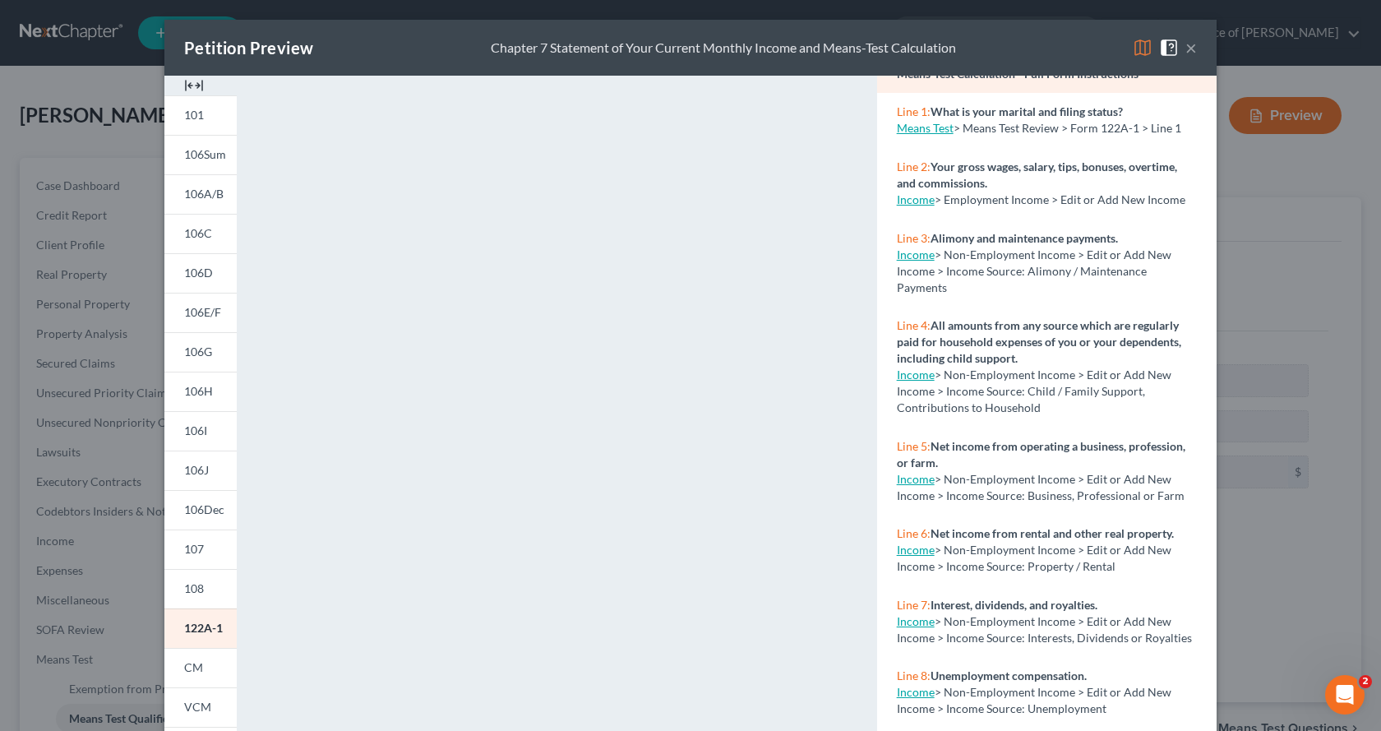
click at [1179, 44] on span at bounding box center [1172, 46] width 26 height 14
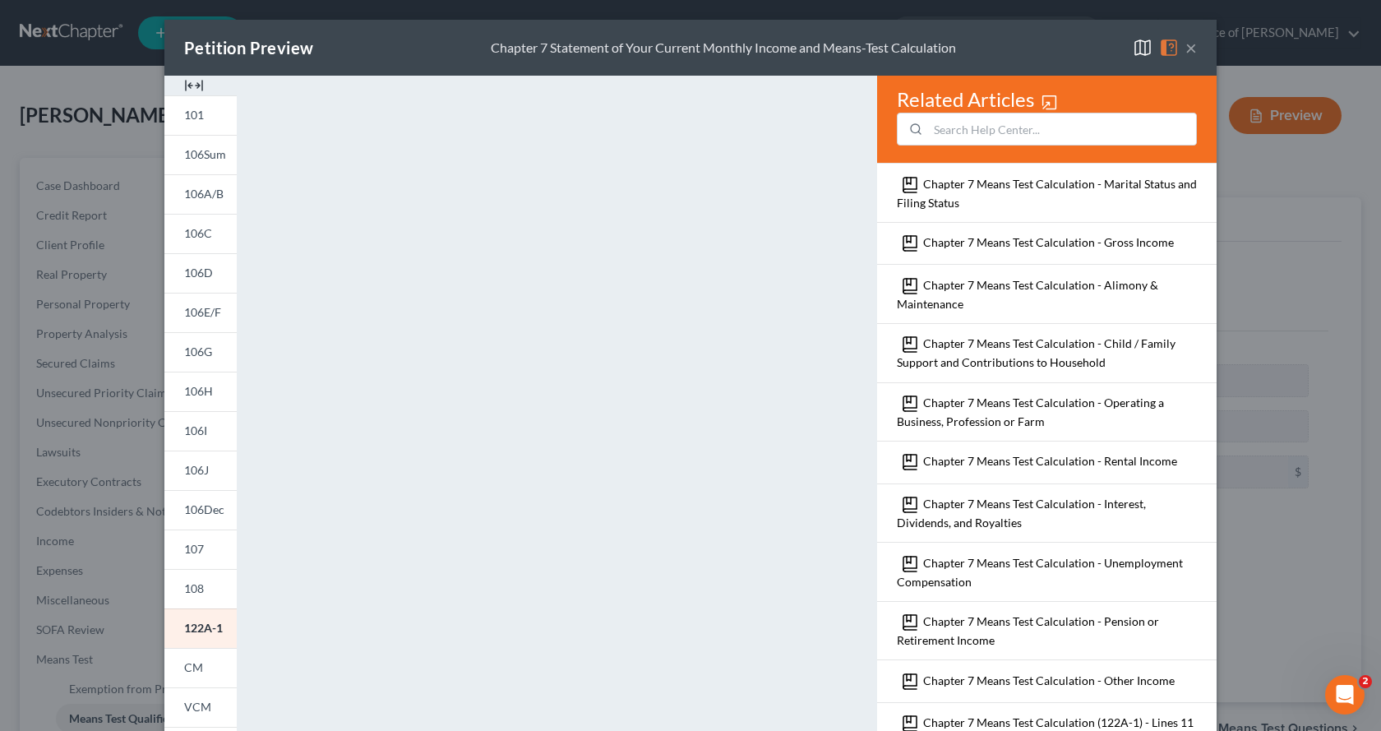
click at [1135, 56] on img at bounding box center [1143, 48] width 20 height 20
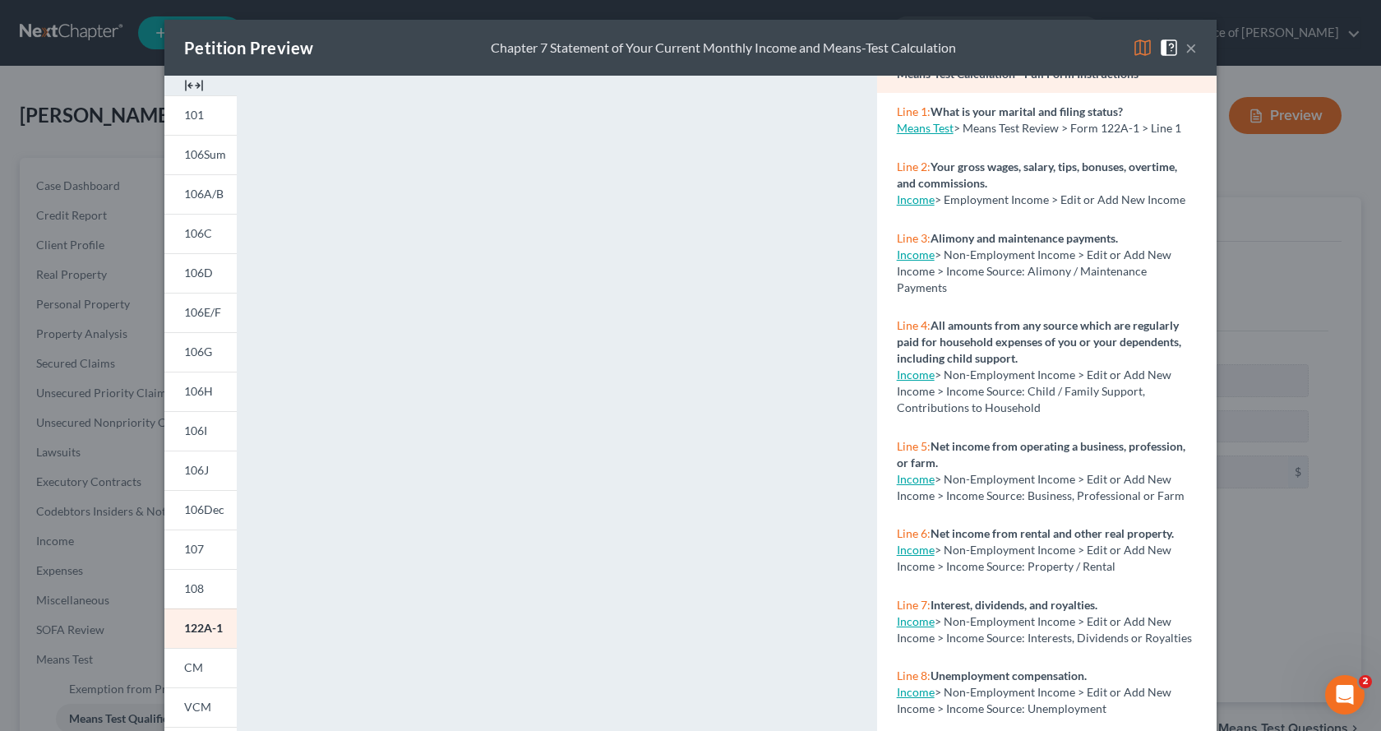
click at [1186, 52] on button "×" at bounding box center [1192, 48] width 12 height 20
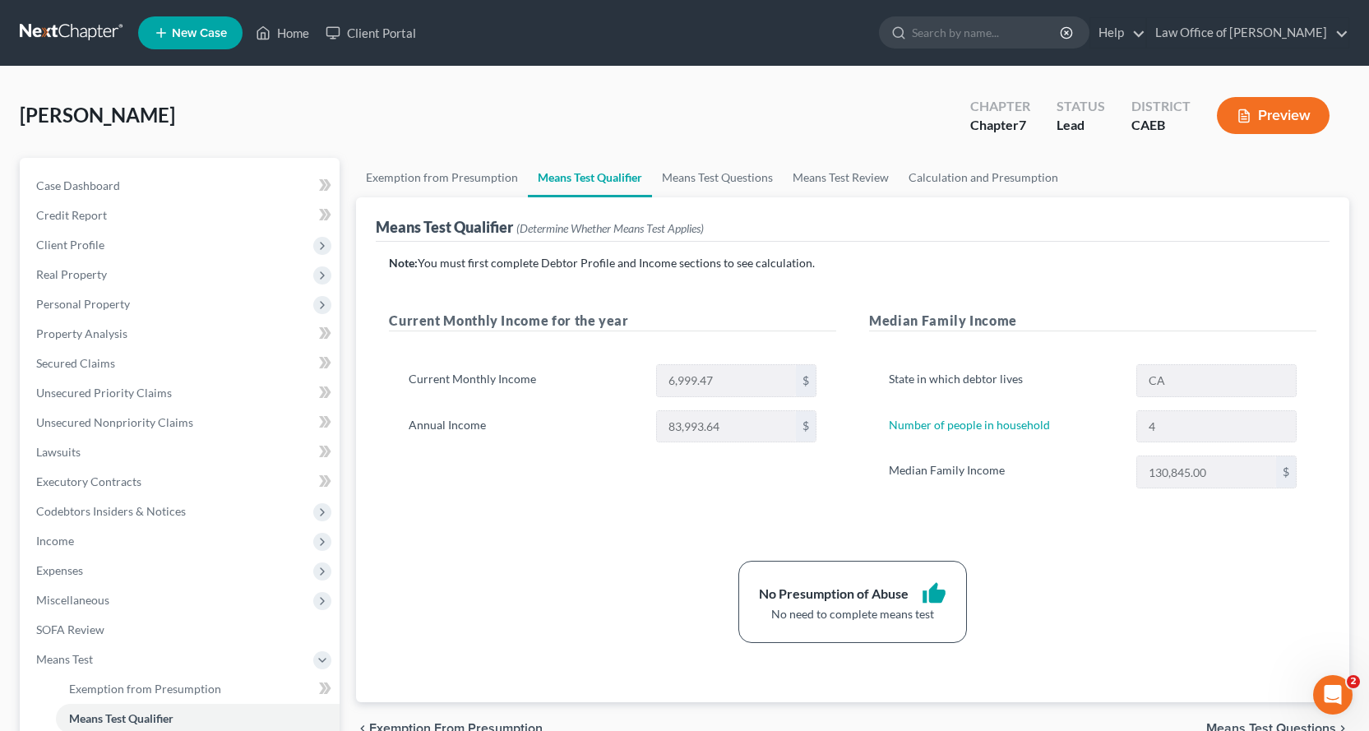
scroll to position [291, 0]
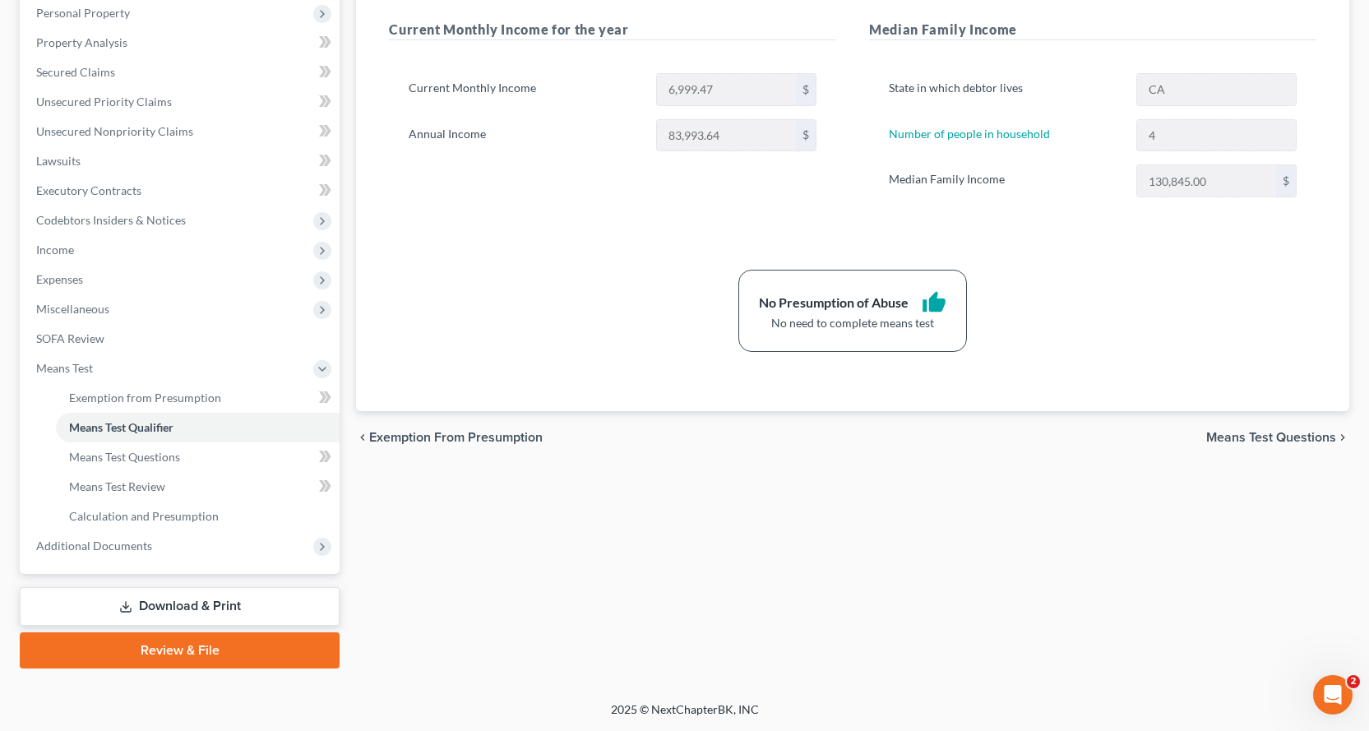
click at [215, 603] on link "Download & Print" at bounding box center [180, 606] width 320 height 39
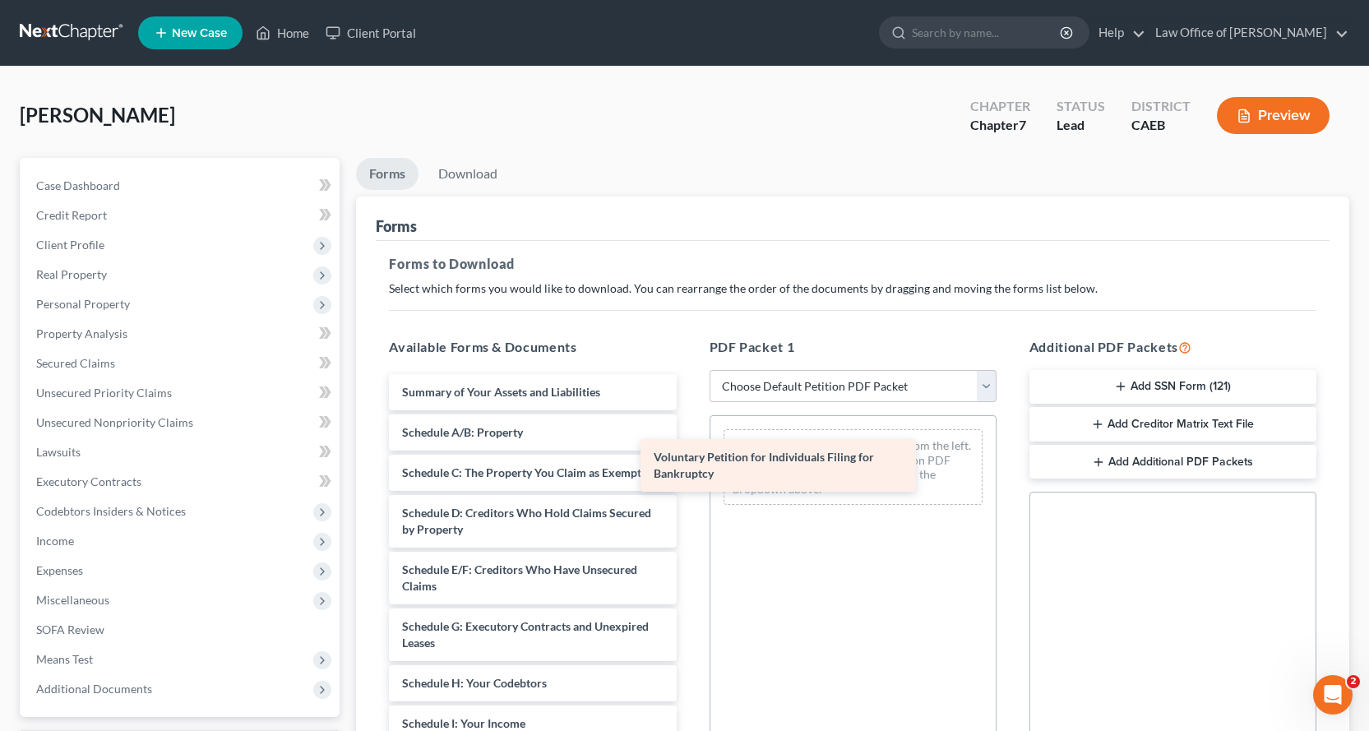
drag, startPoint x: 490, startPoint y: 396, endPoint x: 763, endPoint y: 461, distance: 280.6
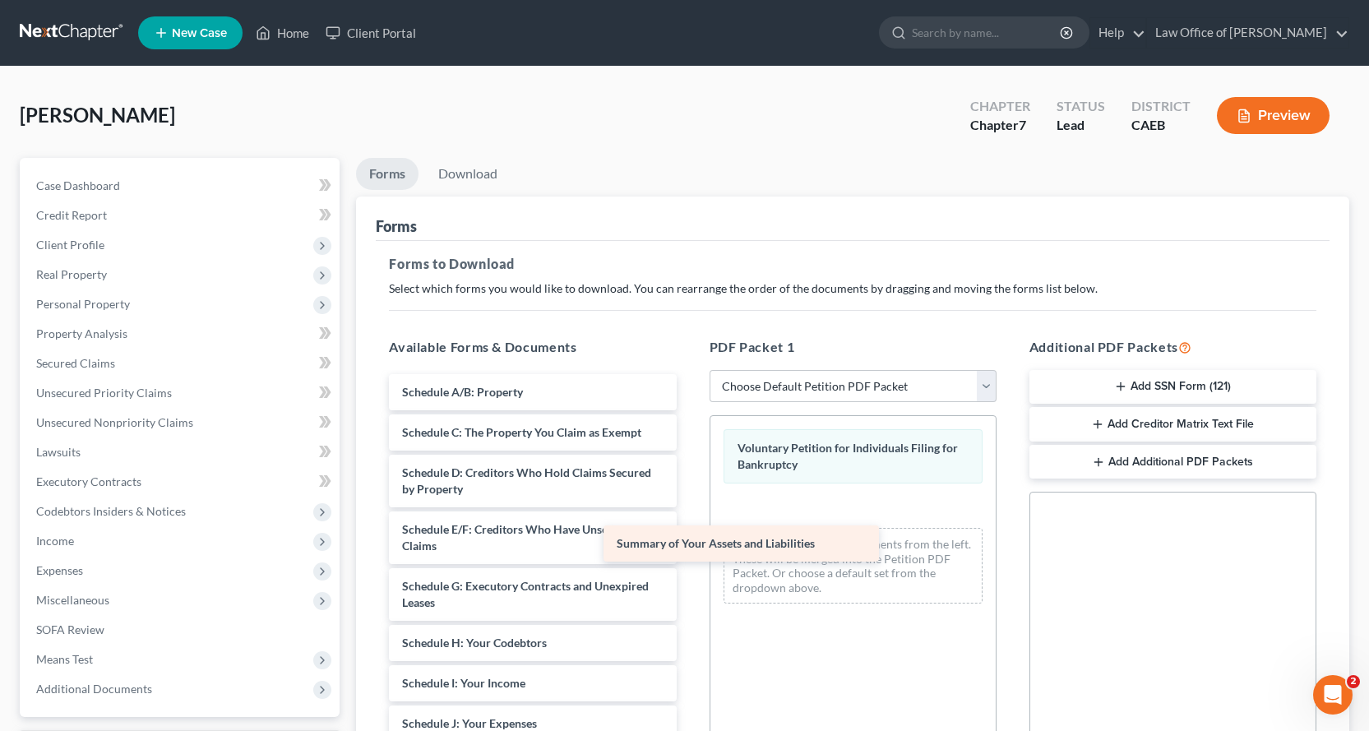
drag, startPoint x: 518, startPoint y: 398, endPoint x: 746, endPoint y: 542, distance: 269.4
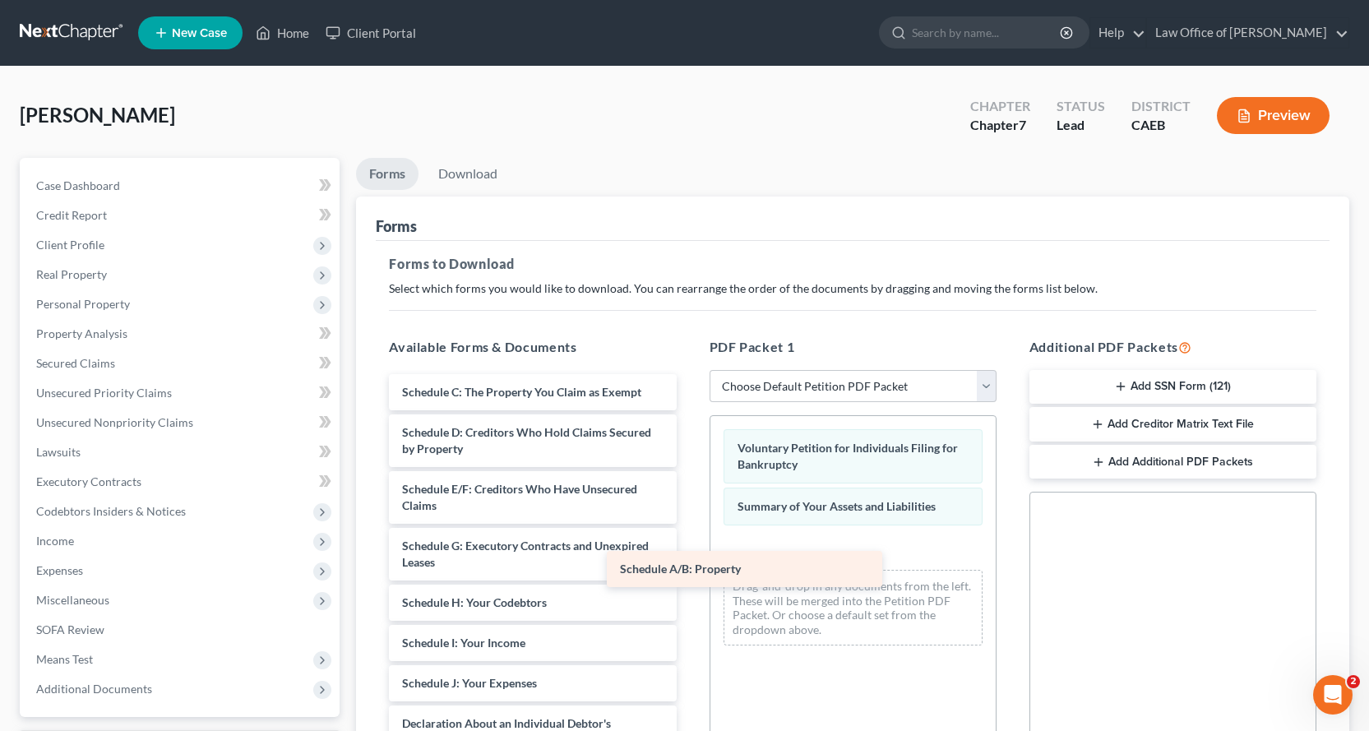
drag, startPoint x: 508, startPoint y: 382, endPoint x: 781, endPoint y: 558, distance: 324.8
click at [689, 560] on div "Schedule A/B: Property Schedule A/B: Property Schedule C: The Property You Clai…" at bounding box center [532, 740] width 313 height 732
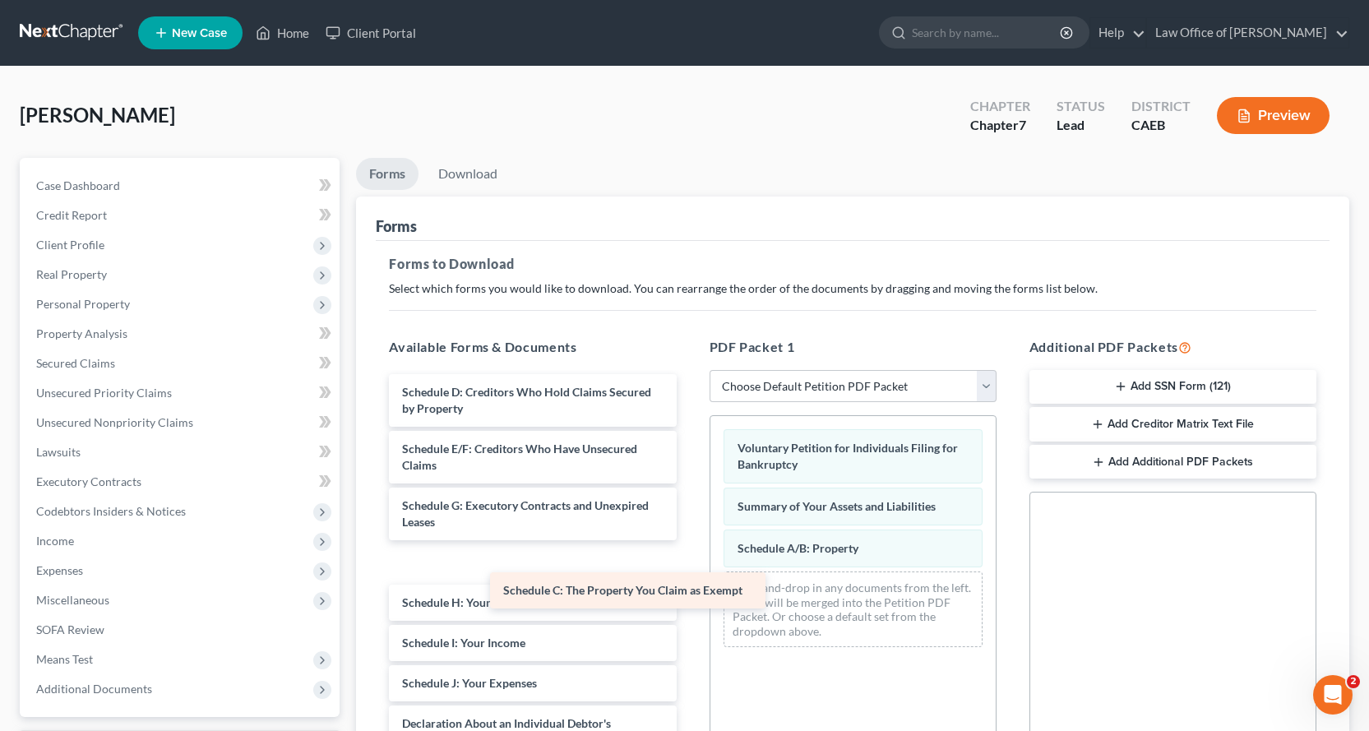
drag, startPoint x: 589, startPoint y: 398, endPoint x: 815, endPoint y: 605, distance: 306.7
click at [689, 608] on div "Schedule C: The Property You Claim as Exempt Schedule C: The Property You Claim…" at bounding box center [532, 740] width 313 height 732
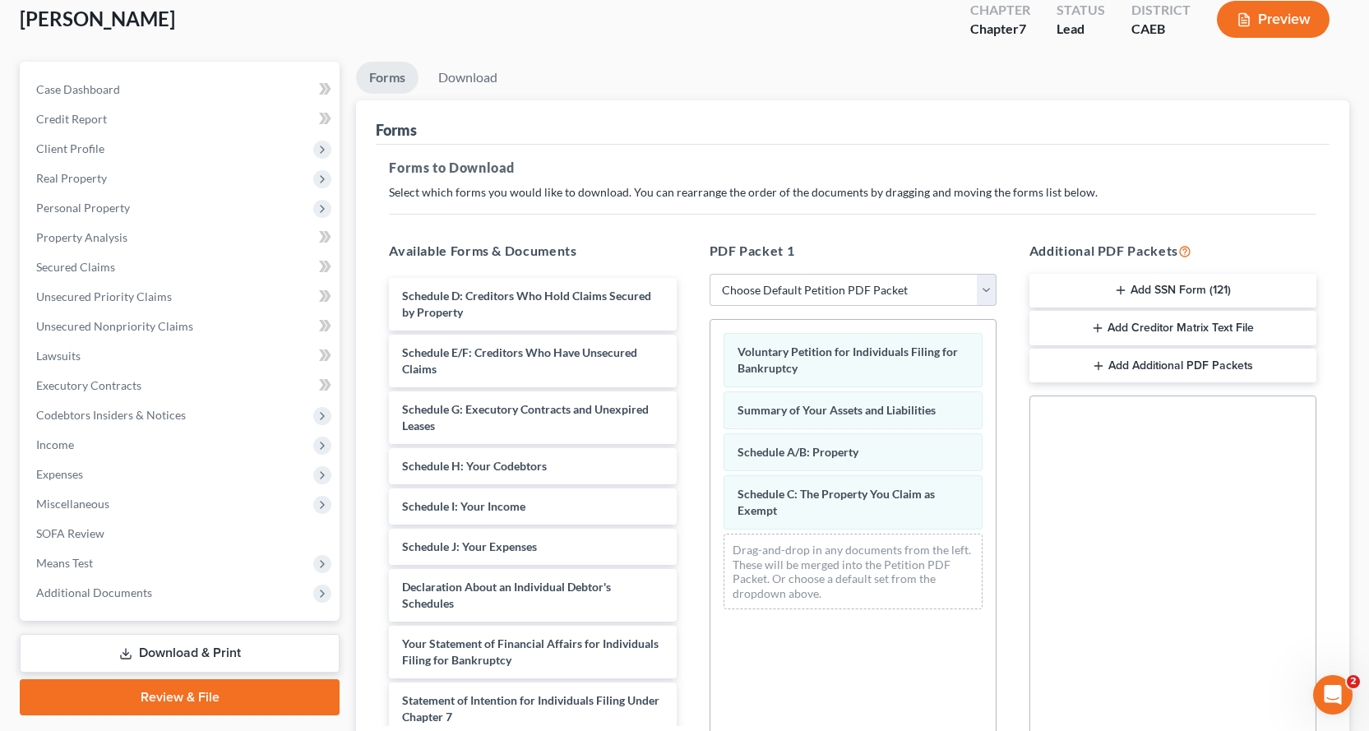
scroll to position [175, 0]
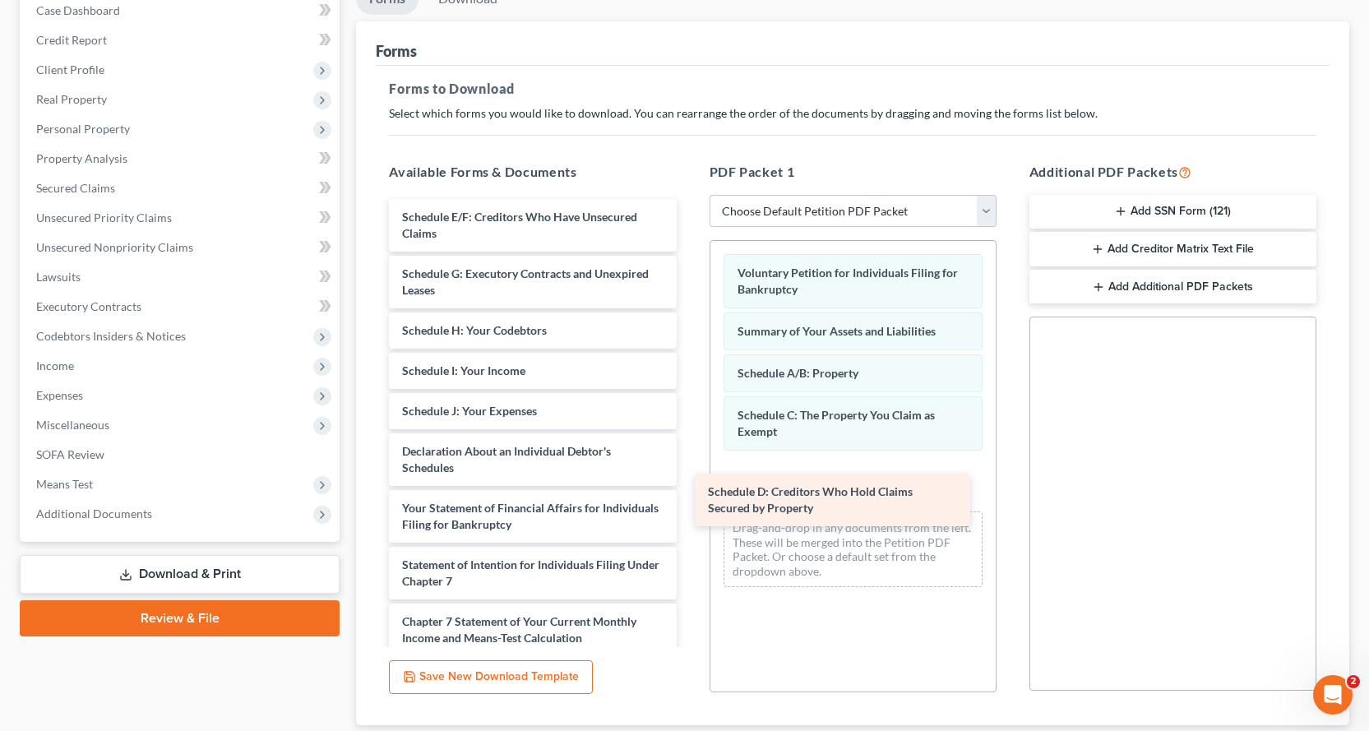
drag, startPoint x: 564, startPoint y: 225, endPoint x: 871, endPoint y: 499, distance: 411.1
click at [689, 499] on div "Schedule D: Creditors Who Hold Claims Secured by Property Schedule D: Creditors…" at bounding box center [532, 516] width 313 height 635
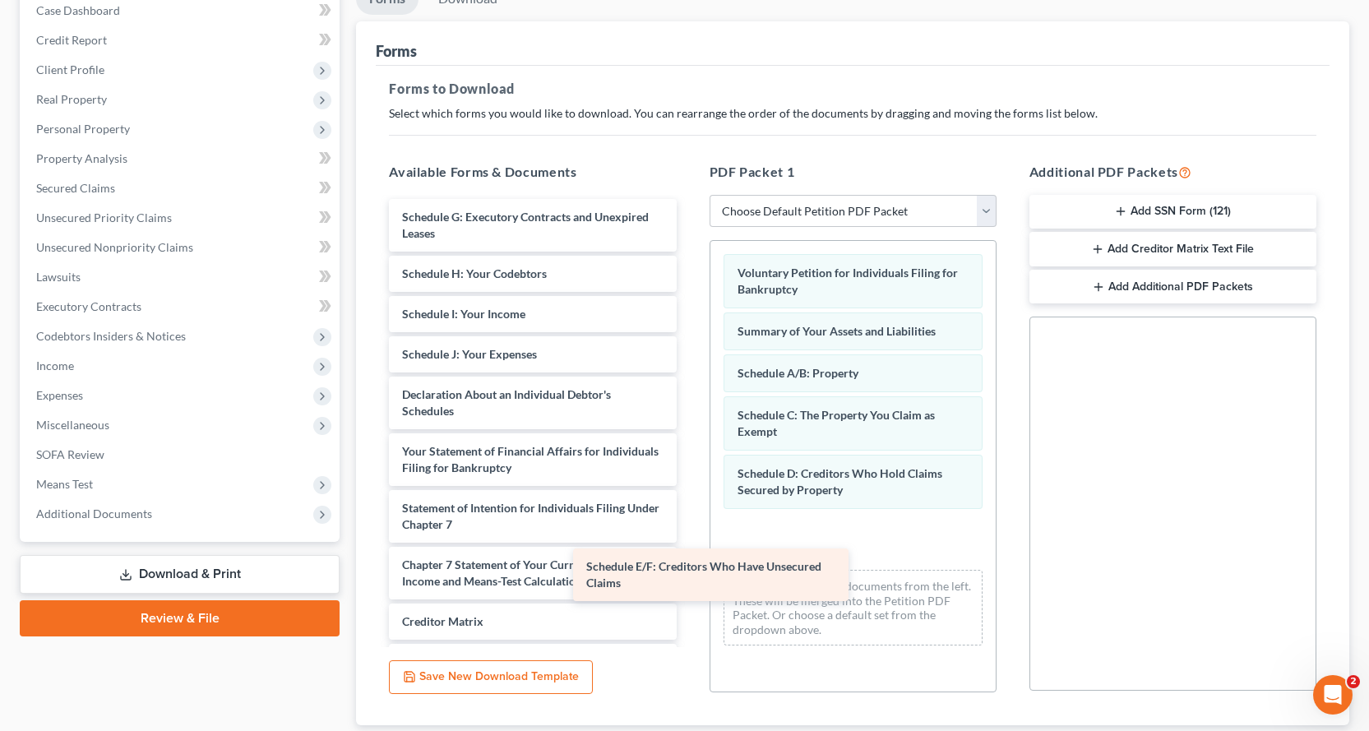
drag, startPoint x: 532, startPoint y: 221, endPoint x: 848, endPoint y: 548, distance: 454.1
click at [689, 548] on div "Schedule E/F: Creditors Who Have Unsecured Claims Schedule E/F: Creditors Who H…" at bounding box center [532, 488] width 313 height 578
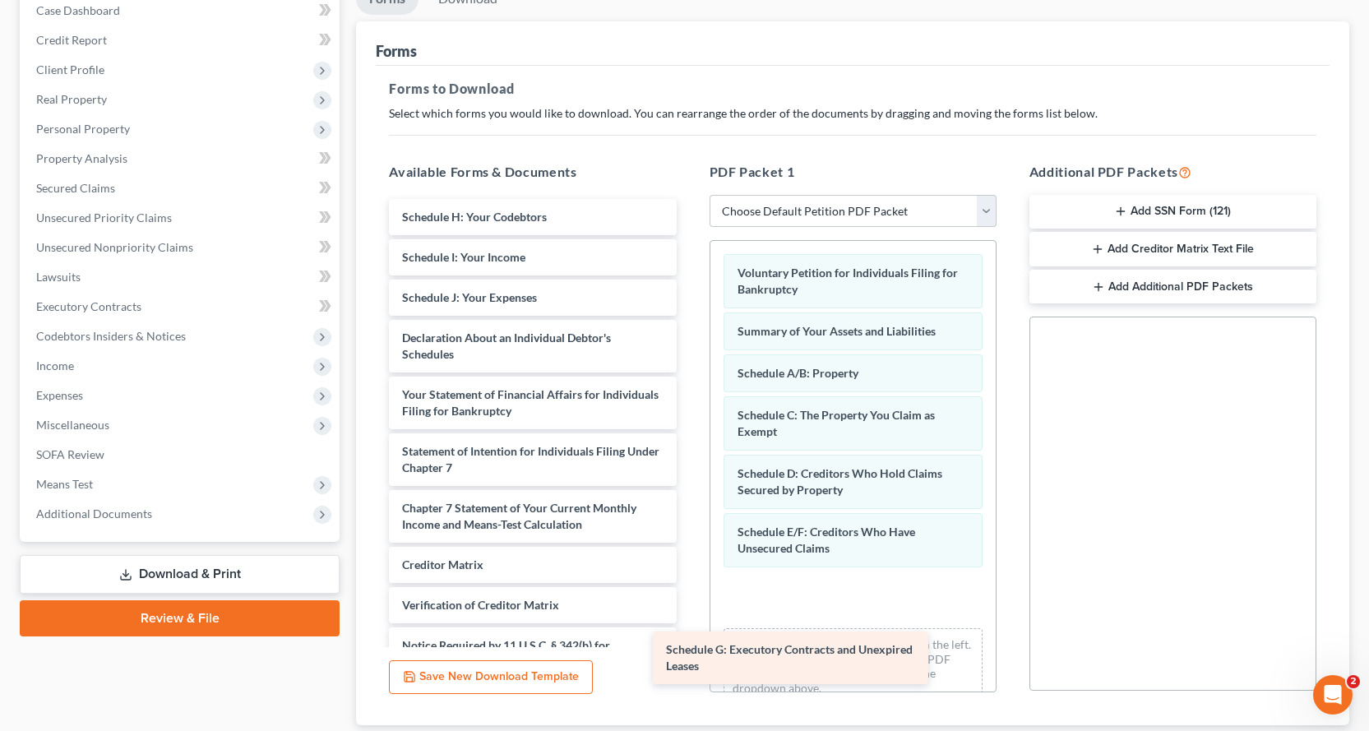
drag, startPoint x: 502, startPoint y: 230, endPoint x: 829, endPoint y: 626, distance: 512.8
click at [689, 628] on div "Schedule G: Executory Contracts and Unexpired Leases Schedule G: Executory Cont…" at bounding box center [532, 459] width 313 height 521
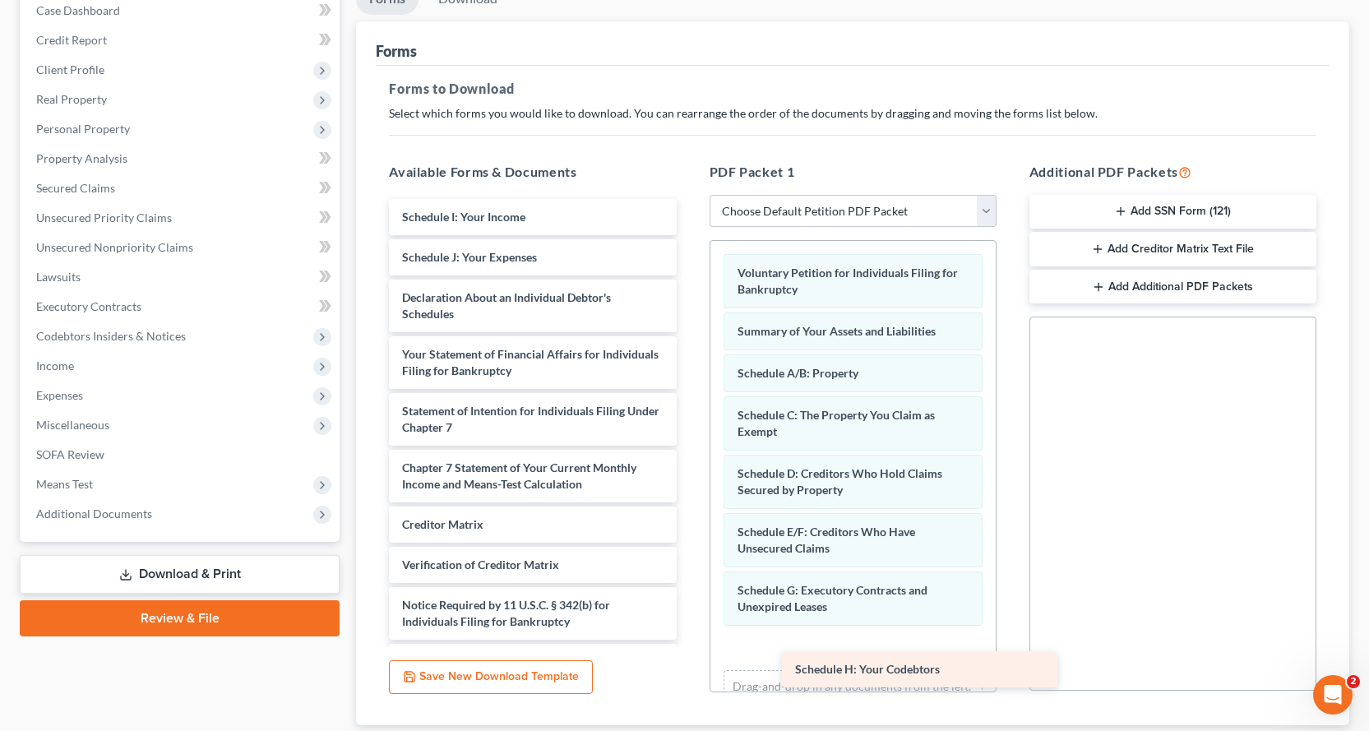
drag, startPoint x: 490, startPoint y: 219, endPoint x: 878, endPoint y: 669, distance: 594.6
click at [689, 669] on div "Schedule H: Your Codebtors Schedule H: Your Codebtors Schedule I: Your Income S…" at bounding box center [532, 439] width 313 height 481
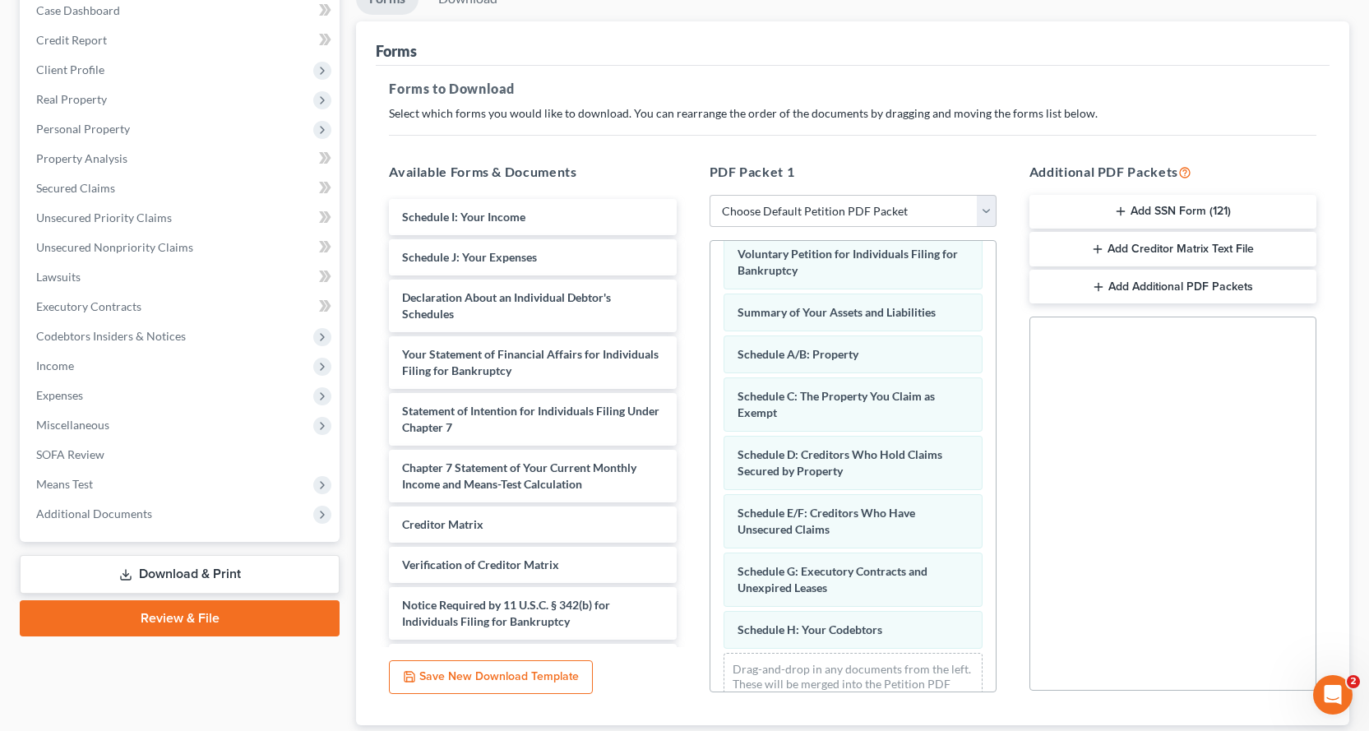
scroll to position [69, 0]
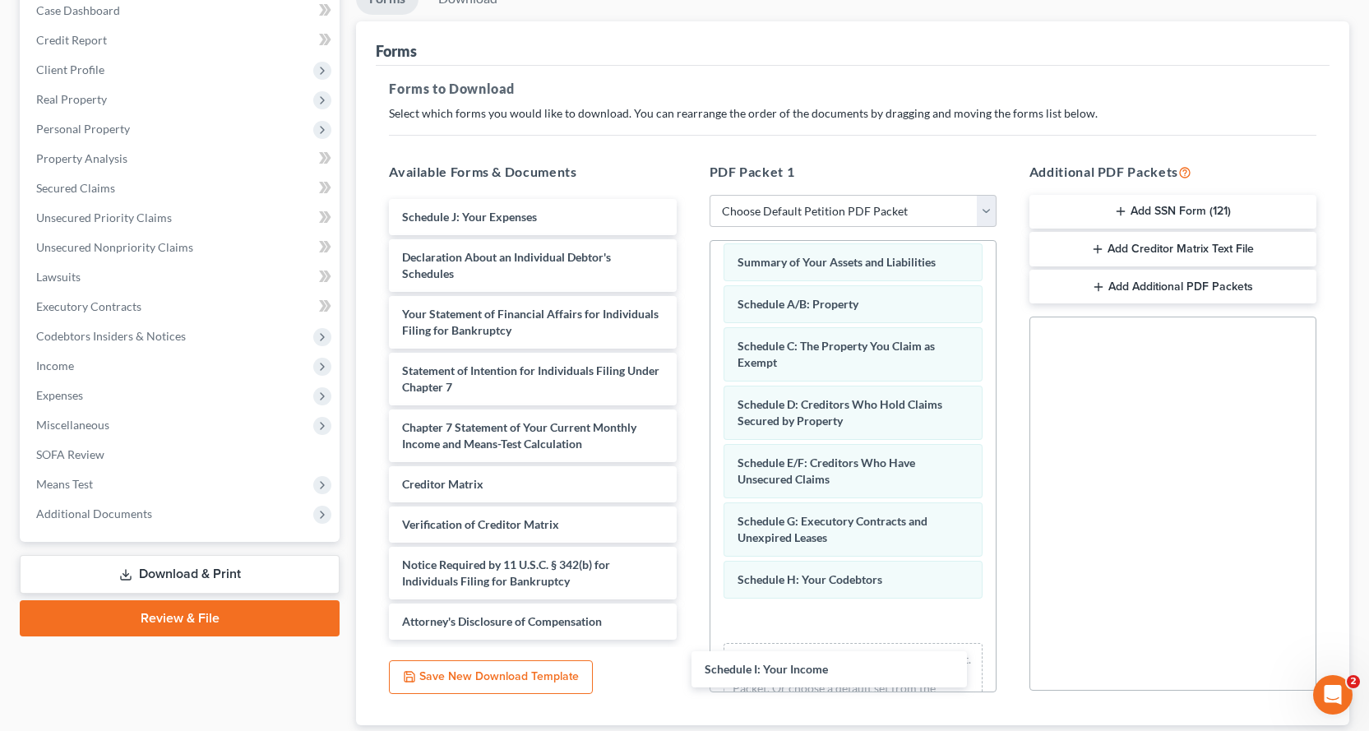
drag, startPoint x: 545, startPoint y: 206, endPoint x: 857, endPoint y: 645, distance: 537.7
click at [689, 640] on div "Schedule I: Your Income Schedule I: Your Income Schedule J: Your Expenses Decla…" at bounding box center [532, 419] width 313 height 441
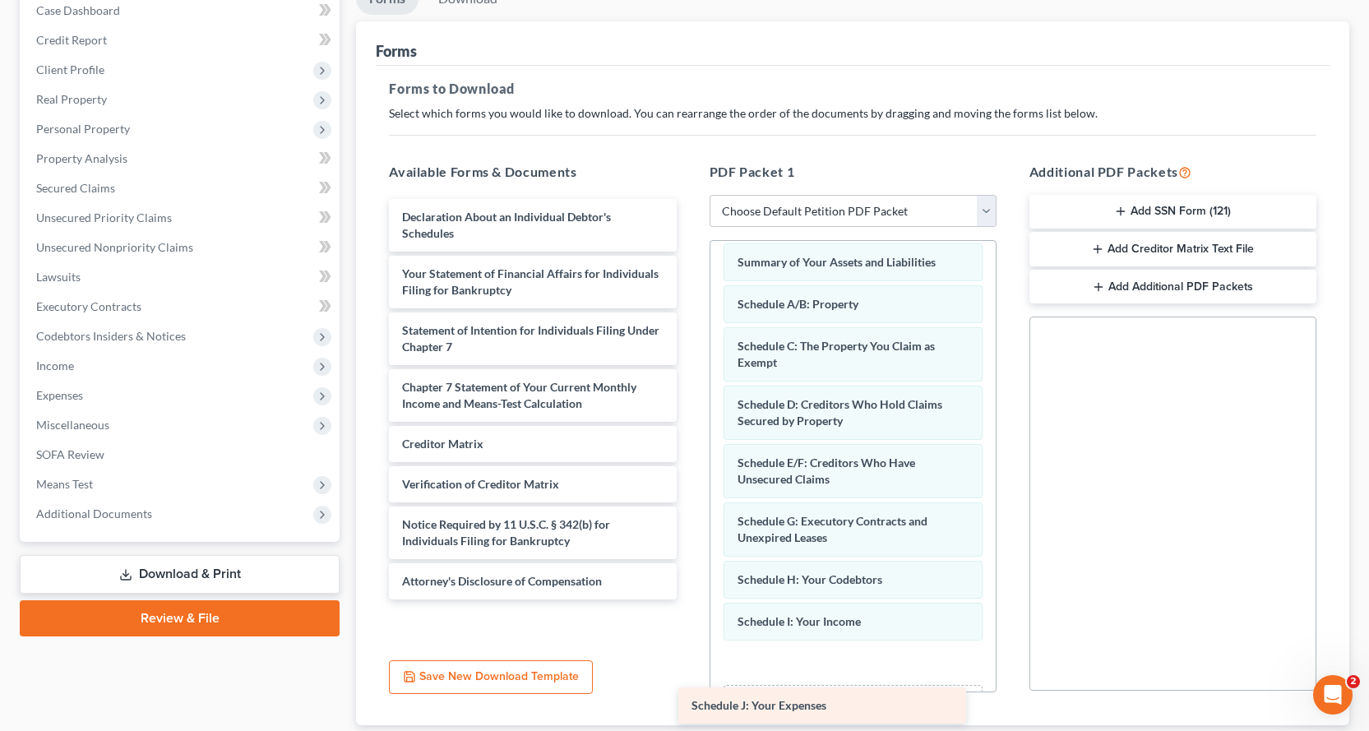
drag, startPoint x: 508, startPoint y: 221, endPoint x: 808, endPoint y: 702, distance: 566.9
click at [689, 599] on div "Schedule J: Your Expenses Schedule J: Your Expenses Declaration About an Indivi…" at bounding box center [532, 399] width 313 height 400
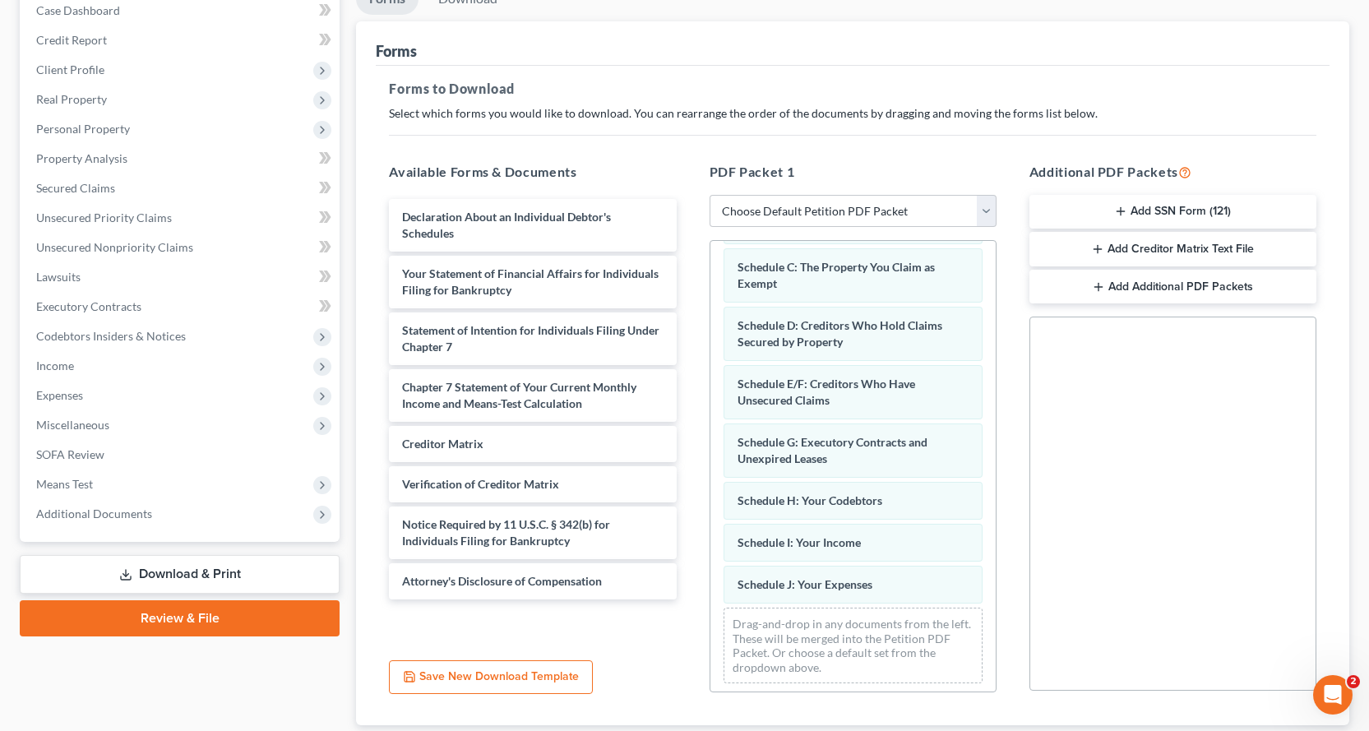
scroll to position [150, 0]
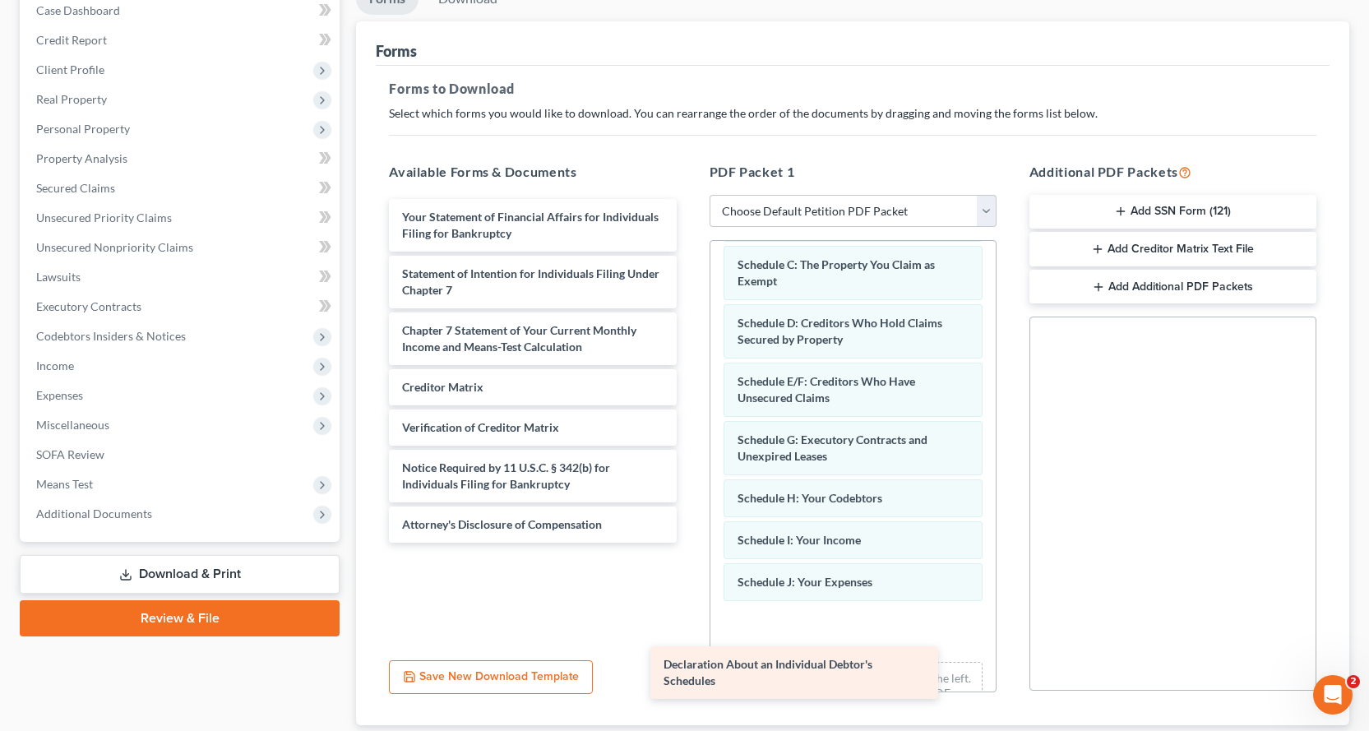
drag, startPoint x: 599, startPoint y: 225, endPoint x: 887, endPoint y: 650, distance: 513.8
click at [689, 543] on div "Declaration About an Individual Debtor's Schedules Declaration About an Individ…" at bounding box center [532, 371] width 313 height 344
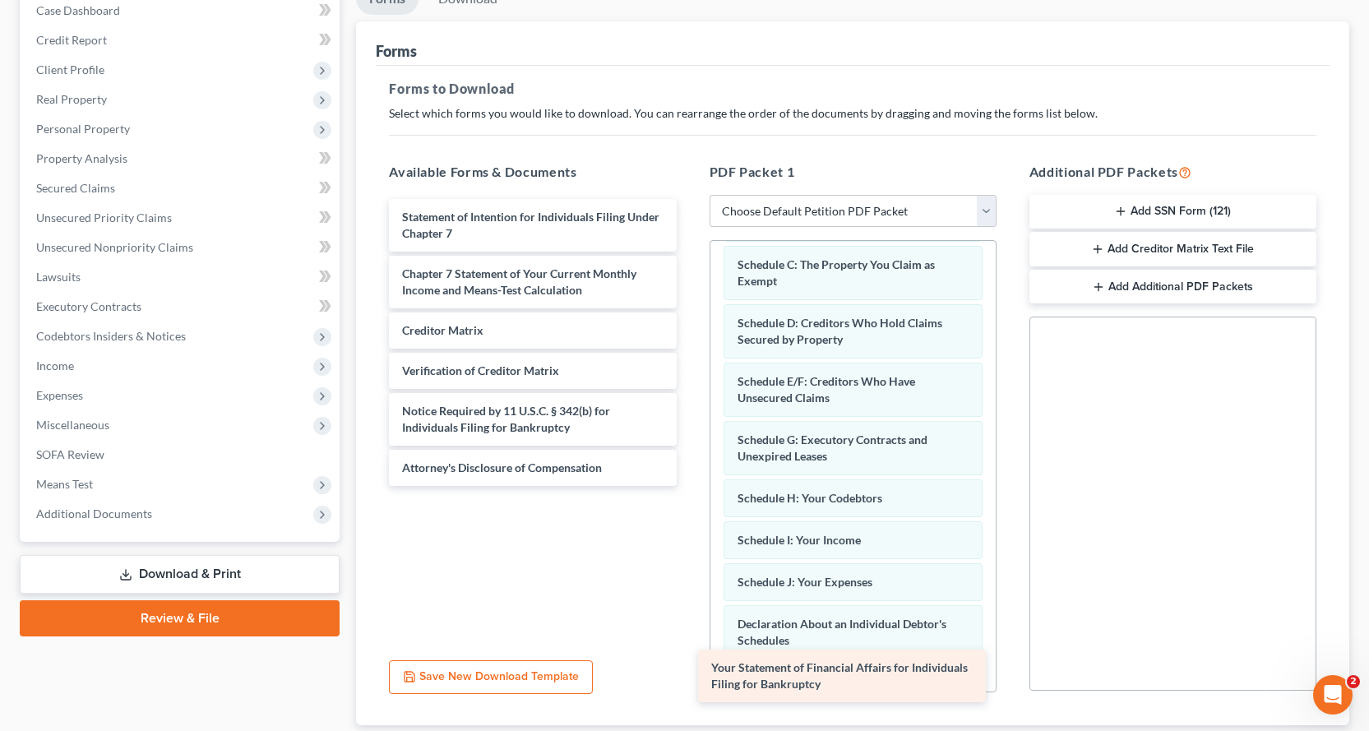
drag, startPoint x: 494, startPoint y: 210, endPoint x: 803, endPoint y: 660, distance: 545.7
click at [689, 486] on div "Your Statement of Financial Affairs for Individuals Filing for Bankruptcy Your …" at bounding box center [532, 342] width 313 height 287
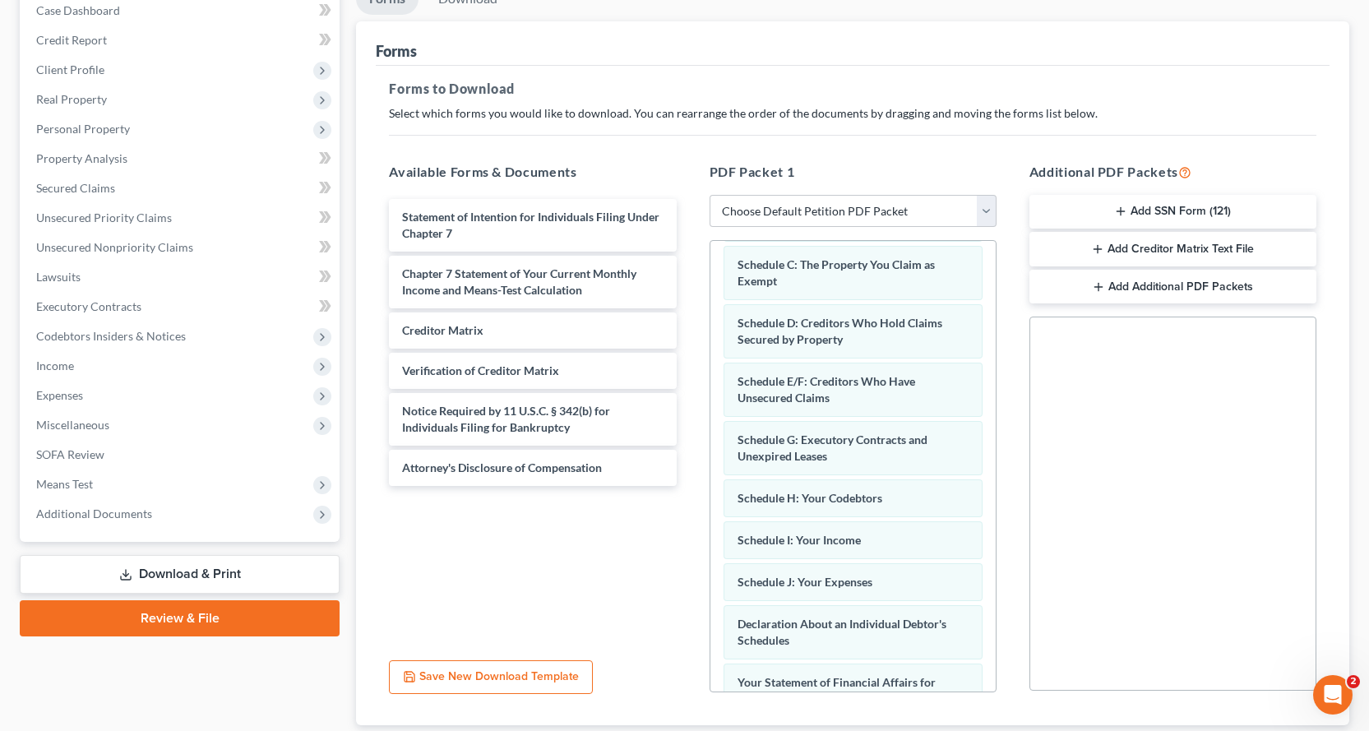
scroll to position [270, 0]
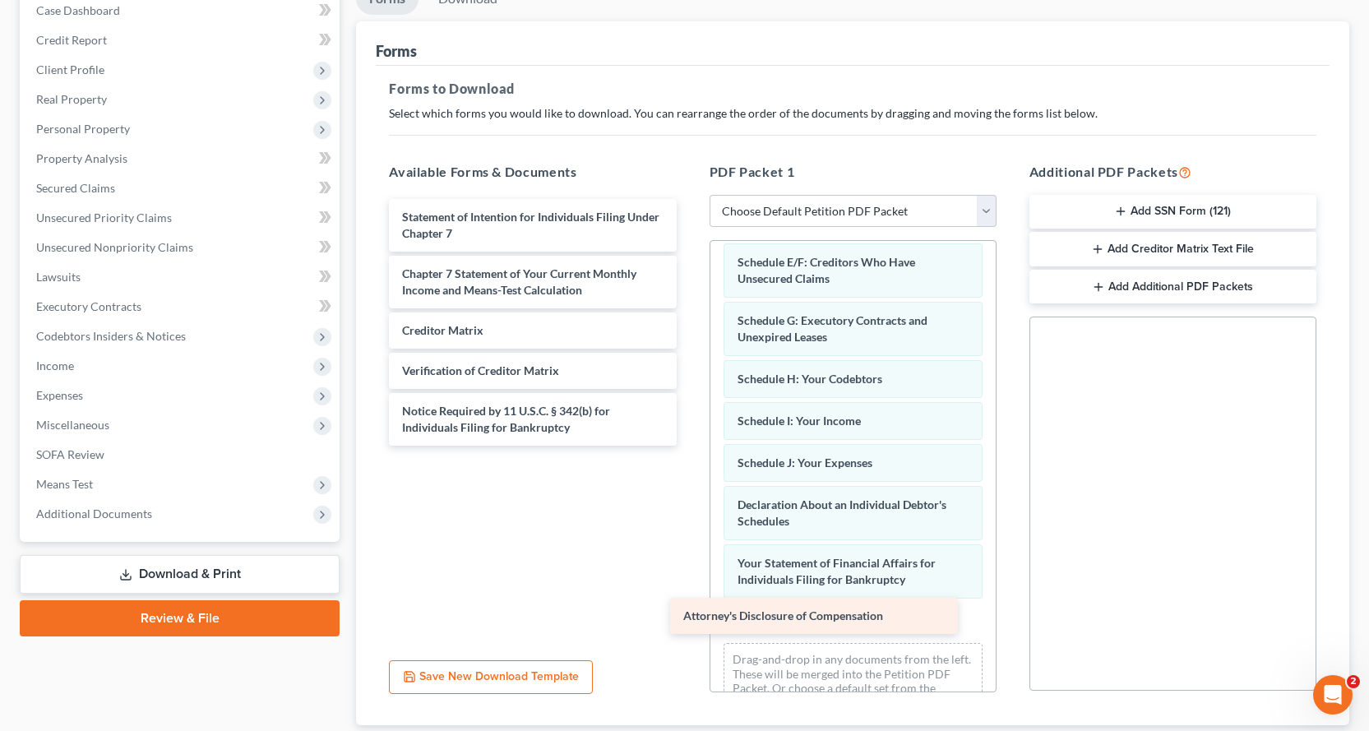
drag, startPoint x: 532, startPoint y: 466, endPoint x: 813, endPoint y: 614, distance: 317.8
click at [689, 446] on div "Attorney's Disclosure of Compensation Statement of Intention for Individuals Fi…" at bounding box center [532, 322] width 313 height 247
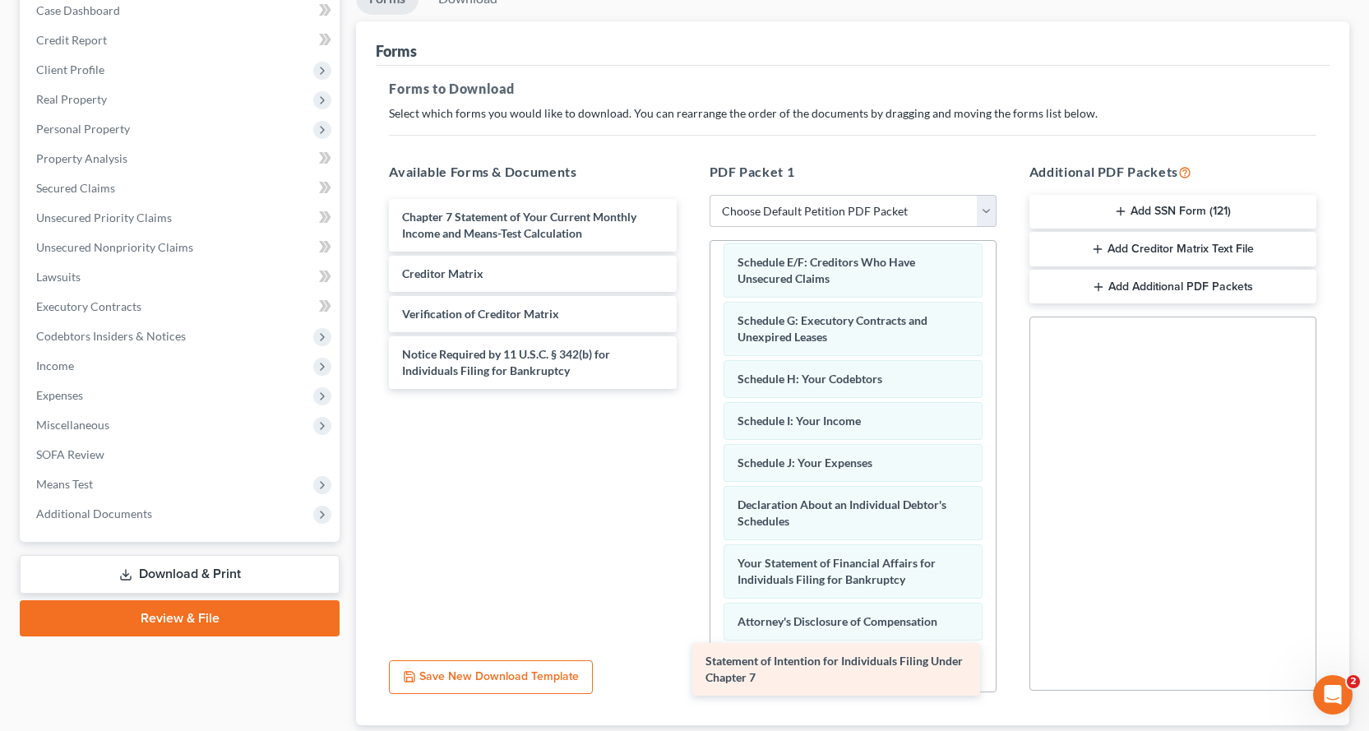
drag, startPoint x: 482, startPoint y: 219, endPoint x: 785, endPoint y: 663, distance: 537.7
click at [689, 389] on div "Statement of Intention for Individuals Filing Under Chapter 7 Statement of Inte…" at bounding box center [532, 294] width 313 height 190
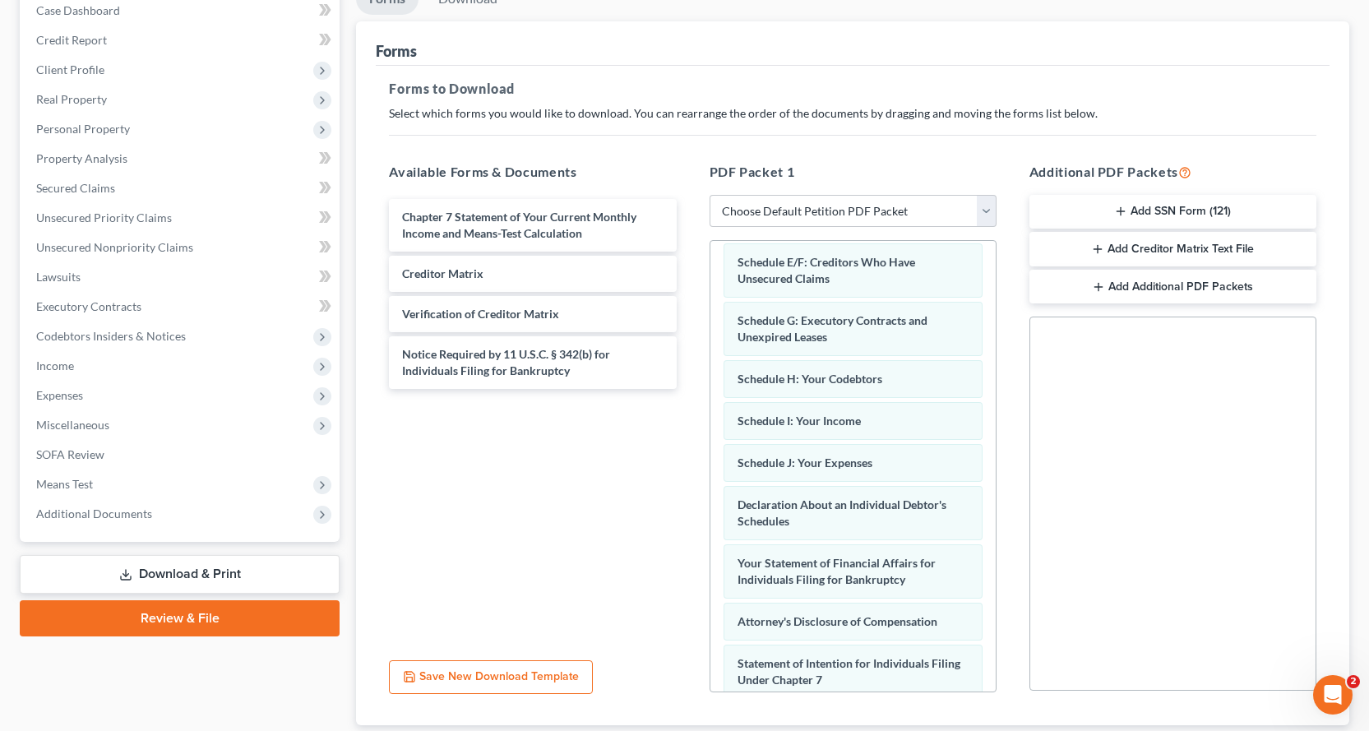
scroll to position [370, 0]
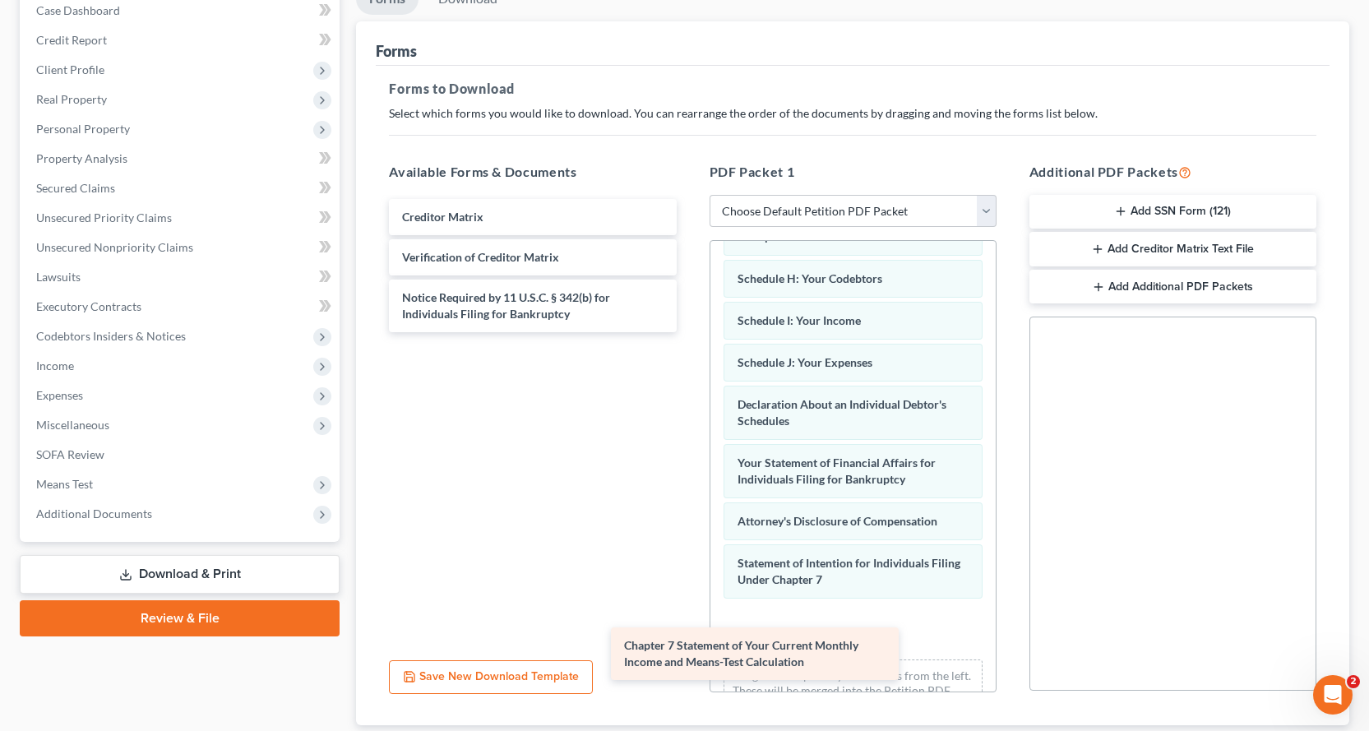
drag, startPoint x: 551, startPoint y: 240, endPoint x: 790, endPoint y: 656, distance: 479.9
click at [689, 332] on div "Chapter 7 Statement of Your Current Monthly Income and Means-Test Calculation C…" at bounding box center [532, 265] width 313 height 133
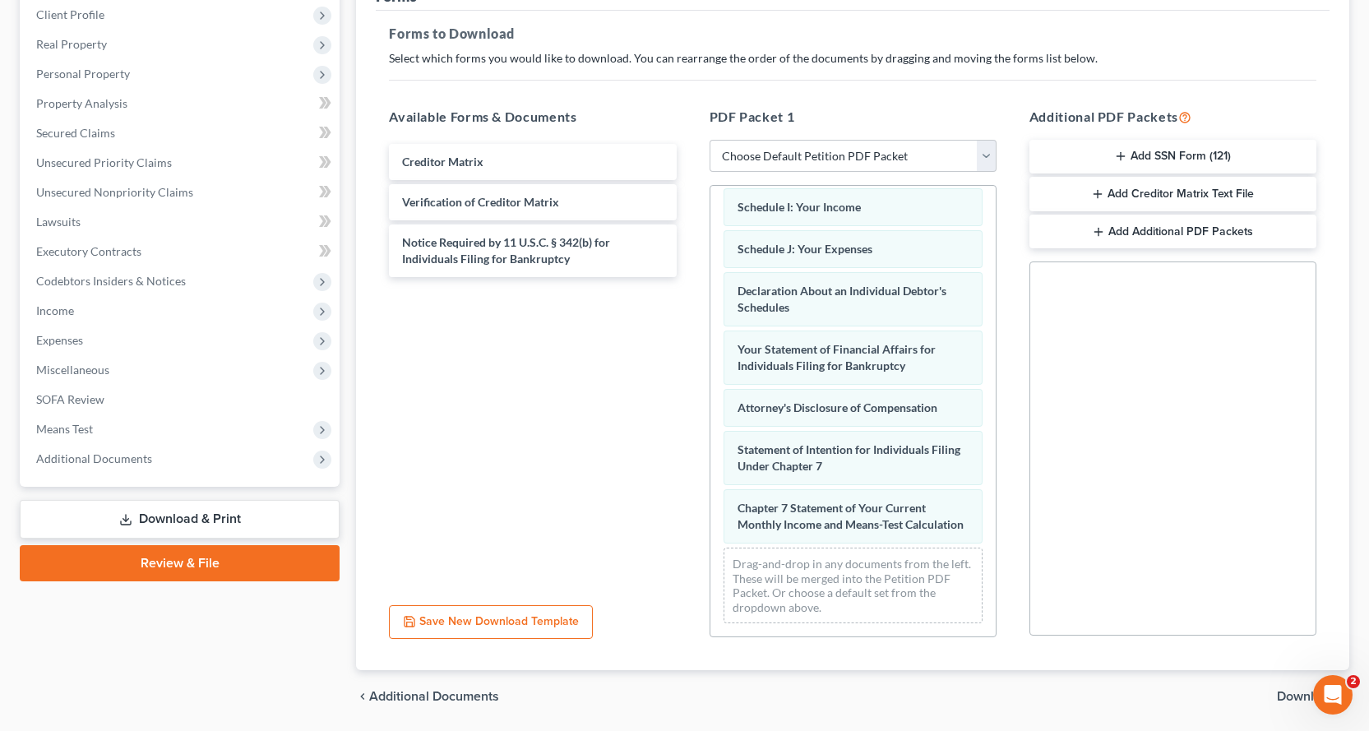
scroll to position [284, 0]
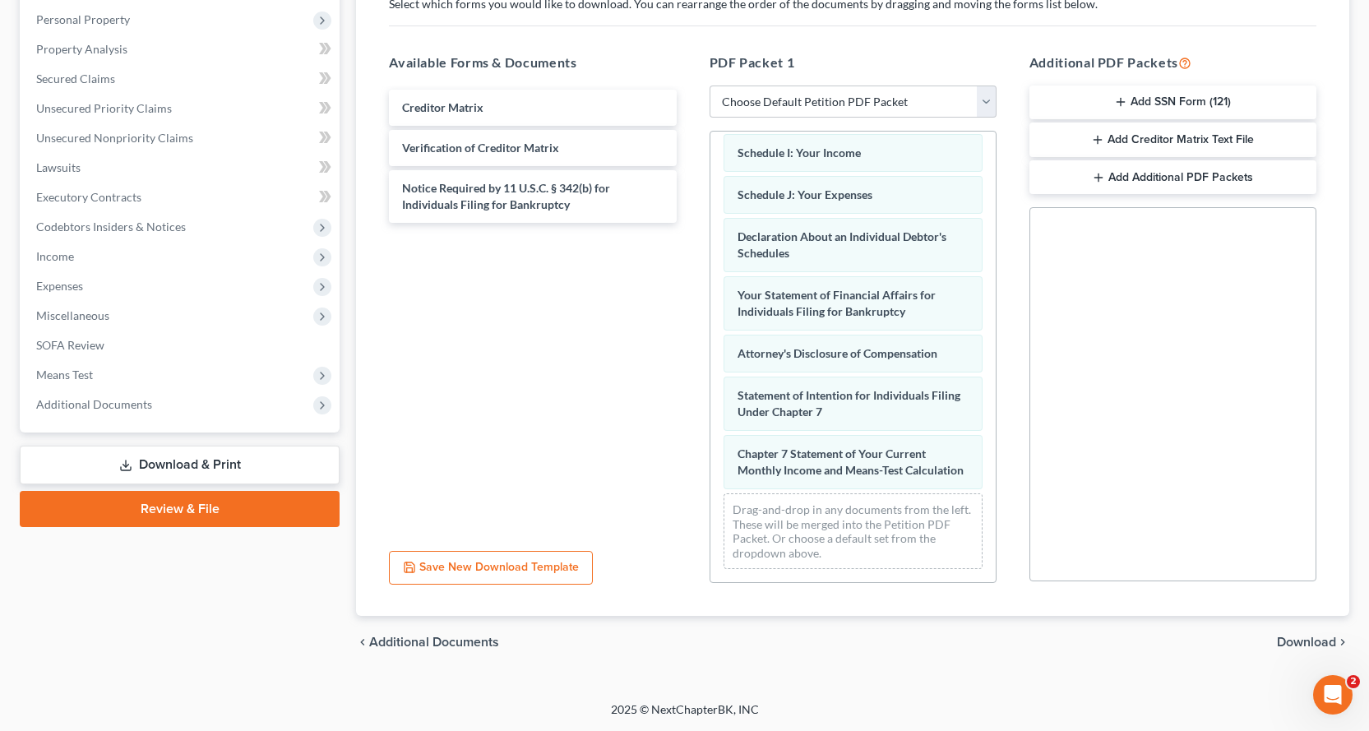
click at [1290, 637] on span "Download" at bounding box center [1306, 642] width 59 height 13
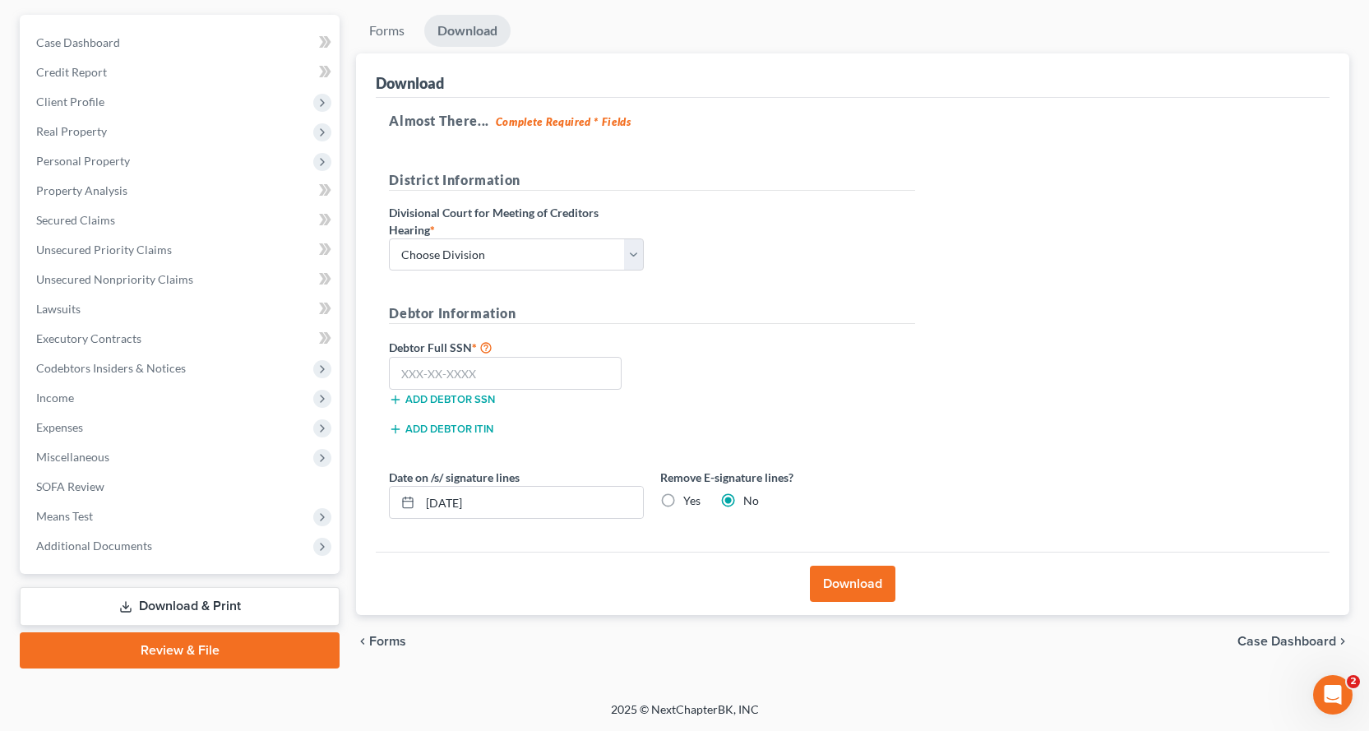
scroll to position [143, 0]
click at [527, 257] on select "Choose Division Fresno Modesto [GEOGRAPHIC_DATA]" at bounding box center [516, 254] width 255 height 33
select select "2"
click at [389, 238] on select "Choose Division Fresno Modesto [GEOGRAPHIC_DATA]" at bounding box center [516, 254] width 255 height 33
click at [472, 363] on input "text" at bounding box center [505, 373] width 233 height 33
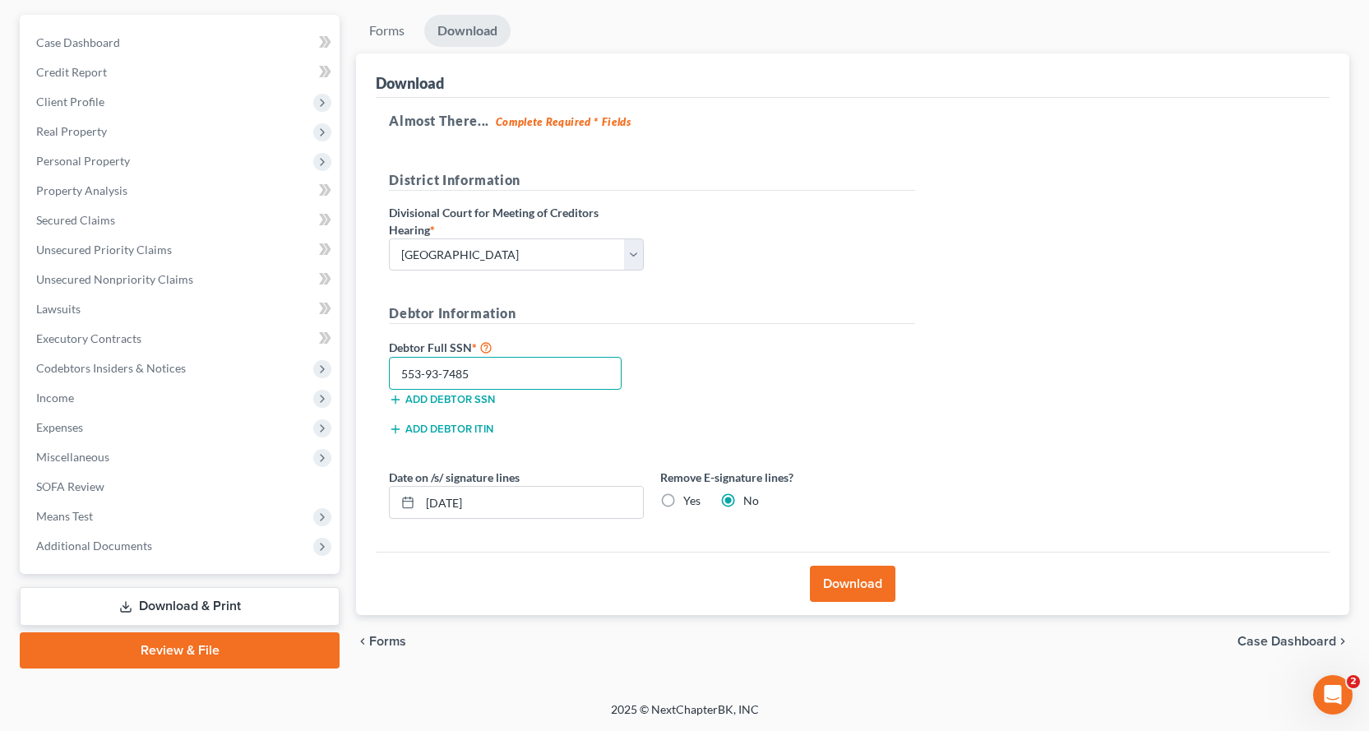
type input "553-93-7485"
click at [848, 585] on button "Download" at bounding box center [853, 584] width 86 height 36
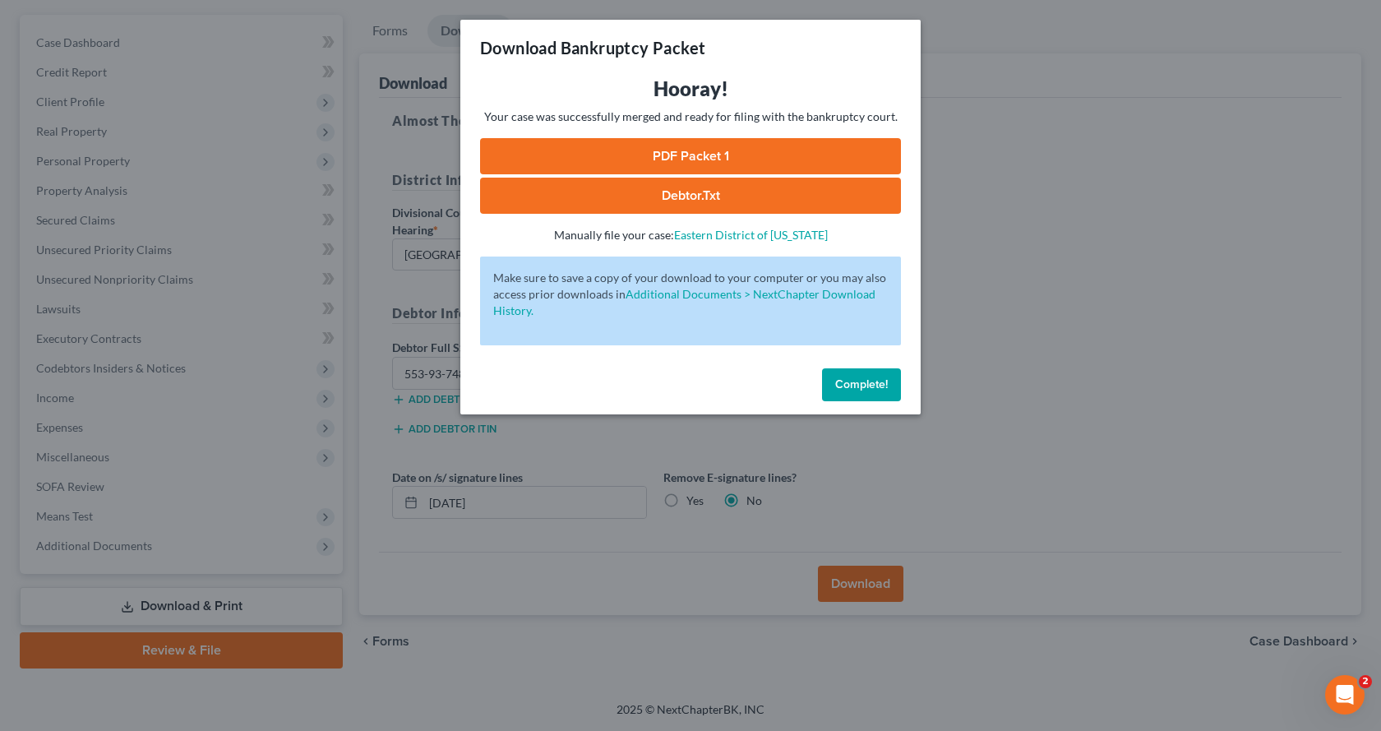
click at [730, 160] on link "PDF Packet 1" at bounding box center [690, 156] width 421 height 36
click at [875, 391] on span "Complete!" at bounding box center [861, 384] width 53 height 14
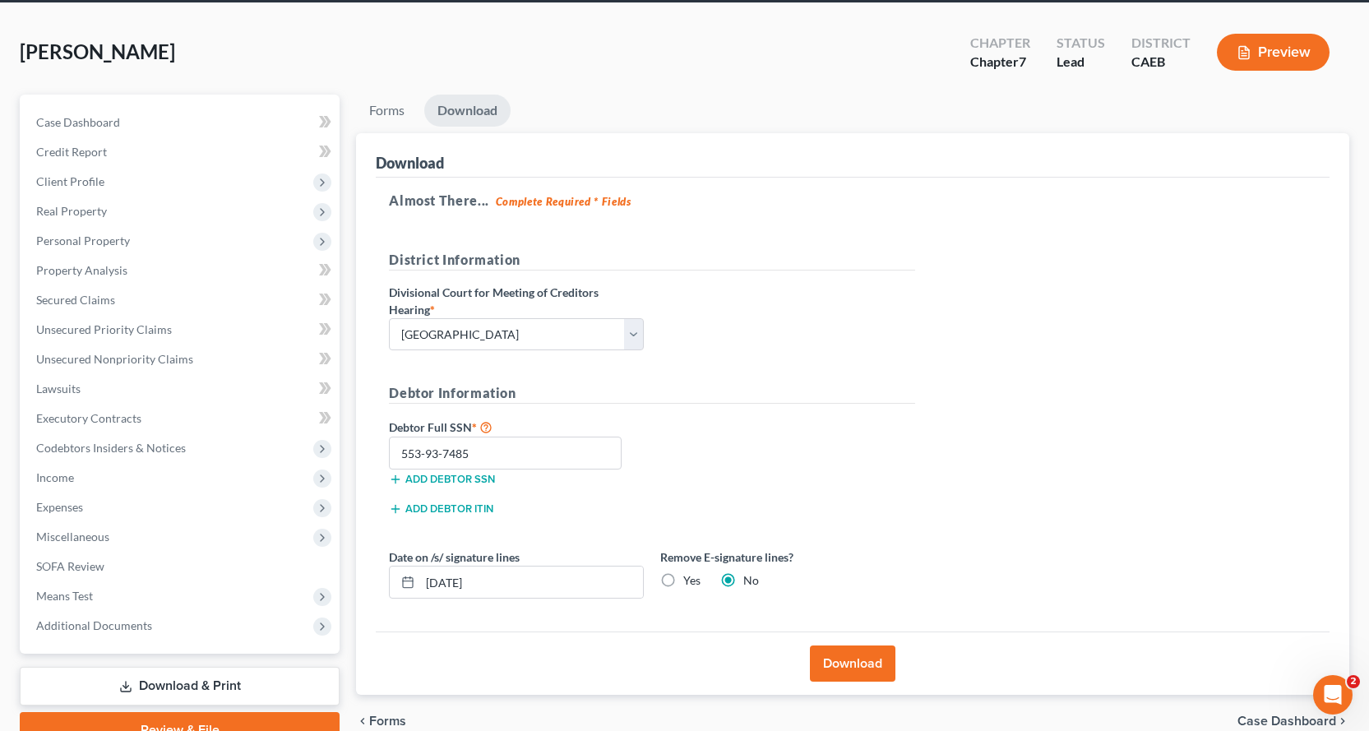
scroll to position [0, 0]
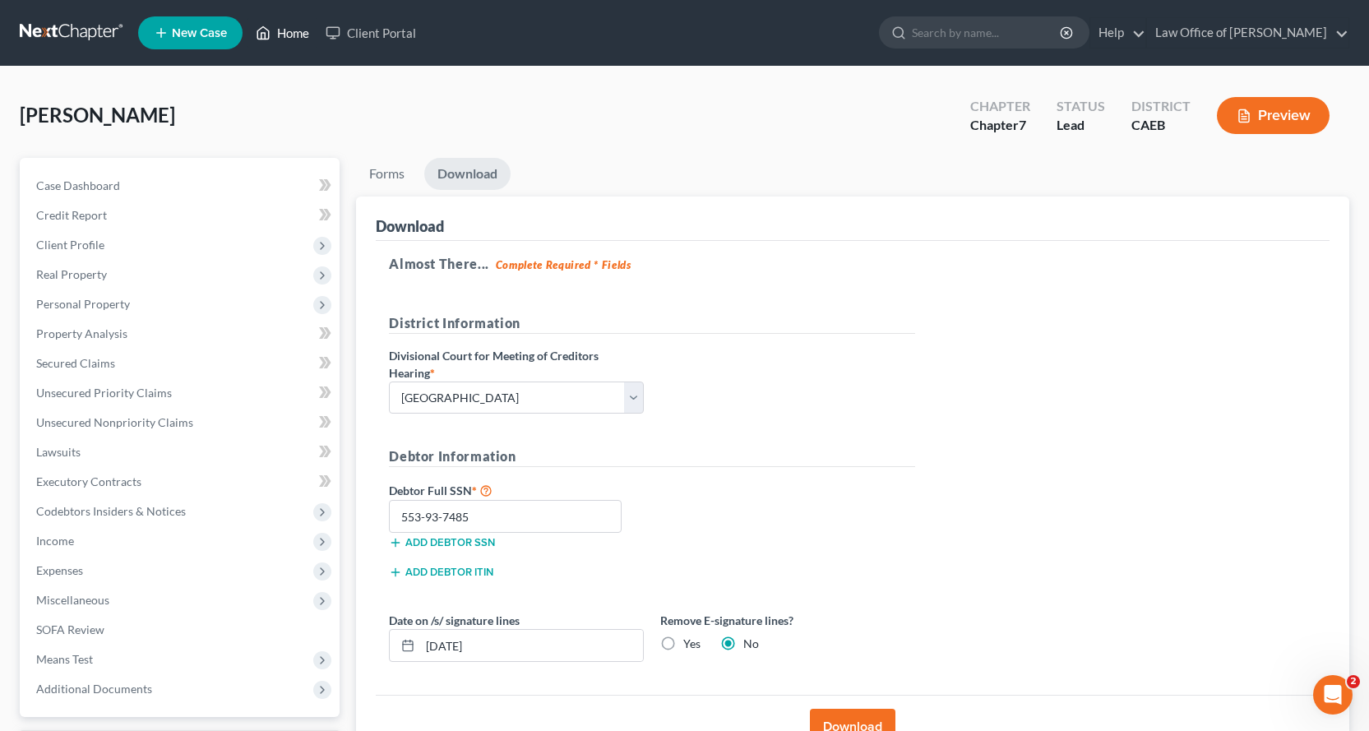
click at [276, 30] on link "Home" at bounding box center [282, 33] width 70 height 30
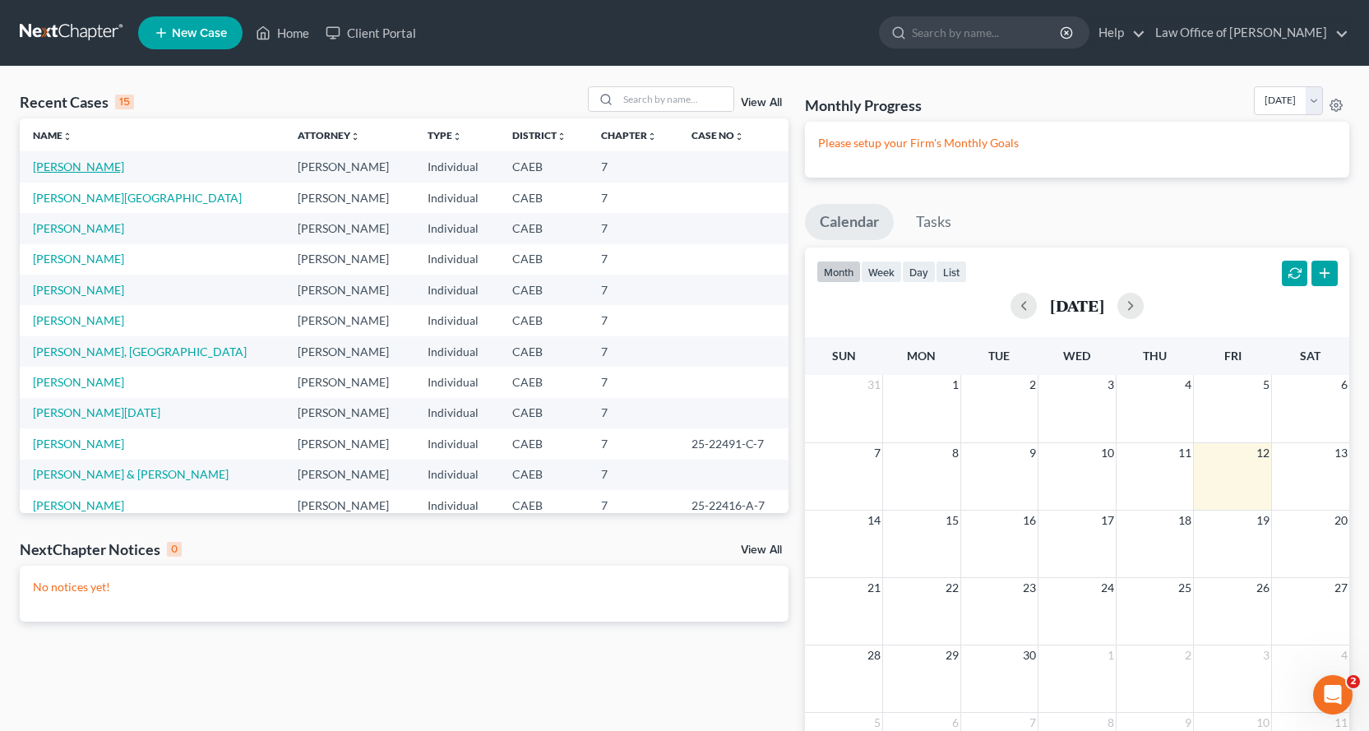
click at [69, 170] on link "[PERSON_NAME]" at bounding box center [78, 167] width 91 height 14
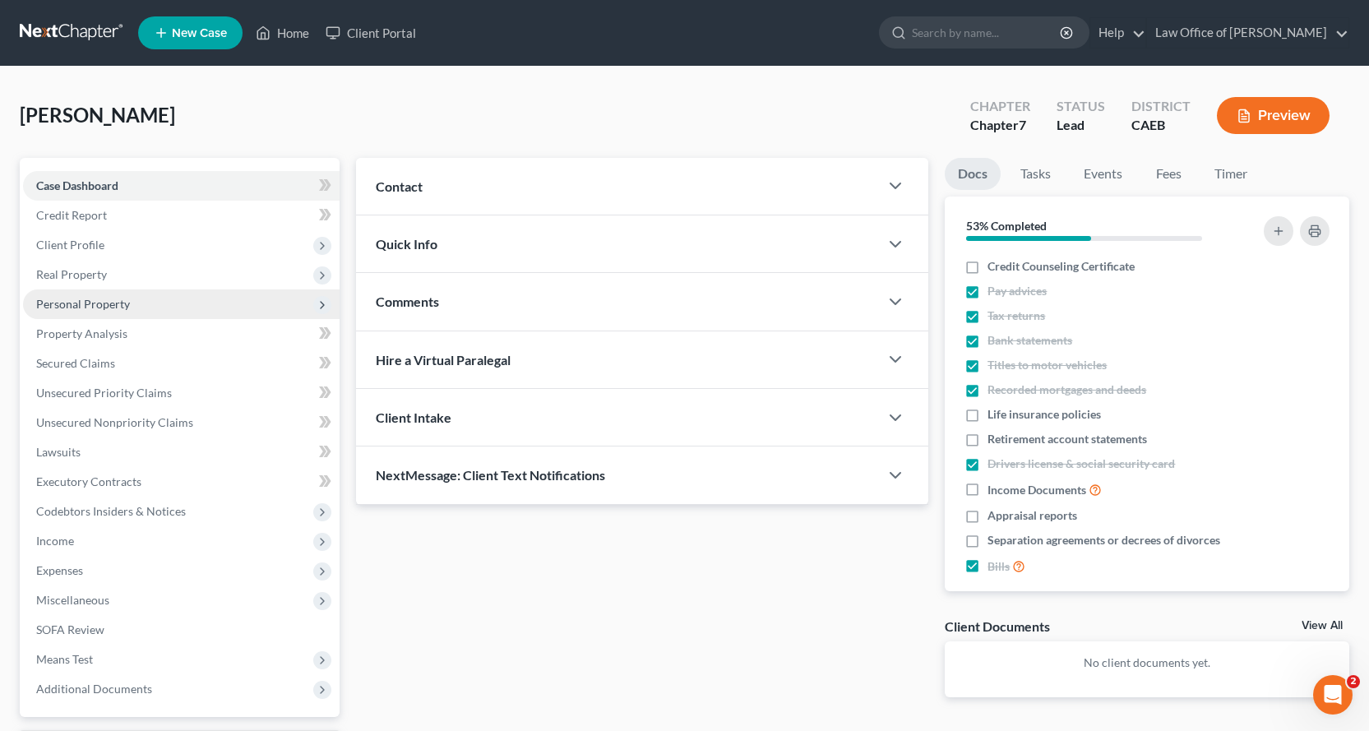
click at [74, 303] on span "Personal Property" at bounding box center [83, 304] width 94 height 14
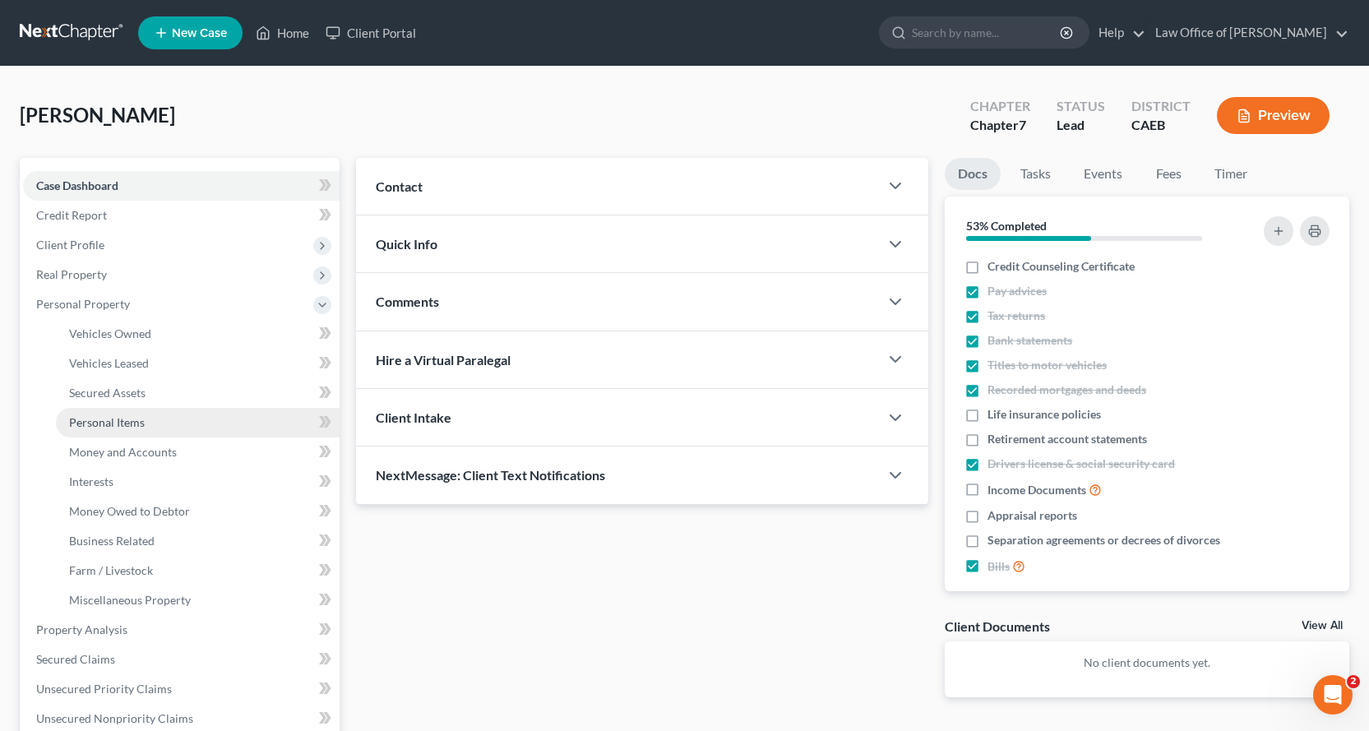
click at [121, 425] on span "Personal Items" at bounding box center [107, 422] width 76 height 14
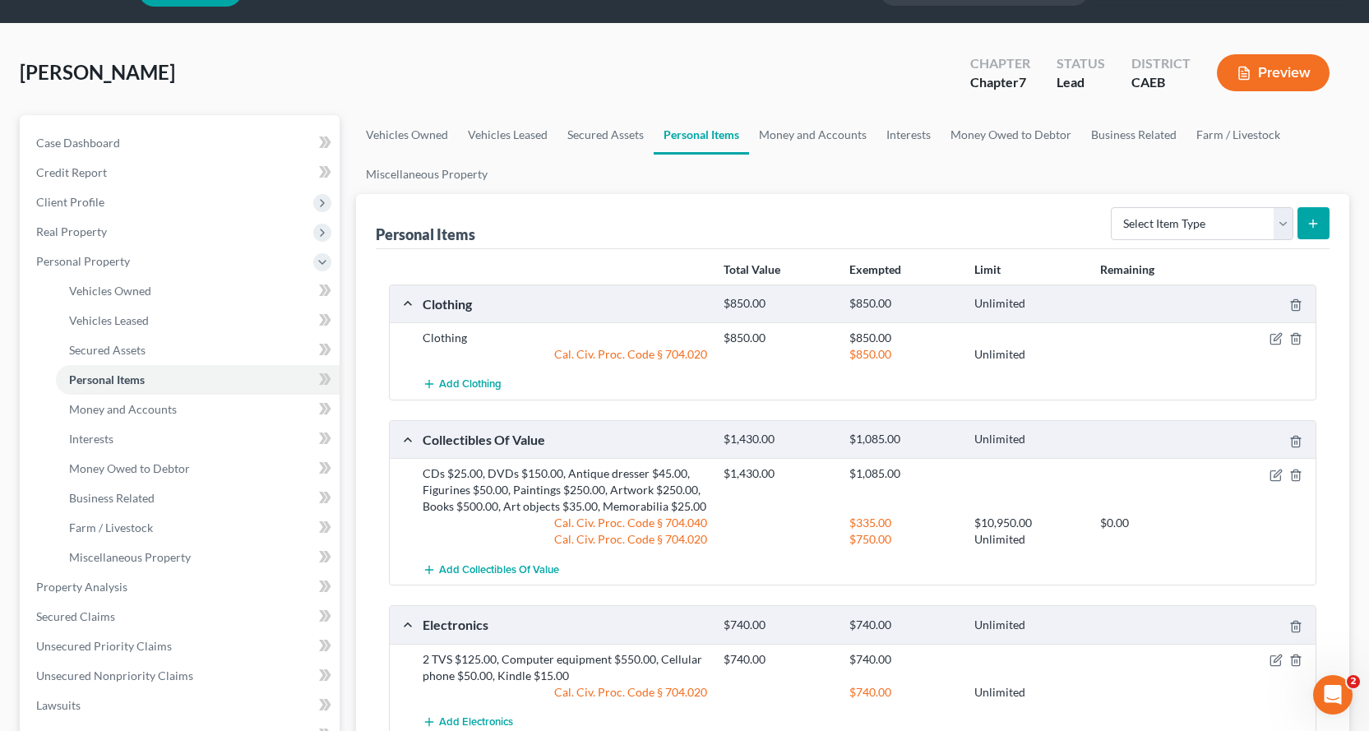
scroll to position [82, 0]
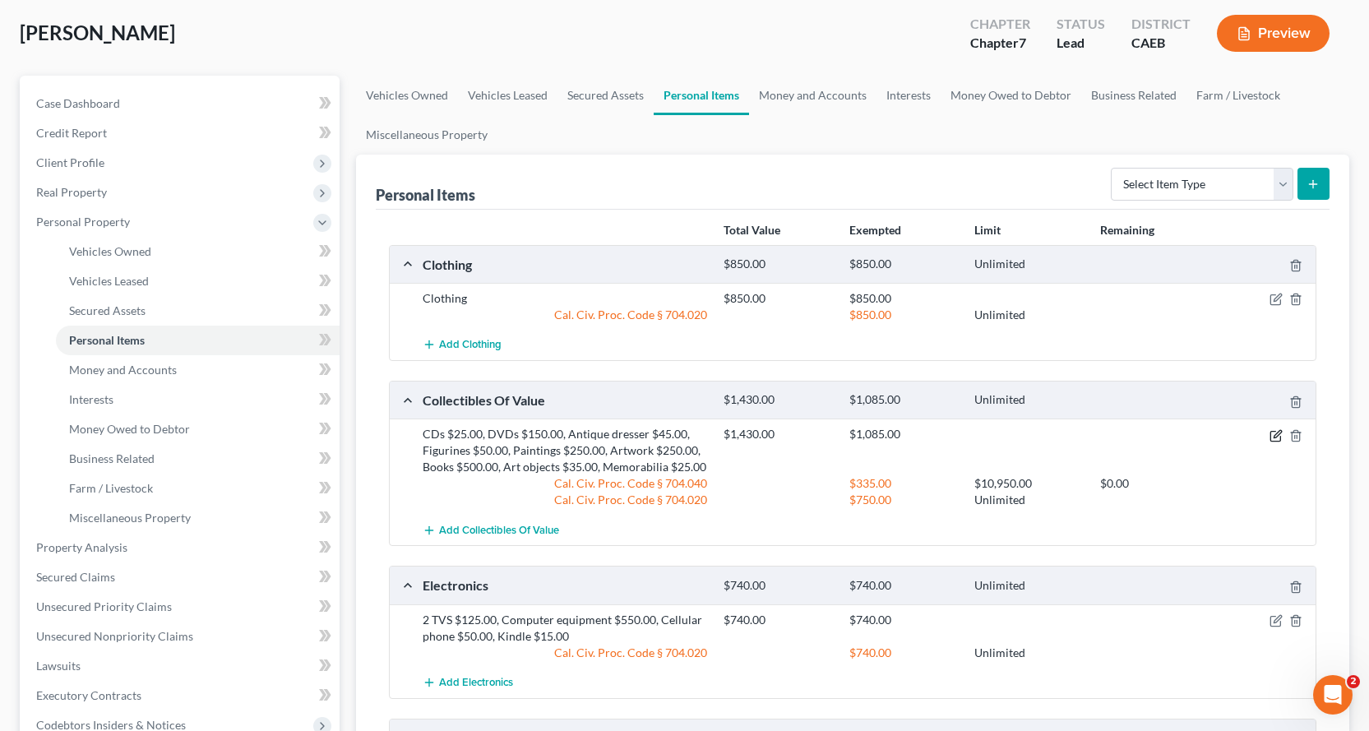
click at [1279, 434] on icon "button" at bounding box center [1277, 433] width 7 height 7
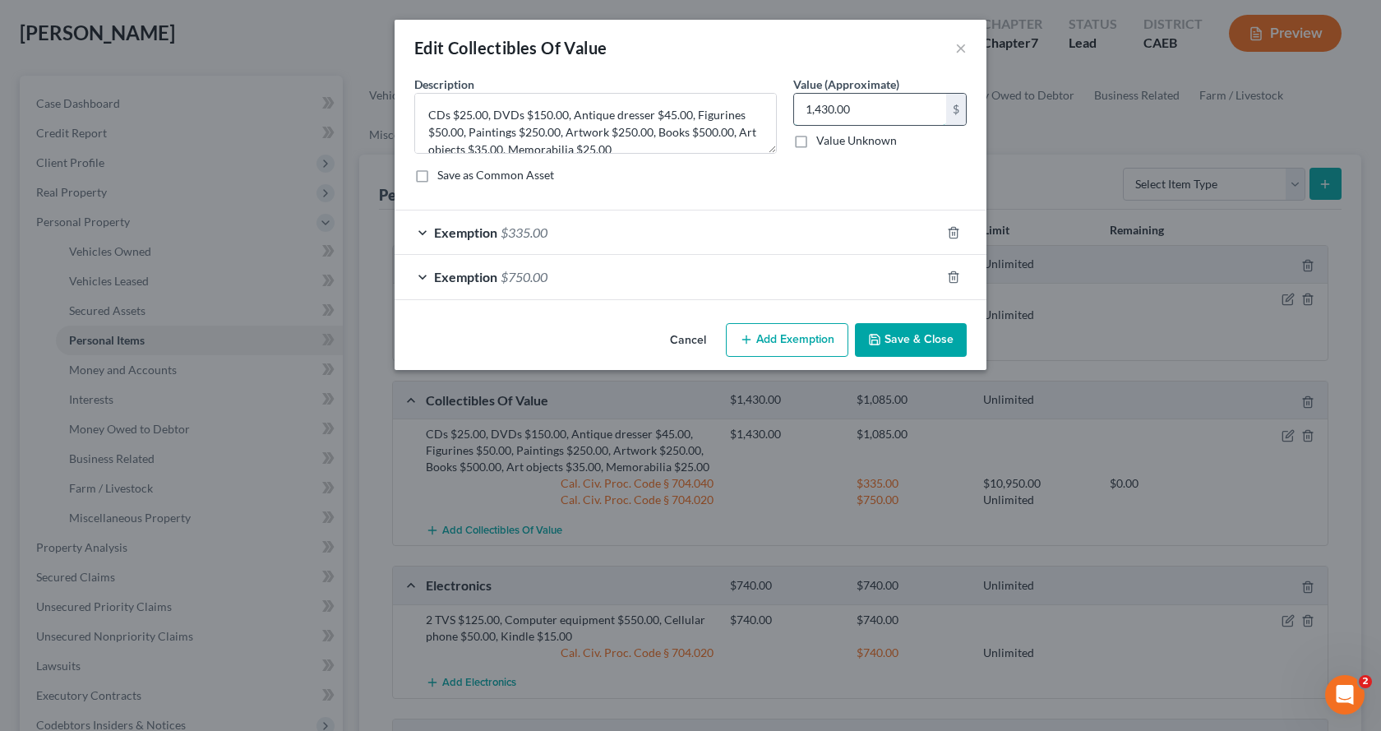
click at [884, 114] on input "1,430.00" at bounding box center [870, 109] width 152 height 31
type input "1,085.00"
click at [950, 346] on button "Save & Close" at bounding box center [911, 340] width 112 height 35
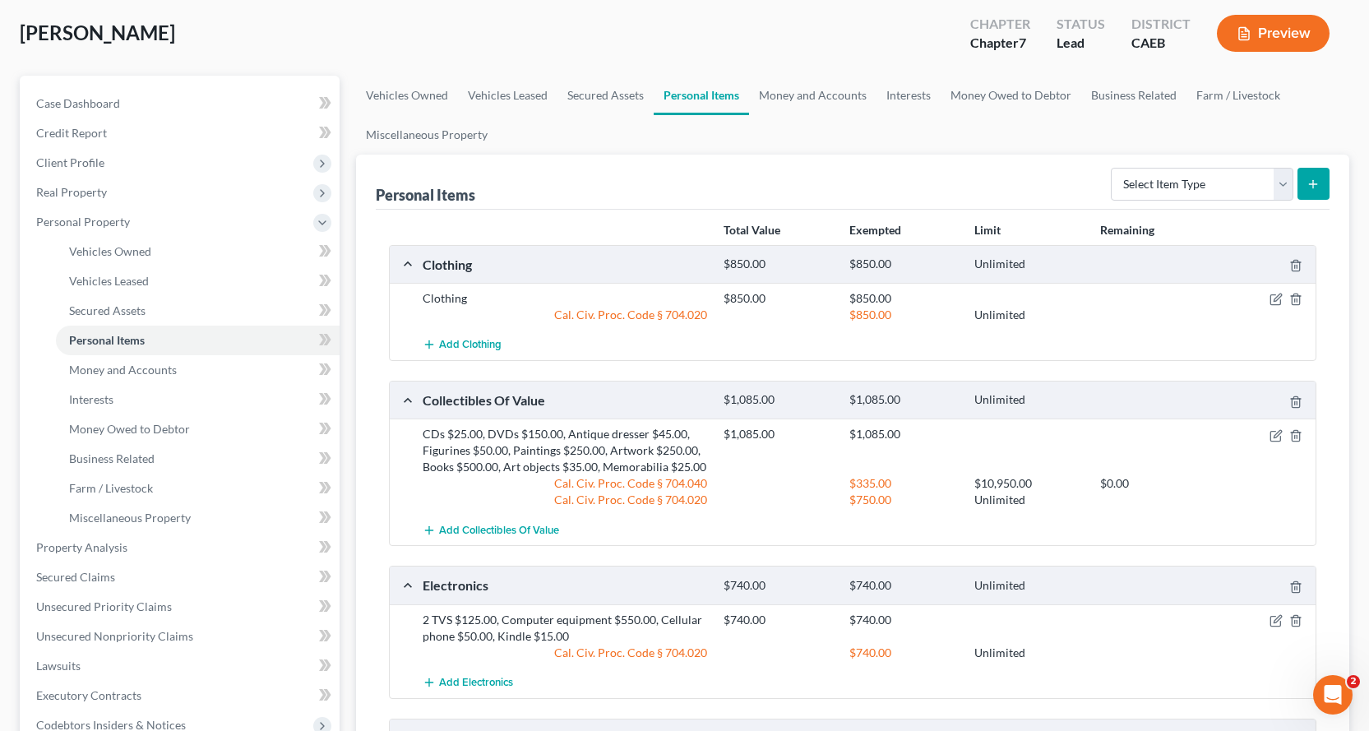
click at [1275, 34] on button "Preview" at bounding box center [1273, 33] width 113 height 37
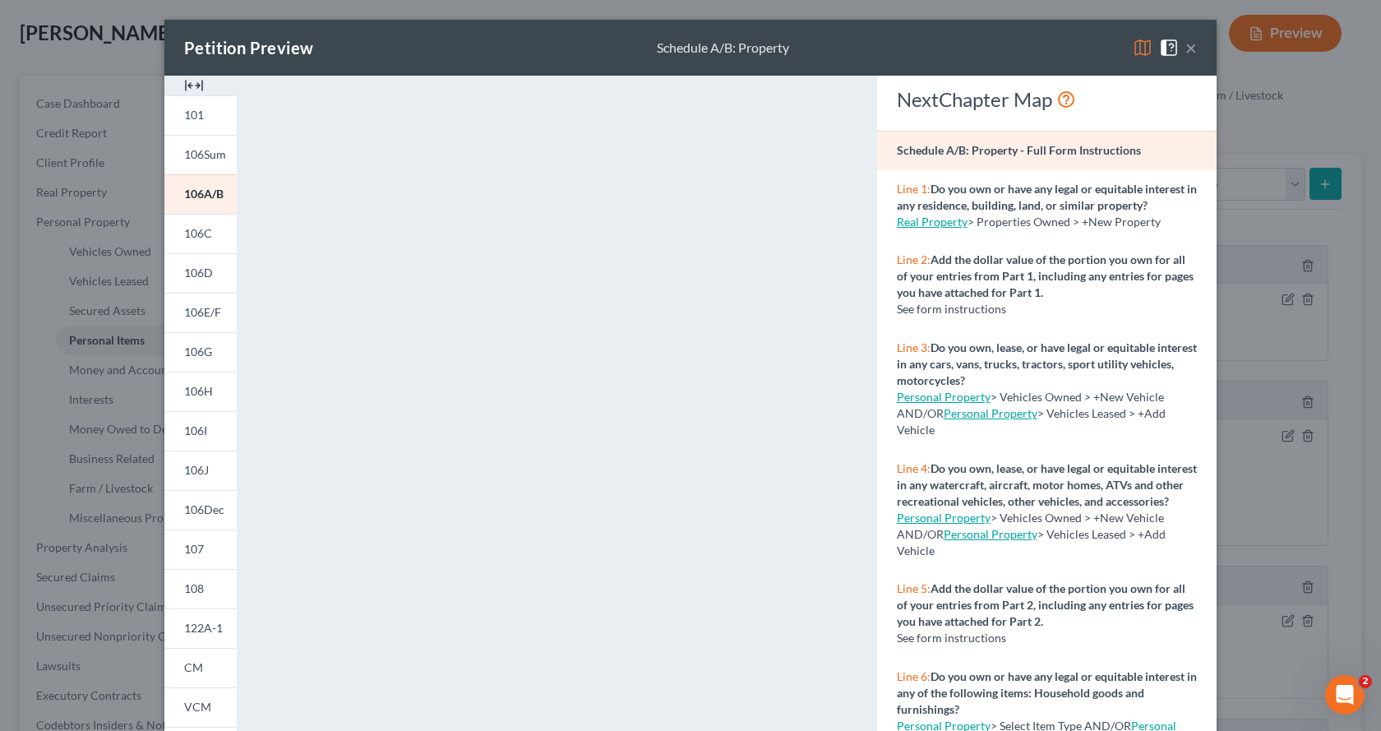
click at [1191, 49] on button "×" at bounding box center [1192, 48] width 12 height 20
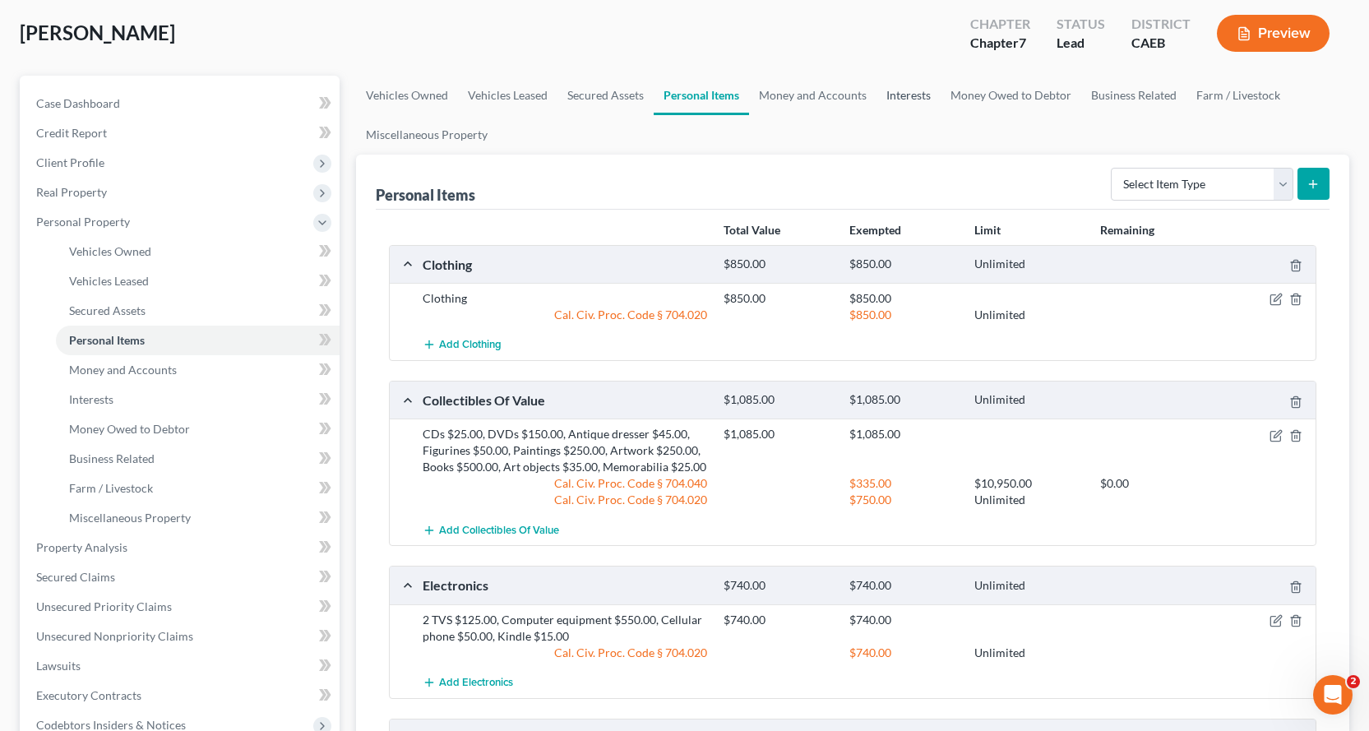
click at [899, 90] on link "Interests" at bounding box center [908, 95] width 64 height 39
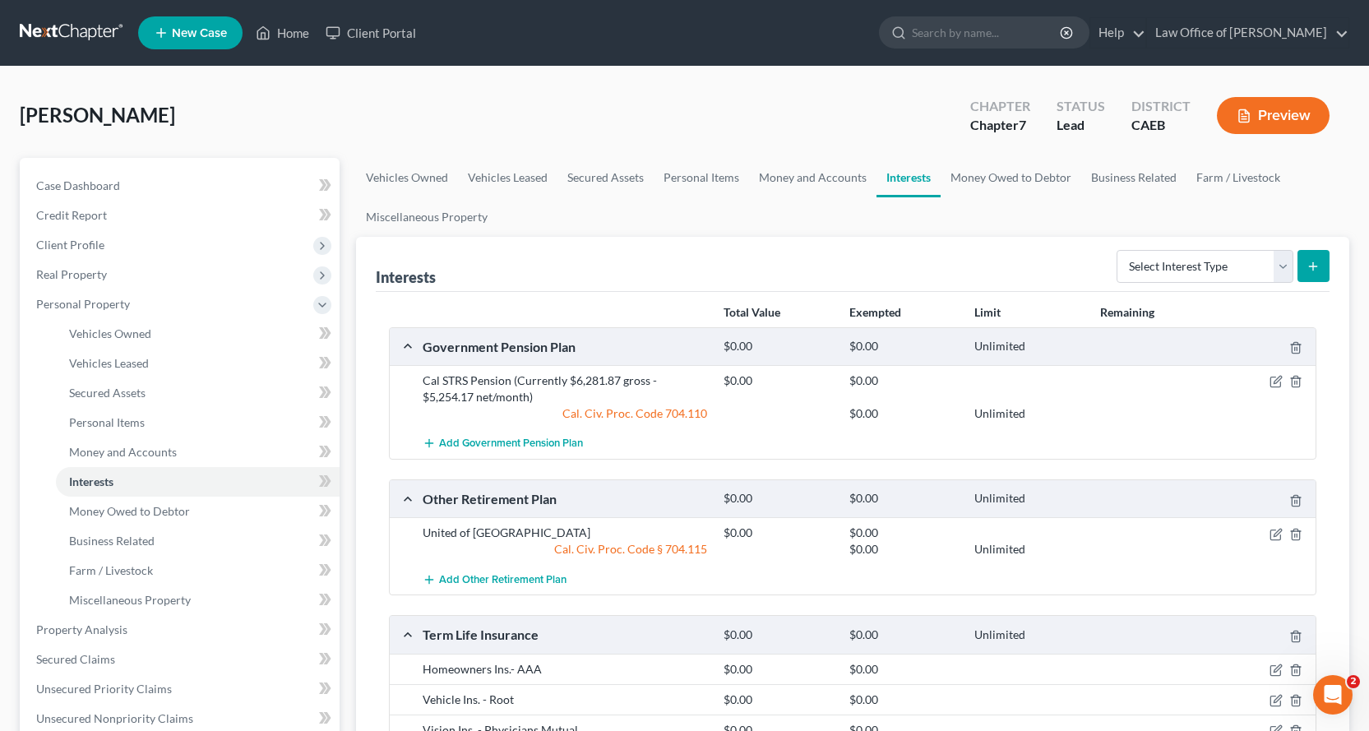
click at [1228, 123] on button "Preview" at bounding box center [1273, 115] width 113 height 37
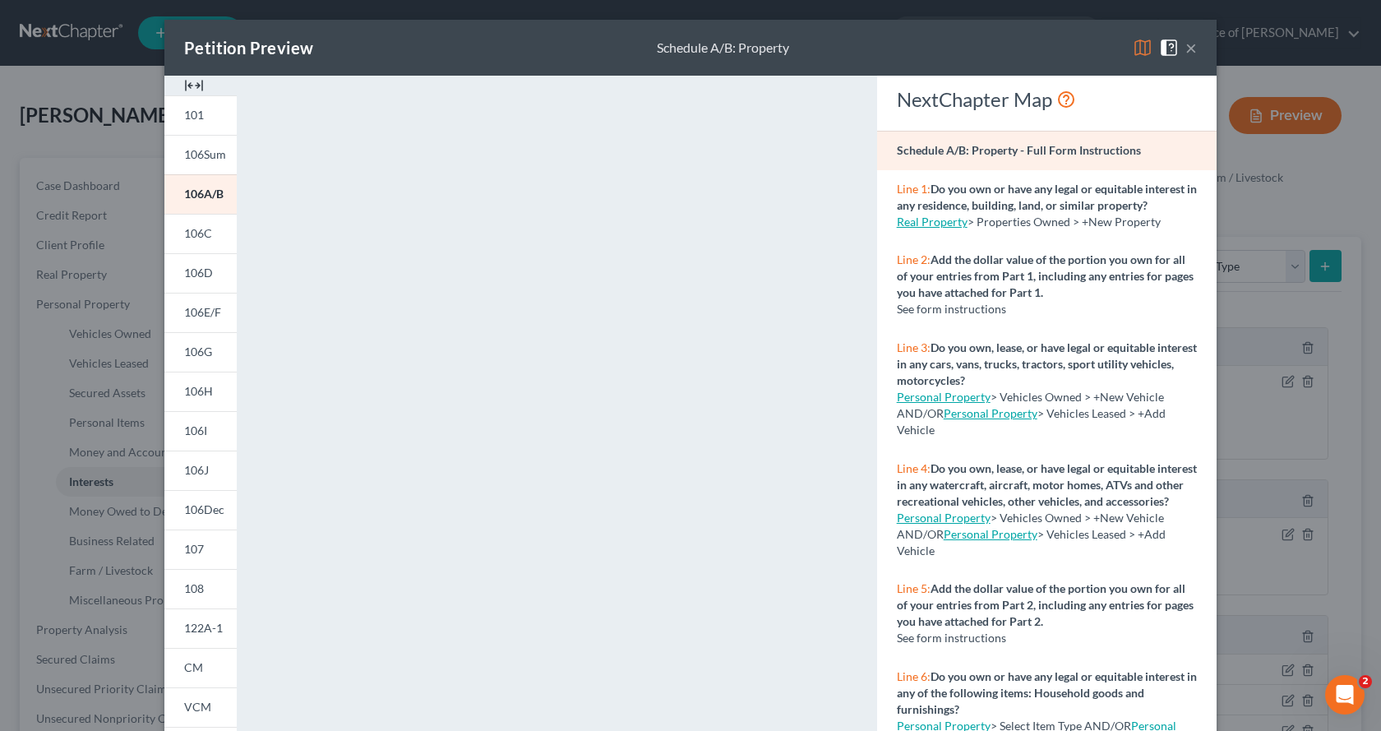
click at [1186, 51] on button "×" at bounding box center [1192, 48] width 12 height 20
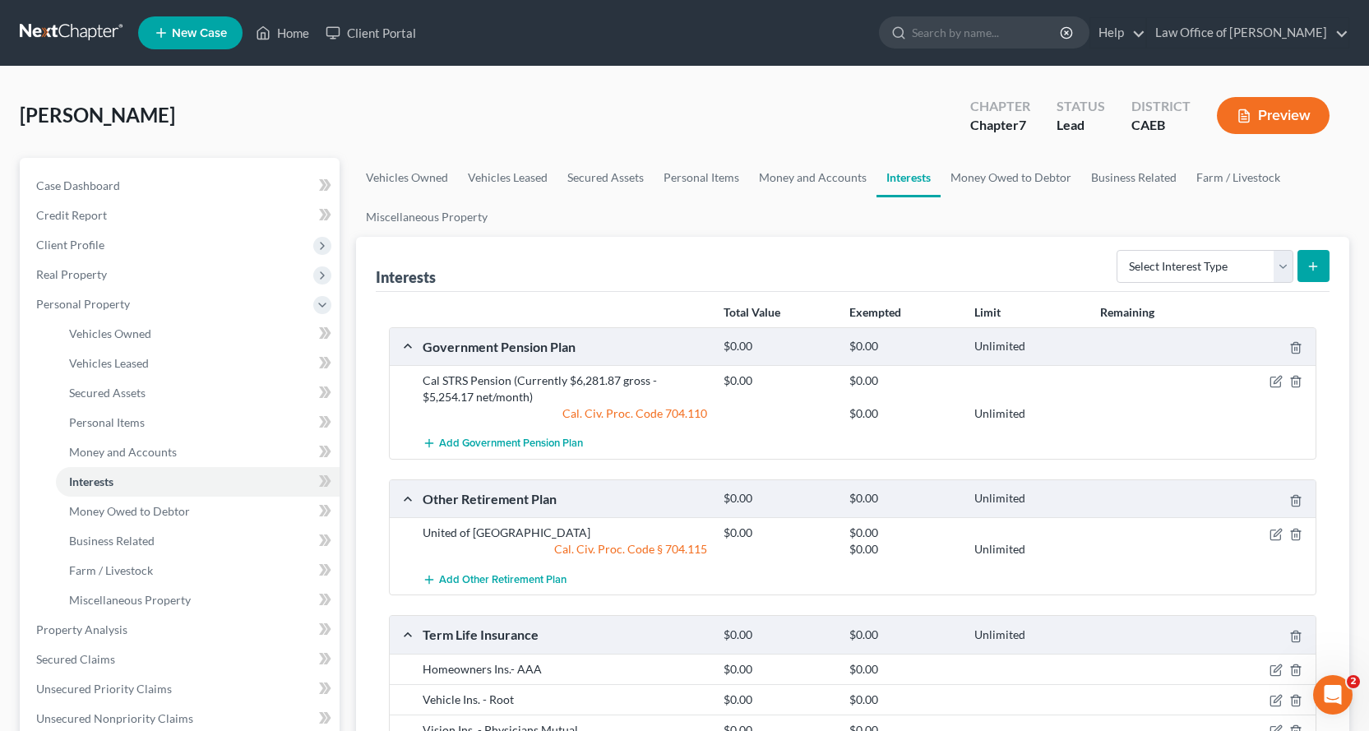
click at [1274, 372] on div at bounding box center [1267, 380] width 100 height 16
click at [1279, 382] on icon "button" at bounding box center [1275, 381] width 13 height 13
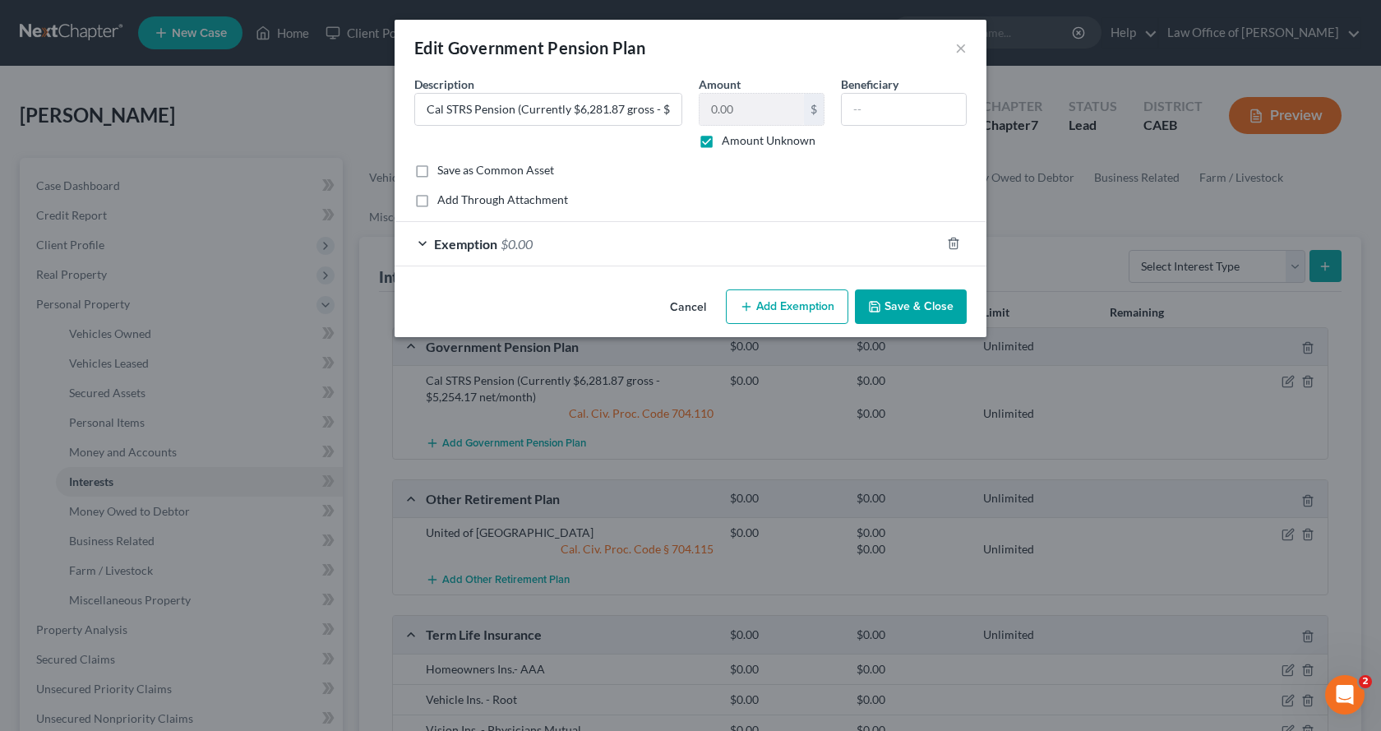
click at [414, 243] on div "Exemption $0.00" at bounding box center [668, 244] width 546 height 44
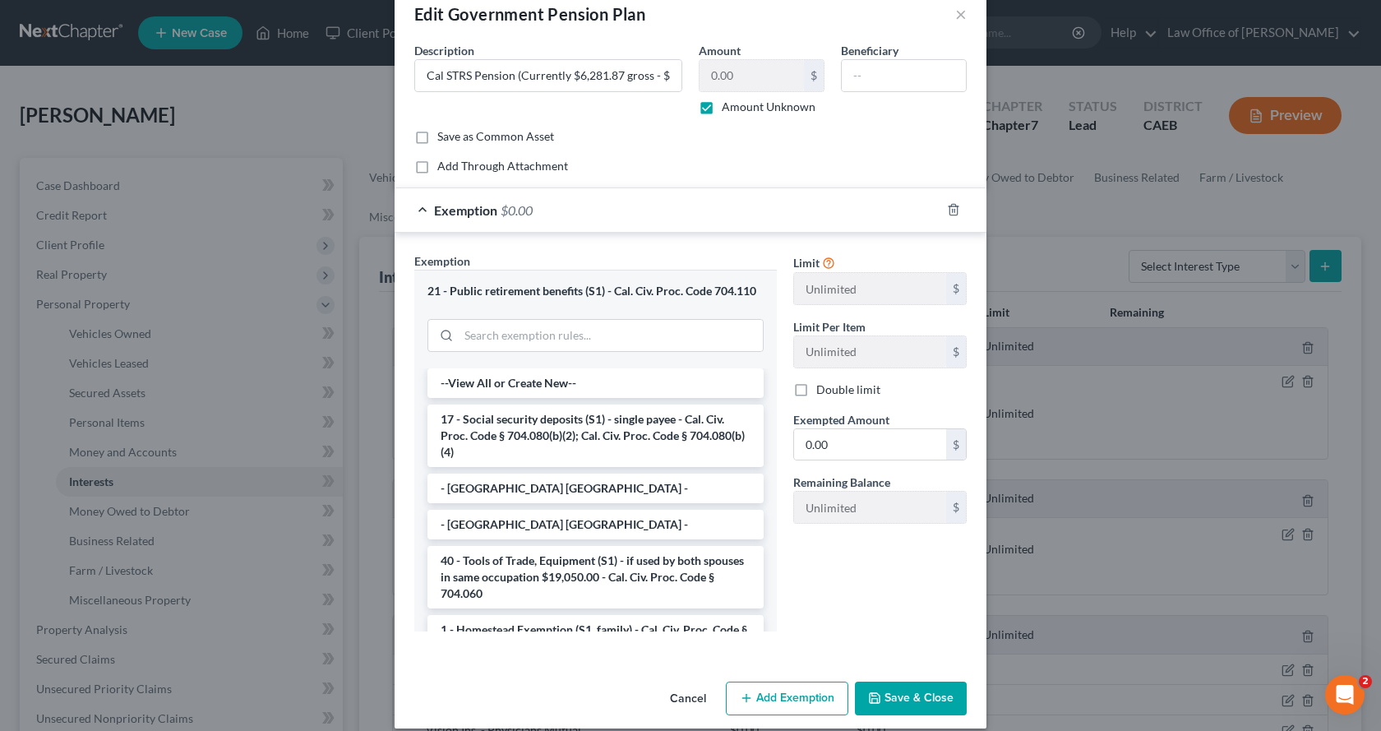
scroll to position [51, 0]
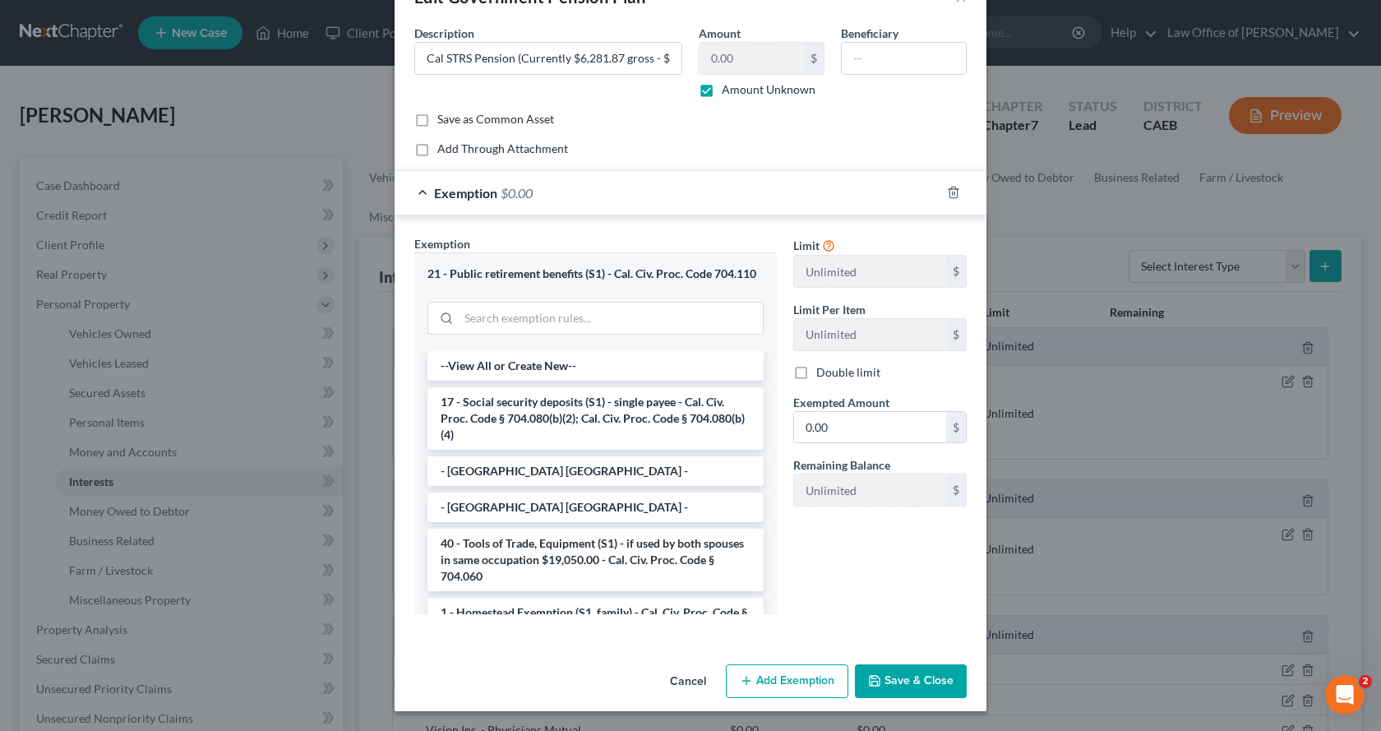
click at [904, 681] on button "Save & Close" at bounding box center [911, 681] width 112 height 35
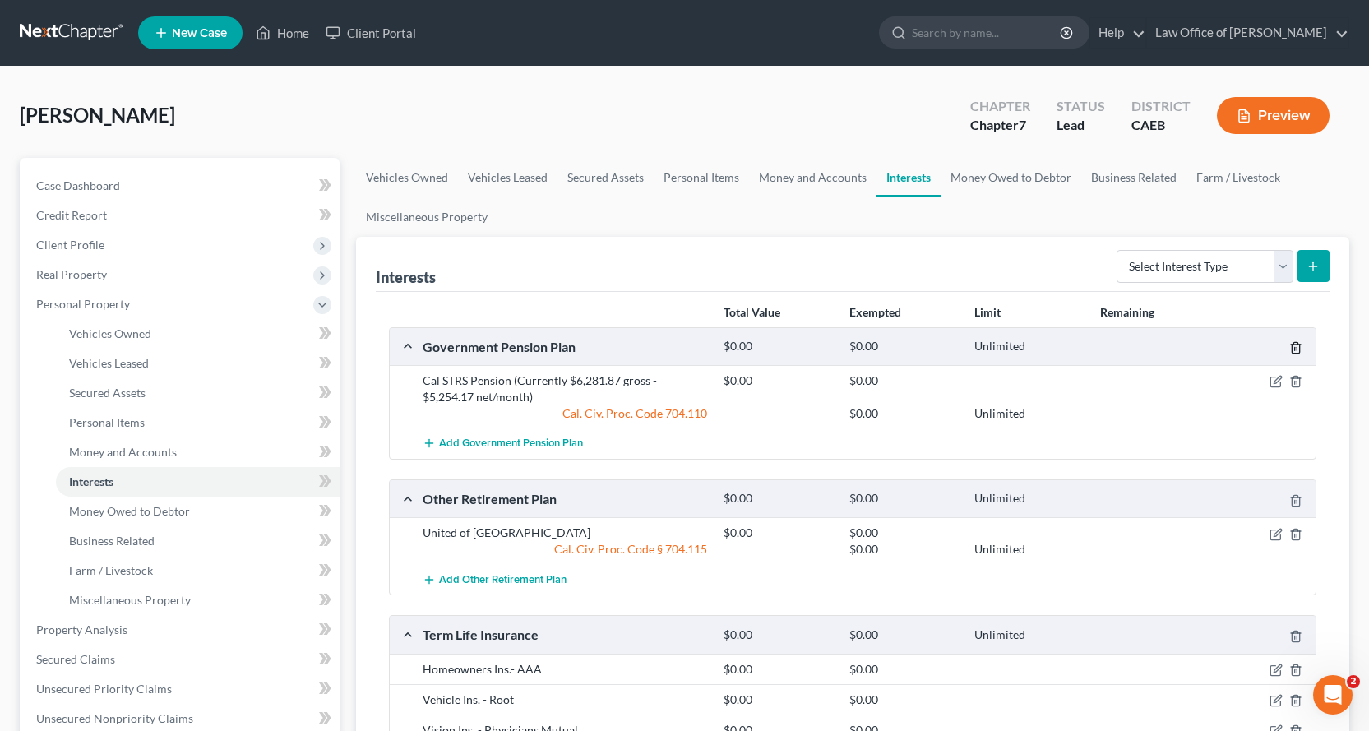
click at [1295, 350] on line "button" at bounding box center [1295, 349] width 0 height 3
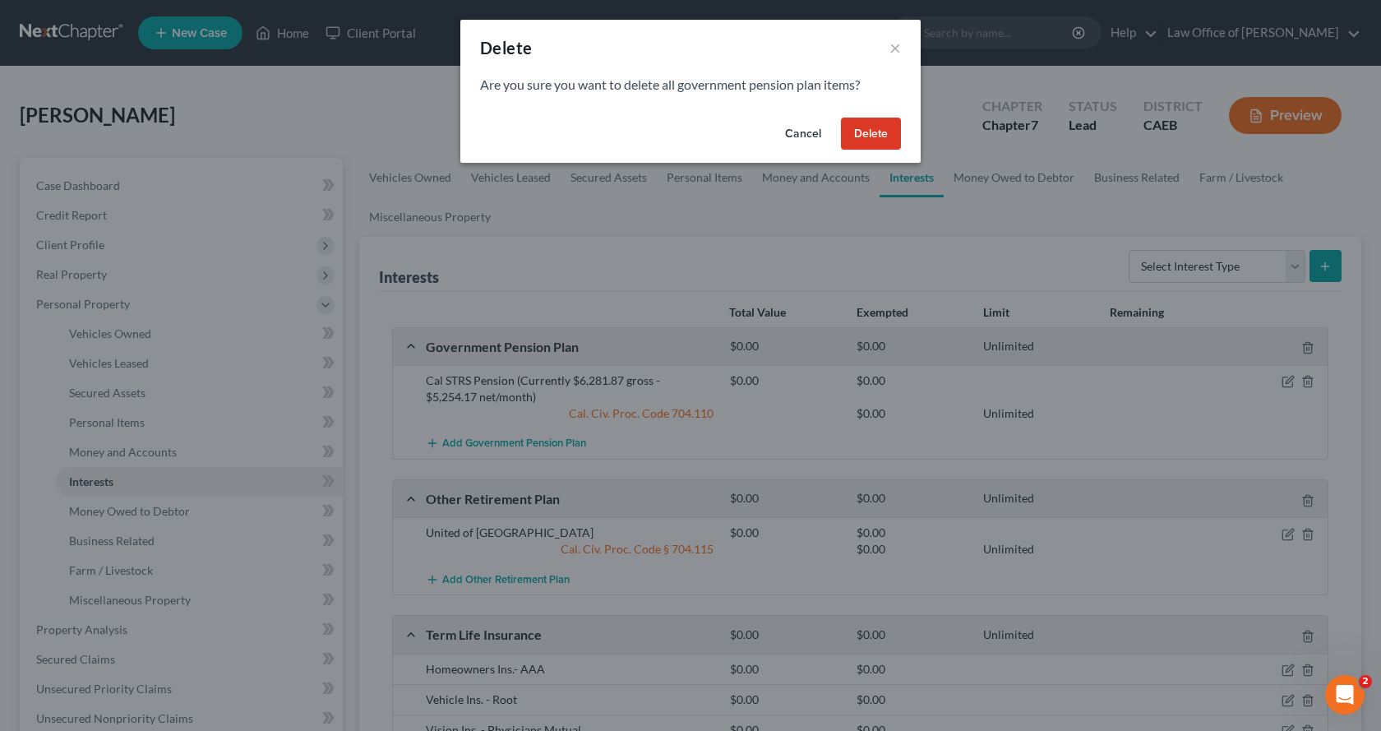
click at [874, 132] on button "Delete" at bounding box center [871, 134] width 60 height 33
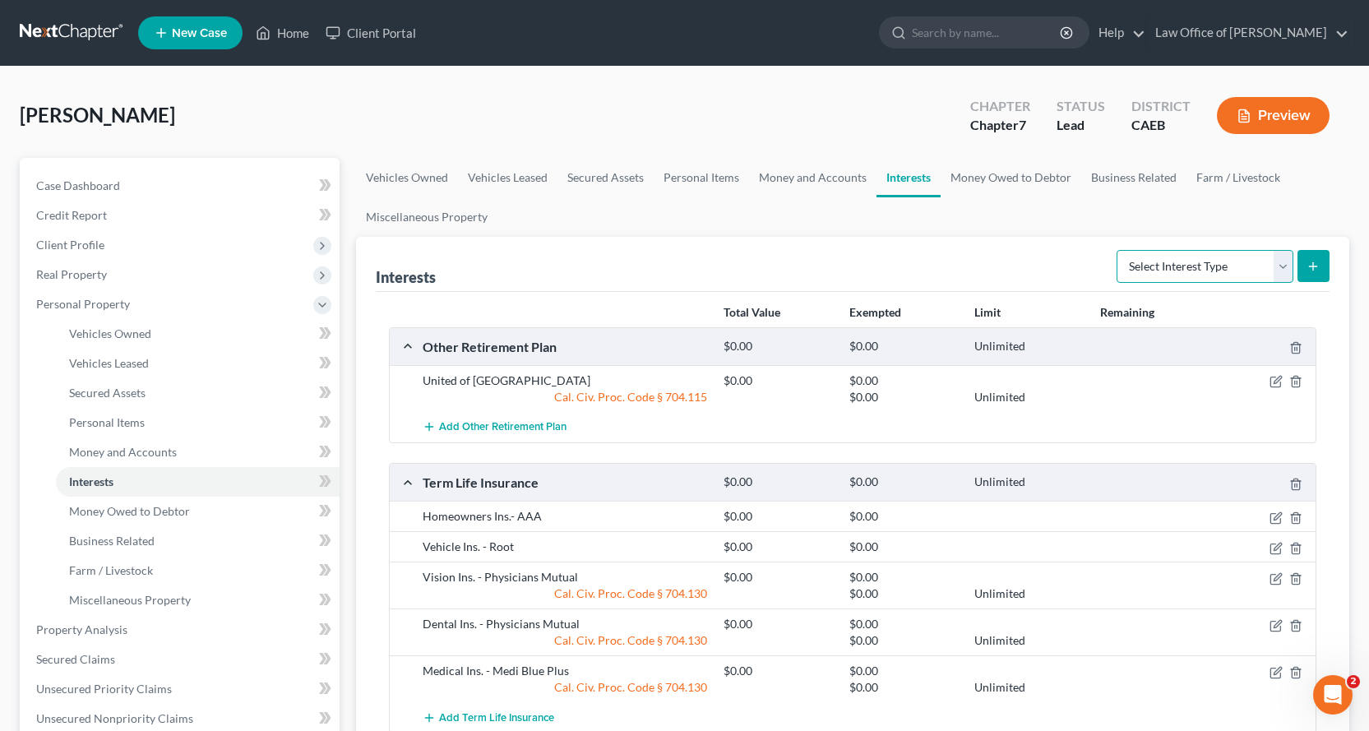
click at [1228, 268] on select "Select Interest Type 401K Annuity Bond Education IRA Government Bond Government…" at bounding box center [1205, 266] width 177 height 33
select select "government_pension_plan"
click at [1118, 250] on select "Select Interest Type 401K Annuity Bond Education IRA Government Bond Government…" at bounding box center [1205, 266] width 177 height 33
click at [1306, 266] on icon "submit" at bounding box center [1312, 266] width 13 height 13
click at [814, 174] on link "Money and Accounts" at bounding box center [812, 177] width 127 height 39
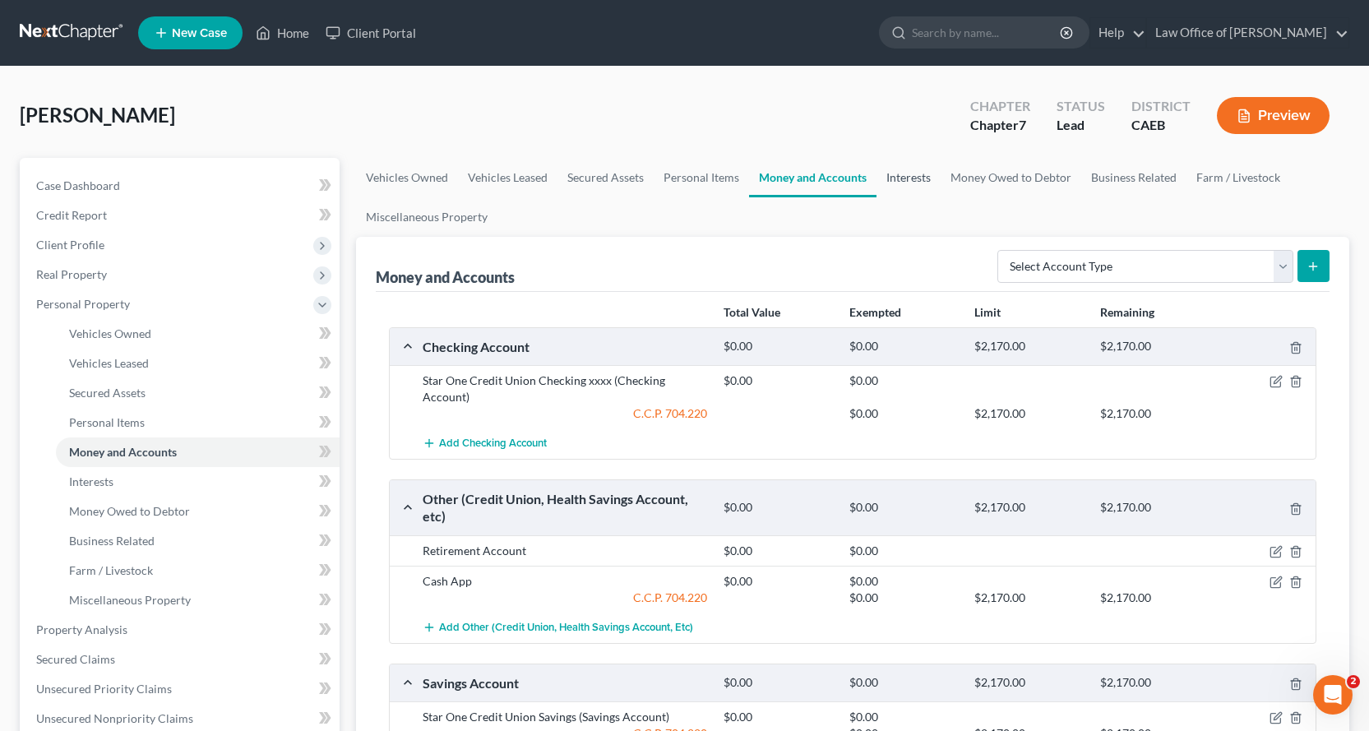
click at [899, 176] on link "Interests" at bounding box center [908, 177] width 64 height 39
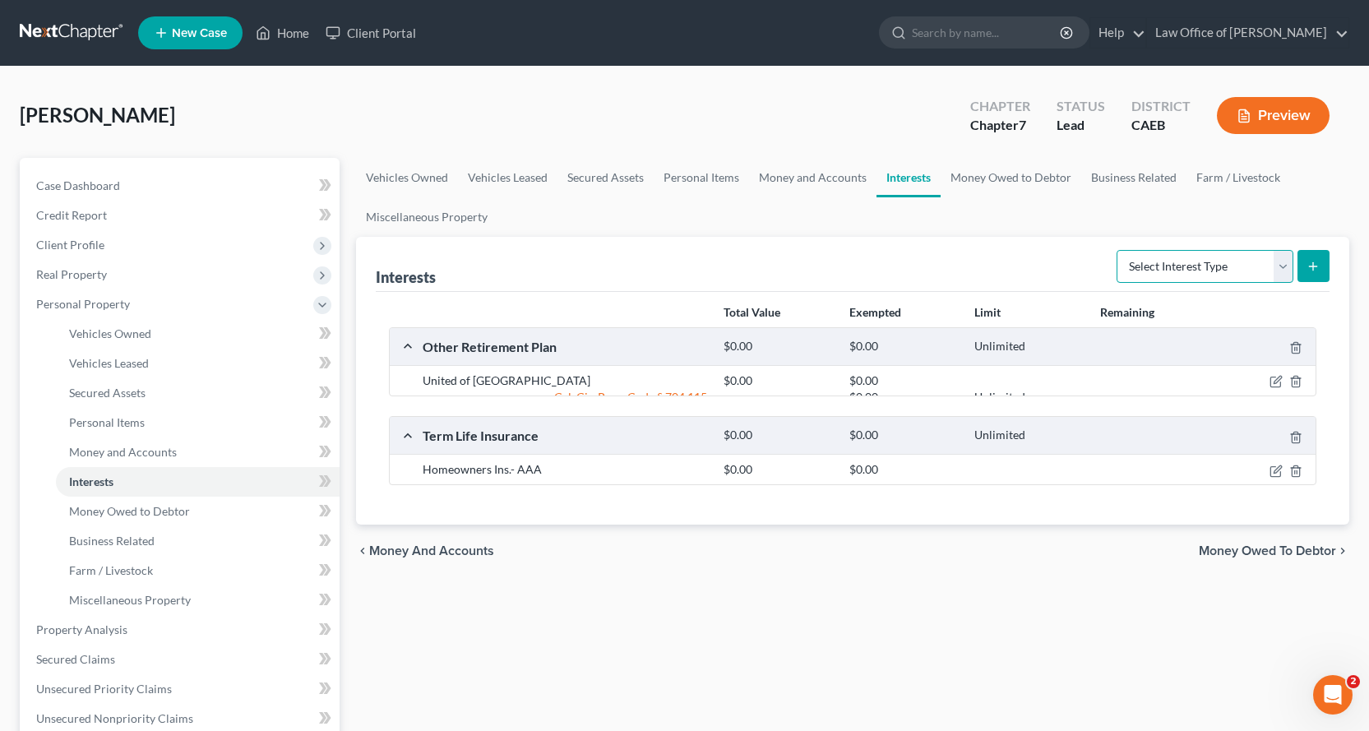
click at [1142, 268] on select "Select Interest Type 401K Annuity Bond Education IRA Government Bond Government…" at bounding box center [1205, 266] width 177 height 33
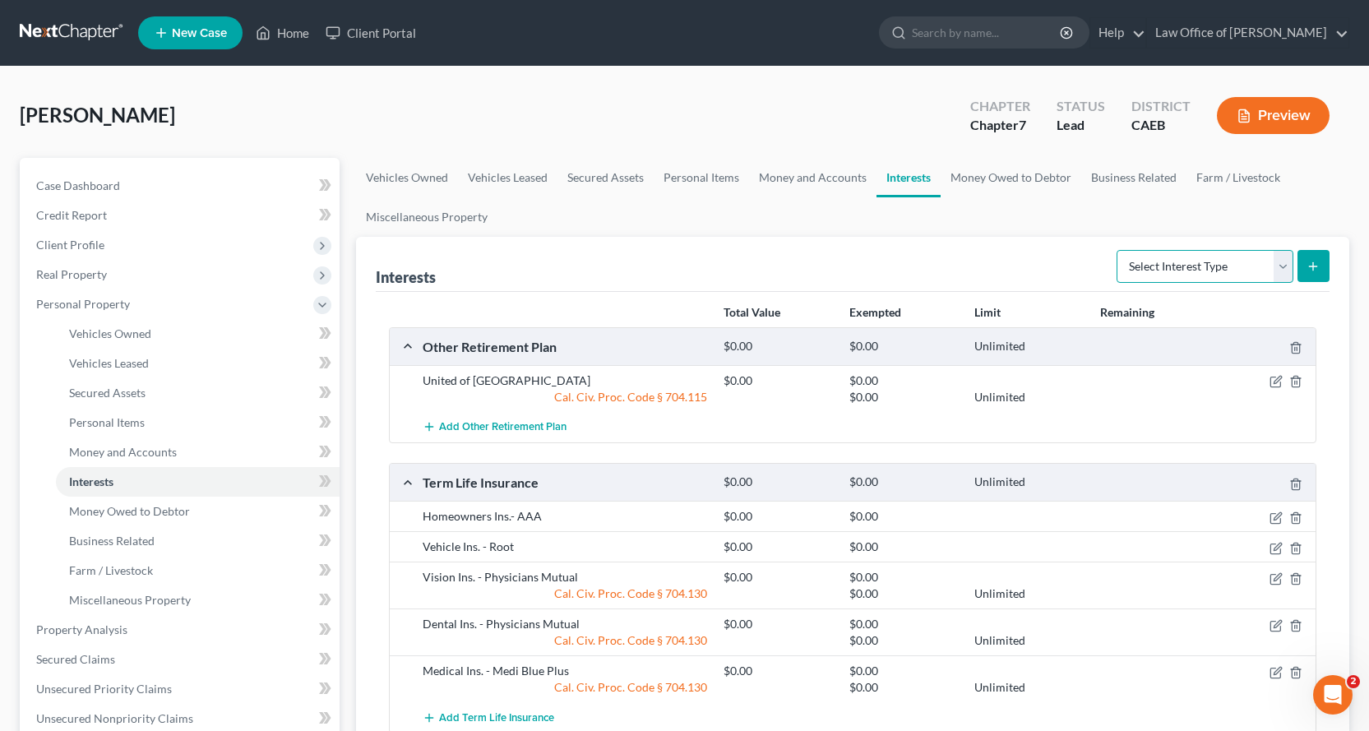
select select "government_pension_plan"
click at [1118, 250] on select "Select Interest Type 401K Annuity Bond Education IRA Government Bond Government…" at bounding box center [1205, 266] width 177 height 33
click at [1325, 264] on button "submit" at bounding box center [1313, 266] width 32 height 32
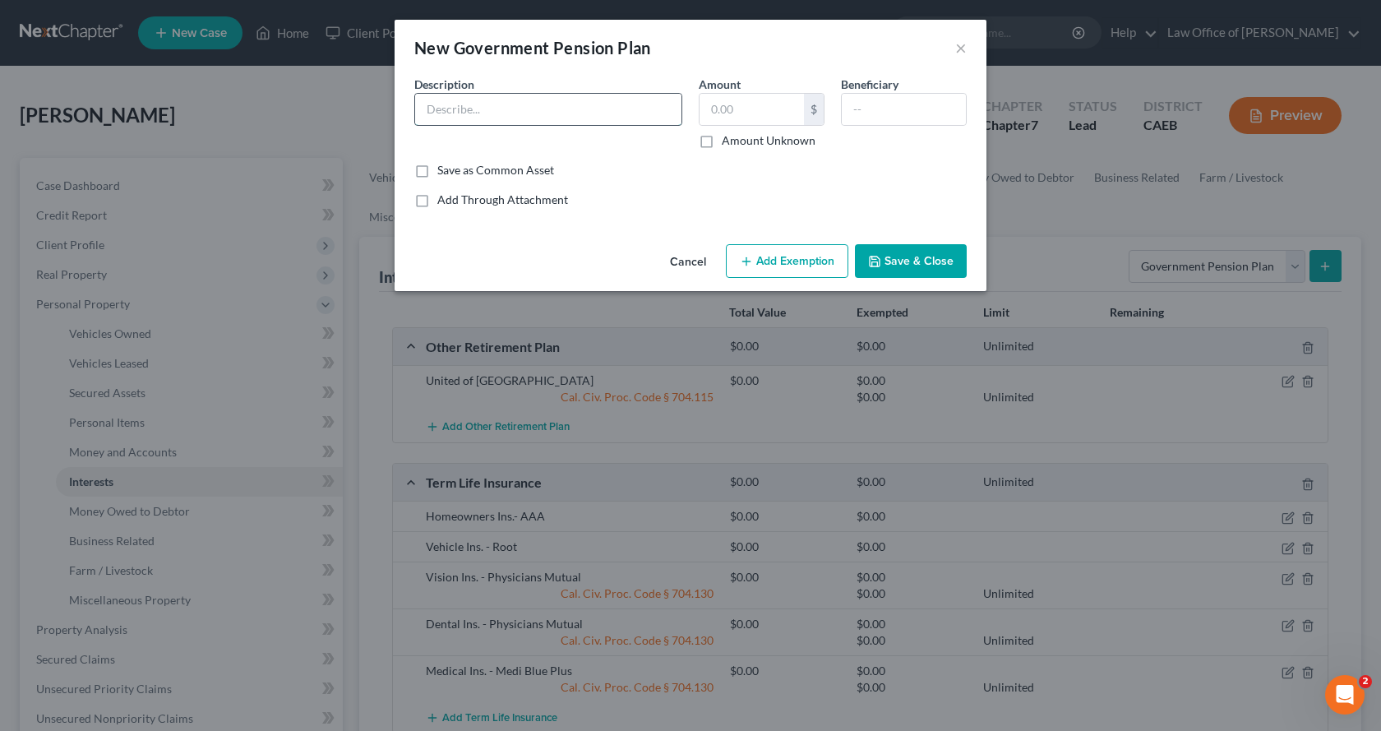
click at [470, 107] on input "text" at bounding box center [548, 109] width 266 height 31
type input "Cal STRS Pension Plan (Currently $6,281.87 gross - $5,254.17 net/month)"
click at [722, 142] on label "Amount Unknown" at bounding box center [769, 140] width 94 height 16
click at [728, 142] on input "Amount Unknown" at bounding box center [733, 137] width 11 height 11
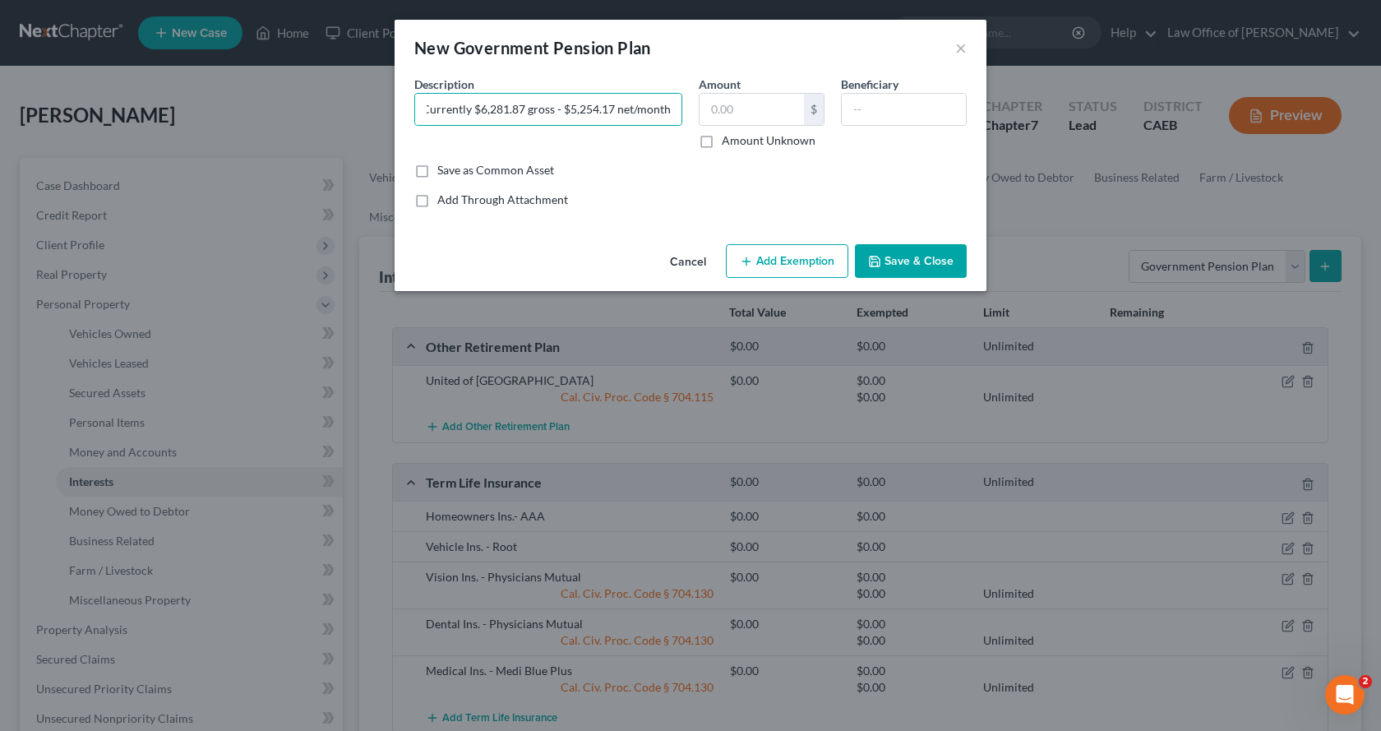
checkbox input "true"
click at [787, 257] on button "Add Exemption" at bounding box center [787, 261] width 123 height 35
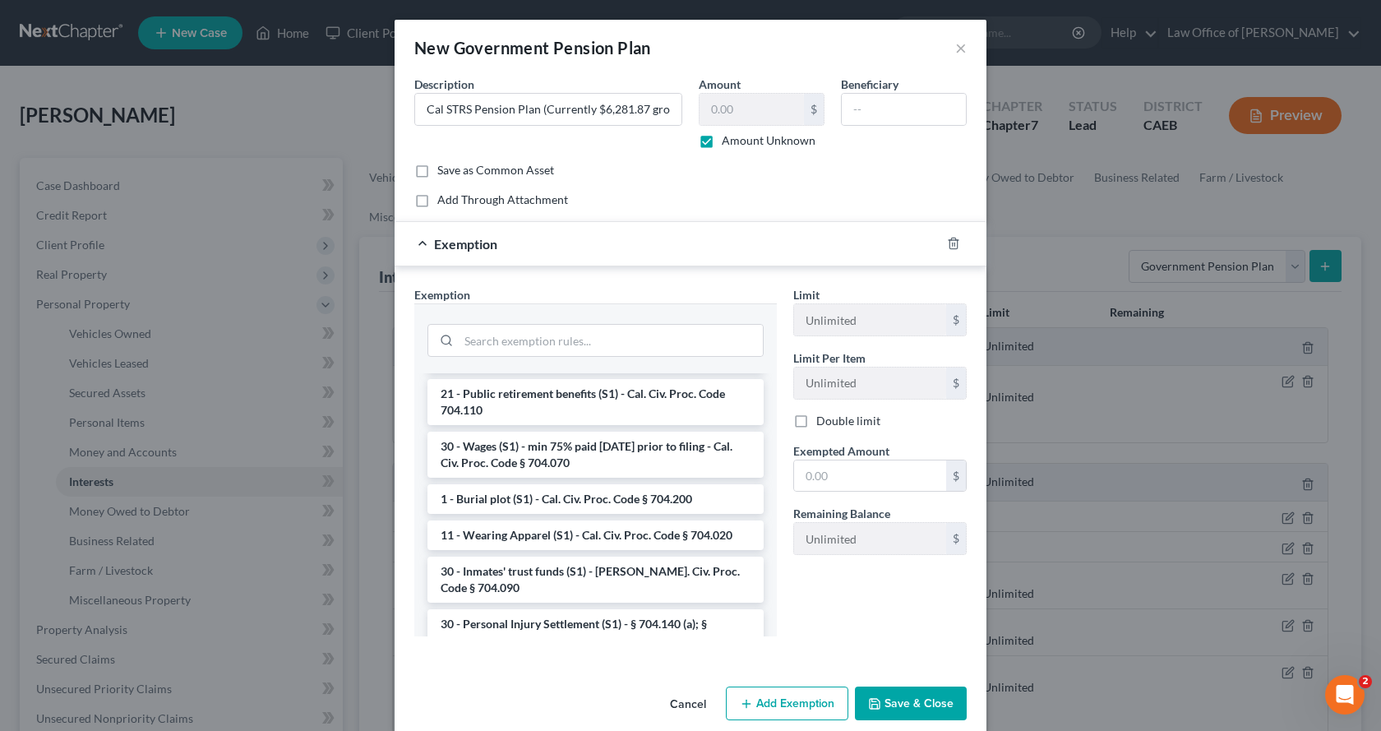
scroll to position [1644, 0]
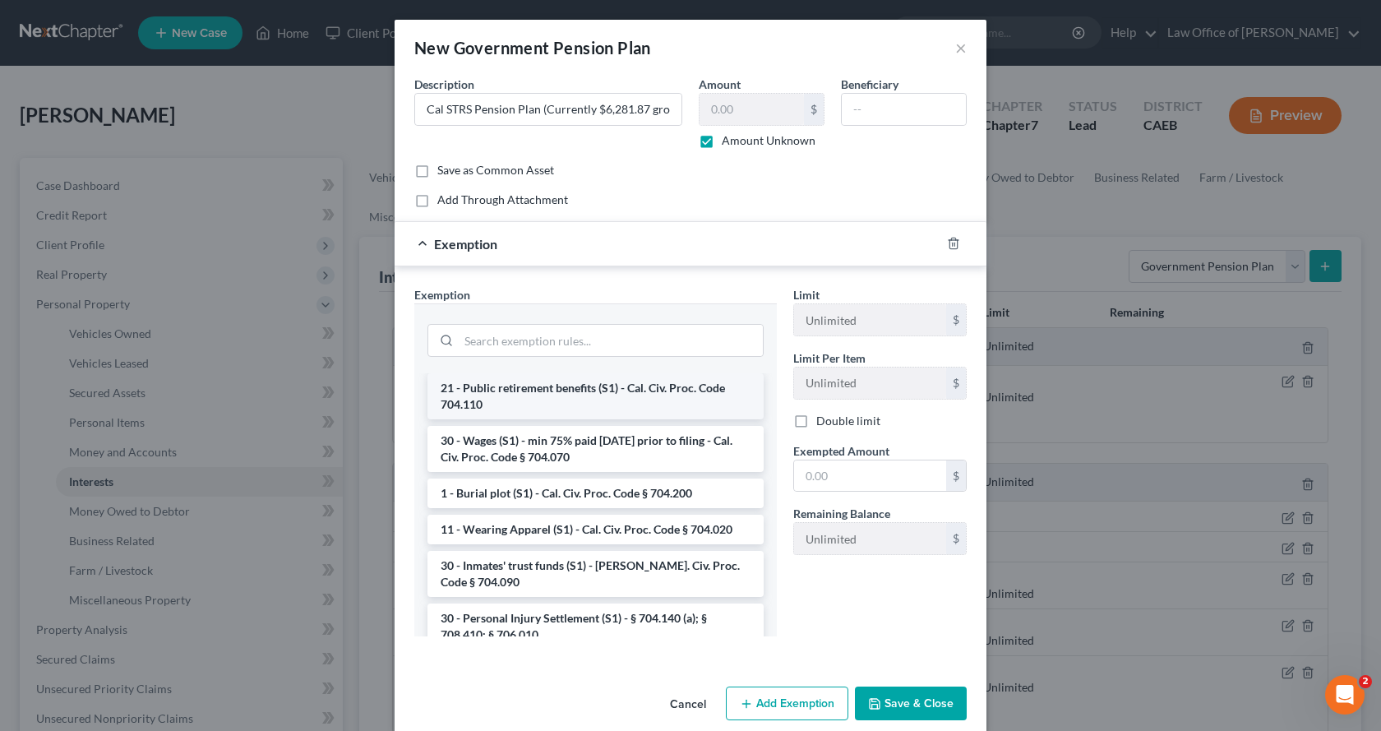
click at [522, 419] on li "21 - Public retirement benefits (S1) - Cal. Civ. Proc. Code 704.110" at bounding box center [596, 396] width 336 height 46
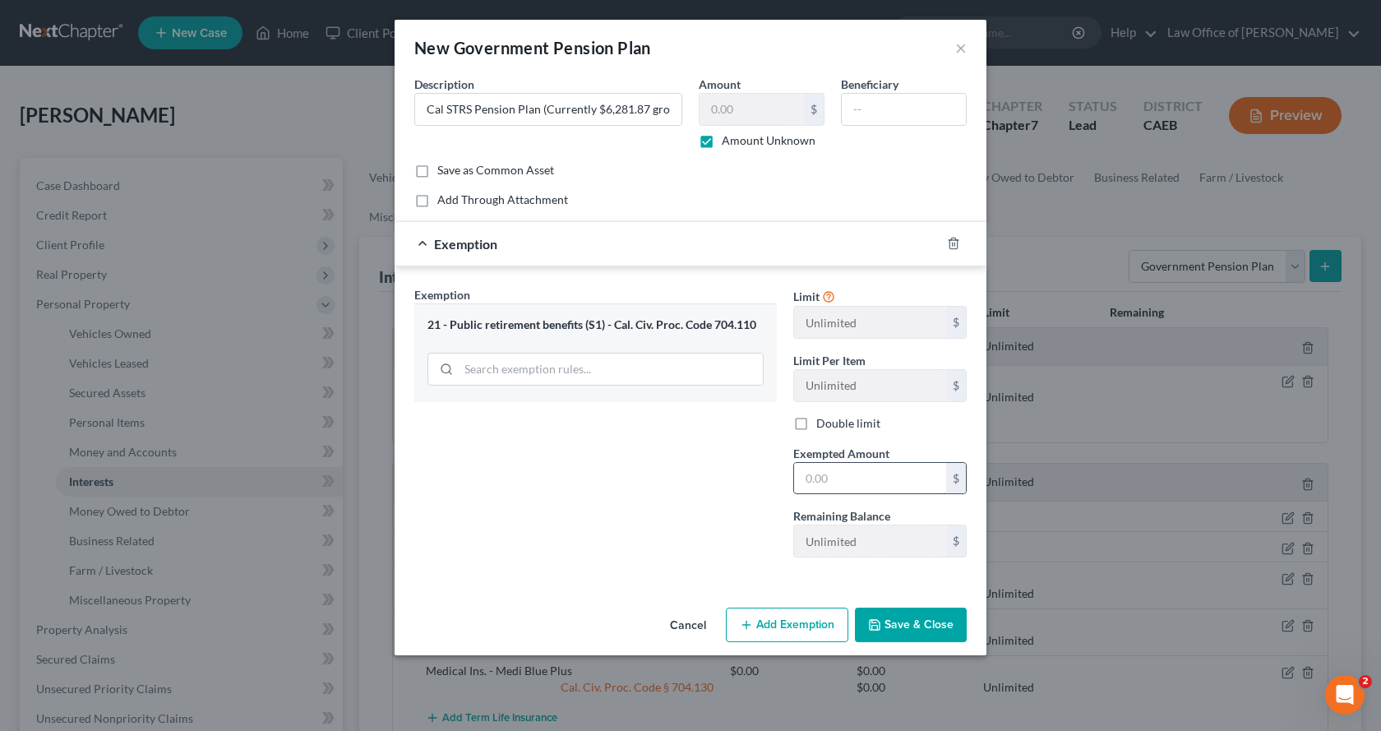
click at [810, 488] on input "text" at bounding box center [870, 478] width 152 height 31
type input "0.00"
click at [941, 634] on button "Save & Close" at bounding box center [911, 625] width 112 height 35
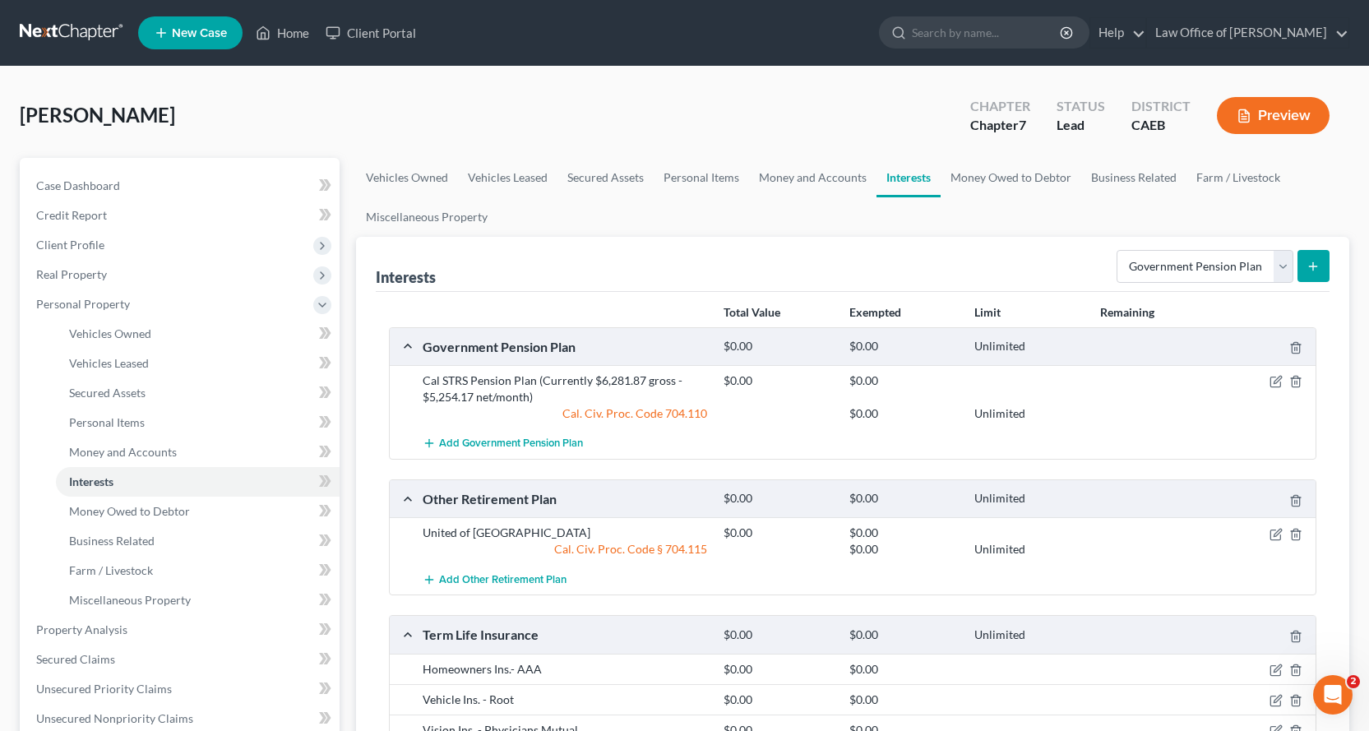
click at [1258, 128] on button "Preview" at bounding box center [1273, 115] width 113 height 37
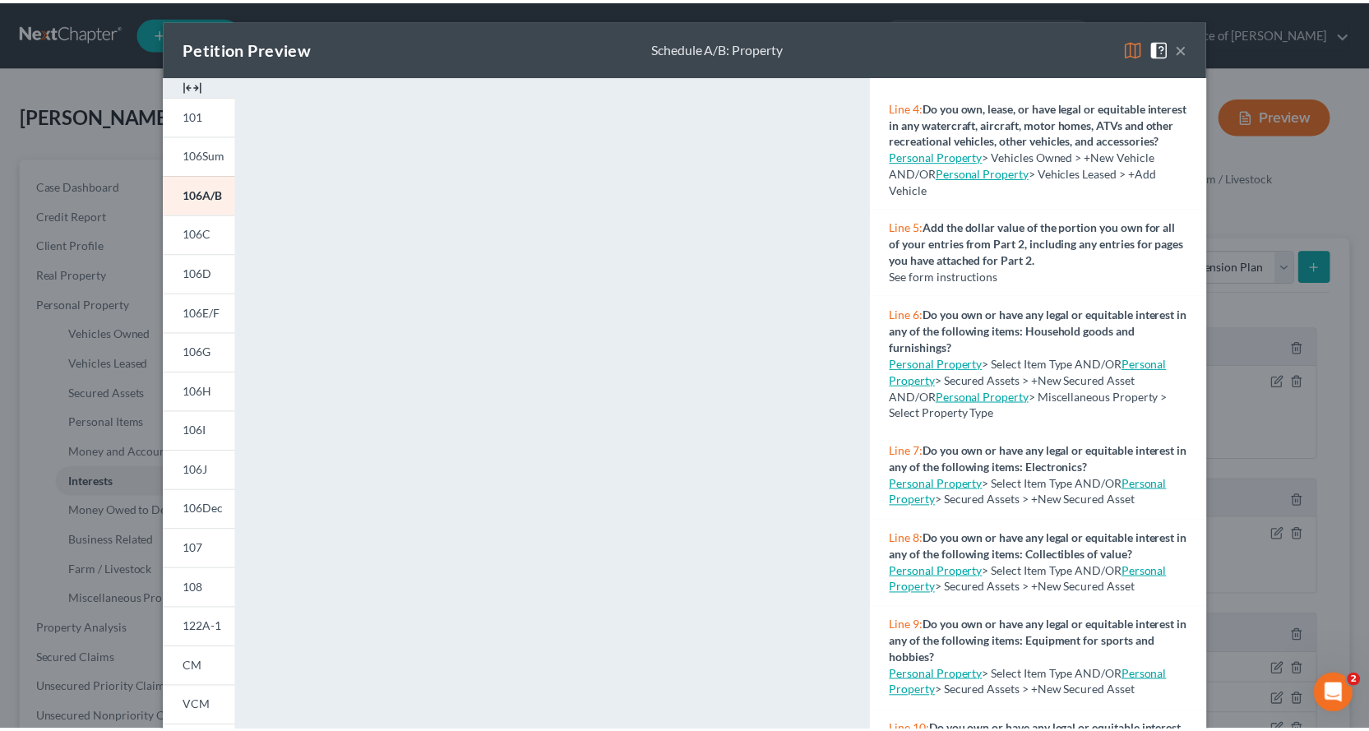
scroll to position [0, 0]
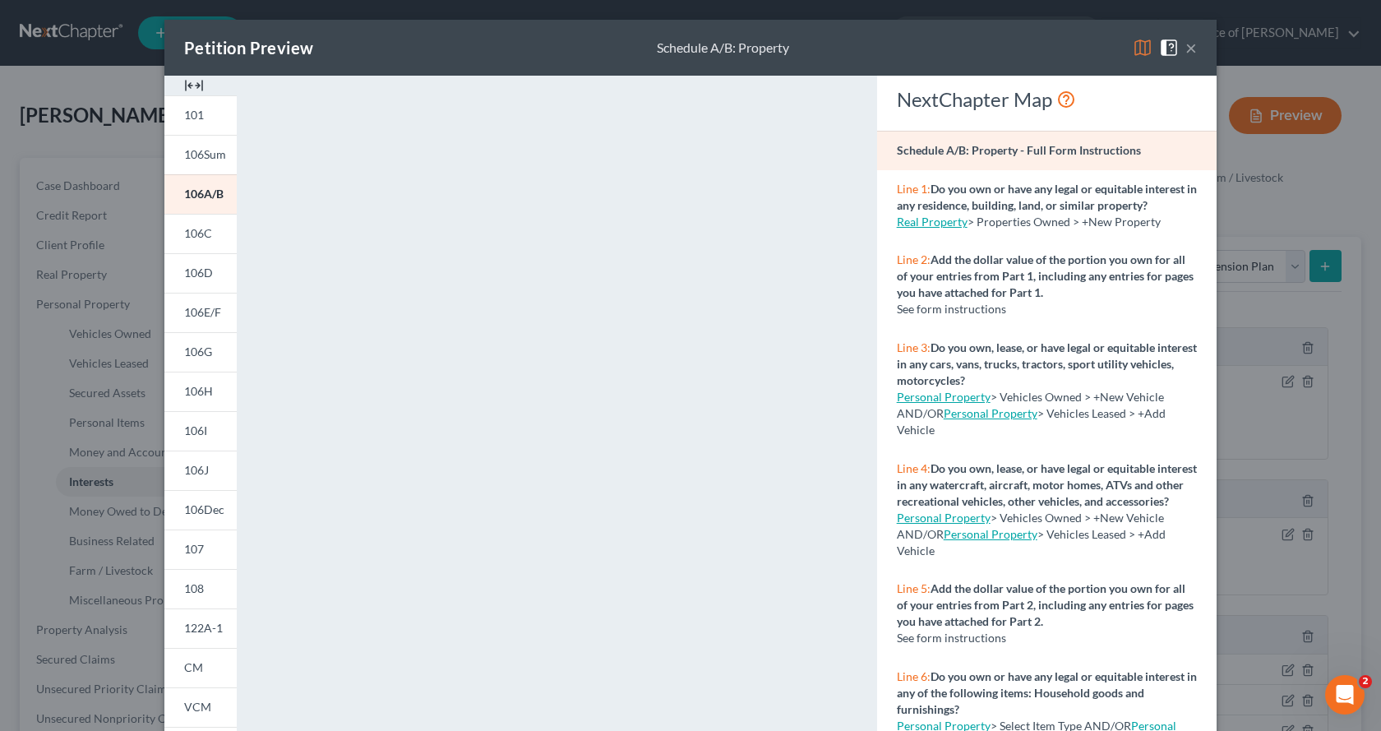
click at [1186, 40] on button "×" at bounding box center [1192, 48] width 12 height 20
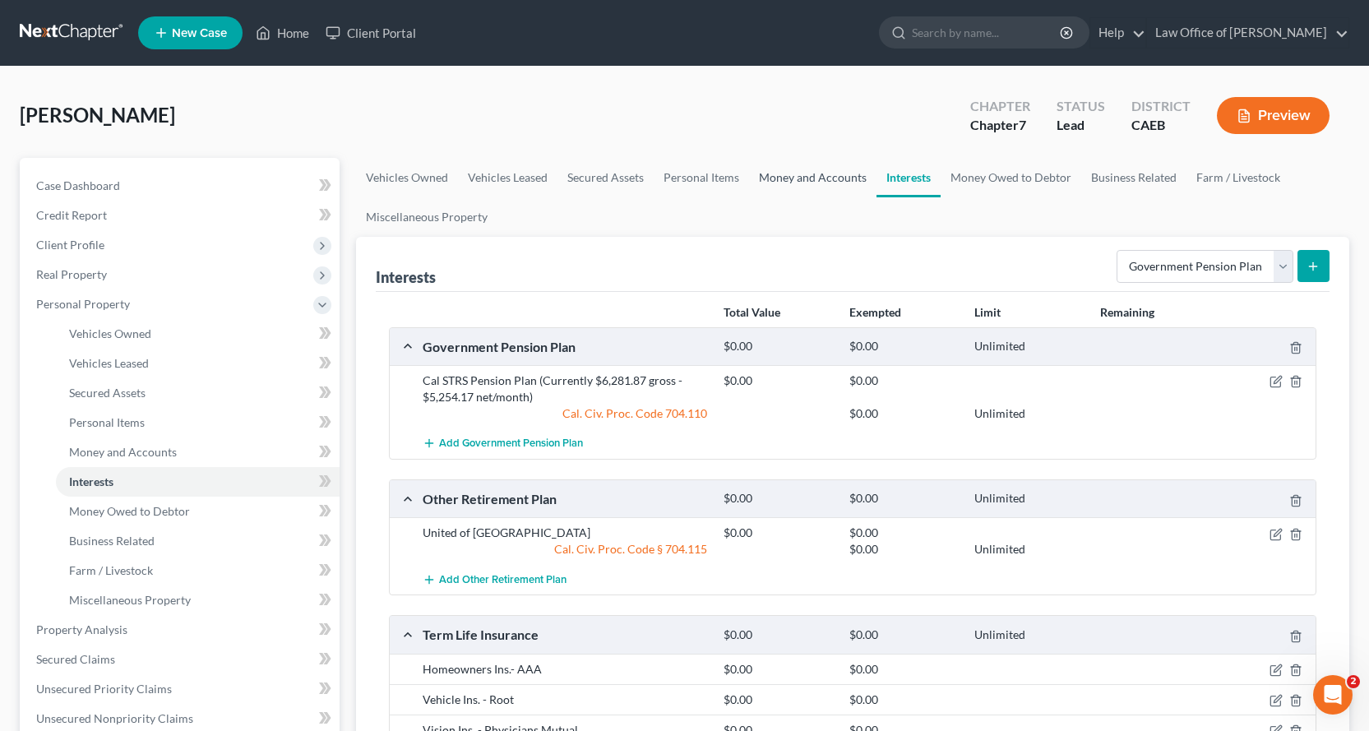
click at [817, 169] on link "Money and Accounts" at bounding box center [812, 177] width 127 height 39
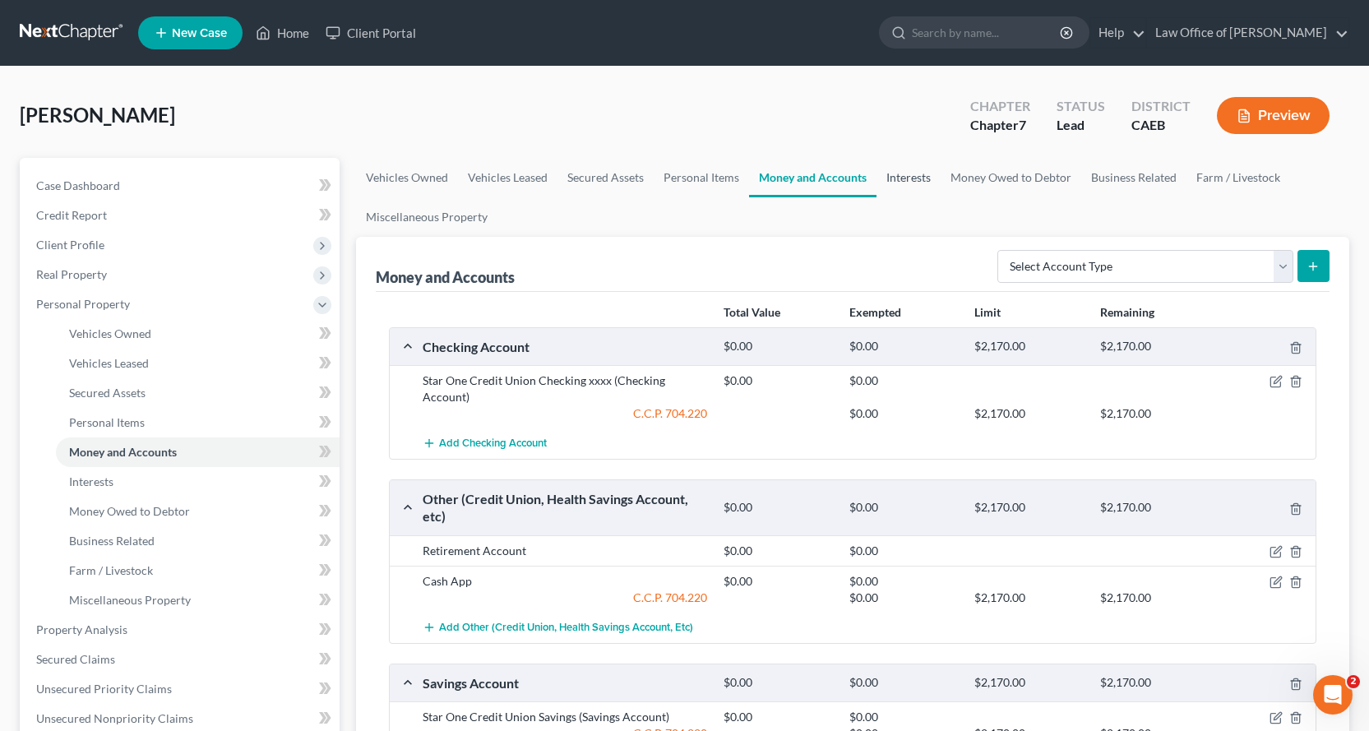
click at [900, 177] on link "Interests" at bounding box center [908, 177] width 64 height 39
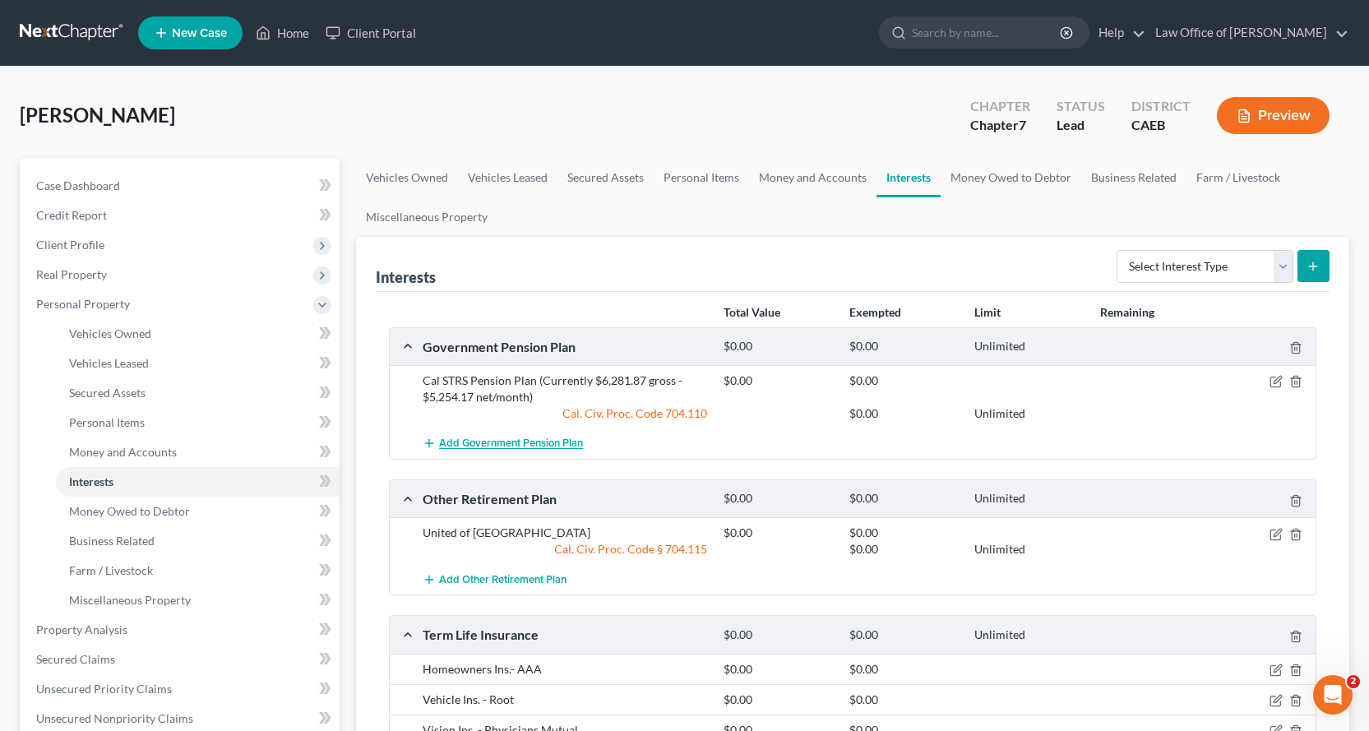
click at [511, 437] on span "Add Government Pension Plan" at bounding box center [511, 443] width 144 height 13
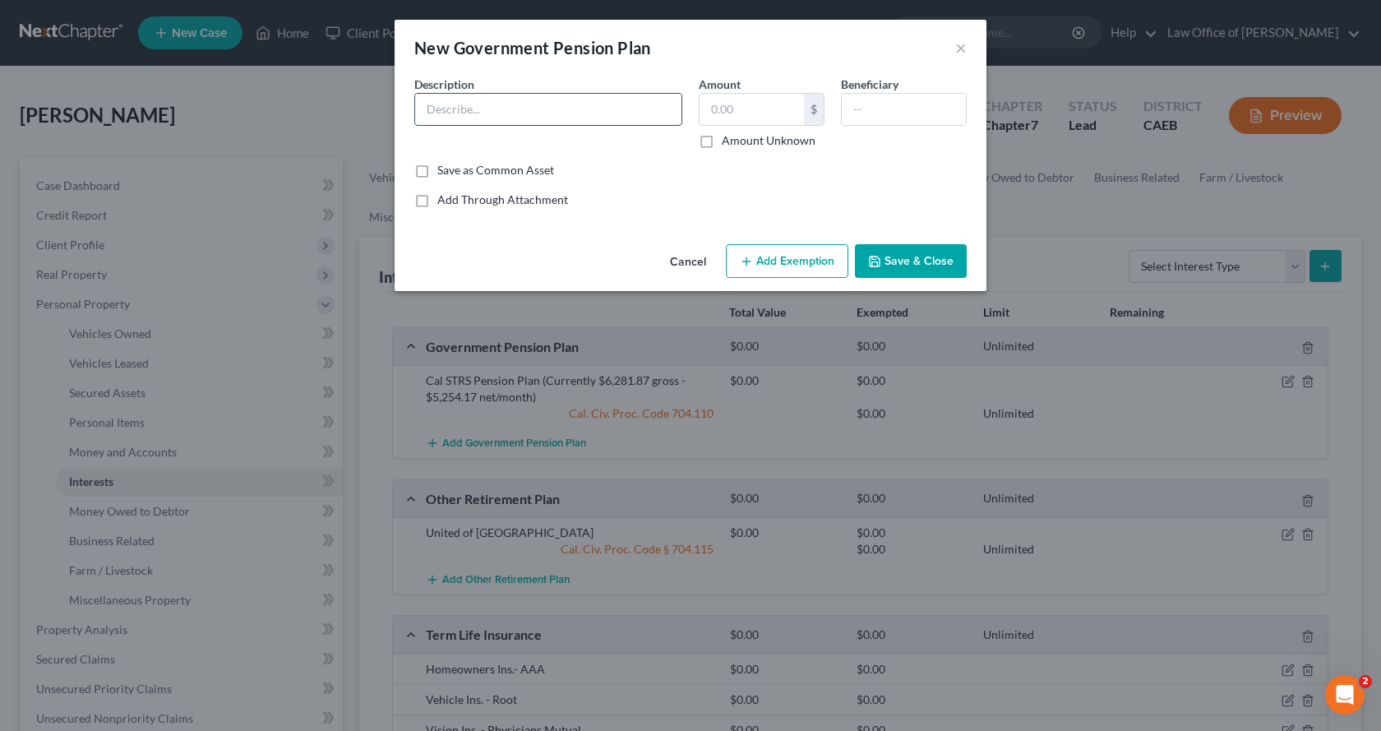
click at [492, 104] on input "text" at bounding box center [548, 109] width 266 height 31
type input "Cal STRS Pension (Currently $6,281.87 gross - $5,254.17 net/month)"
click at [722, 141] on label "Amount Unknown" at bounding box center [769, 140] width 94 height 16
click at [728, 141] on input "Amount Unknown" at bounding box center [733, 137] width 11 height 11
checkbox input "true"
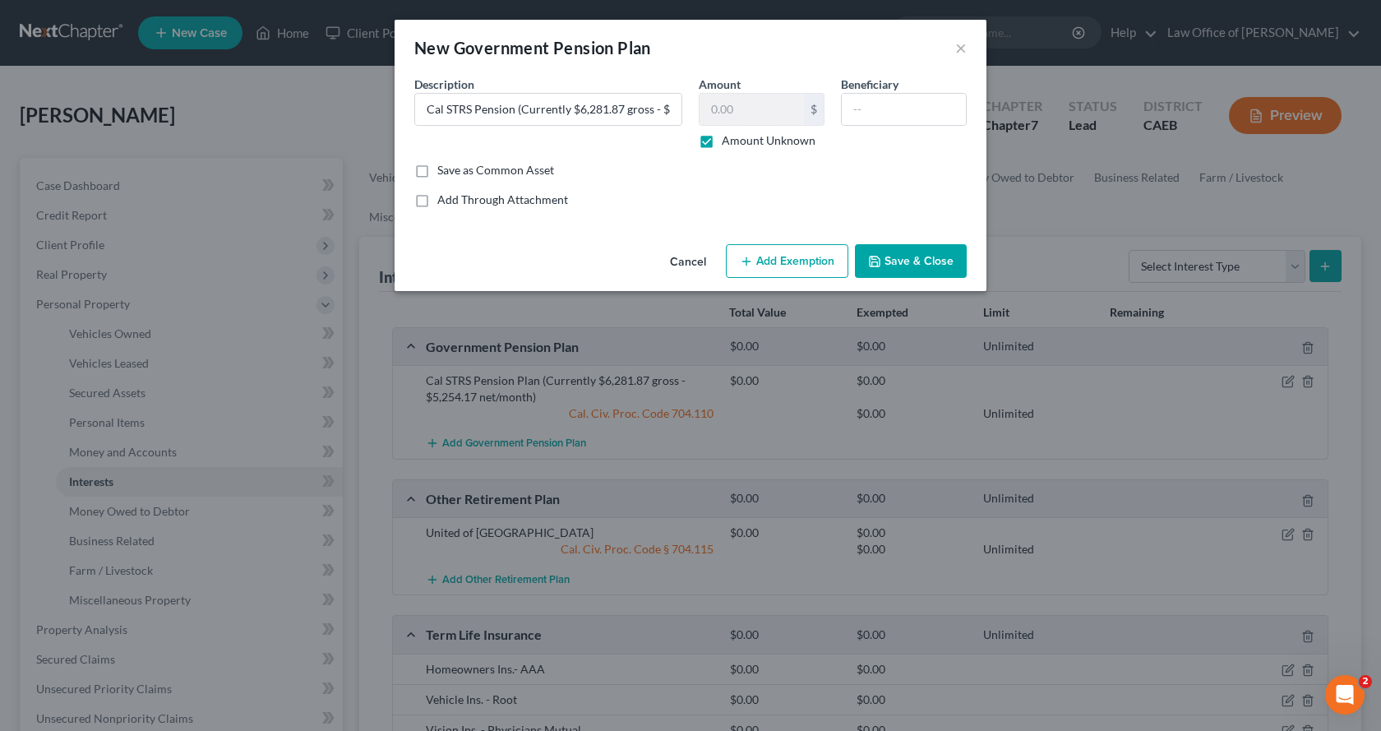
click at [791, 260] on button "Add Exemption" at bounding box center [787, 261] width 123 height 35
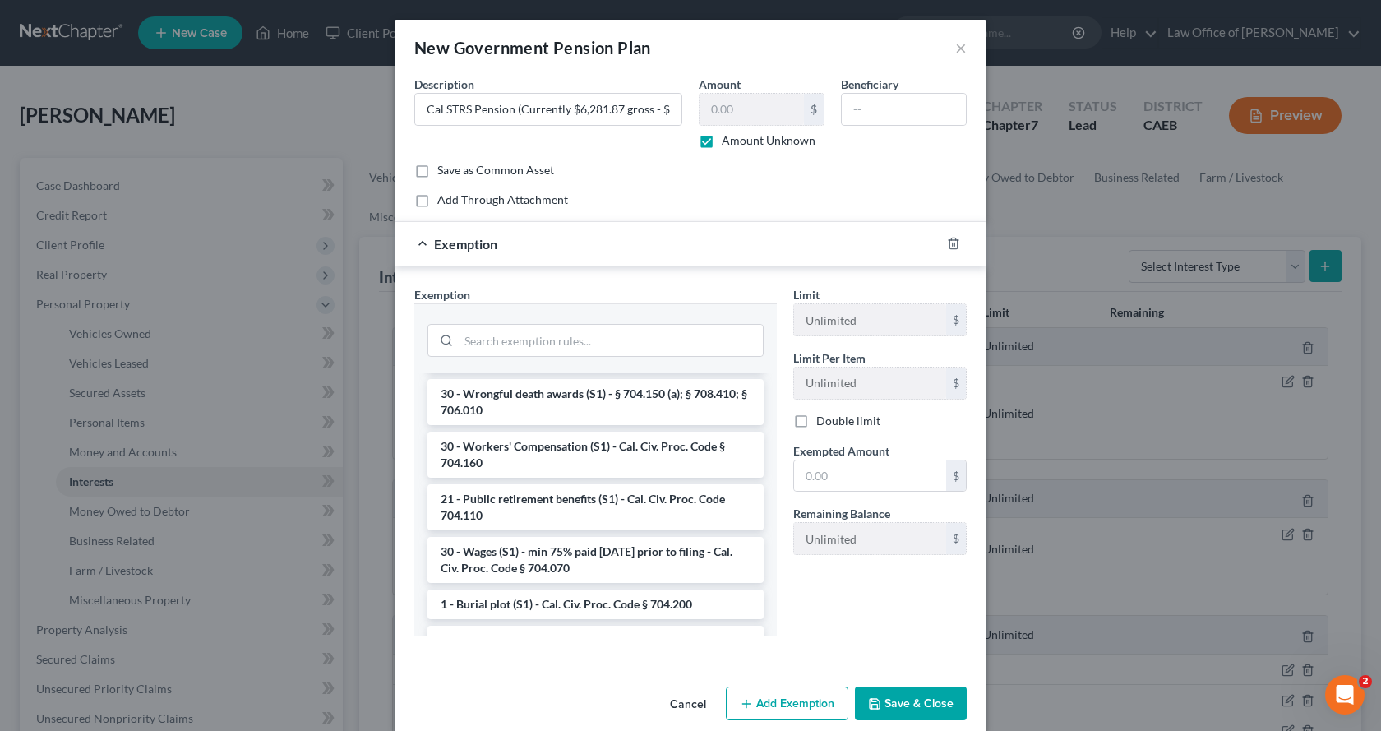
scroll to position [1562, 0]
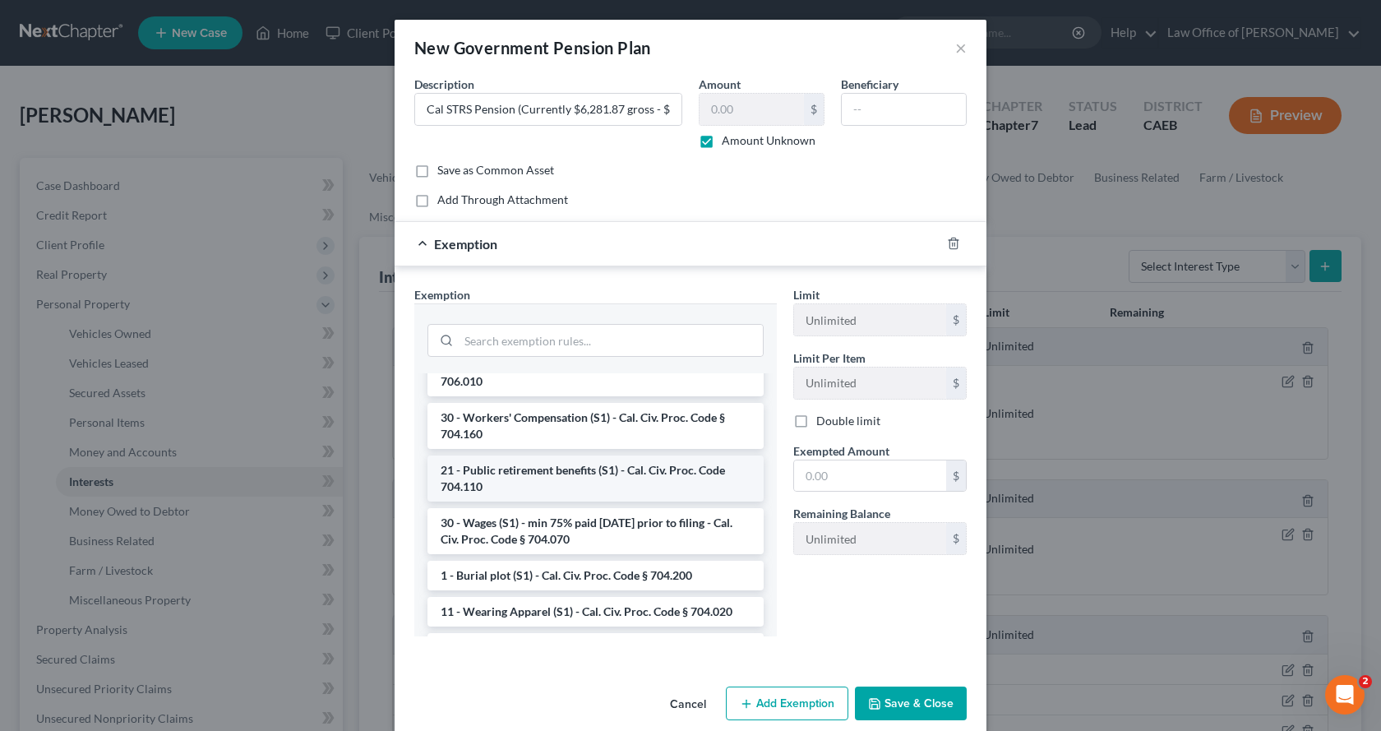
click at [615, 494] on li "21 - Public retirement benefits (S1) - Cal. Civ. Proc. Code 704.110" at bounding box center [596, 478] width 336 height 46
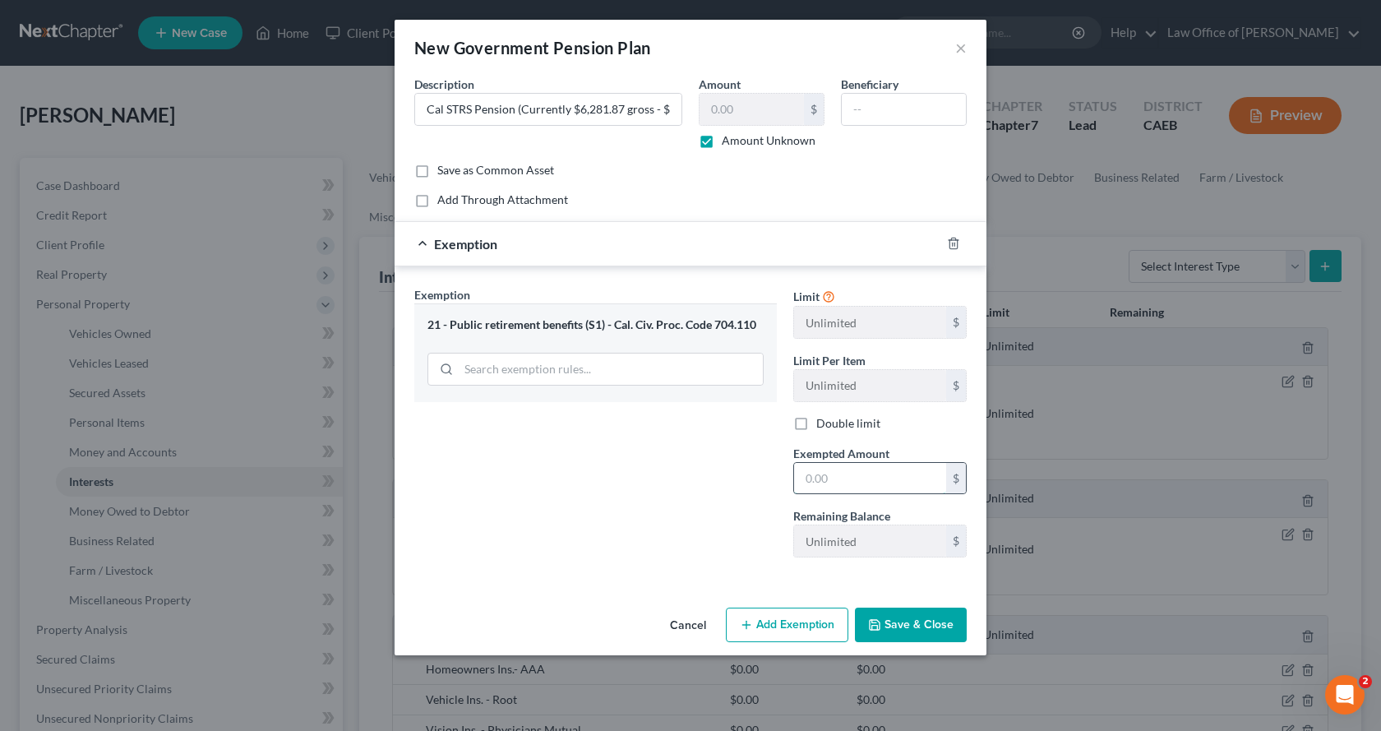
click at [842, 482] on input "text" at bounding box center [870, 478] width 152 height 31
type input "0.00"
click at [896, 626] on button "Save & Close" at bounding box center [911, 625] width 112 height 35
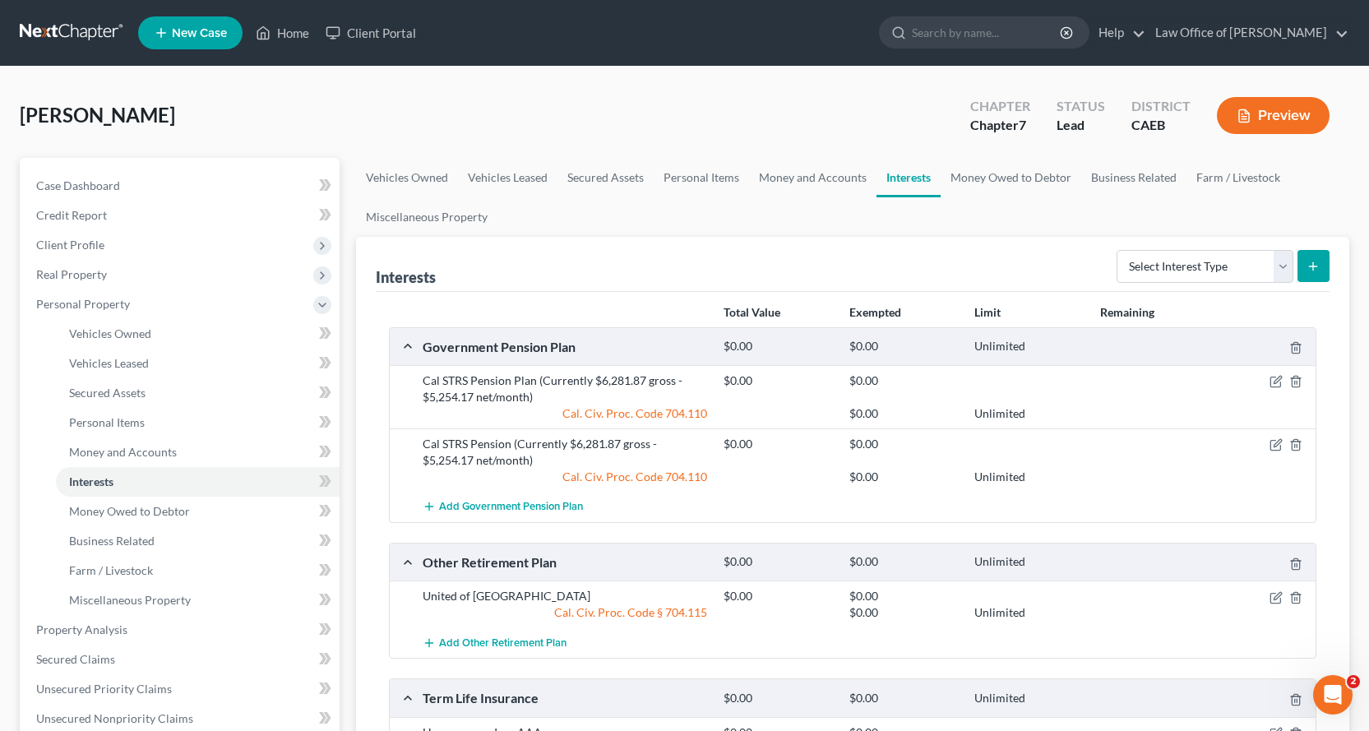
click at [1265, 121] on button "Preview" at bounding box center [1273, 115] width 113 height 37
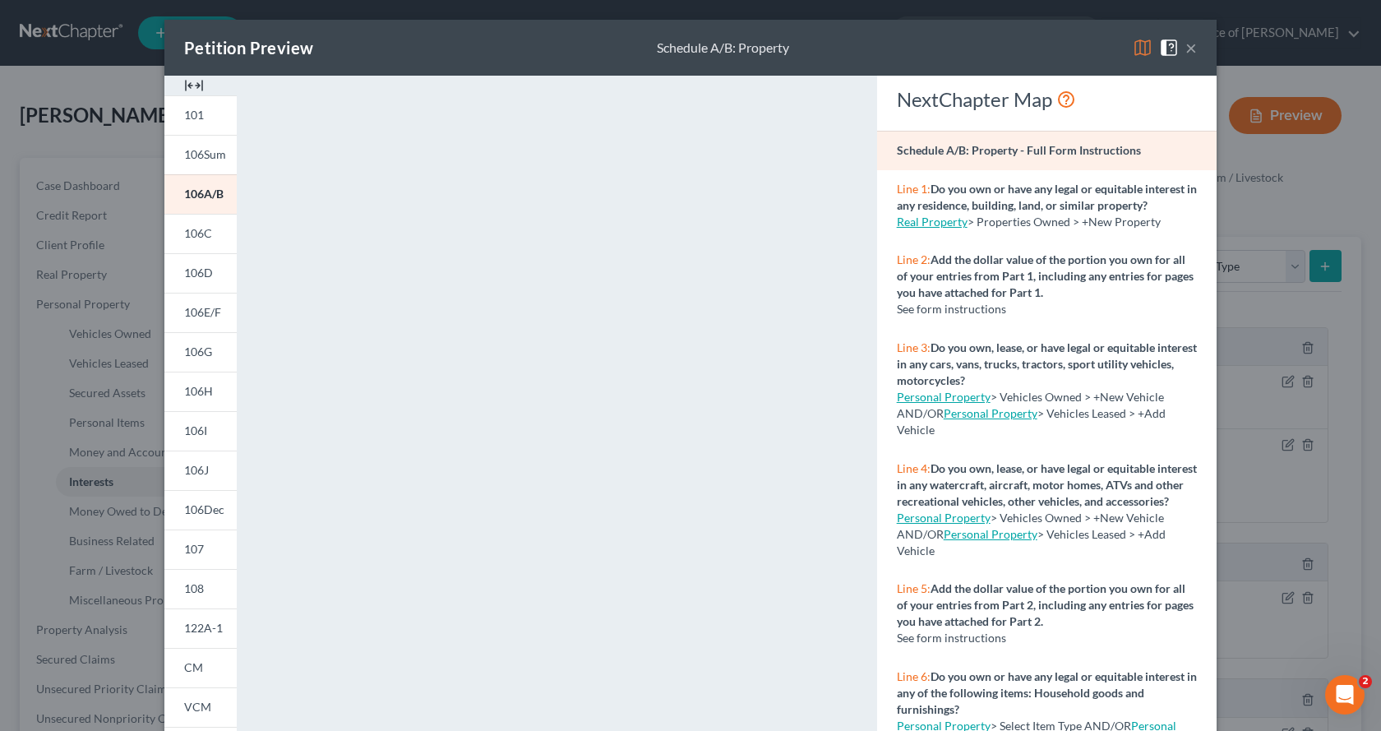
click at [1187, 48] on button "×" at bounding box center [1192, 48] width 12 height 20
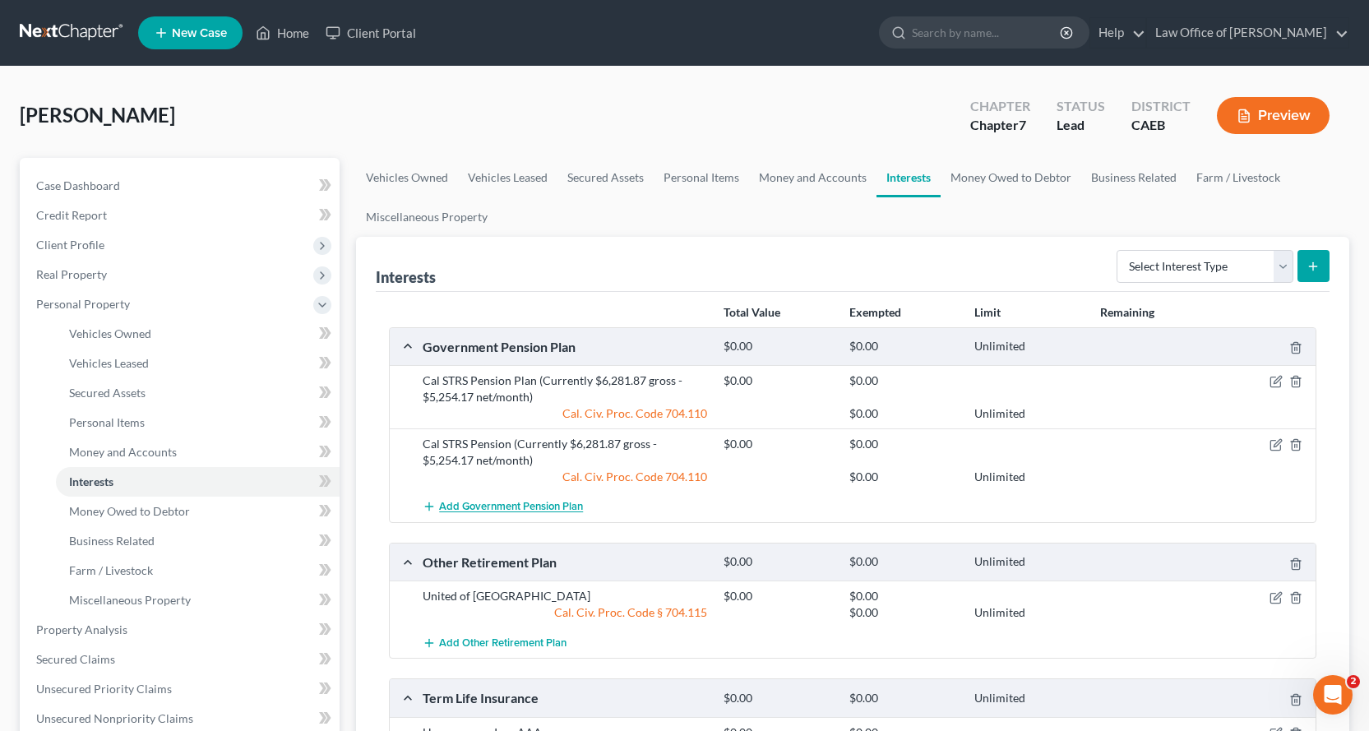
click at [531, 499] on button "Add Government Pension Plan" at bounding box center [503, 507] width 160 height 30
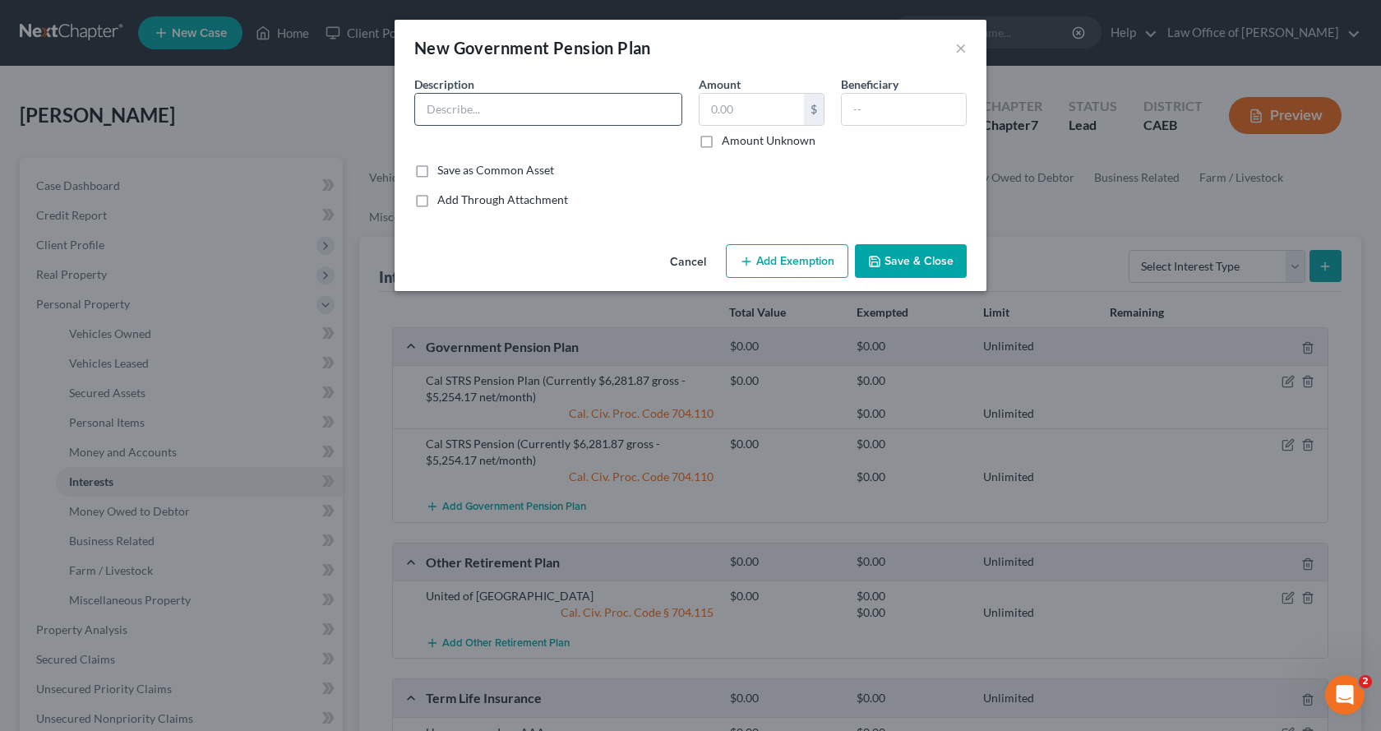
click at [480, 117] on input "text" at bounding box center [548, 109] width 266 height 31
type input "Cal STRS Pension (Currently $6,281.87 gross - $5,254.17 net/month)"
click at [722, 143] on label "Amount Unknown" at bounding box center [769, 140] width 94 height 16
click at [728, 143] on input "Amount Unknown" at bounding box center [733, 137] width 11 height 11
checkbox input "true"
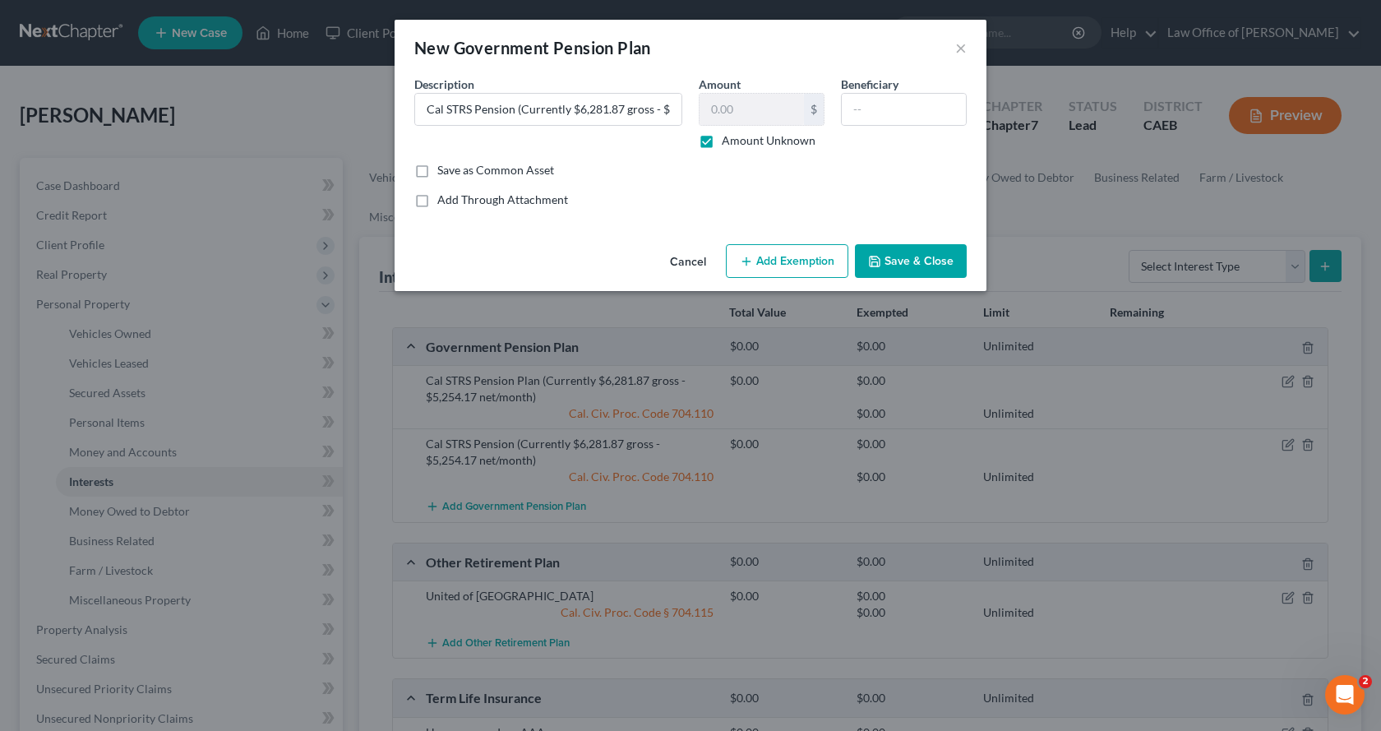
click at [781, 264] on button "Add Exemption" at bounding box center [787, 261] width 123 height 35
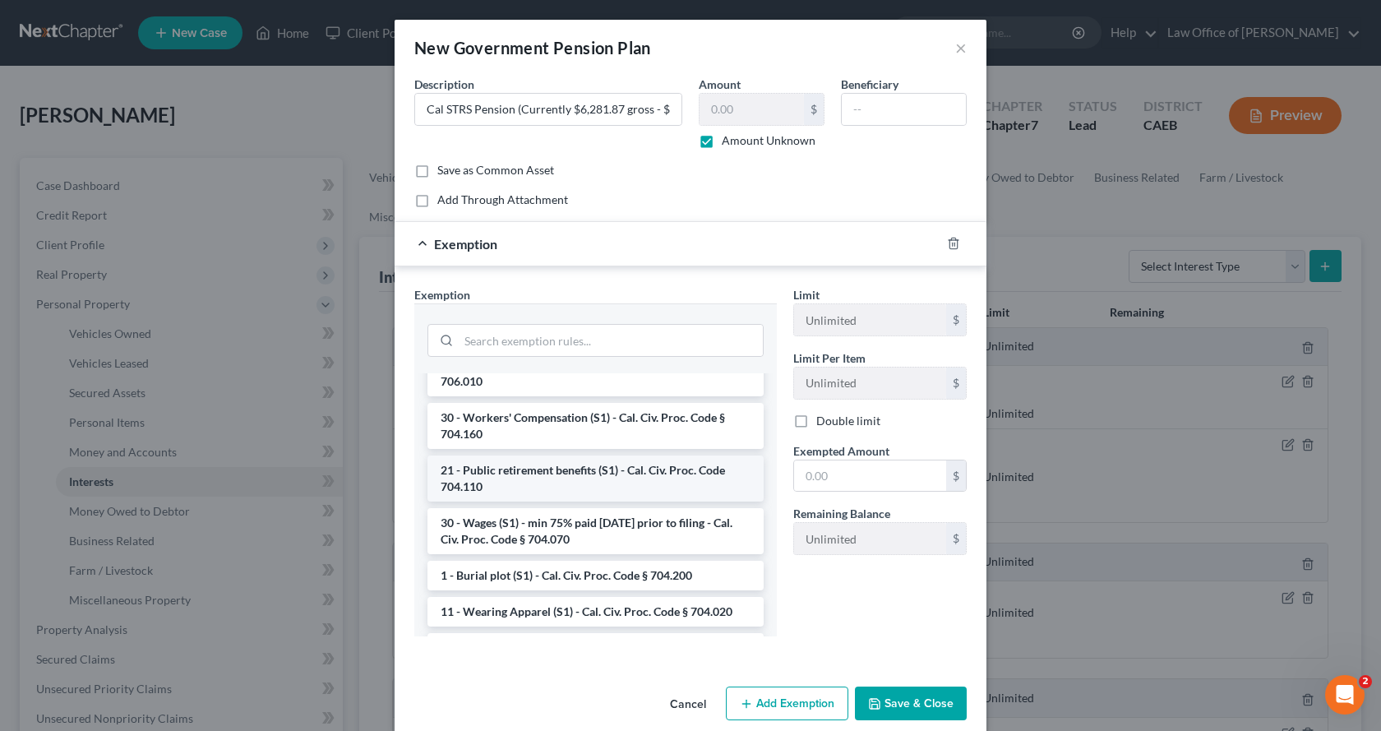
click at [532, 492] on li "21 - Public retirement benefits (S1) - Cal. Civ. Proc. Code 704.110" at bounding box center [596, 478] width 336 height 46
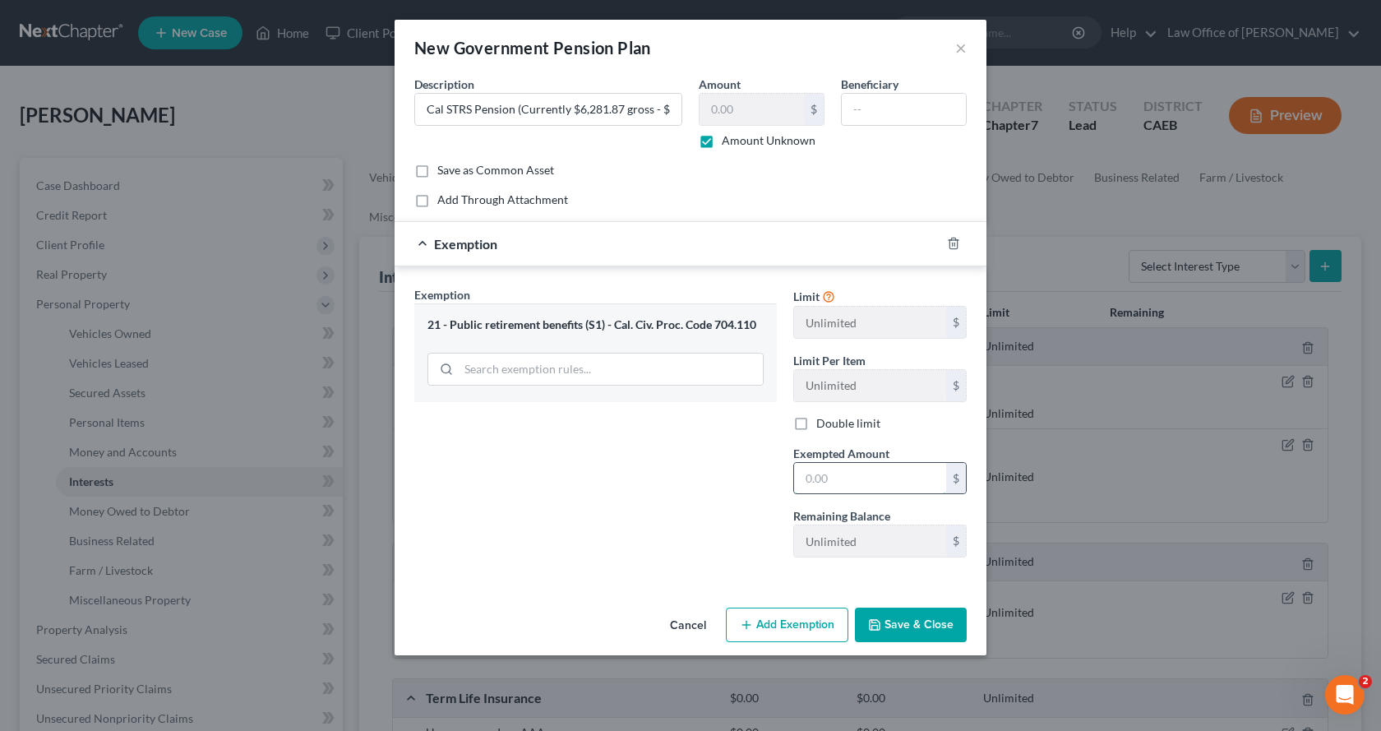
click at [866, 484] on input "text" at bounding box center [870, 478] width 152 height 31
type input "0.00"
click at [909, 633] on button "Save & Close" at bounding box center [911, 625] width 112 height 35
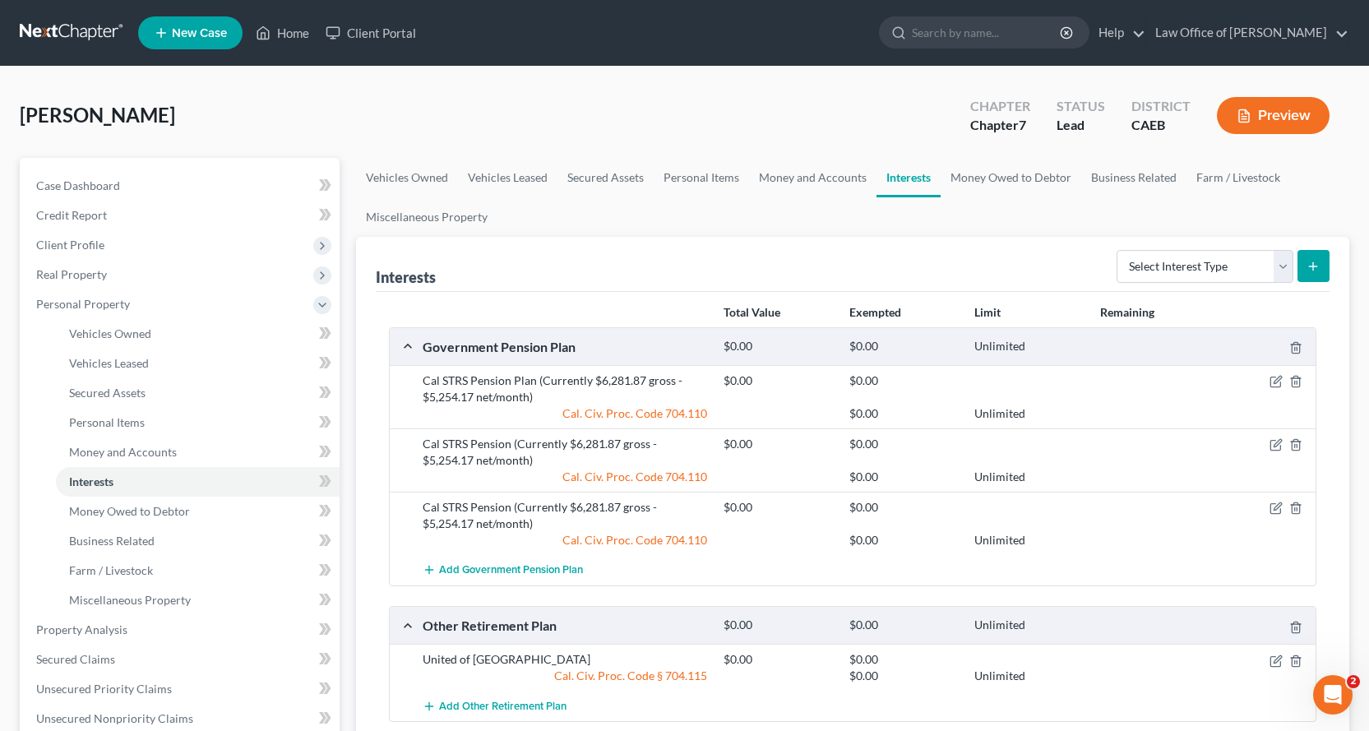
click at [1285, 113] on button "Preview" at bounding box center [1273, 115] width 113 height 37
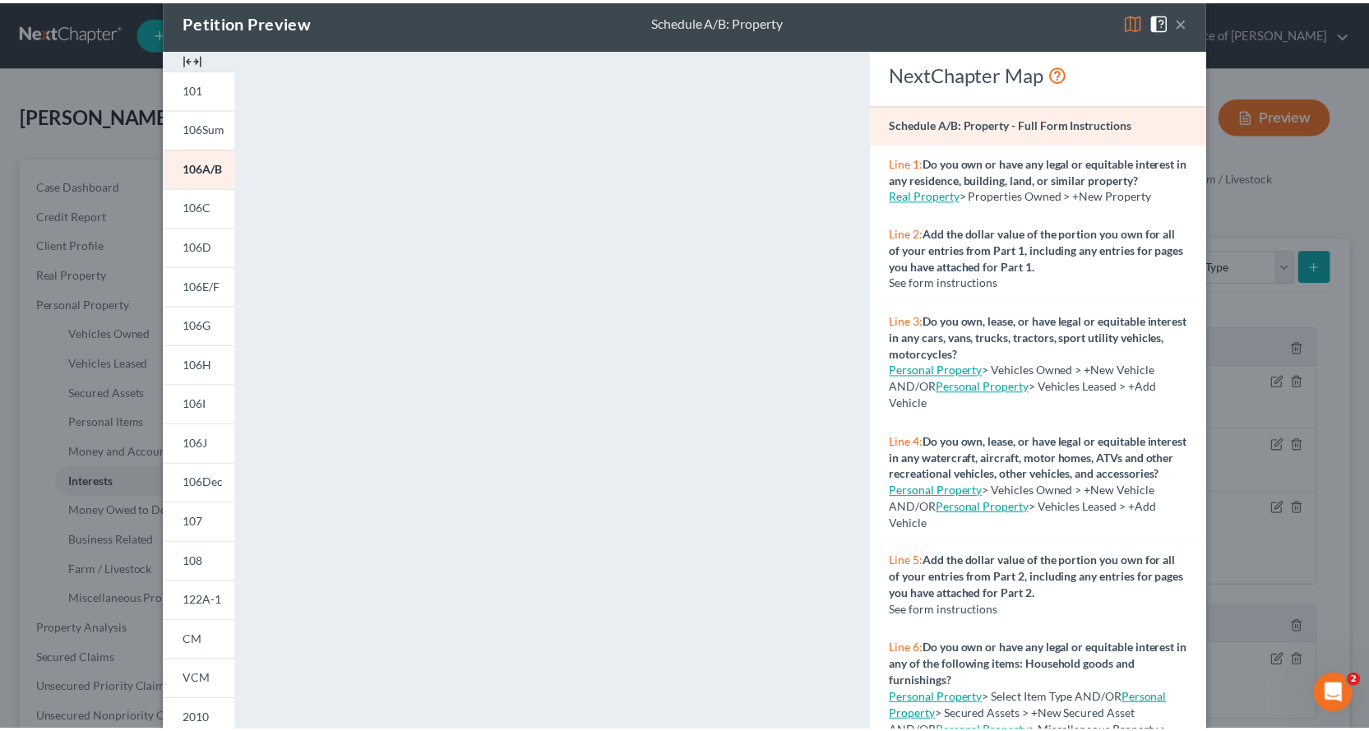
scroll to position [0, 0]
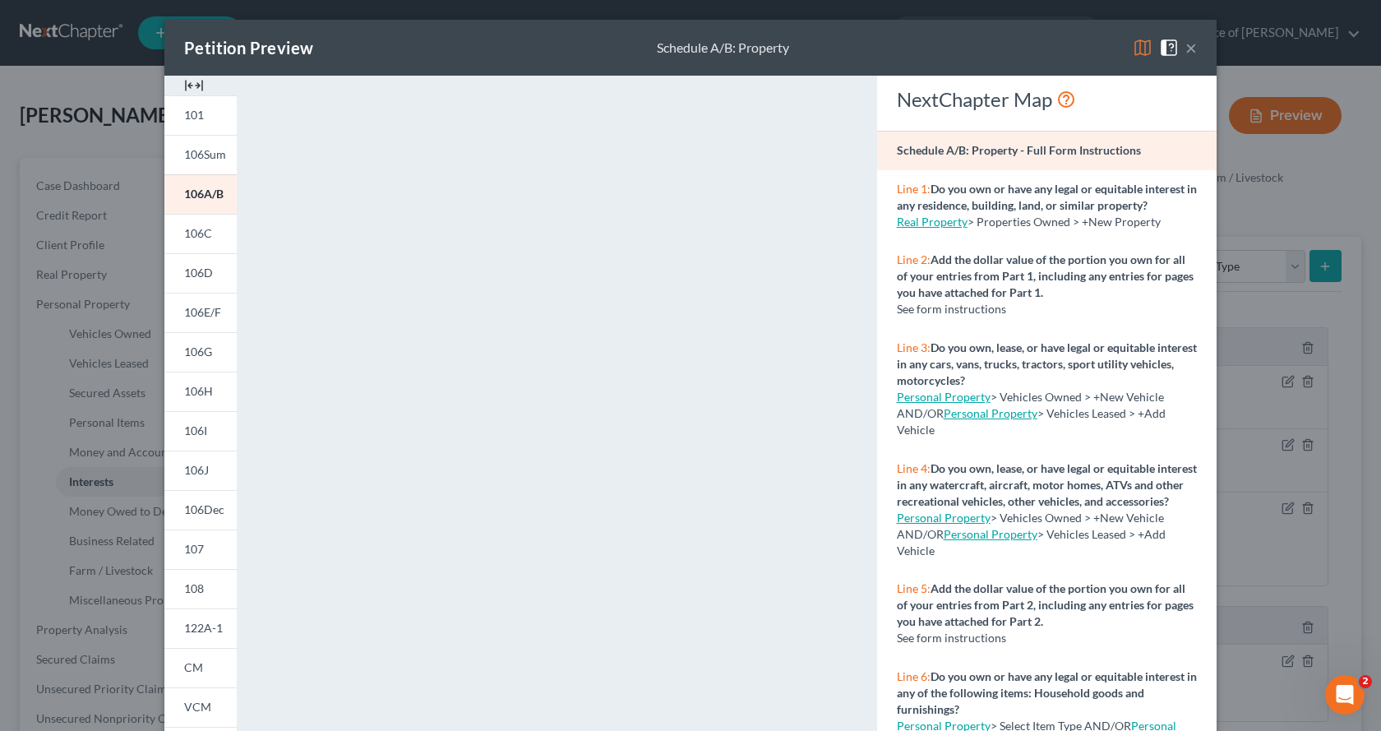
click at [1187, 45] on button "×" at bounding box center [1192, 48] width 12 height 20
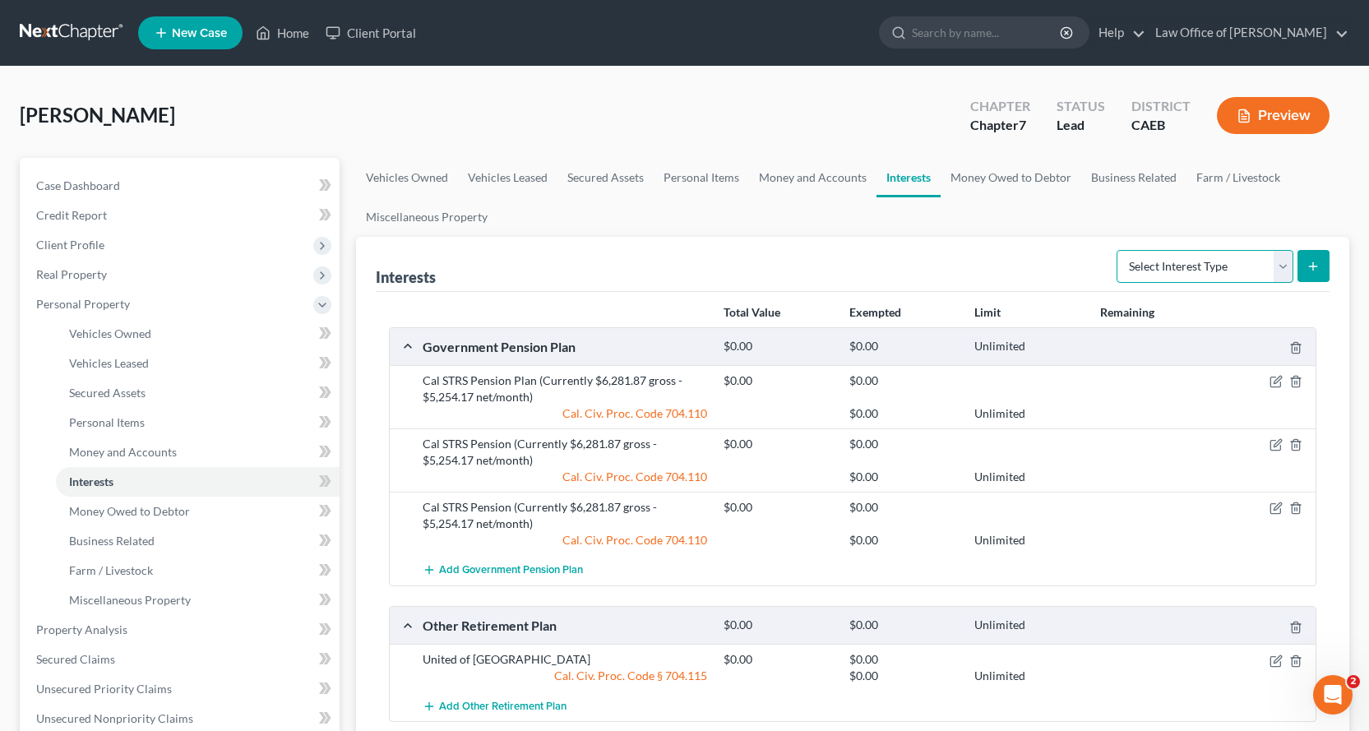
click at [1283, 266] on select "Select Interest Type 401K Annuity Bond Education IRA Government Bond Government…" at bounding box center [1205, 266] width 177 height 33
select select "401k"
click at [1118, 250] on select "Select Interest Type 401K Annuity Bond Education IRA Government Bond Government…" at bounding box center [1205, 266] width 177 height 33
click at [1314, 275] on button "submit" at bounding box center [1313, 266] width 32 height 32
click at [1005, 173] on link "Money Owed to Debtor" at bounding box center [1011, 177] width 141 height 39
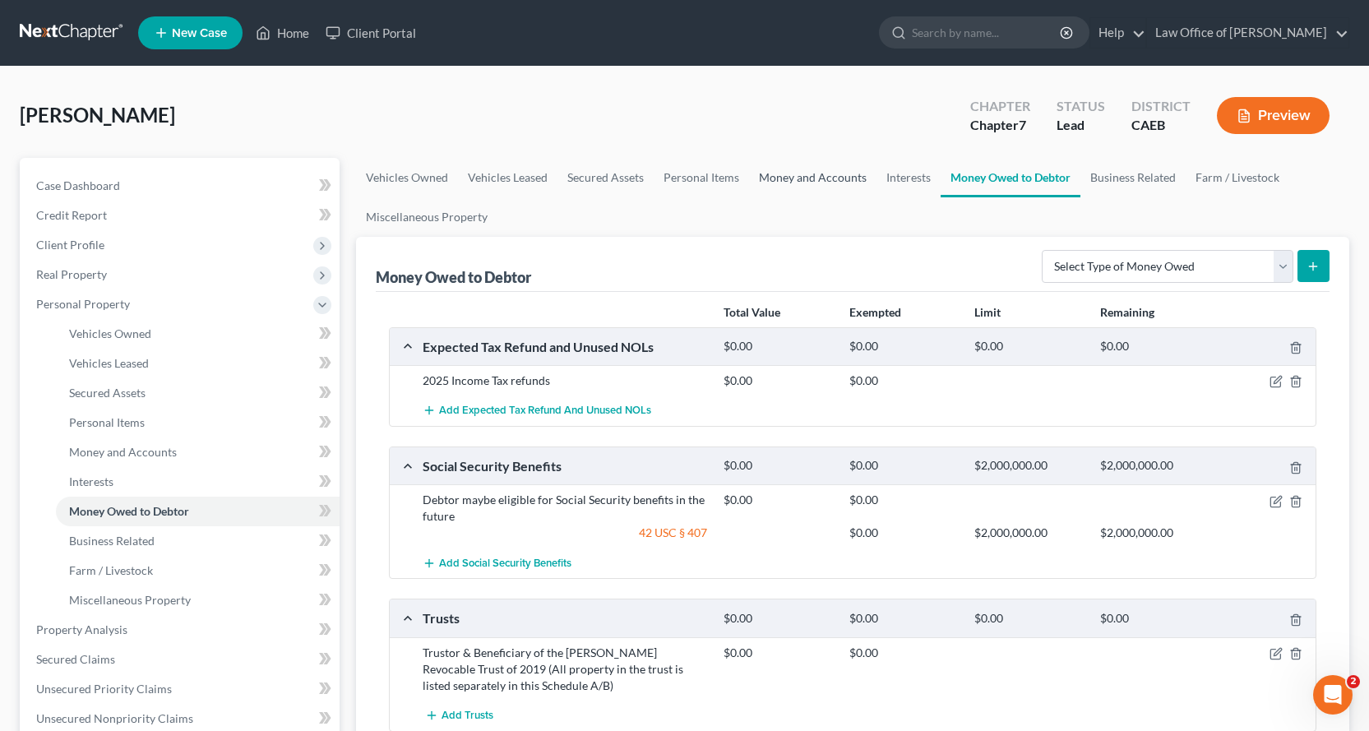
click at [830, 169] on link "Money and Accounts" at bounding box center [812, 177] width 127 height 39
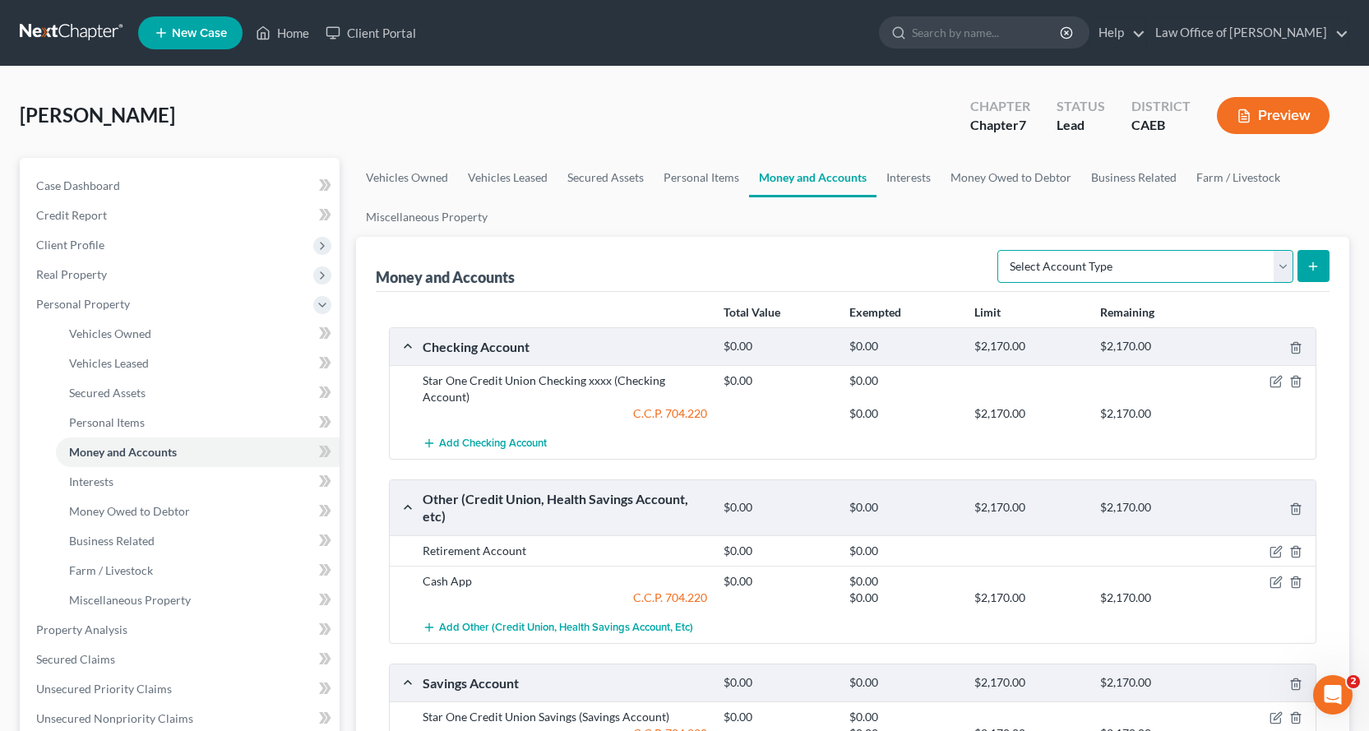
click at [1107, 262] on select "Select Account Type Brokerage Cash on Hand Certificates of Deposit Checking Acc…" at bounding box center [1145, 266] width 296 height 33
click at [927, 164] on link "Interests" at bounding box center [908, 177] width 64 height 39
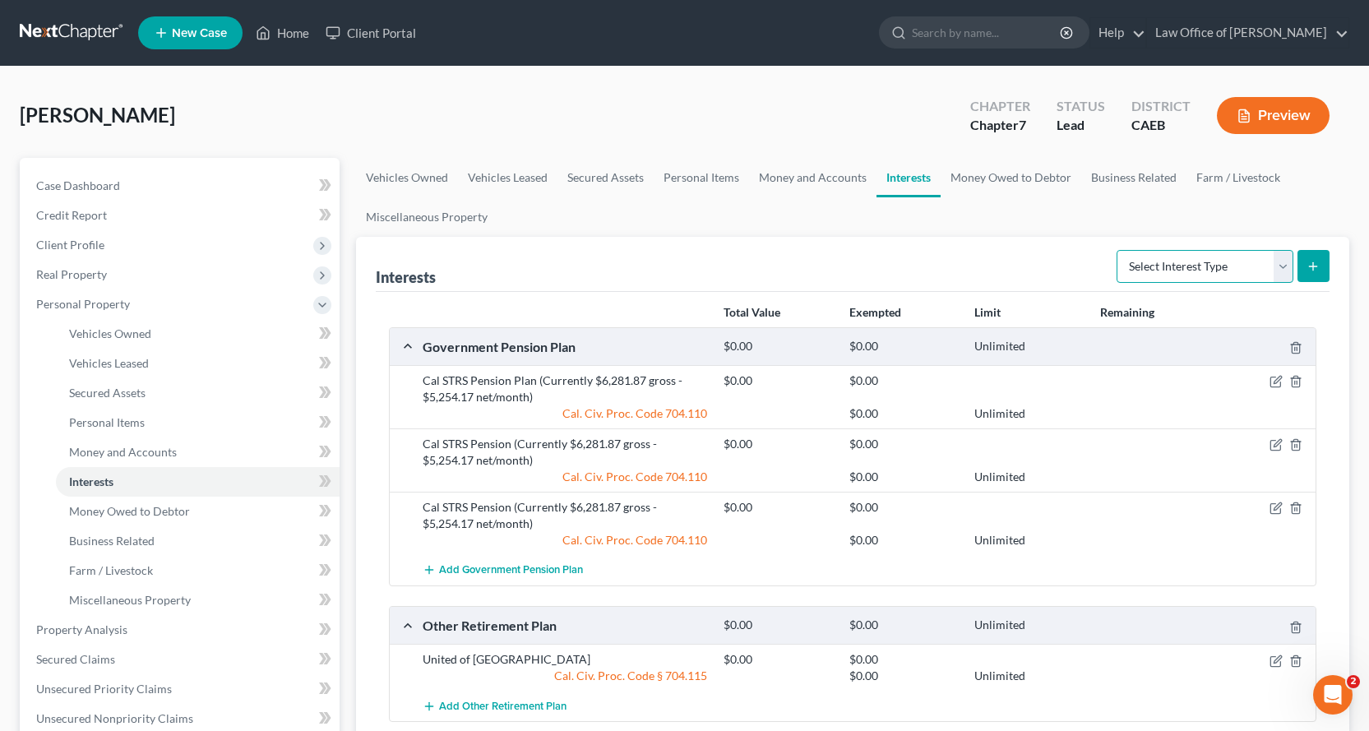
click at [1280, 266] on select "Select Interest Type 401K Annuity Bond Education IRA Government Bond Government…" at bounding box center [1205, 266] width 177 height 33
select select "other_retirement_plan"
click at [1118, 250] on select "Select Interest Type 401K Annuity Bond Education IRA Government Bond Government…" at bounding box center [1205, 266] width 177 height 33
click at [1311, 253] on button "submit" at bounding box center [1313, 266] width 32 height 32
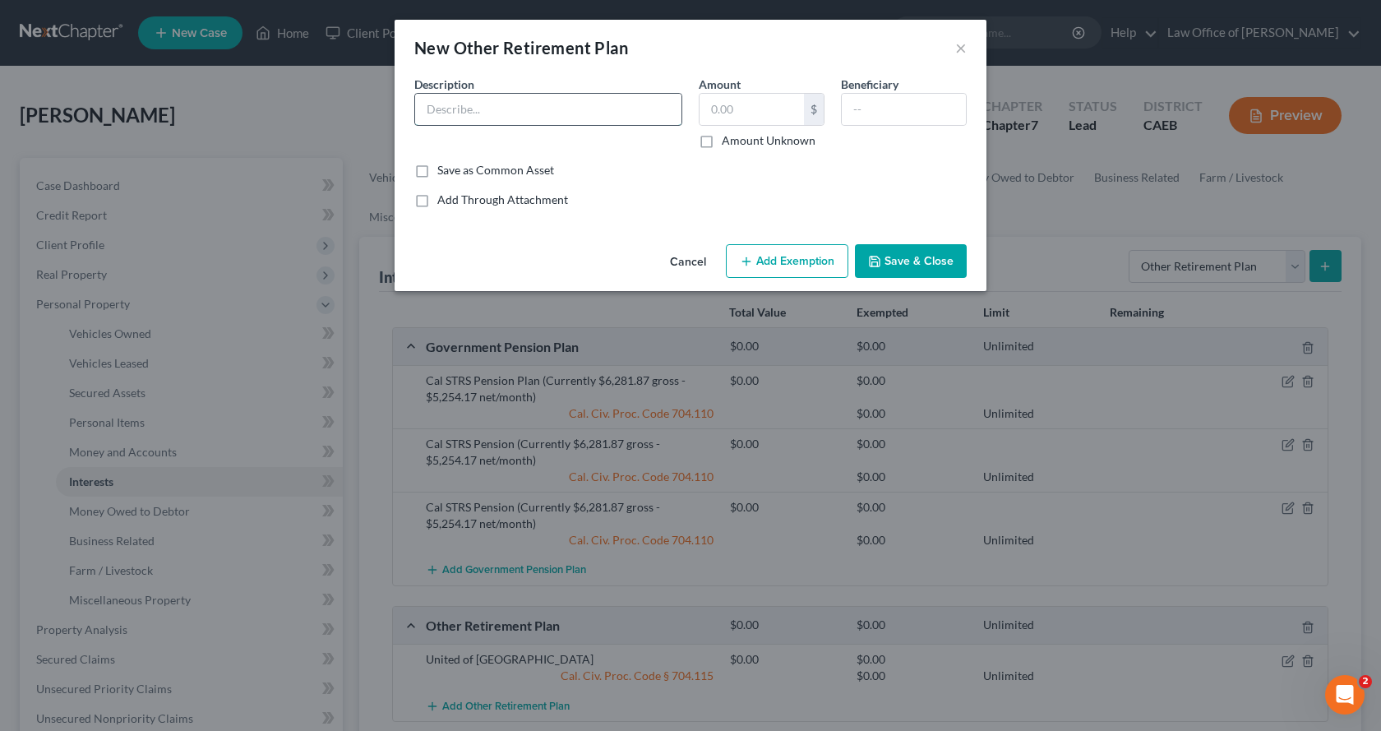
click at [559, 99] on input "text" at bounding box center [548, 109] width 266 height 31
type input "Cal STRS Pension (Currently $6,281.87 gross - $5,254.17 net/month)"
click at [722, 141] on label "Amount Unknown" at bounding box center [769, 140] width 94 height 16
click at [728, 141] on input "Amount Unknown" at bounding box center [733, 137] width 11 height 11
checkbox input "true"
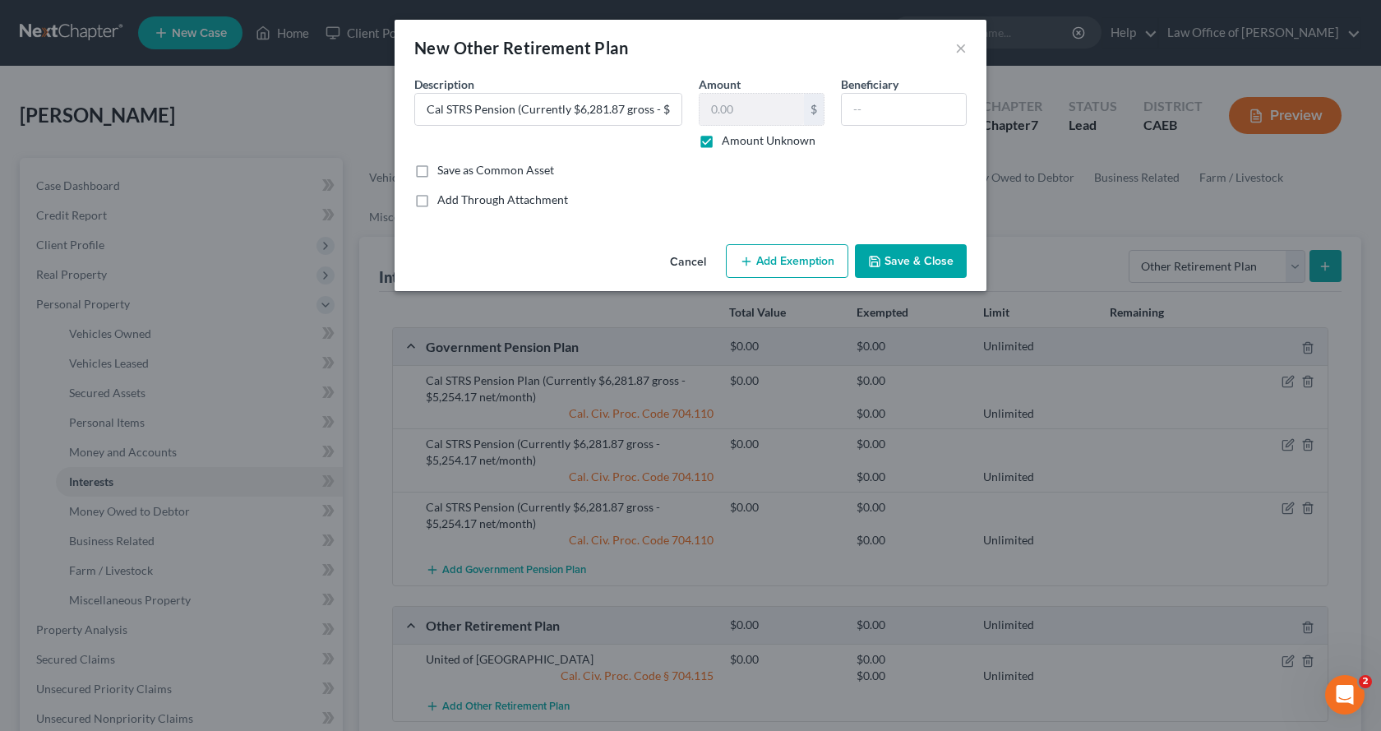
click at [769, 267] on button "Add Exemption" at bounding box center [787, 261] width 123 height 35
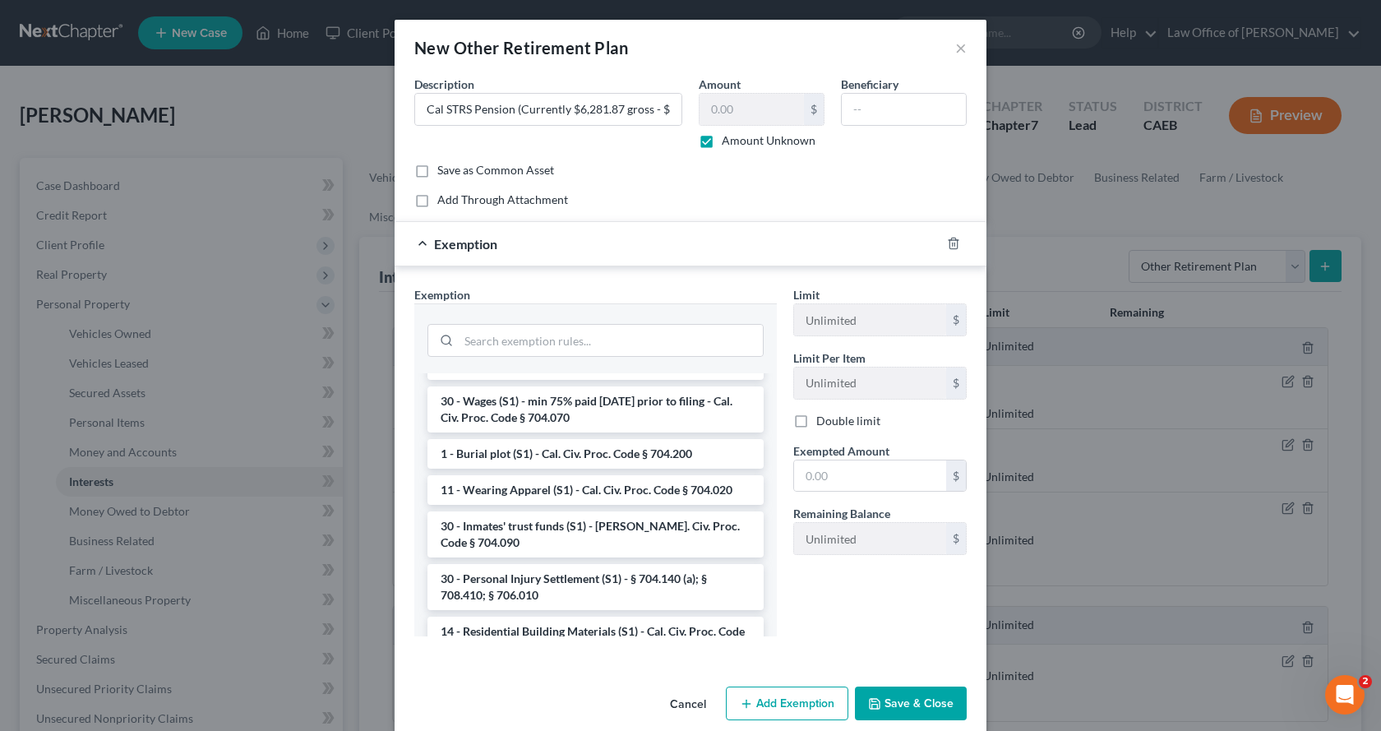
scroll to position [1644, 0]
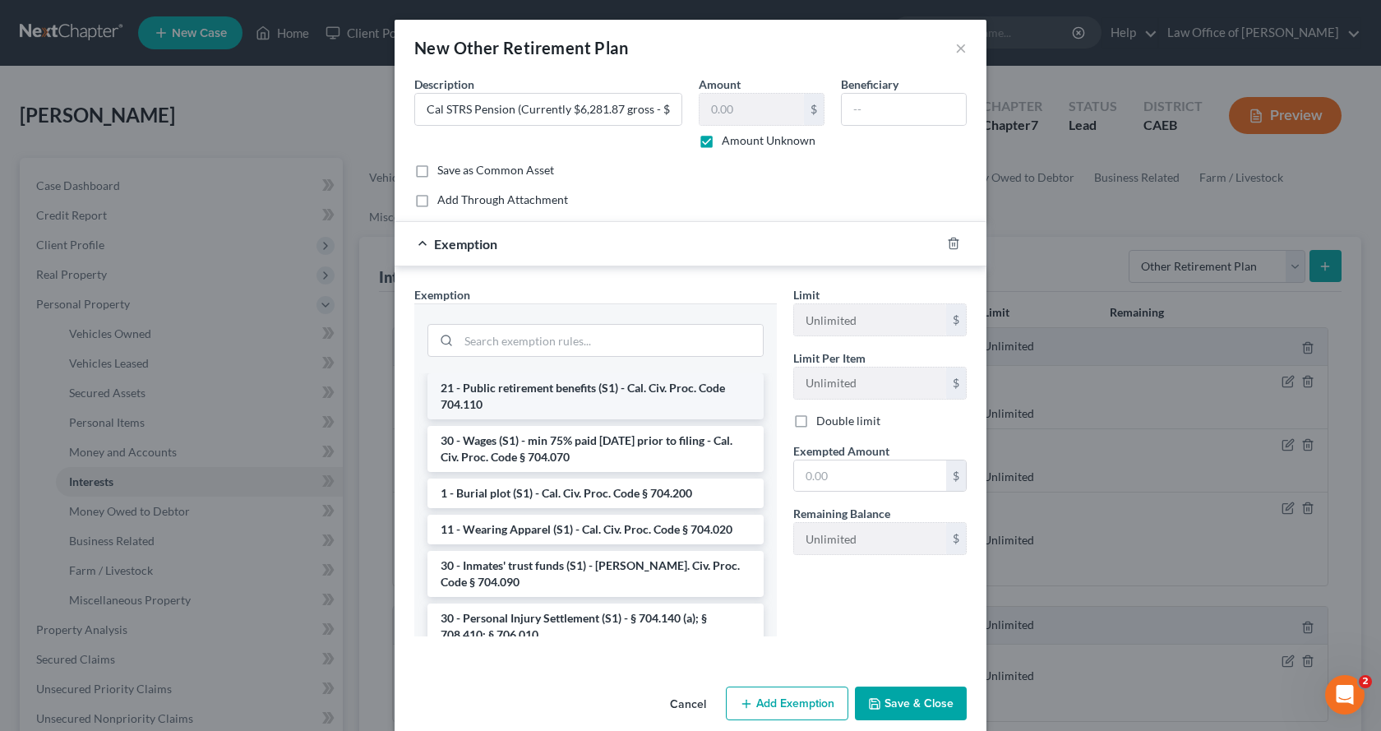
click at [535, 419] on li "21 - Public retirement benefits (S1) - Cal. Civ. Proc. Code 704.110" at bounding box center [596, 396] width 336 height 46
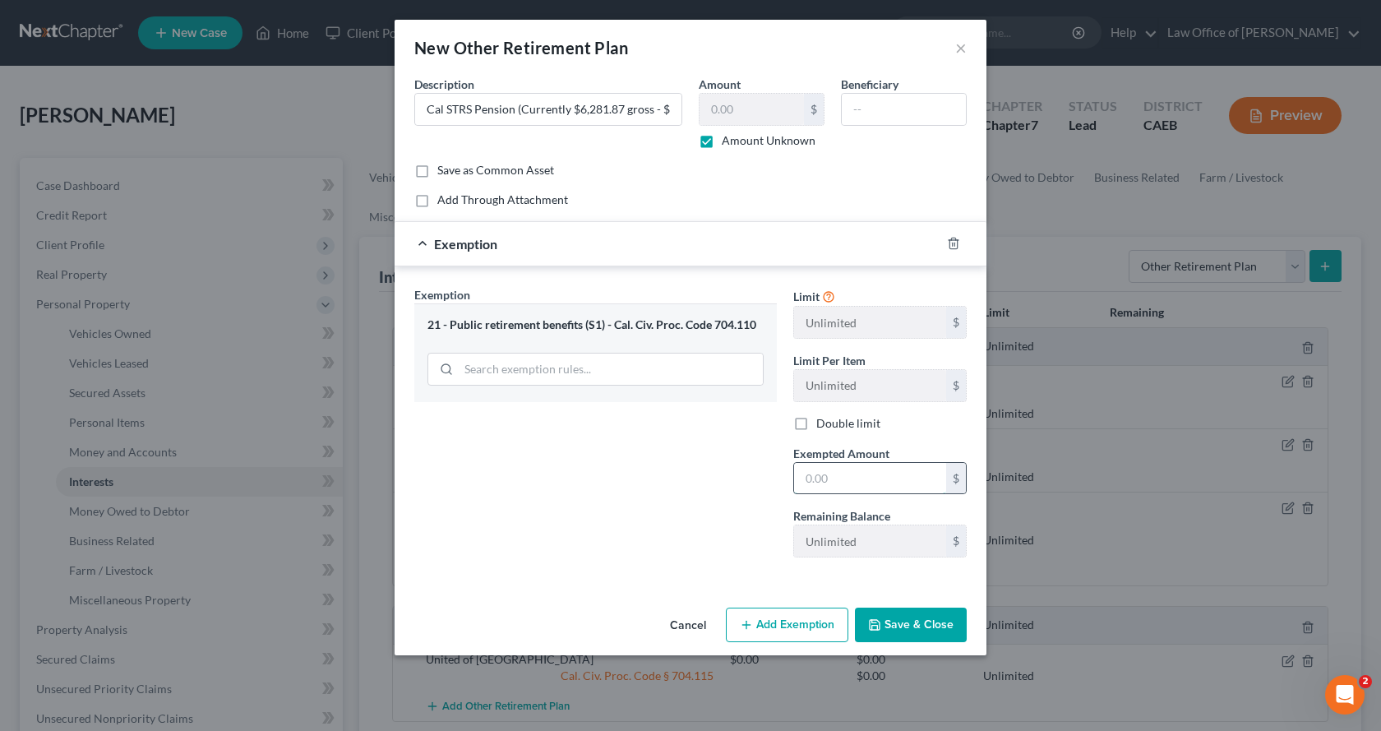
click at [832, 479] on input "text" at bounding box center [870, 478] width 152 height 31
type input "0.00"
click at [914, 631] on button "Save & Close" at bounding box center [911, 625] width 112 height 35
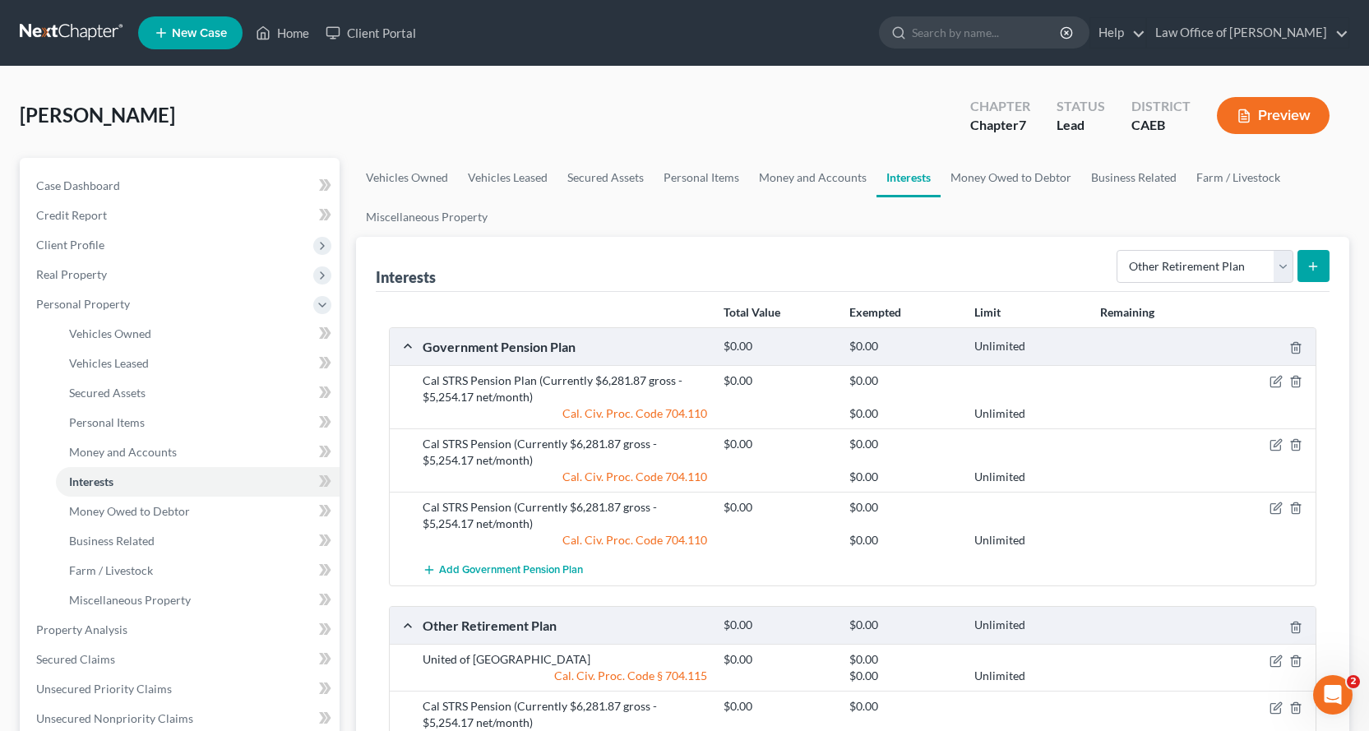
click at [1269, 126] on button "Preview" at bounding box center [1273, 115] width 113 height 37
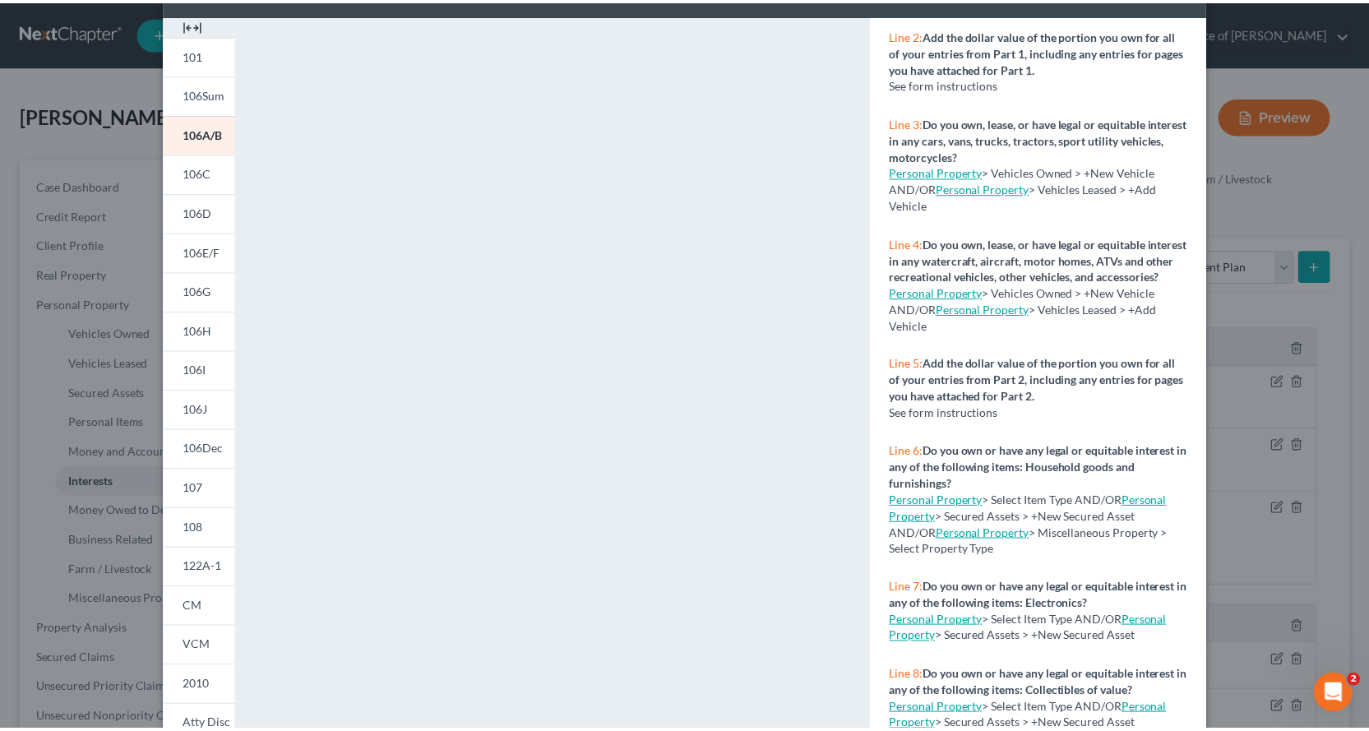
scroll to position [0, 0]
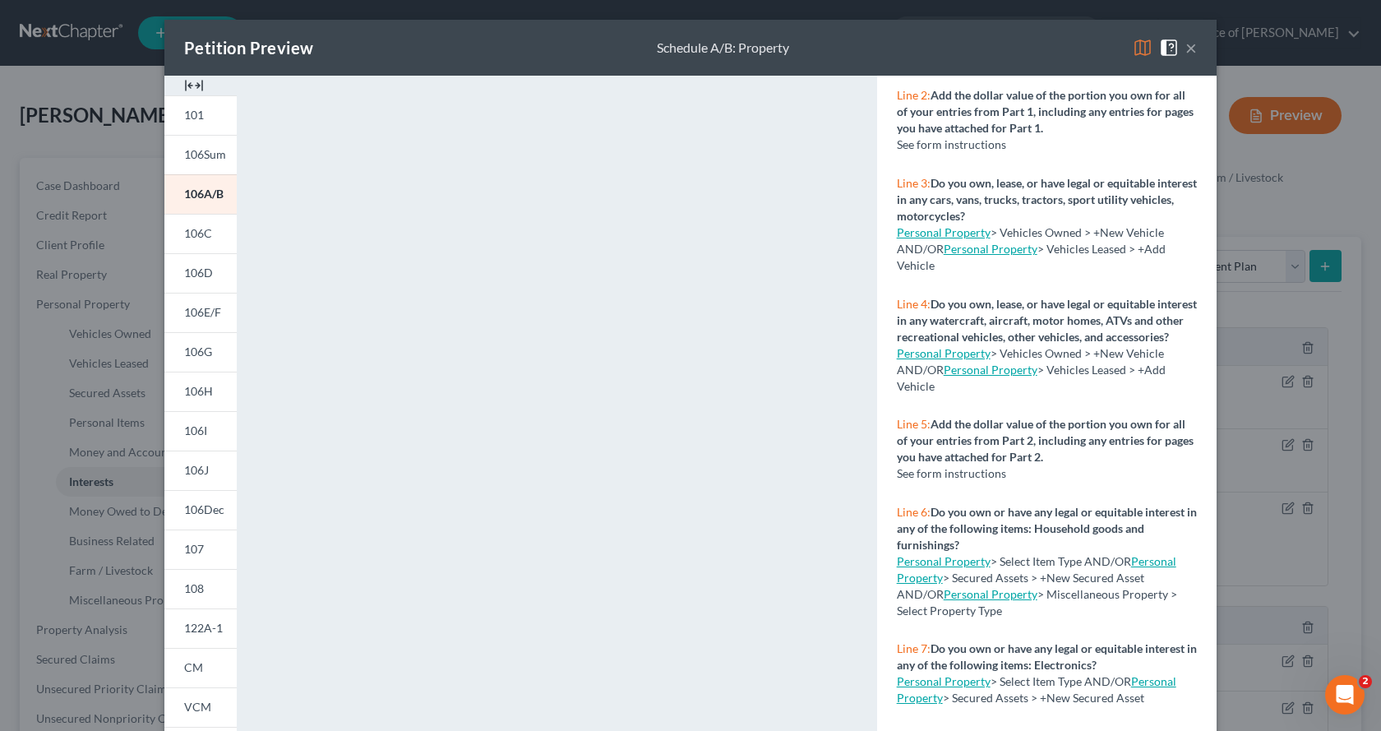
click at [1177, 49] on span at bounding box center [1172, 46] width 26 height 14
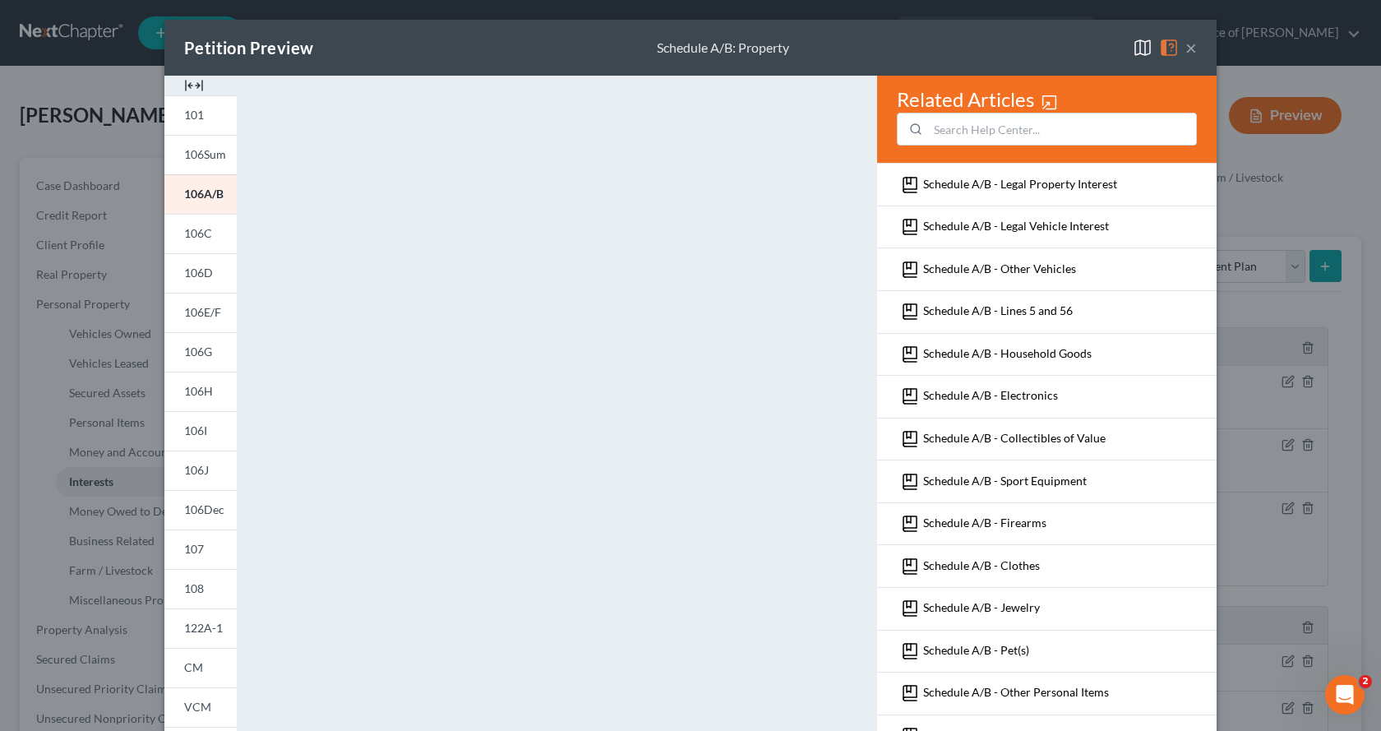
click at [1134, 48] on img at bounding box center [1143, 48] width 20 height 20
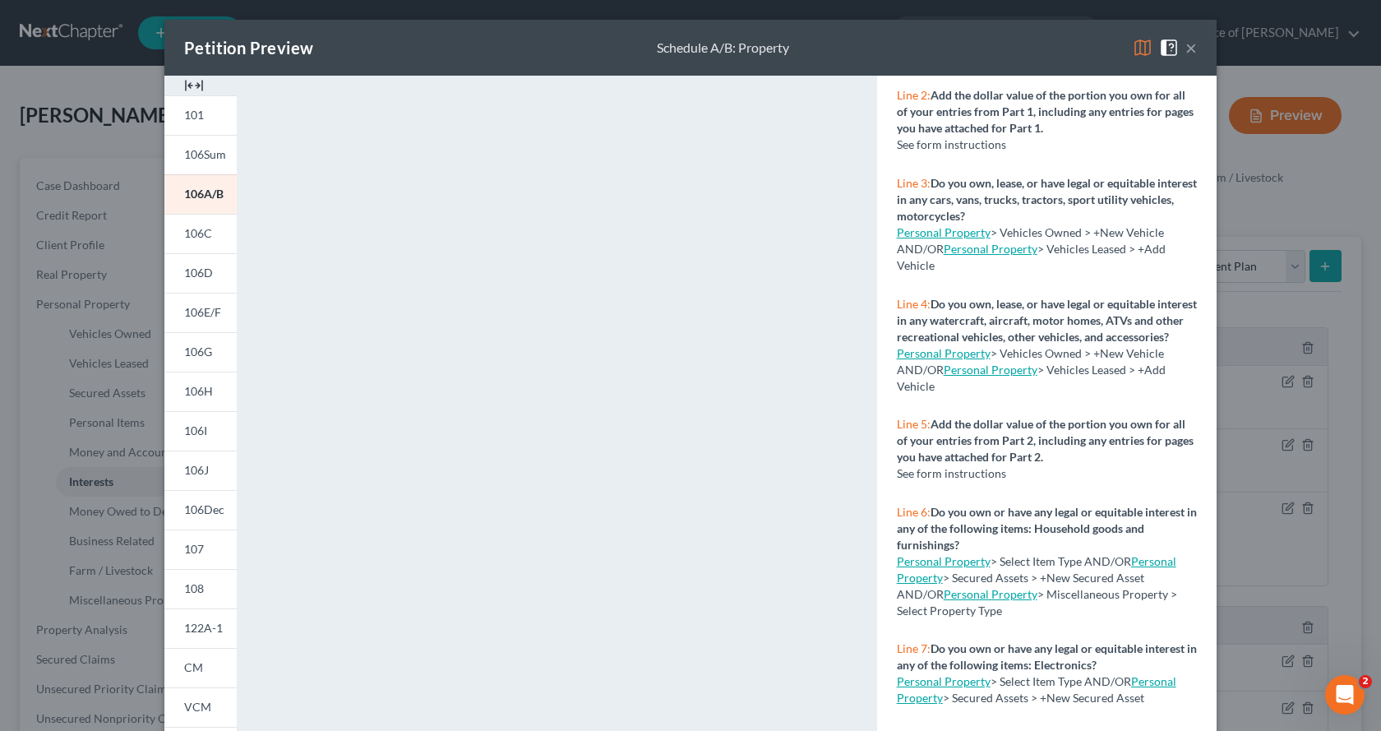
click at [1186, 49] on button "×" at bounding box center [1192, 48] width 12 height 20
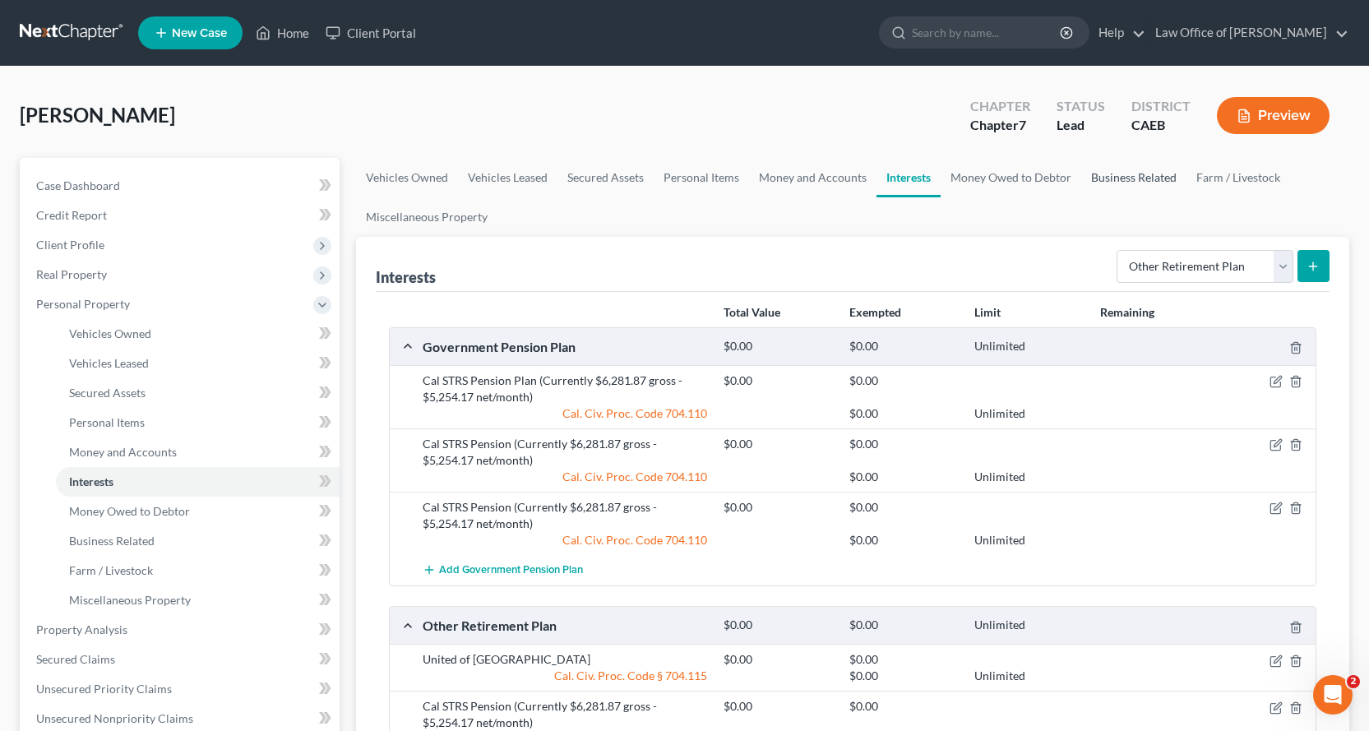
click at [1121, 175] on link "Business Related" at bounding box center [1133, 177] width 105 height 39
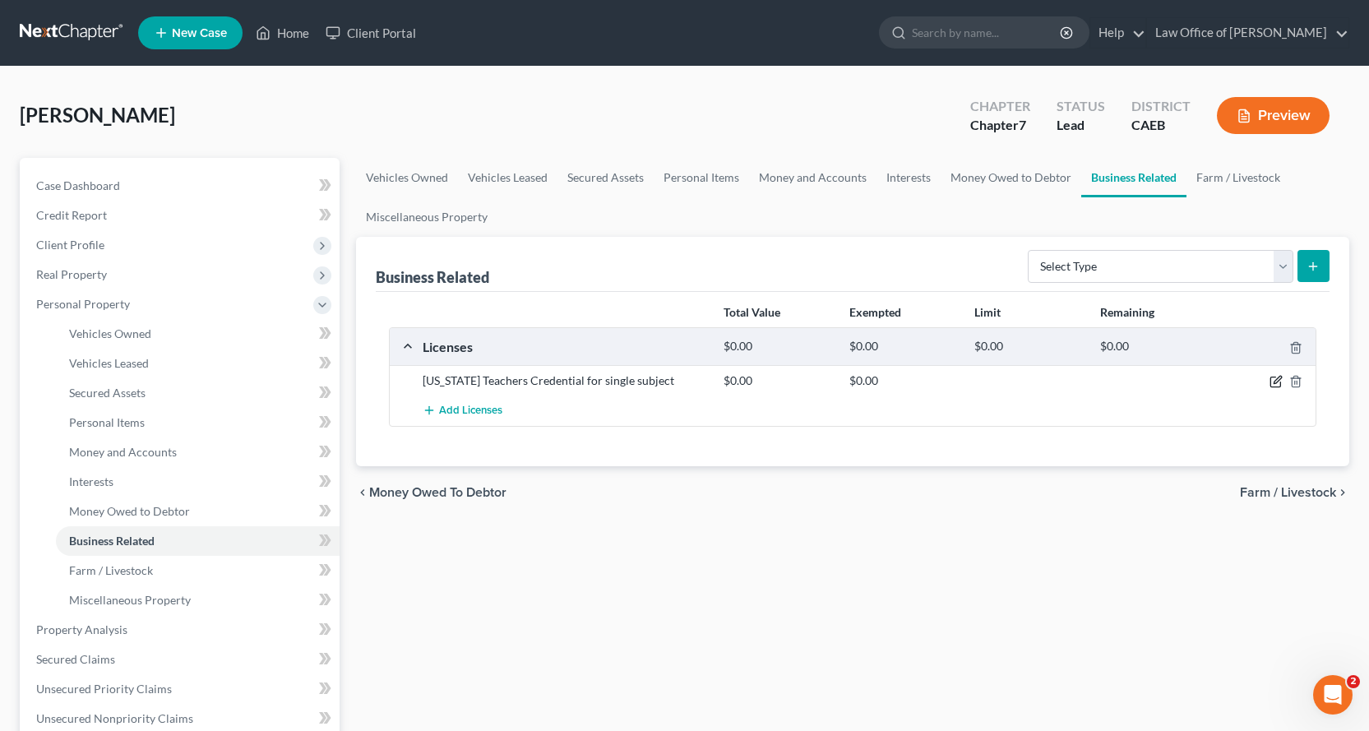
click at [1275, 381] on icon "button" at bounding box center [1277, 380] width 7 height 7
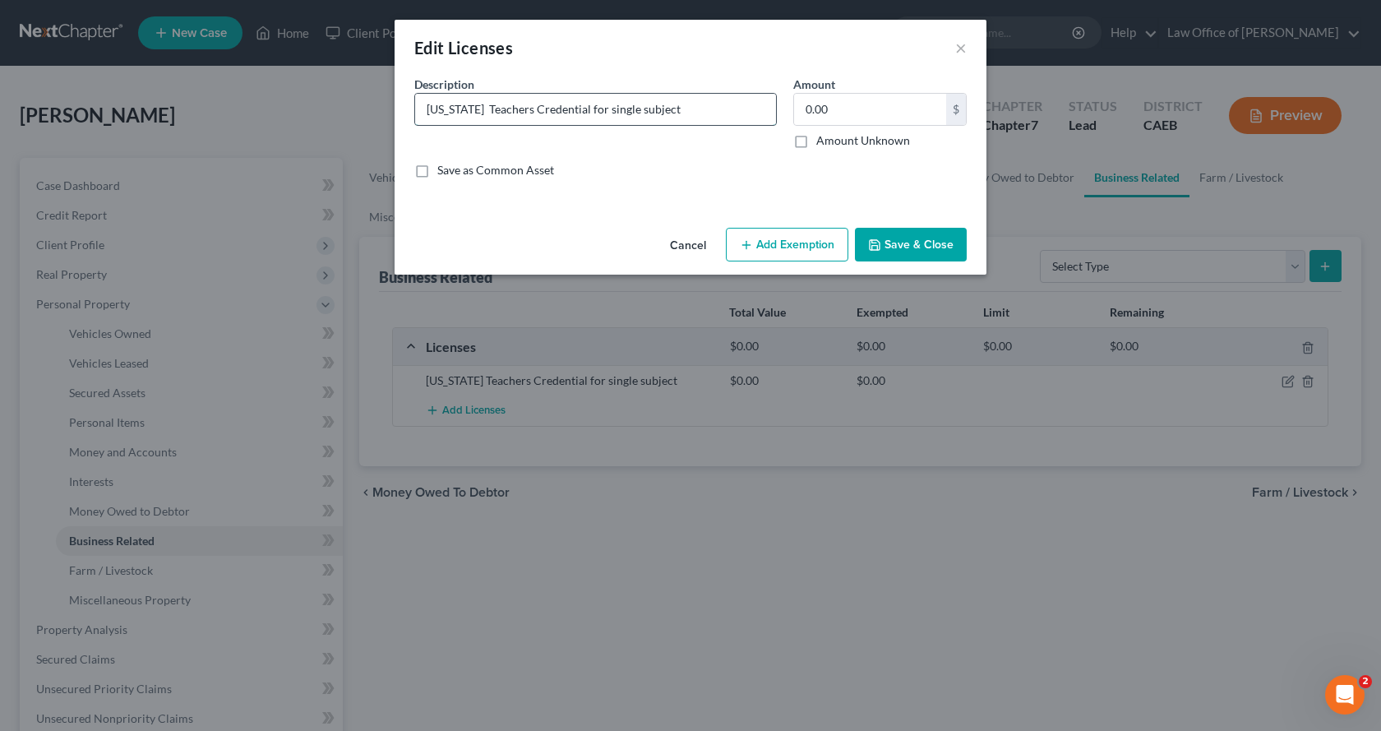
drag, startPoint x: 684, startPoint y: 113, endPoint x: 585, endPoint y: 113, distance: 99.5
click at [585, 113] on input "[US_STATE] Teachers Credential for single subject" at bounding box center [595, 109] width 361 height 31
type input "[US_STATE] Teachers Credential"
click at [911, 238] on button "Save & Close" at bounding box center [911, 245] width 112 height 35
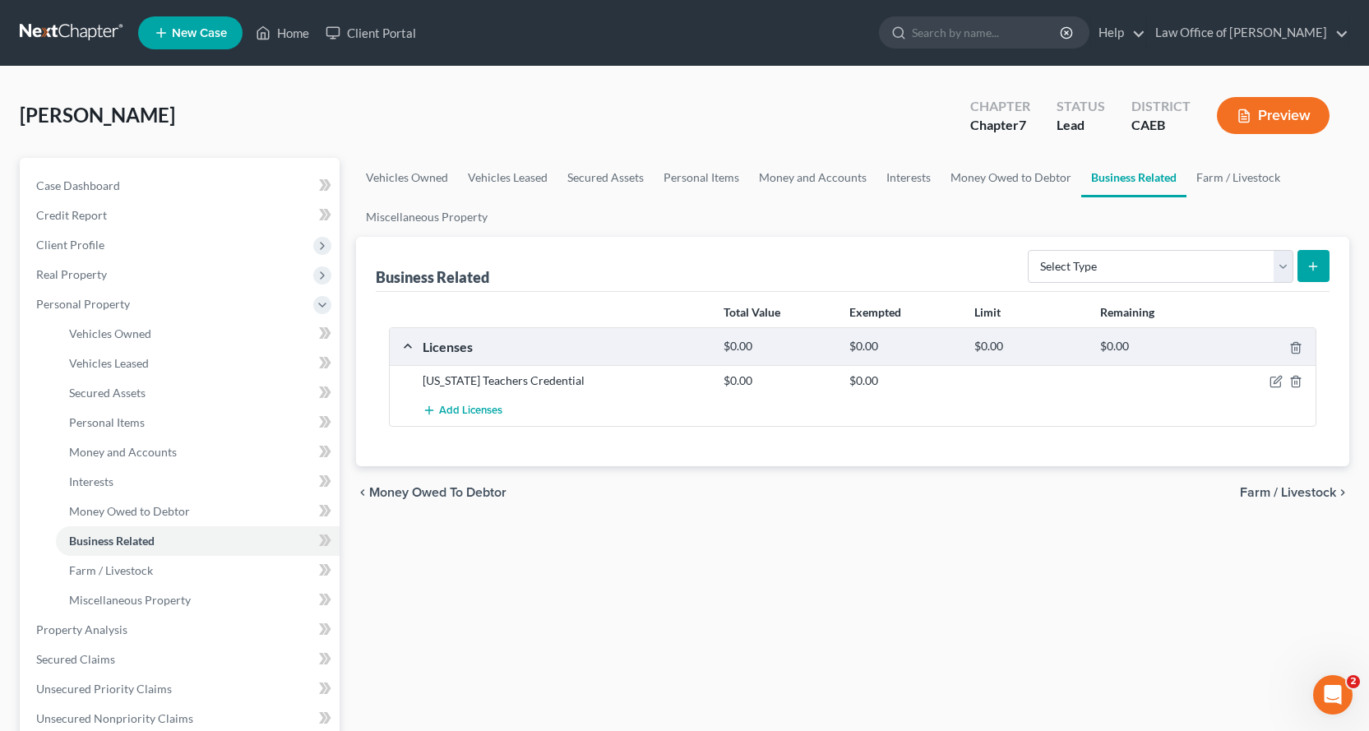
click at [1260, 118] on button "Preview" at bounding box center [1273, 115] width 113 height 37
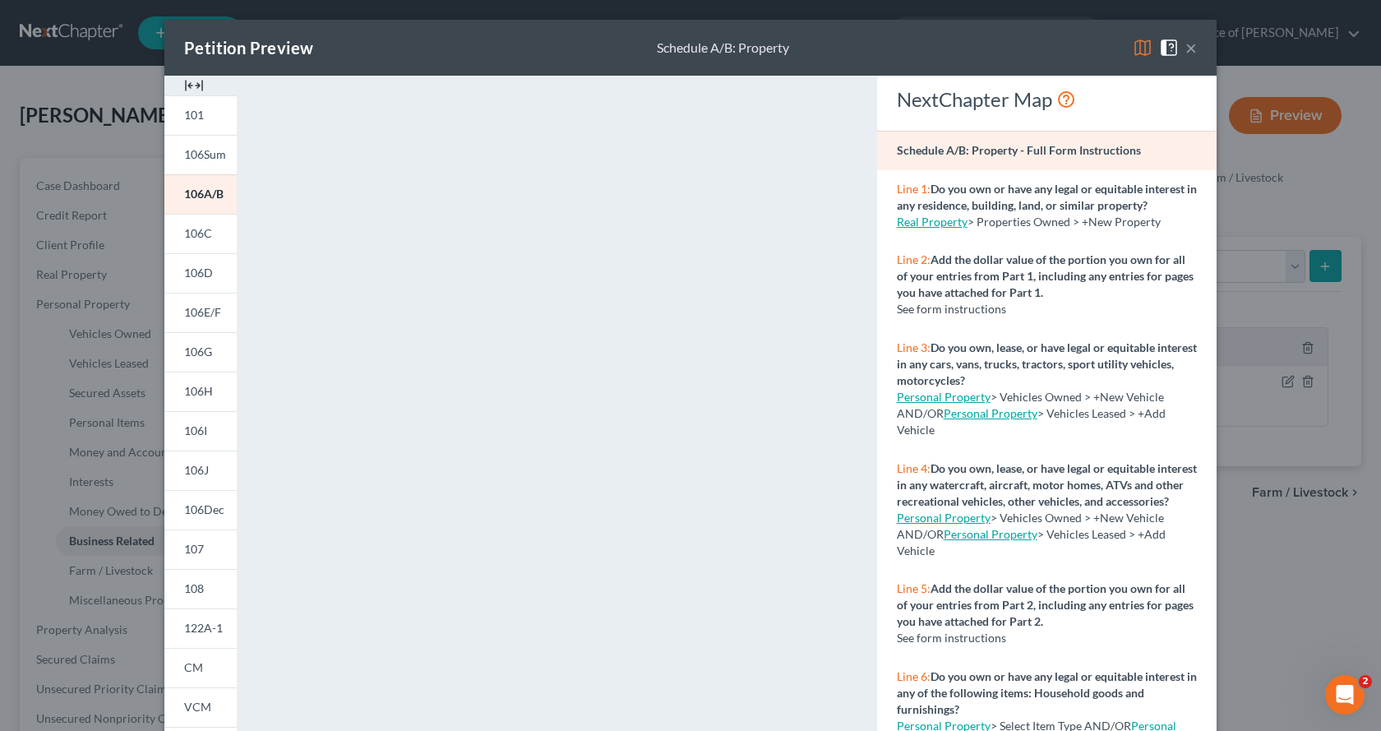
click at [1186, 39] on button "×" at bounding box center [1192, 48] width 12 height 20
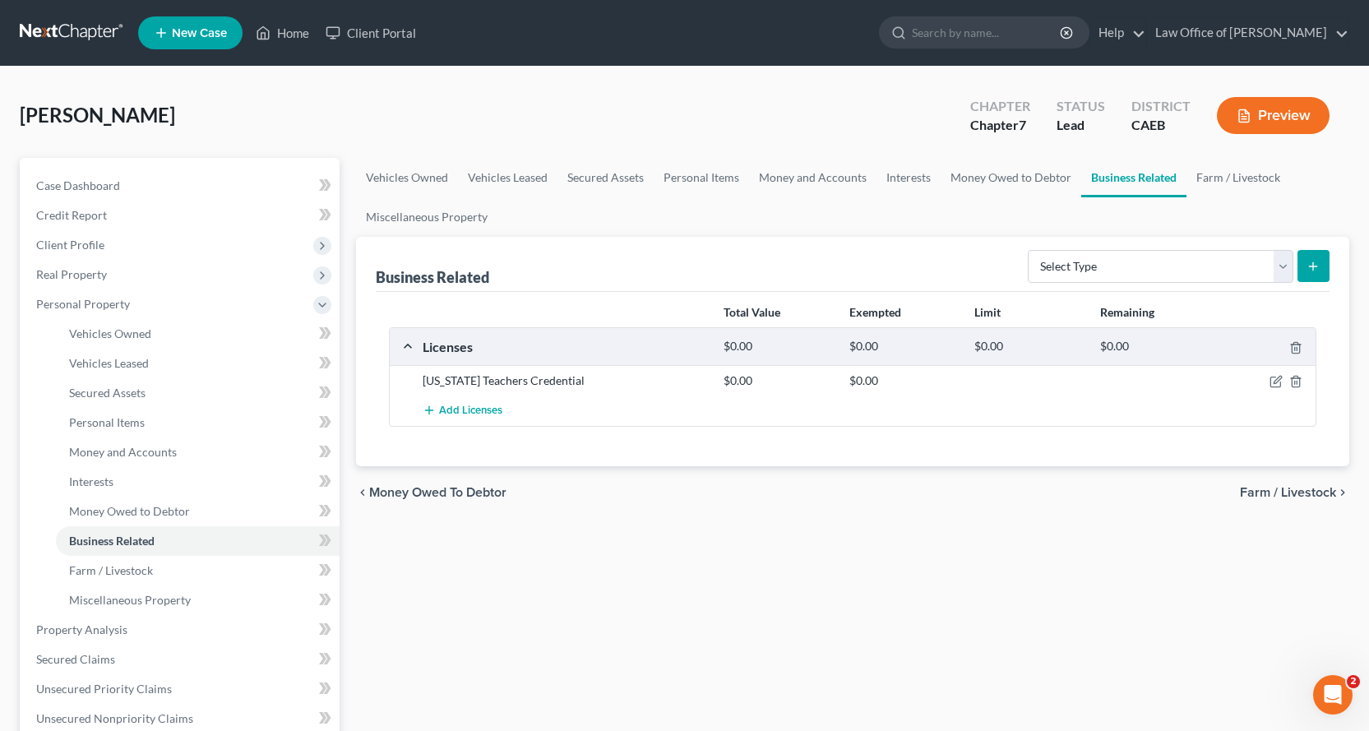
click at [1259, 113] on button "Preview" at bounding box center [1273, 115] width 113 height 37
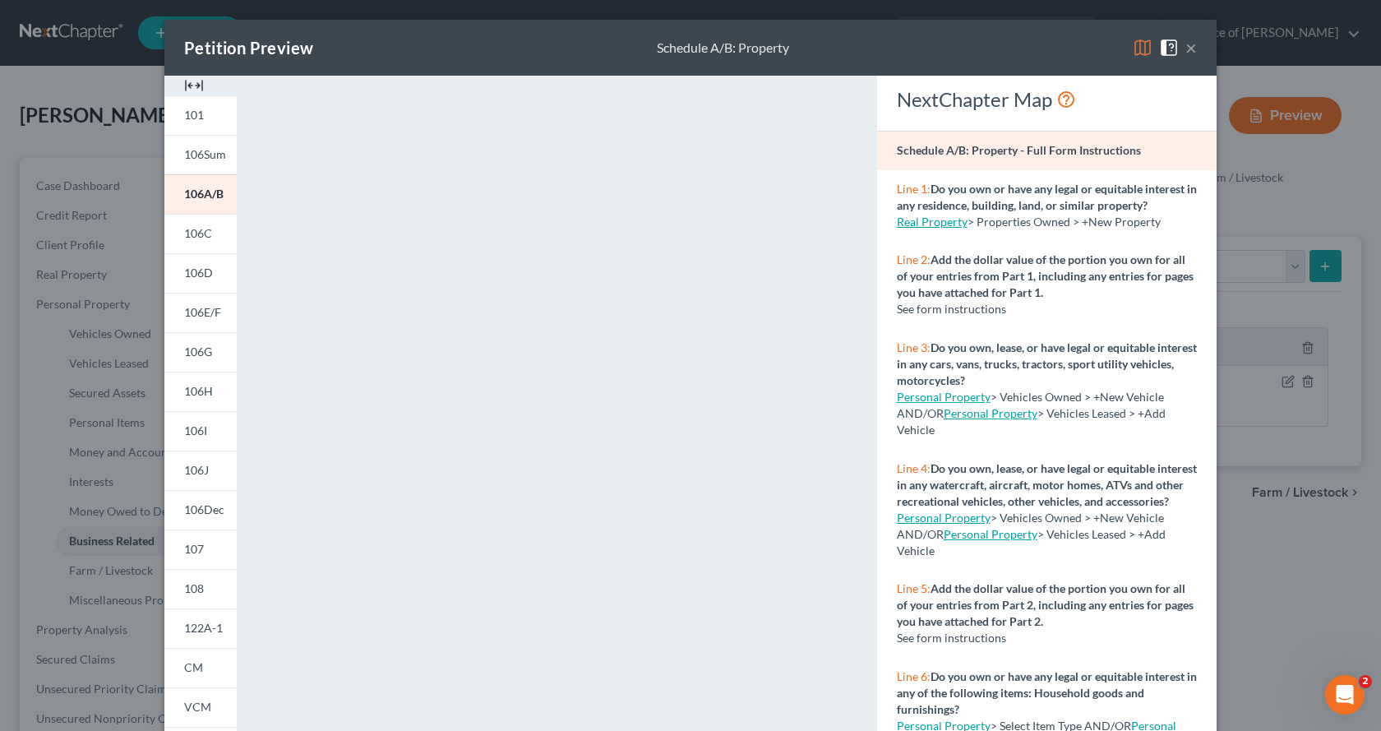
click at [1178, 51] on span at bounding box center [1172, 46] width 26 height 14
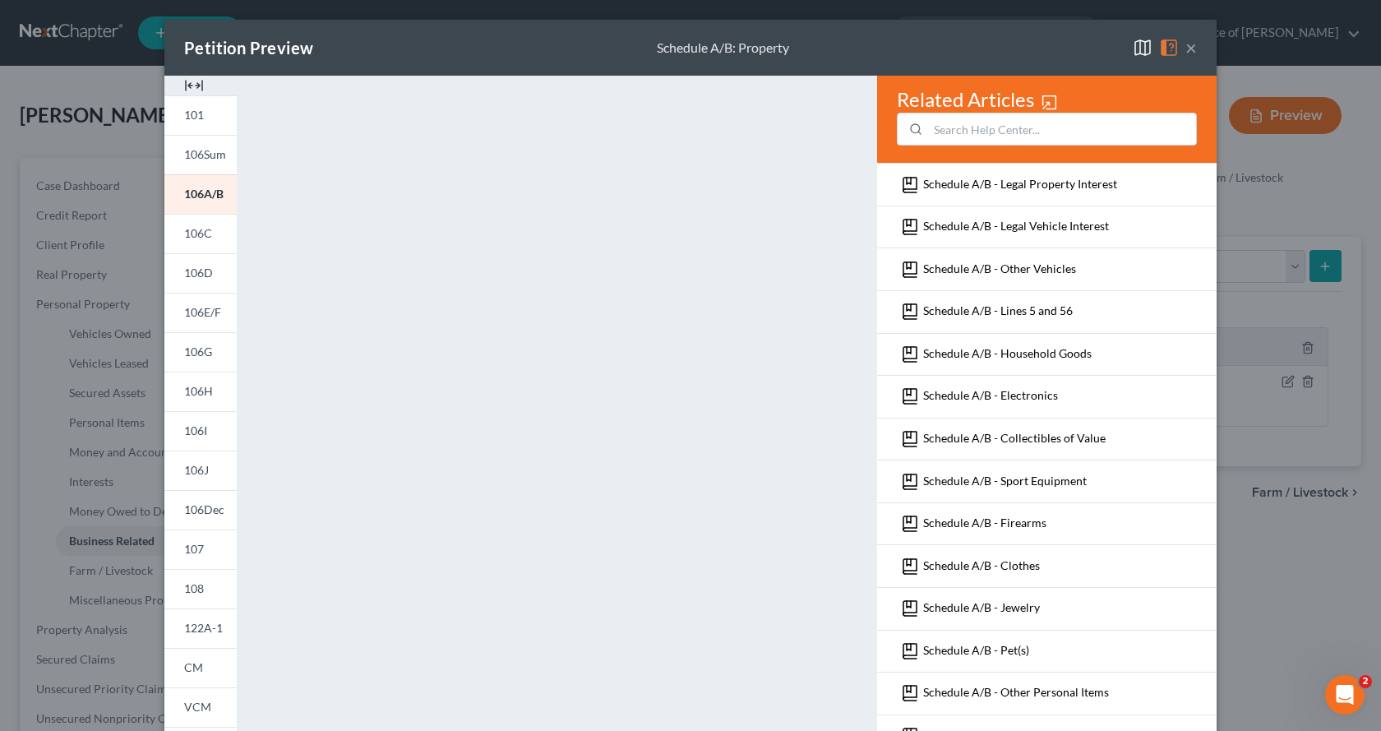
click at [1186, 50] on button "×" at bounding box center [1192, 48] width 12 height 20
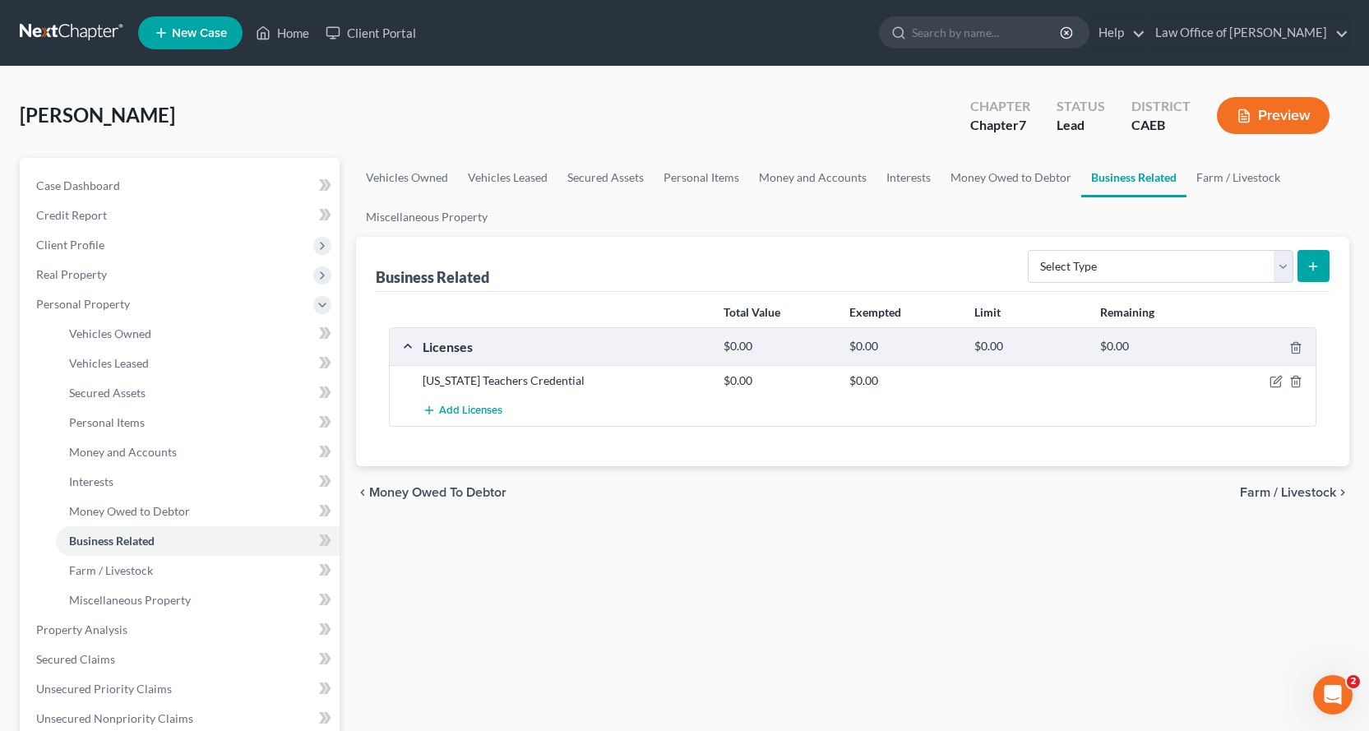
click at [1296, 122] on button "Preview" at bounding box center [1273, 115] width 113 height 37
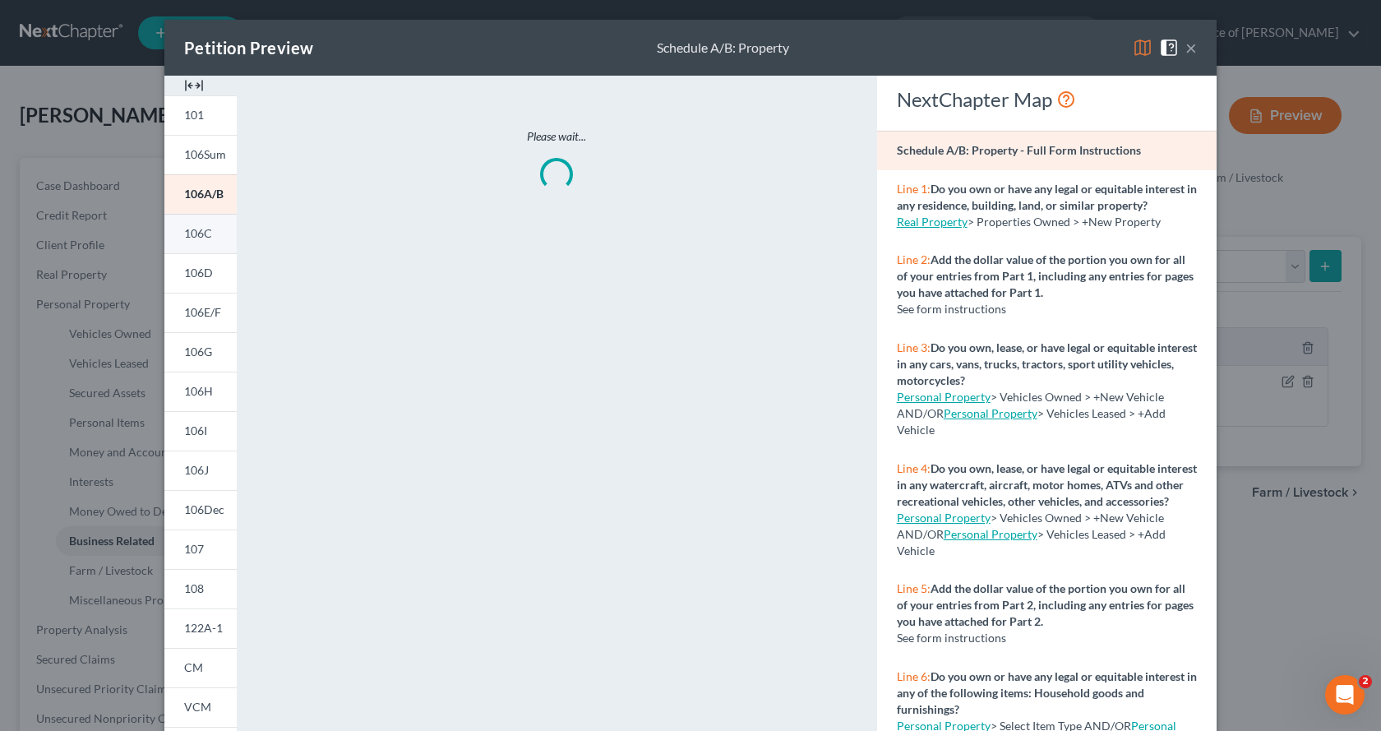
click at [216, 243] on link "106C" at bounding box center [200, 233] width 72 height 39
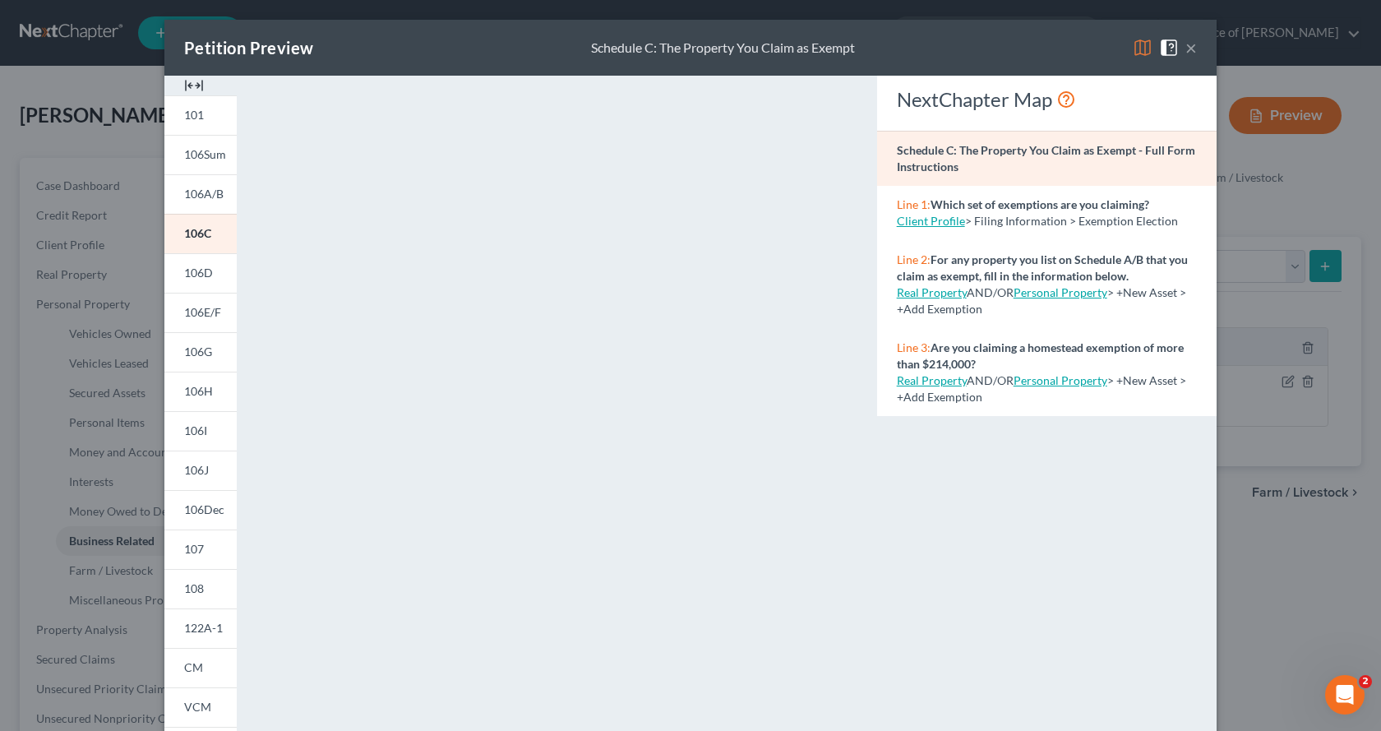
click at [1188, 40] on button "×" at bounding box center [1192, 48] width 12 height 20
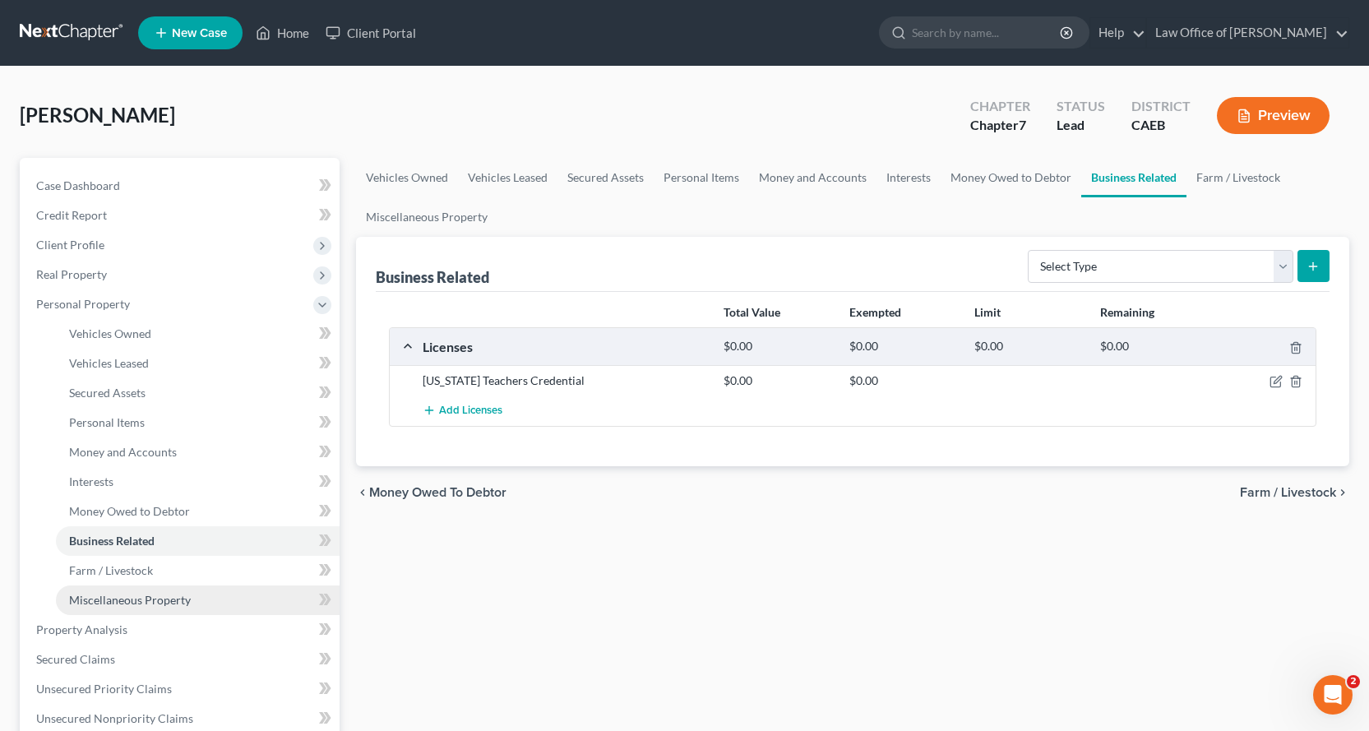
click at [113, 602] on span "Miscellaneous Property" at bounding box center [130, 600] width 122 height 14
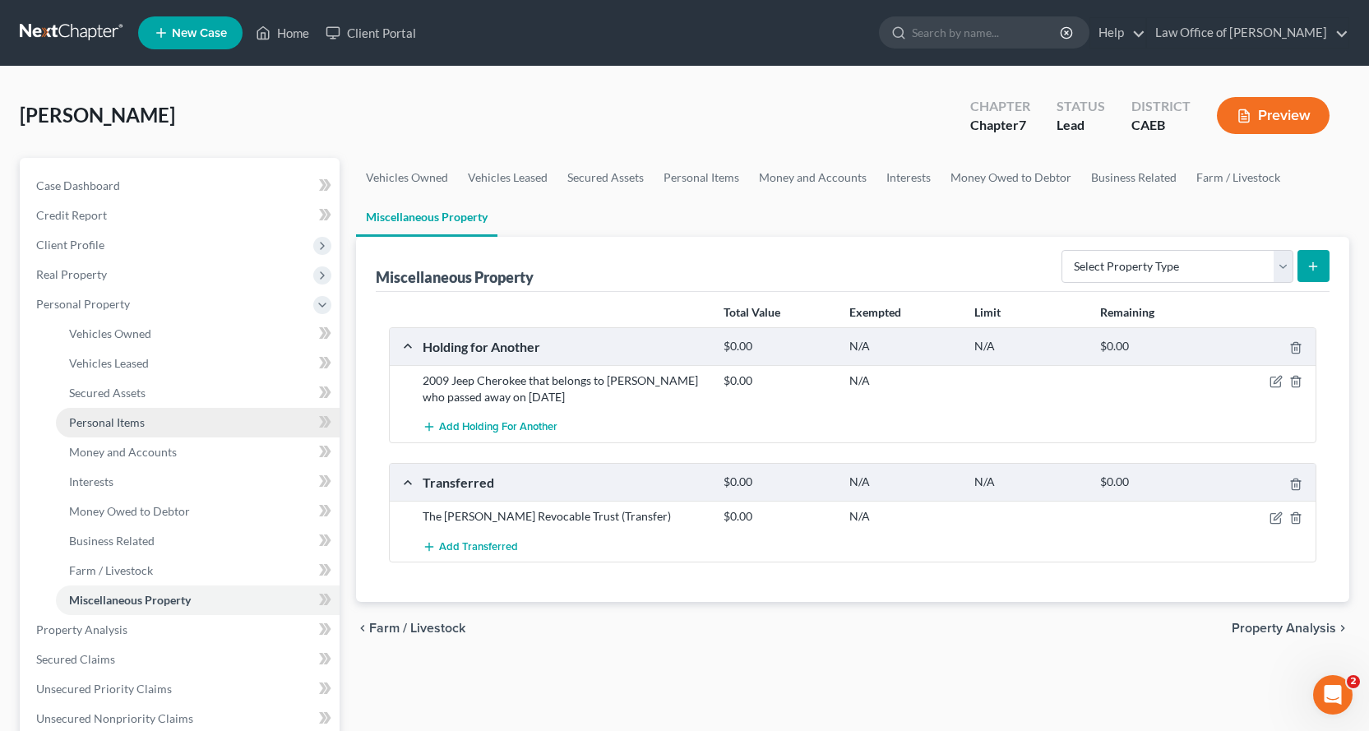
click at [110, 418] on span "Personal Items" at bounding box center [107, 422] width 76 height 14
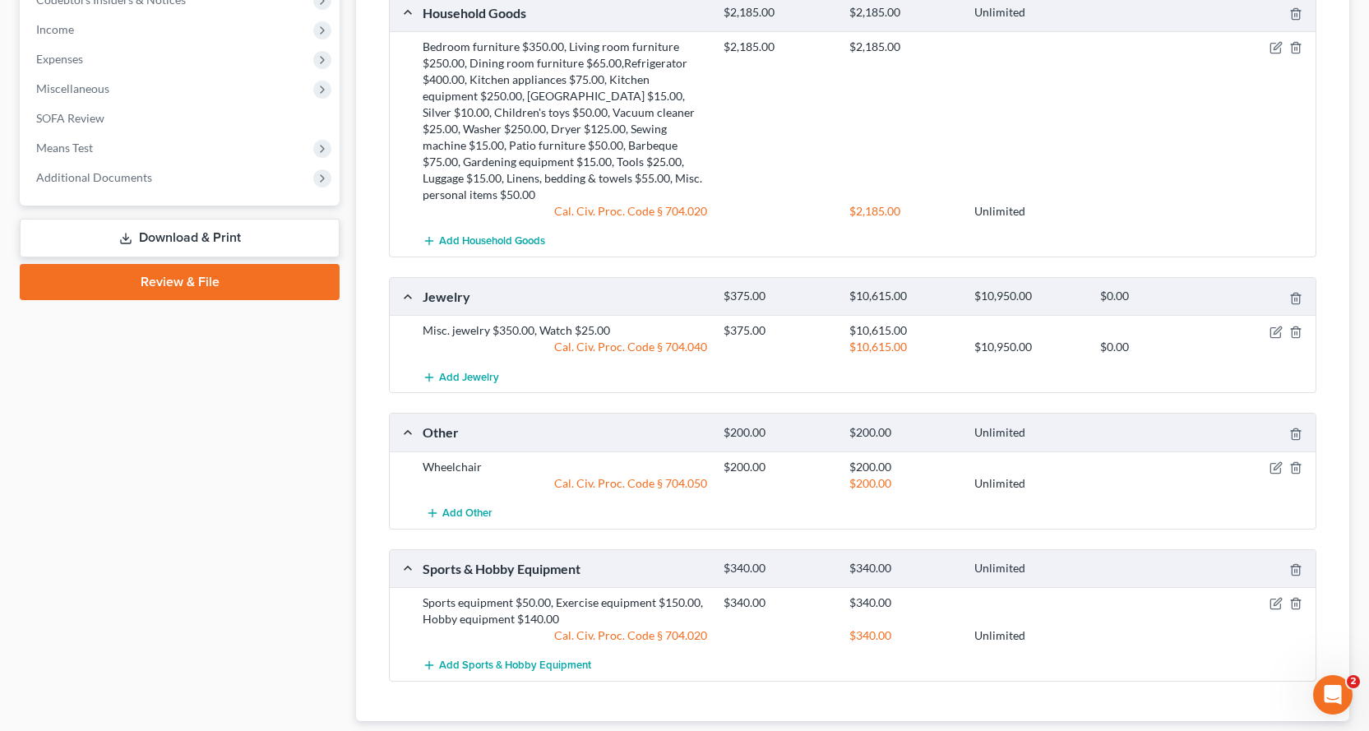
scroll to position [896, 0]
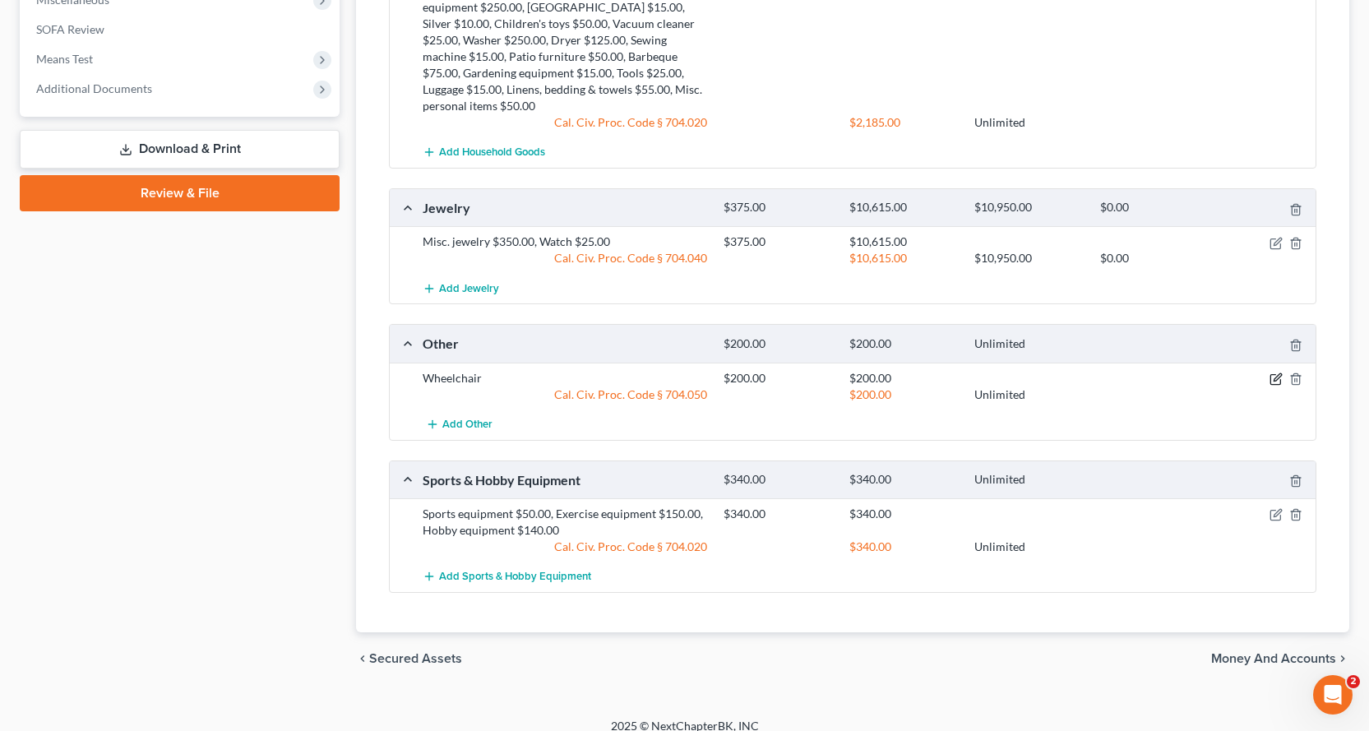
click at [1279, 372] on icon "button" at bounding box center [1275, 378] width 13 height 13
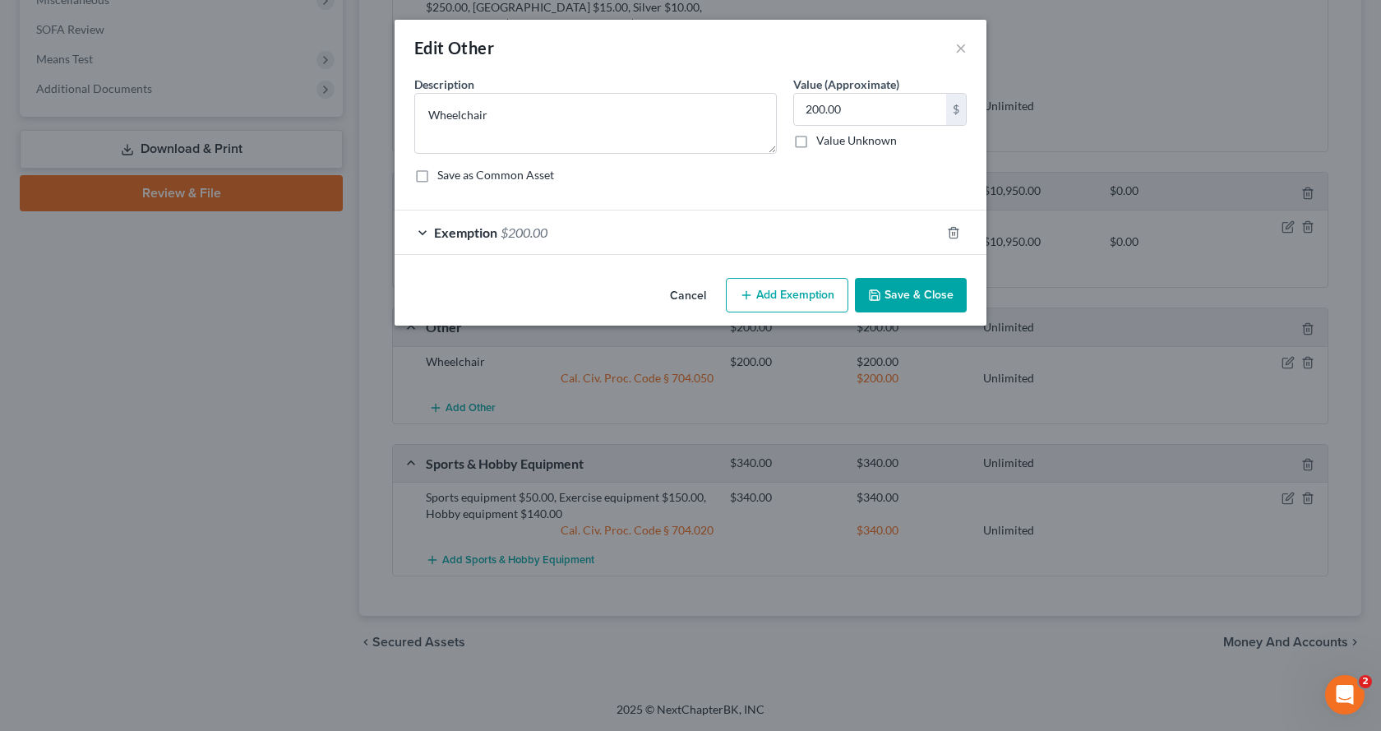
click at [427, 227] on div "Exemption $200.00" at bounding box center [668, 232] width 546 height 44
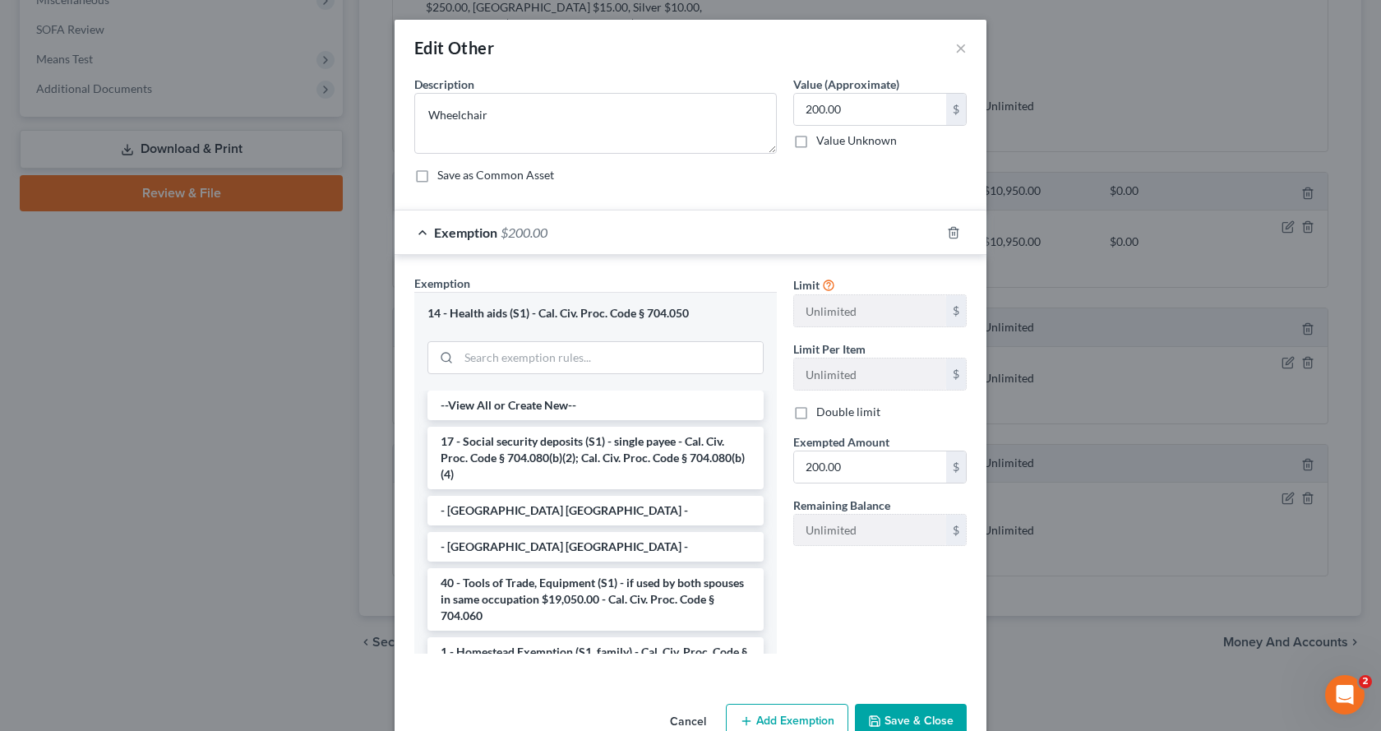
click at [963, 44] on div "Edit Other ×" at bounding box center [691, 48] width 592 height 56
click at [955, 47] on button "×" at bounding box center [961, 48] width 12 height 20
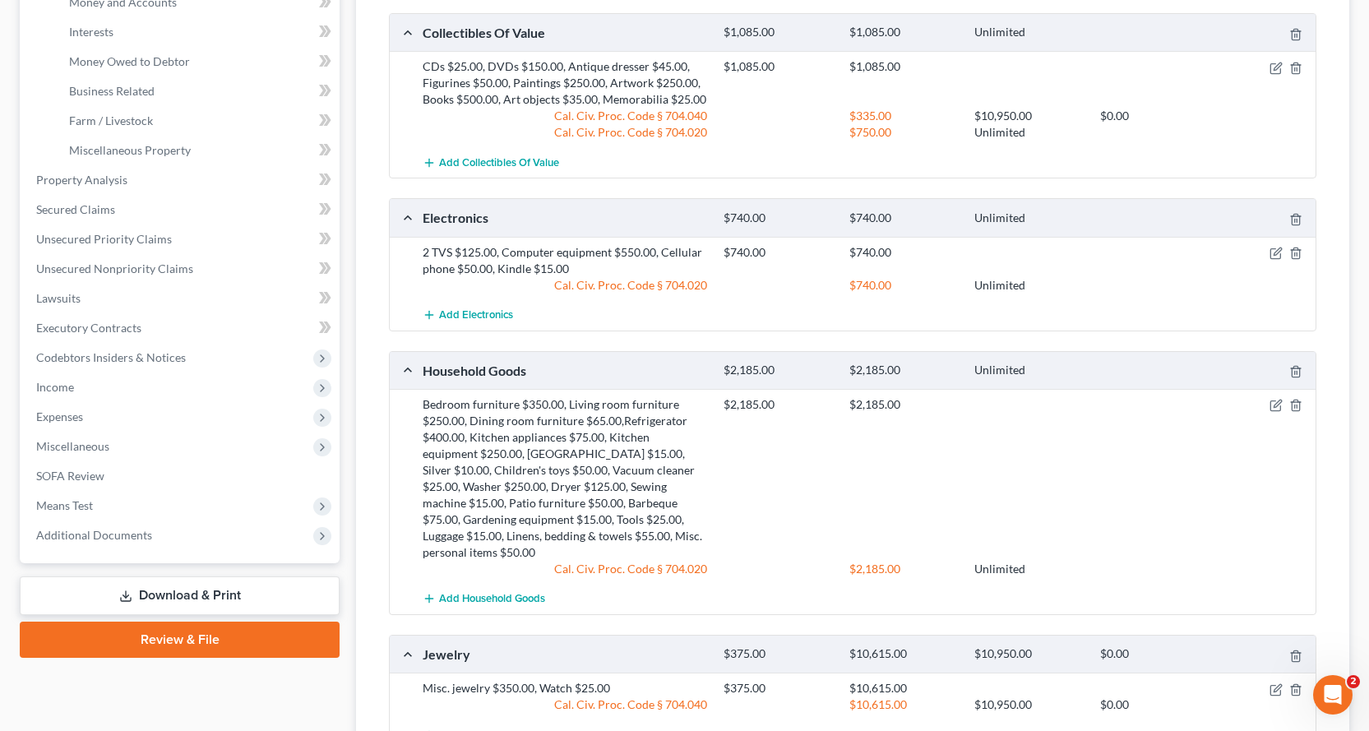
scroll to position [403, 0]
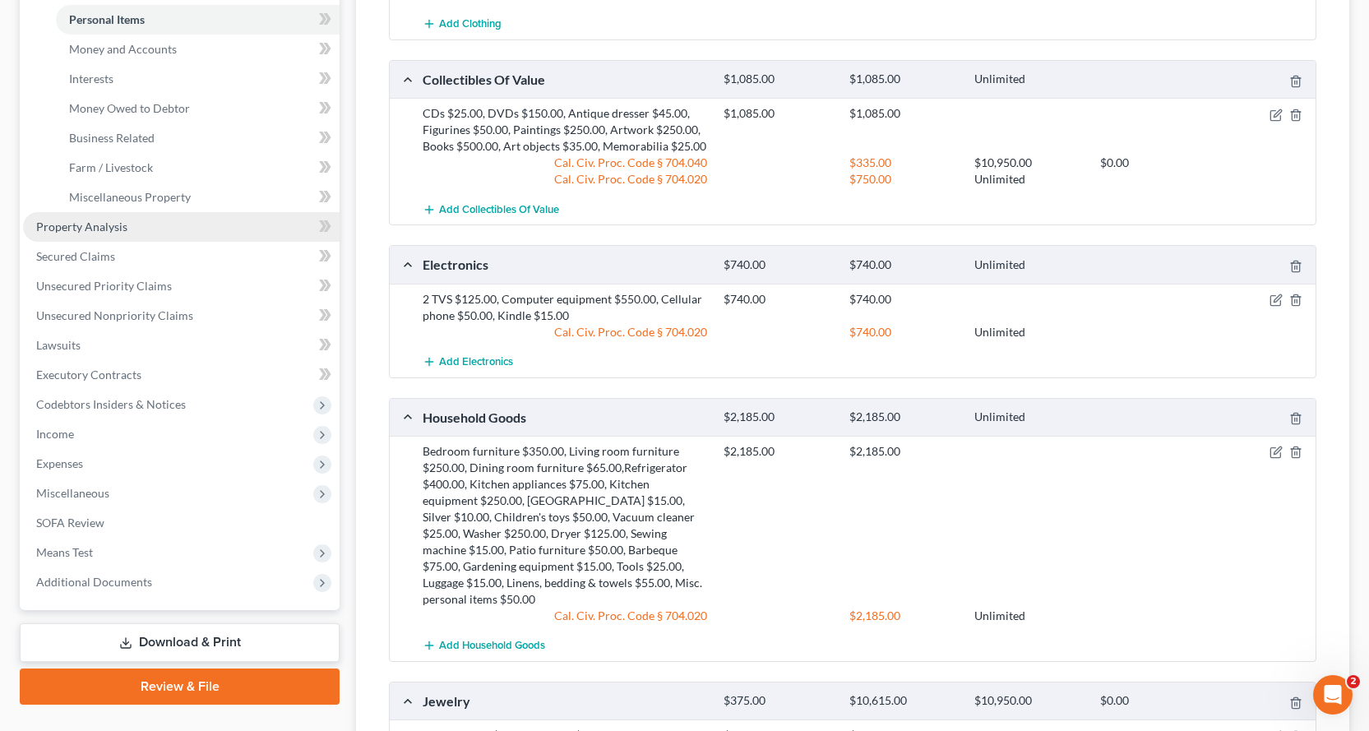
click at [114, 224] on span "Property Analysis" at bounding box center [81, 227] width 91 height 14
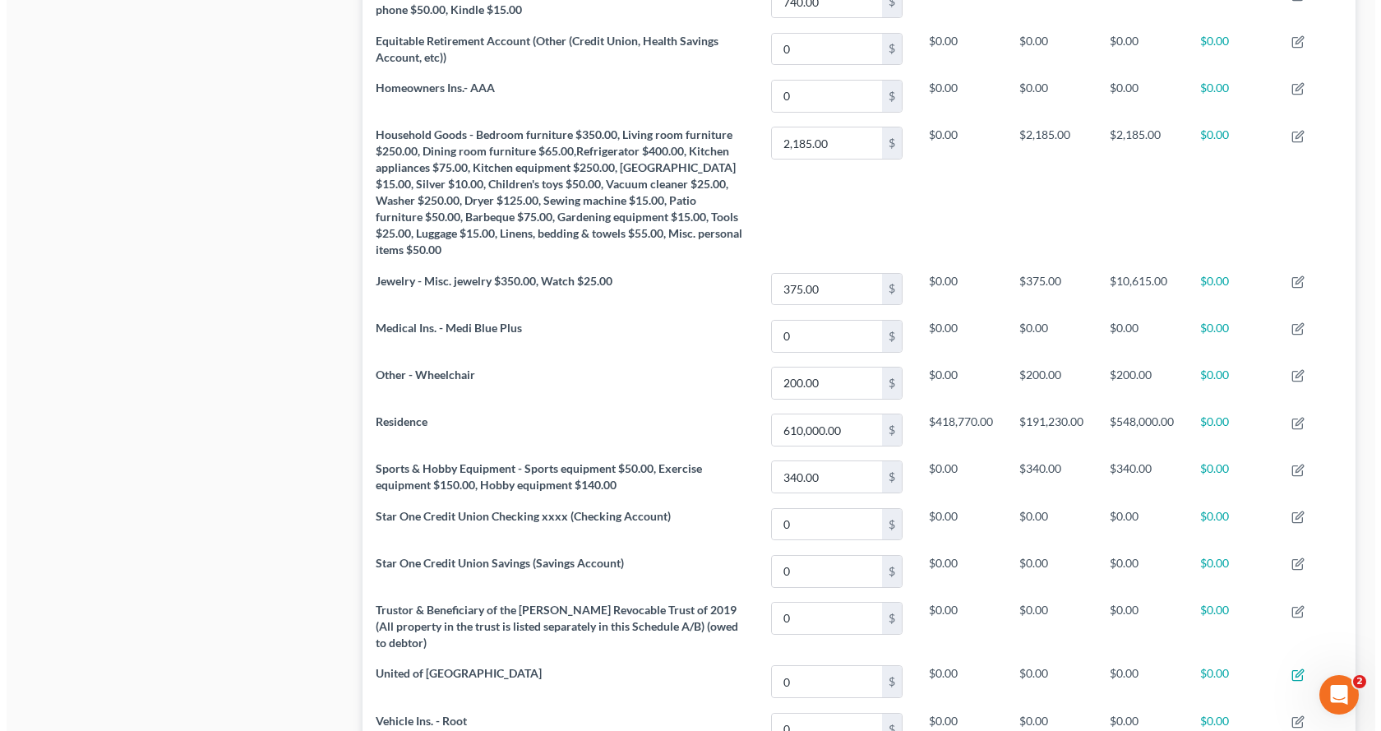
scroll to position [1233, 0]
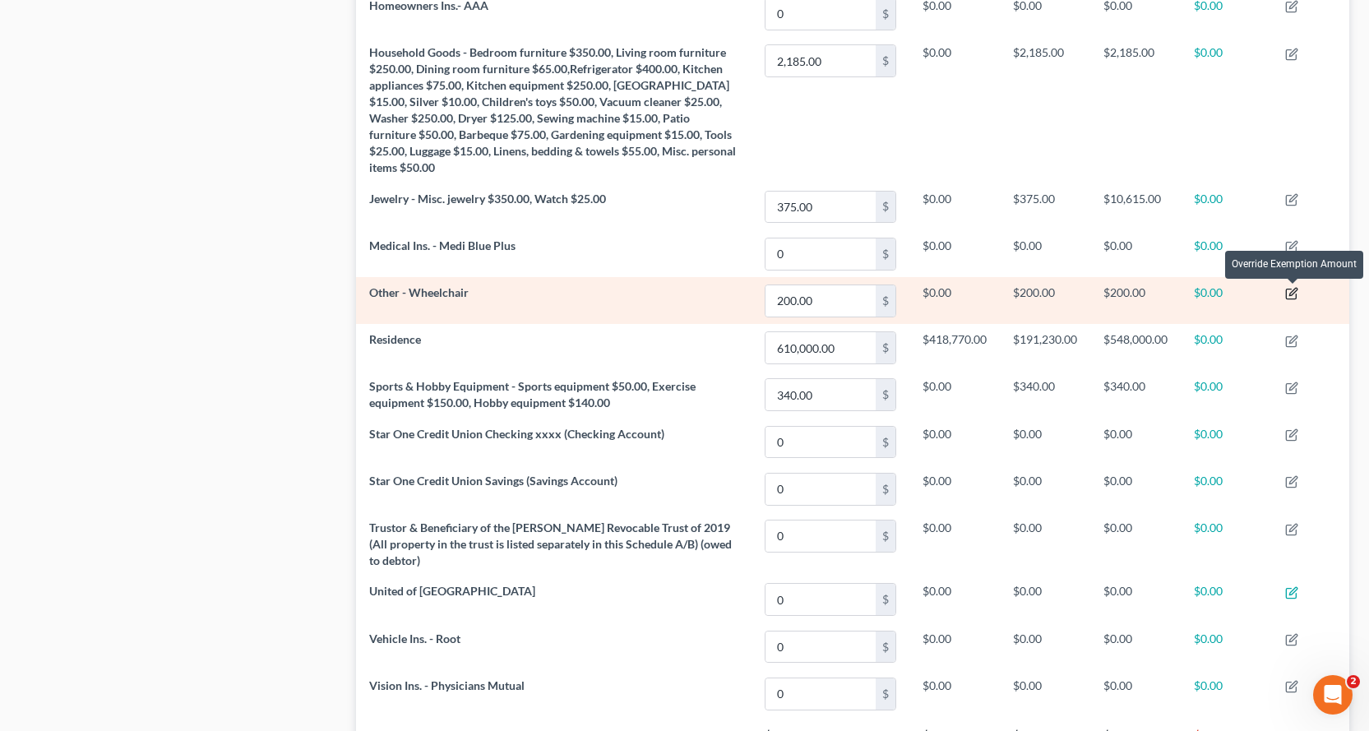
click at [1296, 295] on icon "button" at bounding box center [1291, 293] width 13 height 13
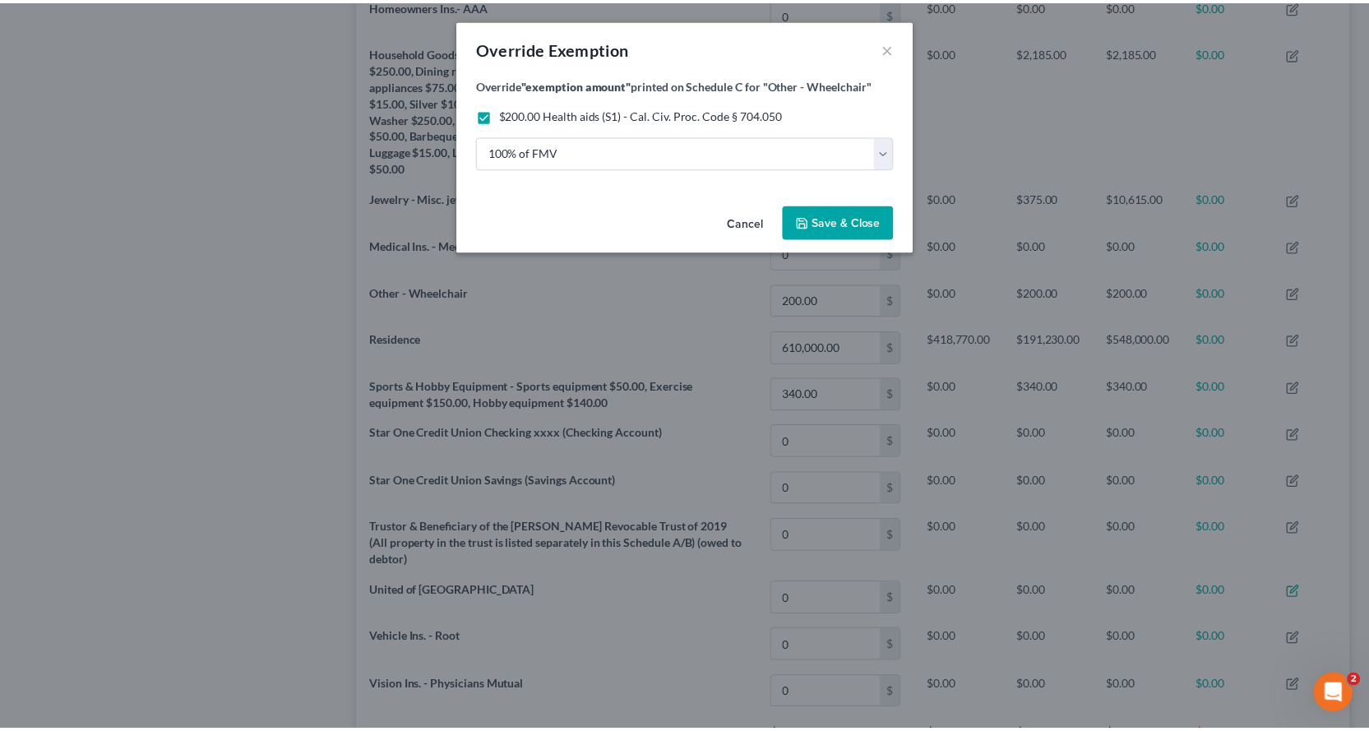
scroll to position [294, 1002]
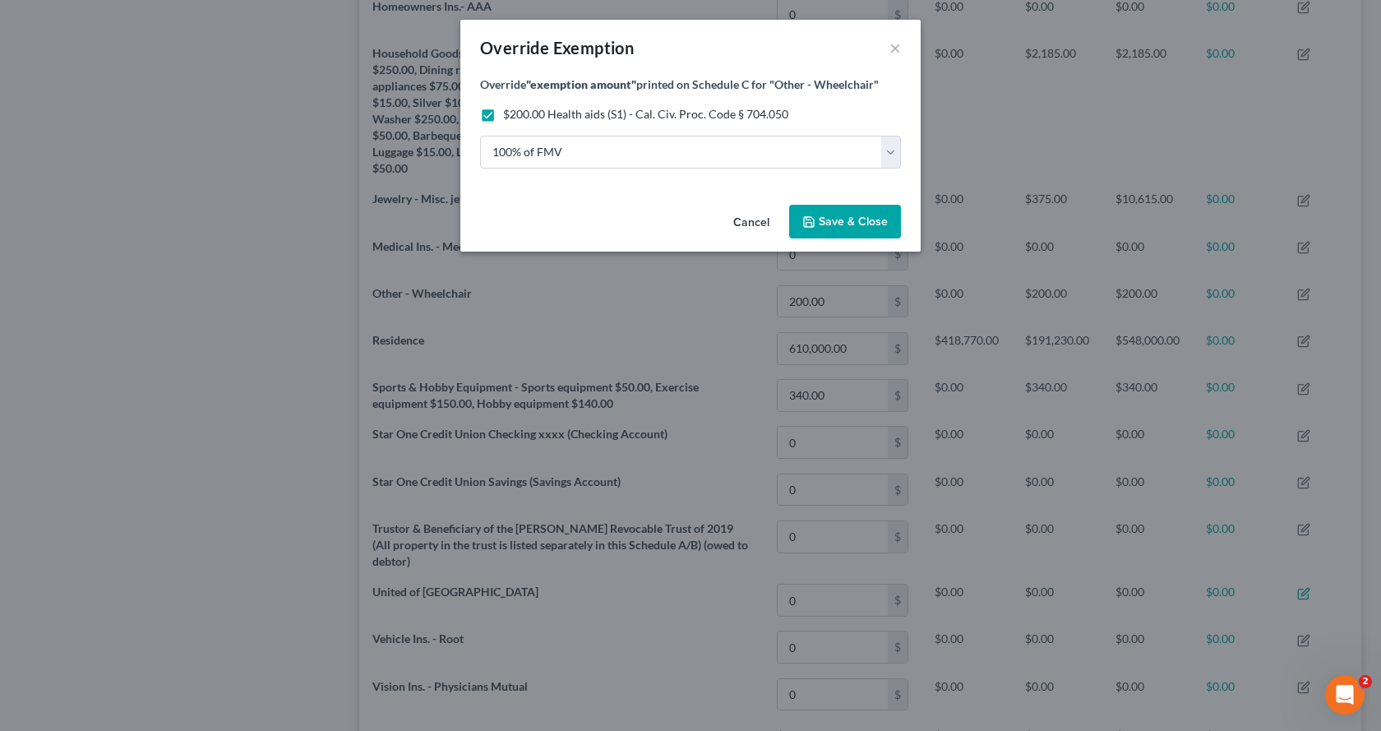
drag, startPoint x: 486, startPoint y: 112, endPoint x: 387, endPoint y: 177, distance: 118.1
click at [503, 112] on label "$200.00 Health aids (S1) - Cal. Civ. Proc. Code § 704.050" at bounding box center [645, 114] width 285 height 16
click at [510, 112] on input "$200.00 Health aids (S1) - Cal. Civ. Proc. Code § 704.050" at bounding box center [515, 111] width 11 height 11
checkbox input "false"
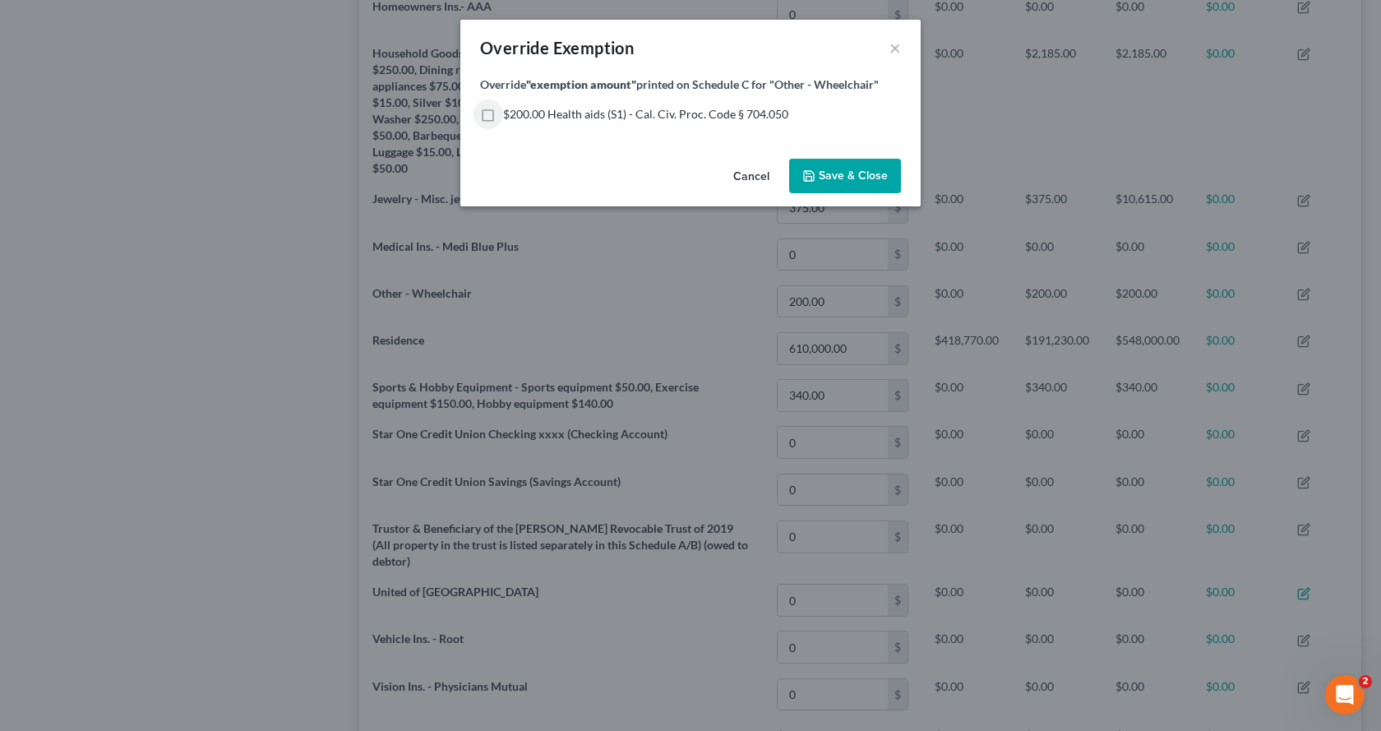
click at [881, 173] on span "Save & Close" at bounding box center [853, 176] width 69 height 14
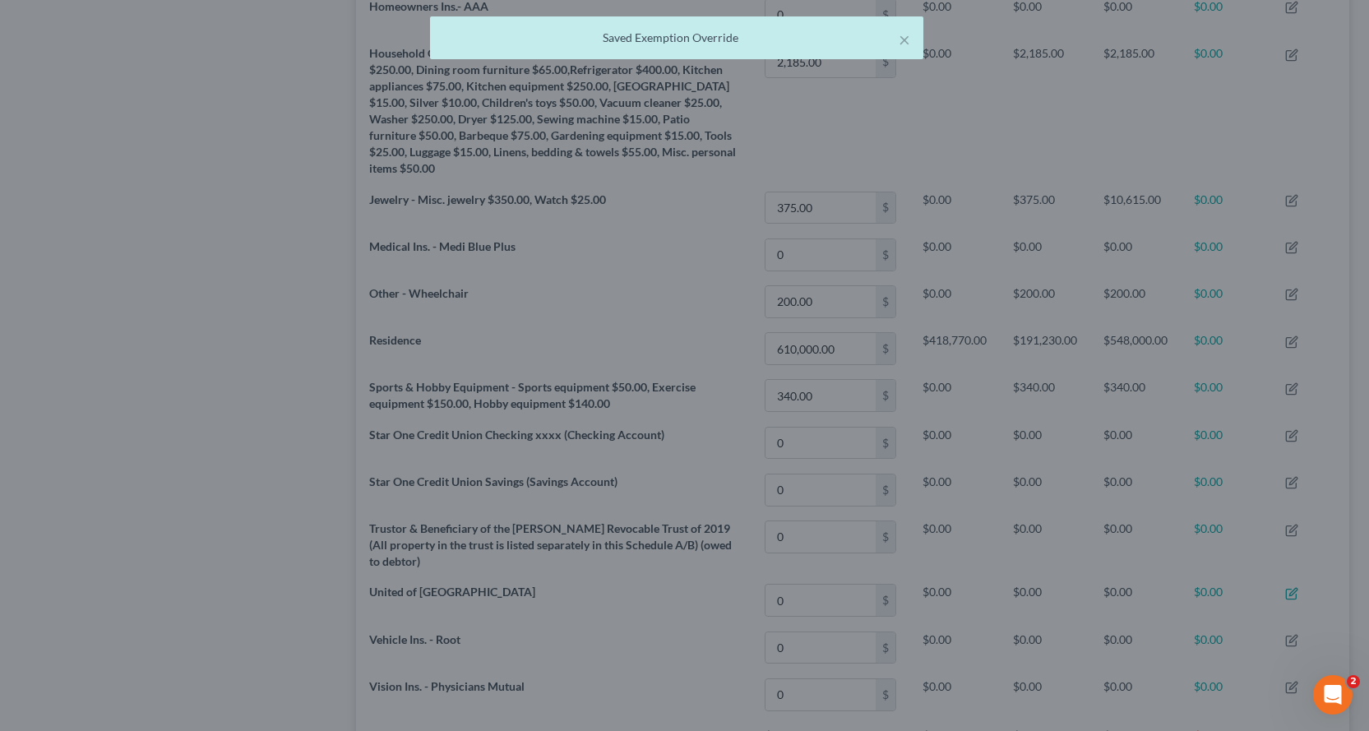
scroll to position [294, 993]
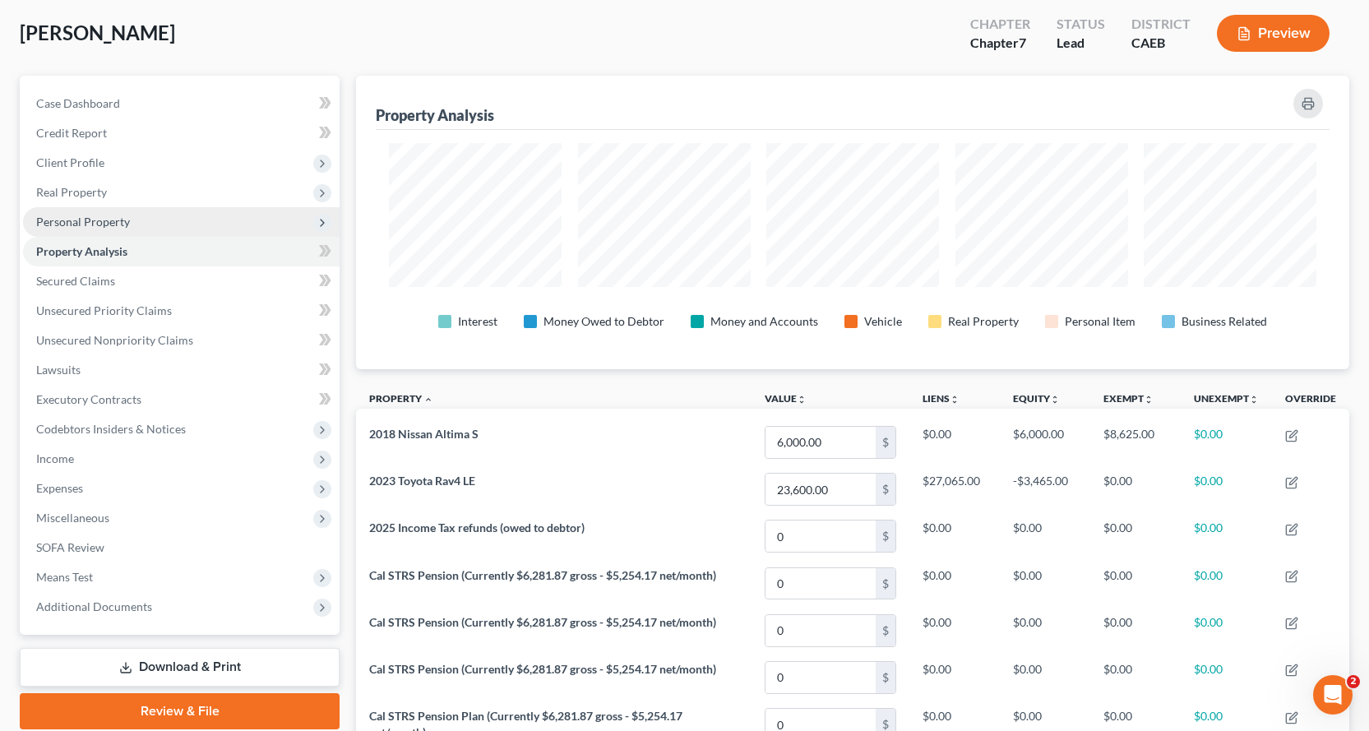
click at [61, 234] on span "Personal Property" at bounding box center [181, 222] width 317 height 30
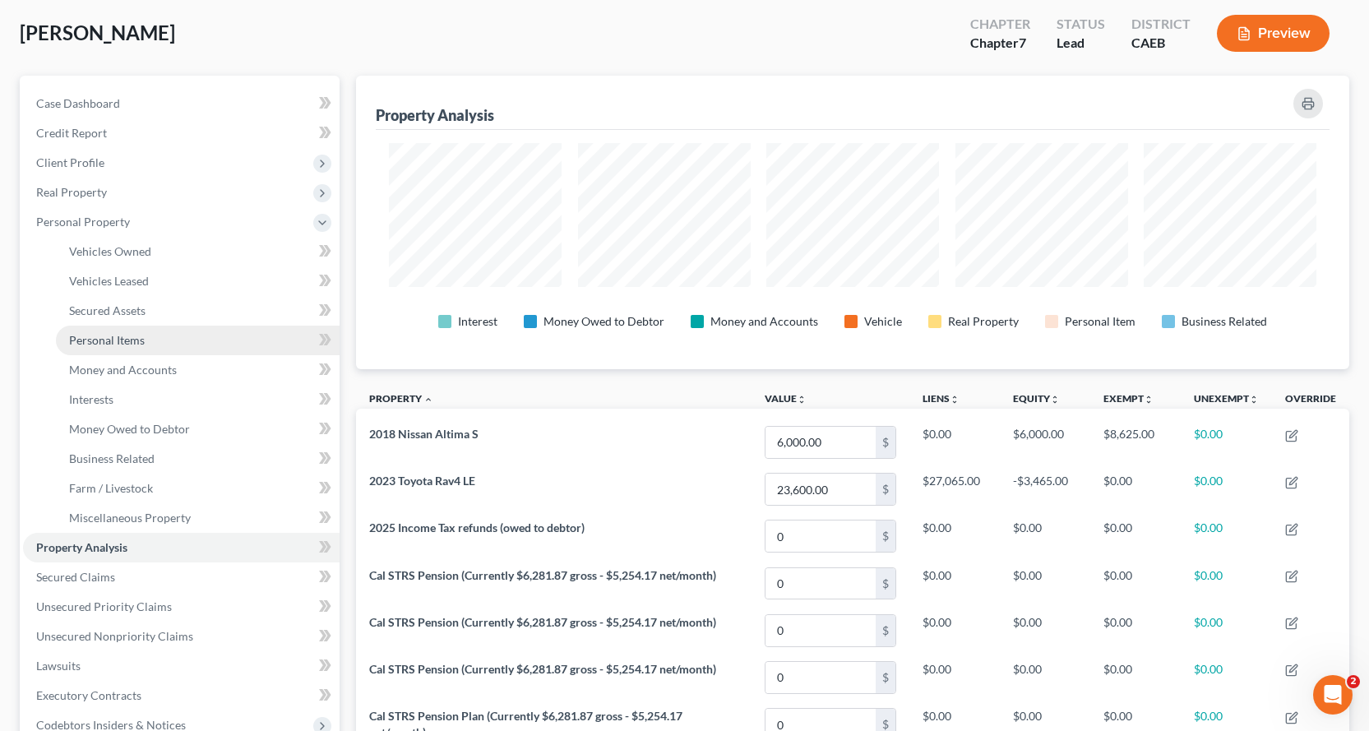
click at [109, 328] on link "Personal Items" at bounding box center [198, 341] width 284 height 30
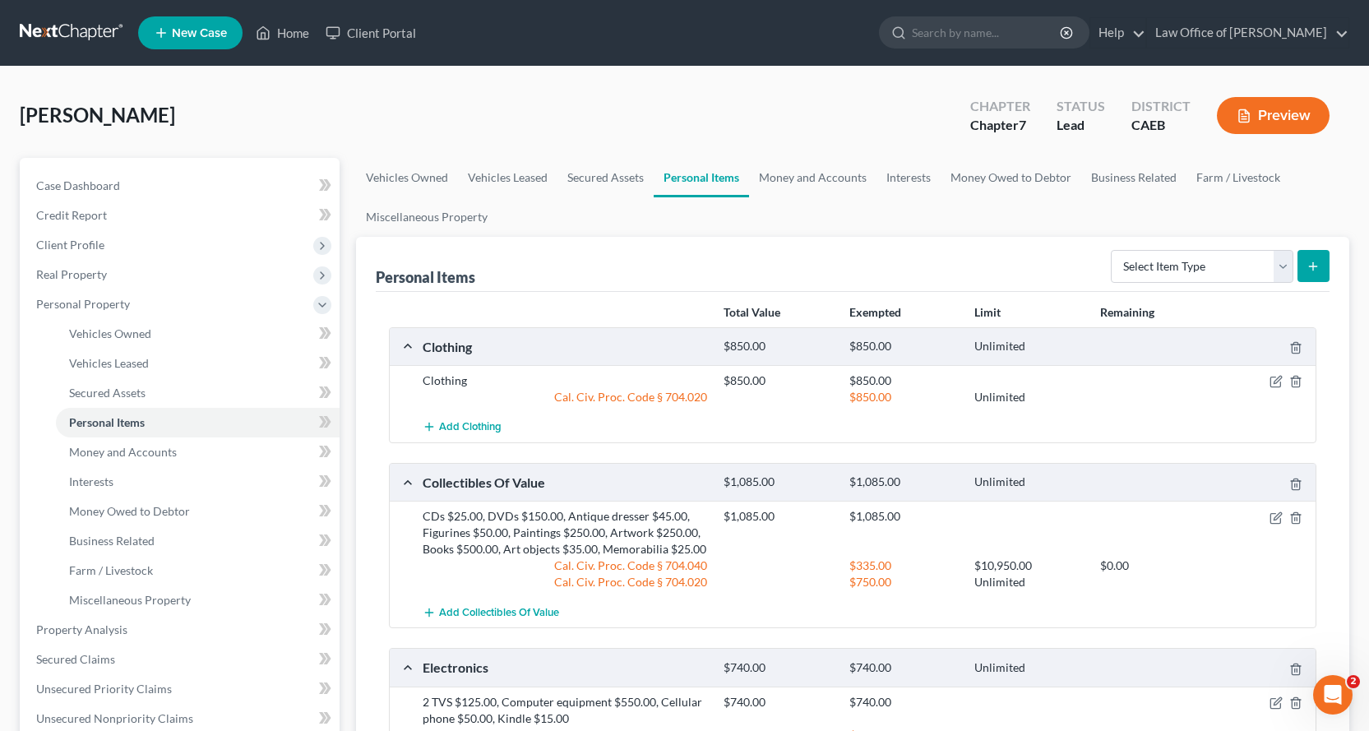
click at [1282, 111] on button "Preview" at bounding box center [1273, 115] width 113 height 37
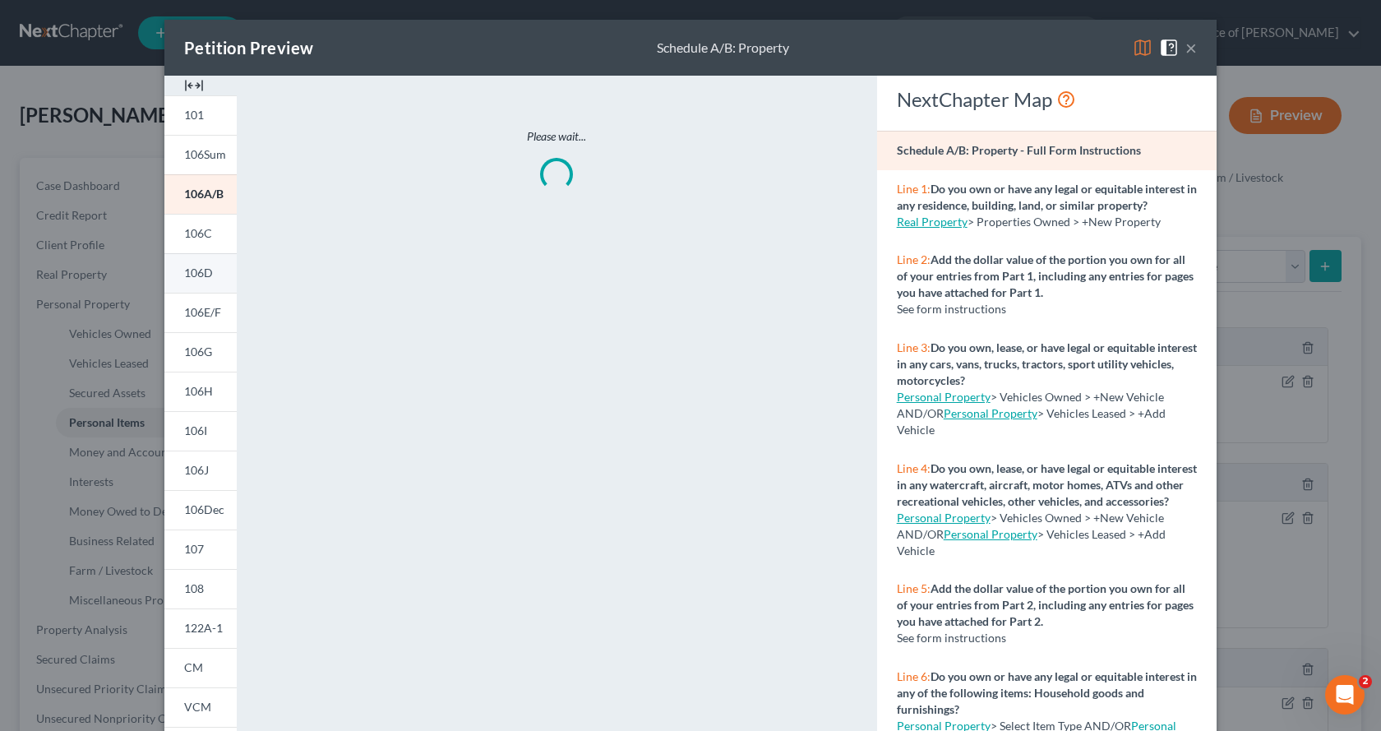
click at [184, 271] on span "106D" at bounding box center [198, 273] width 29 height 14
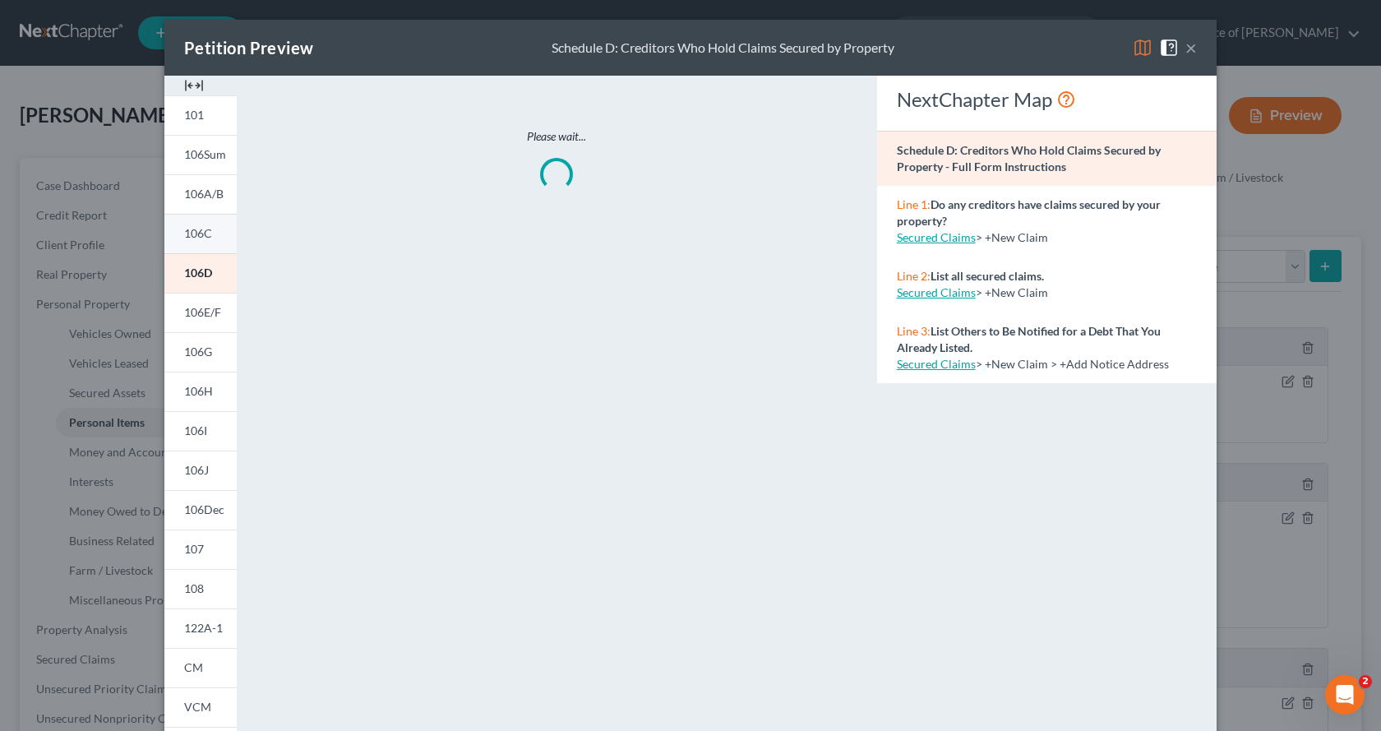
click at [196, 234] on span "106C" at bounding box center [198, 233] width 28 height 14
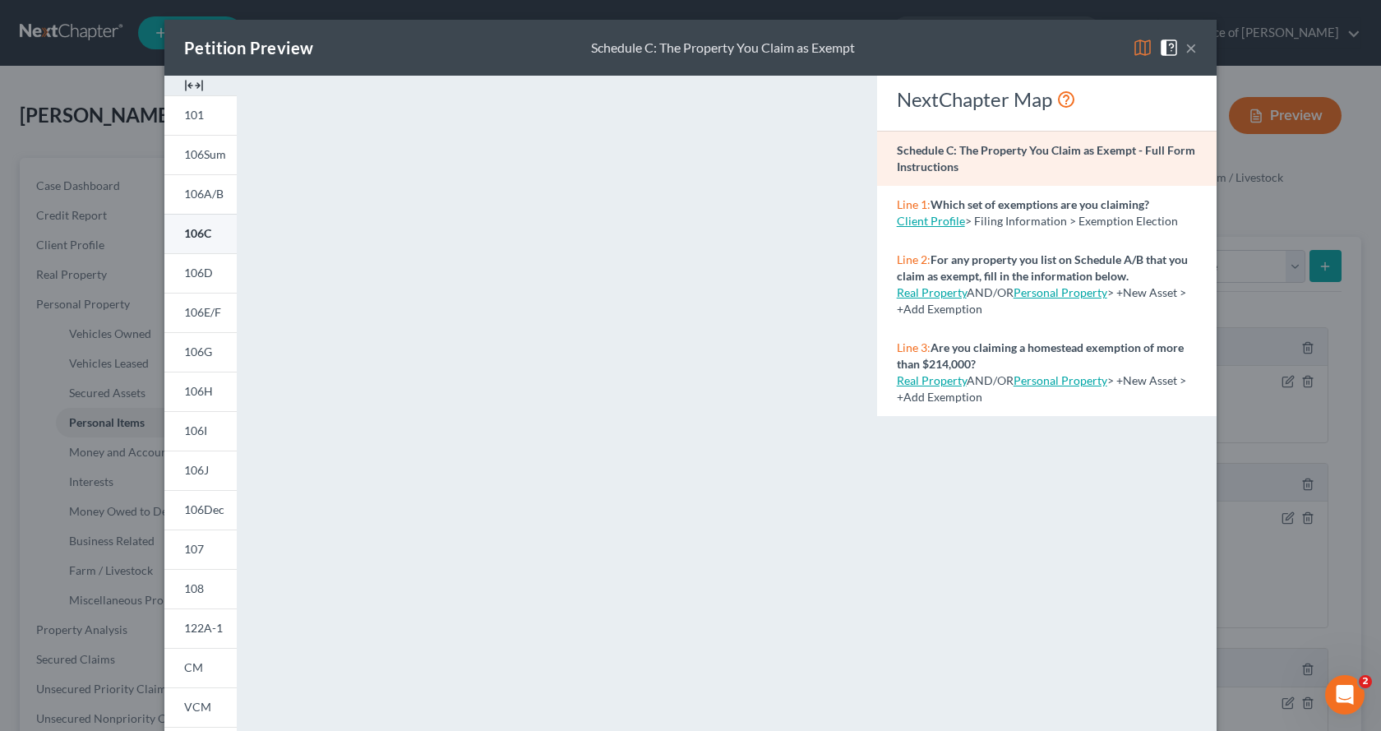
click at [215, 235] on link "106C" at bounding box center [200, 233] width 72 height 39
click at [1186, 44] on button "×" at bounding box center [1192, 48] width 12 height 20
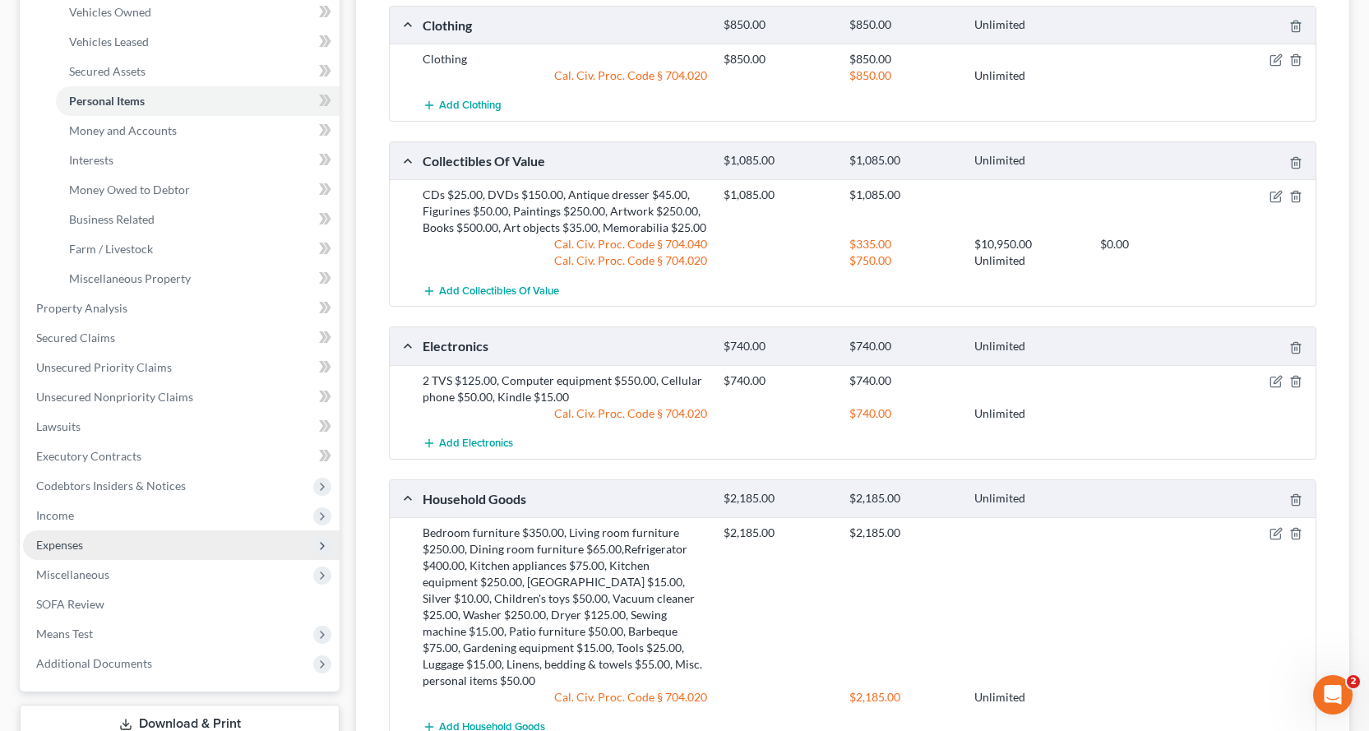
scroll to position [329, 0]
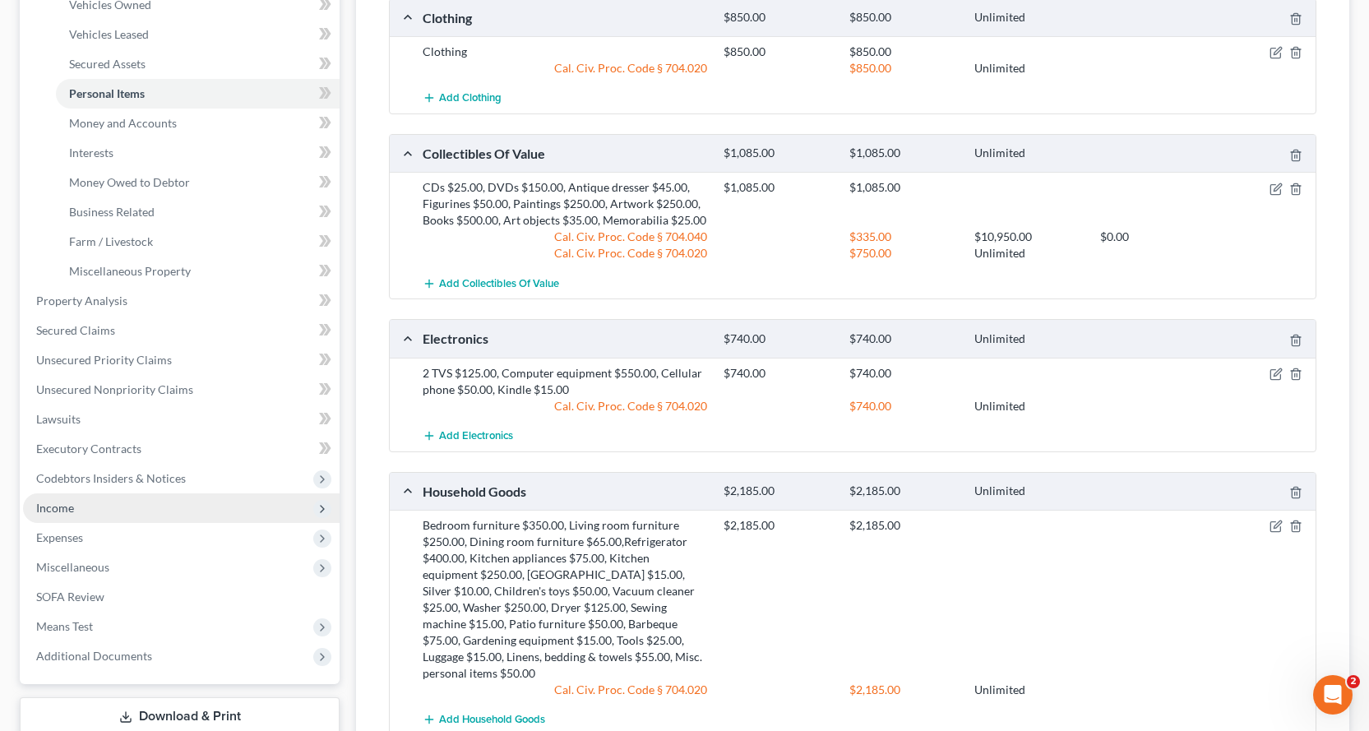
click at [64, 508] on span "Income" at bounding box center [55, 508] width 38 height 14
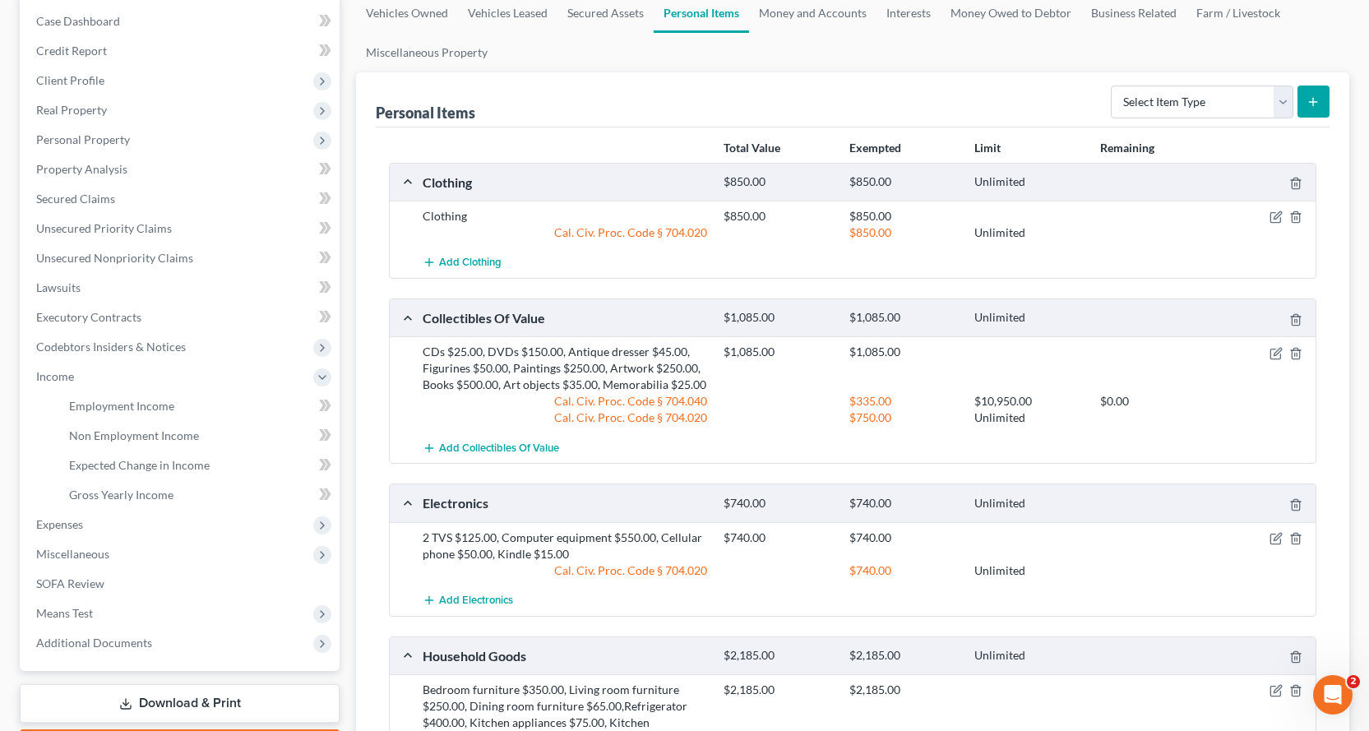
scroll to position [0, 0]
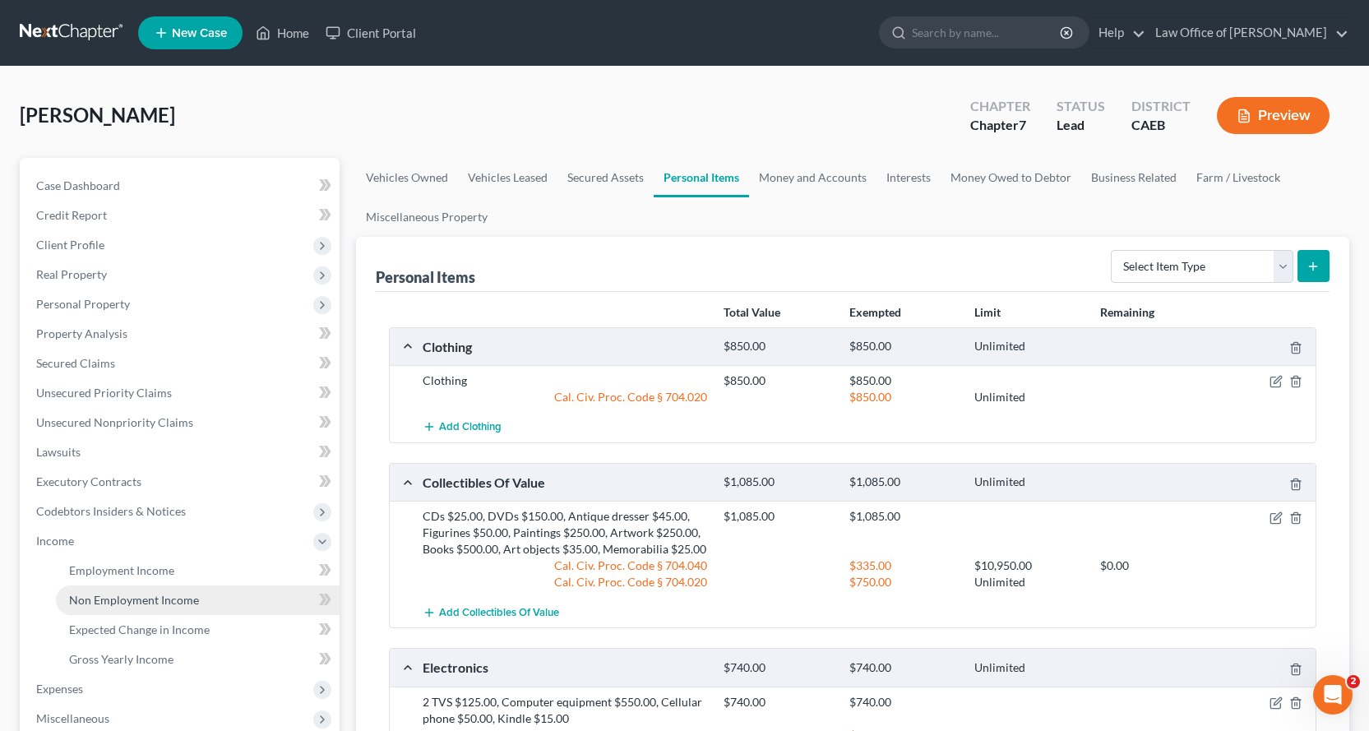
click at [127, 607] on link "Non Employment Income" at bounding box center [198, 600] width 284 height 30
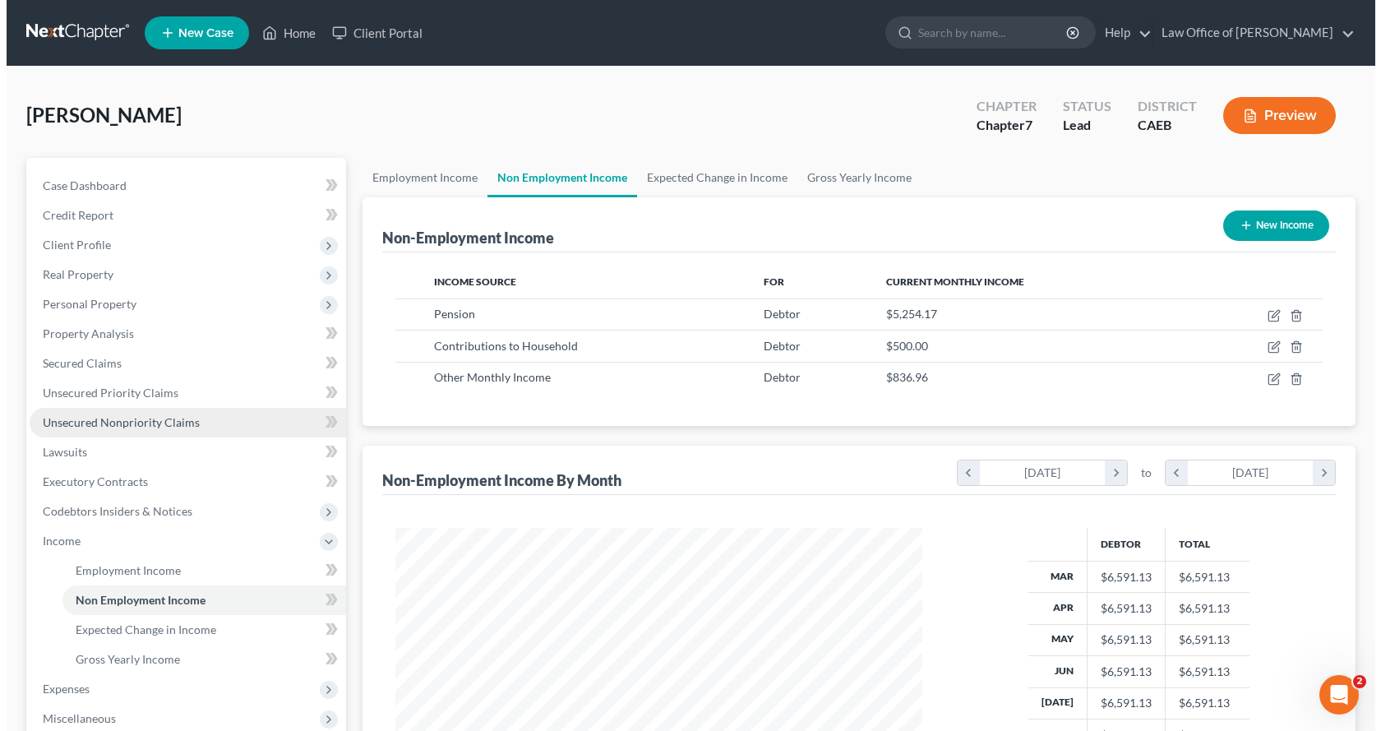
scroll to position [295, 560]
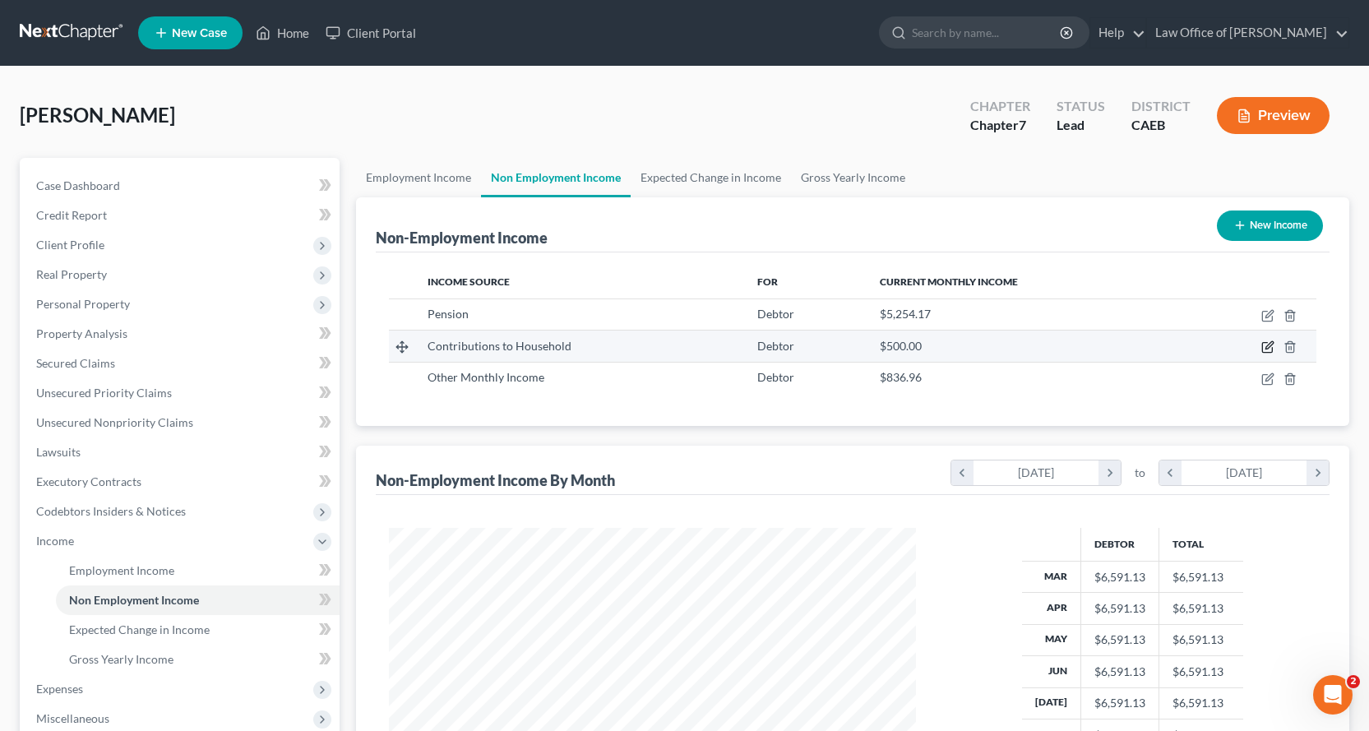
click at [1272, 349] on icon "button" at bounding box center [1267, 348] width 10 height 10
select select "8"
select select "0"
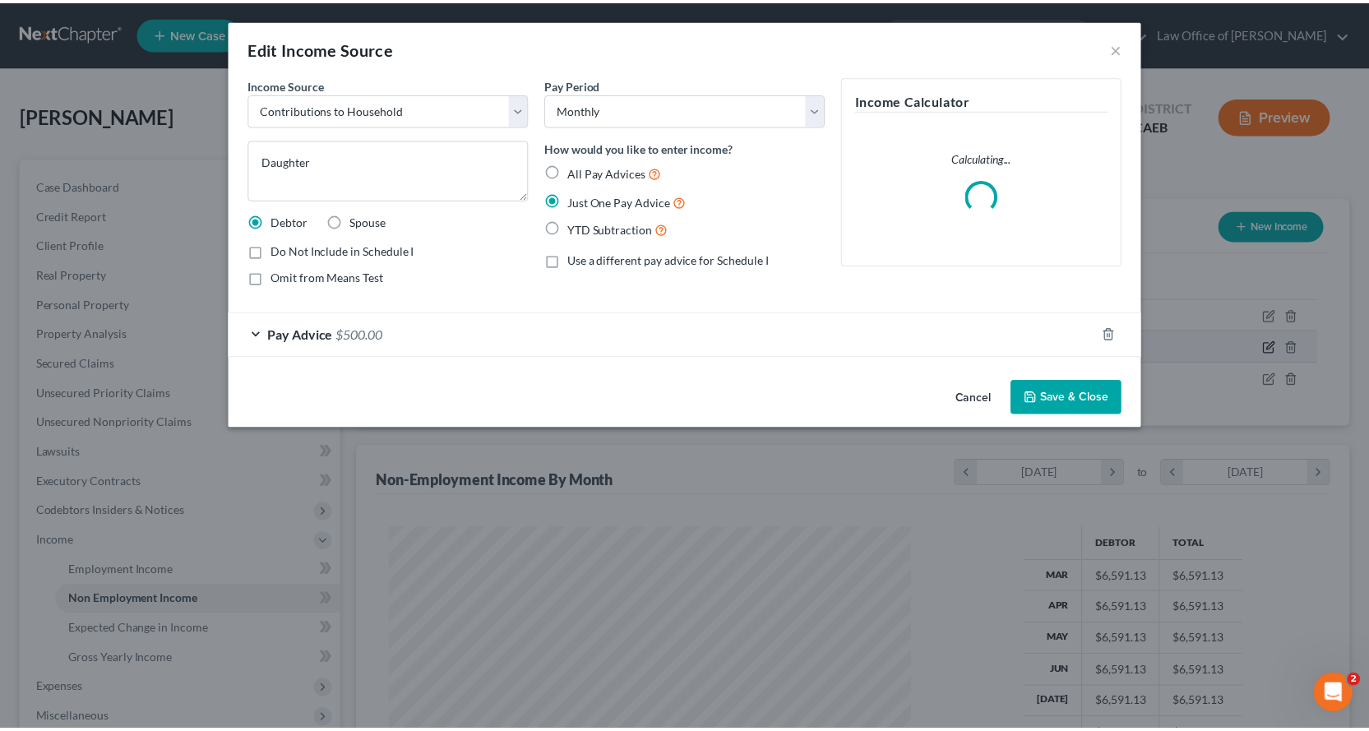
scroll to position [295, 566]
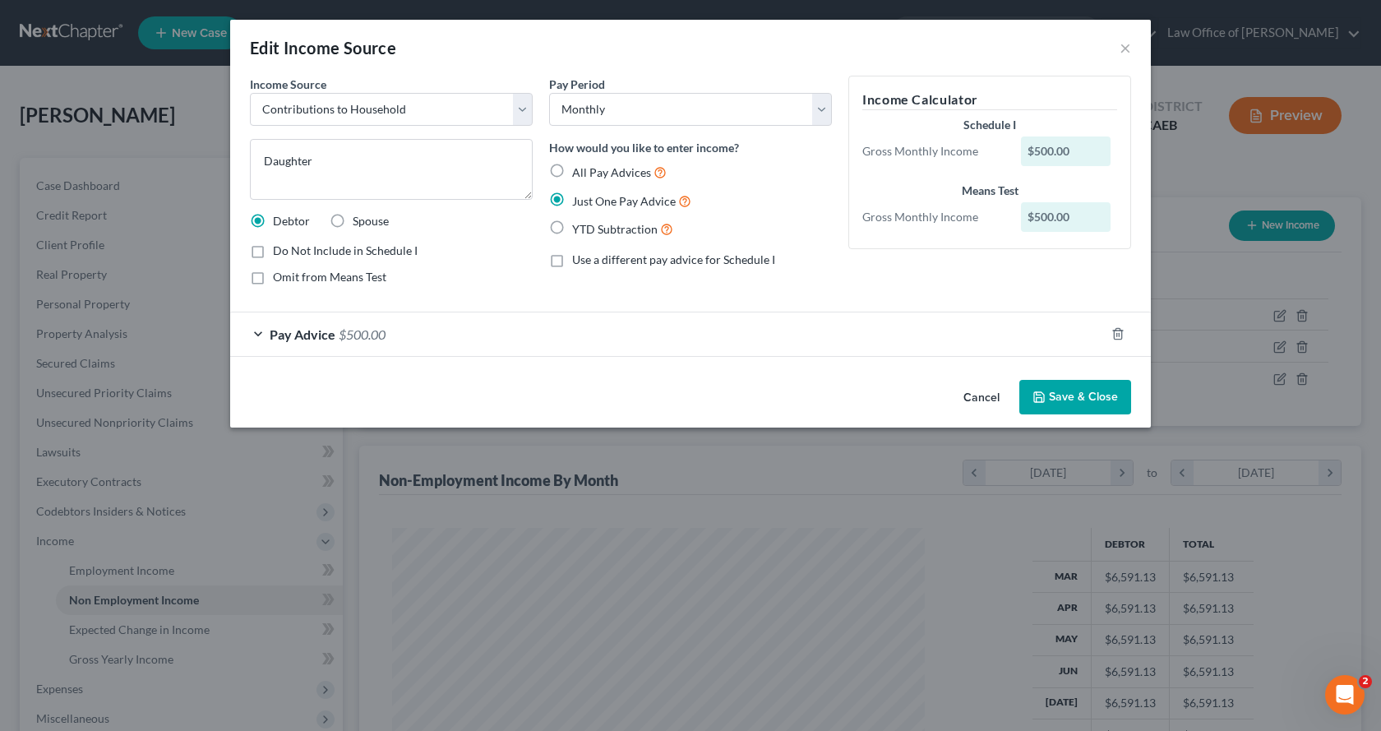
click at [1095, 396] on button "Save & Close" at bounding box center [1076, 397] width 112 height 35
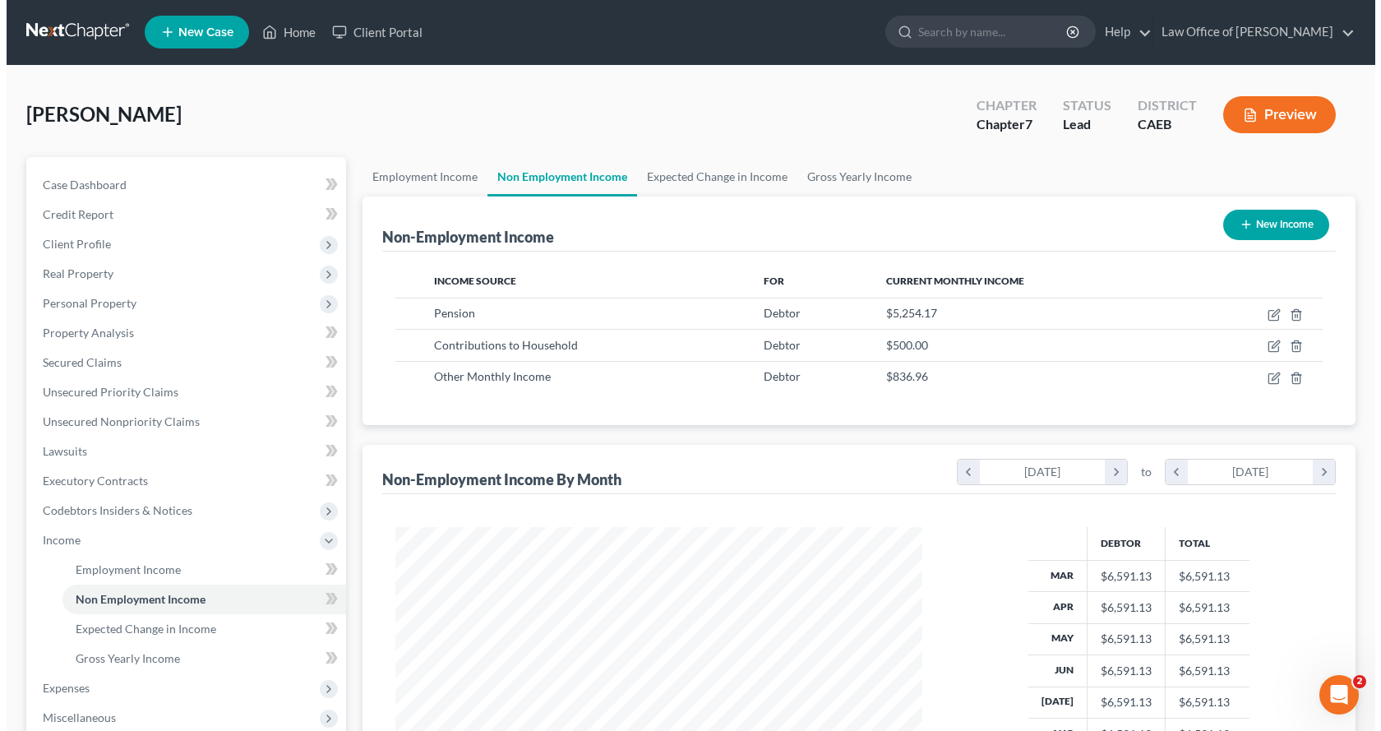
scroll to position [0, 0]
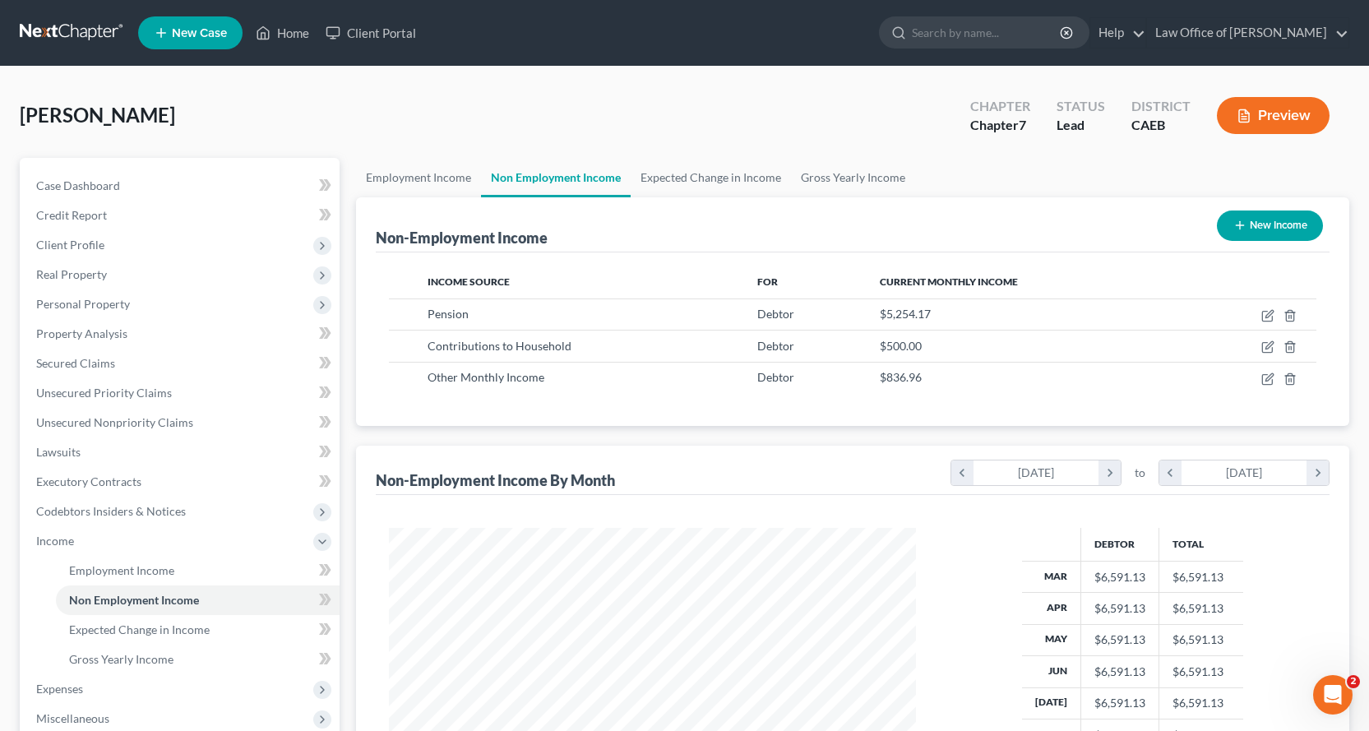
click at [1286, 114] on button "Preview" at bounding box center [1273, 115] width 113 height 37
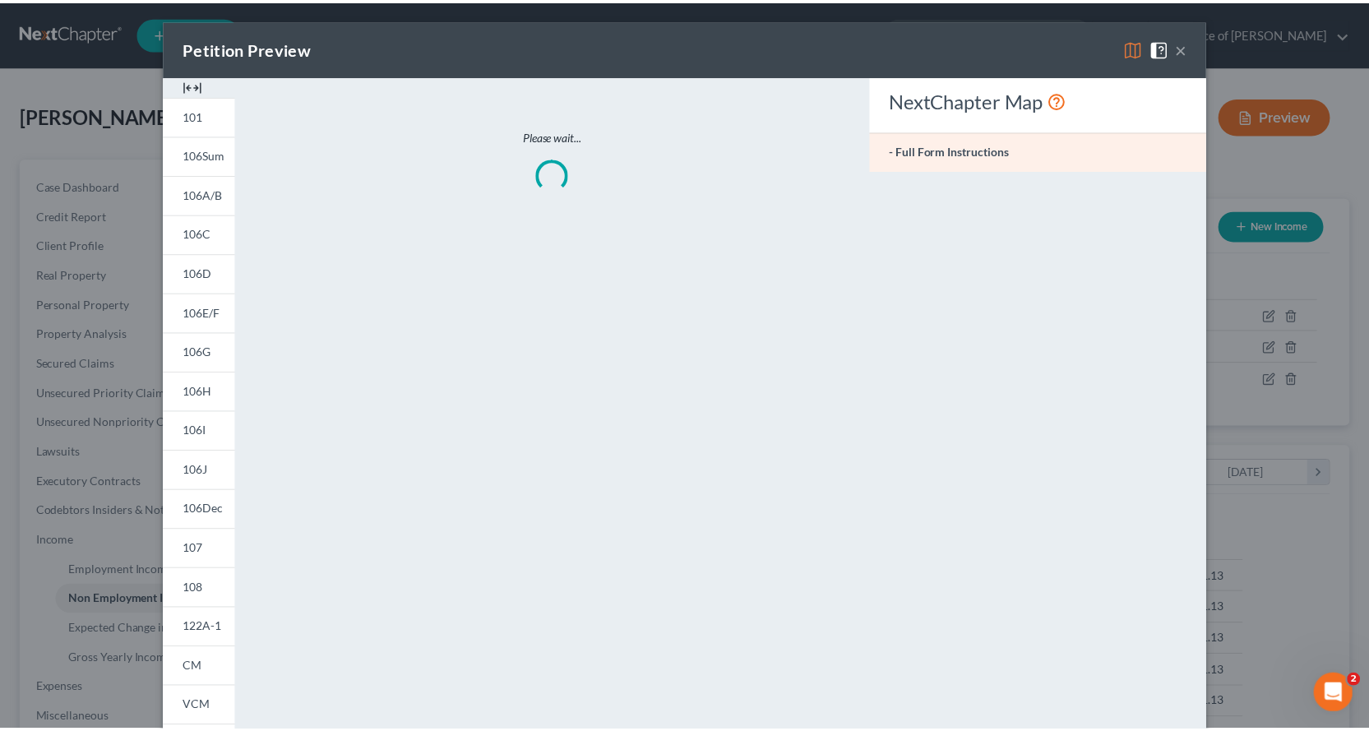
scroll to position [295, 566]
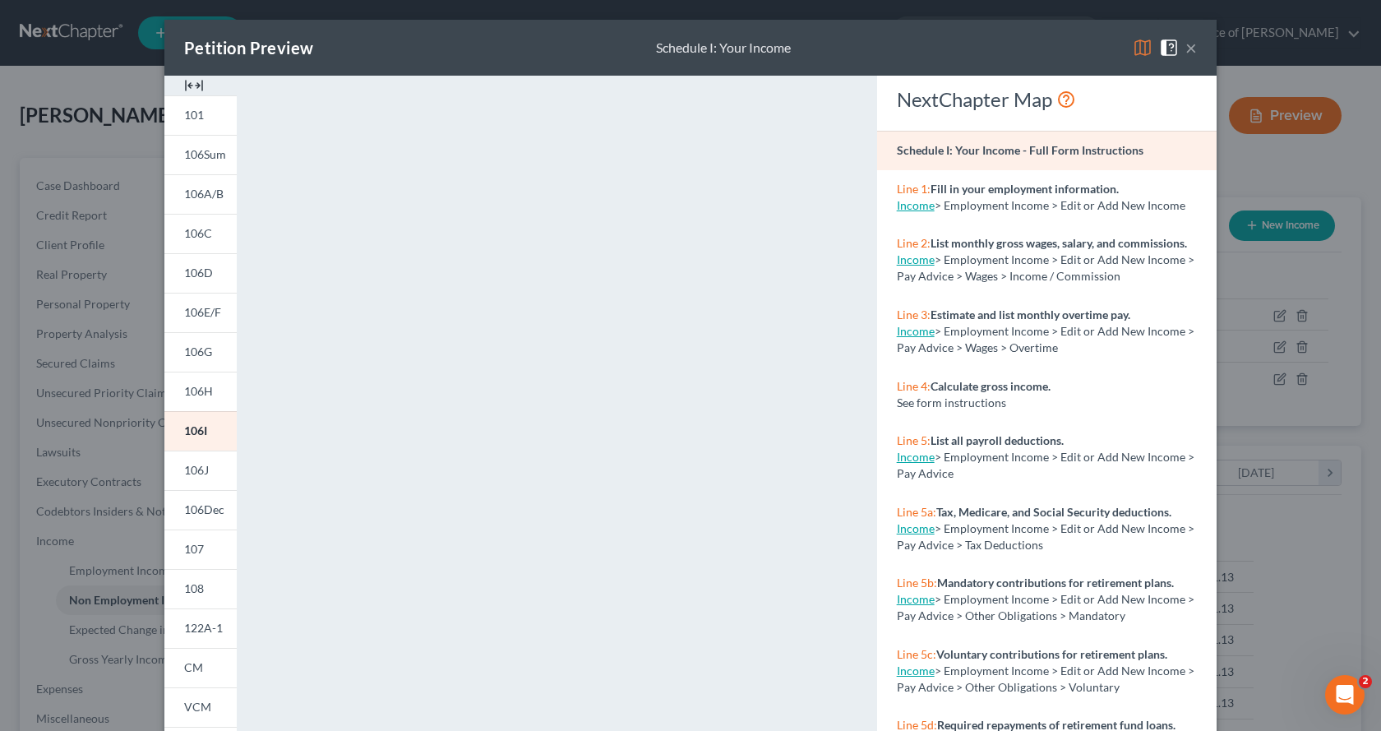
click at [1186, 48] on button "×" at bounding box center [1192, 48] width 12 height 20
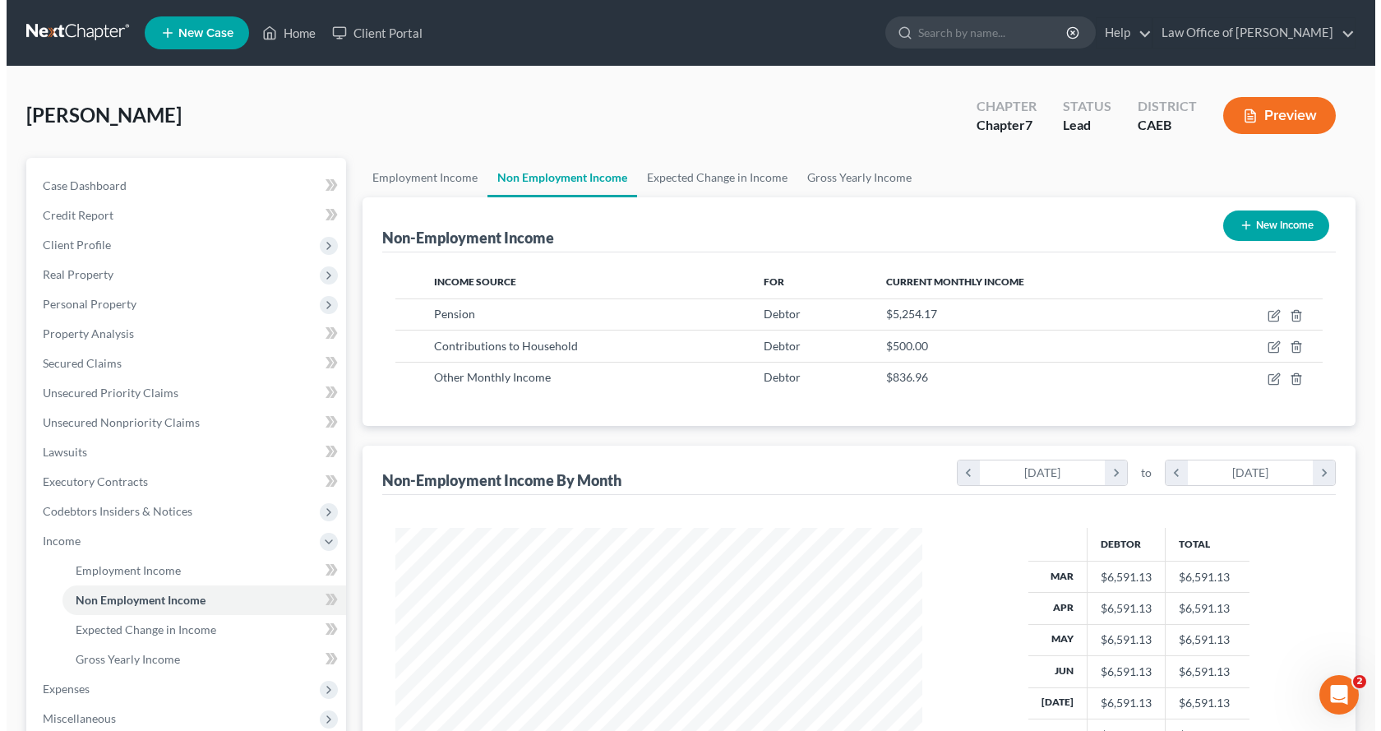
scroll to position [821895, 821629]
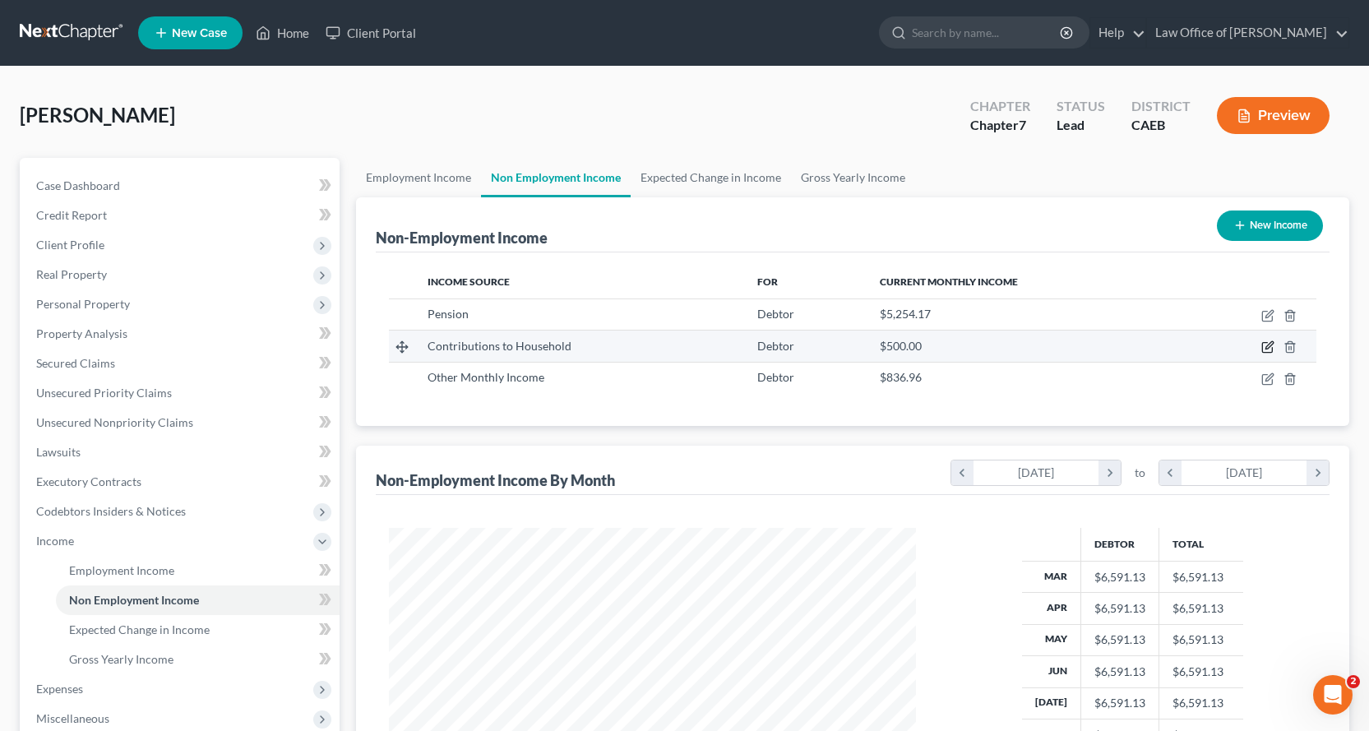
click at [1272, 346] on icon "button" at bounding box center [1267, 346] width 13 height 13
select select "8"
select select "0"
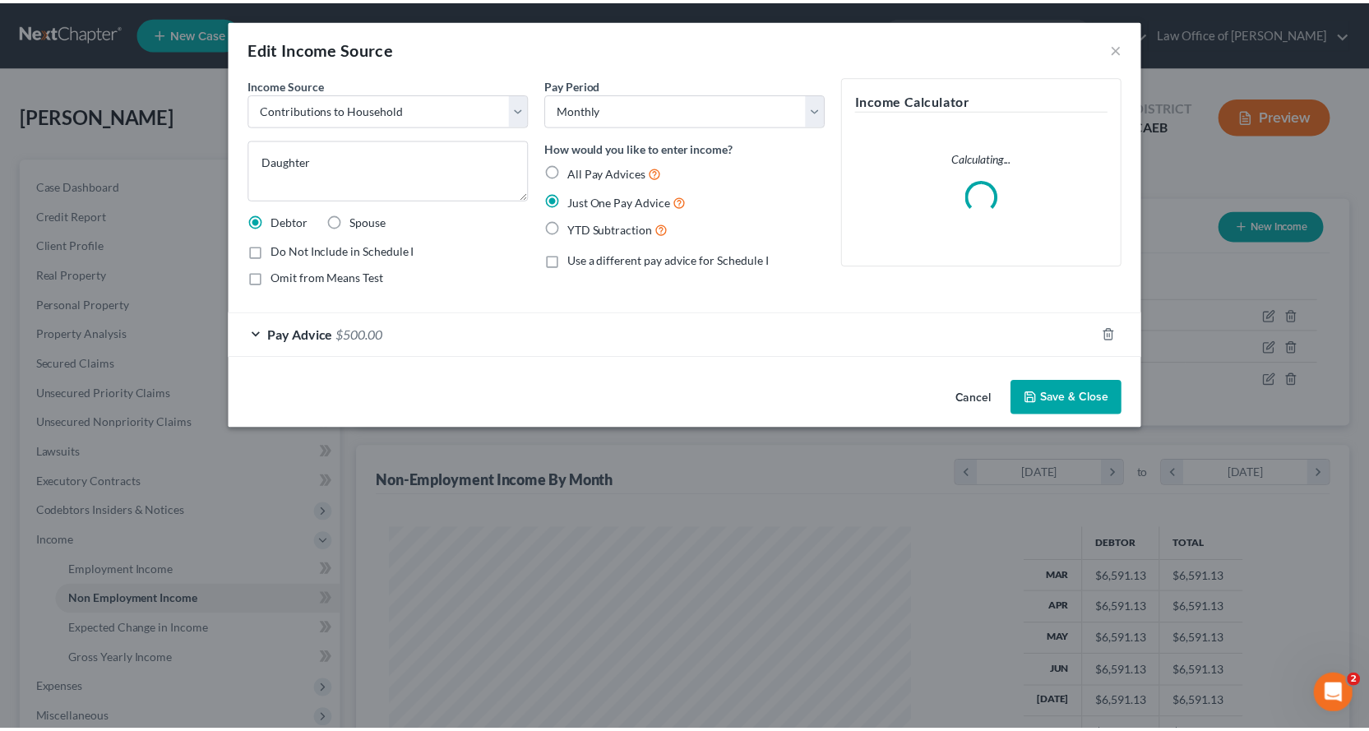
scroll to position [295, 566]
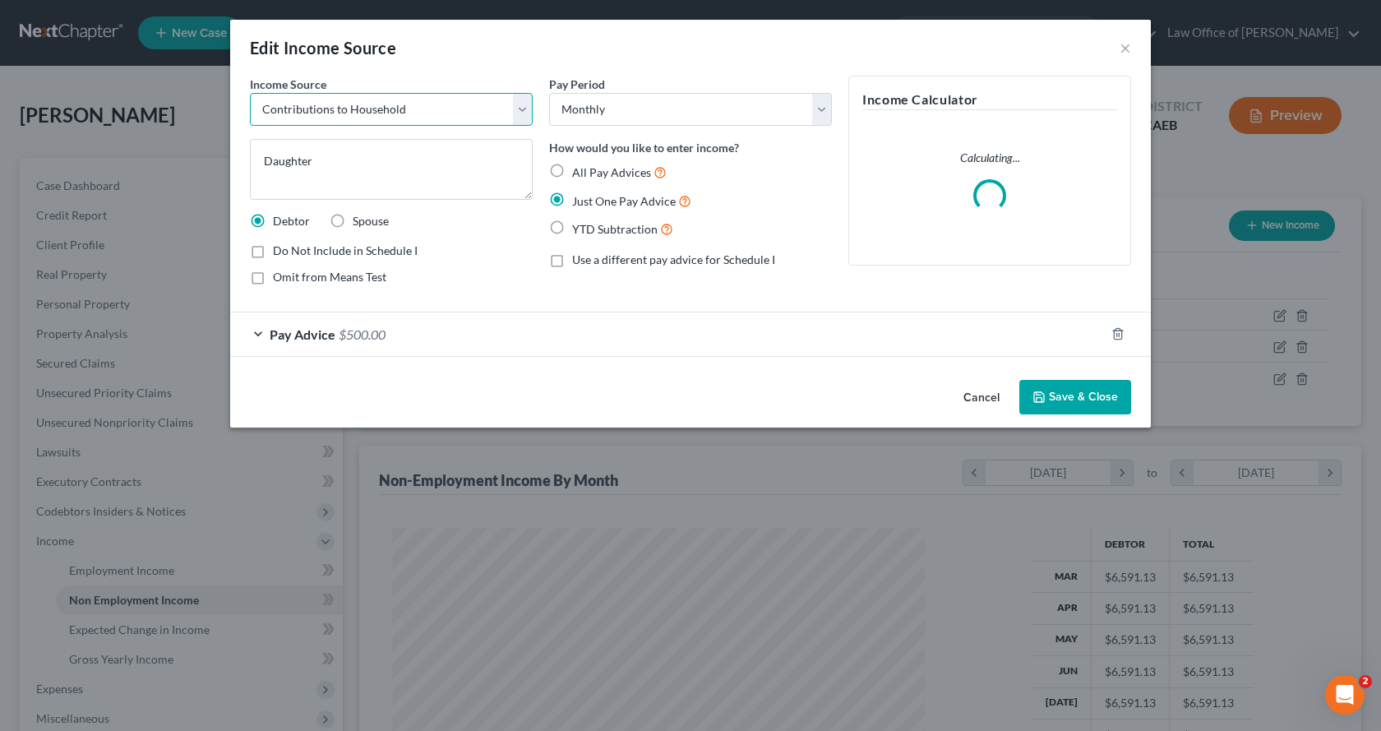
click at [482, 98] on select "Select Unemployment Disability (from employer) Pension Retirement Social Securi…" at bounding box center [391, 109] width 283 height 33
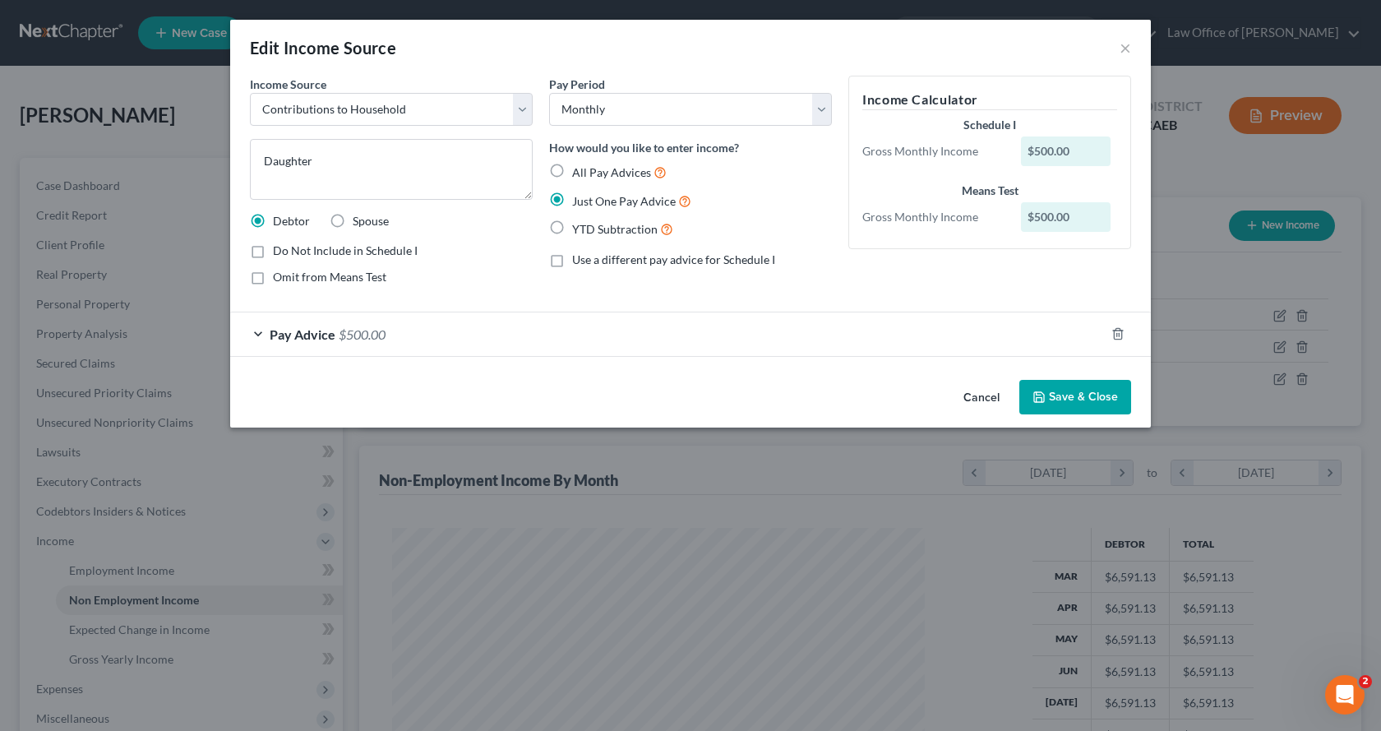
click at [1043, 396] on icon "button" at bounding box center [1039, 397] width 13 height 13
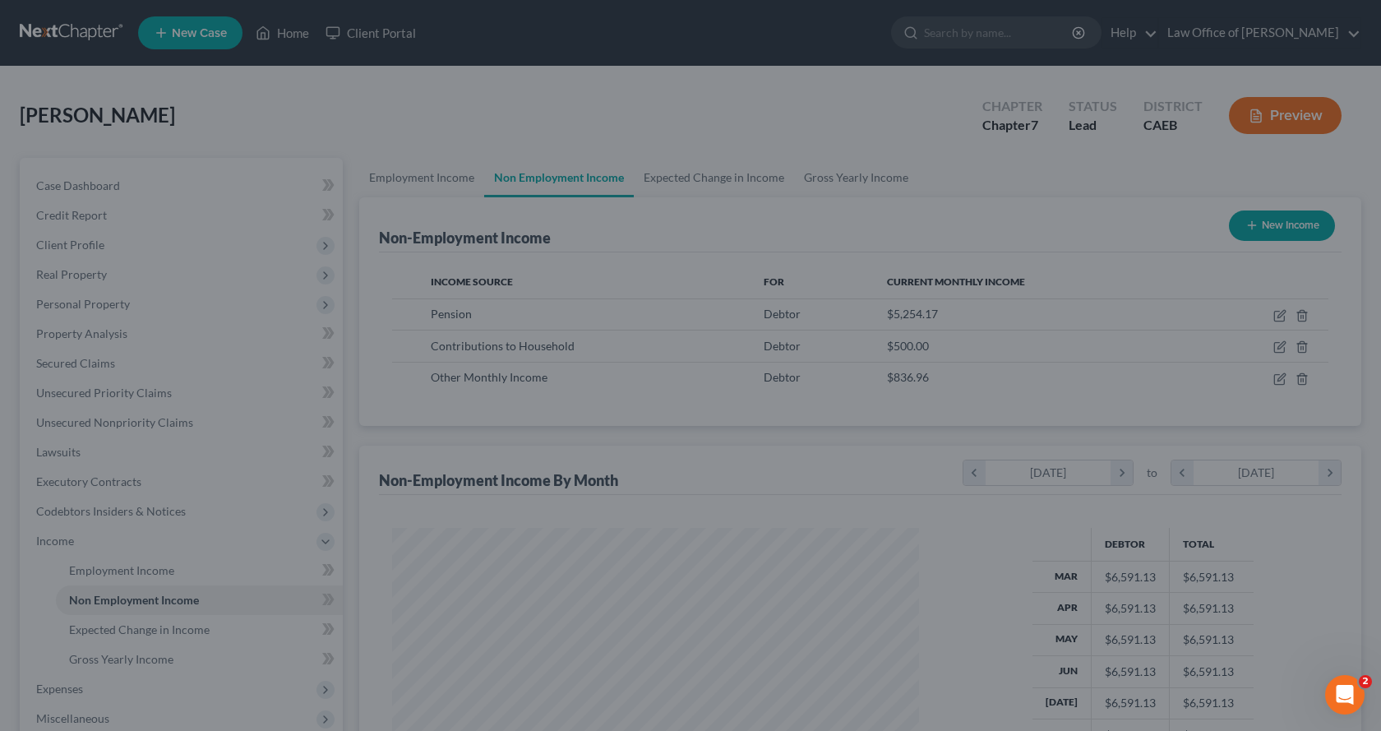
scroll to position [821895, 821629]
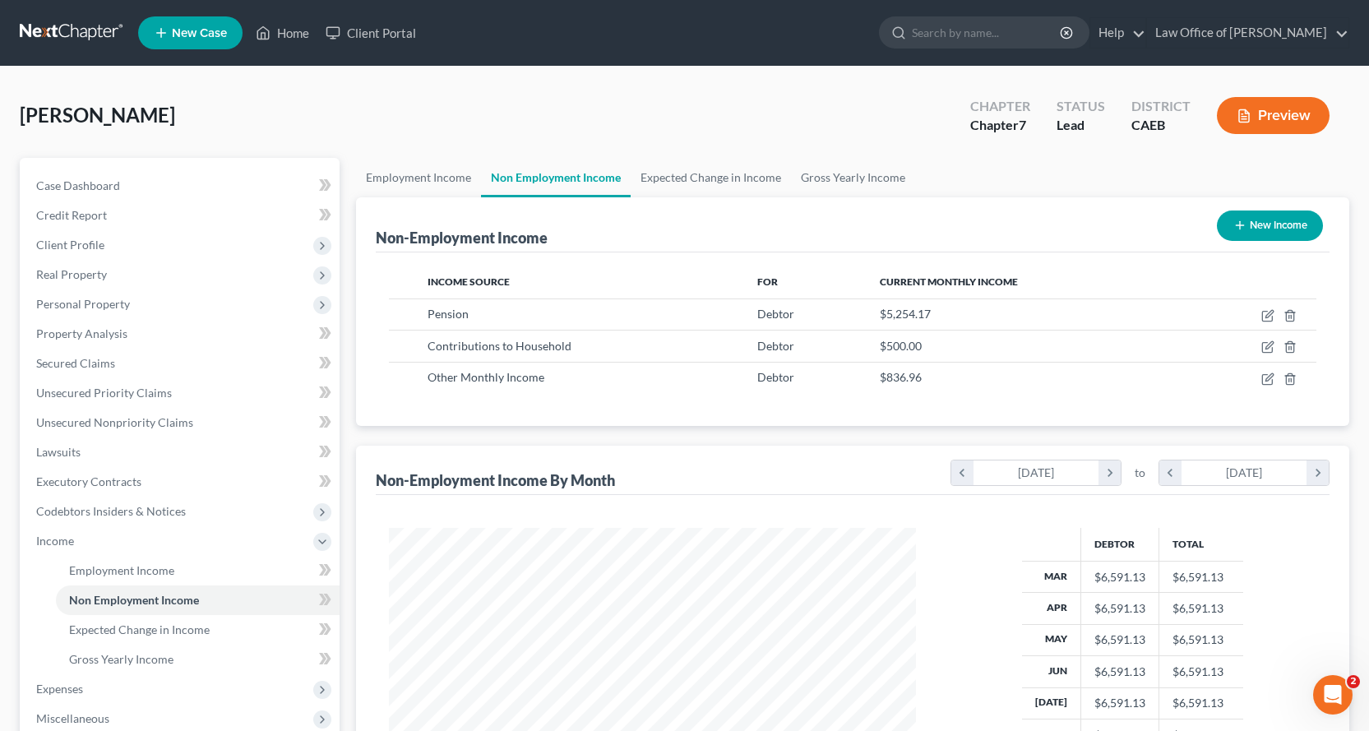
click at [1283, 112] on button "Preview" at bounding box center [1273, 115] width 113 height 37
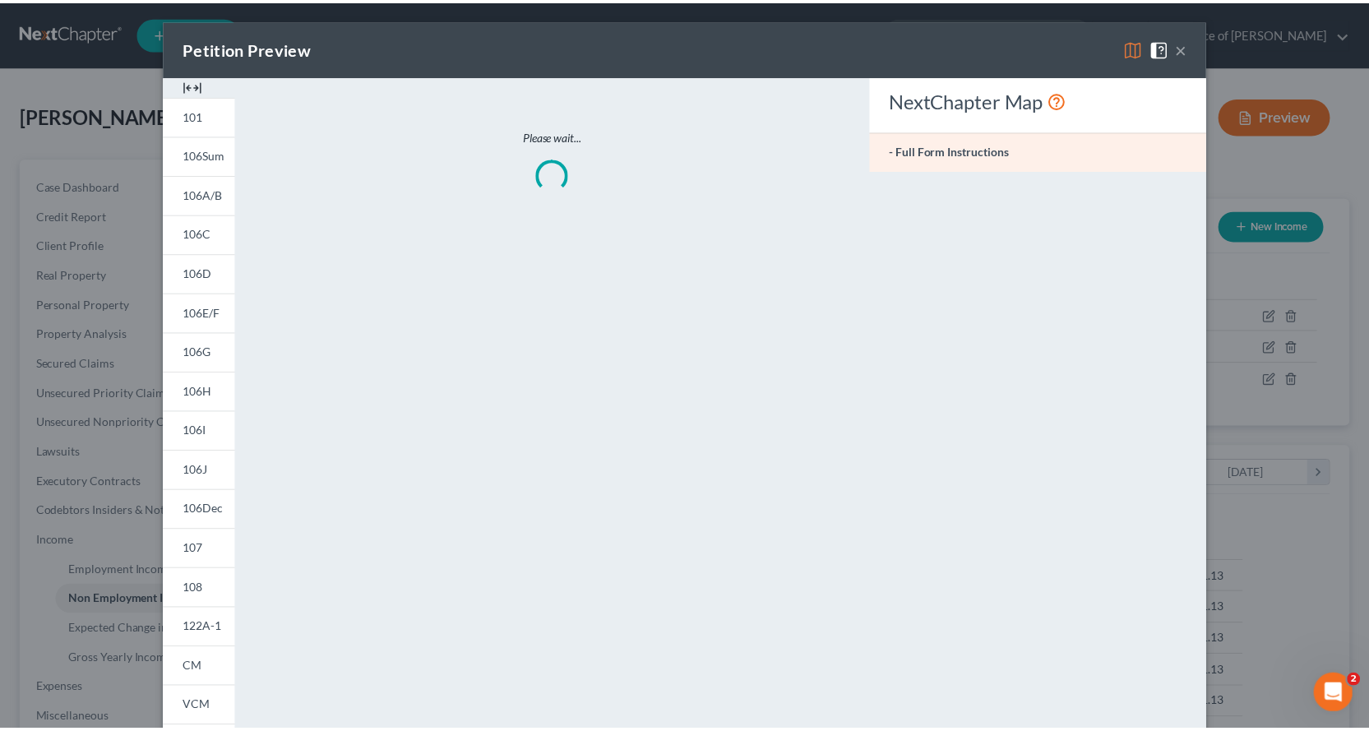
scroll to position [295, 566]
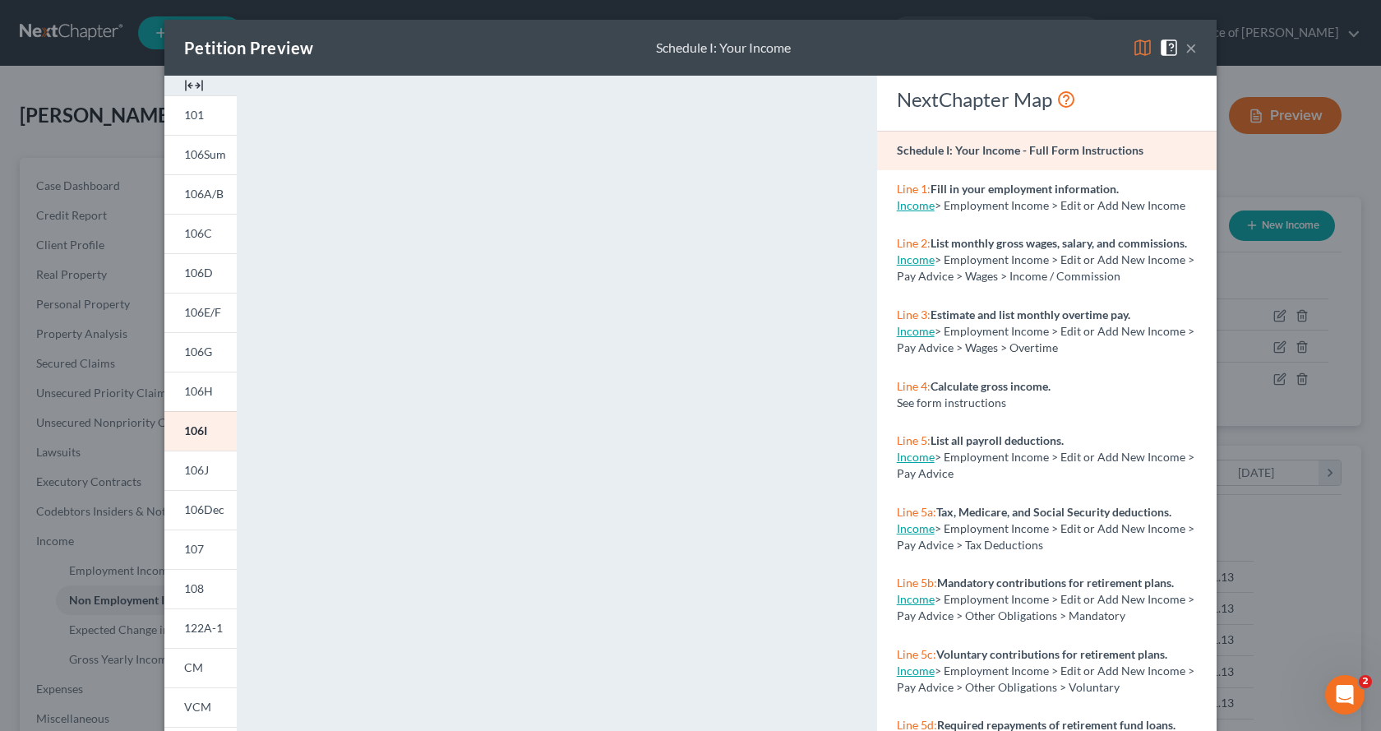
click at [1186, 46] on button "×" at bounding box center [1192, 48] width 12 height 20
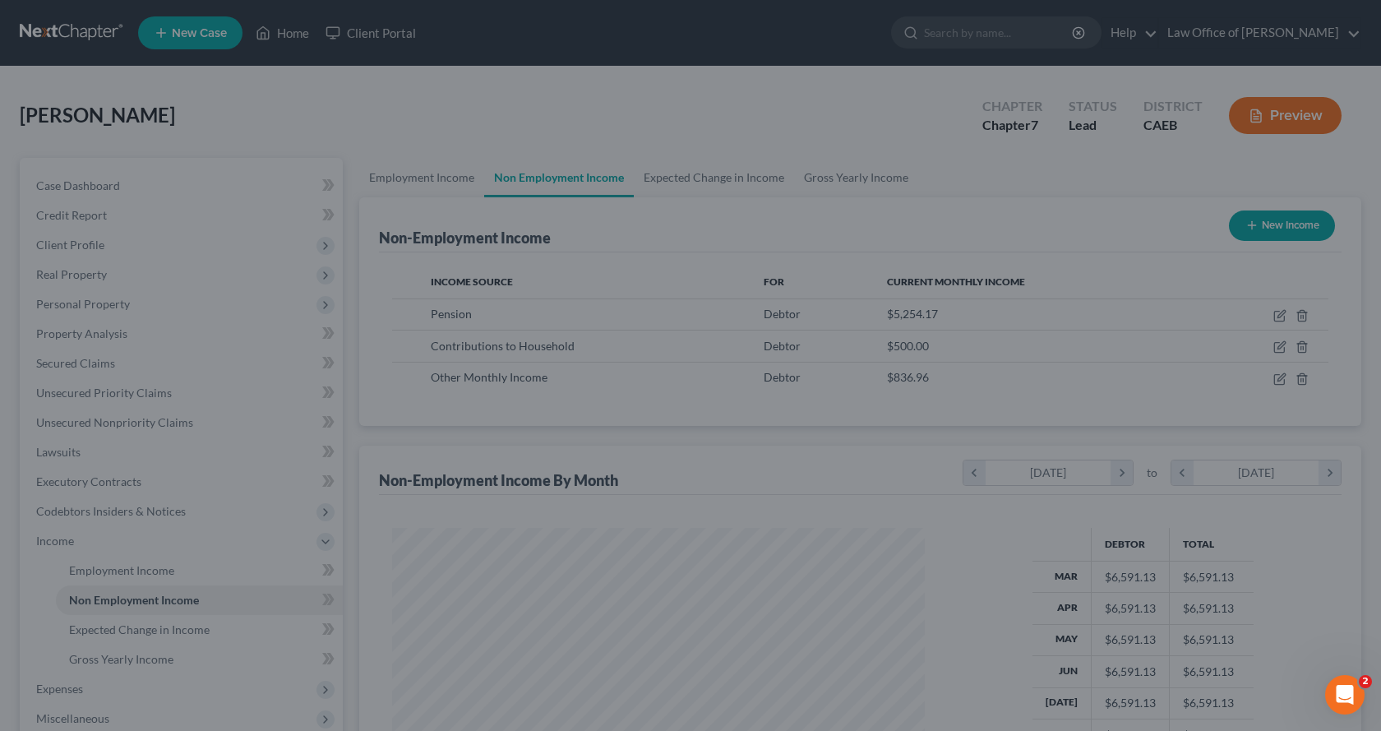
scroll to position [821895, 821629]
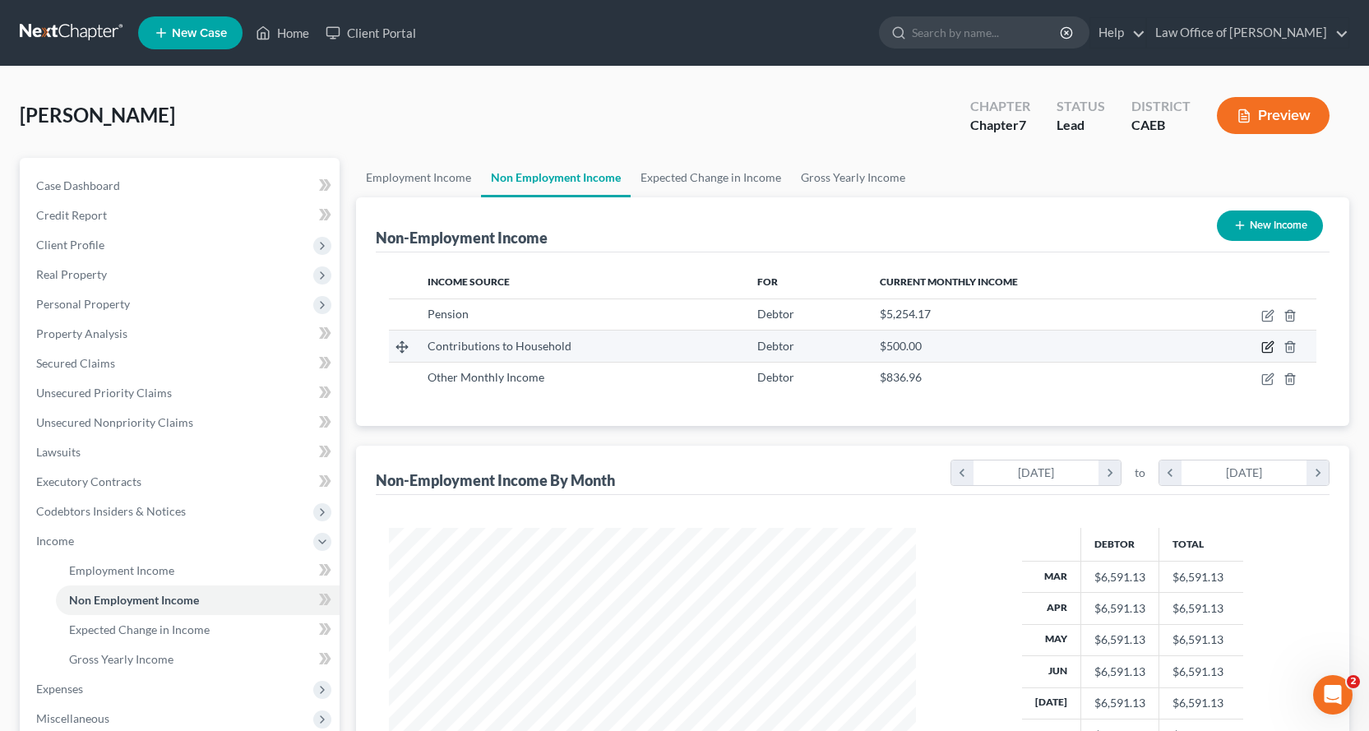
click at [1270, 351] on icon "button" at bounding box center [1267, 346] width 13 height 13
select select "8"
select select "0"
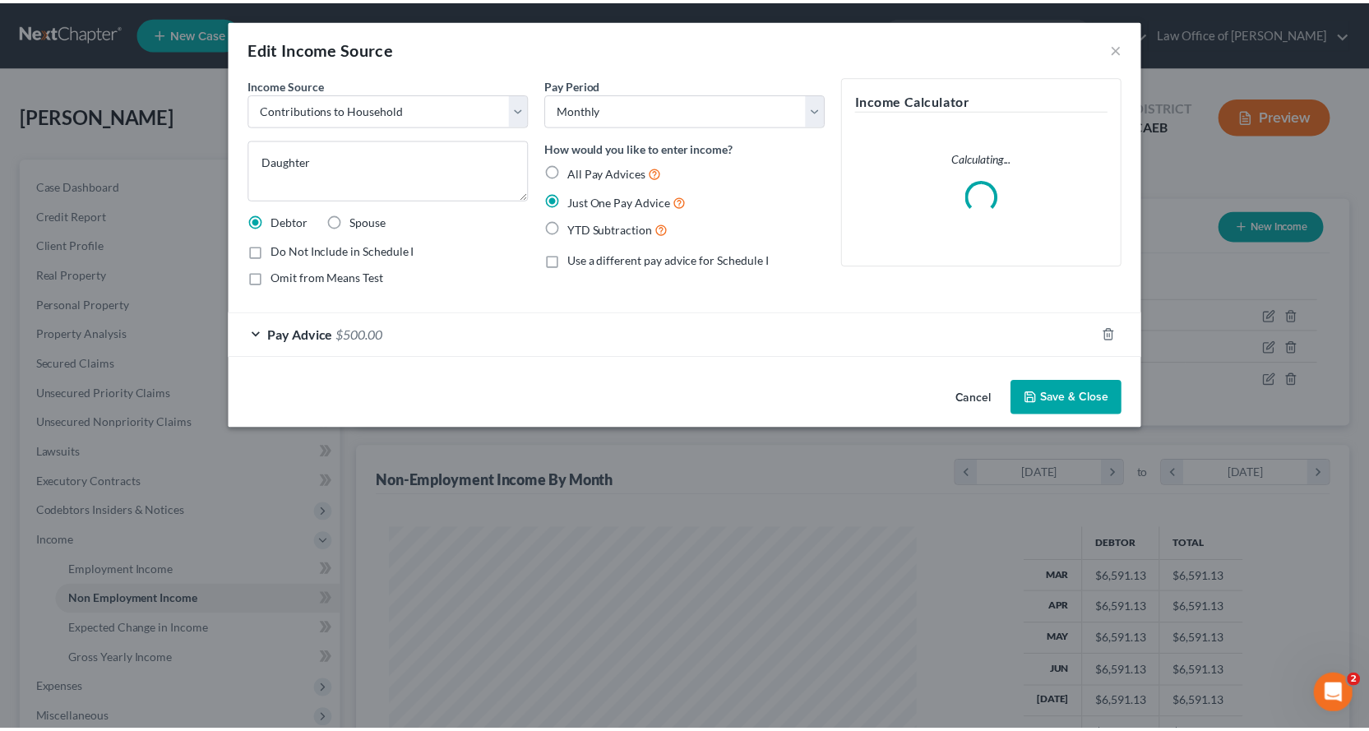
scroll to position [295, 566]
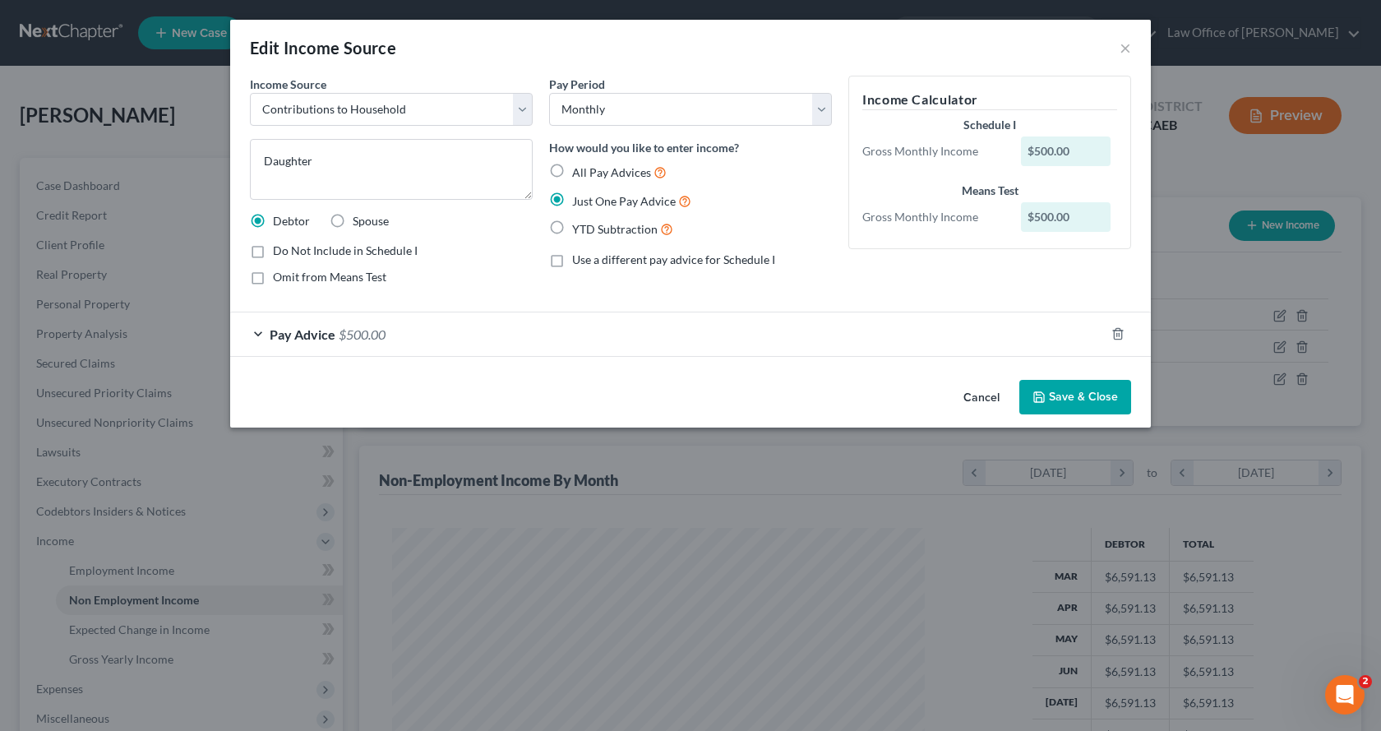
click at [1060, 389] on button "Save & Close" at bounding box center [1076, 397] width 112 height 35
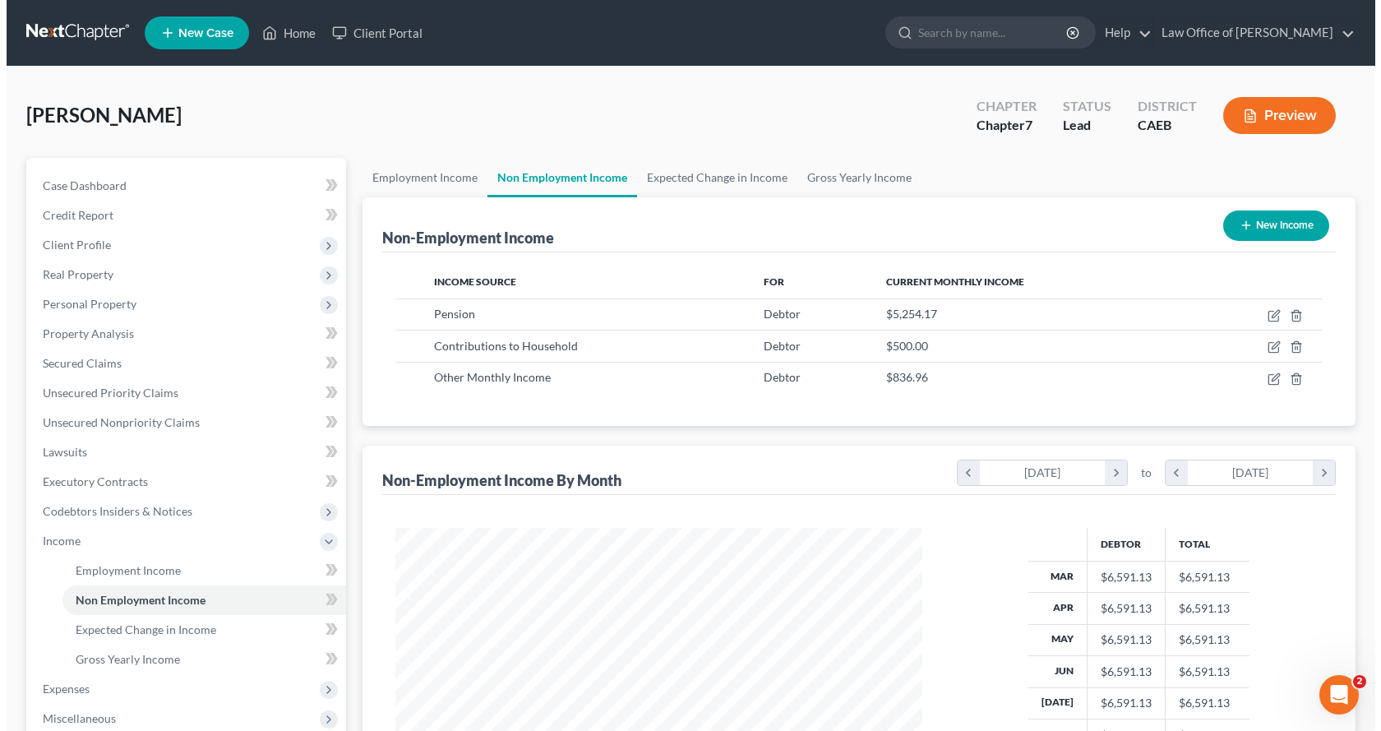
scroll to position [164, 0]
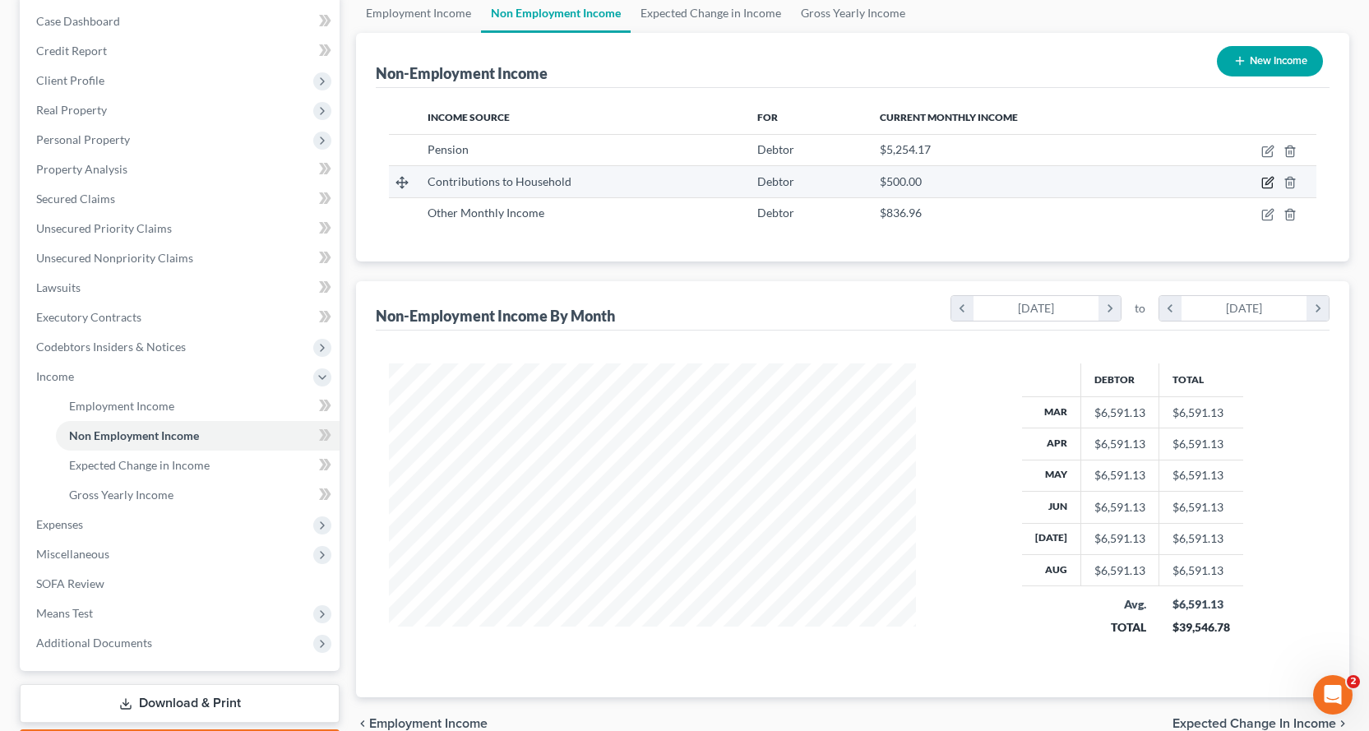
click at [1267, 178] on icon "button" at bounding box center [1267, 183] width 10 height 10
select select "8"
select select "0"
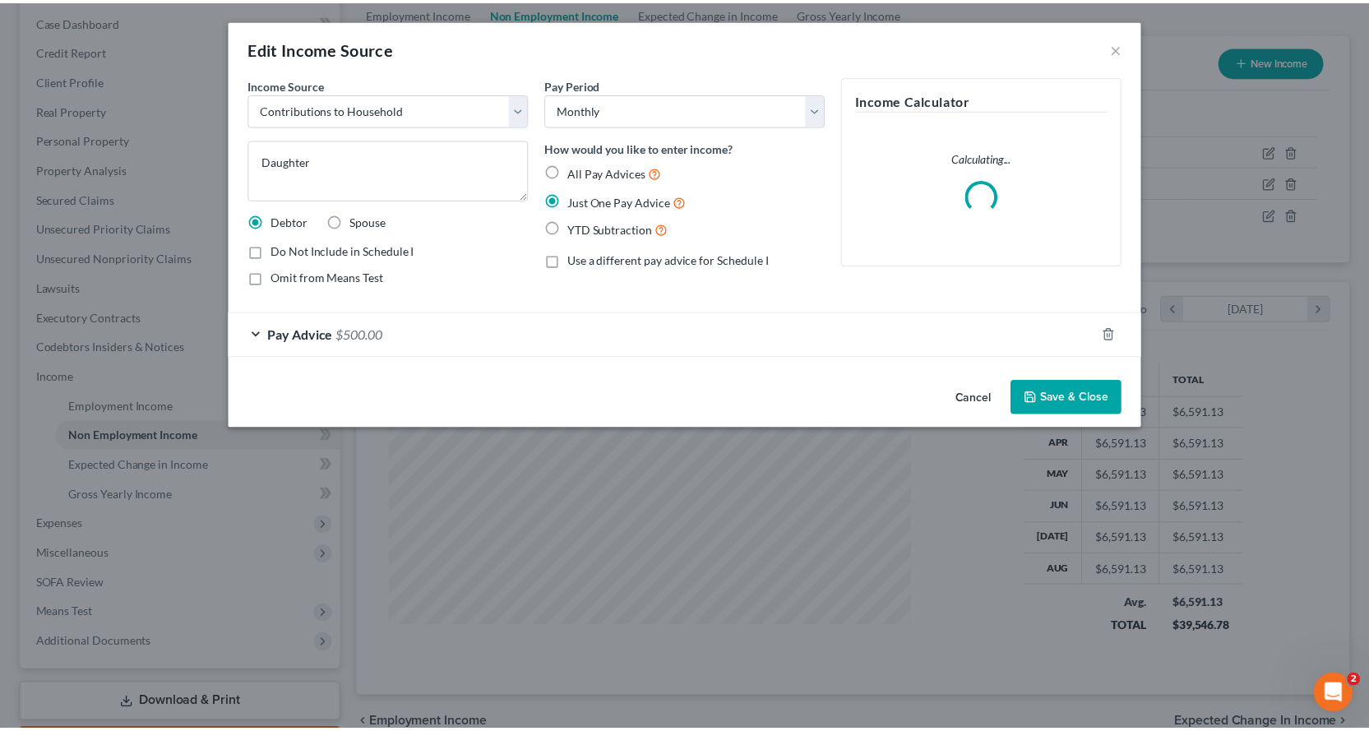
scroll to position [295, 566]
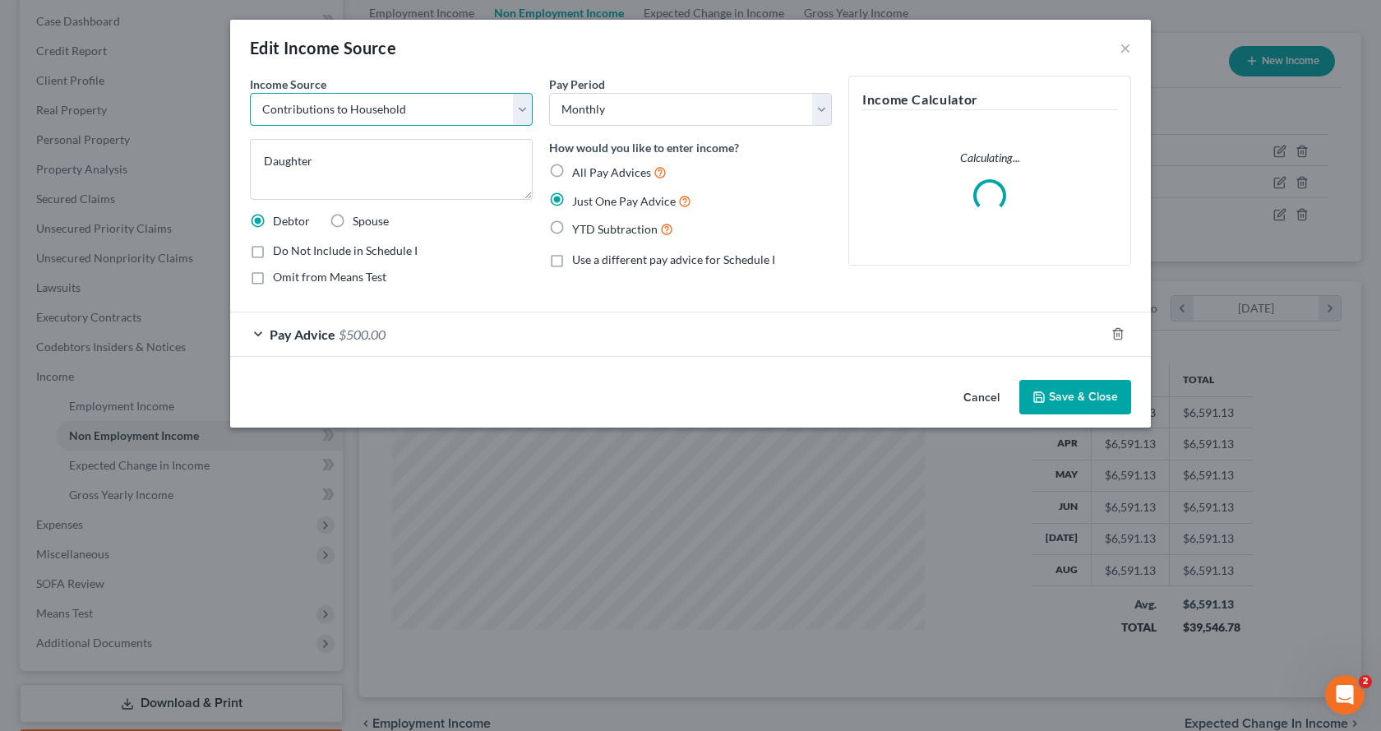
click at [522, 112] on select "Select Unemployment Disability (from employer) Pension Retirement Social Securi…" at bounding box center [391, 109] width 283 height 33
select select "9"
click at [250, 93] on select "Select Unemployment Disability (from employer) Pension Retirement Social Securi…" at bounding box center [391, 109] width 283 height 33
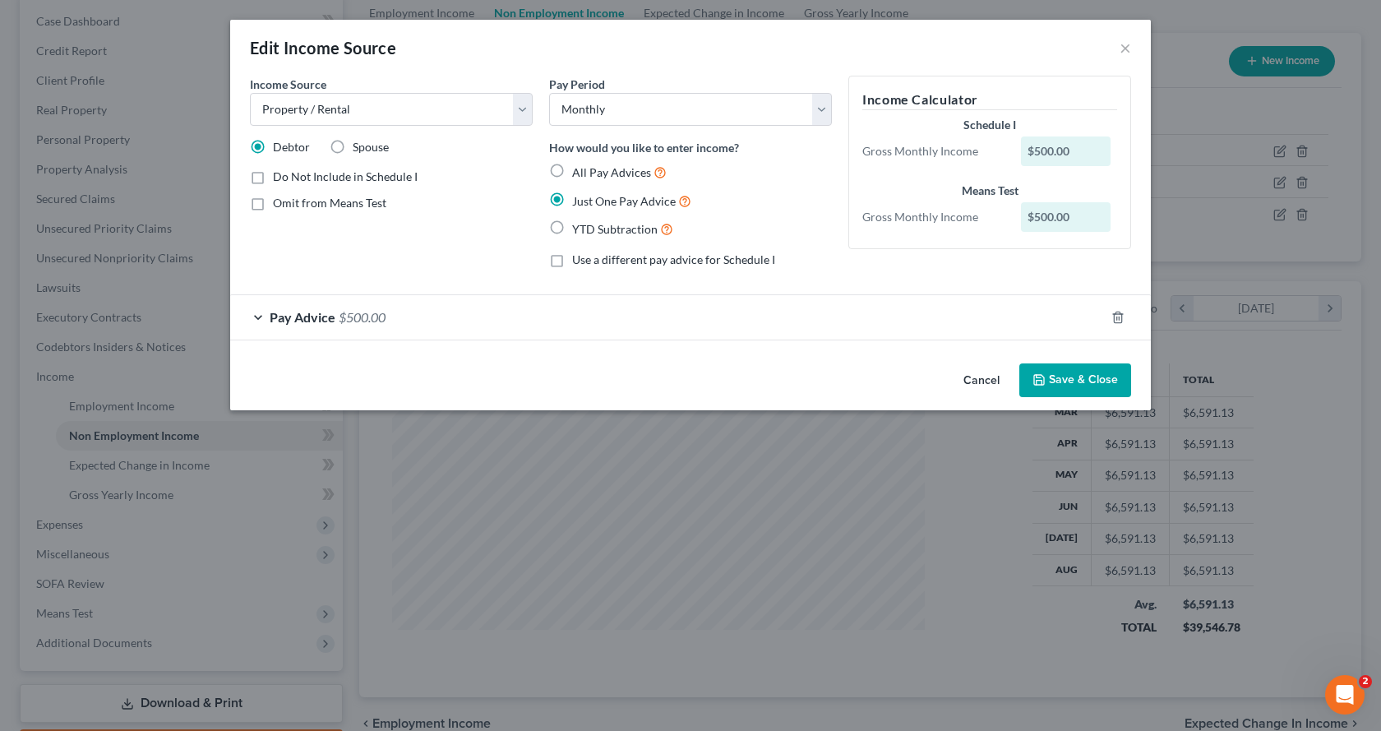
click at [1086, 383] on button "Save & Close" at bounding box center [1076, 380] width 112 height 35
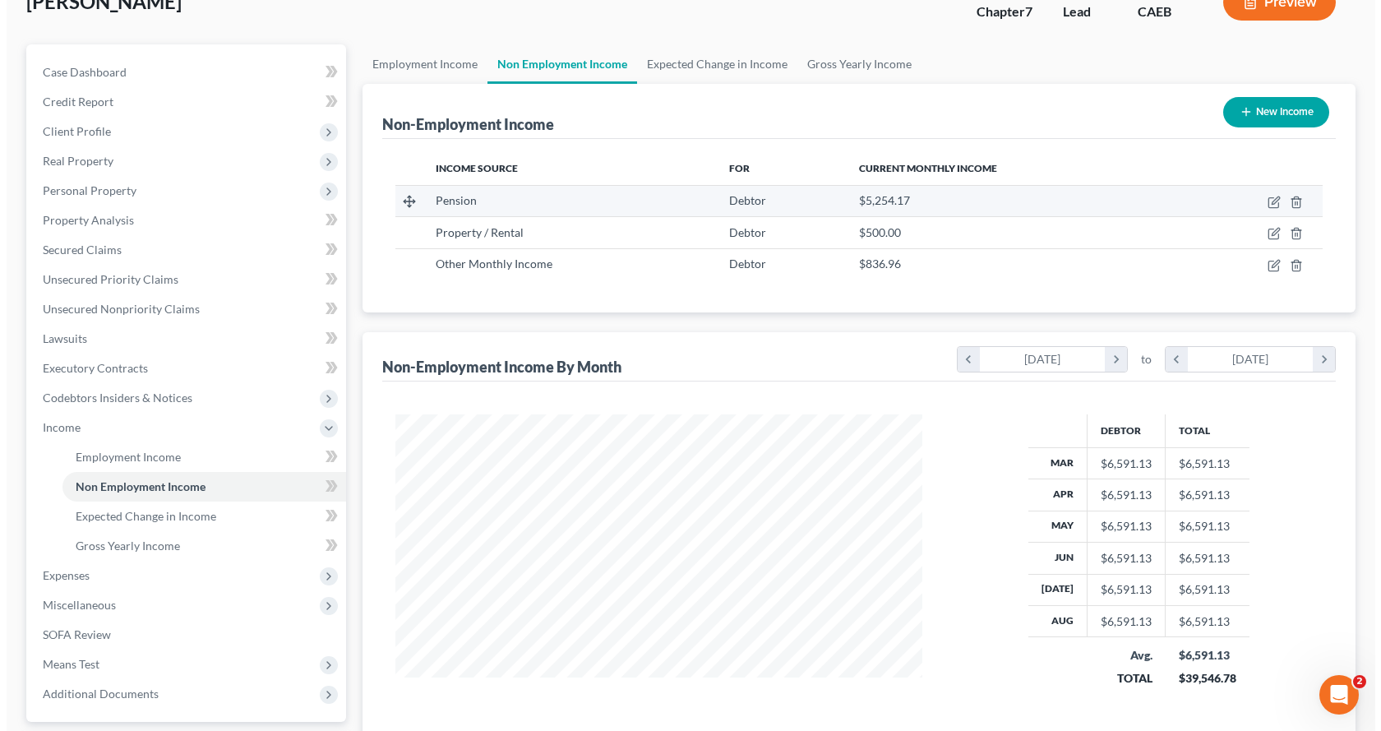
scroll to position [0, 0]
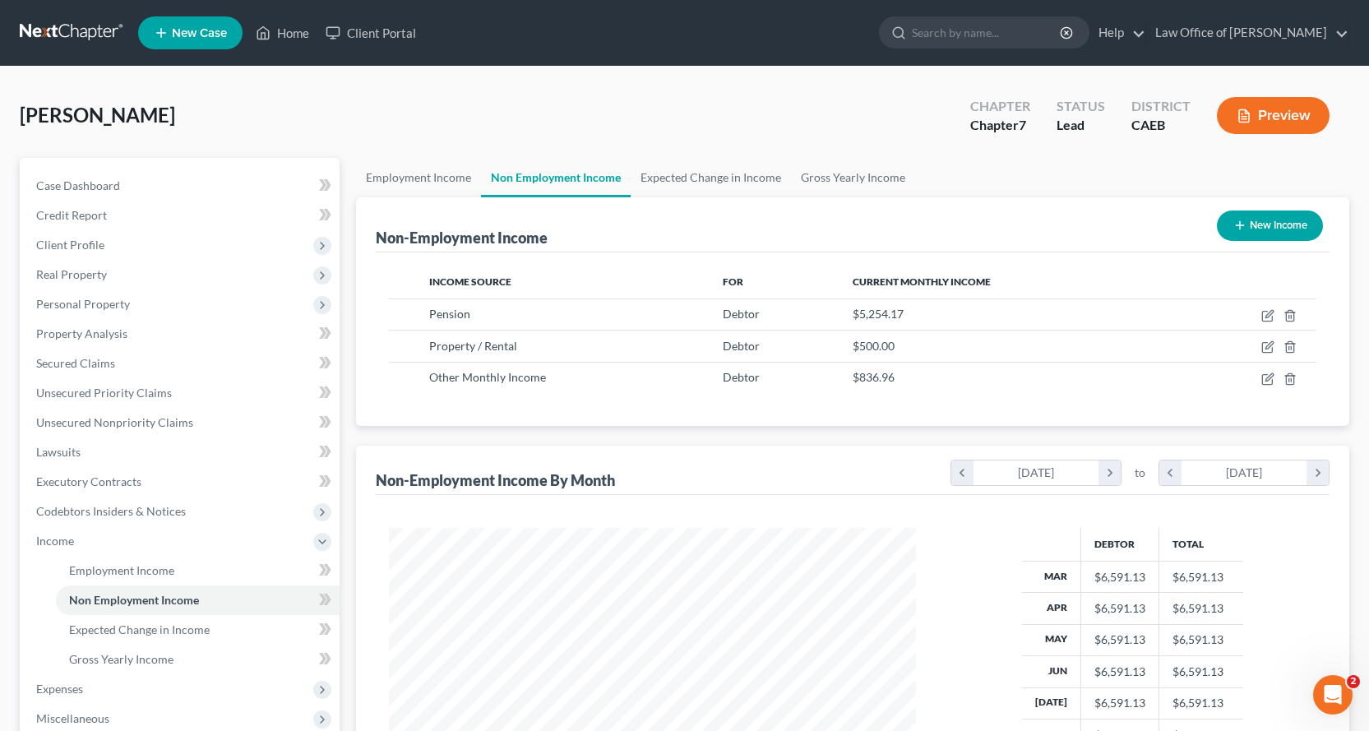
click at [1281, 107] on button "Preview" at bounding box center [1273, 115] width 113 height 37
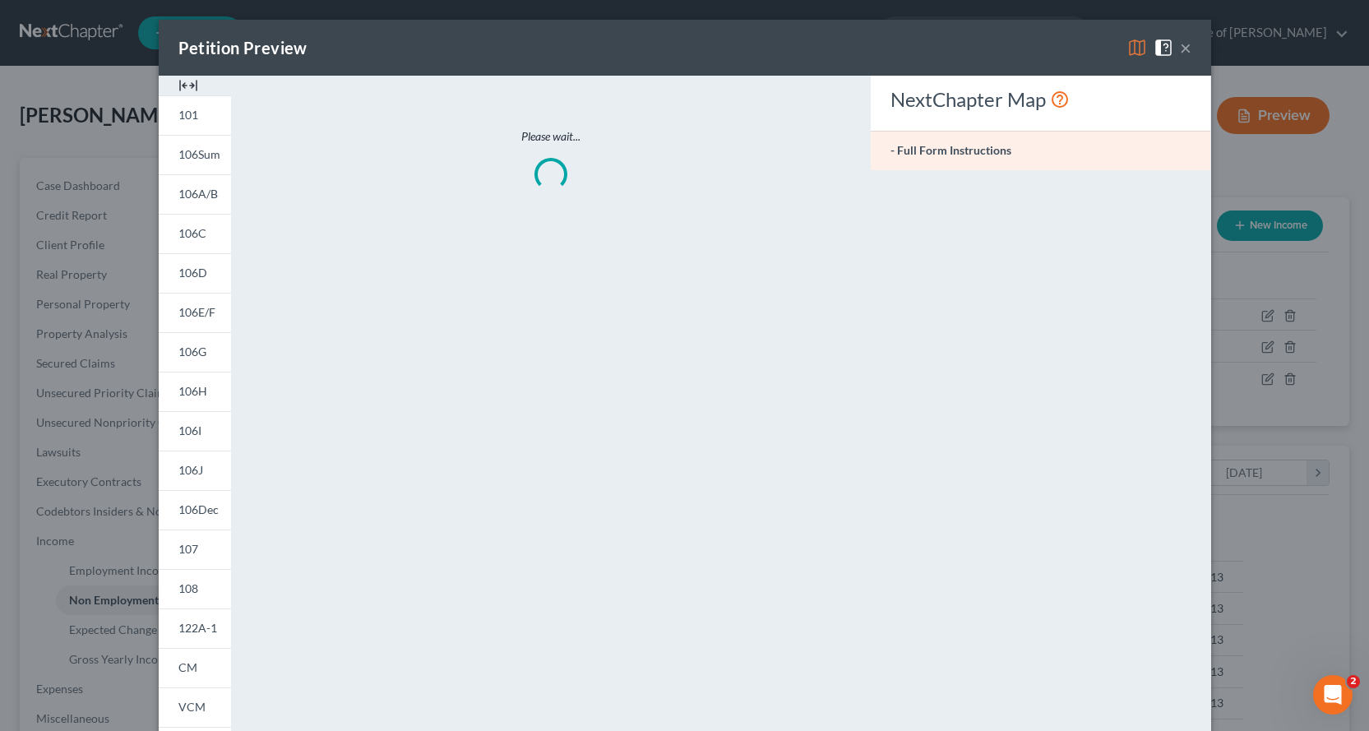
scroll to position [295, 566]
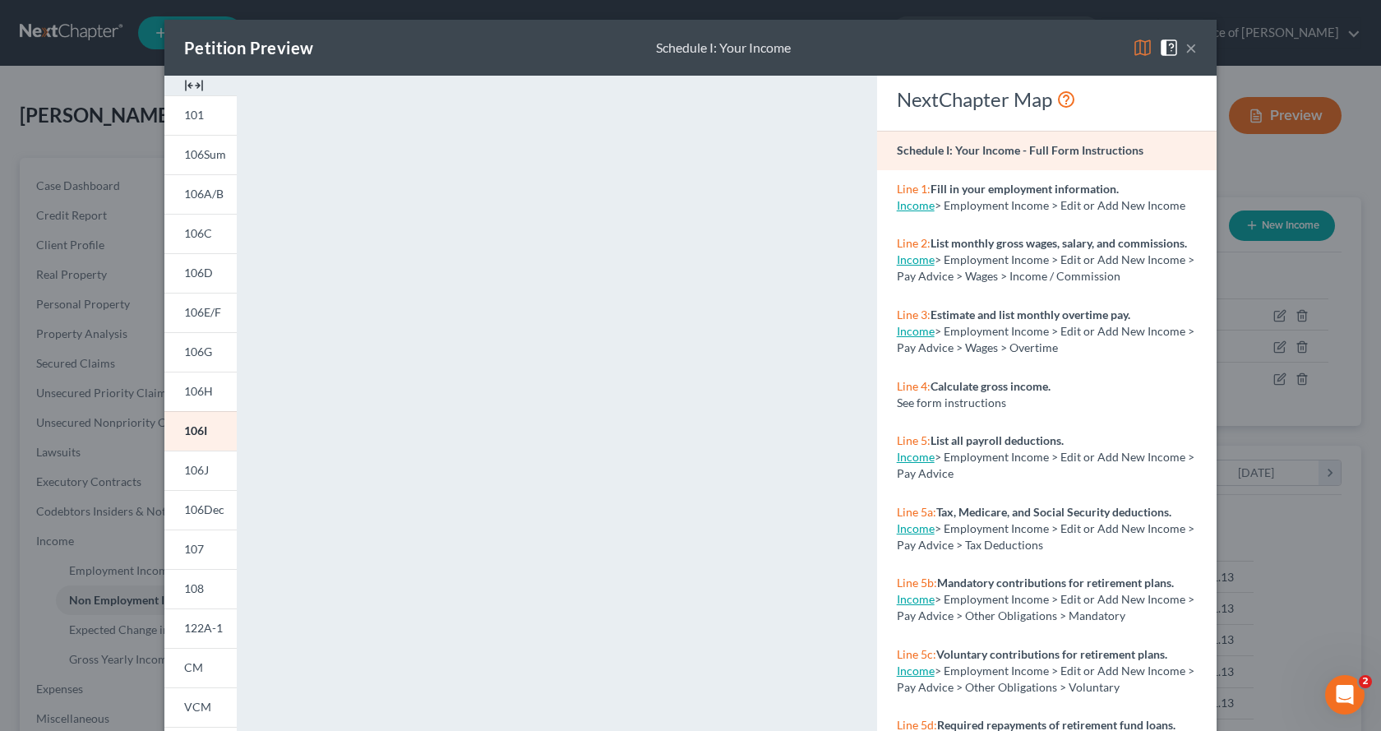
click at [1186, 46] on button "×" at bounding box center [1192, 48] width 12 height 20
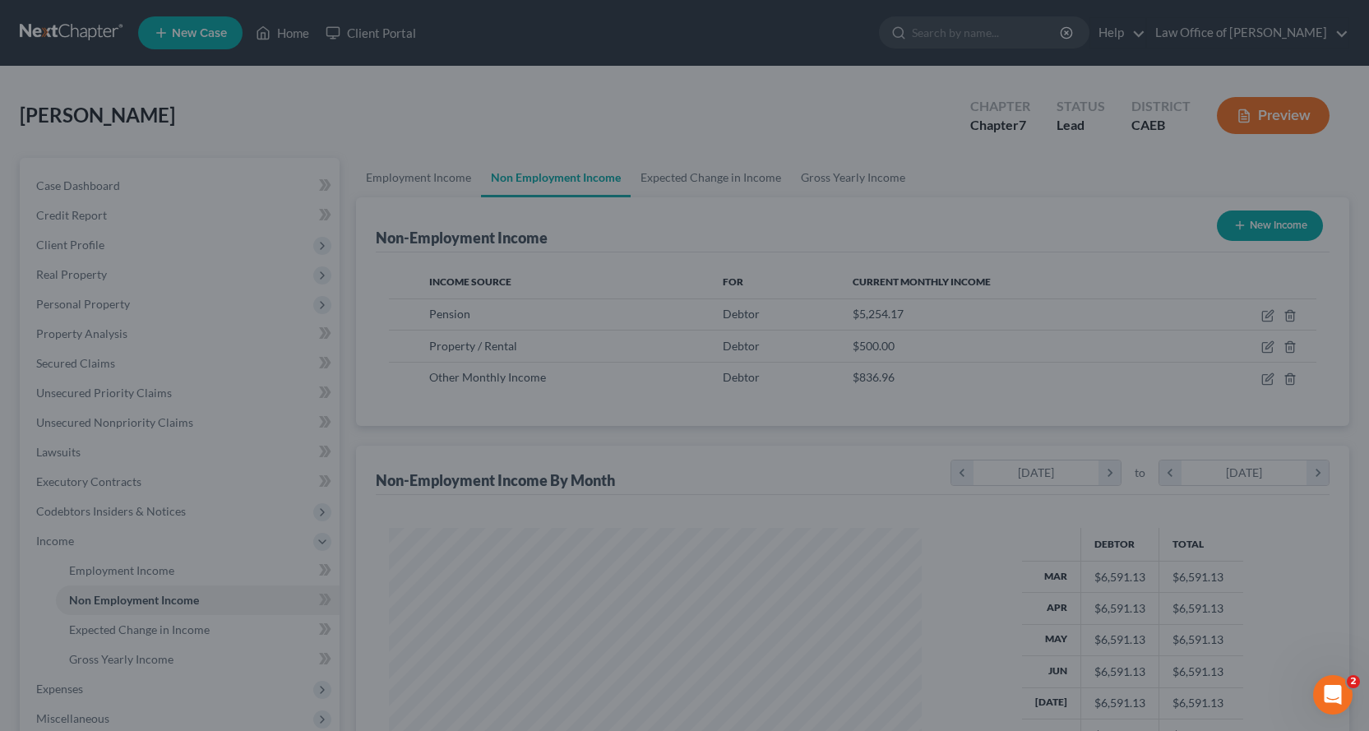
scroll to position [821895, 821629]
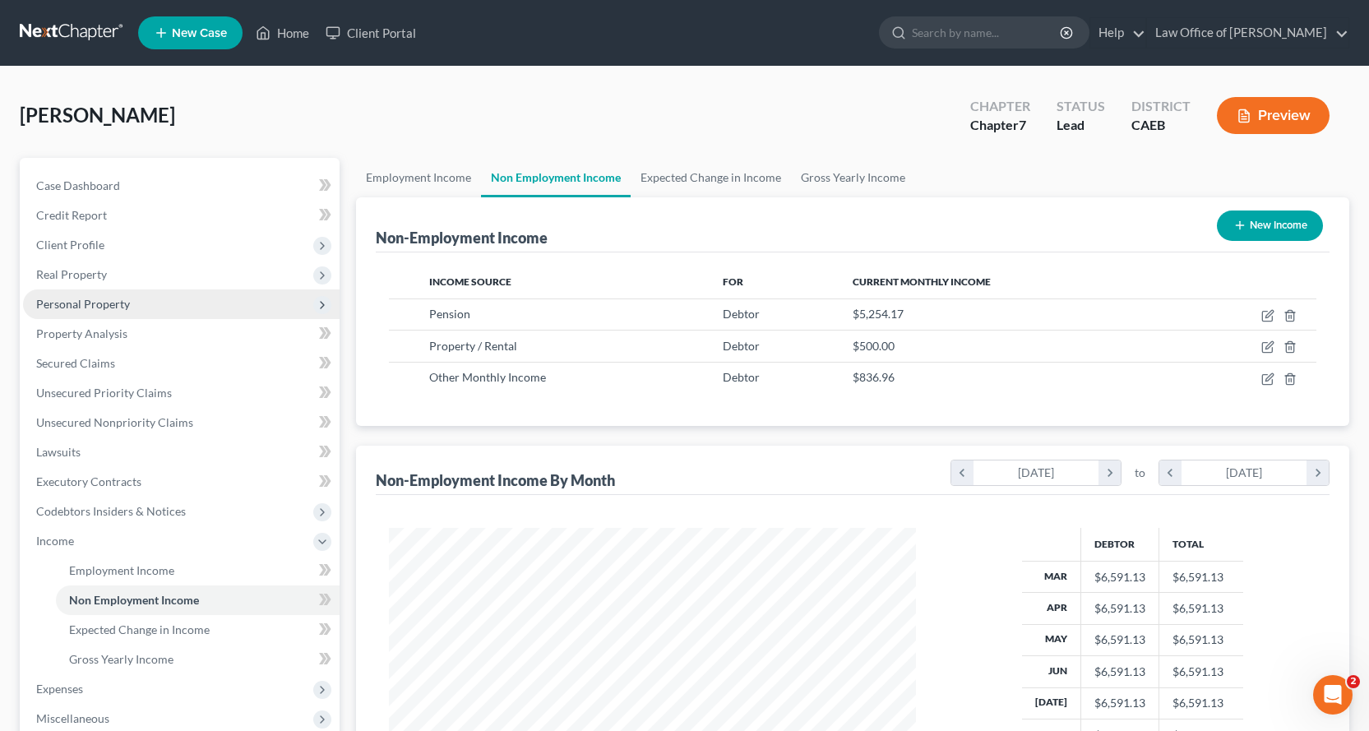
click at [71, 308] on span "Personal Property" at bounding box center [83, 304] width 94 height 14
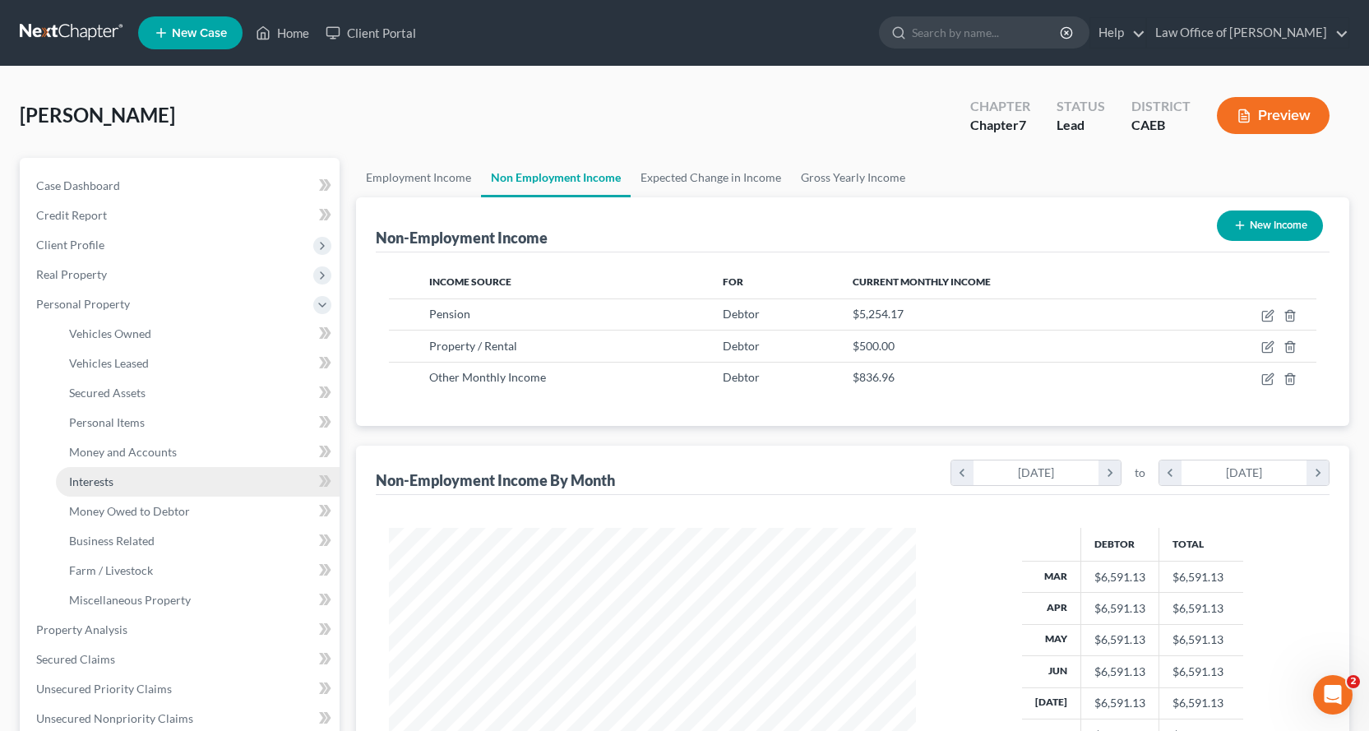
click at [75, 480] on span "Interests" at bounding box center [91, 481] width 44 height 14
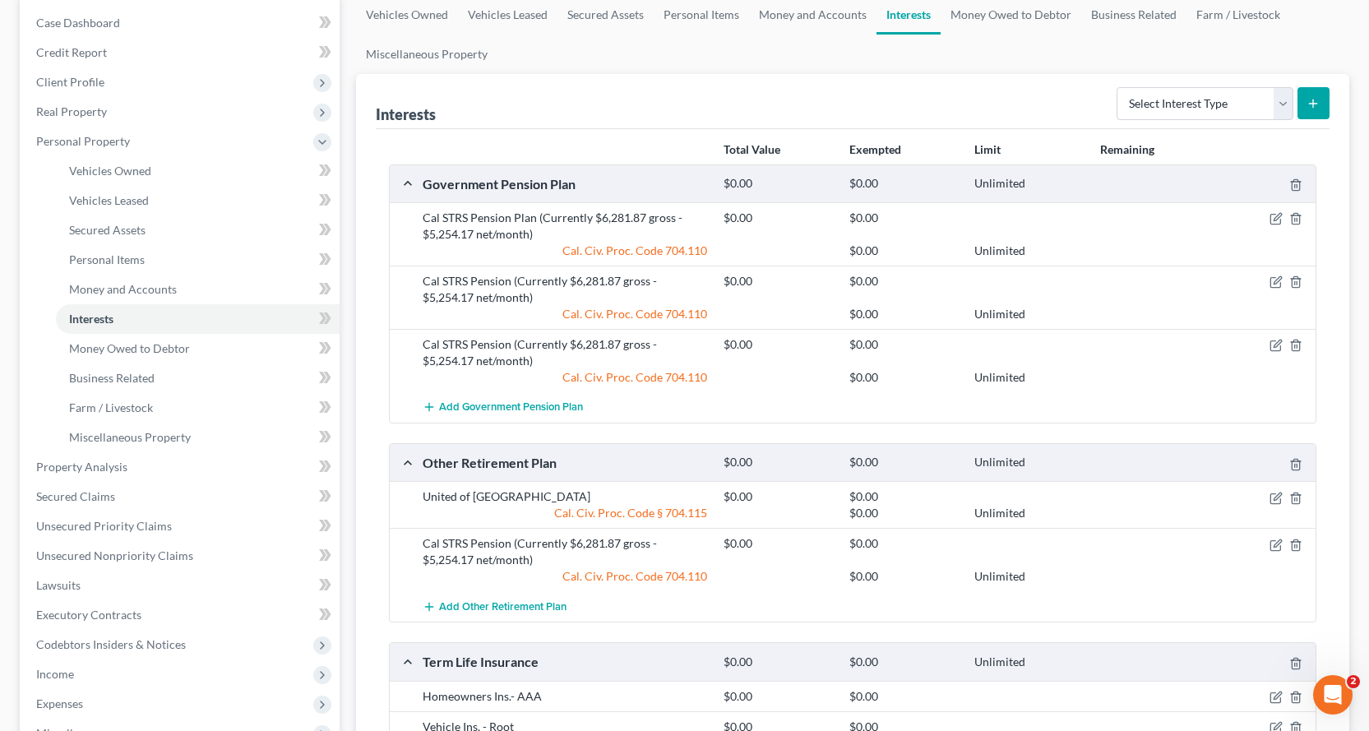
scroll to position [164, 0]
click at [1295, 219] on icon "button" at bounding box center [1295, 216] width 13 height 13
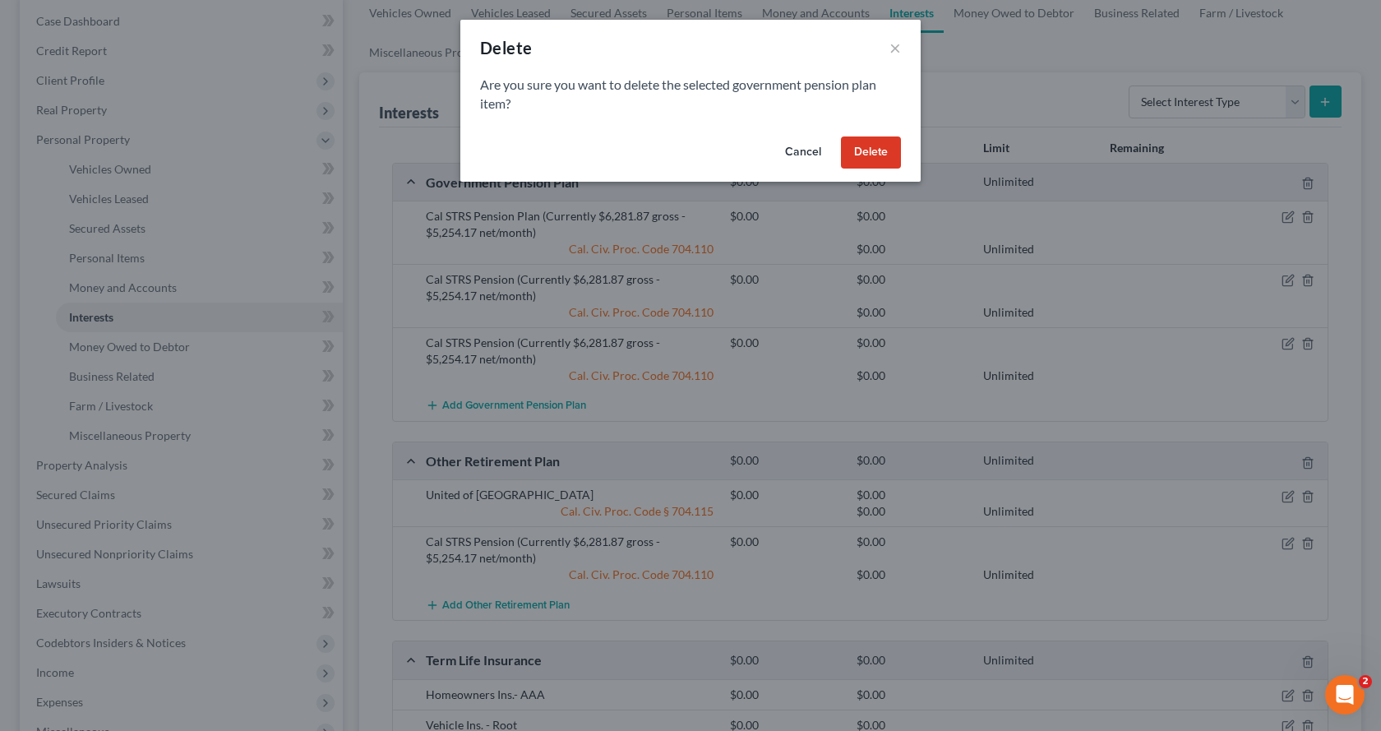
click at [878, 146] on button "Delete" at bounding box center [871, 152] width 60 height 33
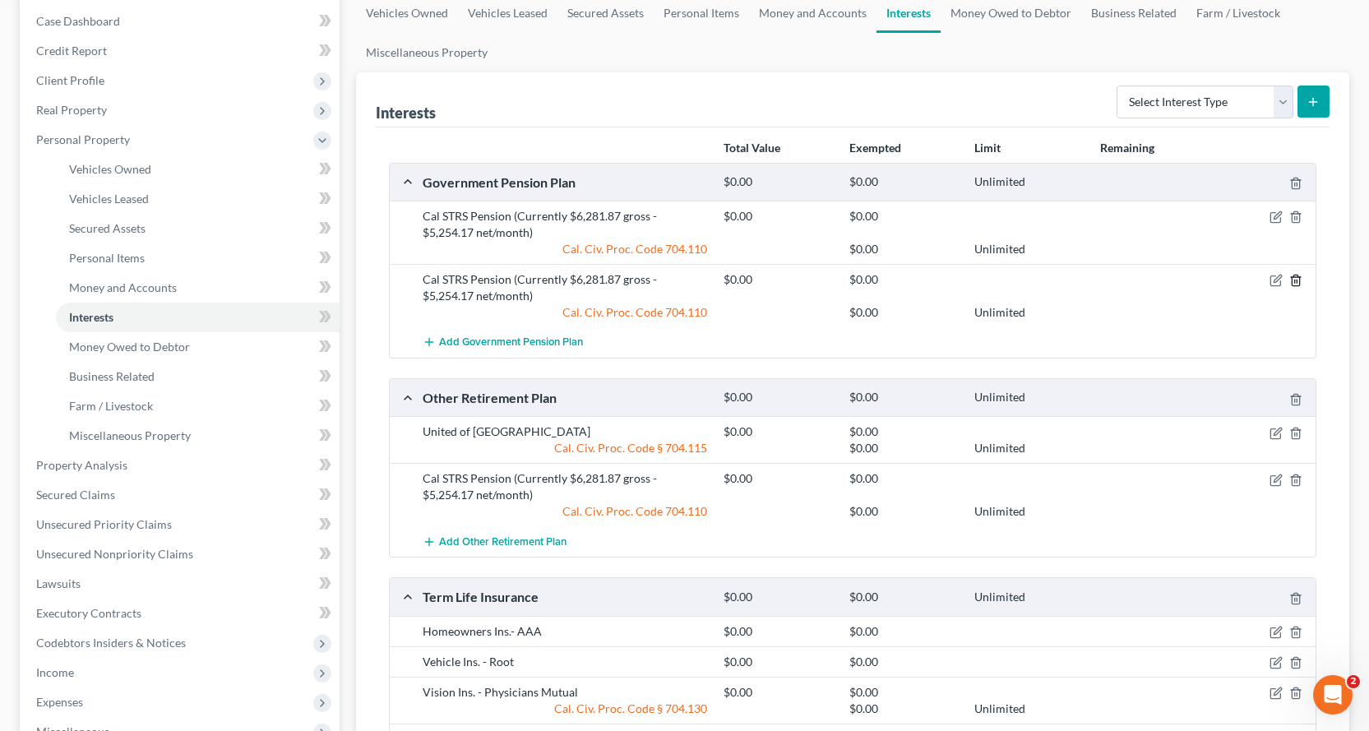
click at [1293, 282] on icon "button" at bounding box center [1295, 280] width 13 height 13
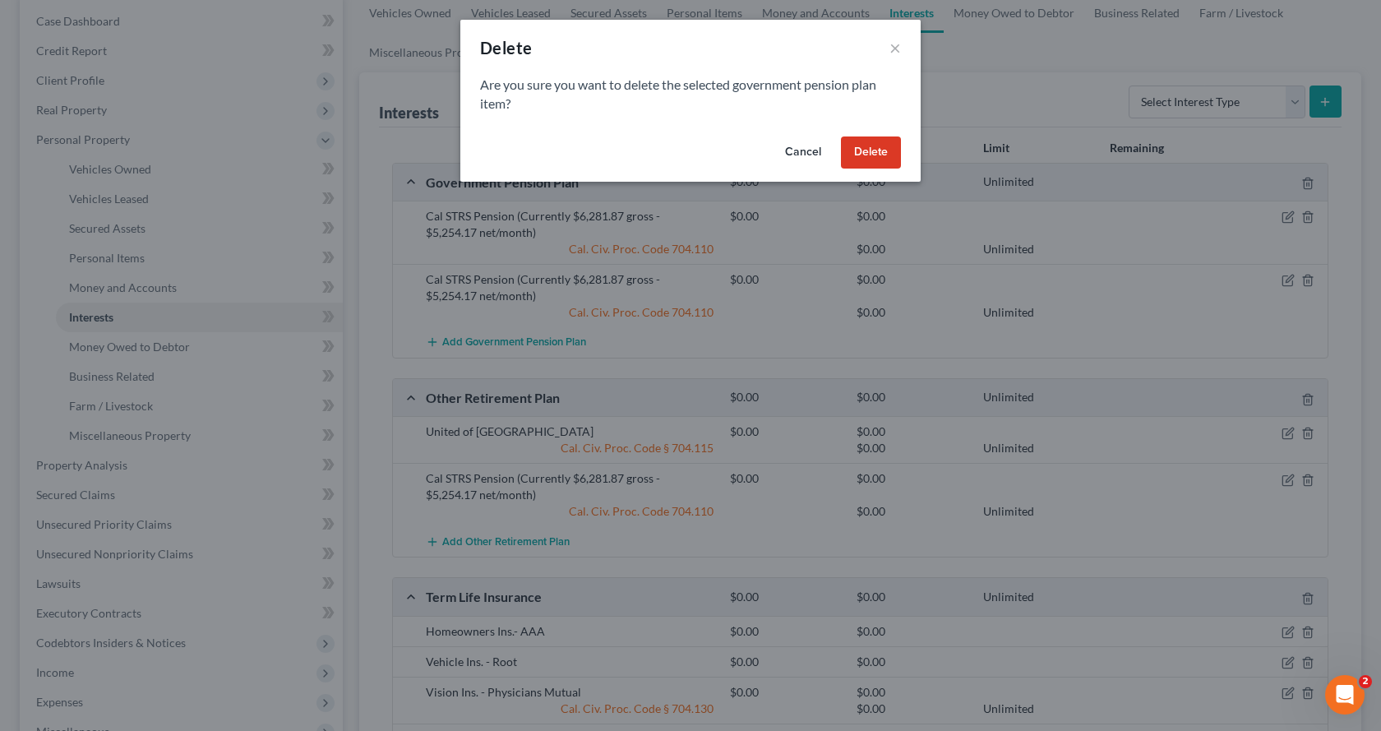
click at [872, 148] on button "Delete" at bounding box center [871, 152] width 60 height 33
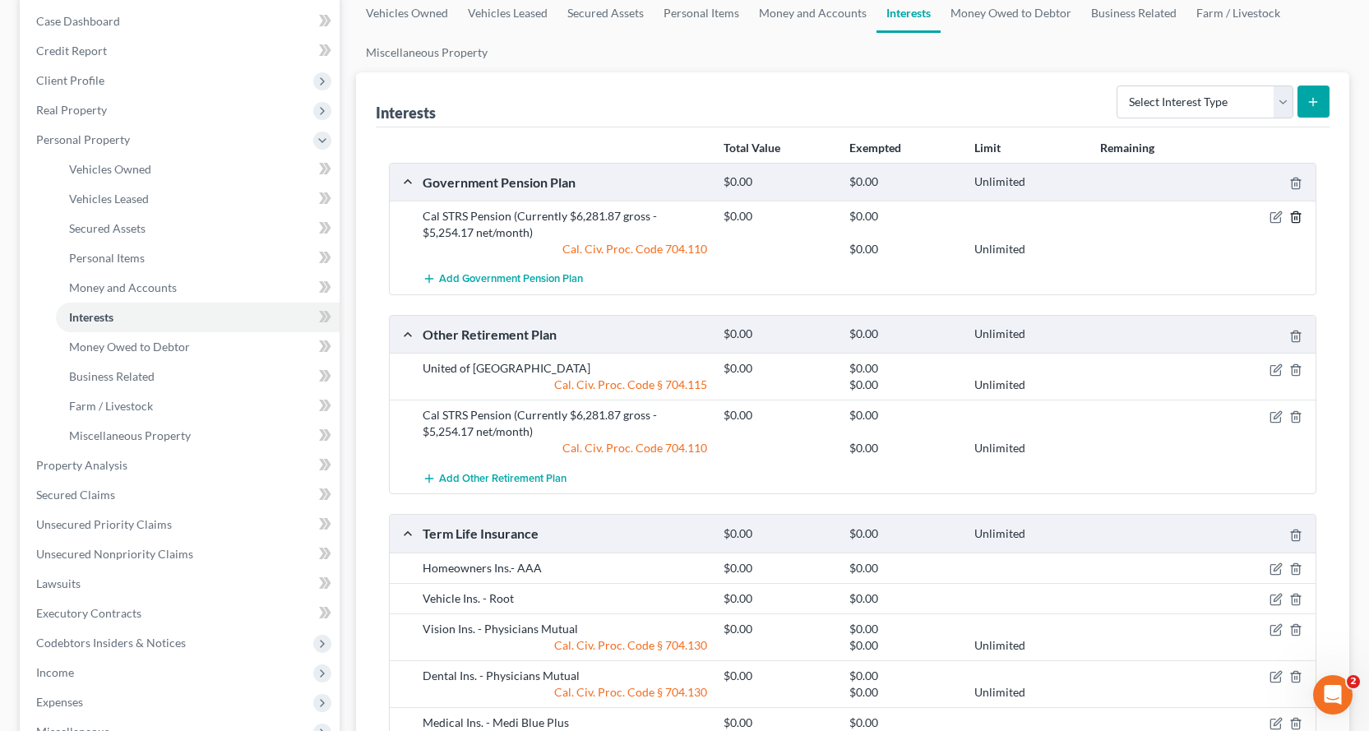
click at [1297, 213] on icon "button" at bounding box center [1295, 217] width 7 height 11
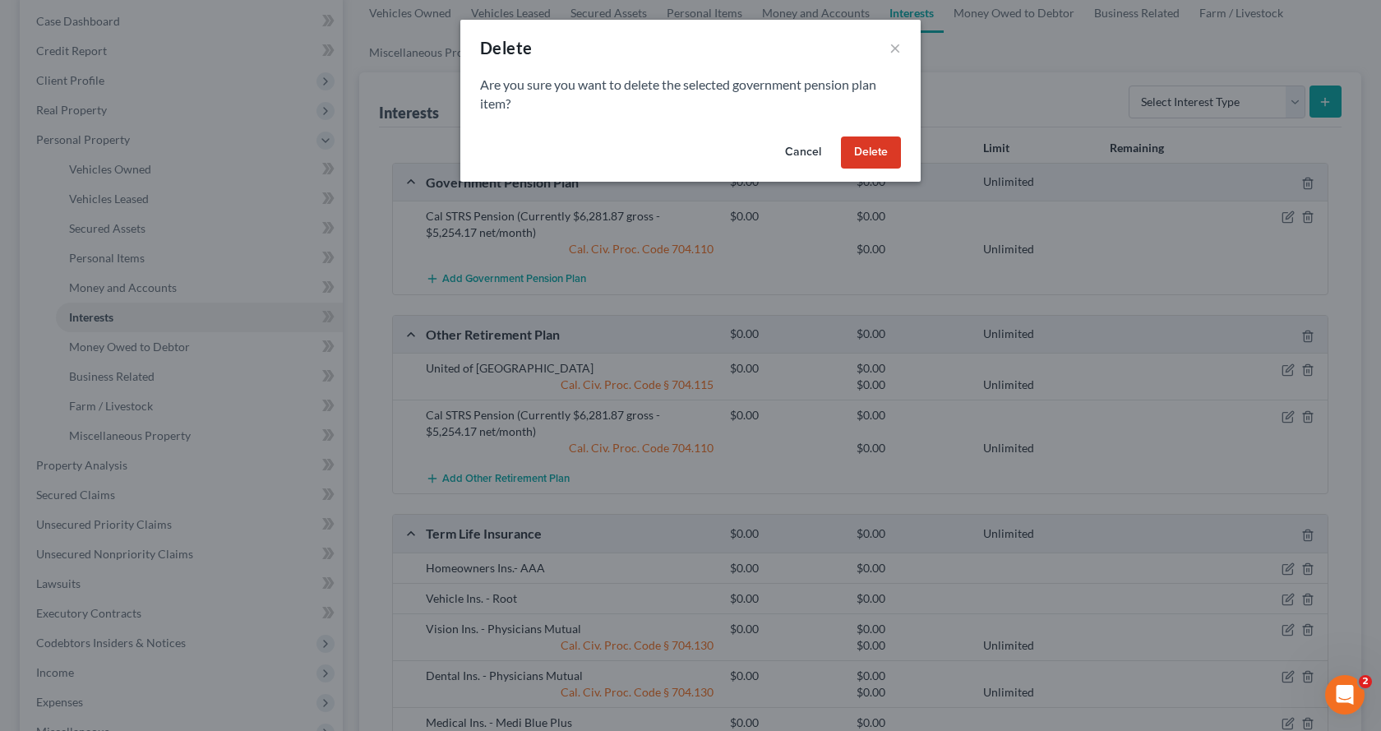
click at [858, 147] on button "Delete" at bounding box center [871, 152] width 60 height 33
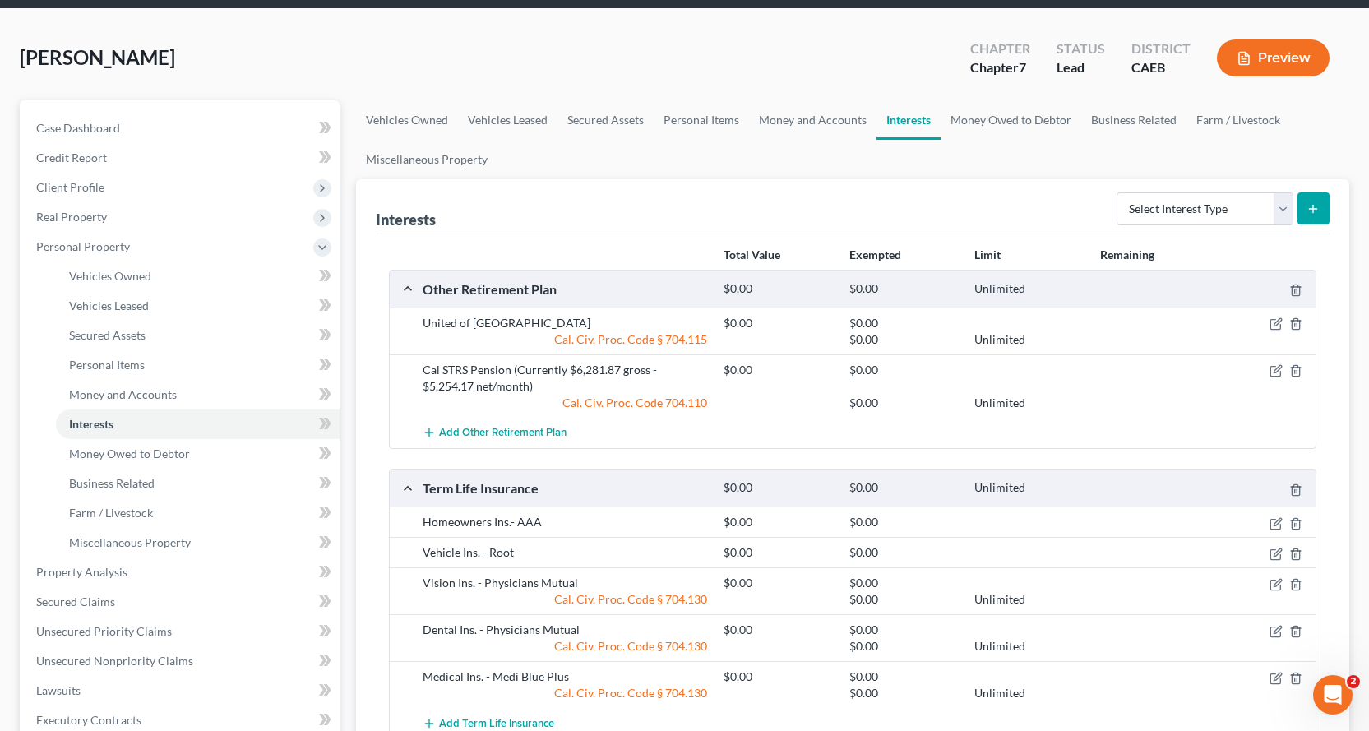
scroll to position [0, 0]
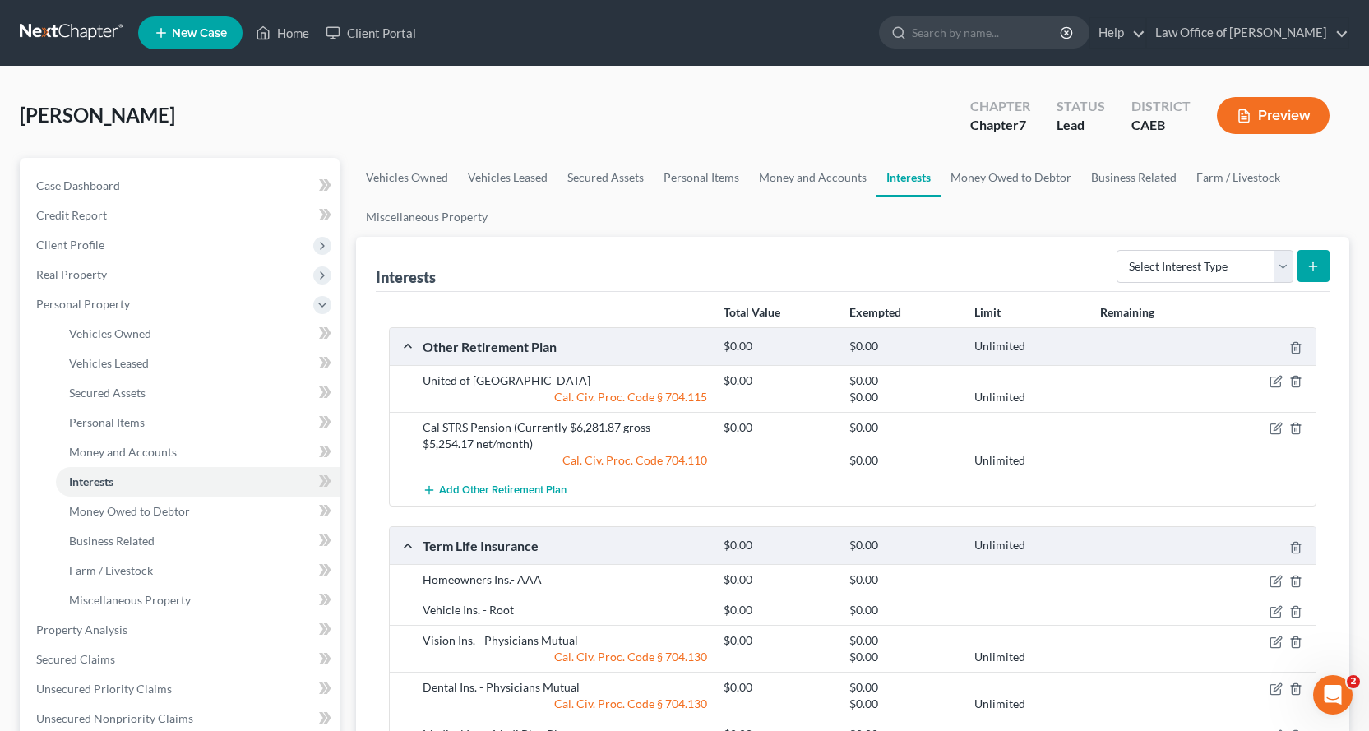
click at [1286, 109] on button "Preview" at bounding box center [1273, 115] width 113 height 37
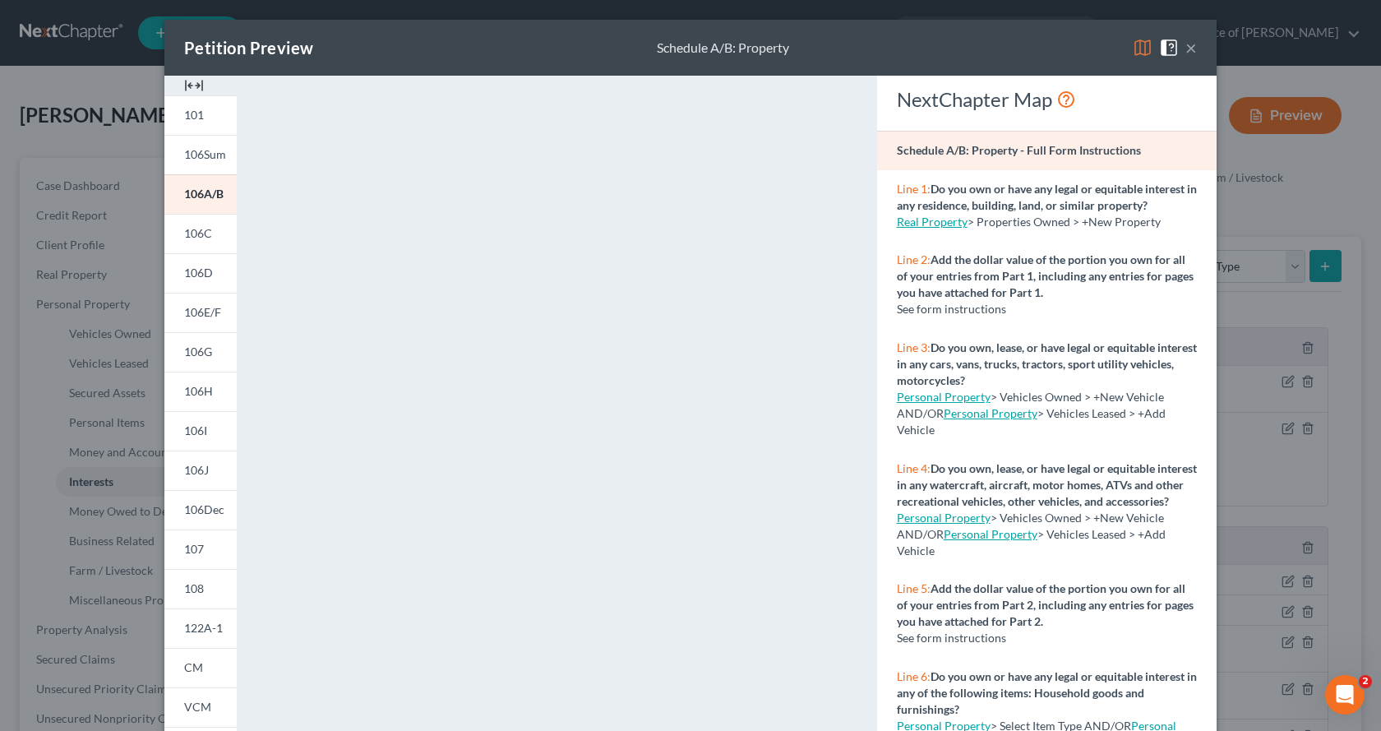
click at [1186, 49] on button "×" at bounding box center [1192, 48] width 12 height 20
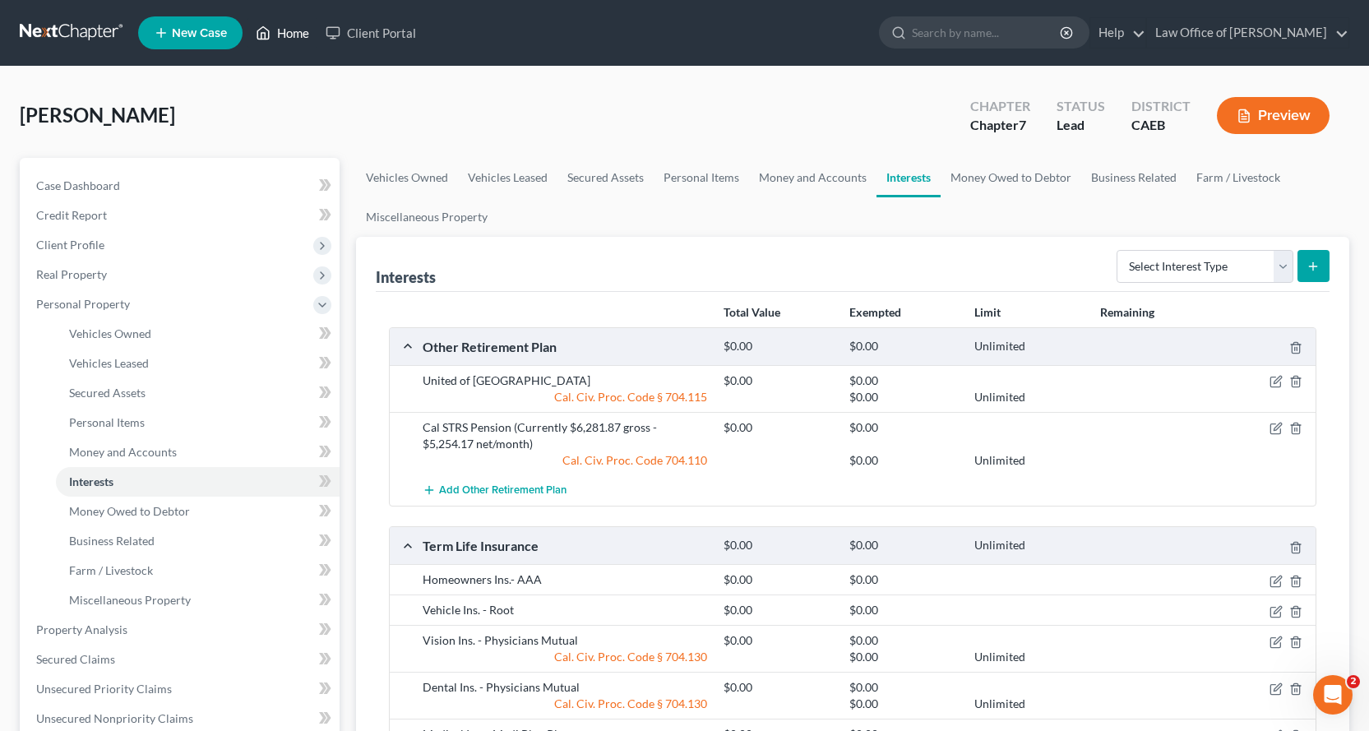
click at [292, 29] on link "Home" at bounding box center [282, 33] width 70 height 30
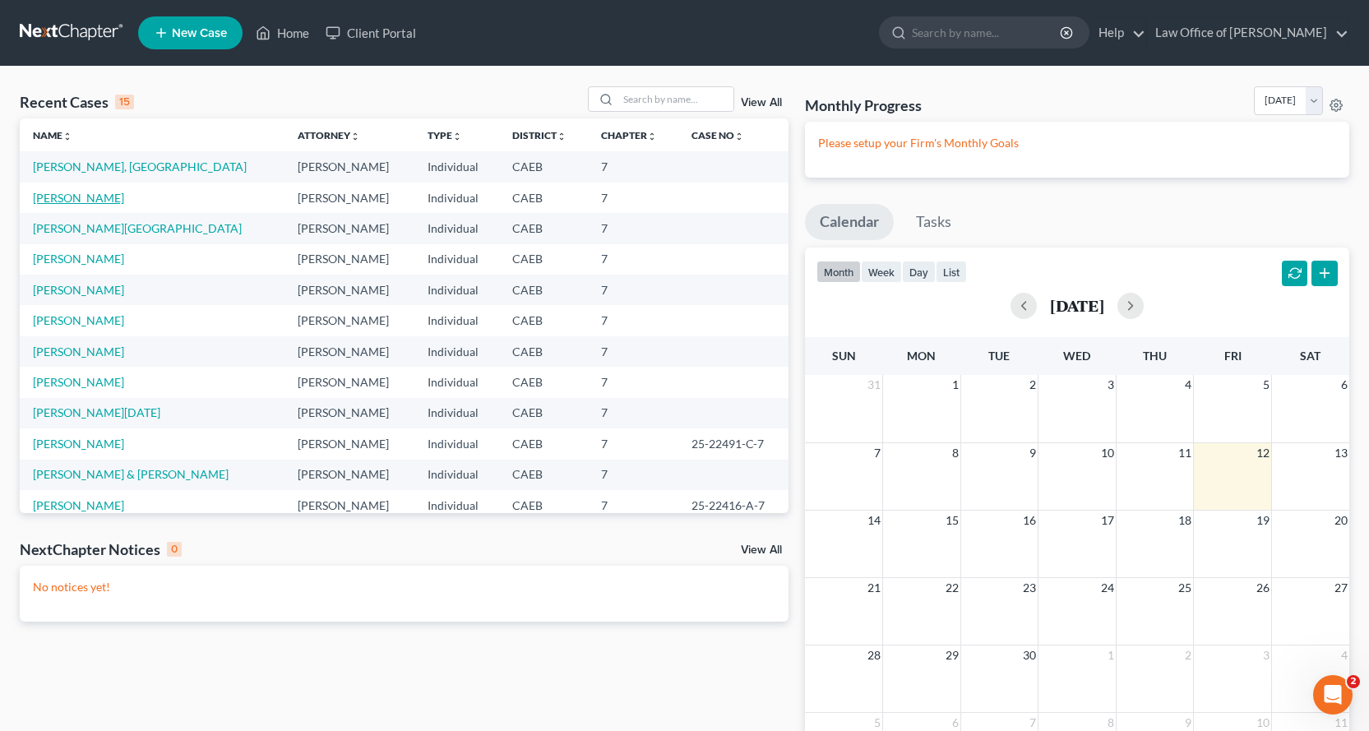
click at [60, 201] on link "[PERSON_NAME]" at bounding box center [78, 198] width 91 height 14
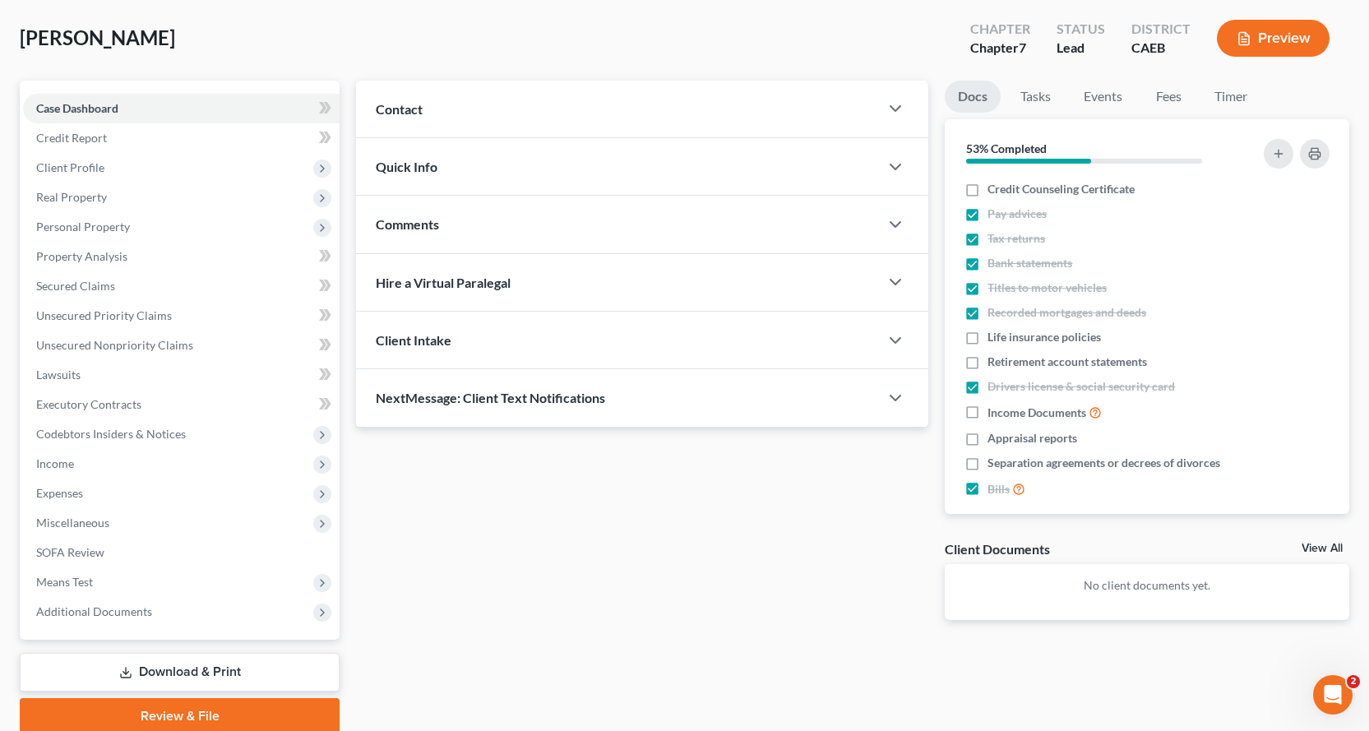
scroll to position [143, 0]
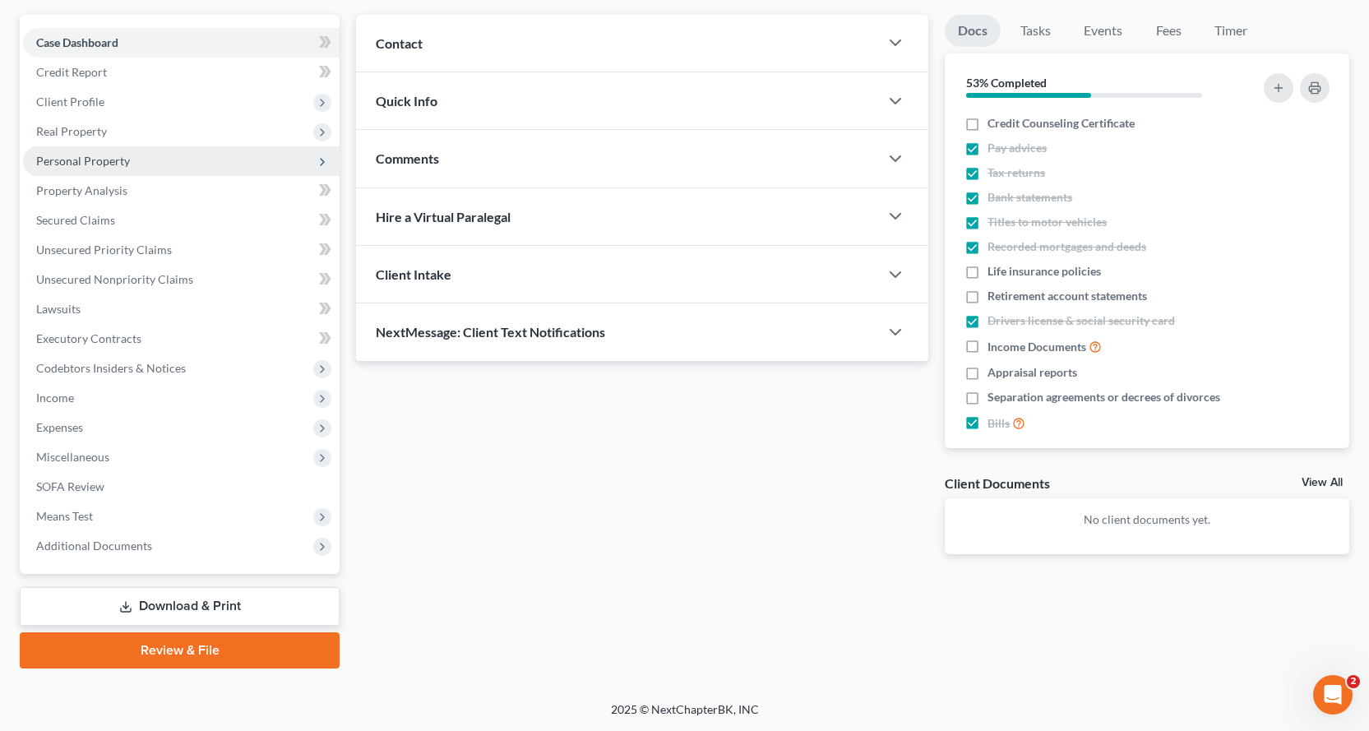
click at [76, 162] on span "Personal Property" at bounding box center [83, 161] width 94 height 14
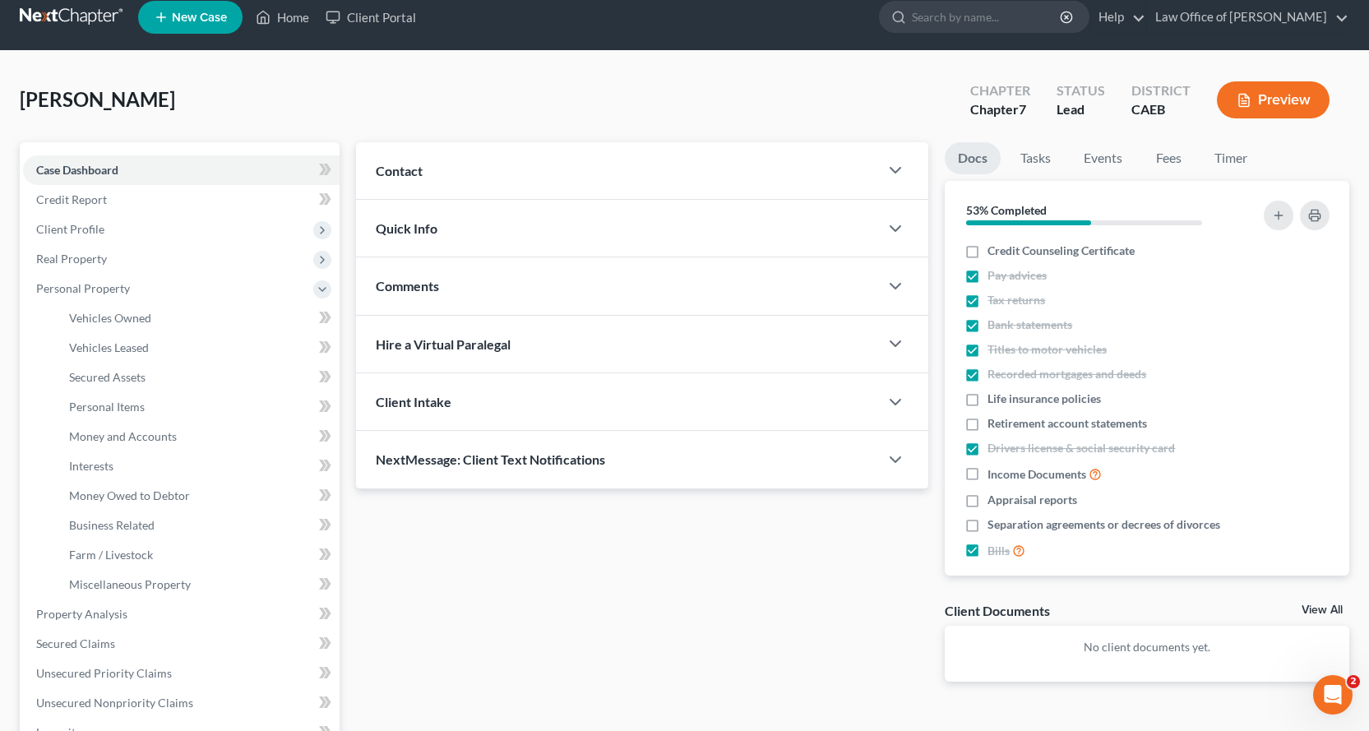
scroll to position [0, 0]
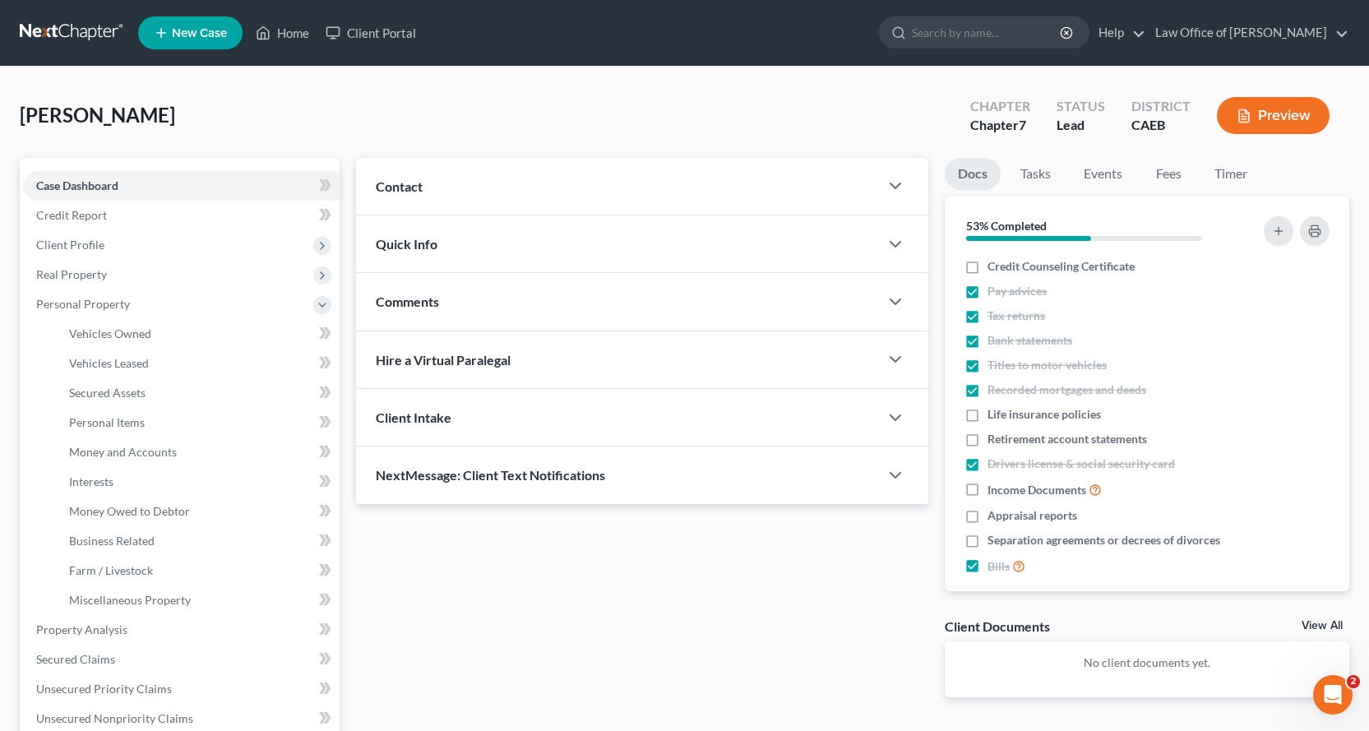
click at [1267, 109] on button "Preview" at bounding box center [1273, 115] width 113 height 37
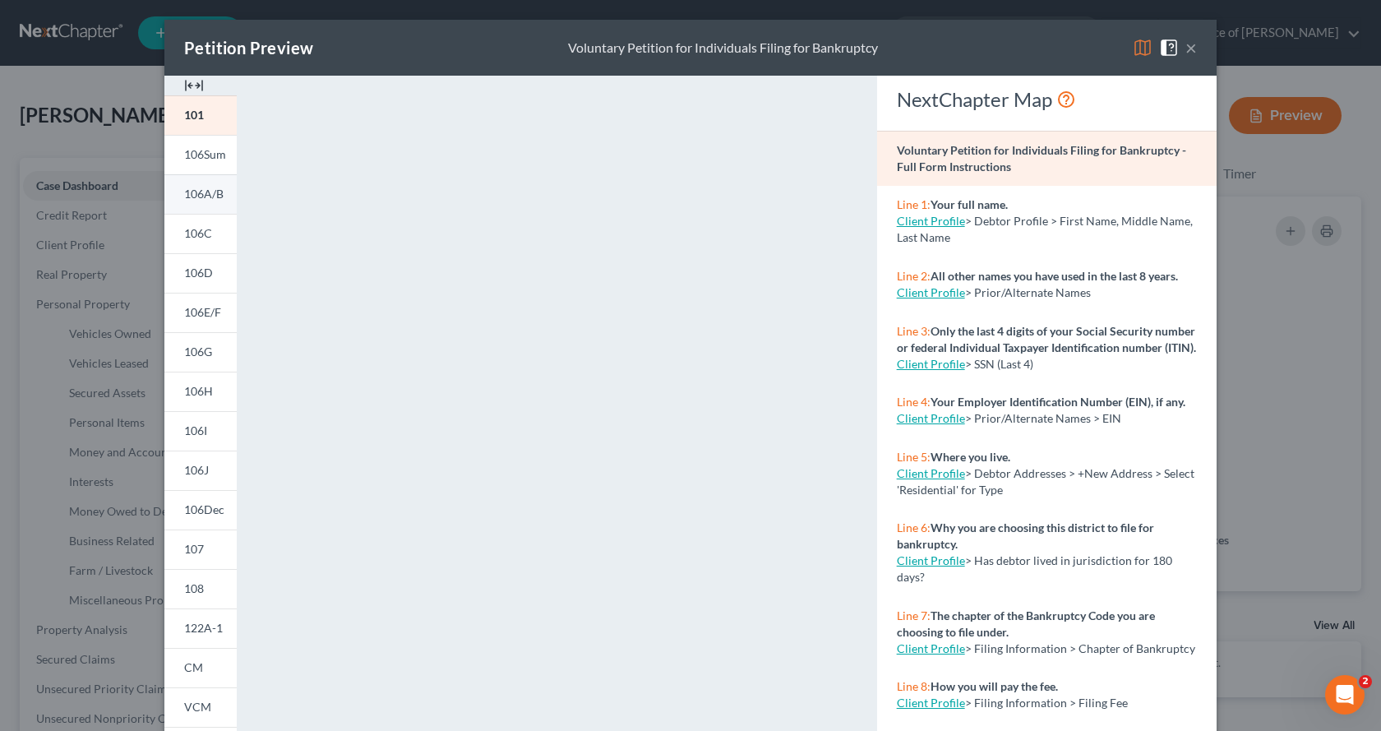
click at [192, 202] on link "106A/B" at bounding box center [200, 193] width 72 height 39
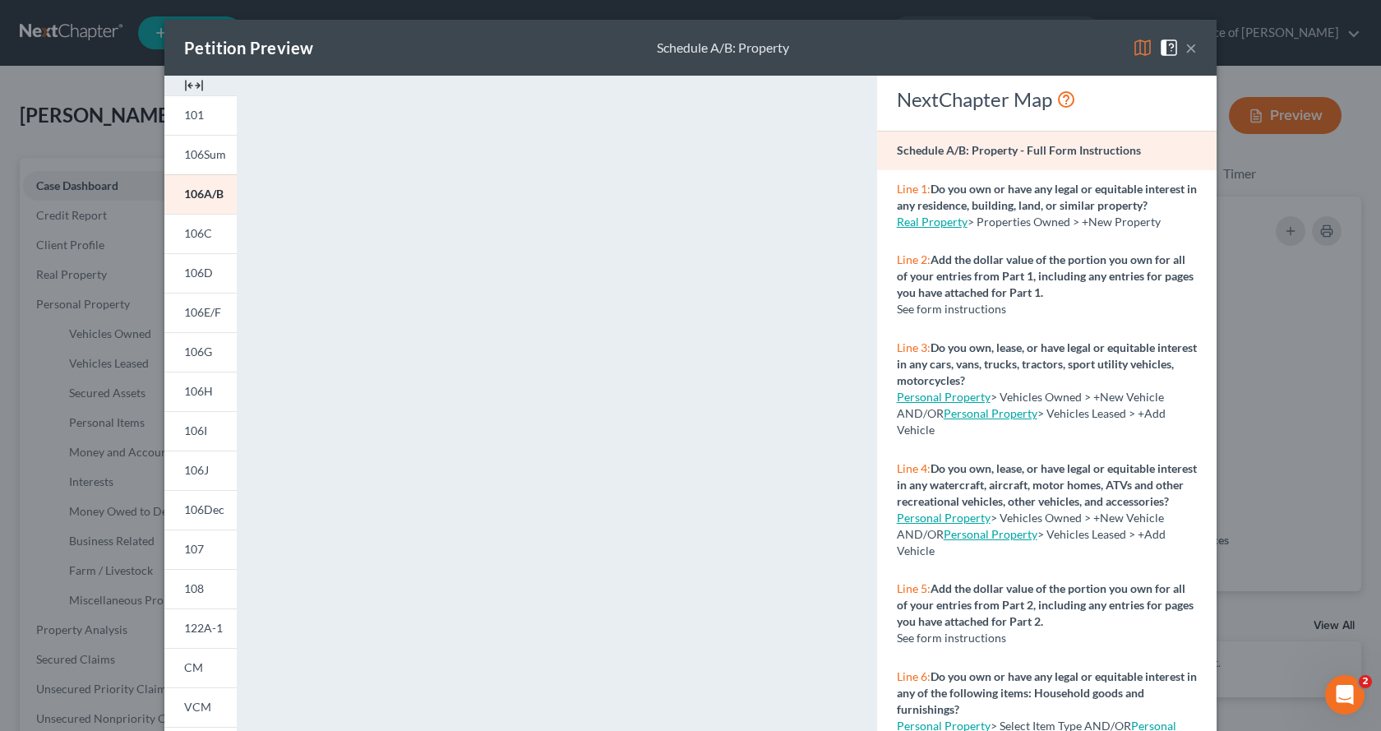
click at [1186, 43] on button "×" at bounding box center [1192, 48] width 12 height 20
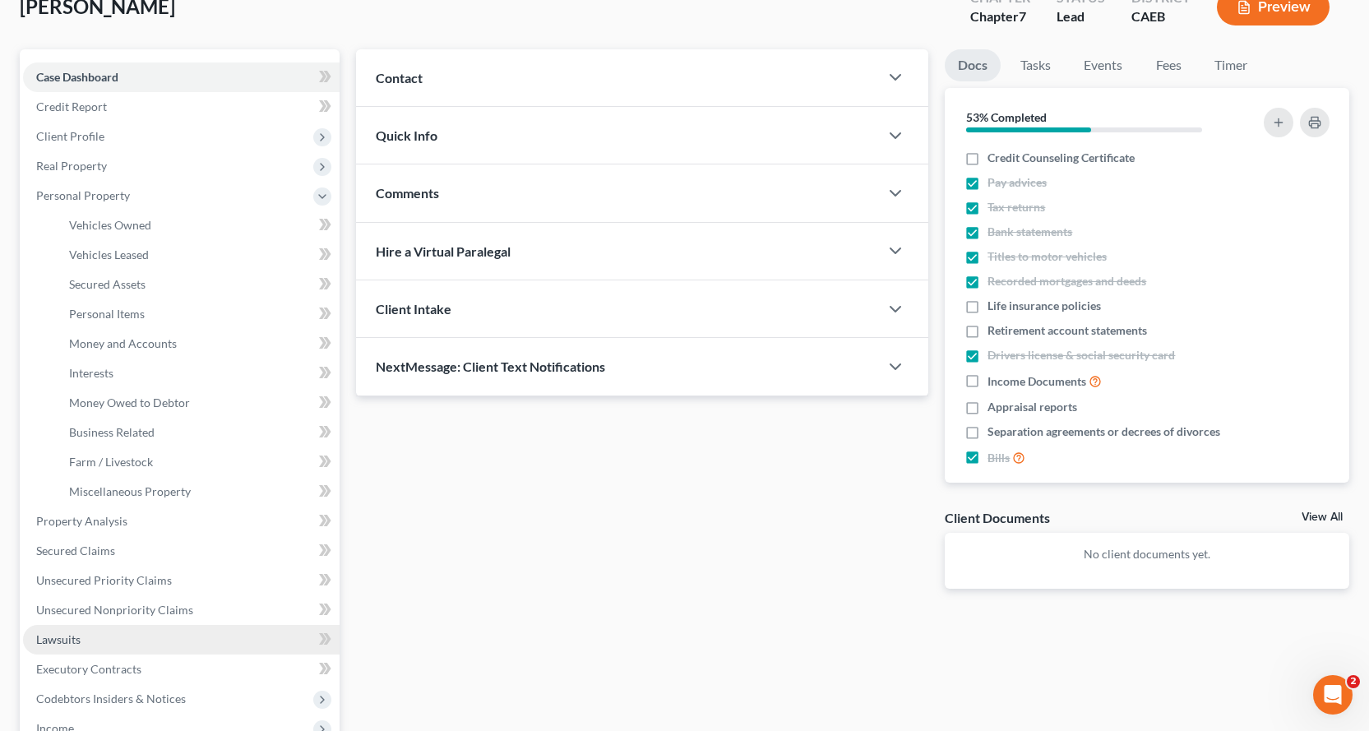
scroll to position [247, 0]
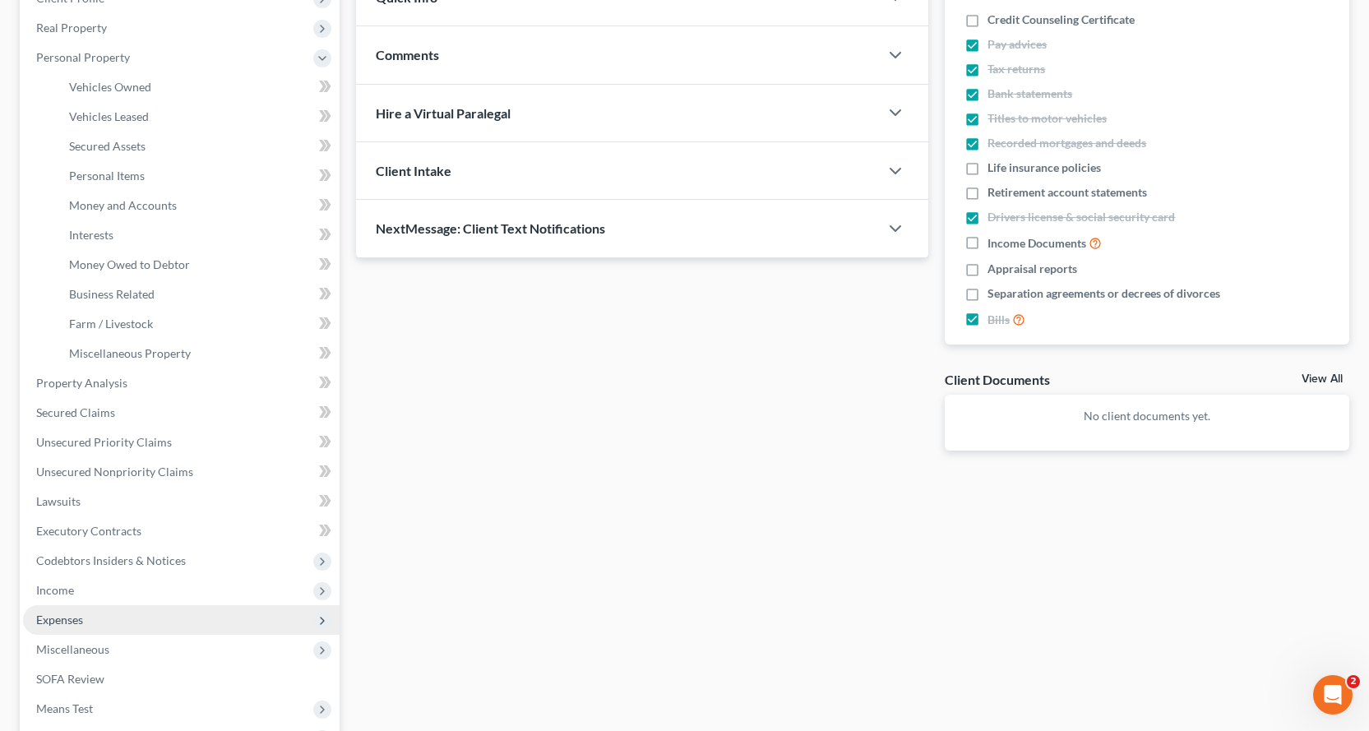
click at [64, 617] on span "Expenses" at bounding box center [59, 620] width 47 height 14
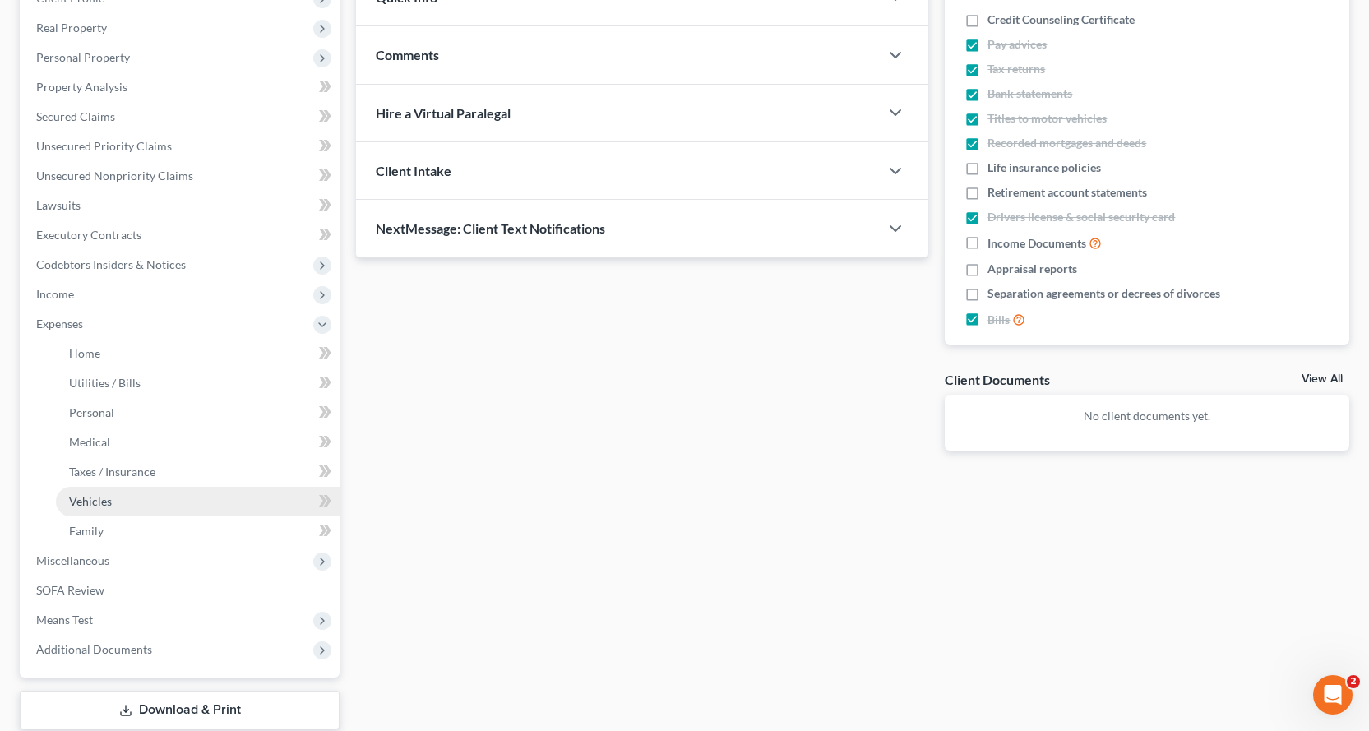
click at [90, 505] on span "Vehicles" at bounding box center [90, 501] width 43 height 14
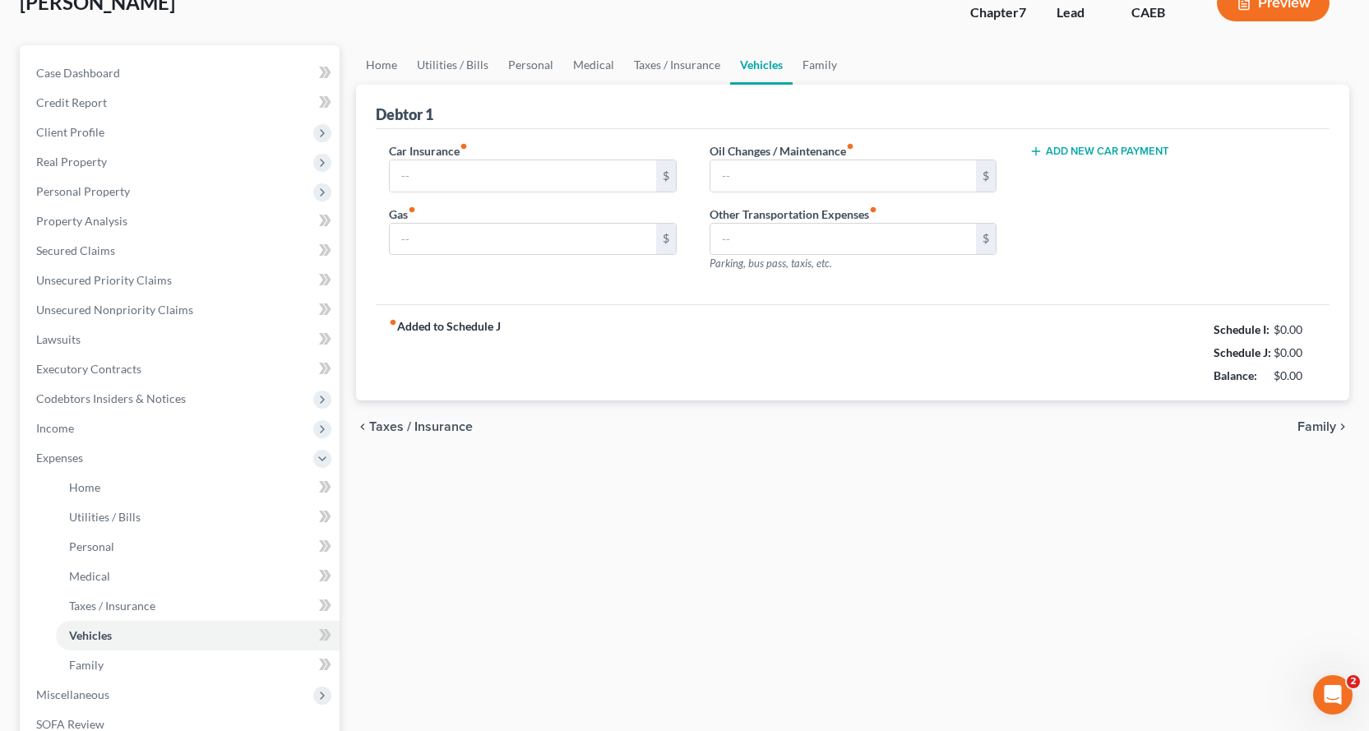
type input "404.00"
type input "150.00"
type input "85.00"
type input "0.00"
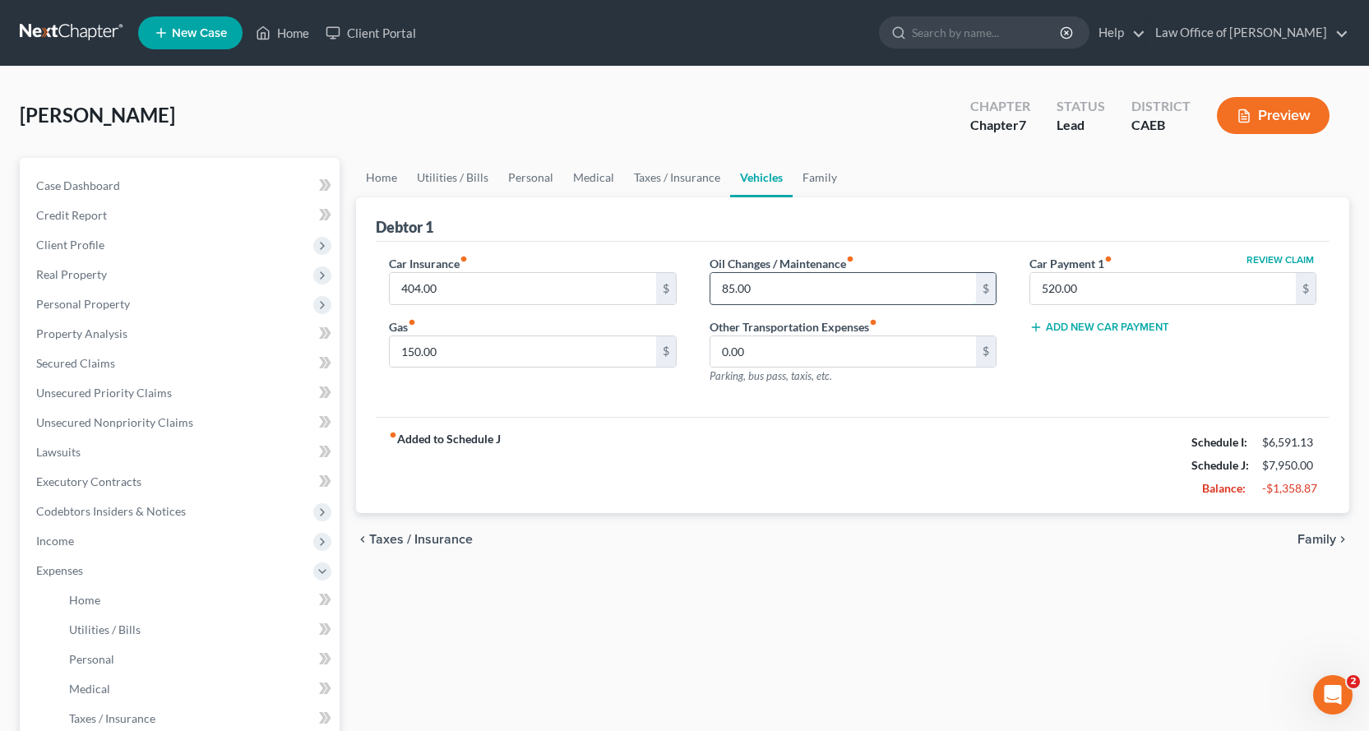
click at [781, 294] on input "85.00" at bounding box center [843, 288] width 266 height 31
click at [462, 351] on input "150.00" at bounding box center [523, 351] width 266 height 31
type input "275.00"
click at [784, 293] on input "text" at bounding box center [843, 288] width 266 height 31
type input "200.00"
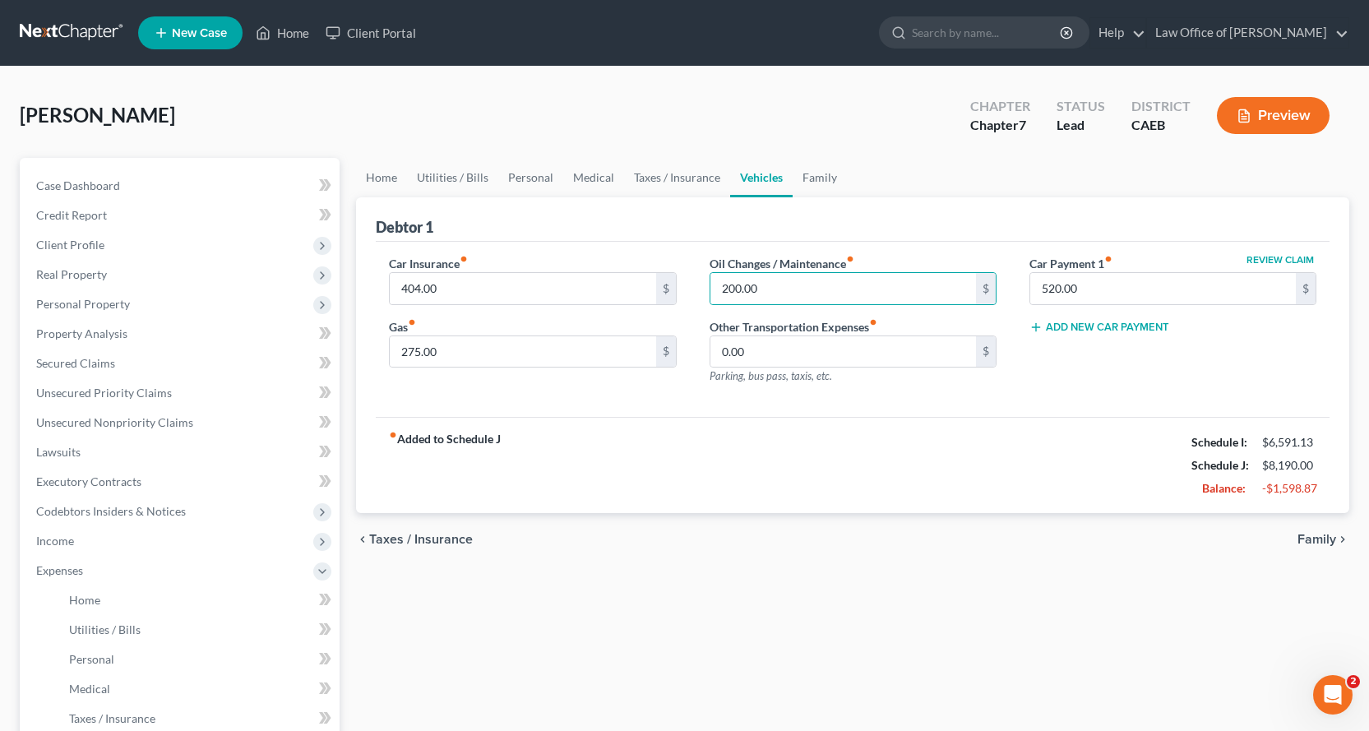
click at [1261, 101] on button "Preview" at bounding box center [1273, 115] width 113 height 37
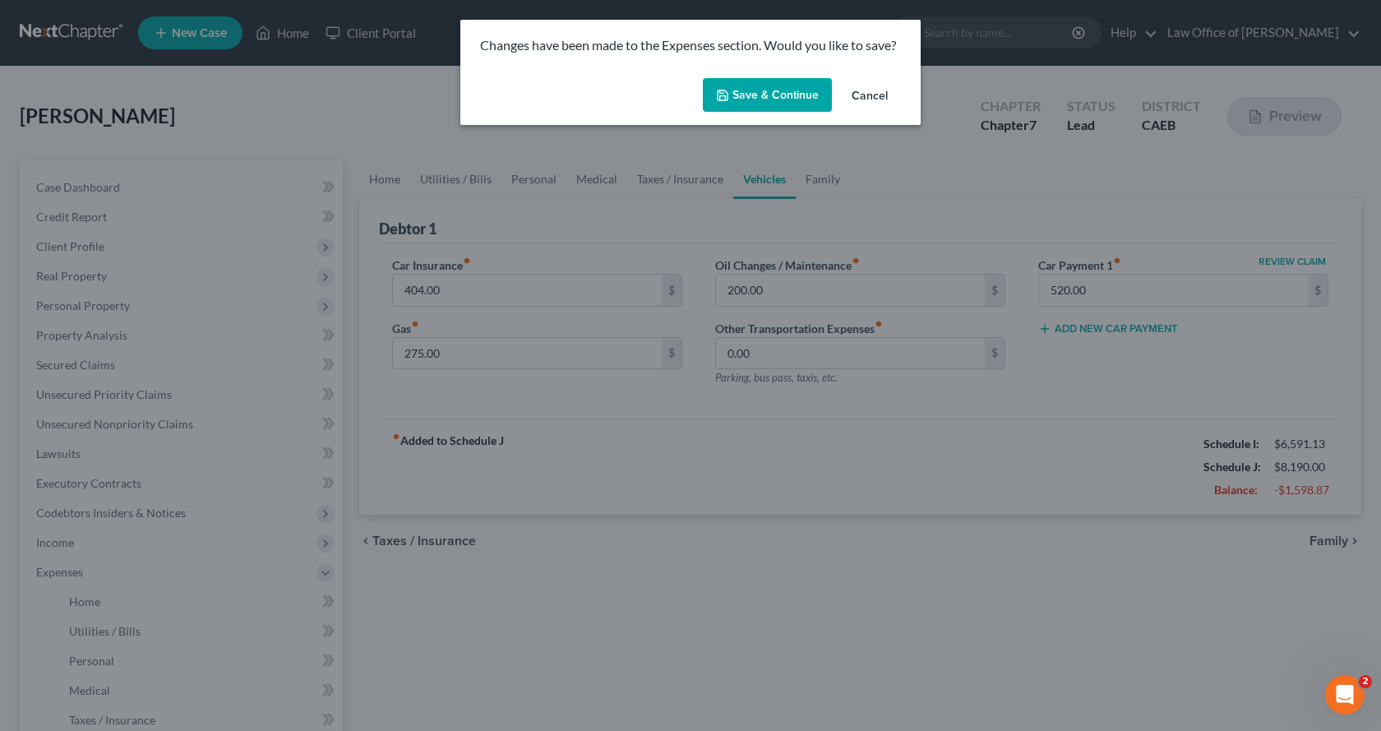
click at [775, 106] on button "Save & Continue" at bounding box center [767, 95] width 129 height 35
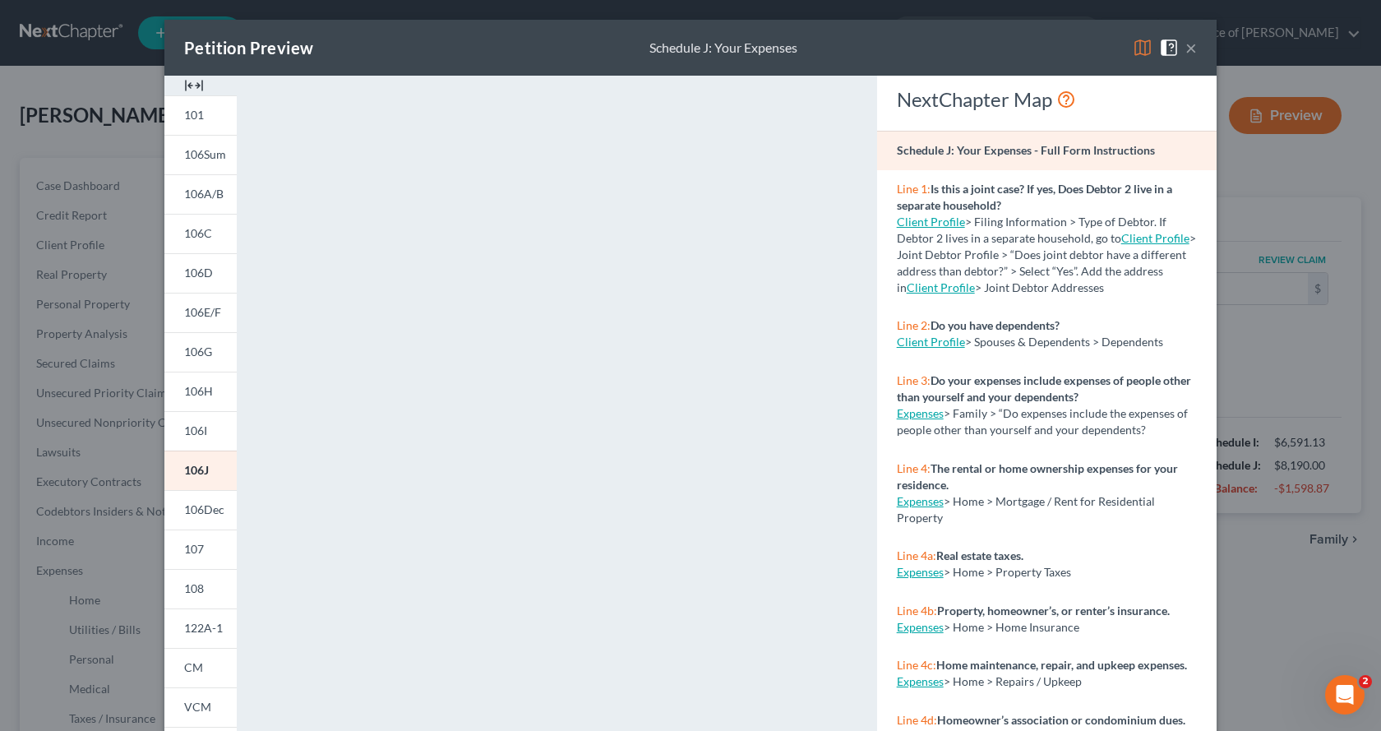
click at [1190, 49] on button "×" at bounding box center [1192, 48] width 12 height 20
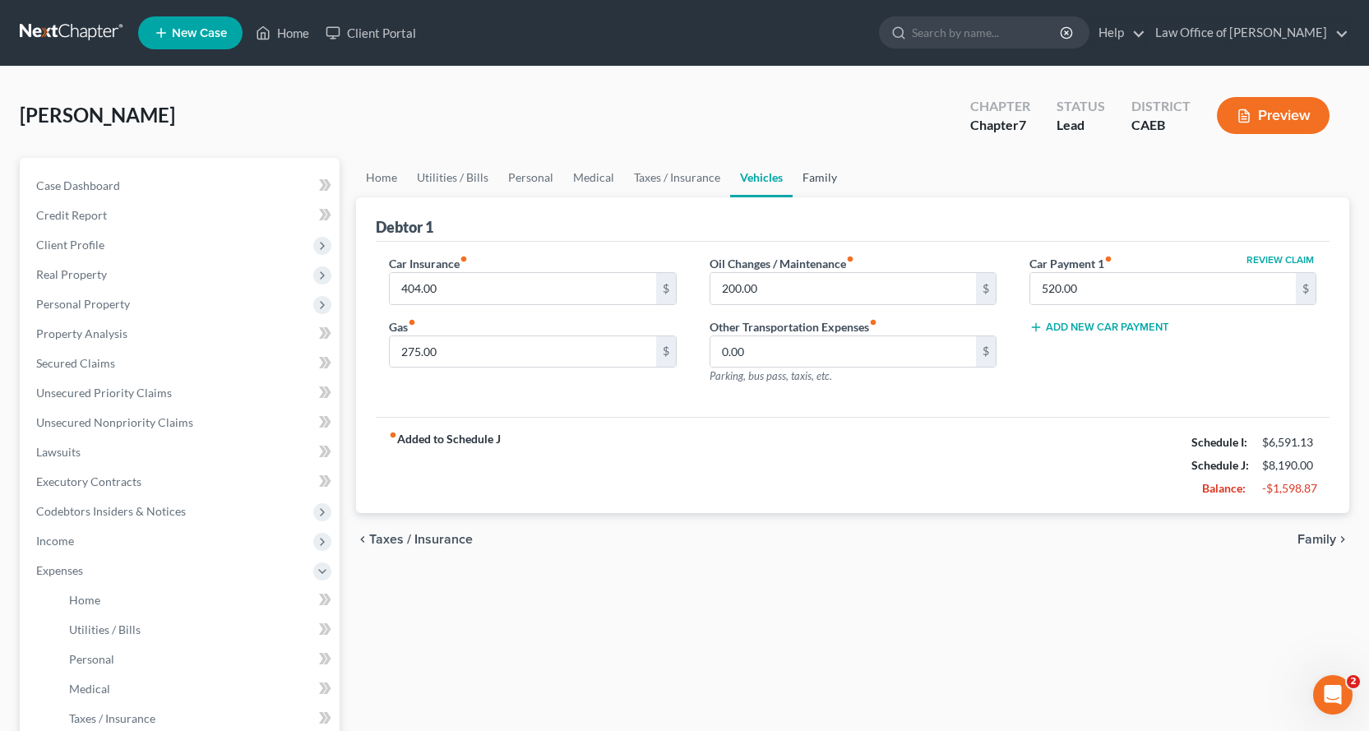
click at [809, 178] on link "Family" at bounding box center [820, 177] width 54 height 39
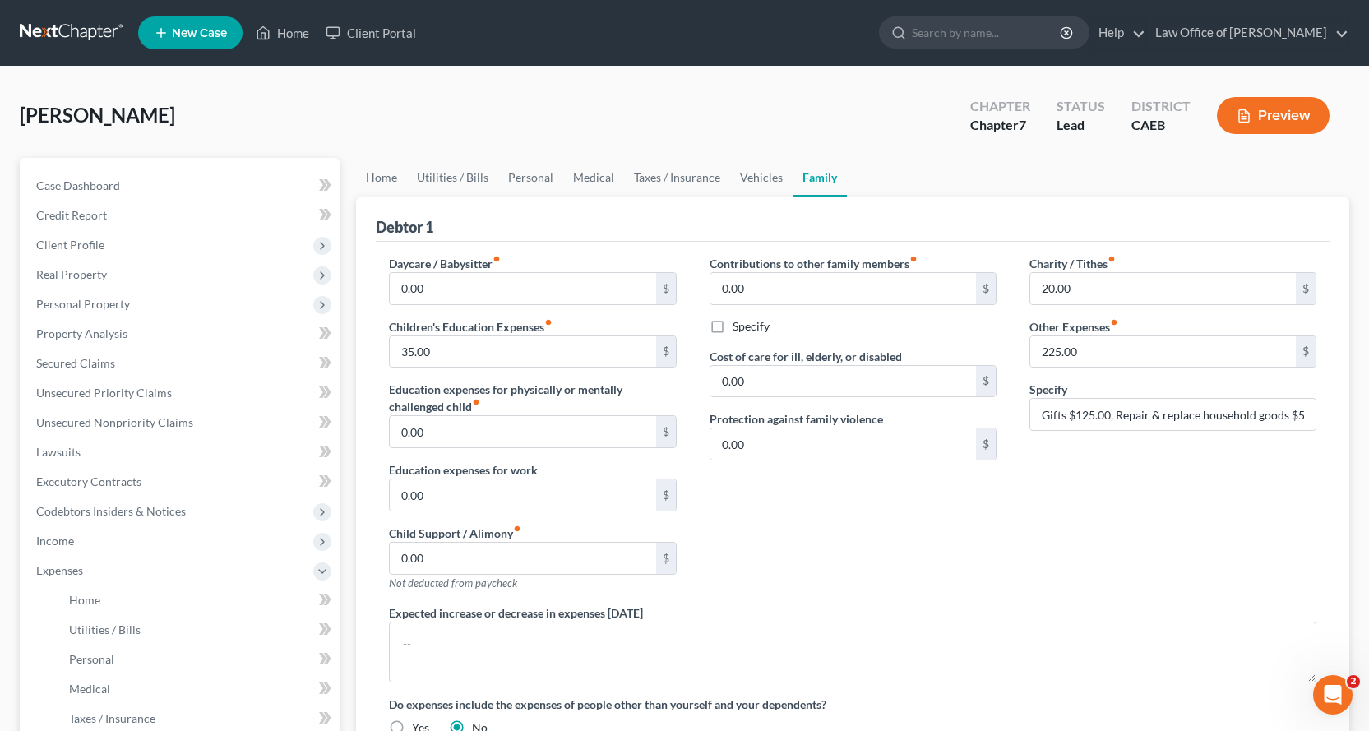
click at [1298, 113] on button "Preview" at bounding box center [1273, 115] width 113 height 37
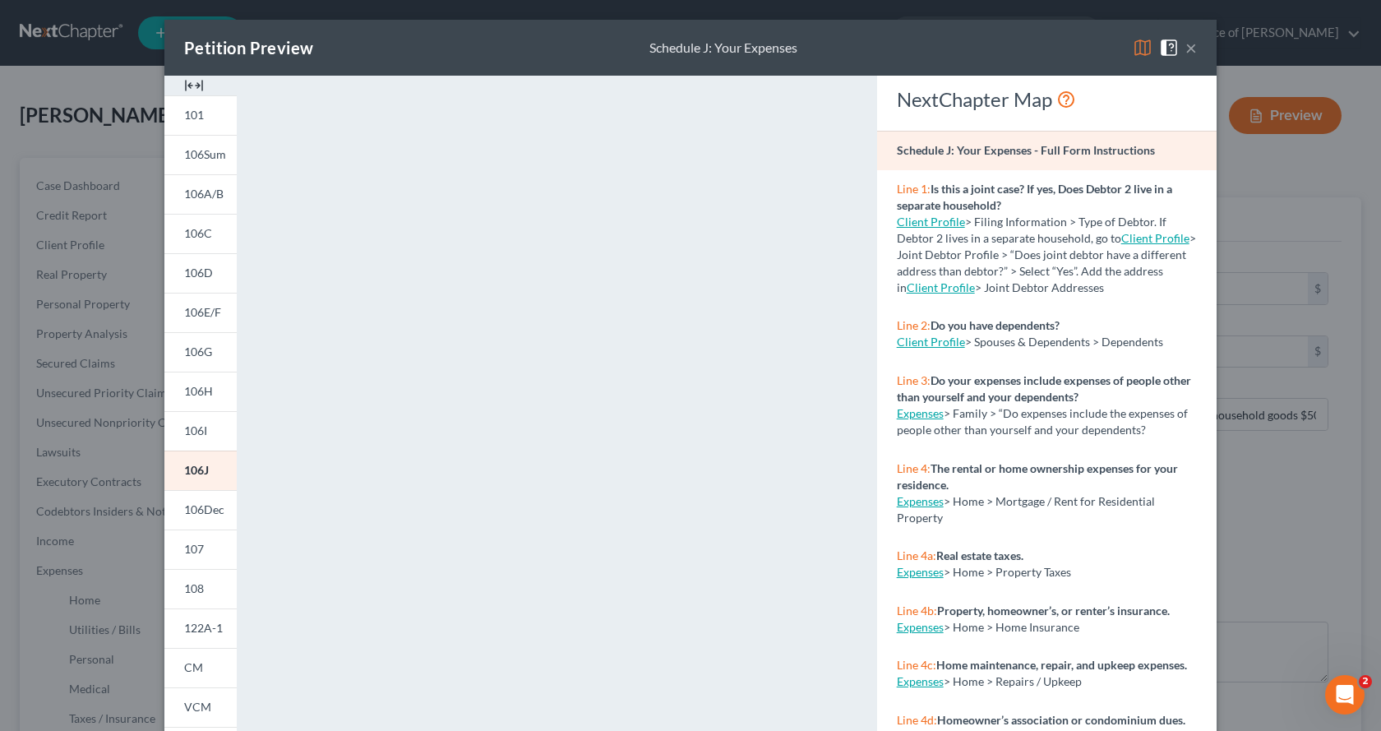
click at [1187, 47] on button "×" at bounding box center [1192, 48] width 12 height 20
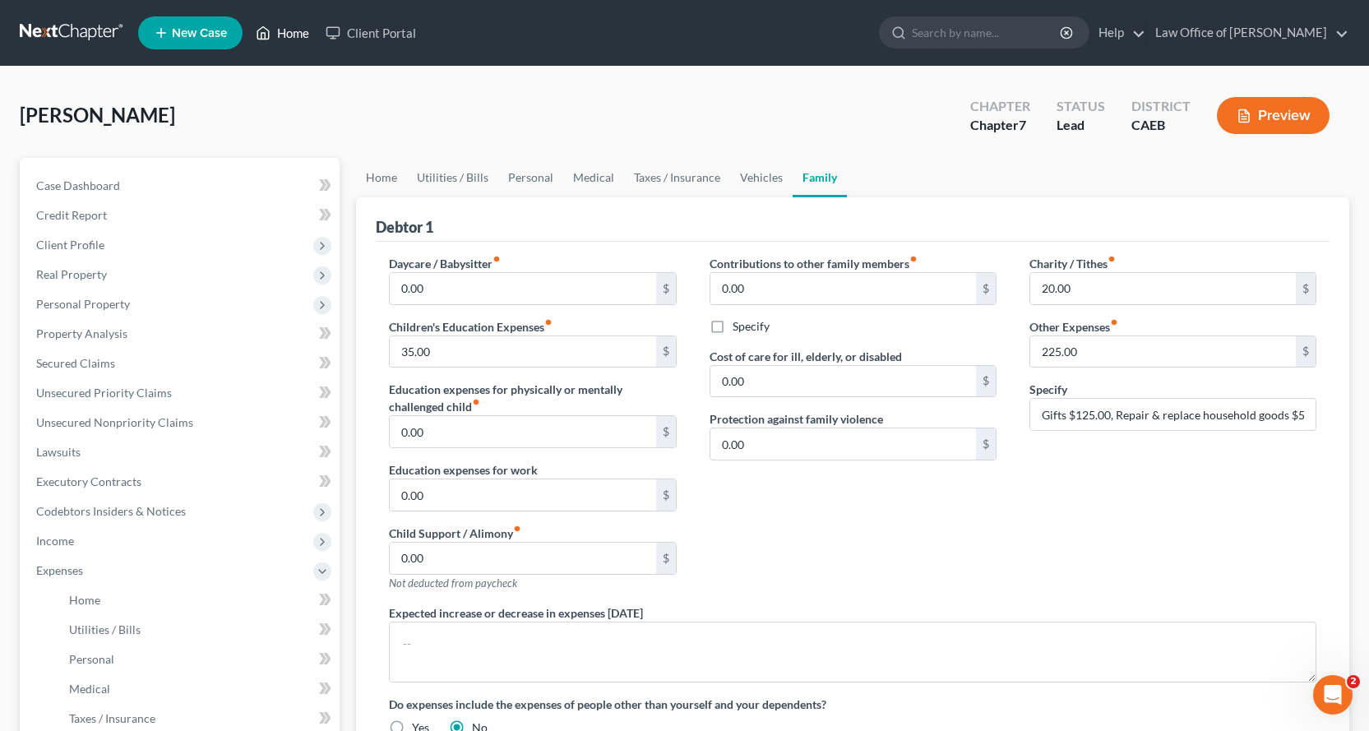
click at [300, 36] on link "Home" at bounding box center [282, 33] width 70 height 30
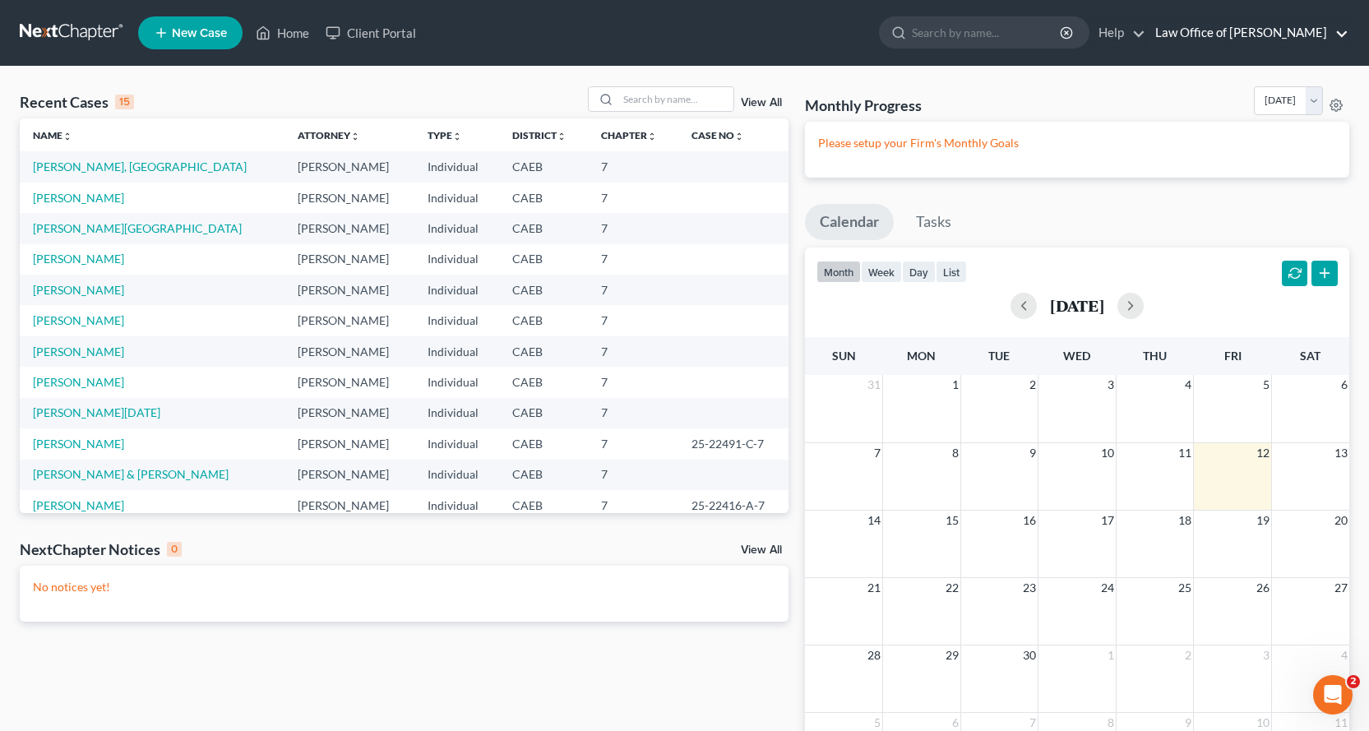
click at [1337, 37] on link "Law Office of [PERSON_NAME]" at bounding box center [1247, 33] width 201 height 30
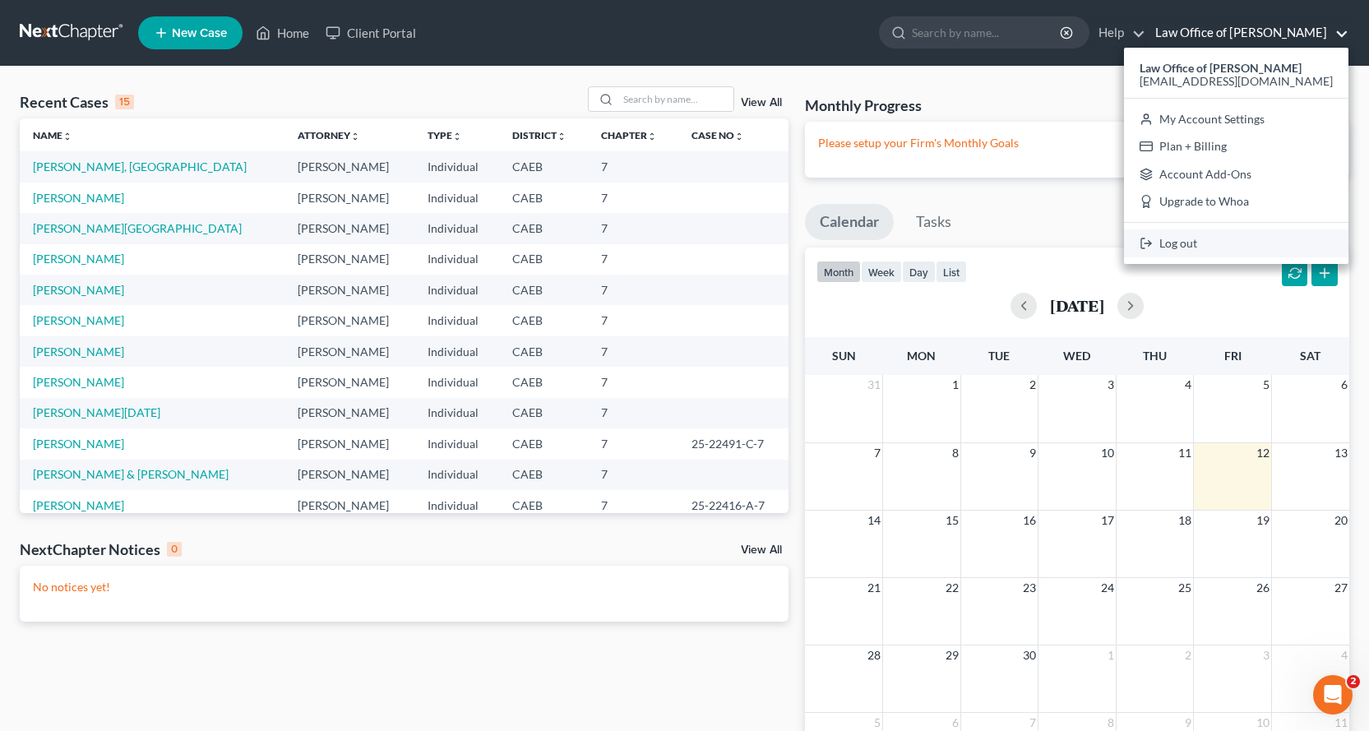
click at [1241, 239] on link "Log out" at bounding box center [1236, 243] width 224 height 28
